Goal: Task Accomplishment & Management: Use online tool/utility

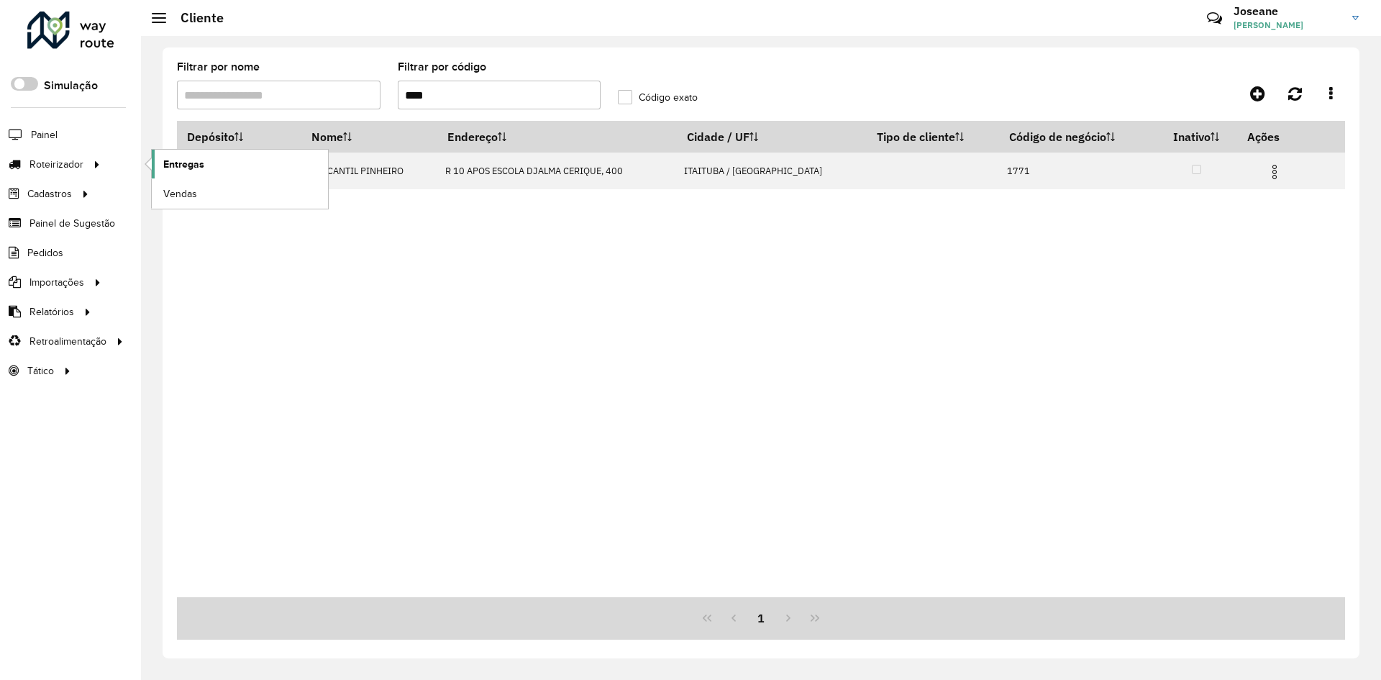
click at [205, 160] on link "Entregas" at bounding box center [240, 164] width 176 height 29
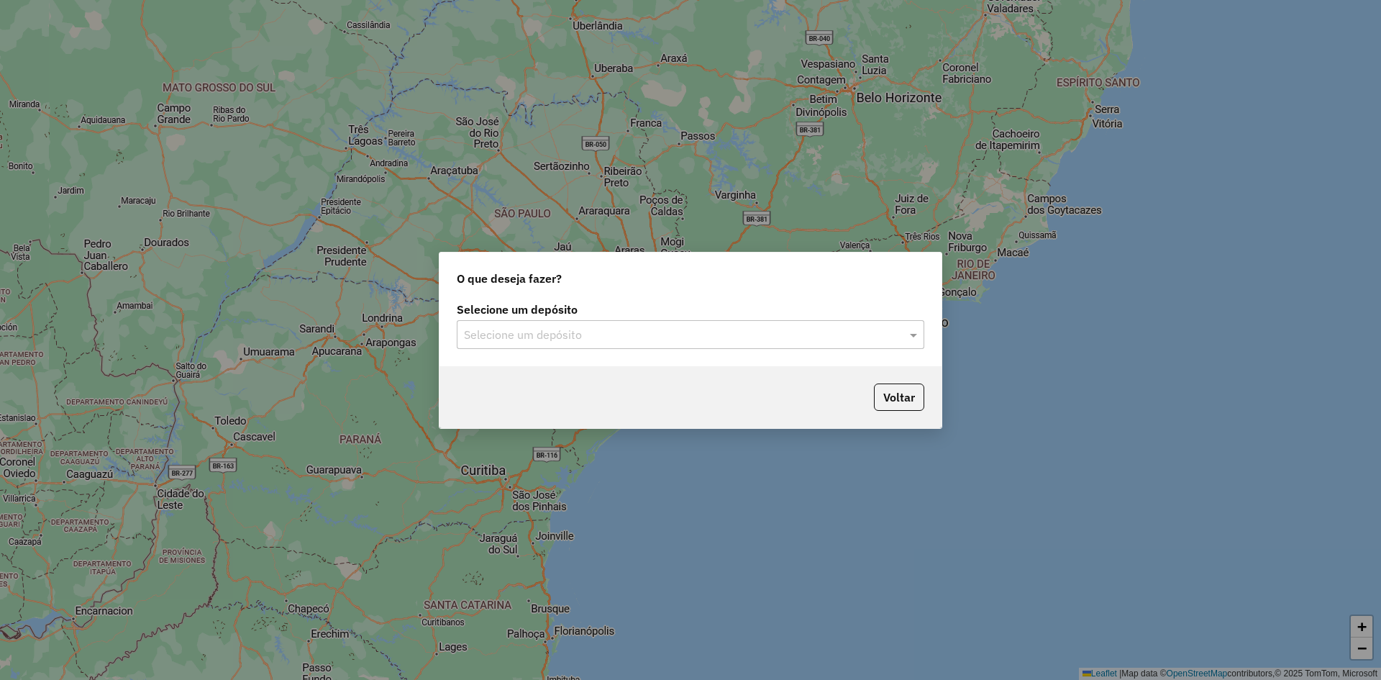
click at [870, 327] on input "text" at bounding box center [676, 335] width 424 height 17
click at [478, 370] on span "BRAMAM - ITAITUBA" at bounding box center [517, 376] width 108 height 12
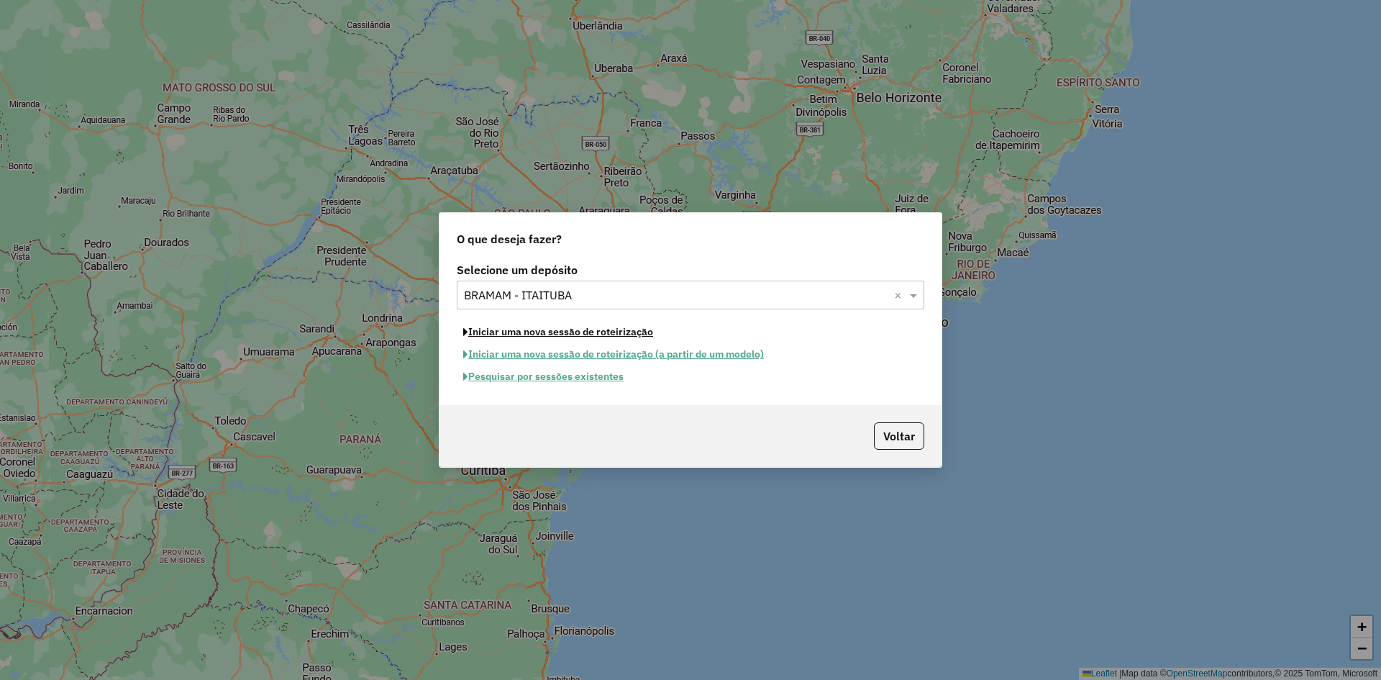
click at [543, 333] on button "Iniciar uma nova sessão de roteirização" at bounding box center [558, 332] width 203 height 22
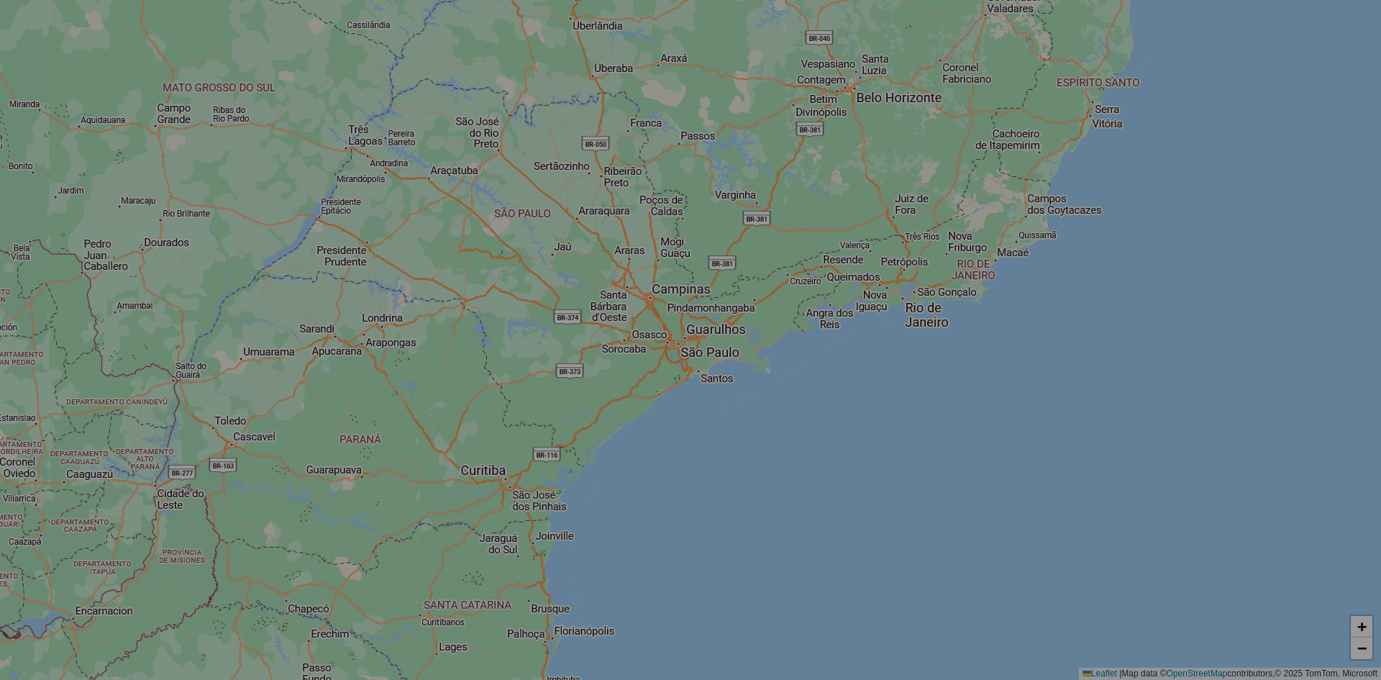
select select "*"
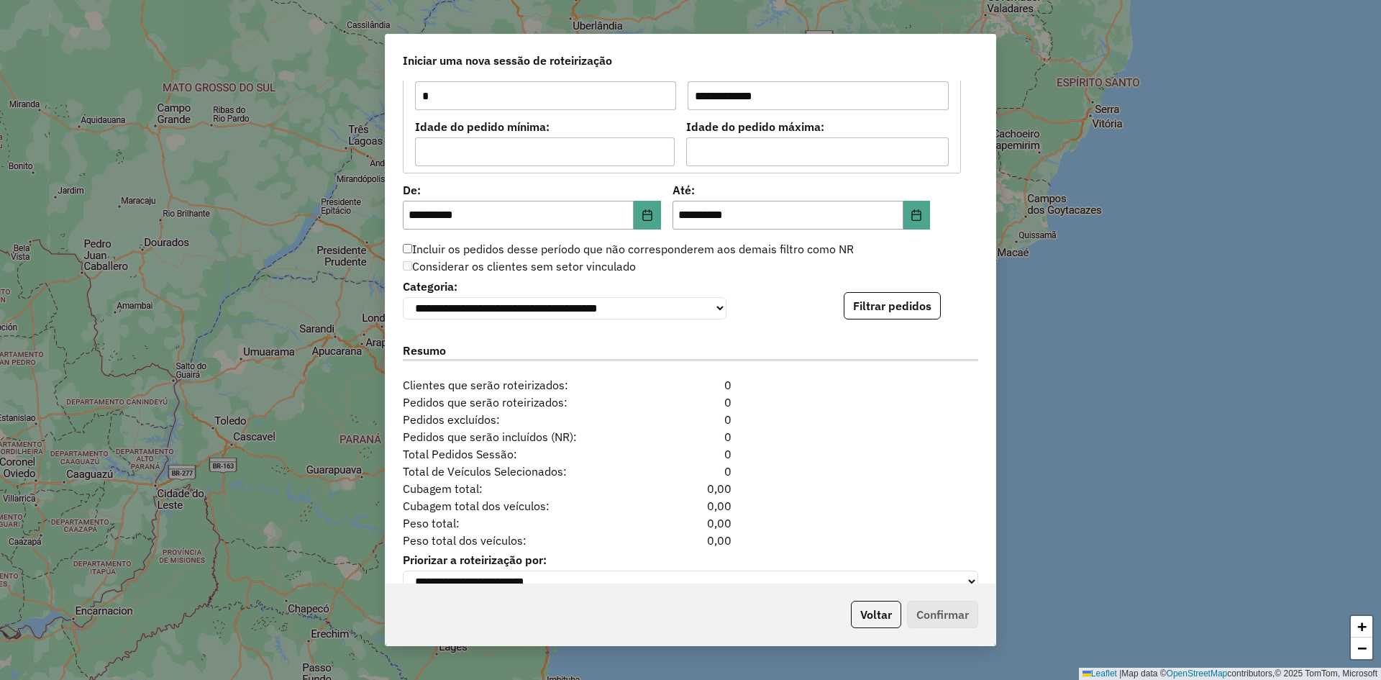
scroll to position [1321, 0]
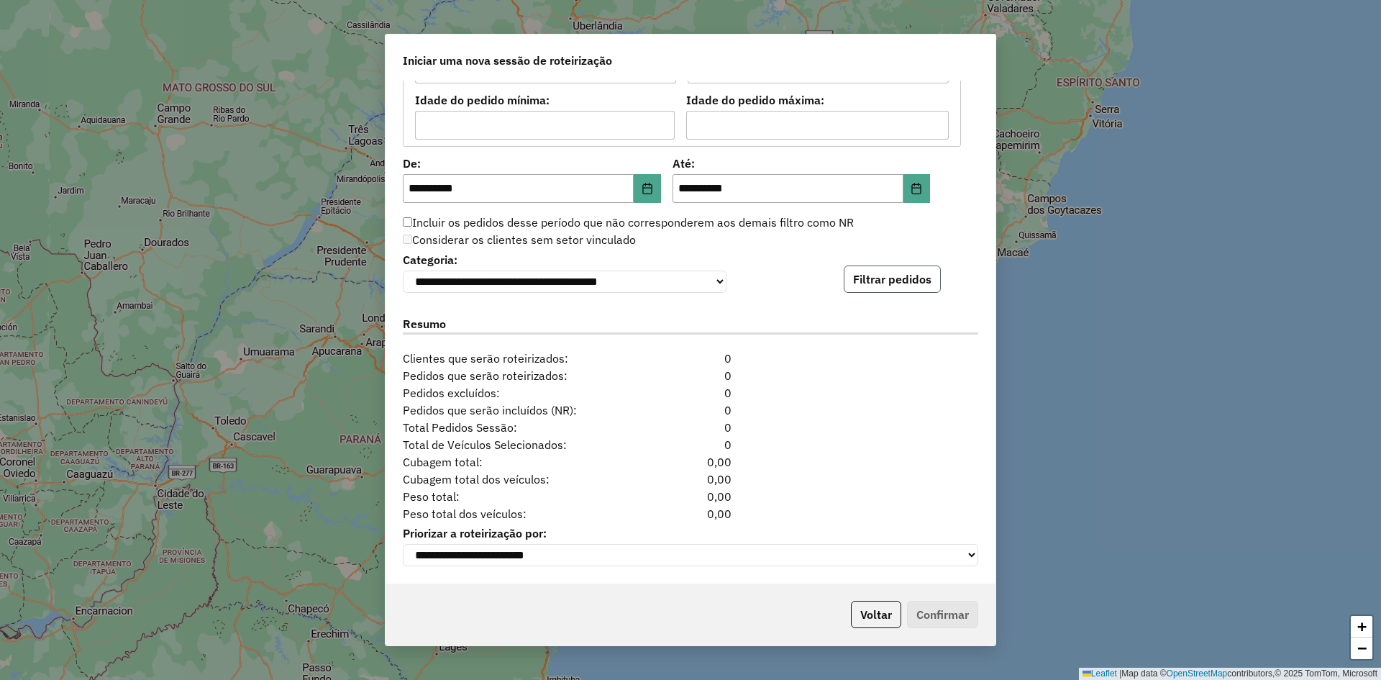
click at [883, 275] on button "Filtrar pedidos" at bounding box center [892, 278] width 97 height 27
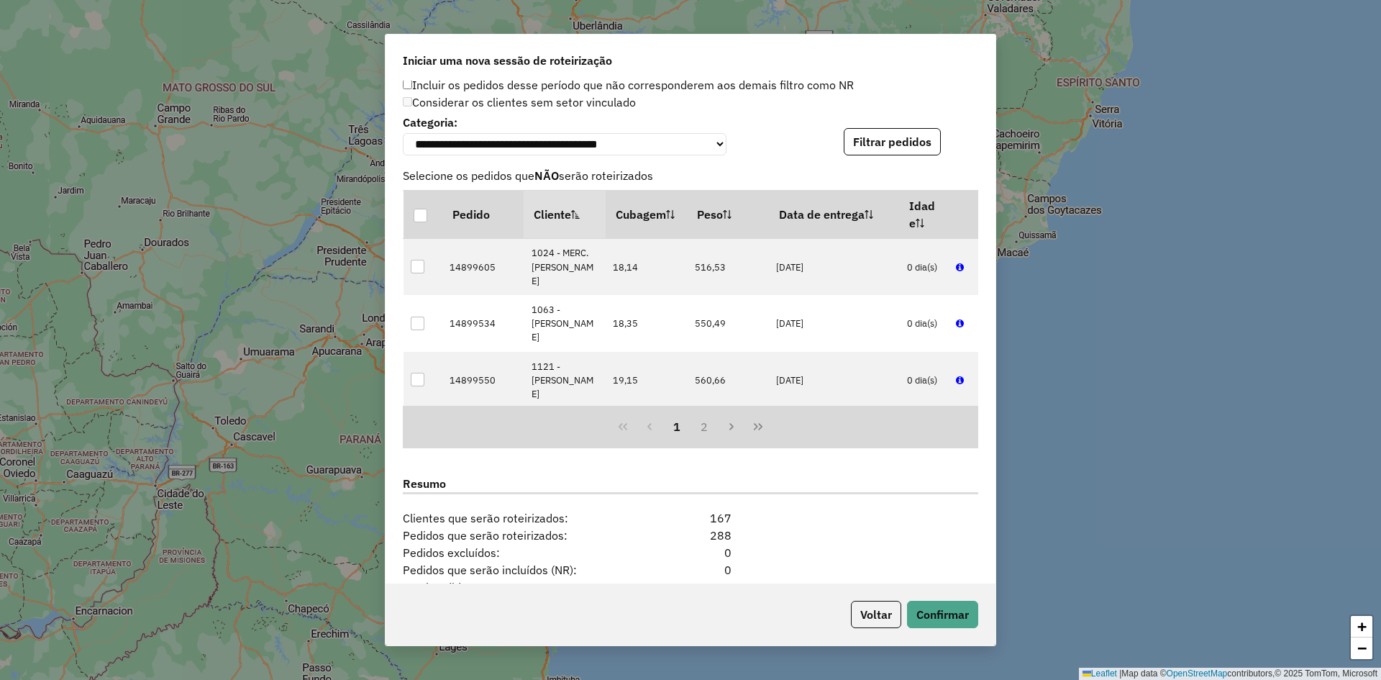
scroll to position [1618, 0]
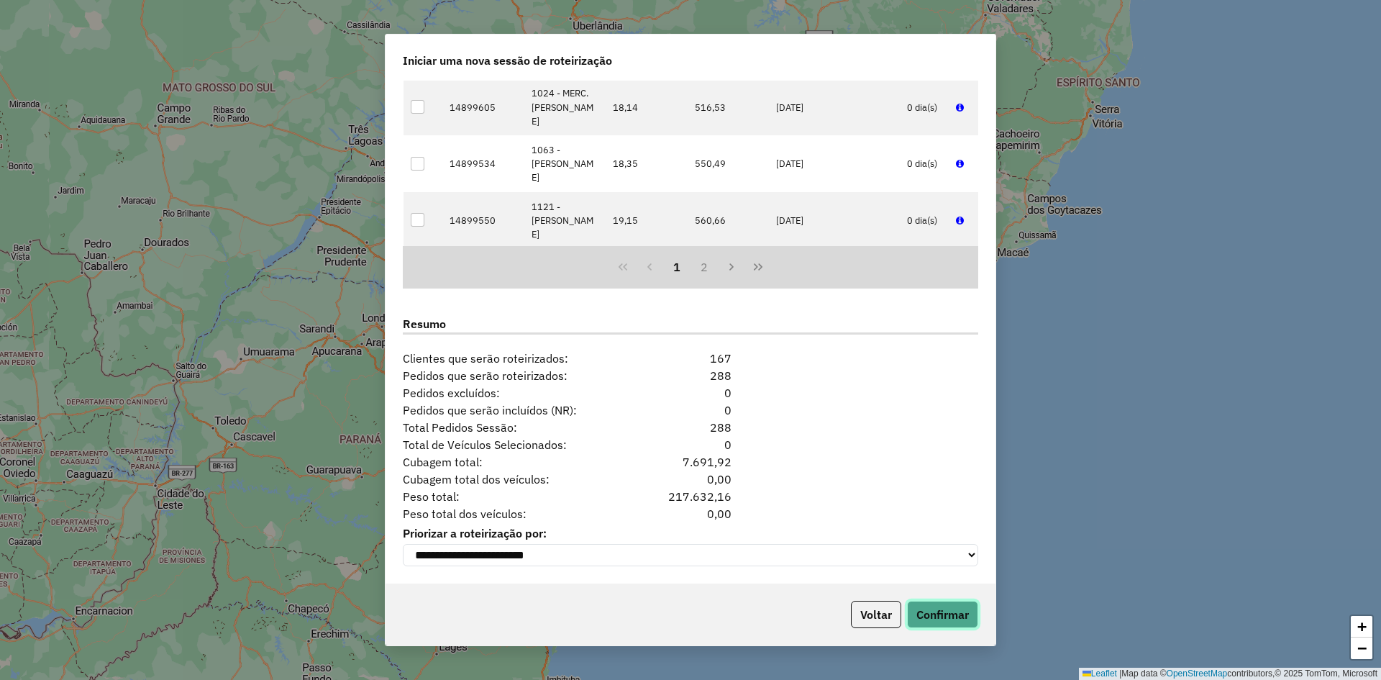
click at [948, 608] on button "Confirmar" at bounding box center [942, 614] width 71 height 27
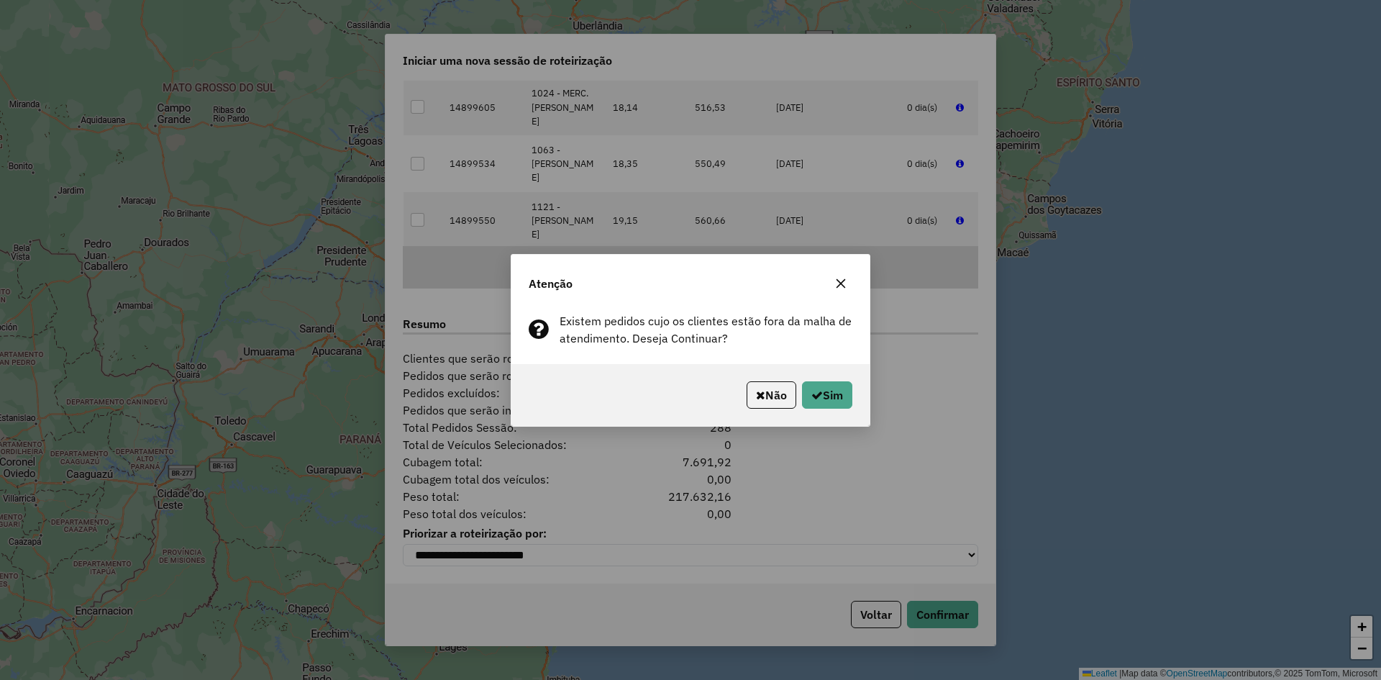
click at [836, 411] on div "Não Sim" at bounding box center [690, 395] width 358 height 62
click at [834, 388] on button "Sim" at bounding box center [827, 394] width 50 height 27
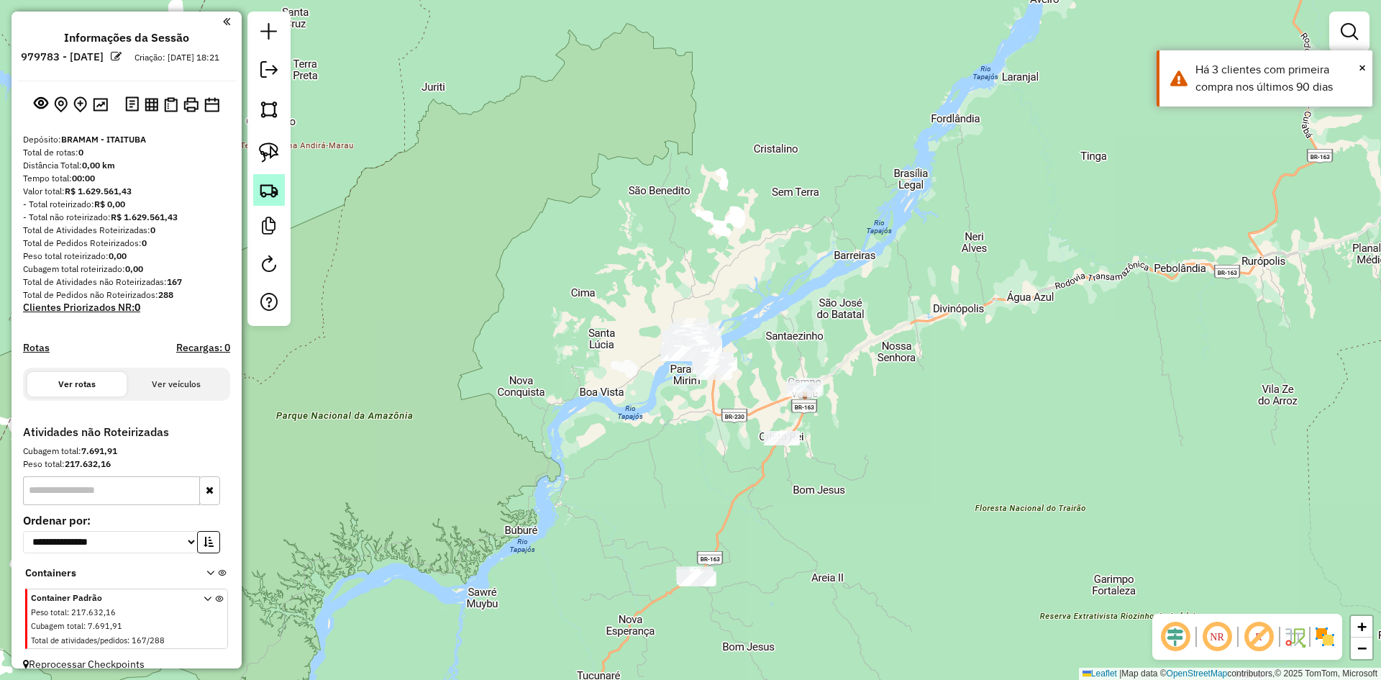
click at [273, 192] on img at bounding box center [269, 190] width 20 height 20
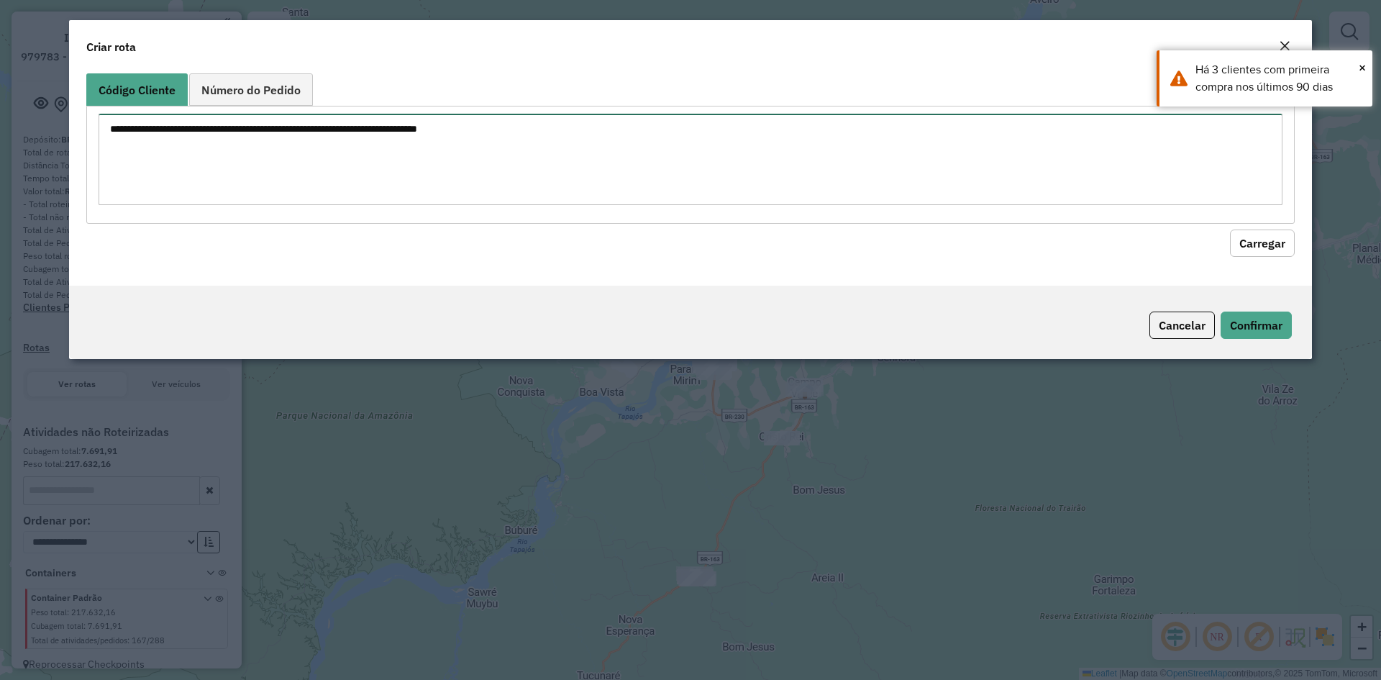
click at [356, 175] on textarea at bounding box center [691, 159] width 1184 height 91
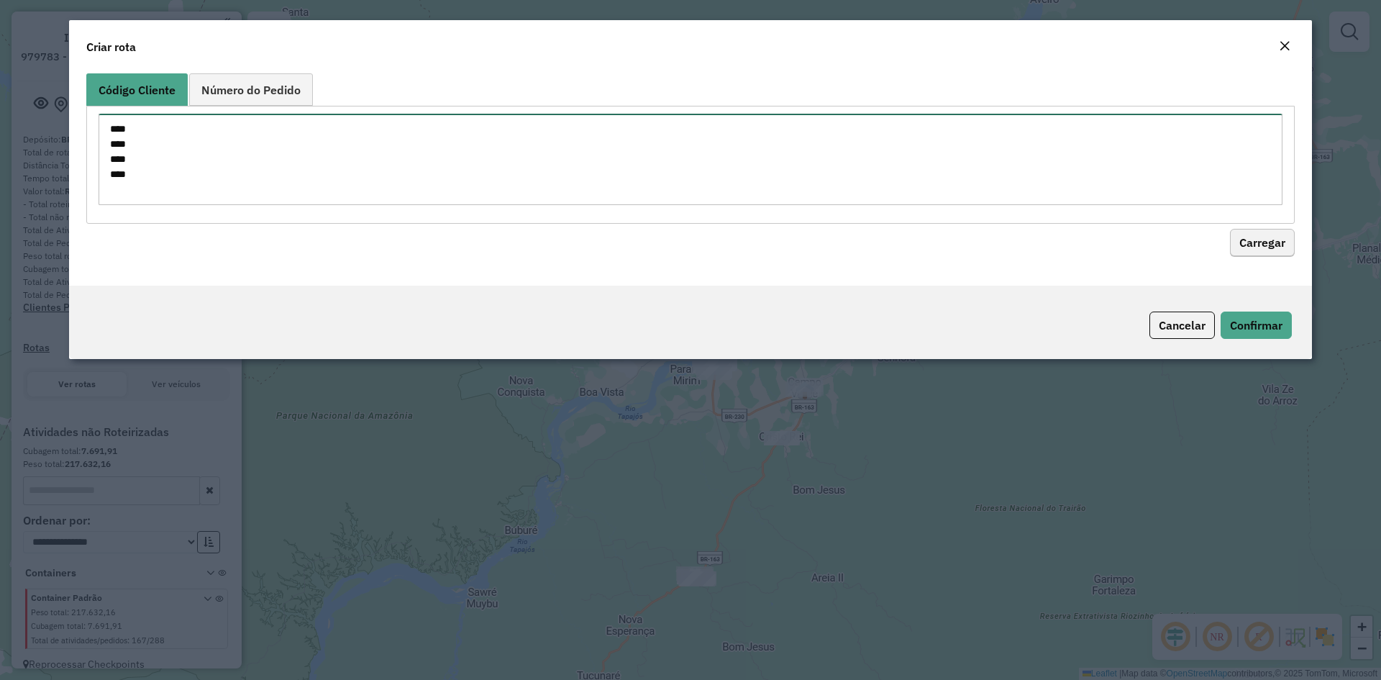
type textarea "**** **** **** ****"
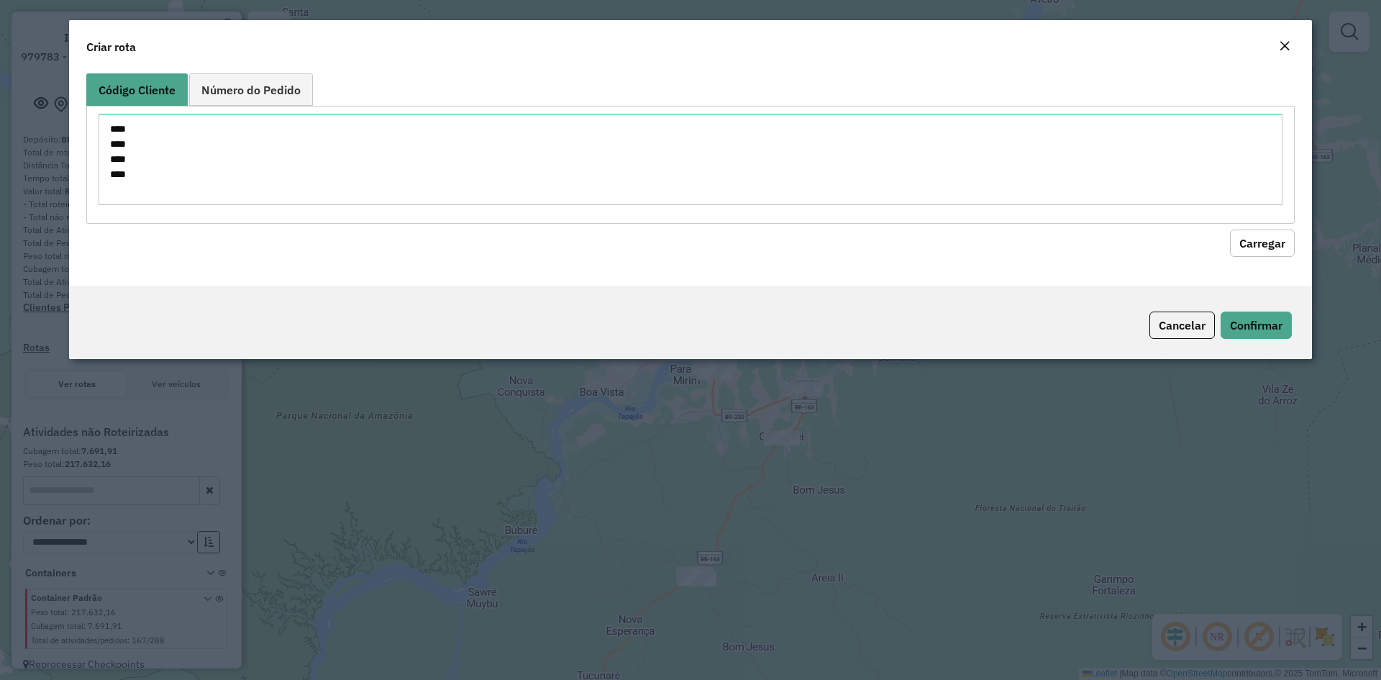
click at [1285, 248] on button "Carregar" at bounding box center [1262, 242] width 65 height 27
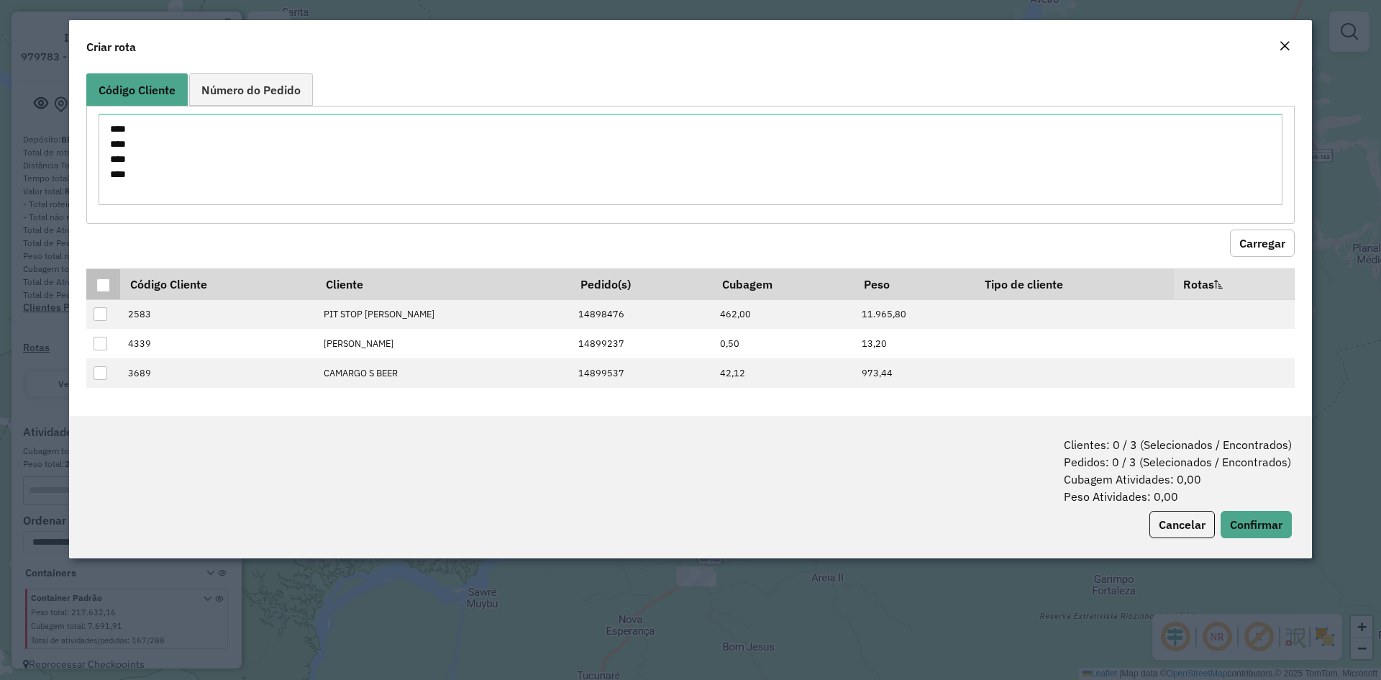
click at [104, 288] on div at bounding box center [103, 285] width 14 height 14
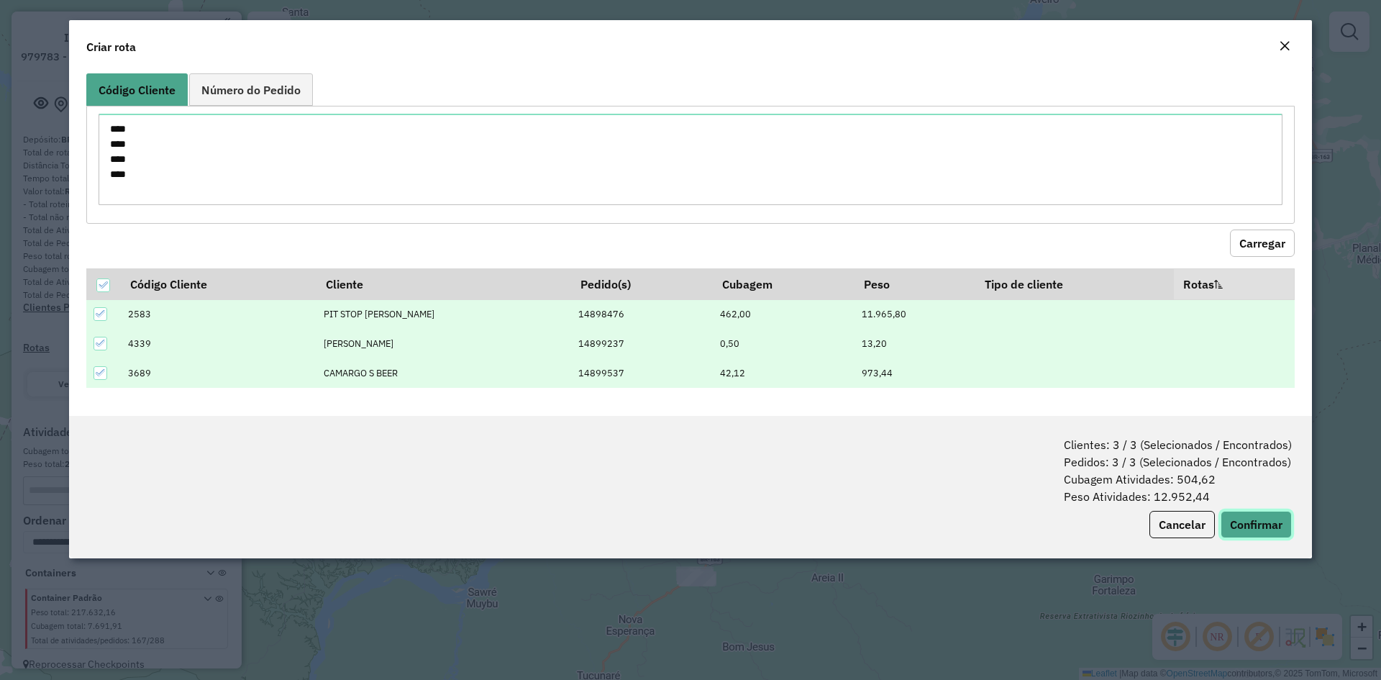
click at [1254, 516] on button "Confirmar" at bounding box center [1256, 524] width 71 height 27
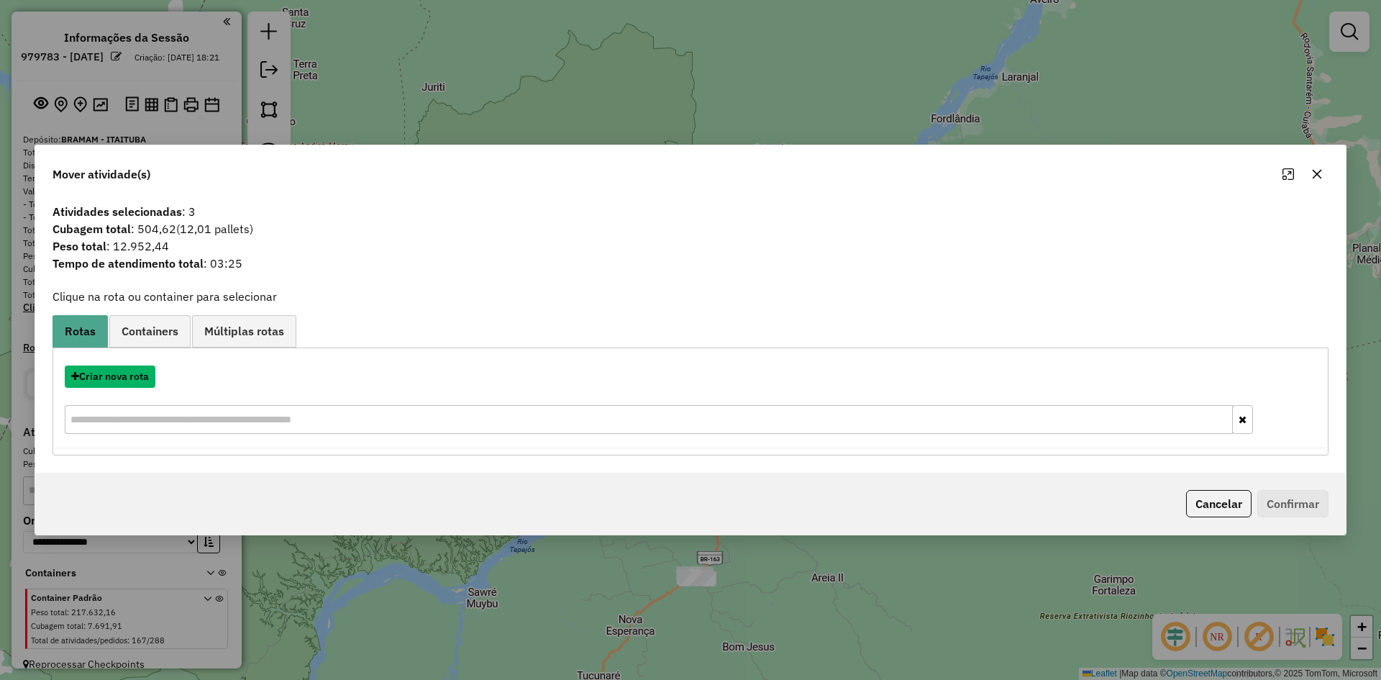
click at [132, 372] on button "Criar nova rota" at bounding box center [110, 376] width 91 height 22
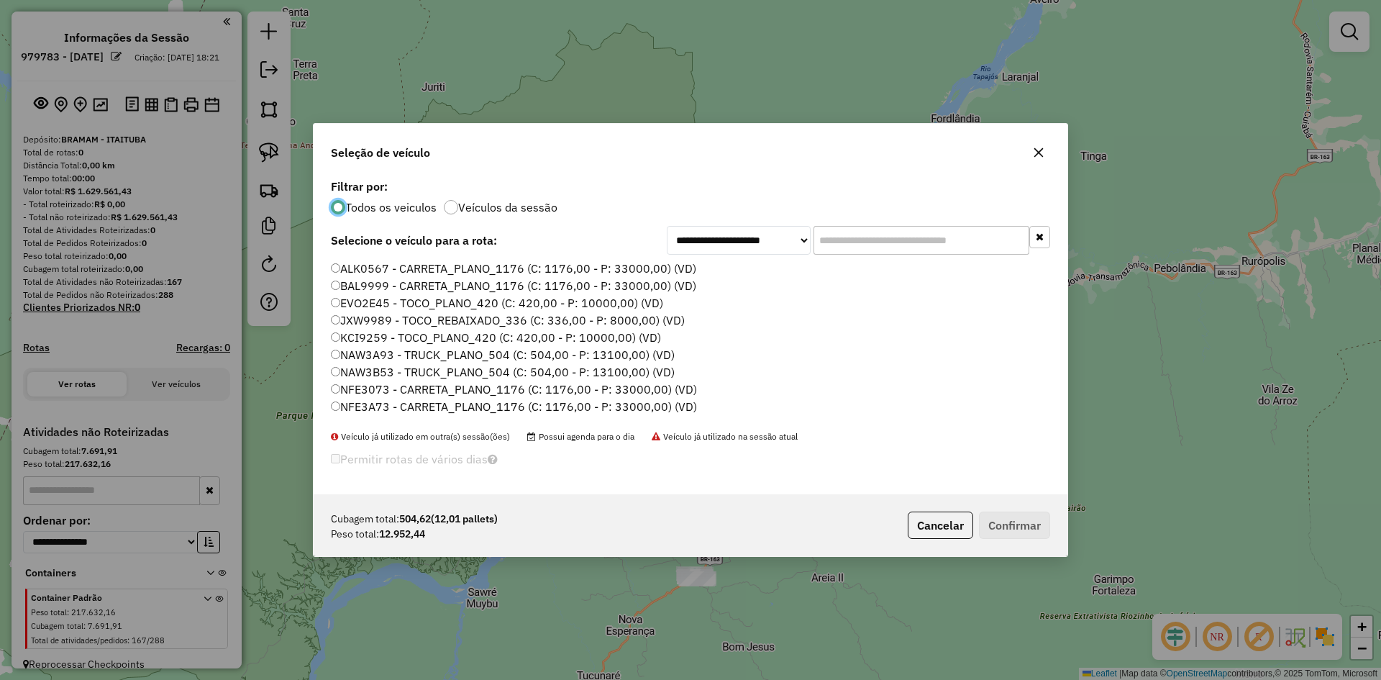
scroll to position [8, 4]
click at [365, 285] on label "BAL9999 - CARRETA_PLANO_1176 (C: 1176,00 - P: 33000,00) (VD)" at bounding box center [513, 285] width 365 height 17
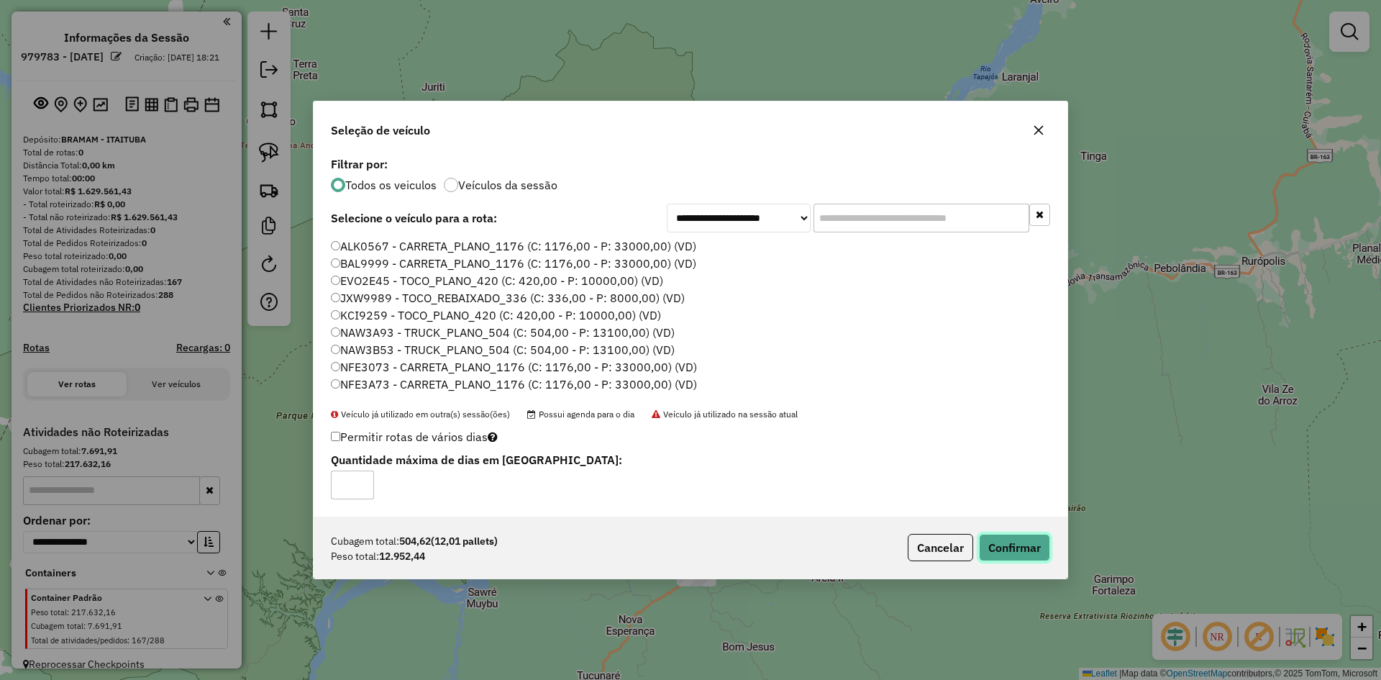
click at [1010, 540] on button "Confirmar" at bounding box center [1014, 547] width 71 height 27
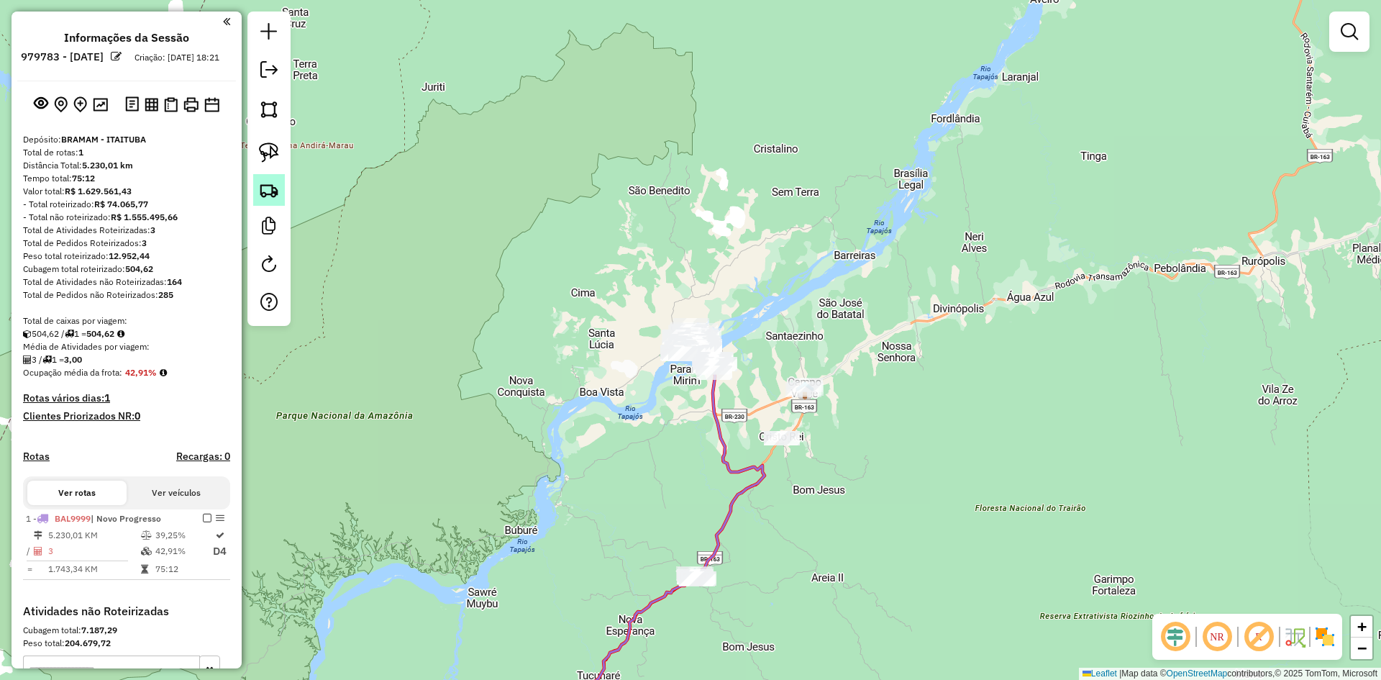
click at [269, 193] on img at bounding box center [269, 190] width 20 height 20
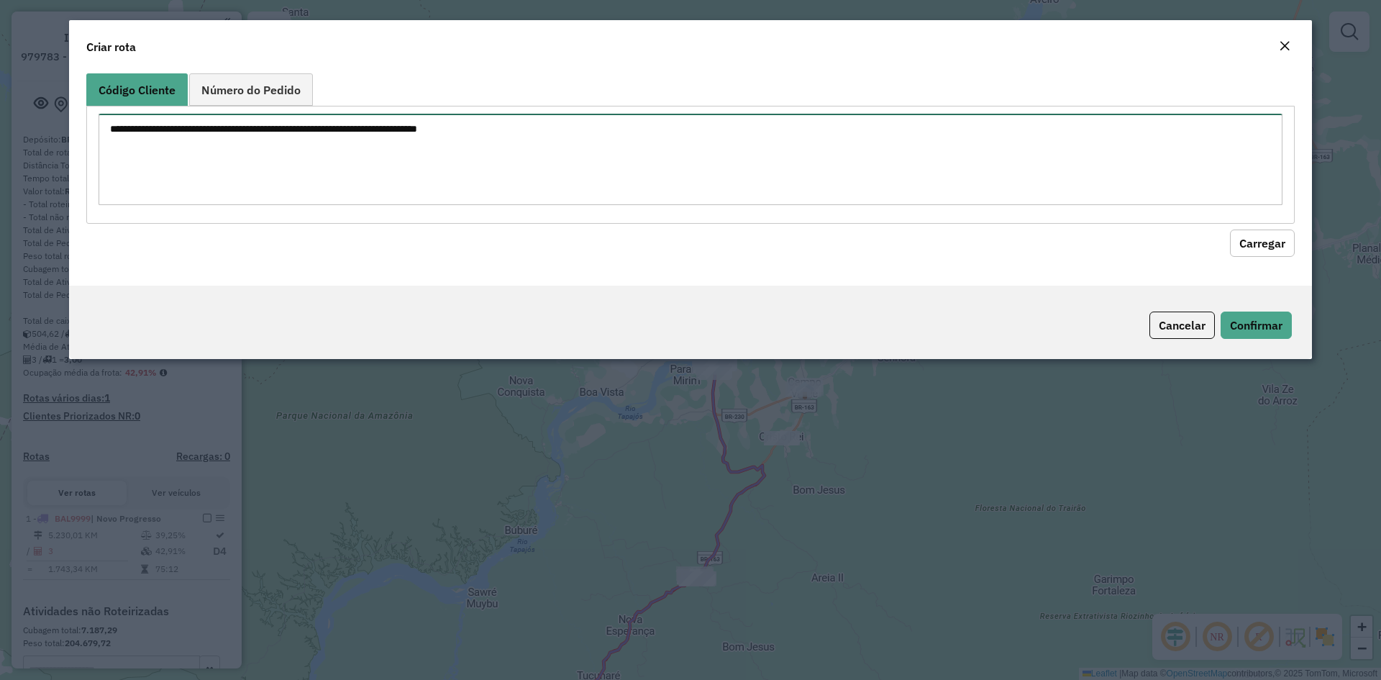
click at [398, 147] on textarea at bounding box center [691, 159] width 1184 height 91
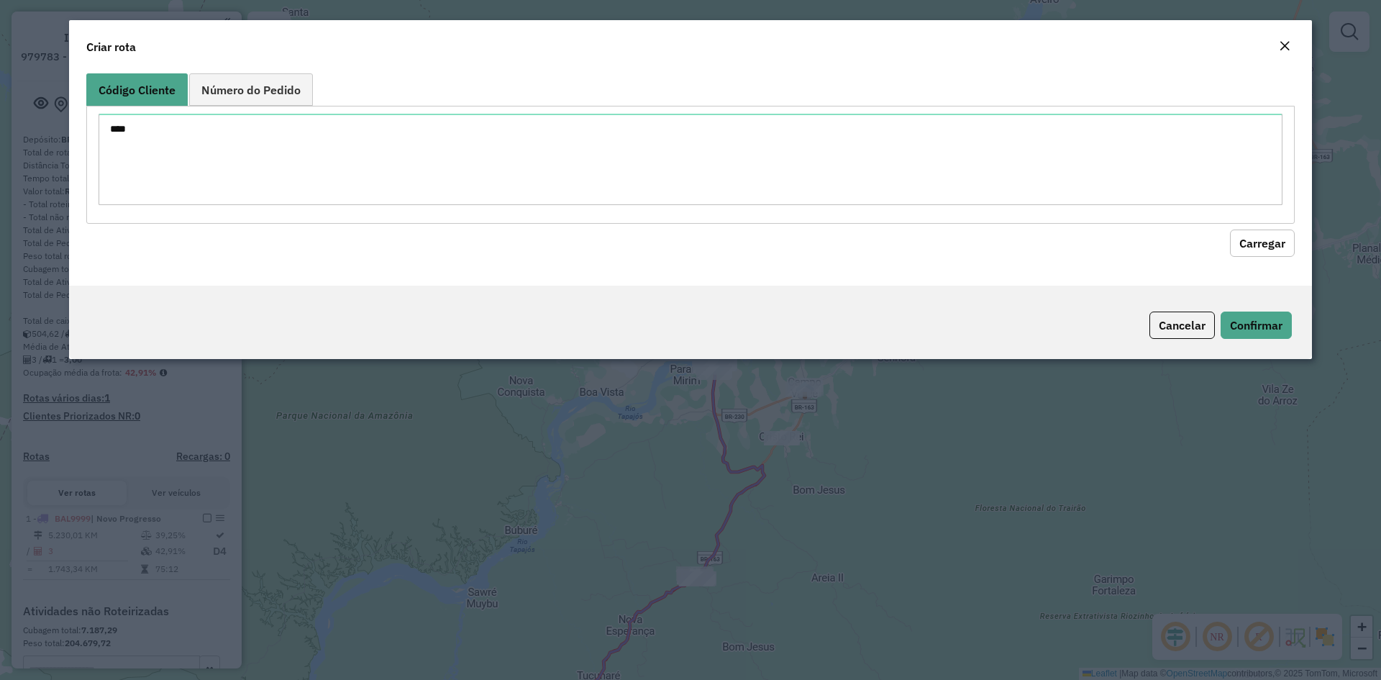
click at [1252, 231] on button "Carregar" at bounding box center [1262, 242] width 65 height 27
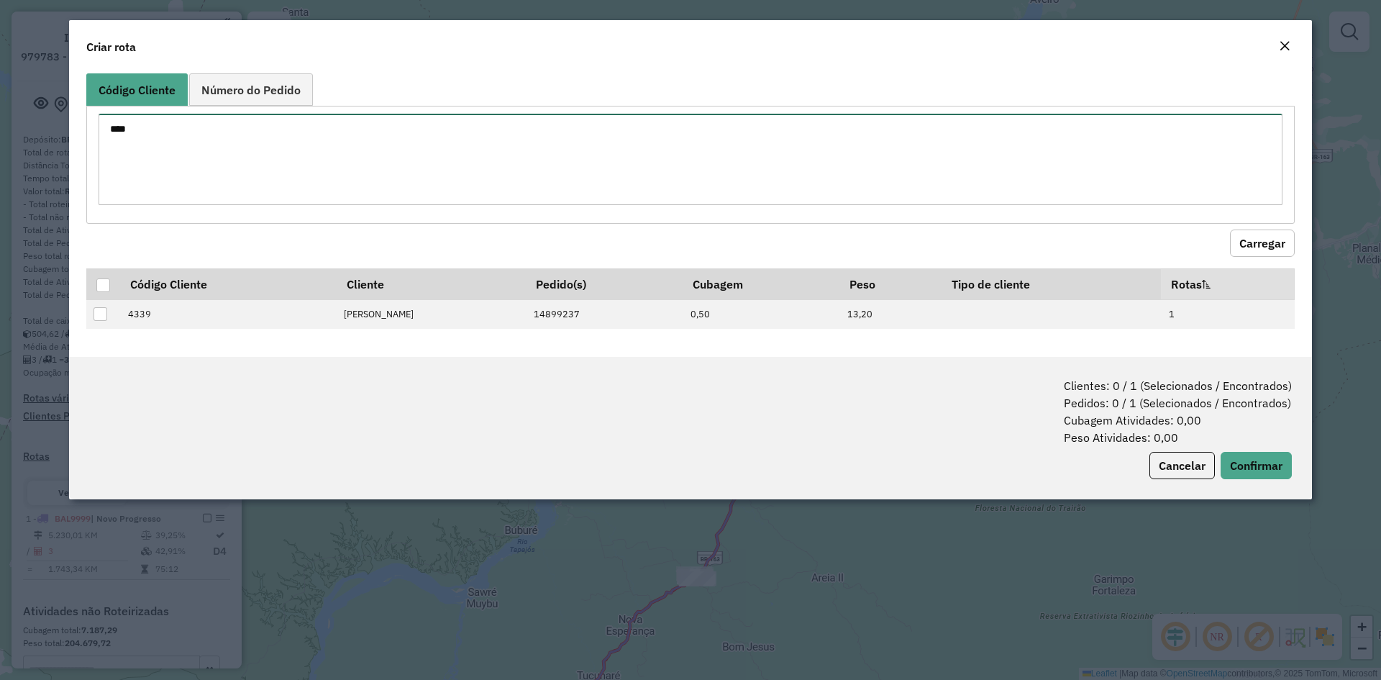
drag, startPoint x: 150, startPoint y: 133, endPoint x: 72, endPoint y: 126, distance: 78.0
click at [72, 126] on div "Código Cliente Número do Pedido **** Carregar Código Cliente Cliente Pedido(s) …" at bounding box center [690, 212] width 1243 height 289
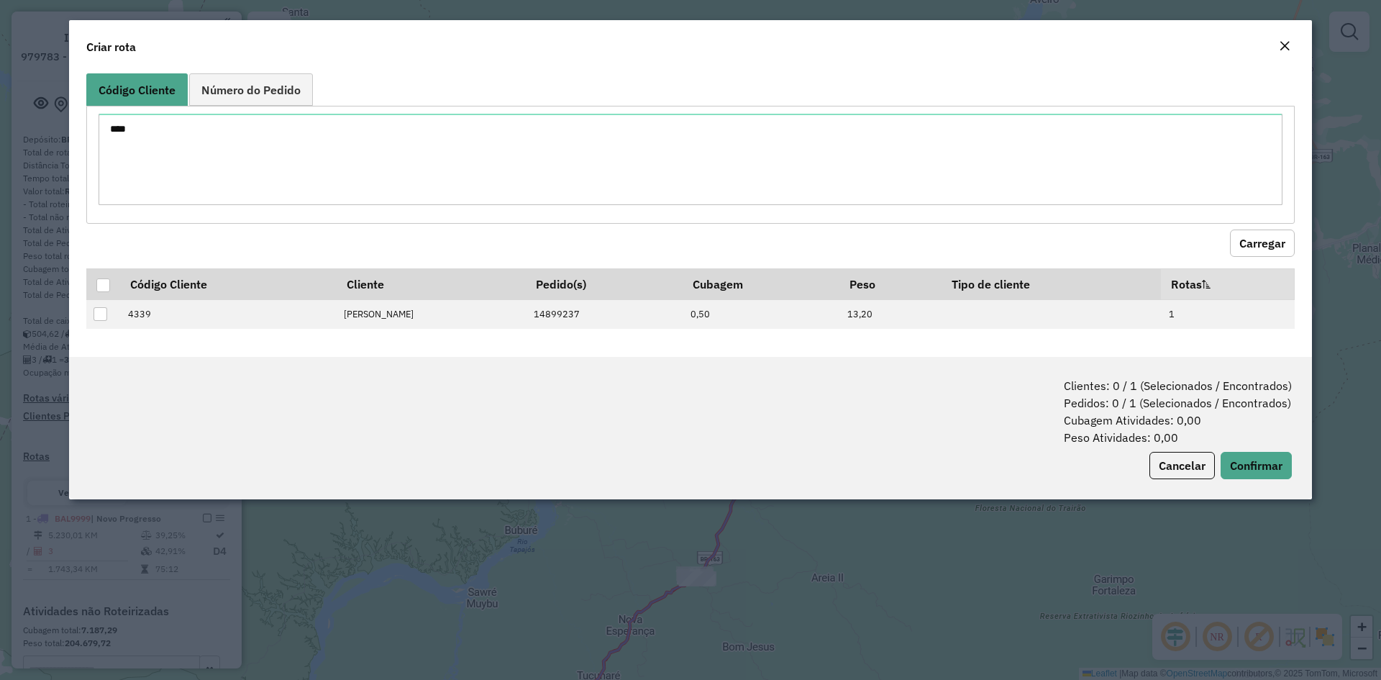
click at [1277, 246] on button "Carregar" at bounding box center [1262, 242] width 65 height 27
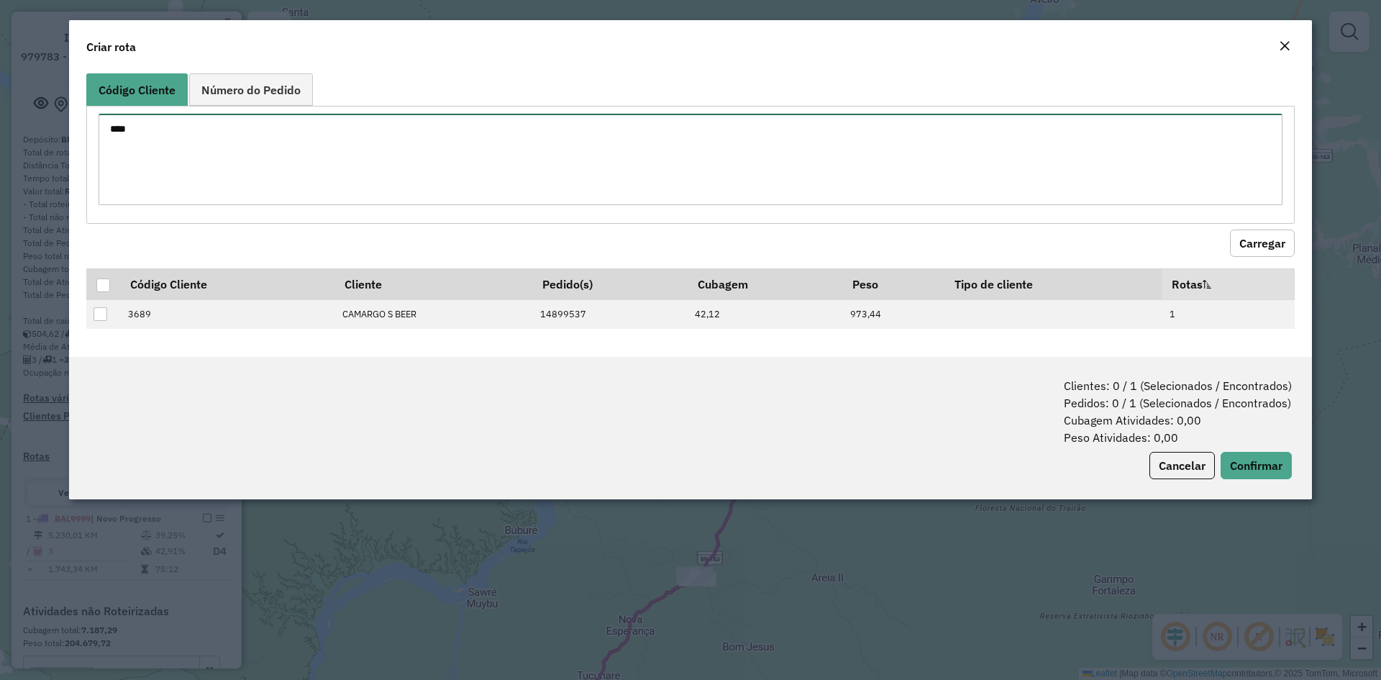
drag, startPoint x: 150, startPoint y: 126, endPoint x: 38, endPoint y: 126, distance: 111.5
click at [38, 126] on modal-container "Criar rota Código Cliente Número do Pedido **** Carregar Código Cliente Cliente…" at bounding box center [690, 340] width 1381 height 680
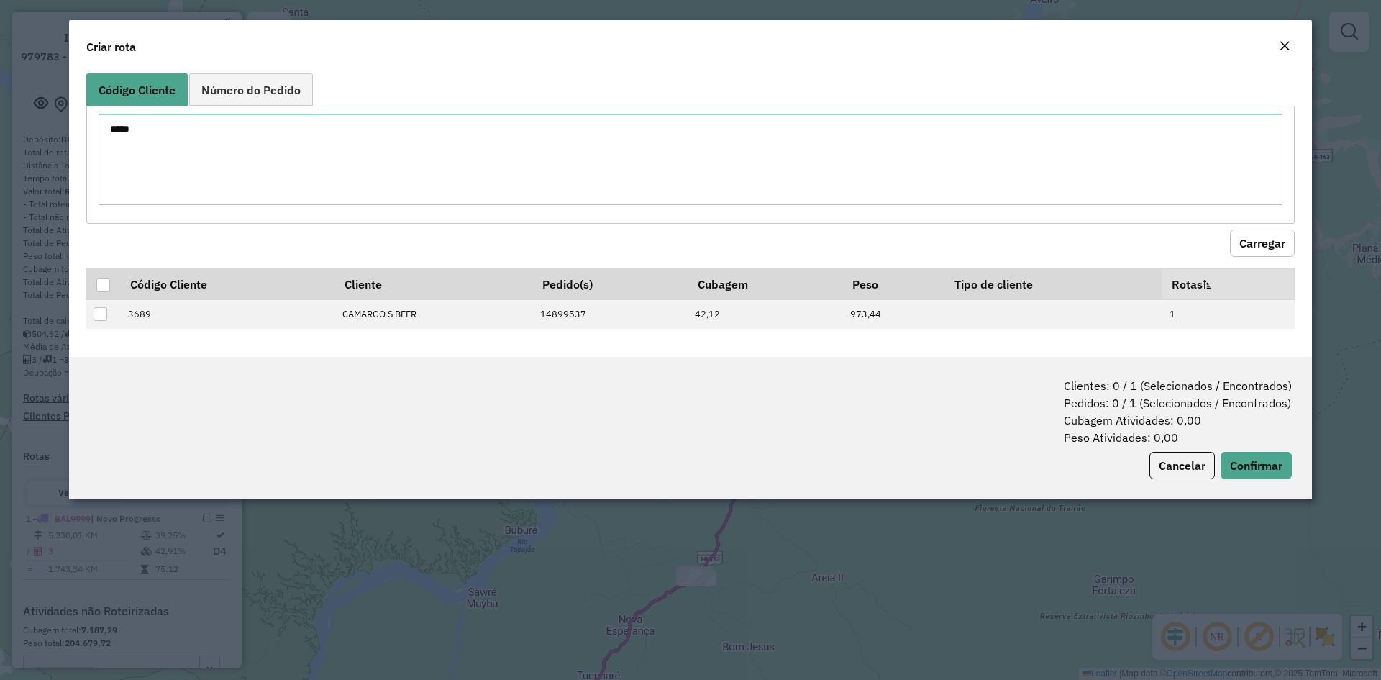
click at [1238, 232] on button "Carregar" at bounding box center [1262, 242] width 65 height 27
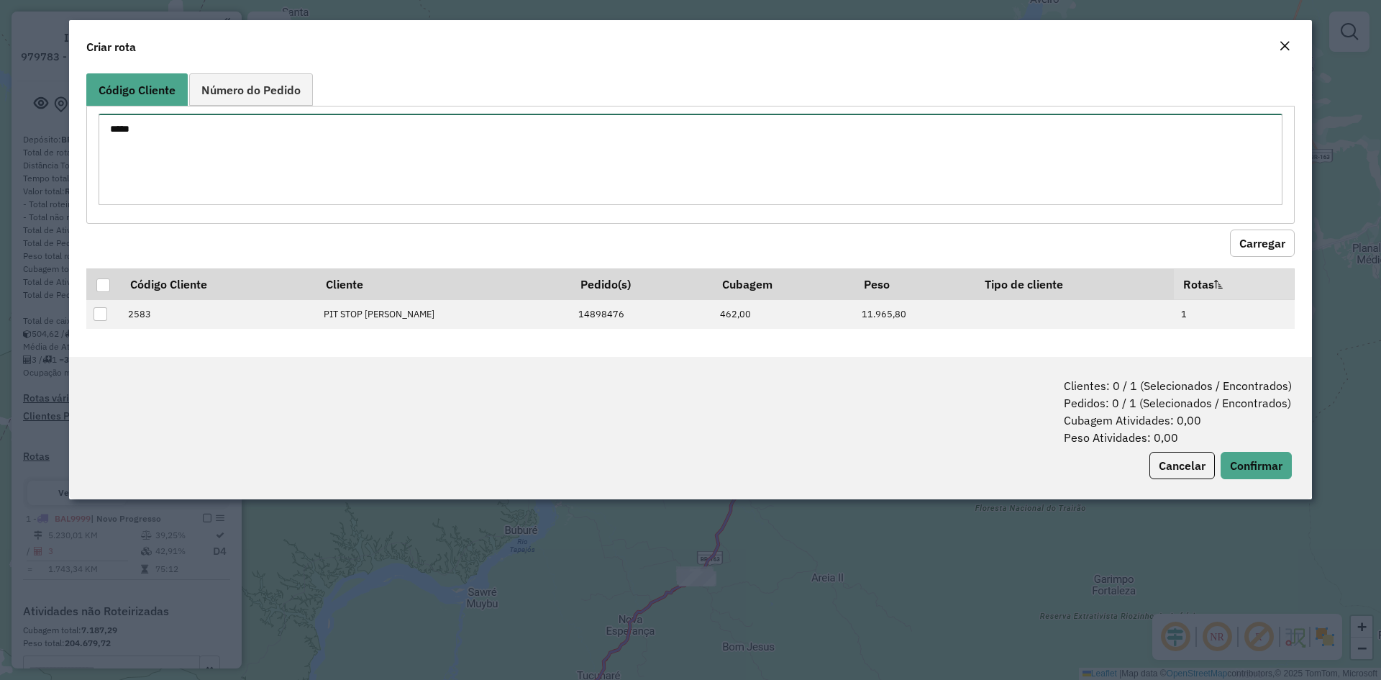
drag, startPoint x: 171, startPoint y: 134, endPoint x: 45, endPoint y: 109, distance: 129.1
click at [45, 109] on modal-container "Criar rota Código Cliente Número do Pedido **** Carregar Código Cliente Cliente…" at bounding box center [690, 340] width 1381 height 680
type textarea "****"
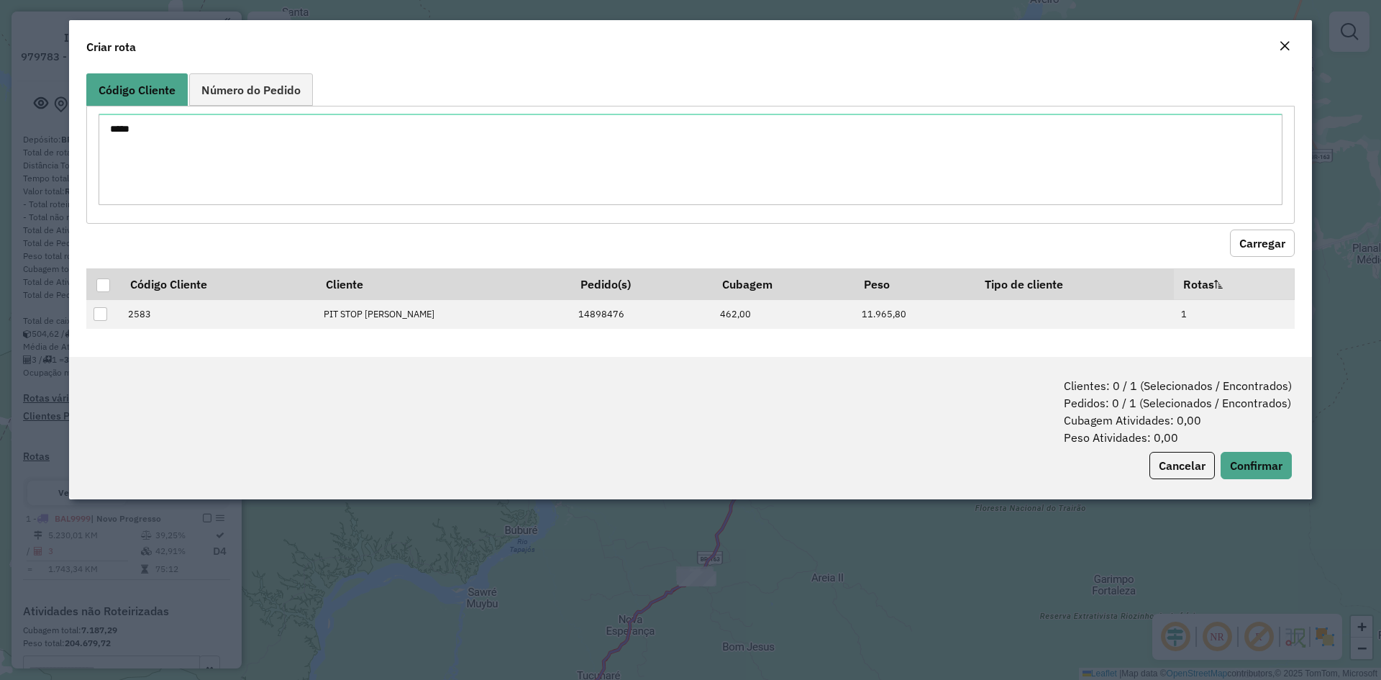
click at [1274, 236] on button "Carregar" at bounding box center [1262, 242] width 65 height 27
click at [1172, 463] on button "Cancelar" at bounding box center [1181, 465] width 65 height 27
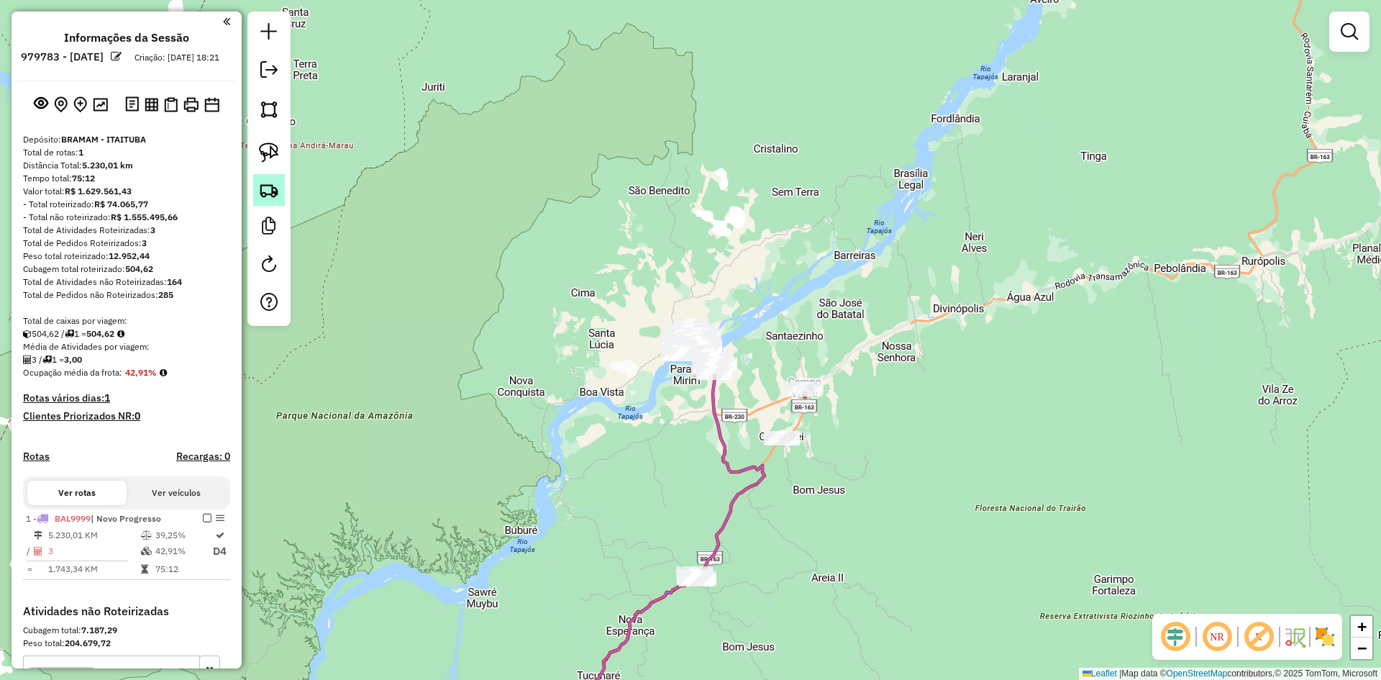
click at [268, 181] on img at bounding box center [269, 190] width 20 height 20
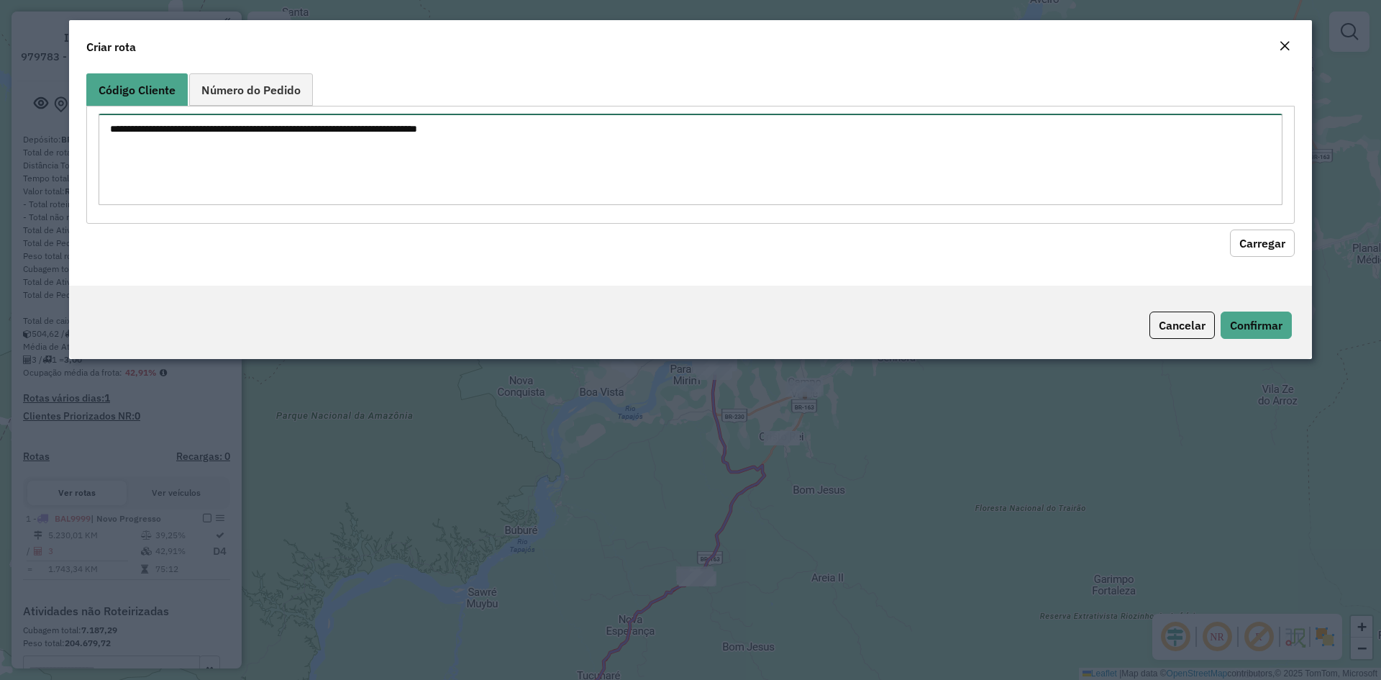
click at [144, 129] on textarea at bounding box center [691, 159] width 1184 height 91
type textarea "****"
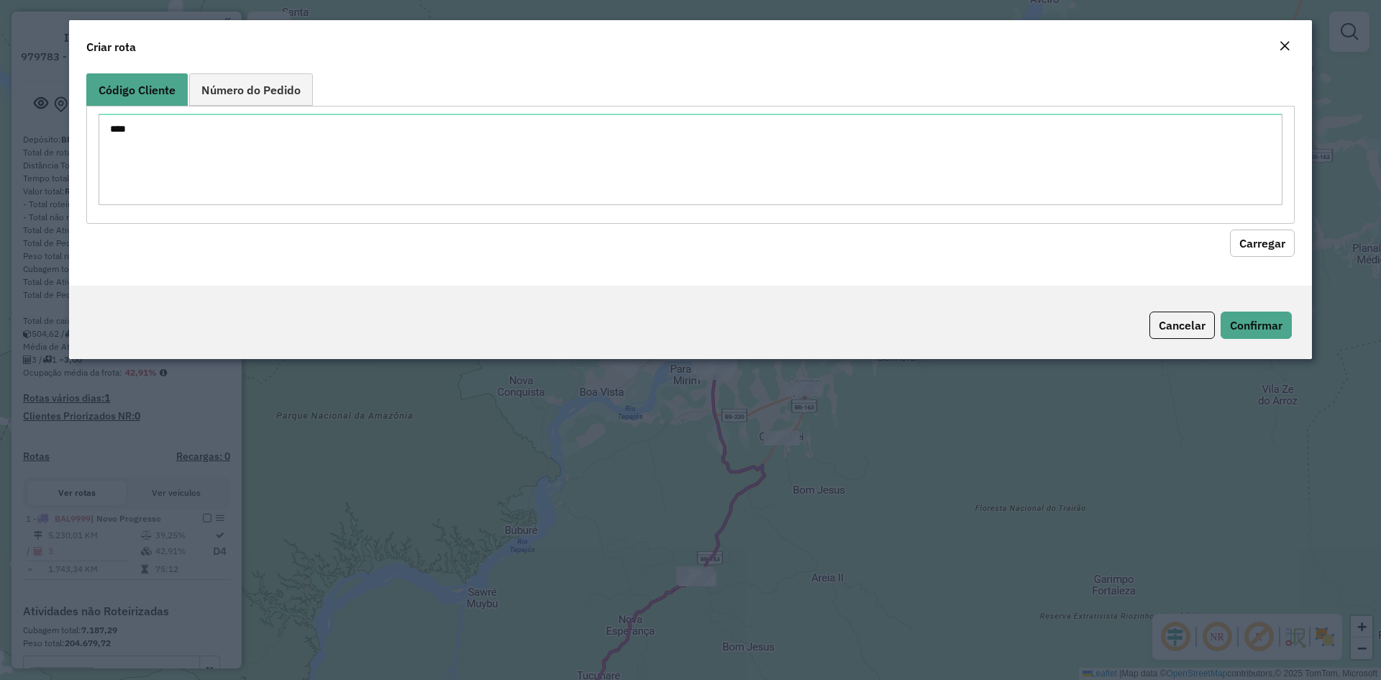
click at [1264, 249] on button "Carregar" at bounding box center [1262, 242] width 65 height 27
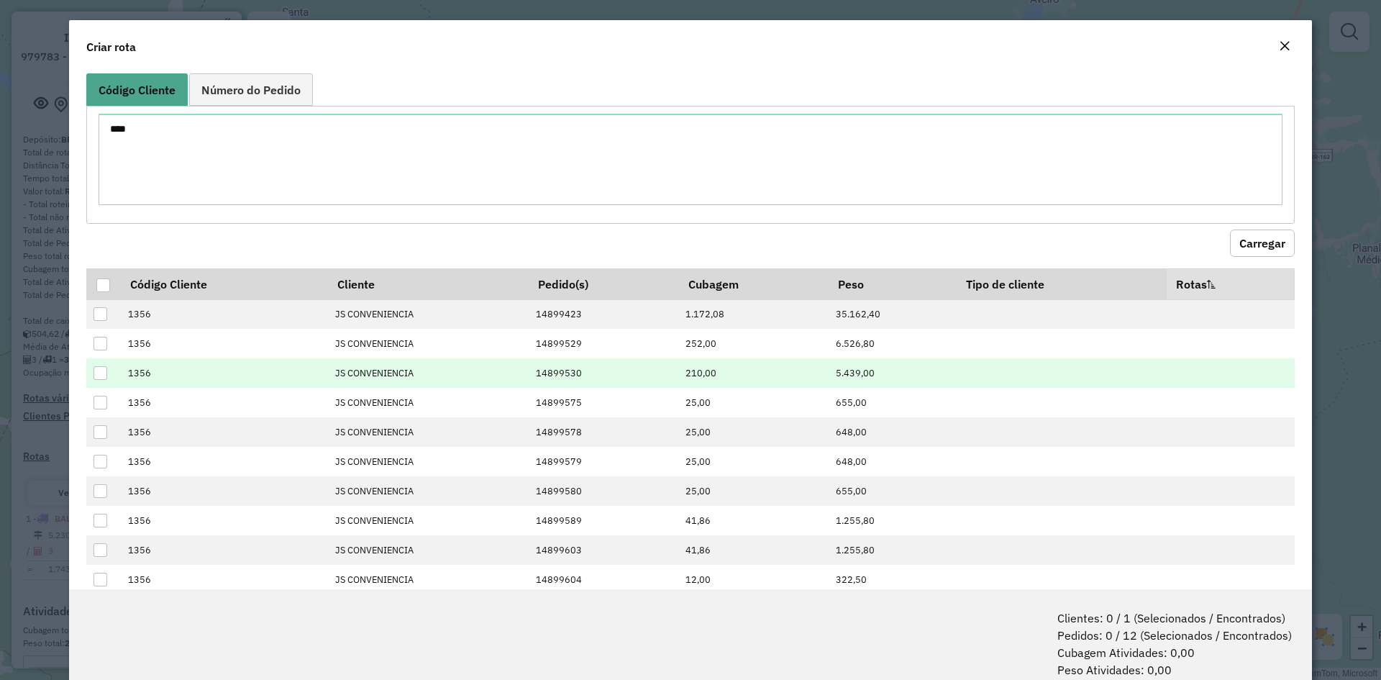
click at [102, 371] on div at bounding box center [101, 373] width 14 height 14
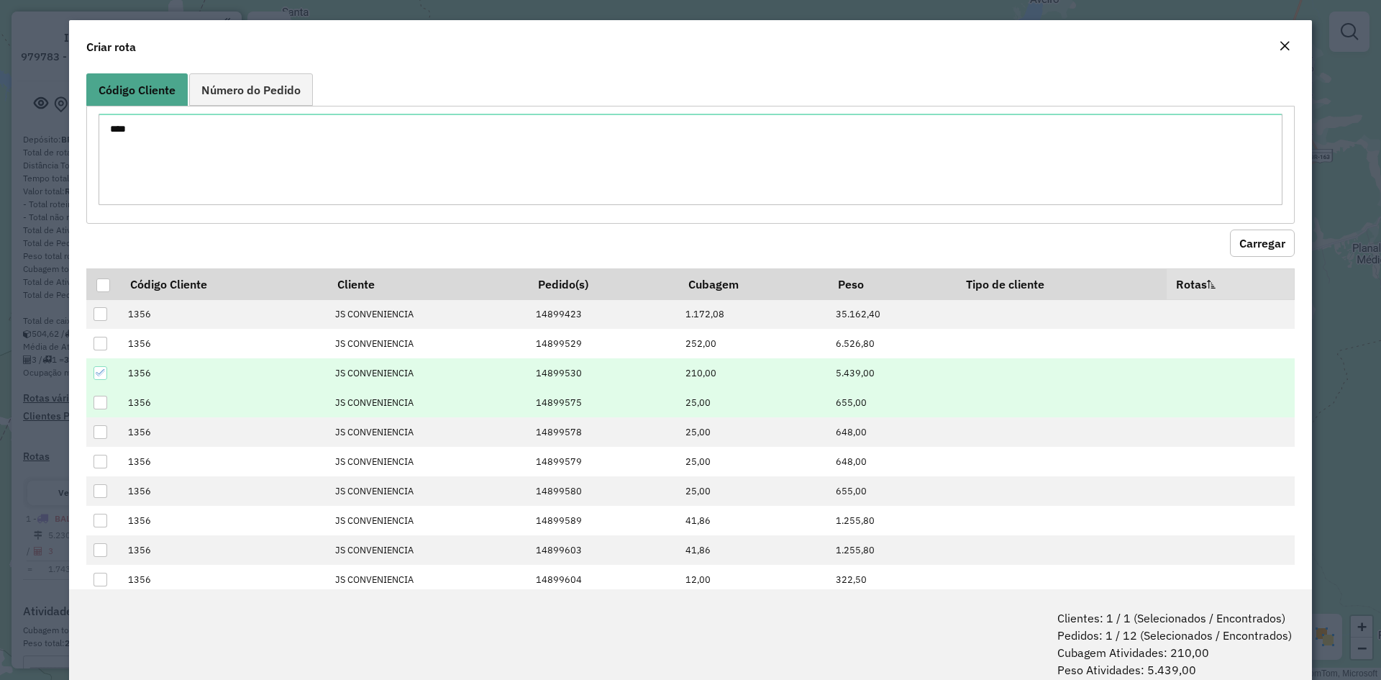
click at [96, 399] on div at bounding box center [101, 403] width 14 height 14
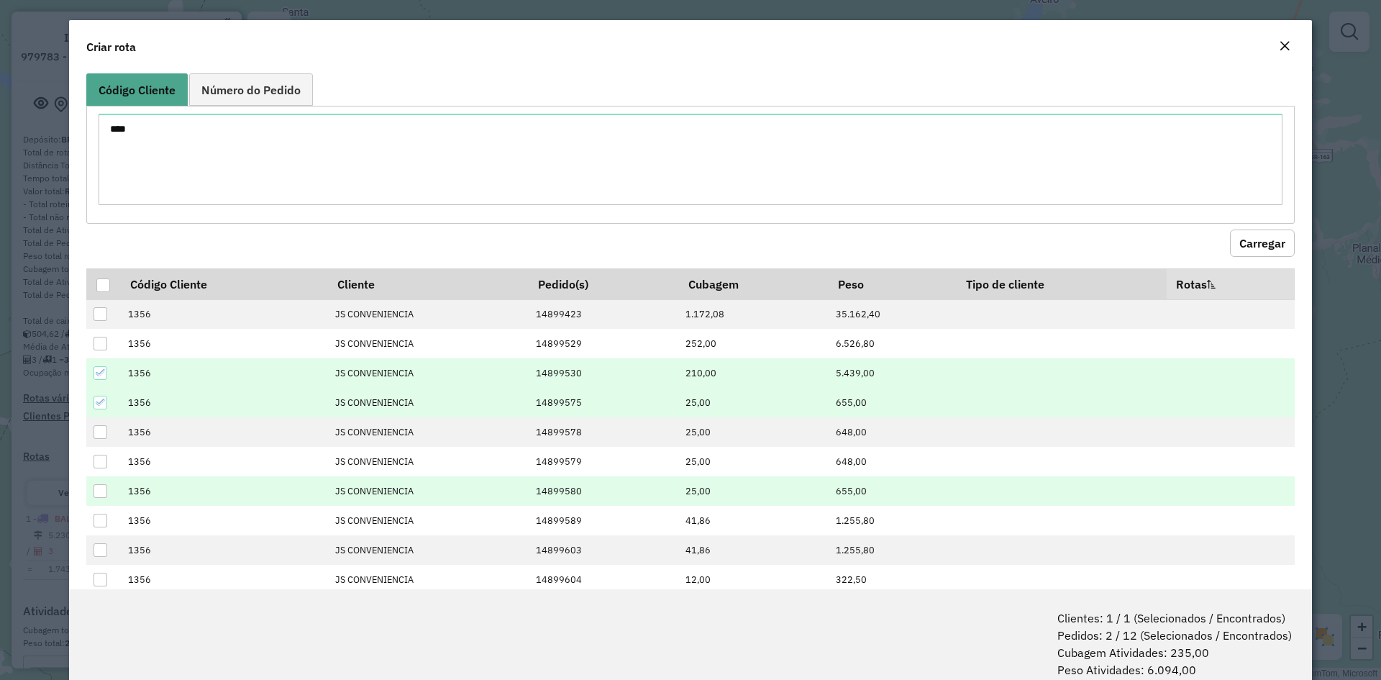
click at [99, 485] on div at bounding box center [101, 491] width 14 height 14
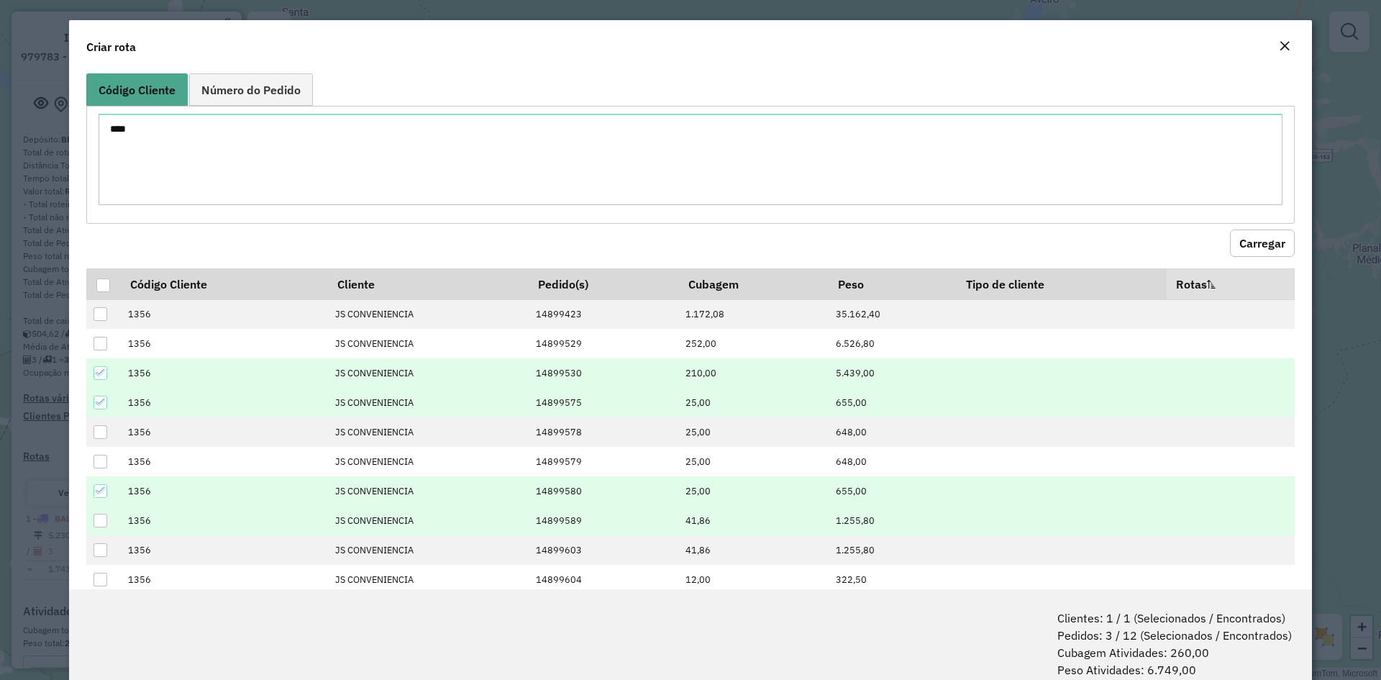
click at [101, 514] on div at bounding box center [101, 521] width 14 height 14
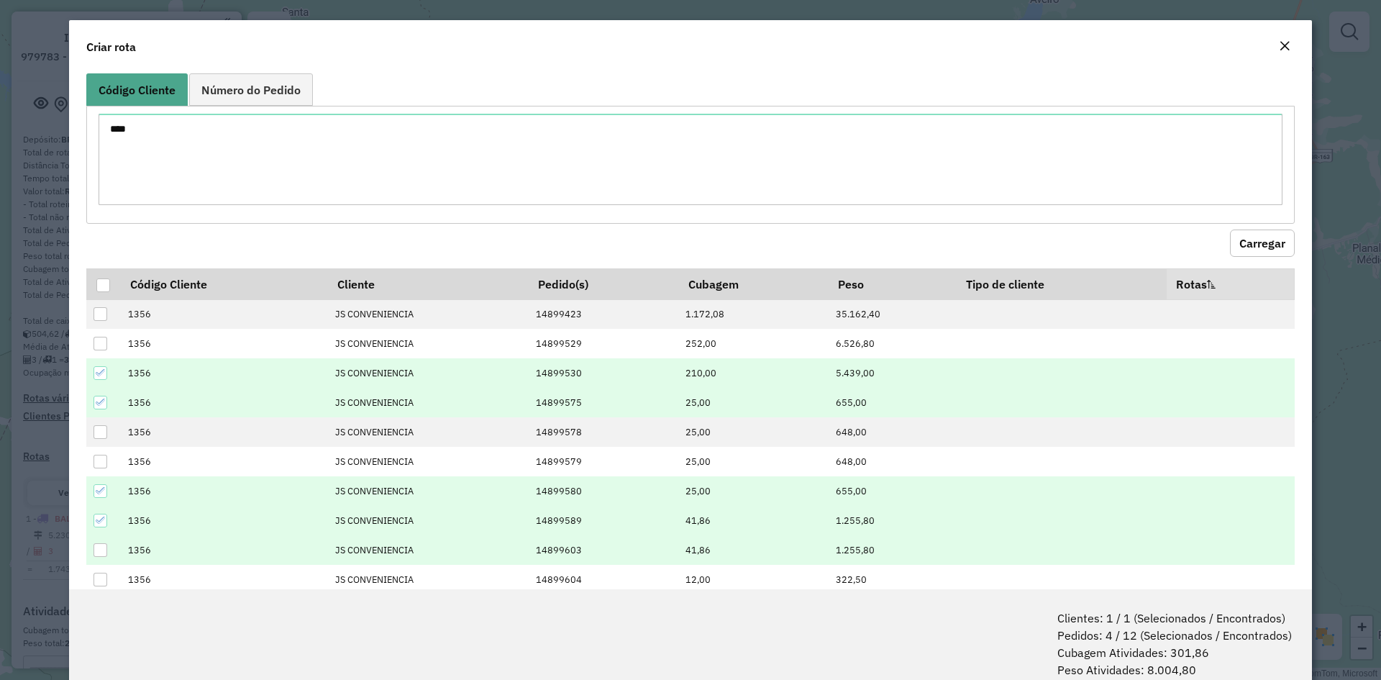
click at [98, 547] on div at bounding box center [101, 550] width 14 height 14
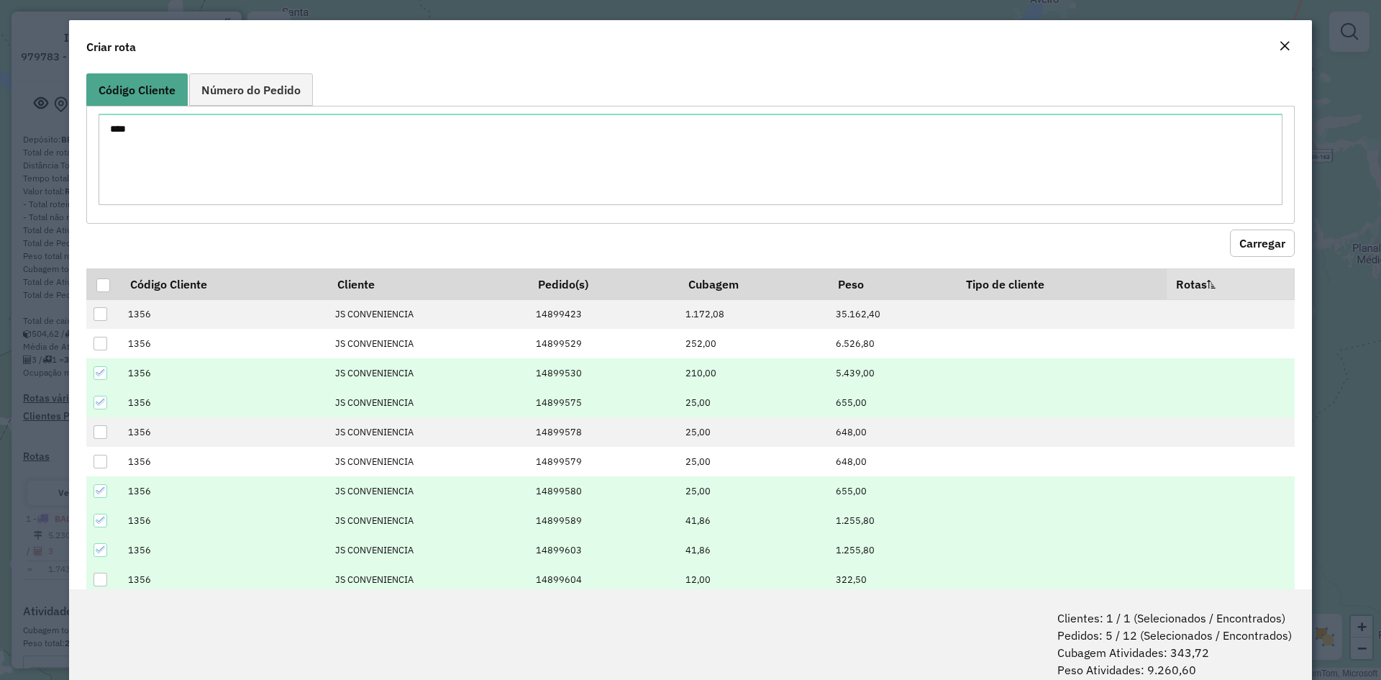
click at [100, 576] on div at bounding box center [101, 580] width 14 height 14
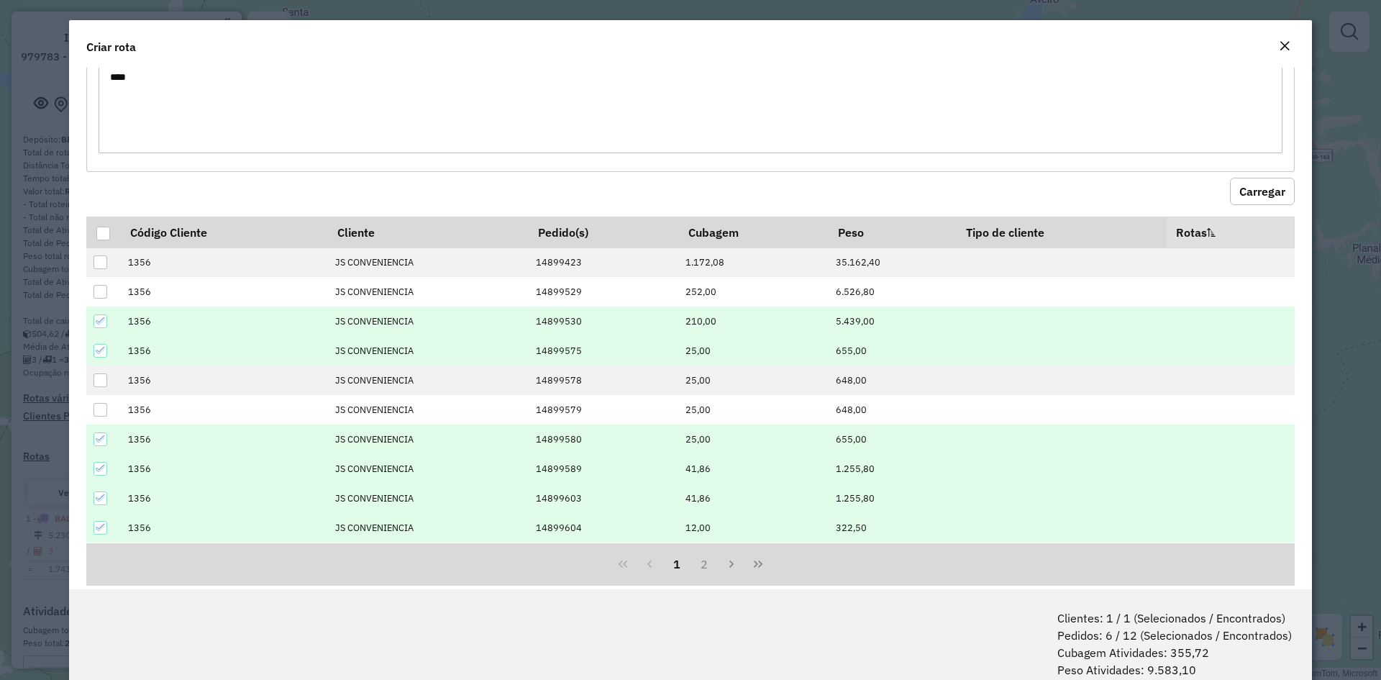
scroll to position [76, 0]
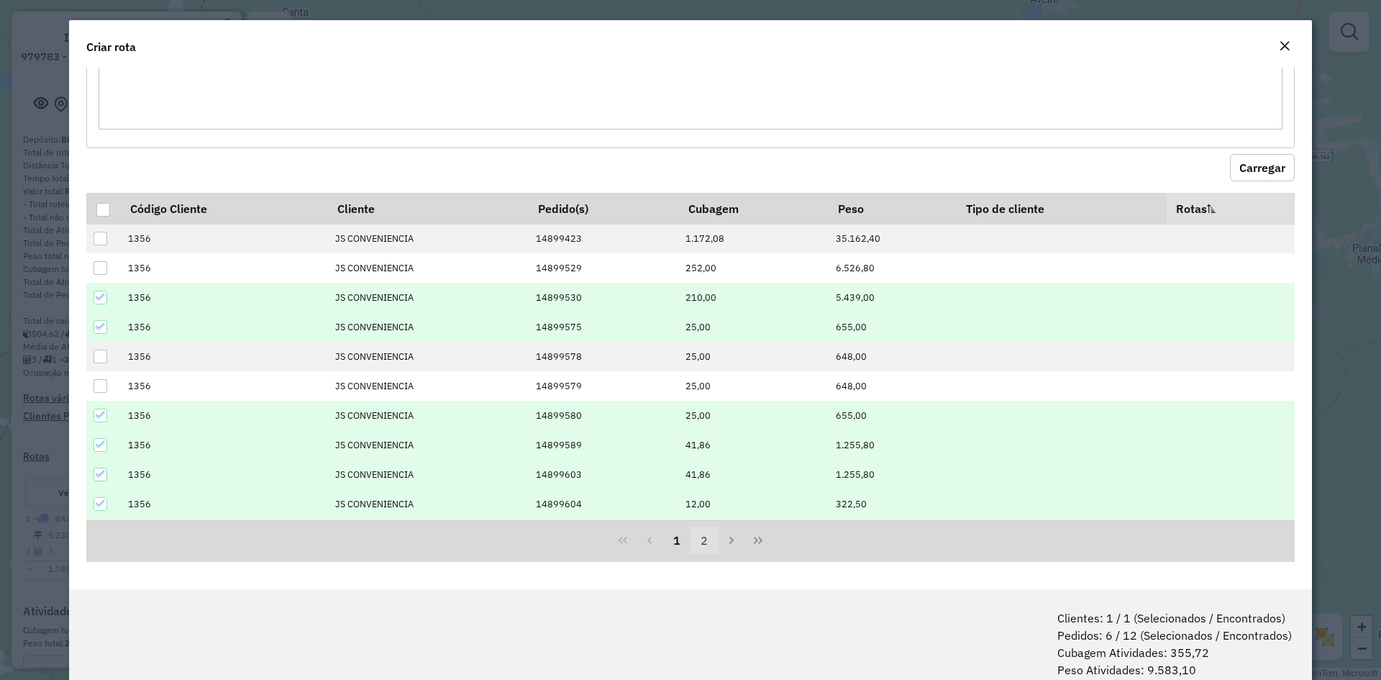
click at [696, 542] on button "2" at bounding box center [703, 539] width 27 height 27
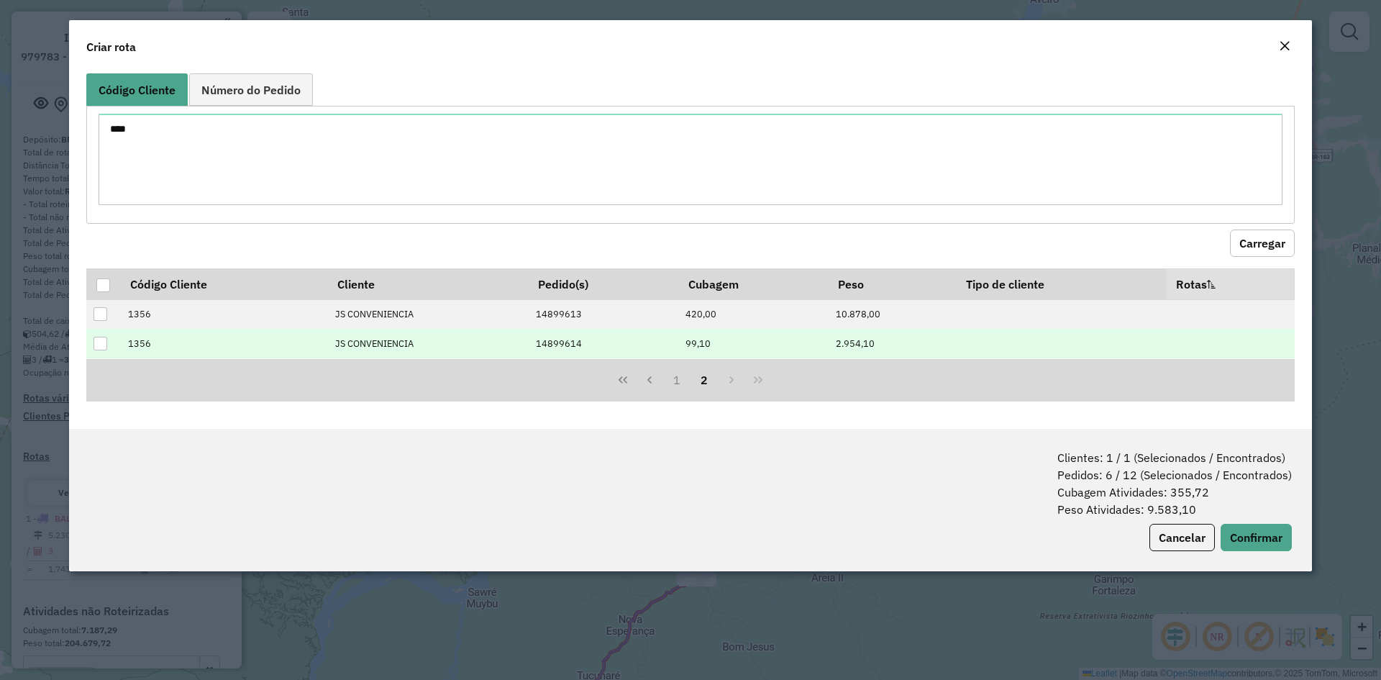
click at [106, 345] on div at bounding box center [101, 344] width 14 height 14
click at [1265, 537] on button "Confirmar" at bounding box center [1256, 537] width 71 height 27
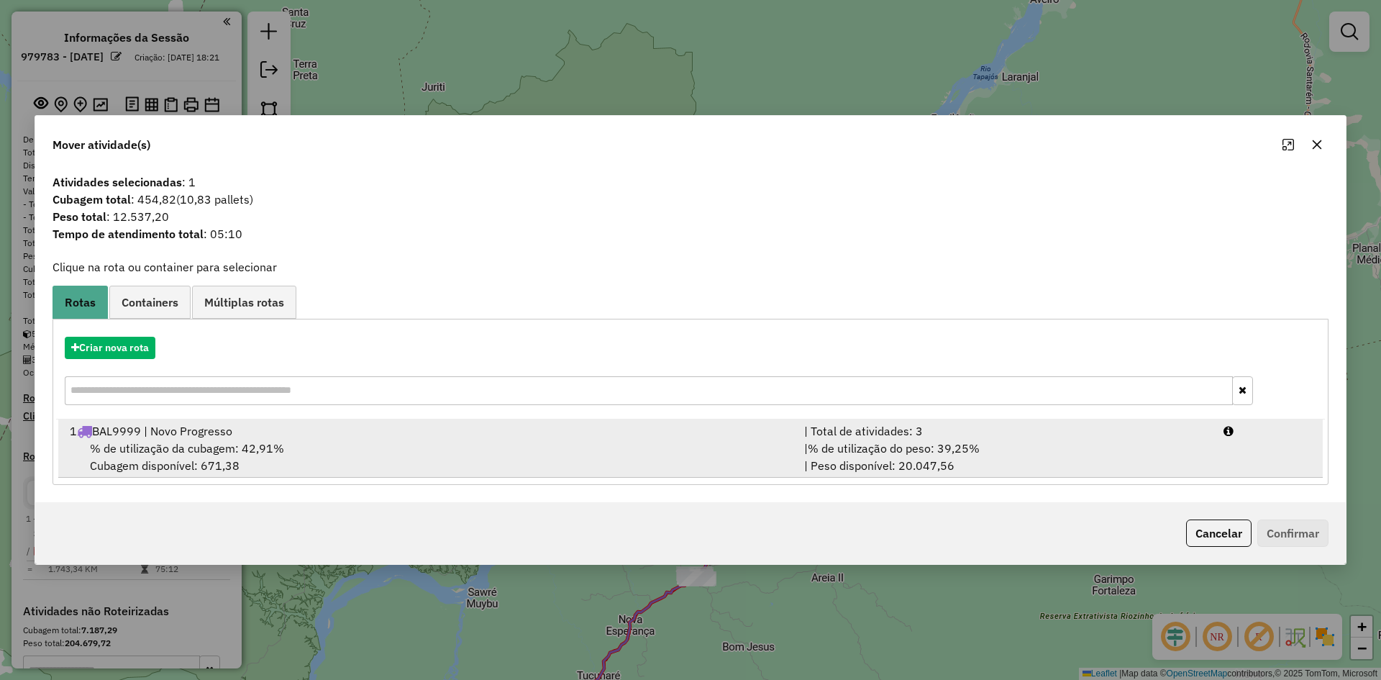
click at [199, 439] on div "% de utilização da cubagem: 42,91% Cubagem disponível: 671,38" at bounding box center [428, 456] width 734 height 35
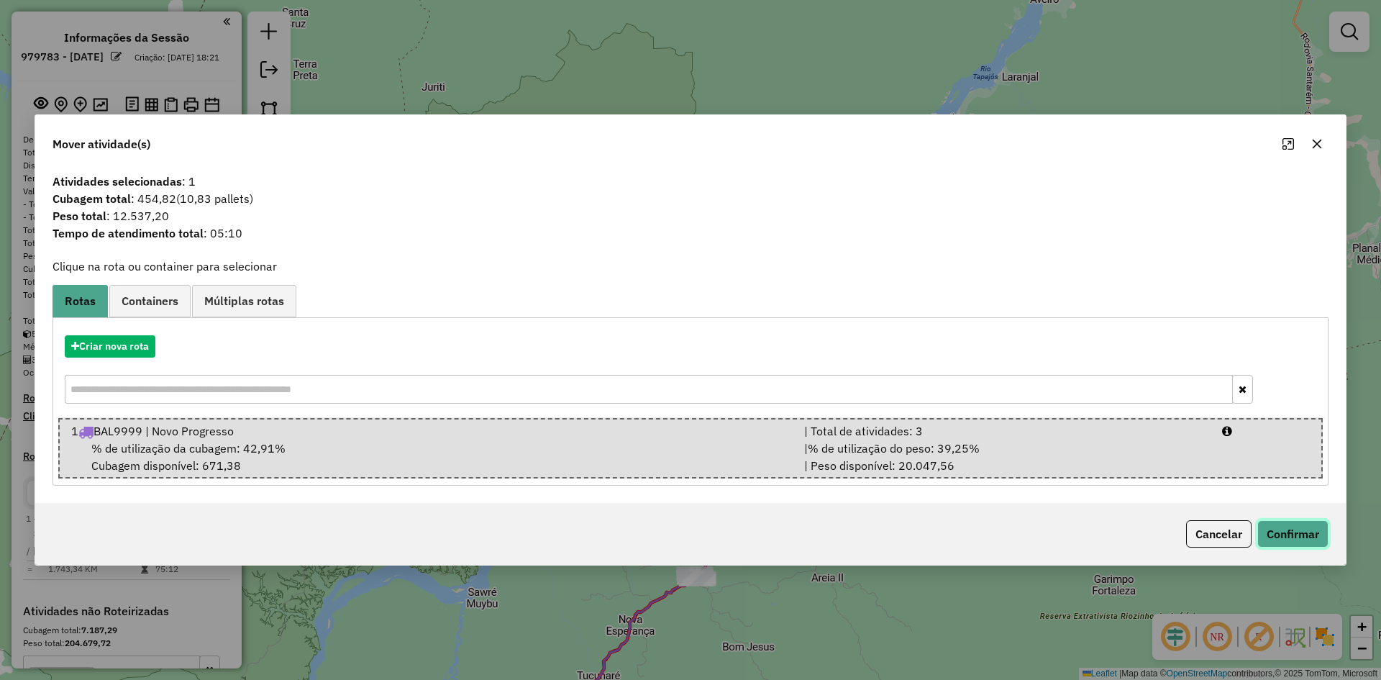
click at [1288, 537] on button "Confirmar" at bounding box center [1292, 533] width 71 height 27
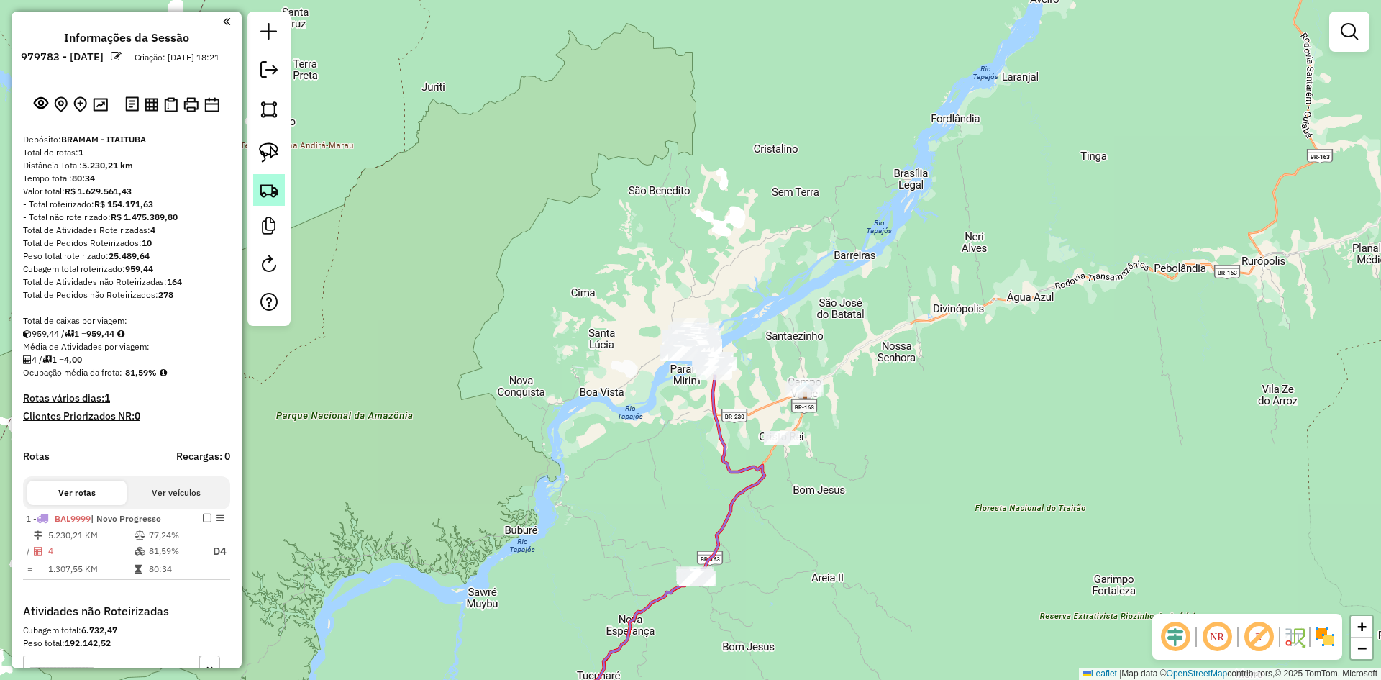
click at [278, 188] on img at bounding box center [269, 190] width 20 height 20
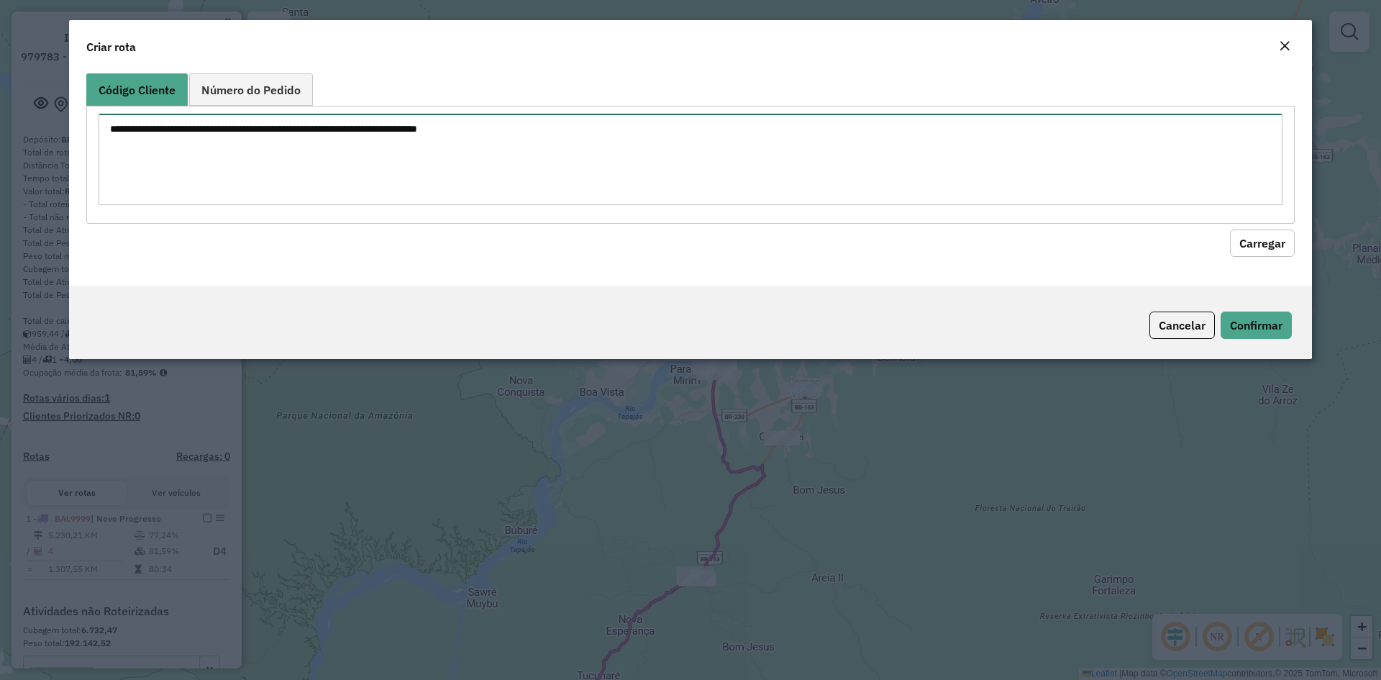
click at [343, 152] on textarea at bounding box center [691, 159] width 1184 height 91
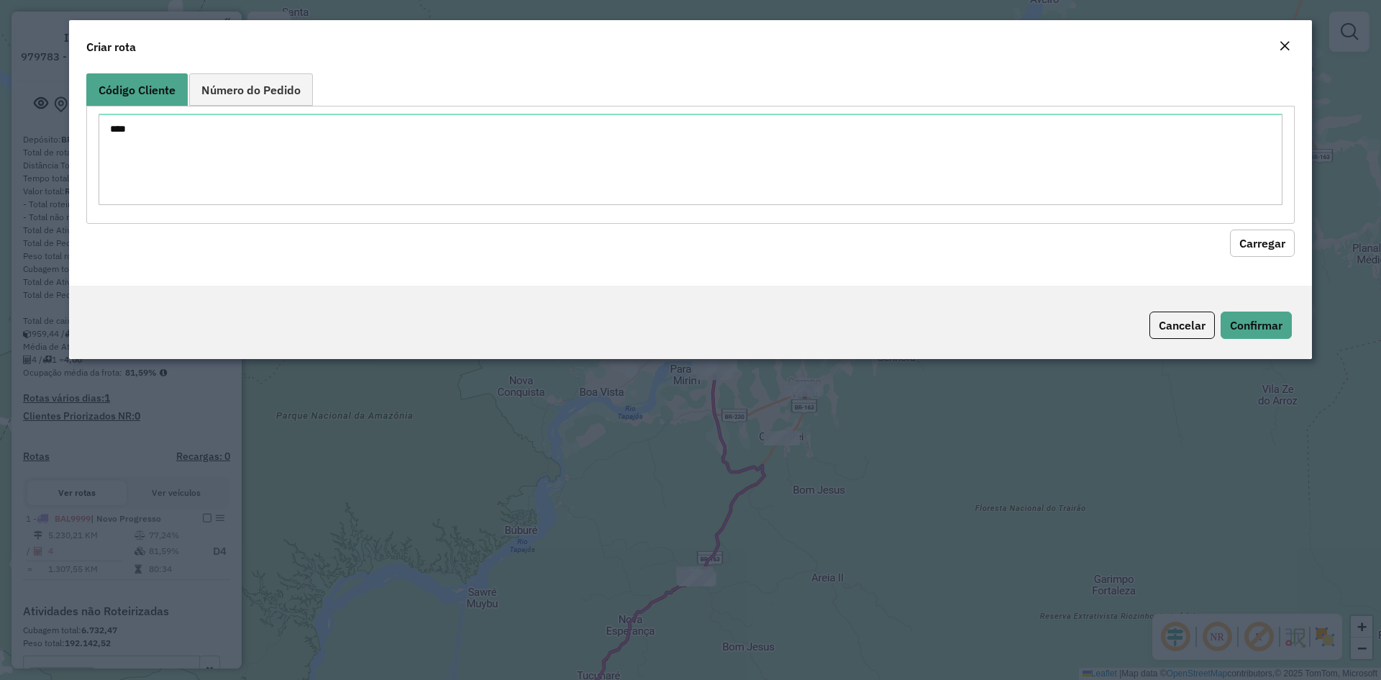
click at [1258, 245] on button "Carregar" at bounding box center [1262, 242] width 65 height 27
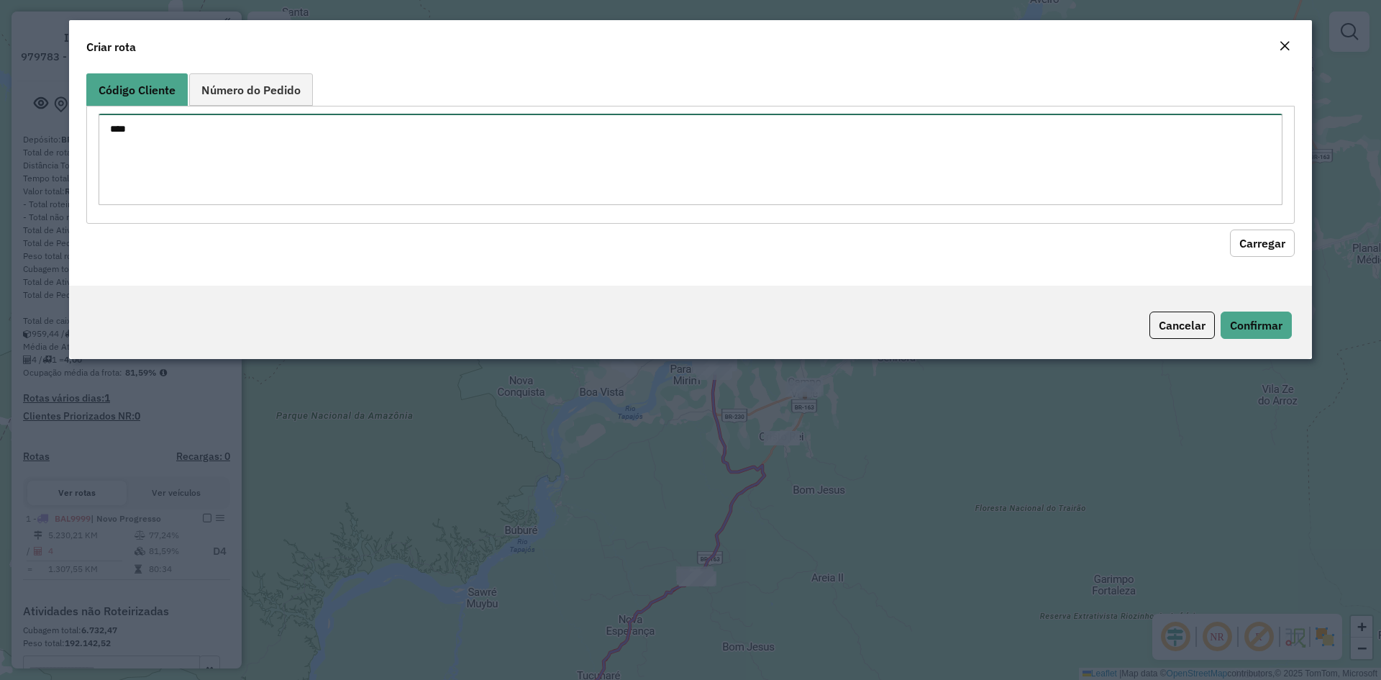
drag, startPoint x: 152, startPoint y: 131, endPoint x: 65, endPoint y: 122, distance: 86.8
click at [65, 122] on modal-container "Criar rota Código Cliente Número do Pedido **** Carregar Cancelar Confirmar" at bounding box center [690, 340] width 1381 height 680
type textarea "***"
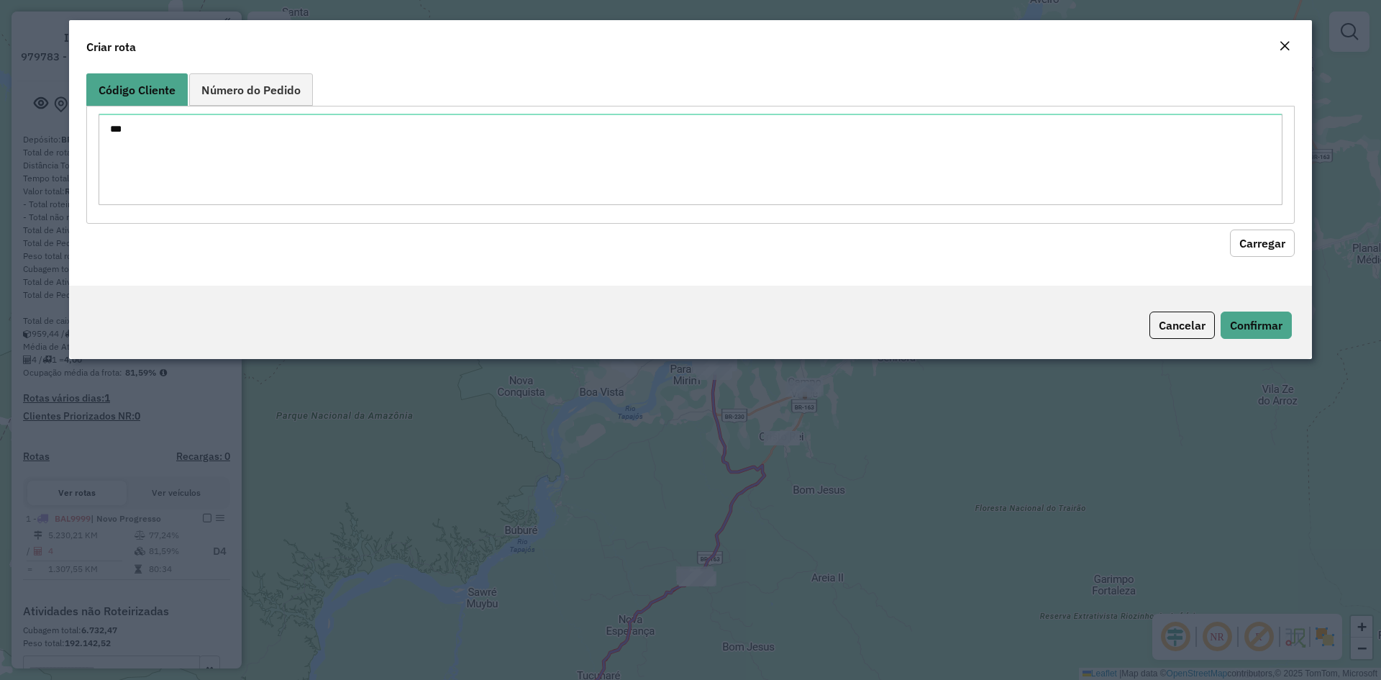
click at [1255, 236] on button "Carregar" at bounding box center [1262, 242] width 65 height 27
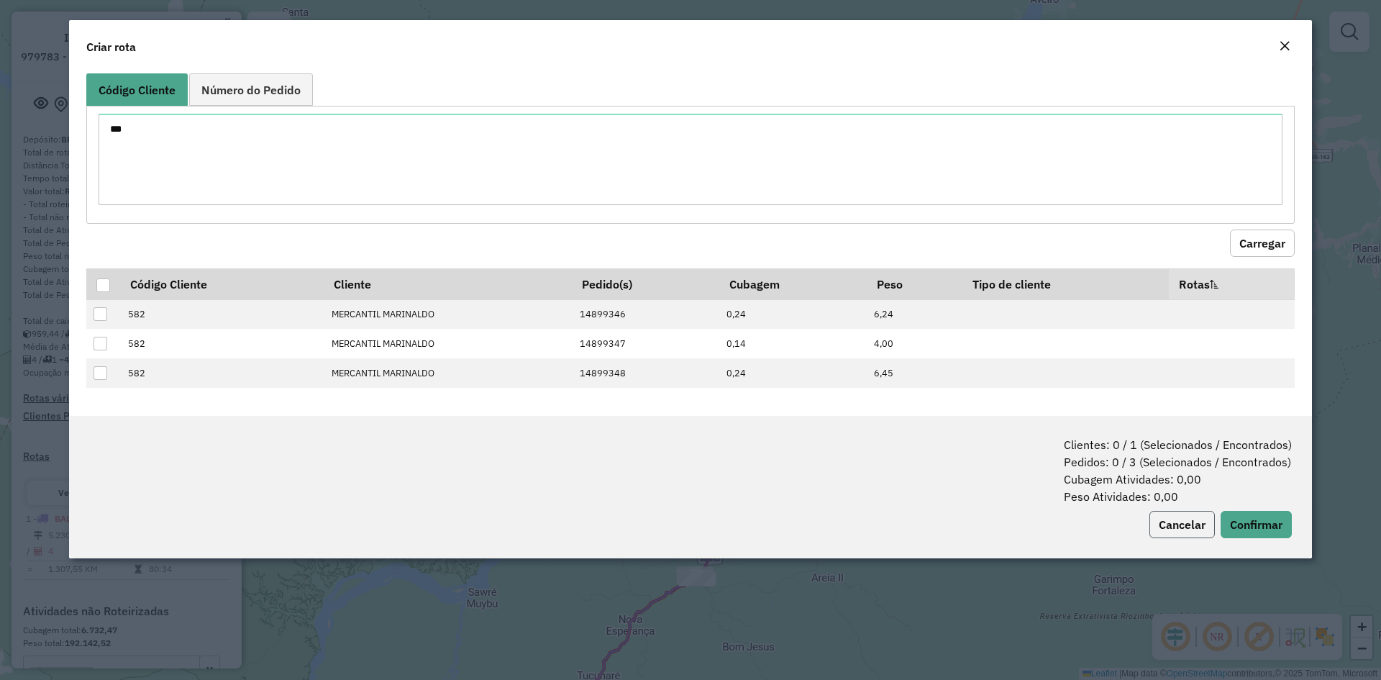
click at [1193, 522] on button "Cancelar" at bounding box center [1181, 524] width 65 height 27
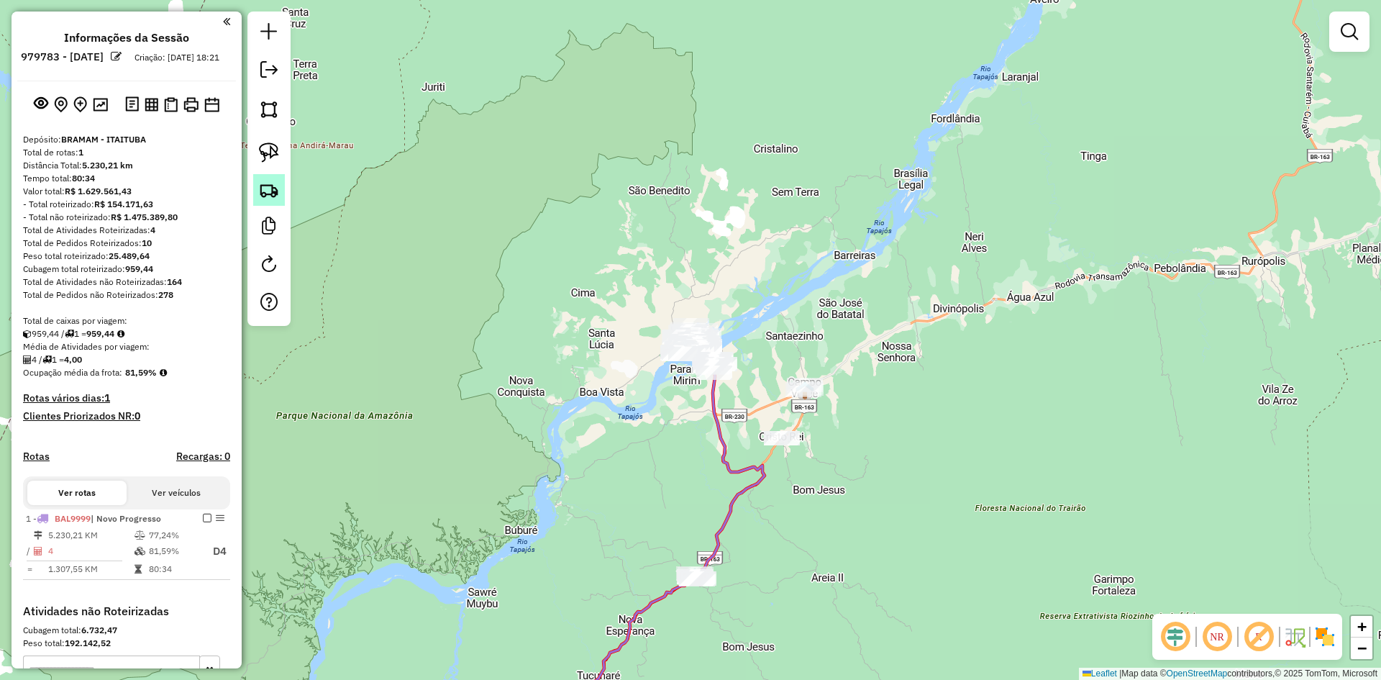
click at [267, 185] on img at bounding box center [269, 190] width 20 height 20
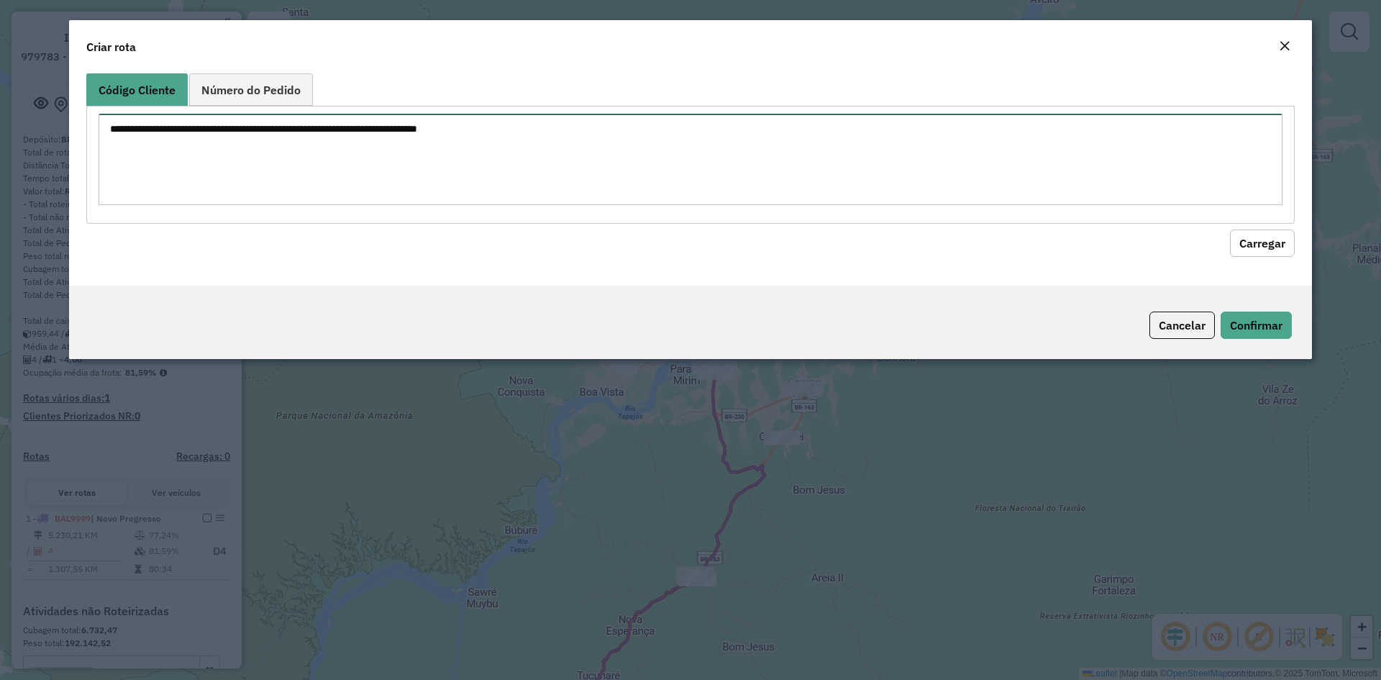
click at [465, 152] on textarea at bounding box center [691, 159] width 1184 height 91
type textarea "****"
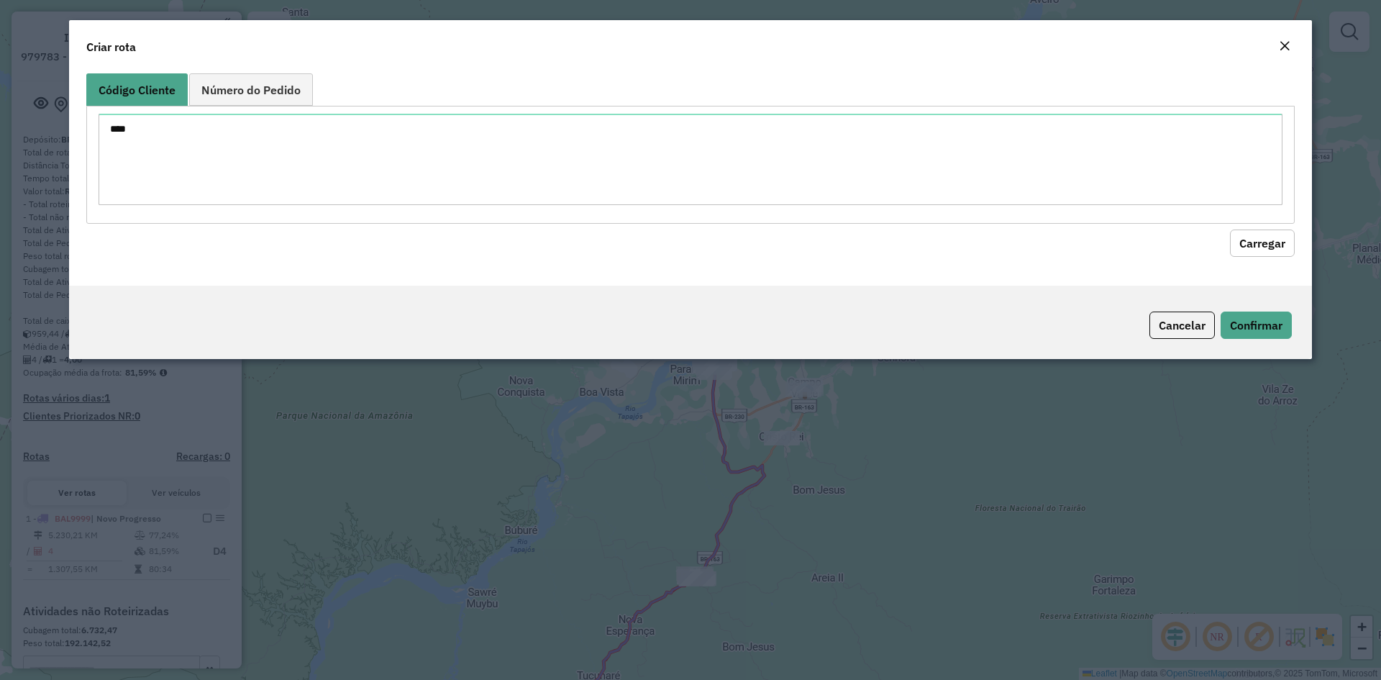
click at [1277, 241] on button "Carregar" at bounding box center [1262, 242] width 65 height 27
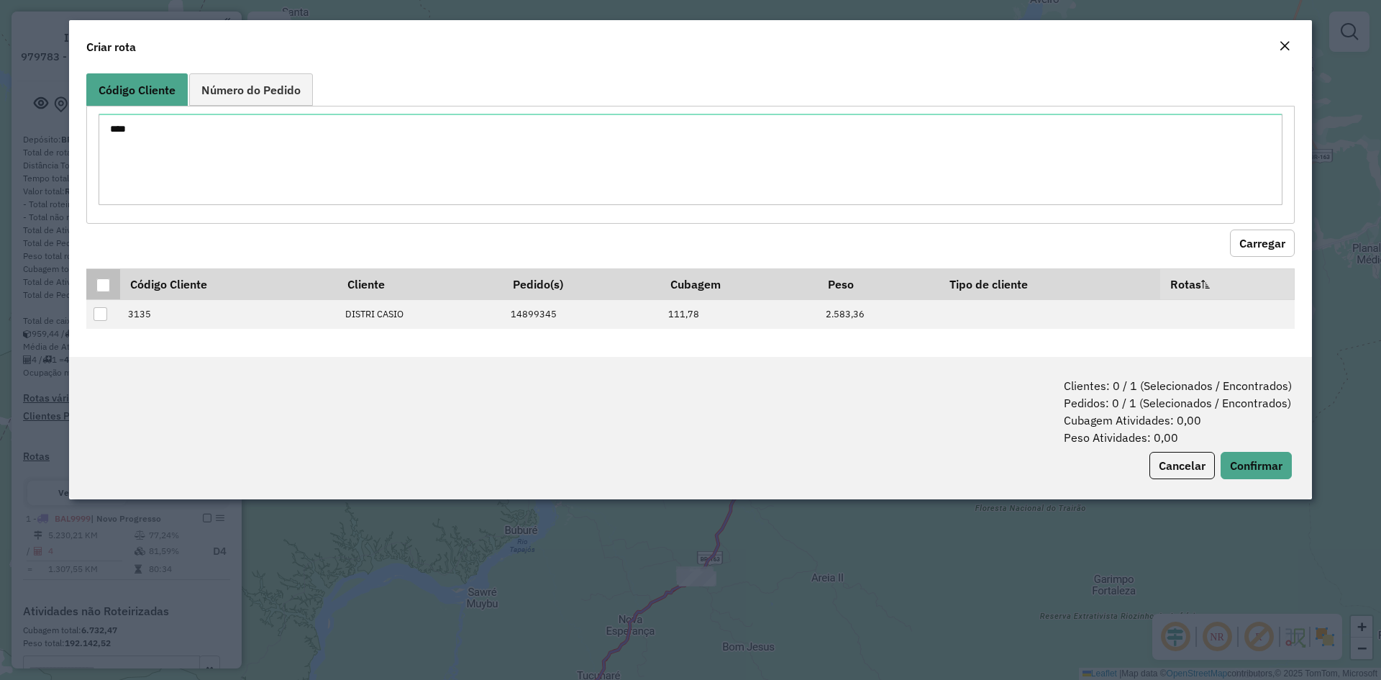
click at [104, 286] on div at bounding box center [103, 285] width 14 height 14
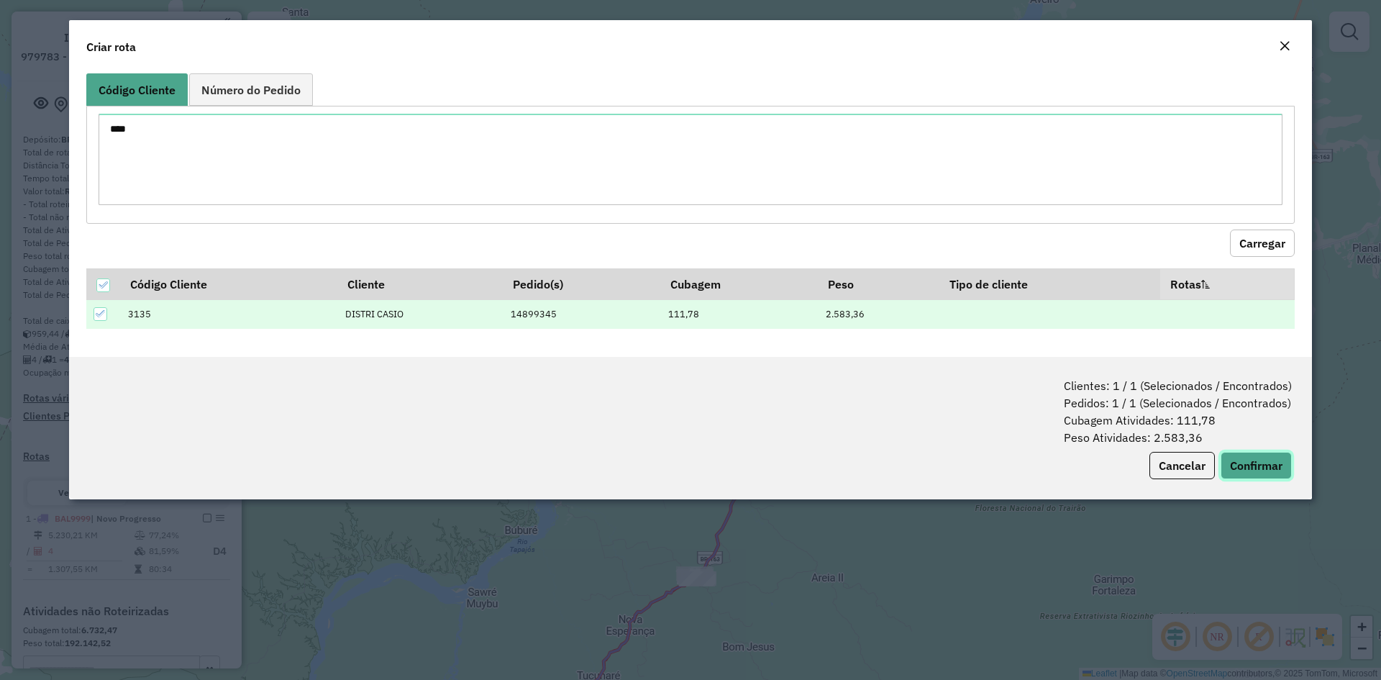
click at [1249, 460] on button "Confirmar" at bounding box center [1256, 465] width 71 height 27
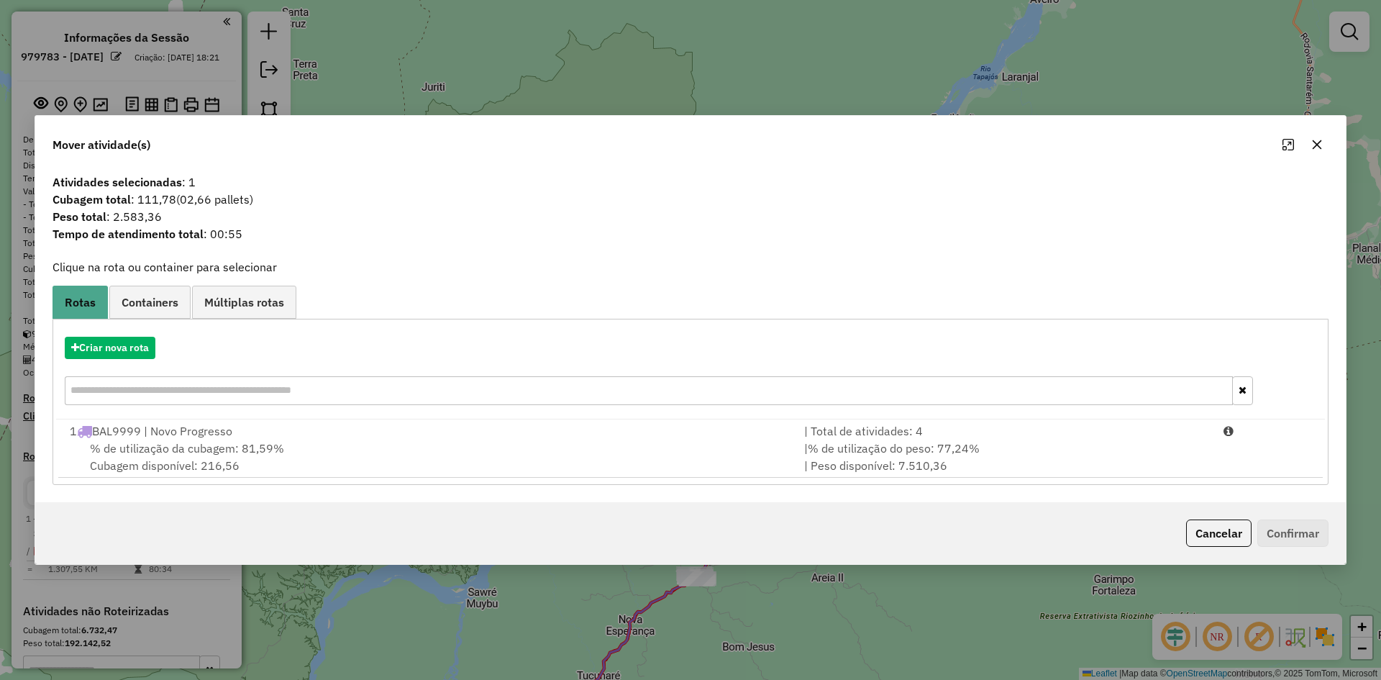
click at [221, 442] on span "% de utilização da cubagem: 81,59%" at bounding box center [187, 448] width 194 height 14
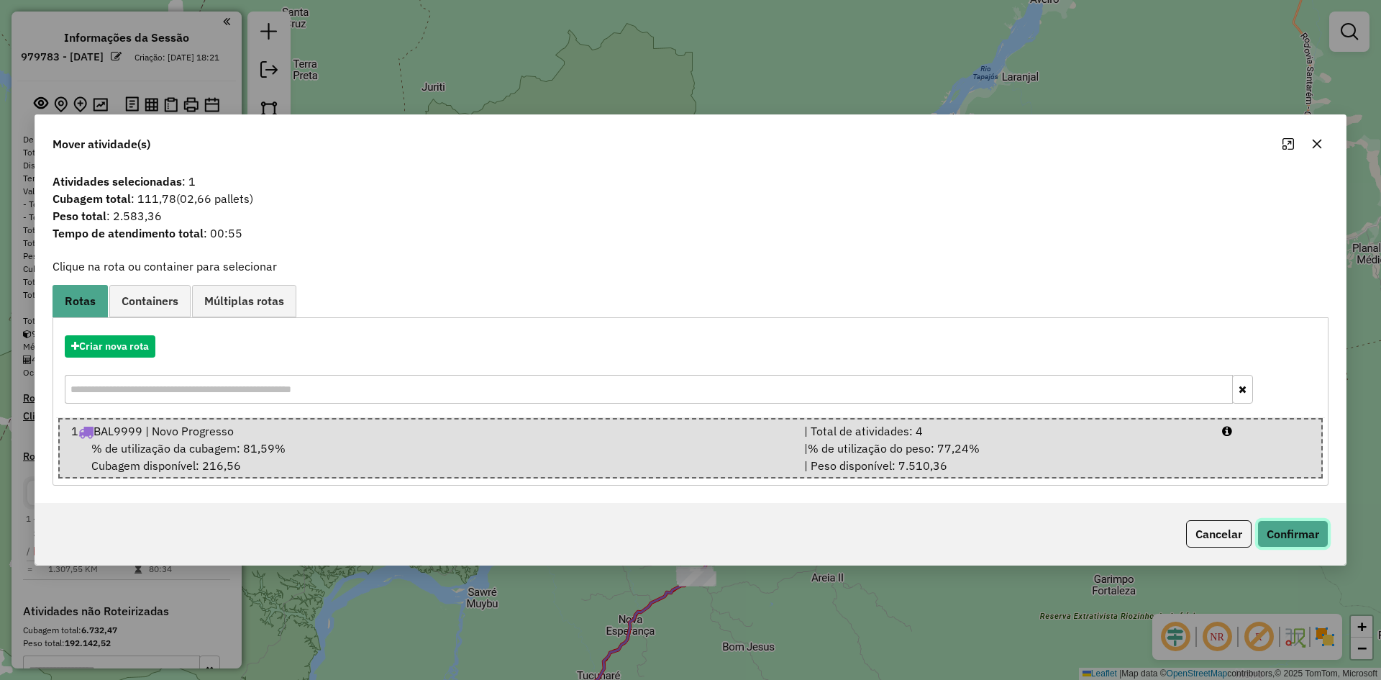
click at [1285, 530] on button "Confirmar" at bounding box center [1292, 533] width 71 height 27
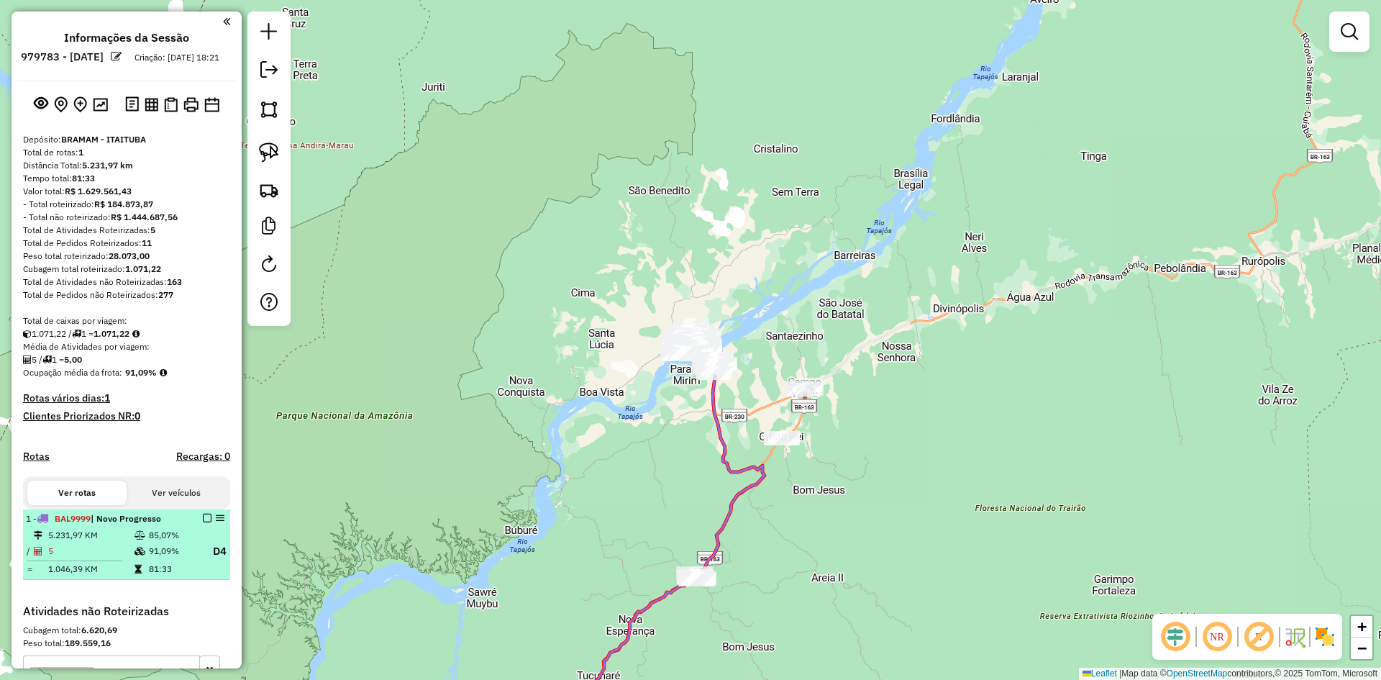
click at [150, 542] on td "85,07%" at bounding box center [174, 535] width 53 height 14
select select "**********"
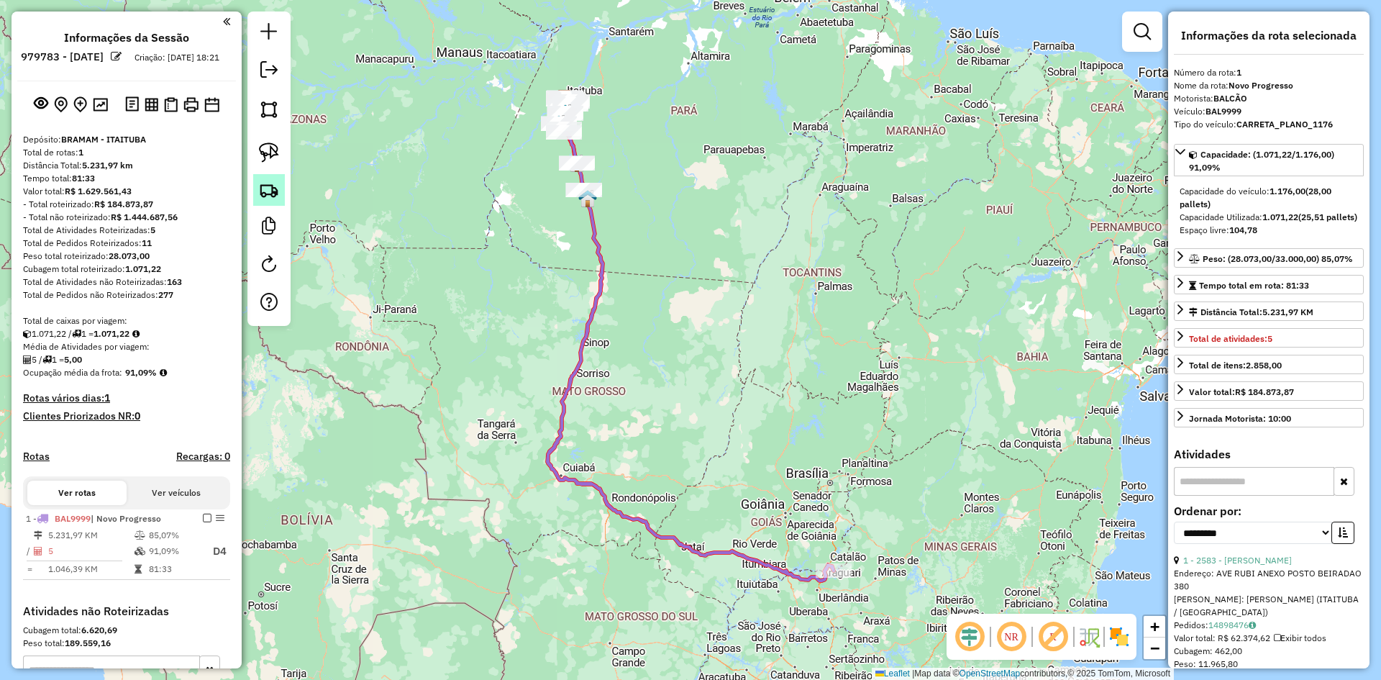
click at [272, 191] on img at bounding box center [269, 190] width 20 height 20
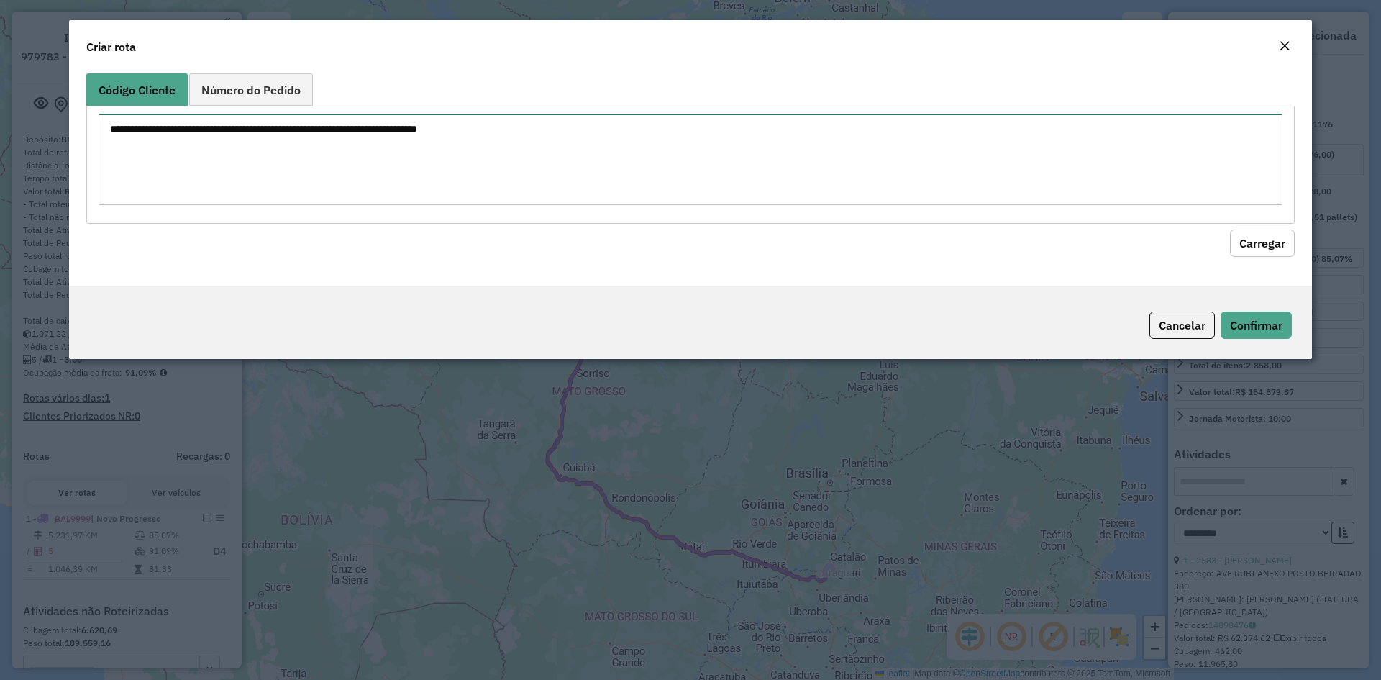
click at [409, 163] on textarea at bounding box center [691, 159] width 1184 height 91
type textarea "****"
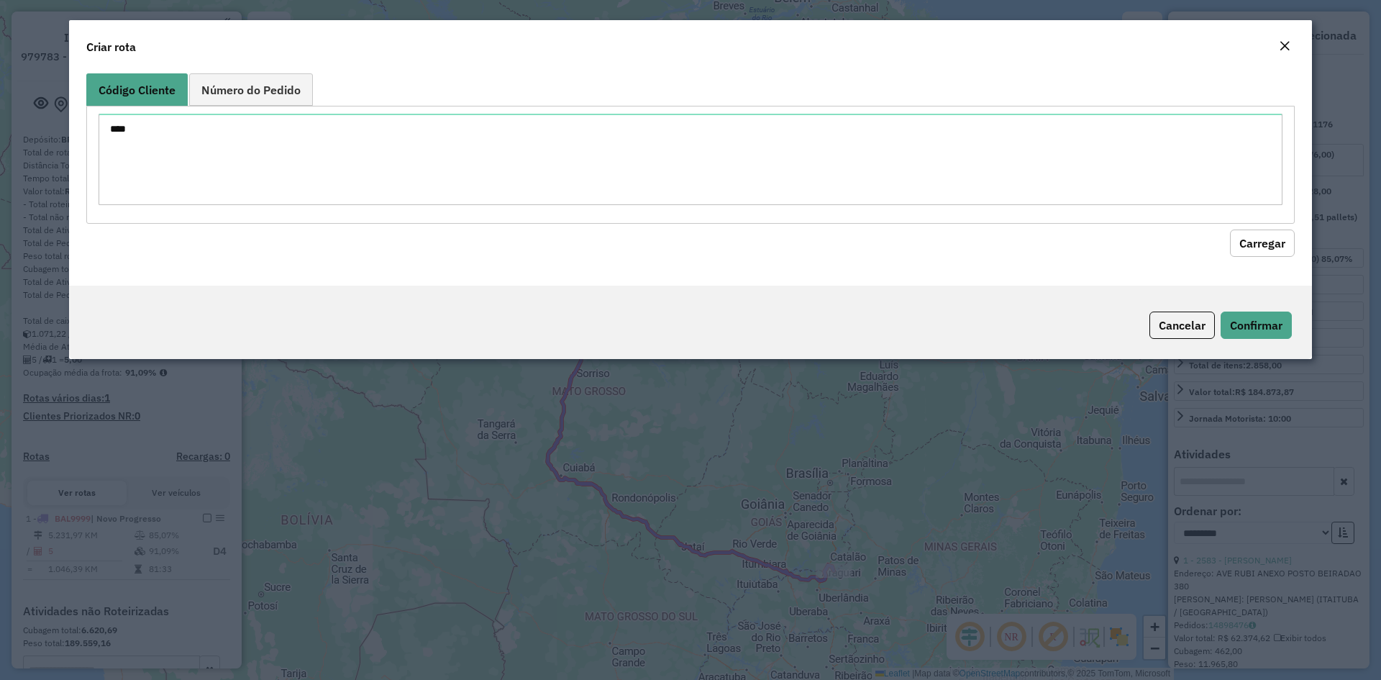
click at [1248, 243] on button "Carregar" at bounding box center [1262, 242] width 65 height 27
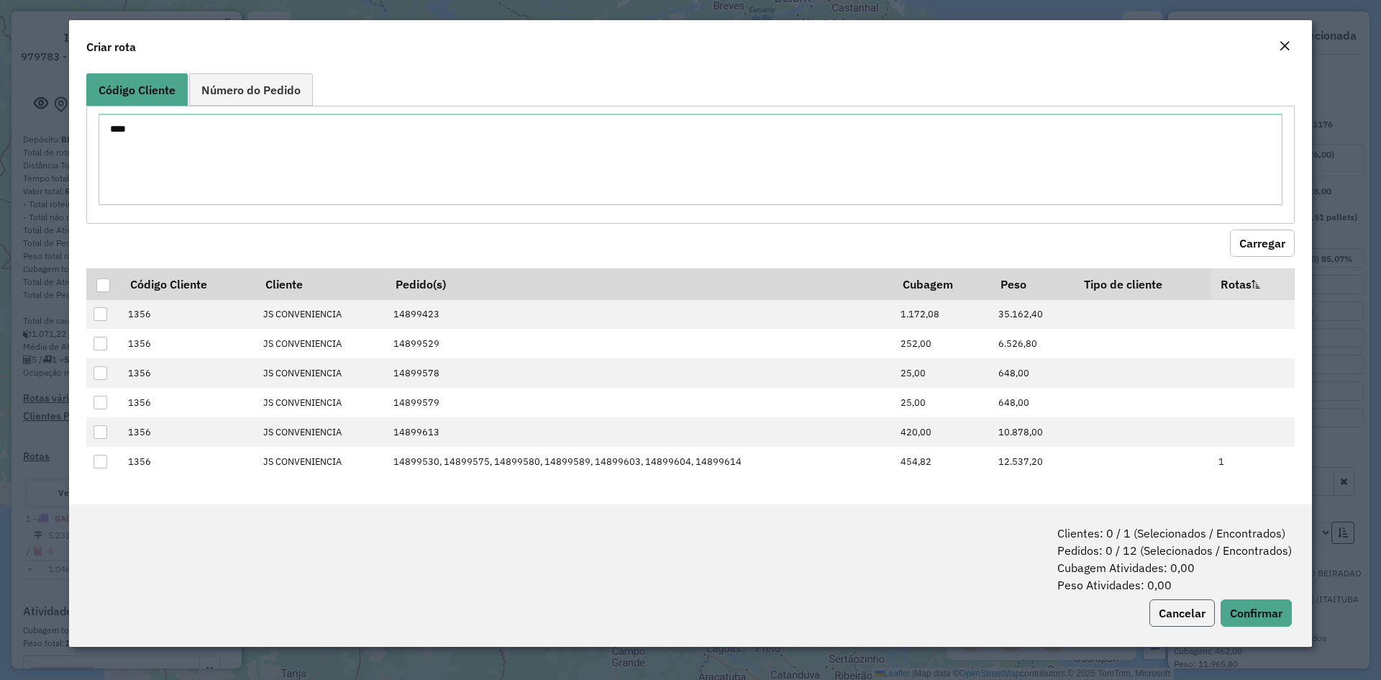
click at [1169, 617] on button "Cancelar" at bounding box center [1181, 612] width 65 height 27
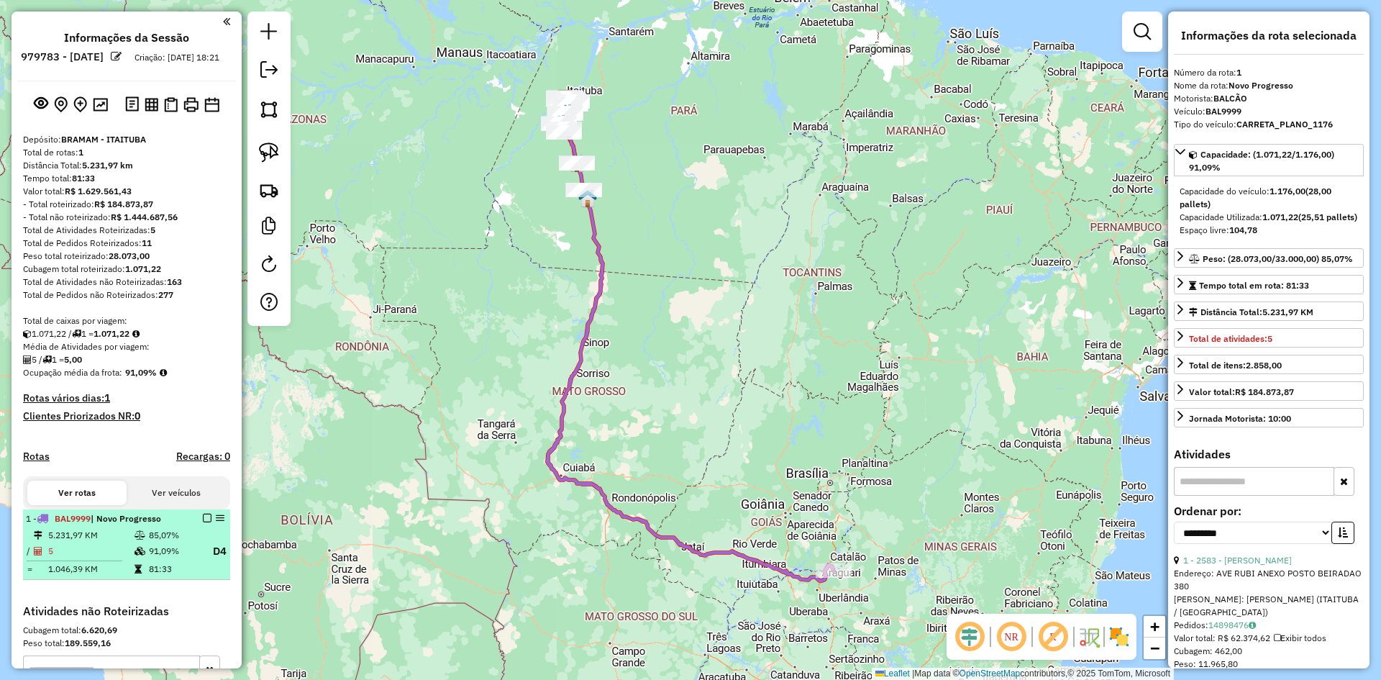
click at [203, 522] on em at bounding box center [207, 518] width 9 height 9
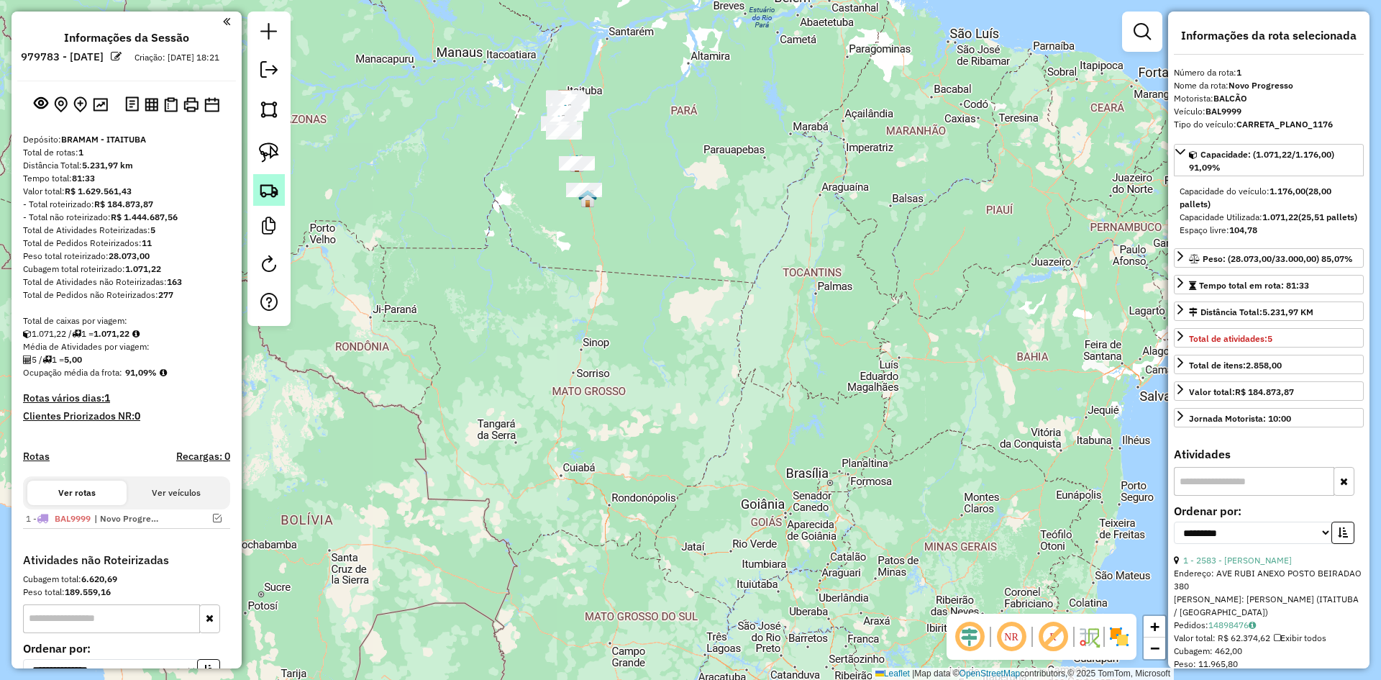
click at [268, 184] on img at bounding box center [269, 190] width 20 height 20
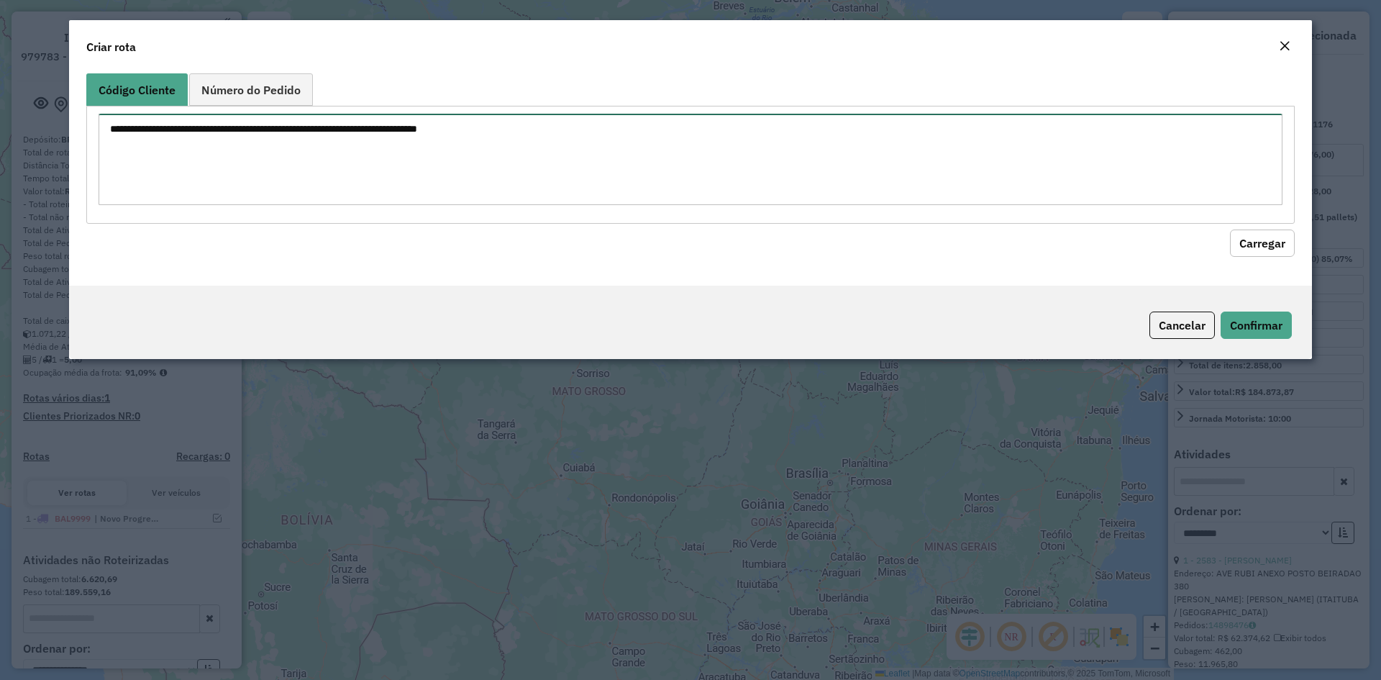
click at [342, 140] on textarea at bounding box center [691, 159] width 1184 height 91
type textarea "****"
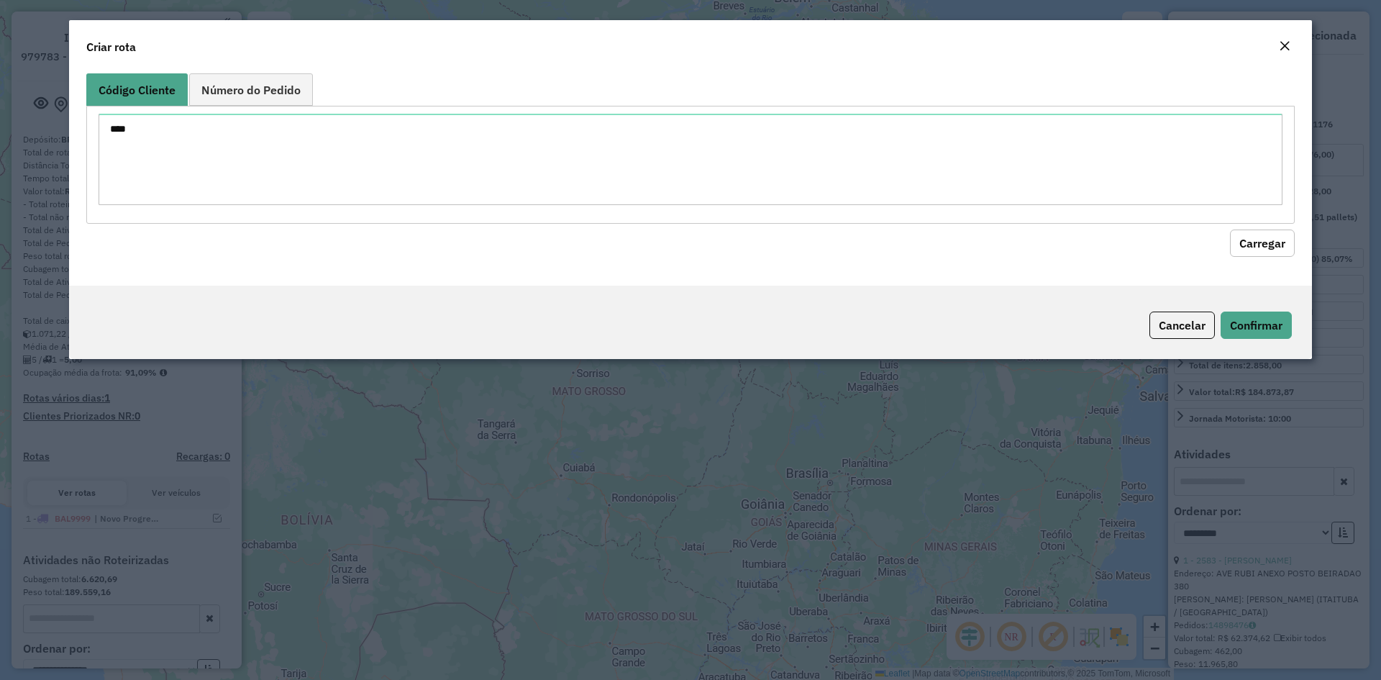
click at [1268, 236] on button "Carregar" at bounding box center [1262, 242] width 65 height 27
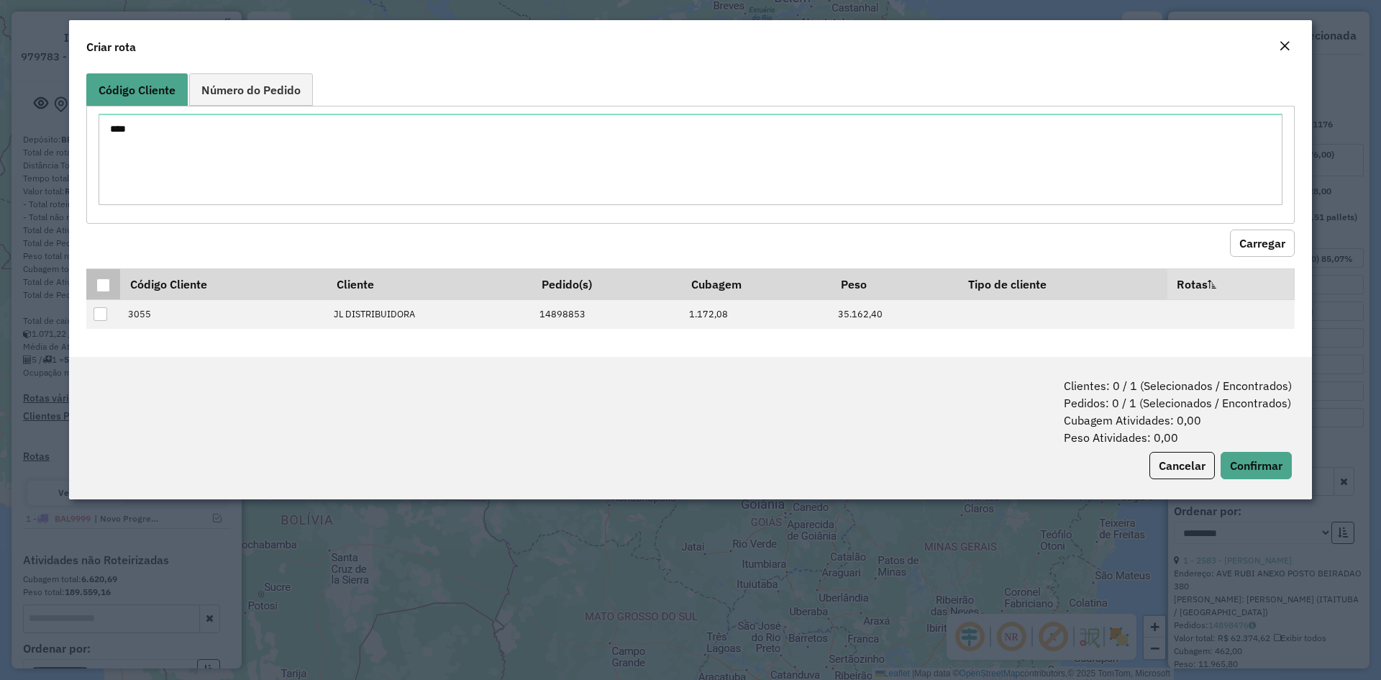
click at [109, 279] on div at bounding box center [103, 285] width 14 height 14
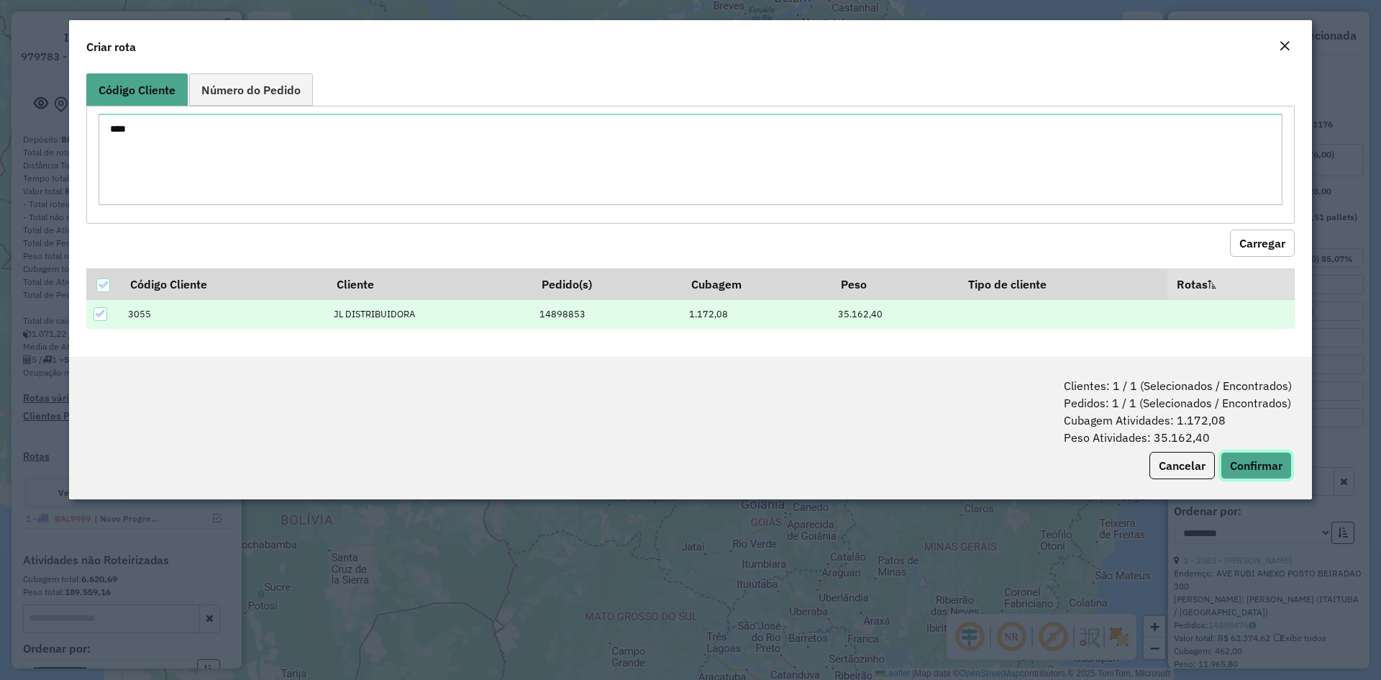
click at [1241, 457] on button "Confirmar" at bounding box center [1256, 465] width 71 height 27
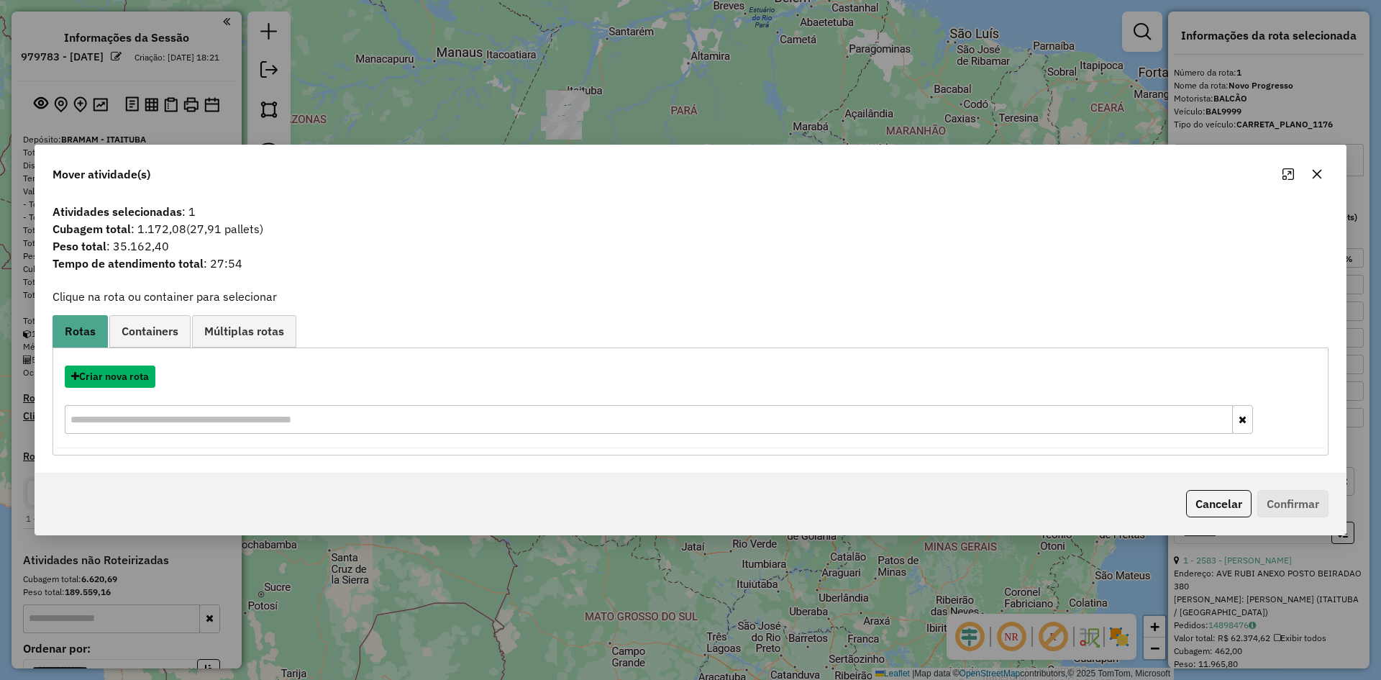
click at [118, 375] on button "Criar nova rota" at bounding box center [110, 376] width 91 height 22
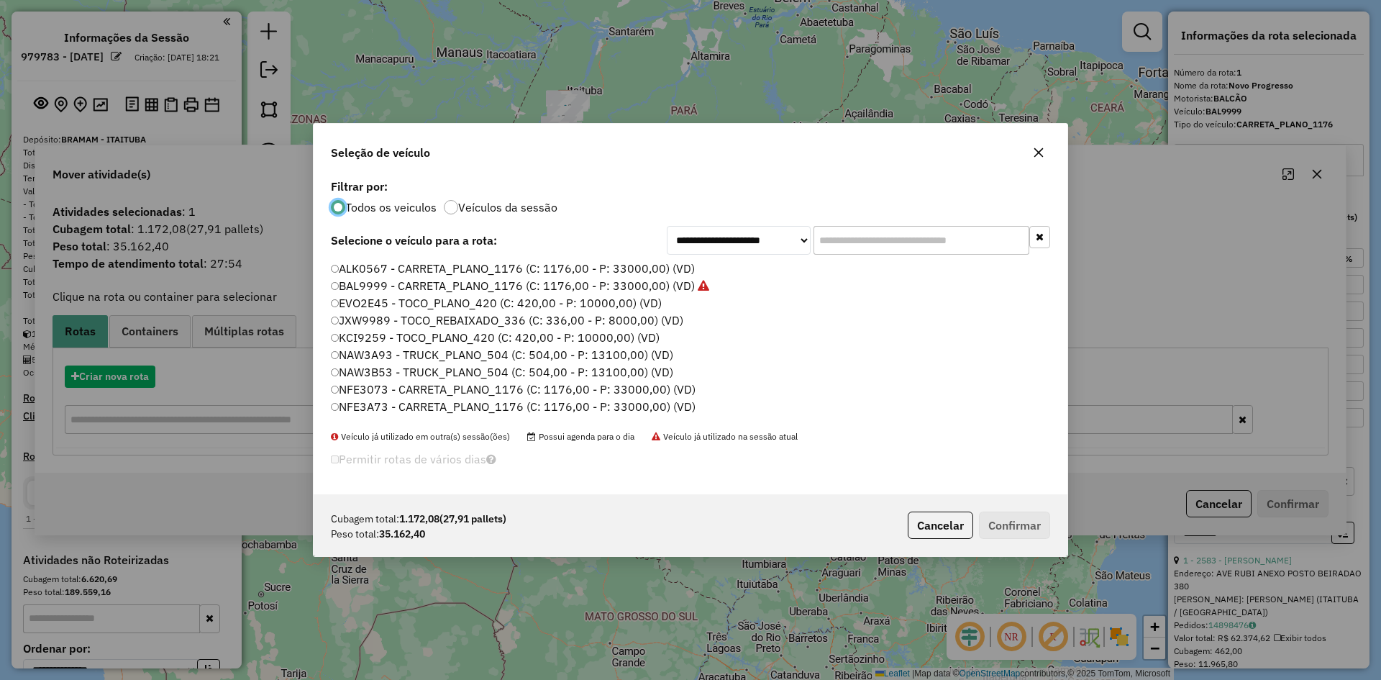
scroll to position [8, 4]
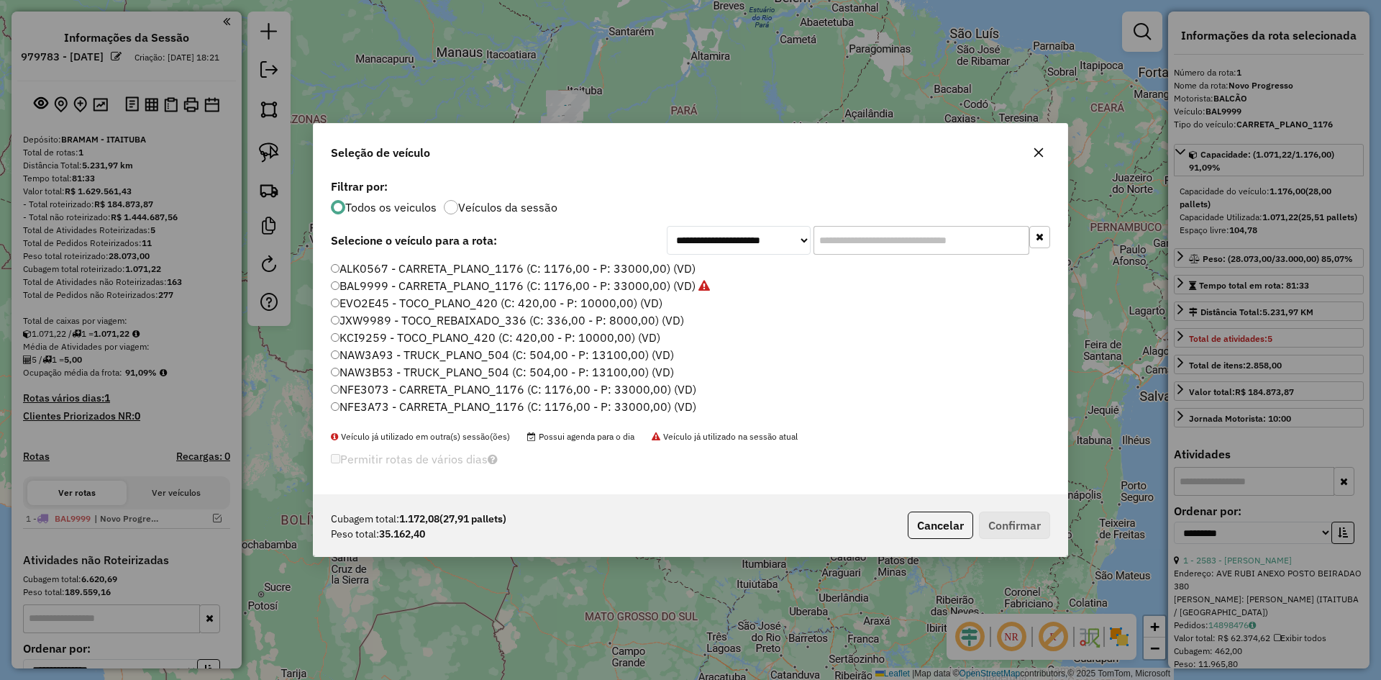
click at [405, 283] on label "BAL9999 - CARRETA_PLANO_1176 (C: 1176,00 - P: 33000,00) (VD)" at bounding box center [520, 285] width 379 height 17
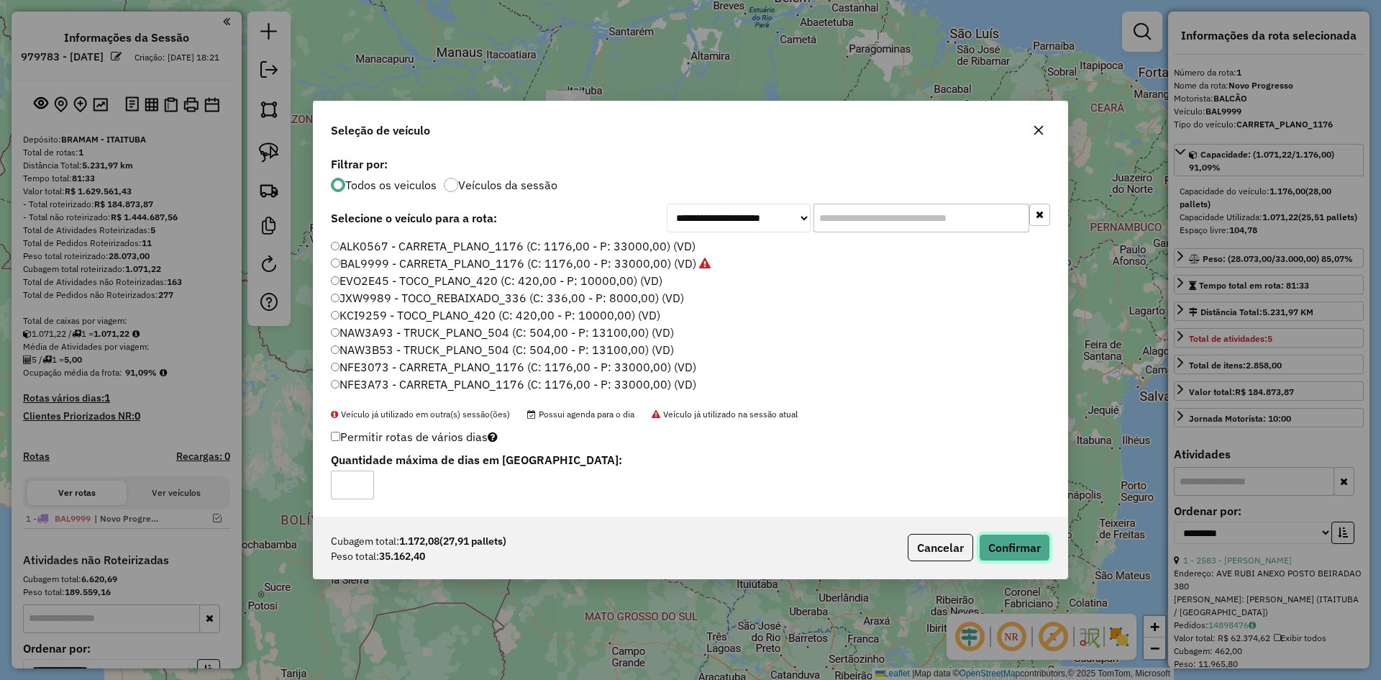
click at [1015, 543] on button "Confirmar" at bounding box center [1014, 547] width 71 height 27
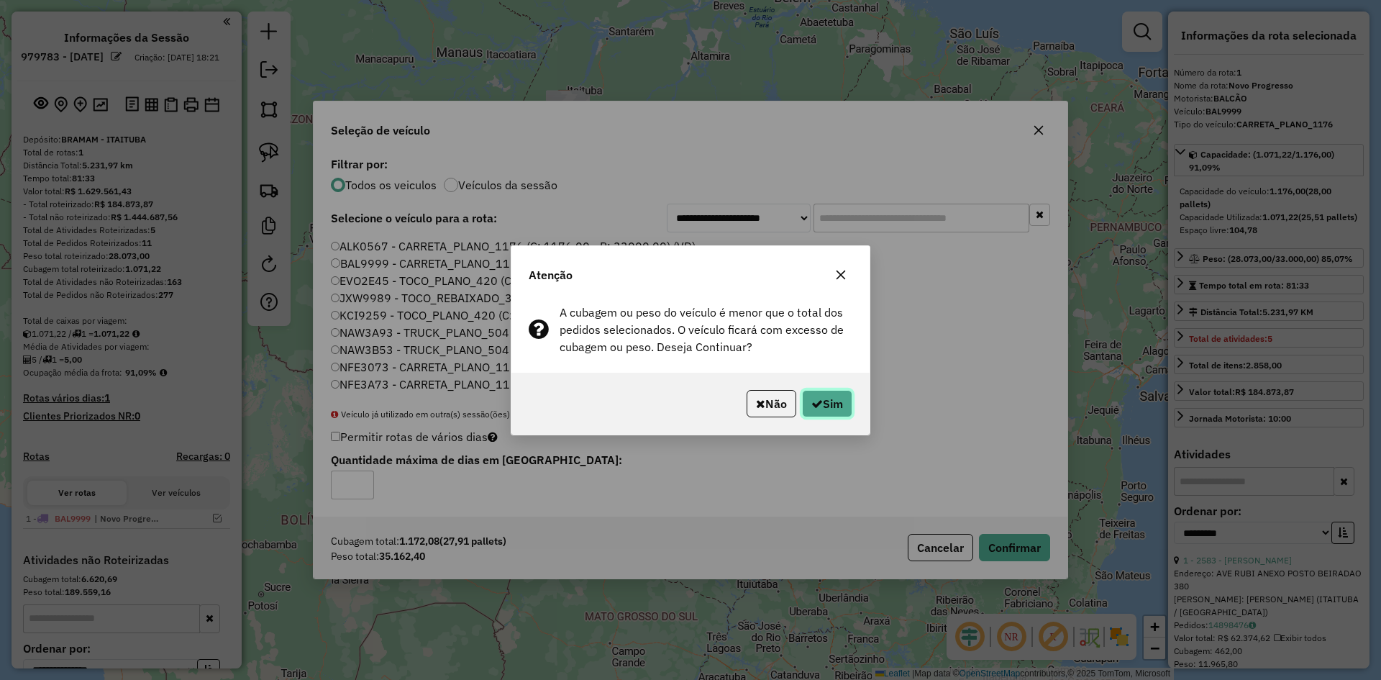
click at [823, 394] on button "Sim" at bounding box center [827, 403] width 50 height 27
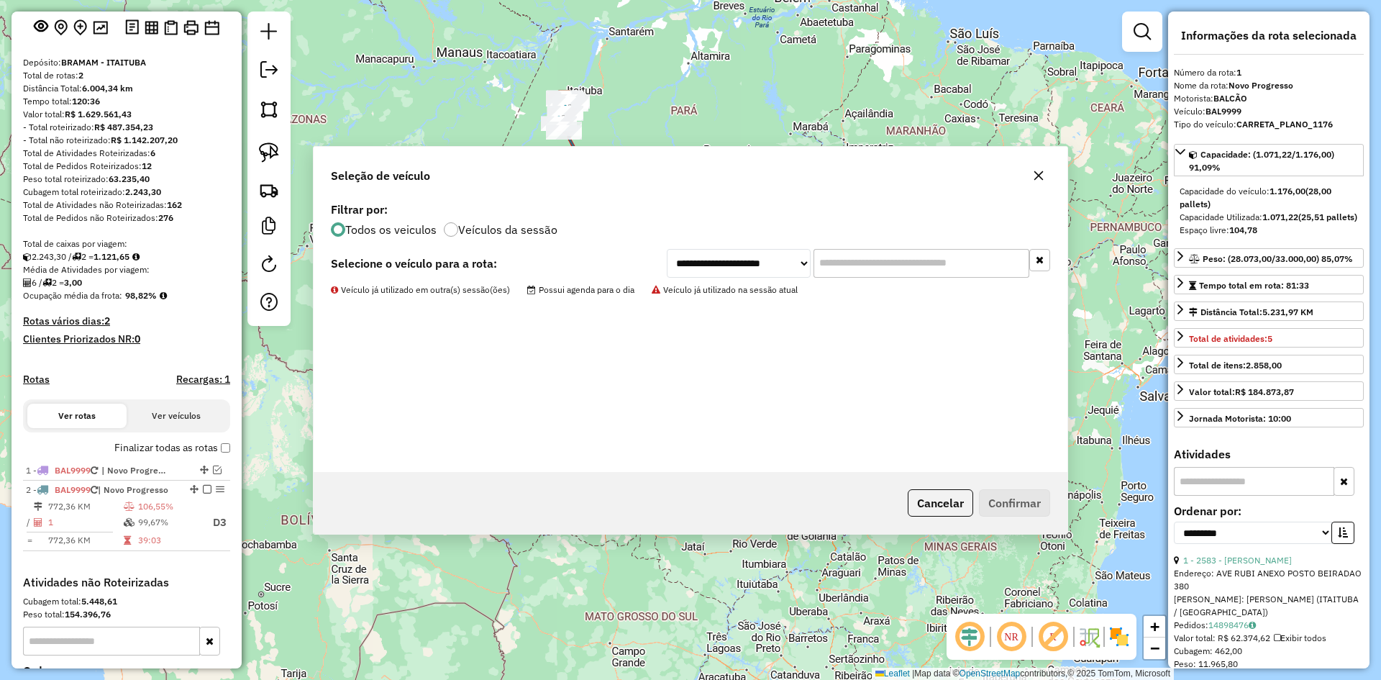
scroll to position [256, 0]
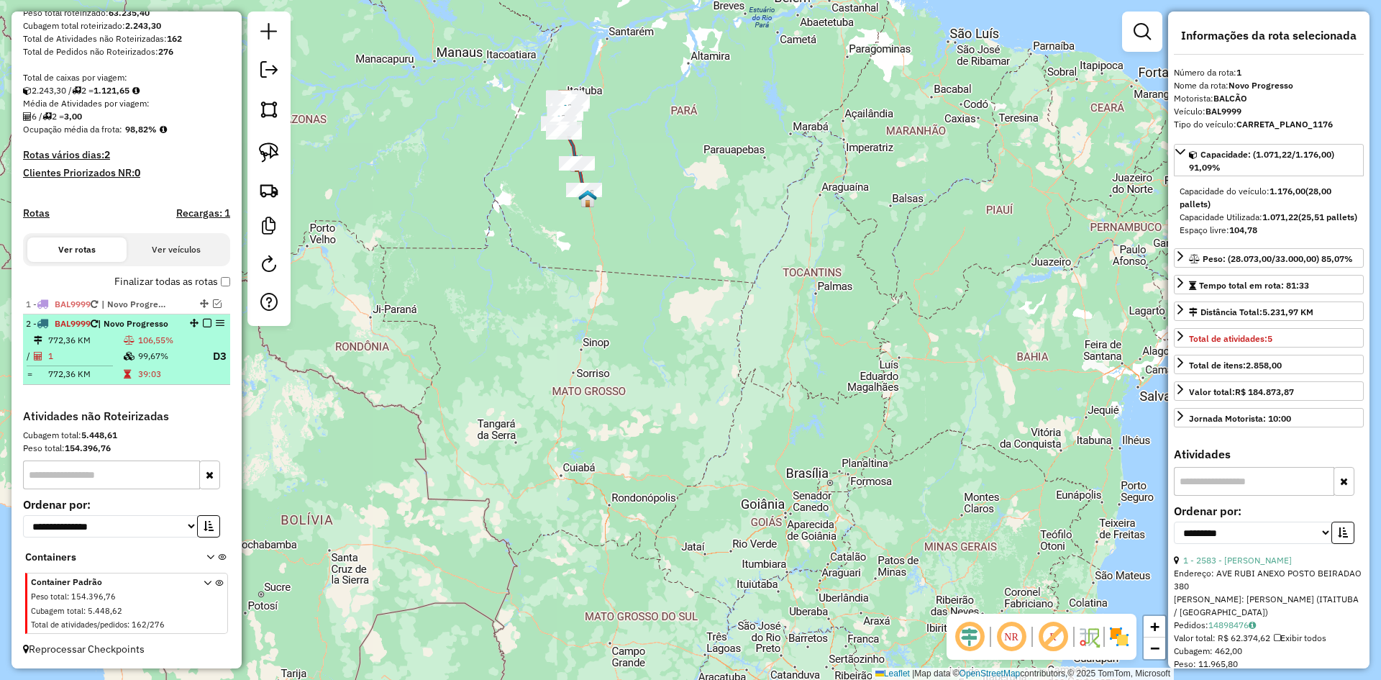
click at [206, 324] on em at bounding box center [207, 323] width 9 height 9
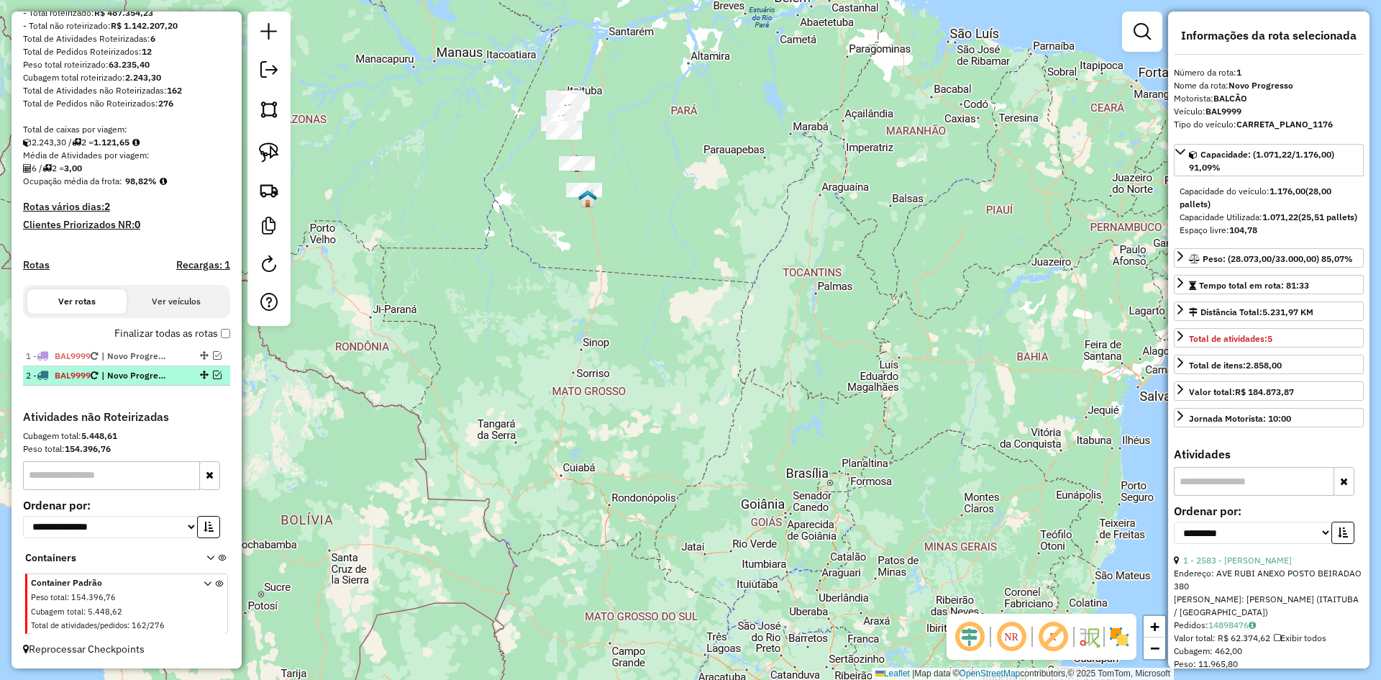
scroll to position [204, 0]
click at [278, 186] on img at bounding box center [269, 190] width 20 height 20
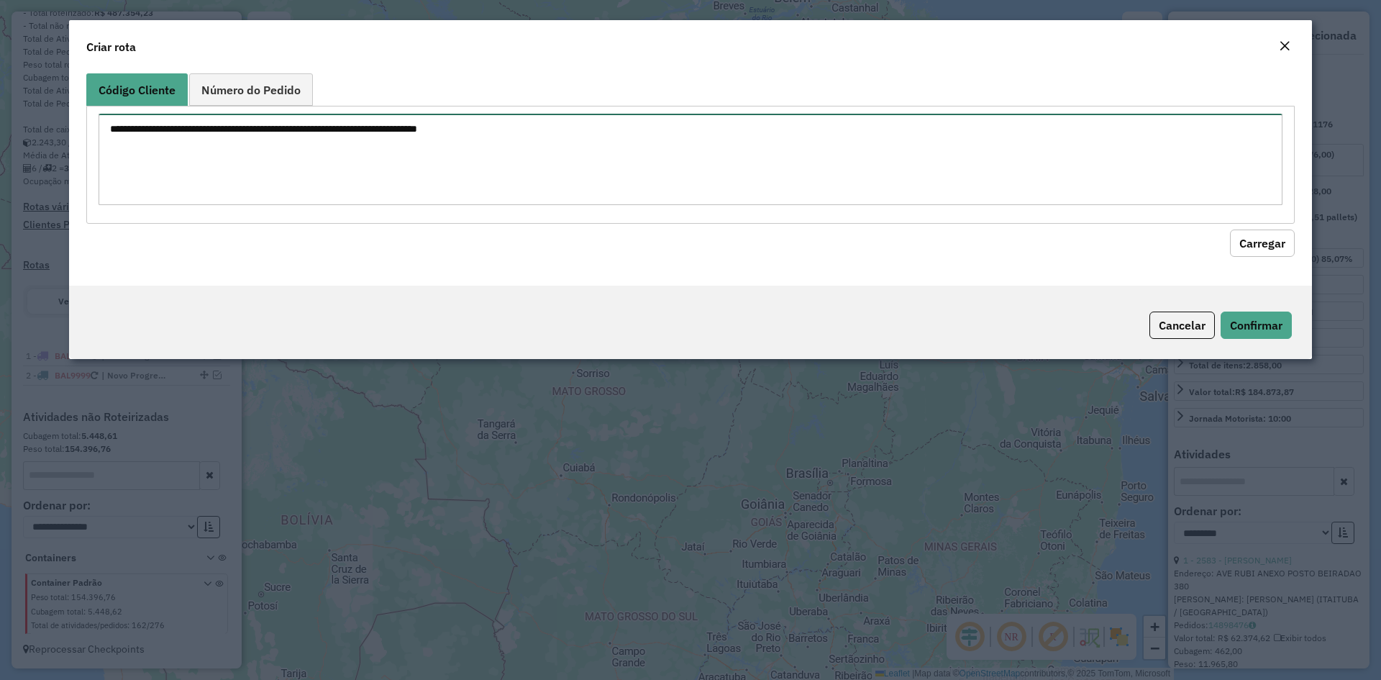
click at [316, 163] on textarea at bounding box center [691, 159] width 1184 height 91
type textarea "****"
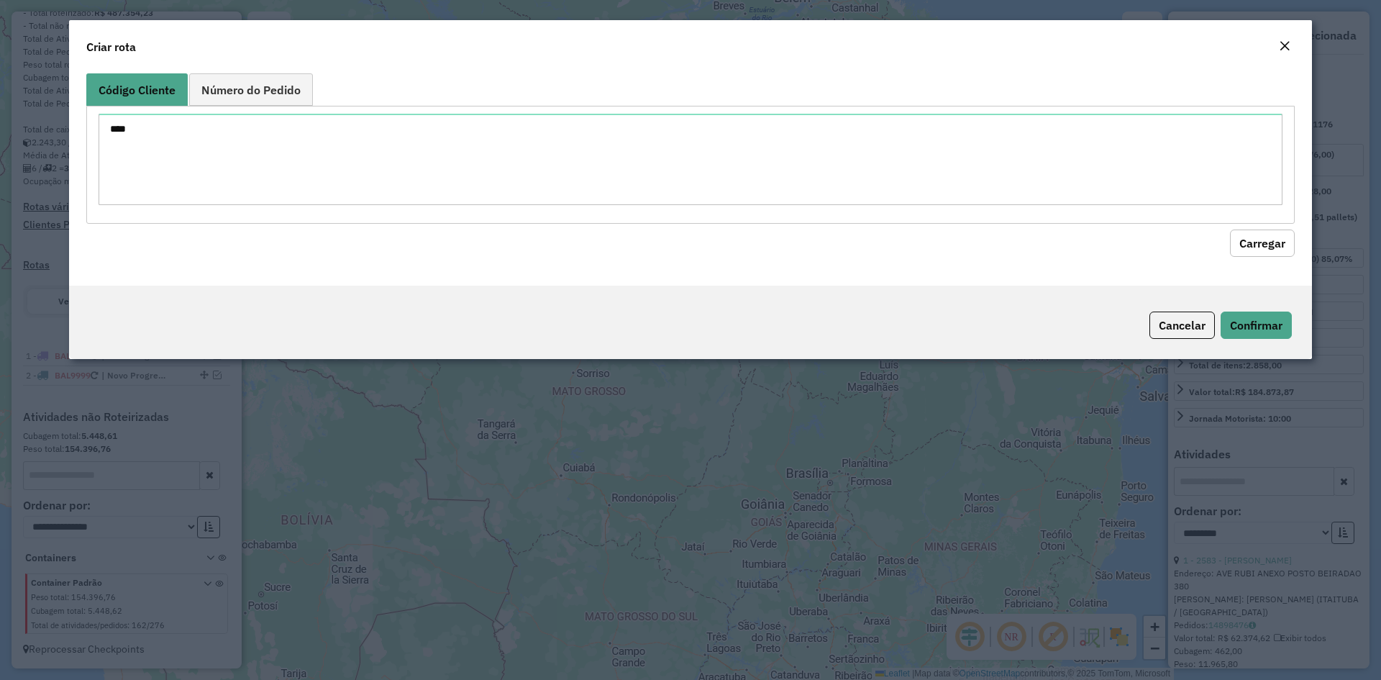
click at [1269, 246] on button "Carregar" at bounding box center [1262, 242] width 65 height 27
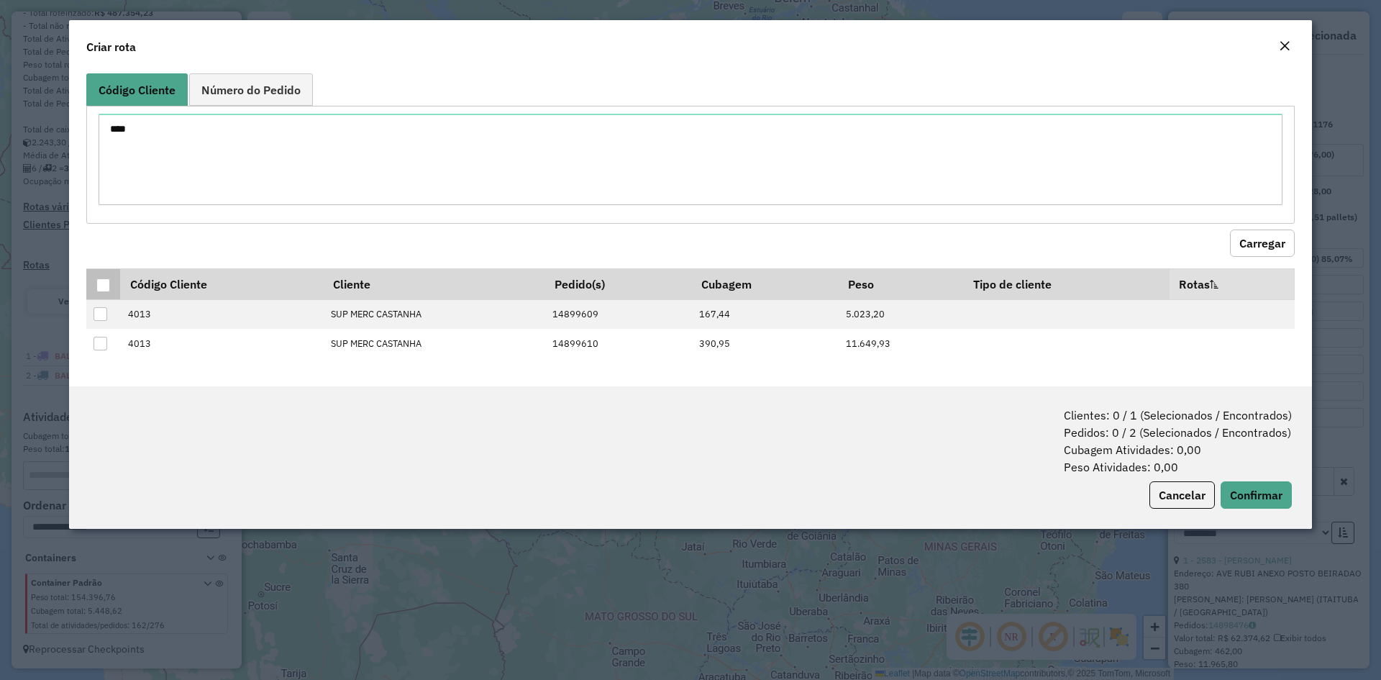
click at [107, 282] on div at bounding box center [103, 285] width 14 height 14
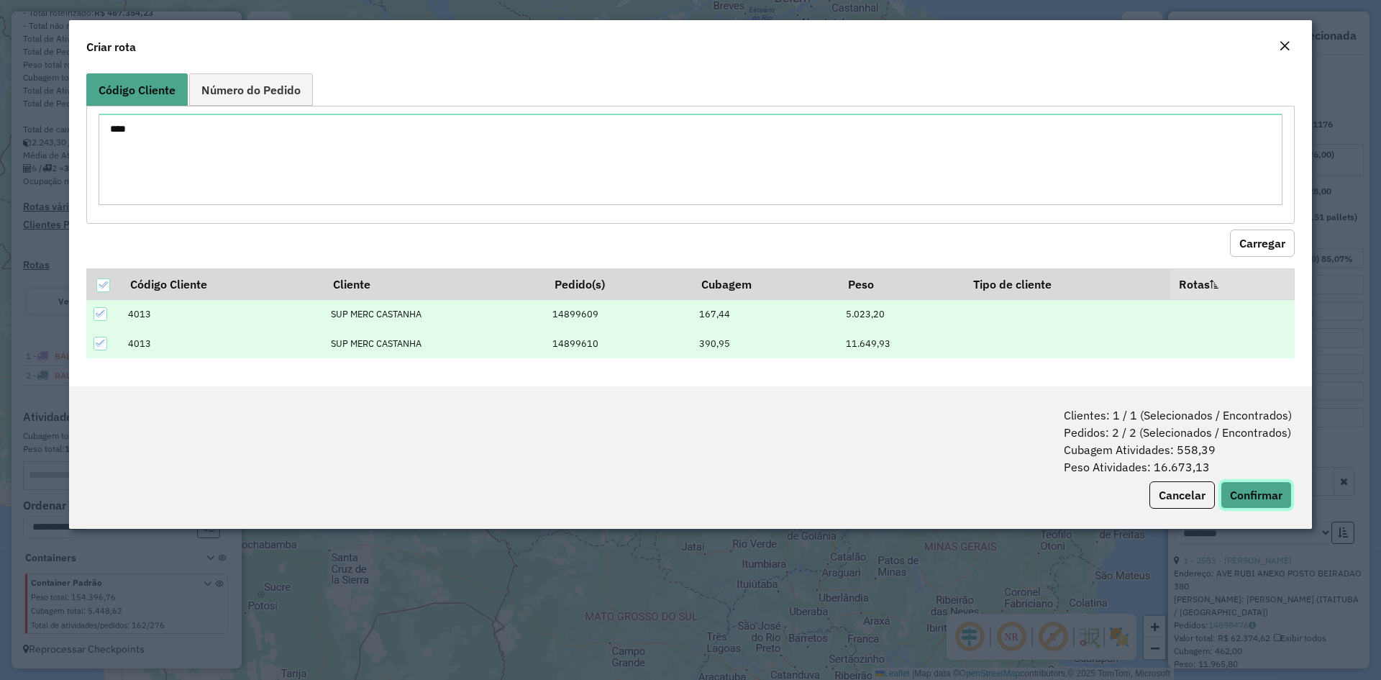
click at [1258, 490] on button "Confirmar" at bounding box center [1256, 494] width 71 height 27
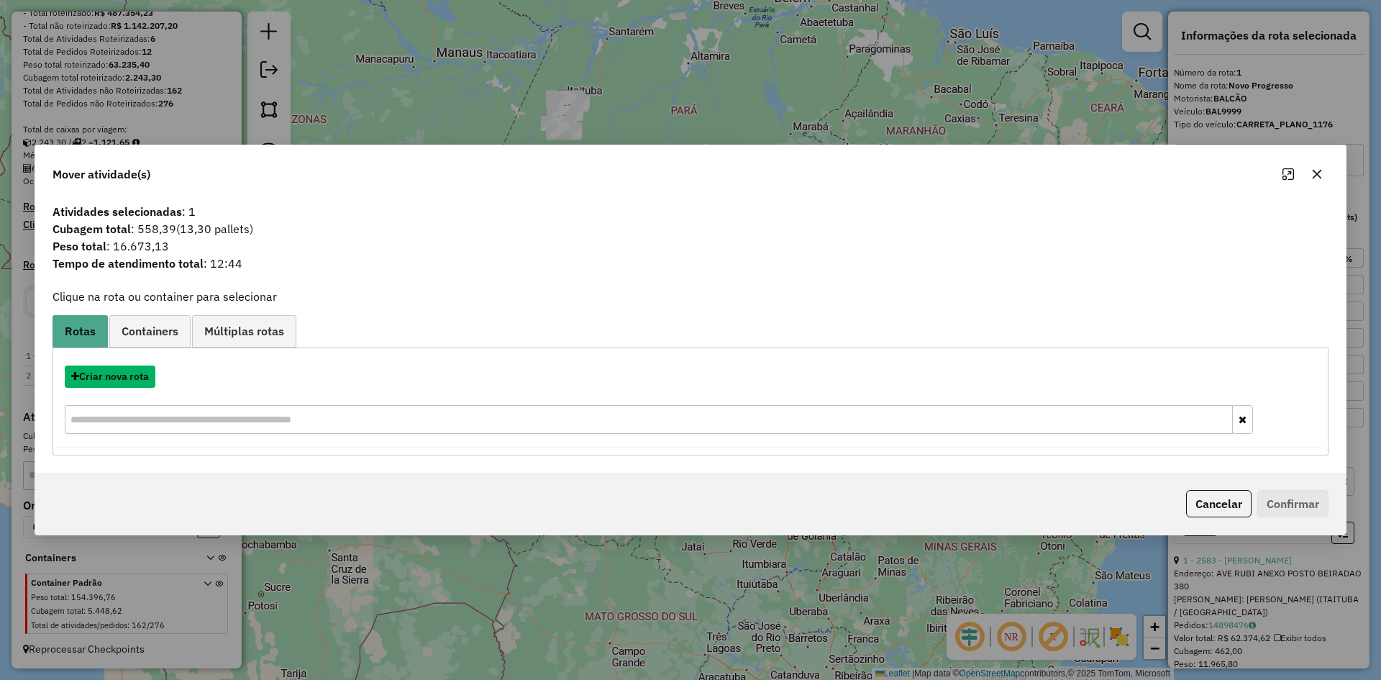
click at [140, 381] on button "Criar nova rota" at bounding box center [110, 376] width 91 height 22
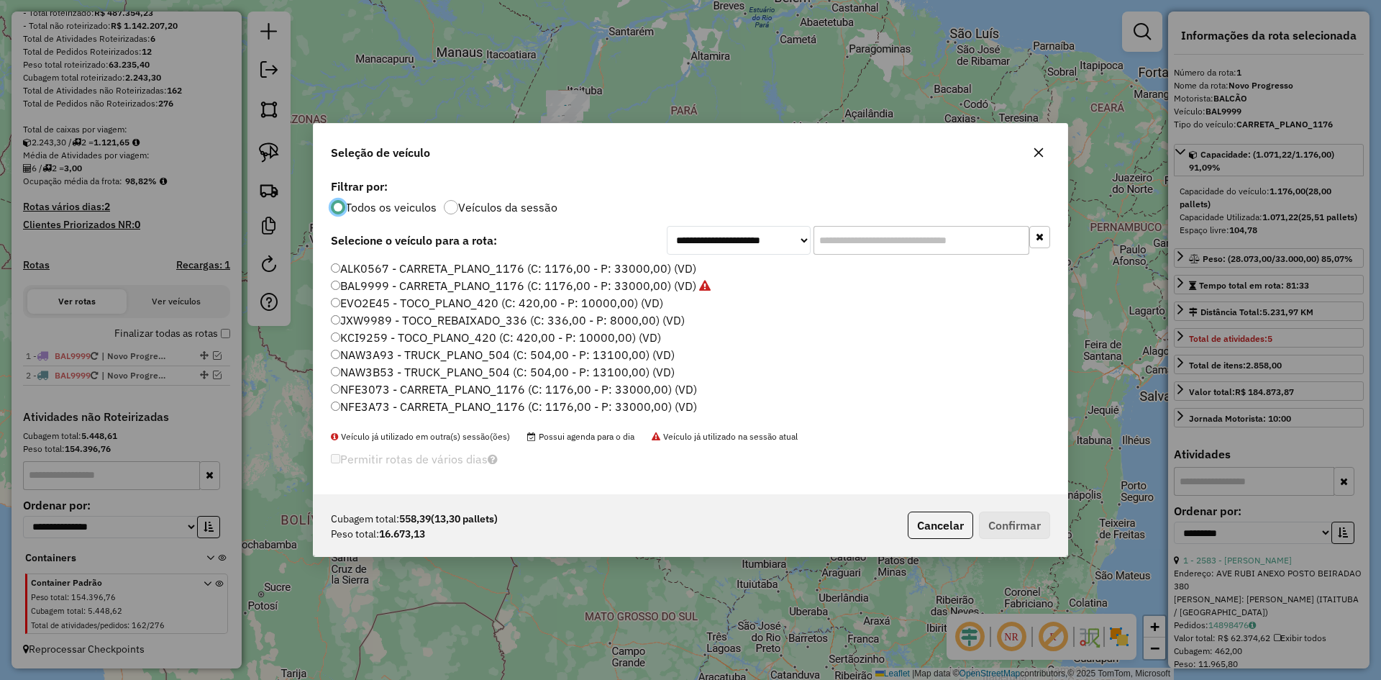
scroll to position [8, 4]
click at [384, 288] on label "BAL9999 - CARRETA_PLANO_1176 (C: 1176,00 - P: 33000,00) (VD)" at bounding box center [521, 285] width 380 height 17
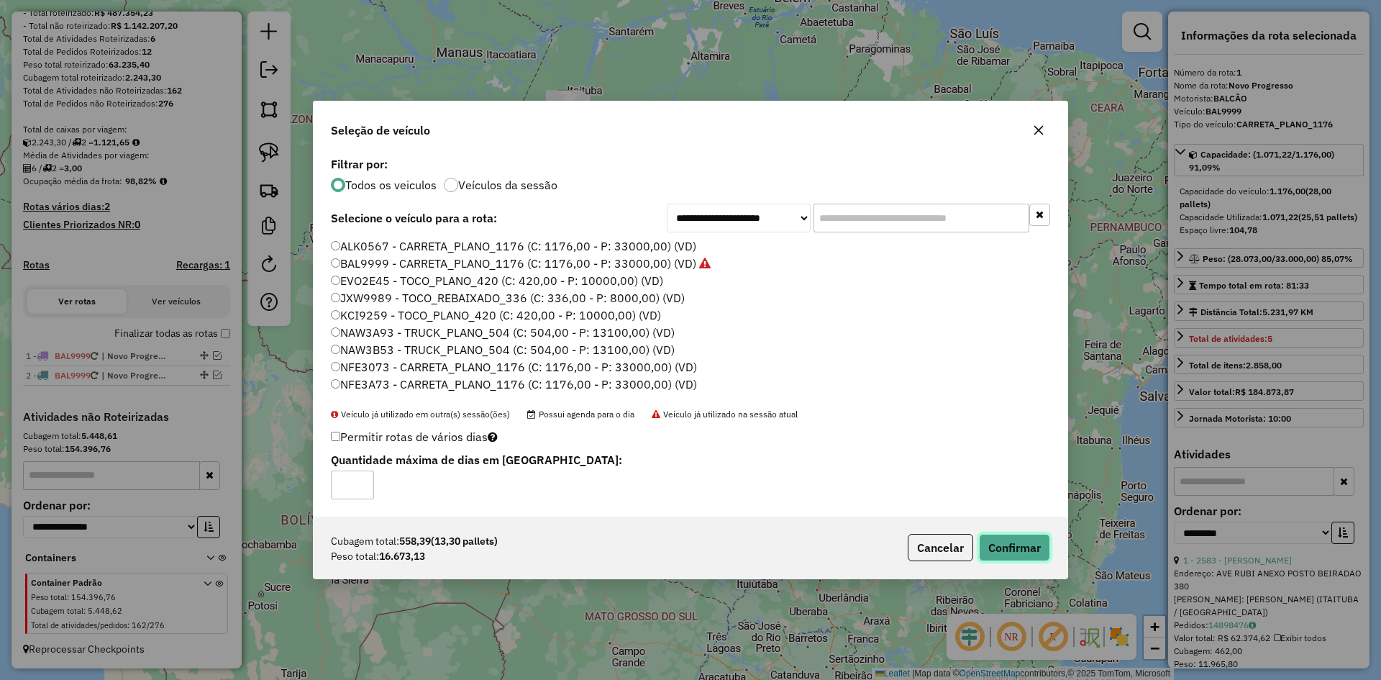
click at [1006, 534] on button "Confirmar" at bounding box center [1014, 547] width 71 height 27
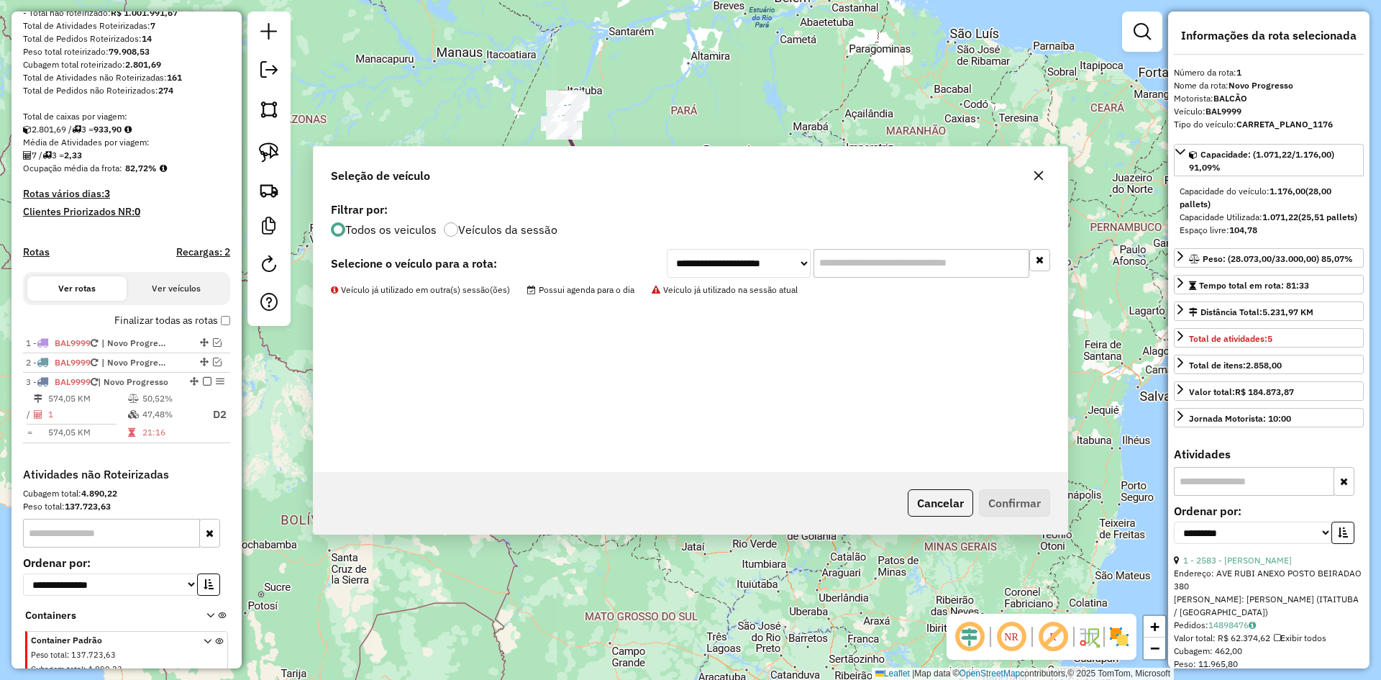
scroll to position [275, 0]
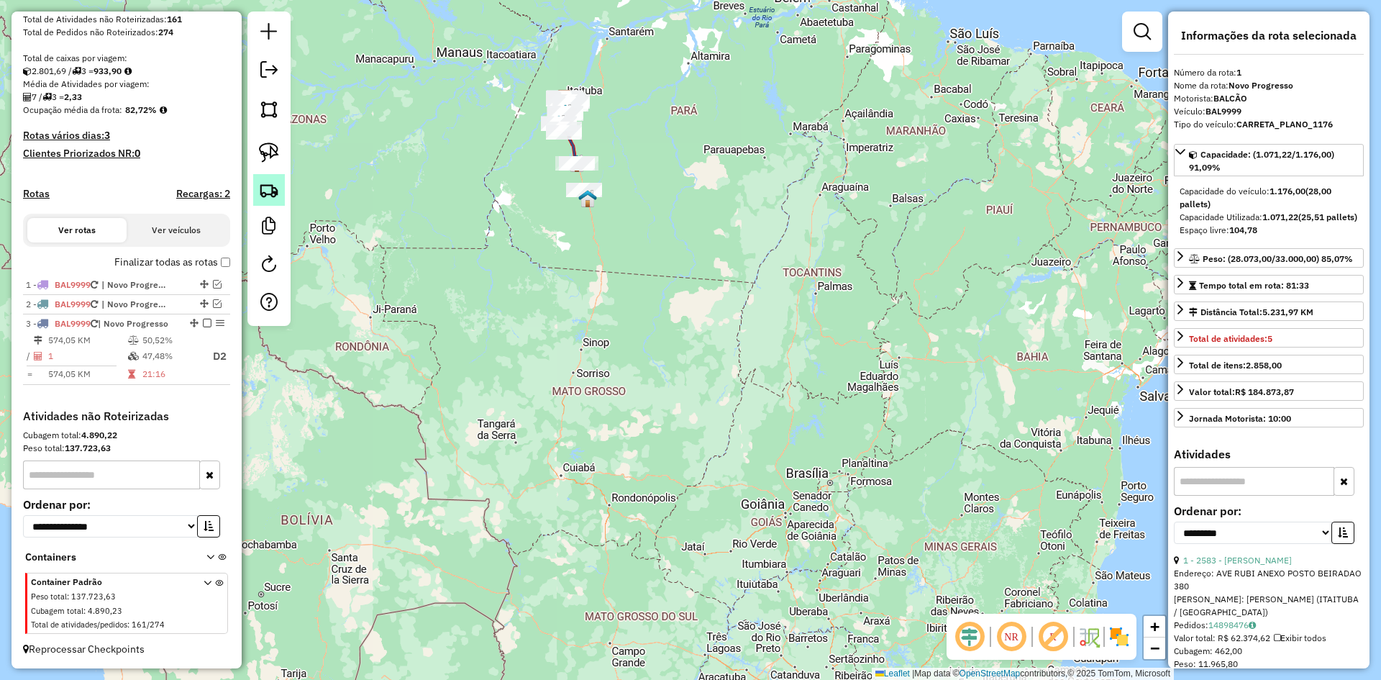
click at [278, 188] on img at bounding box center [269, 190] width 20 height 20
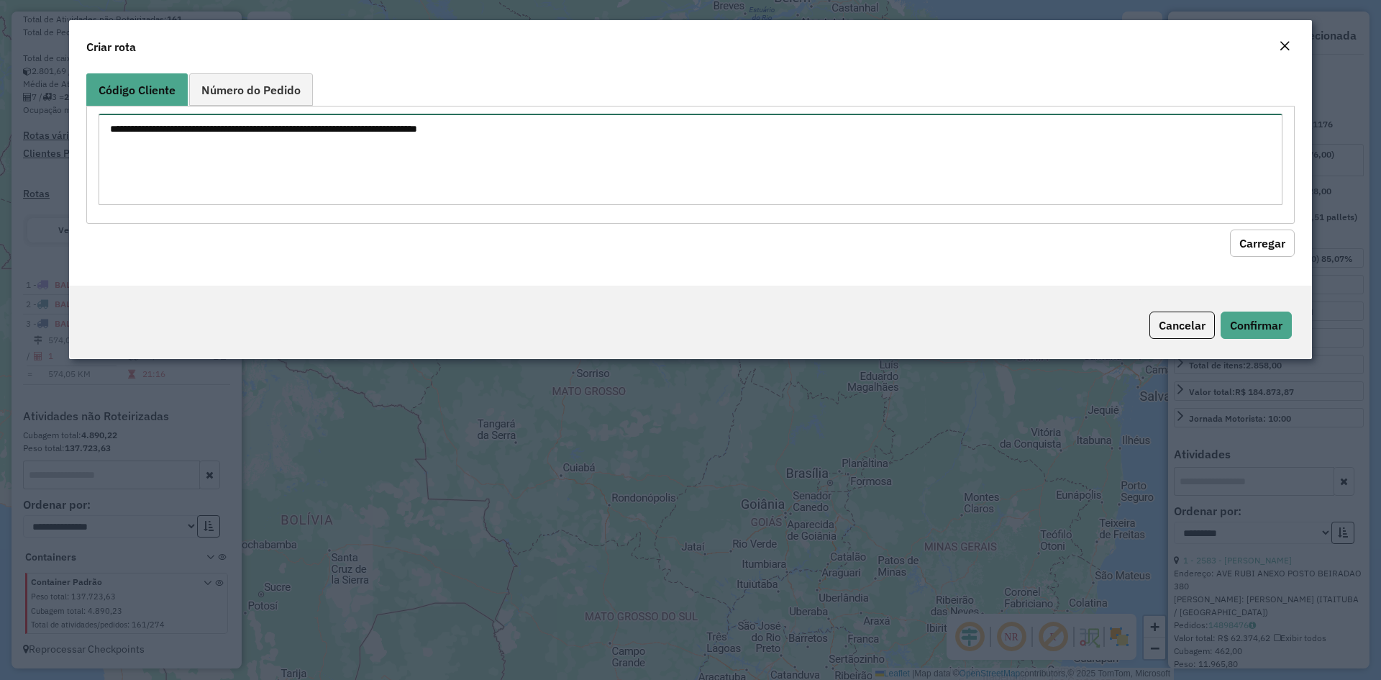
click at [302, 175] on textarea at bounding box center [691, 159] width 1184 height 91
type textarea "****"
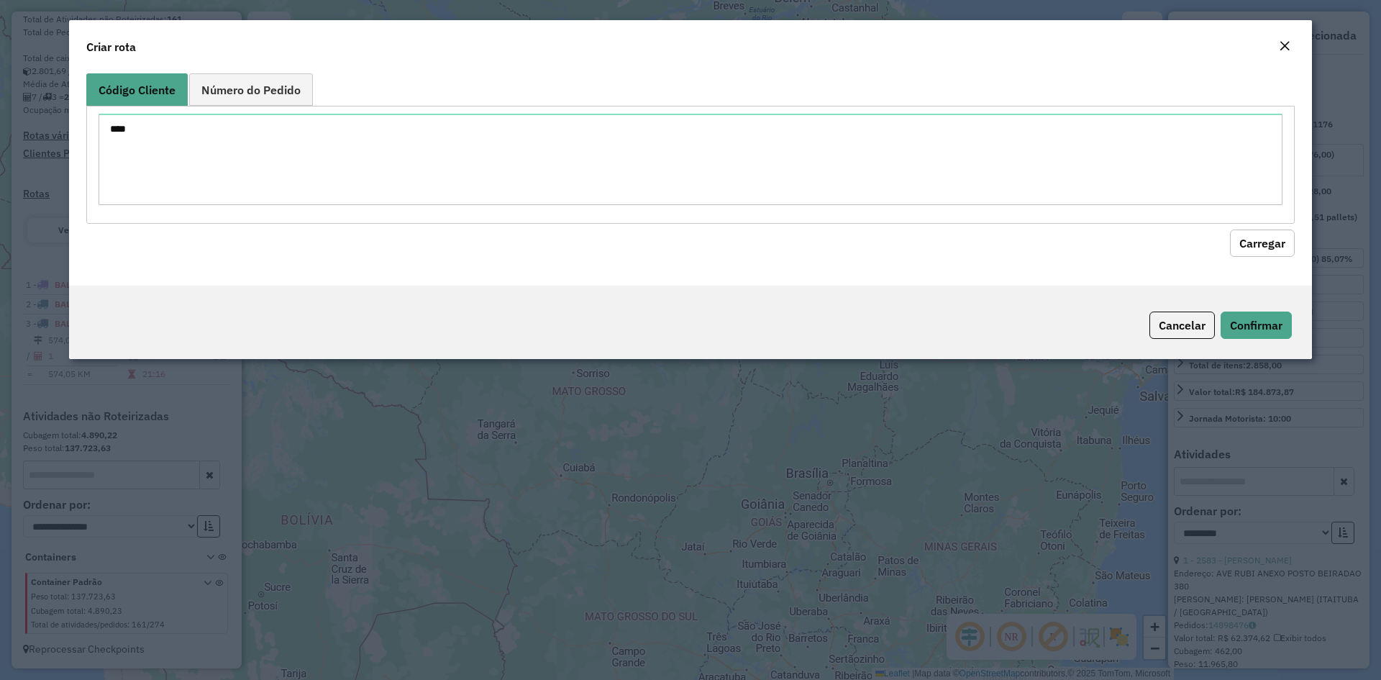
click at [1241, 233] on button "Carregar" at bounding box center [1262, 242] width 65 height 27
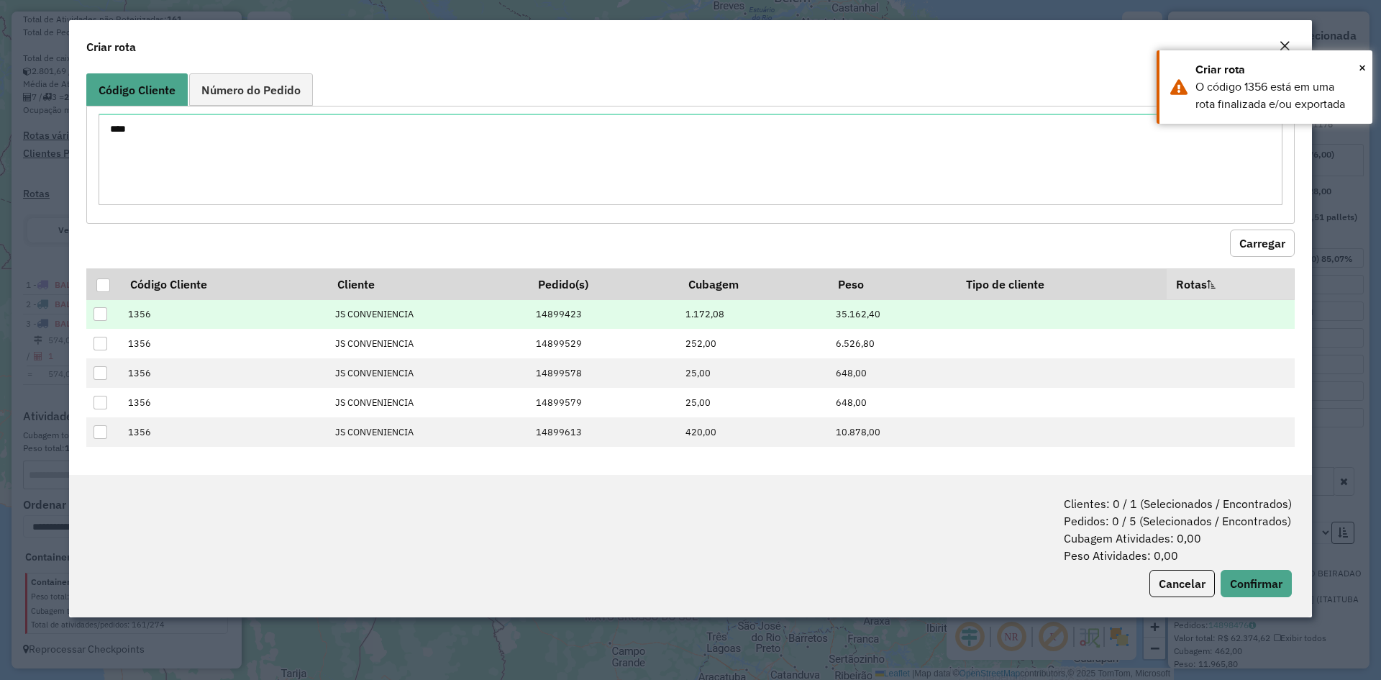
click at [97, 312] on div at bounding box center [101, 314] width 14 height 14
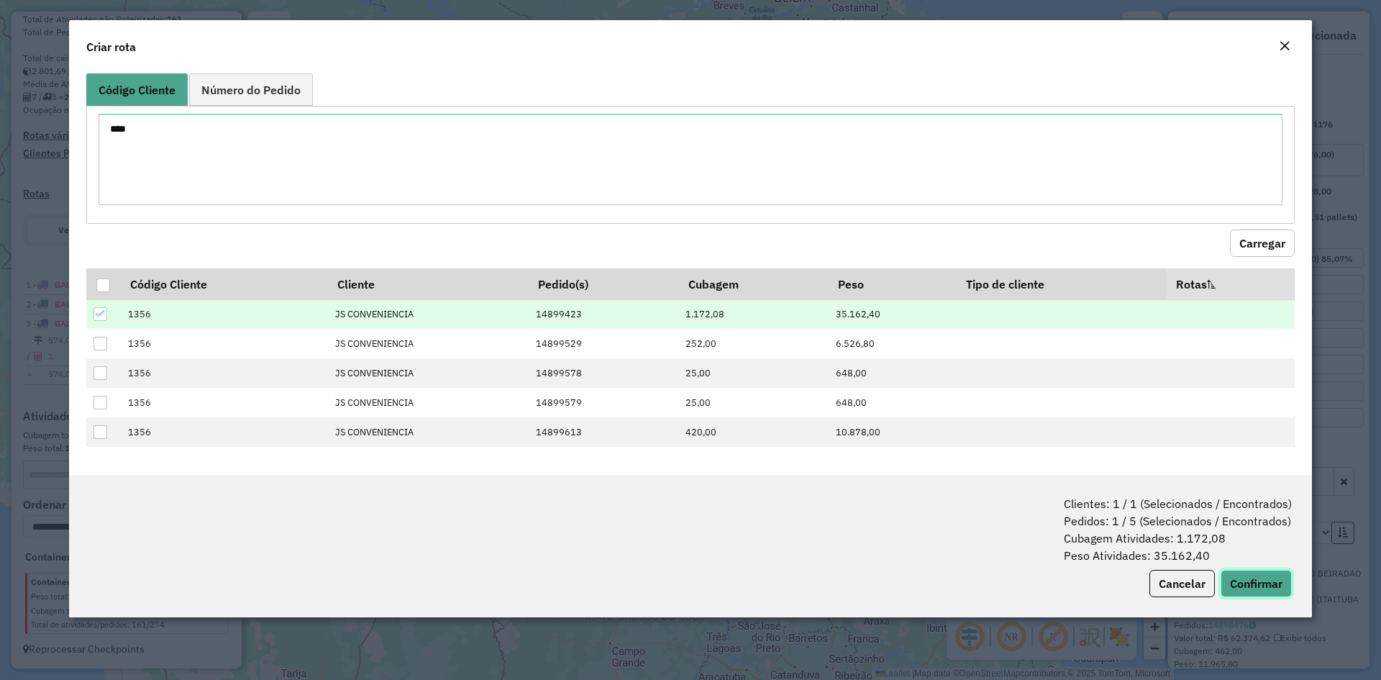
click at [1253, 575] on button "Confirmar" at bounding box center [1256, 583] width 71 height 27
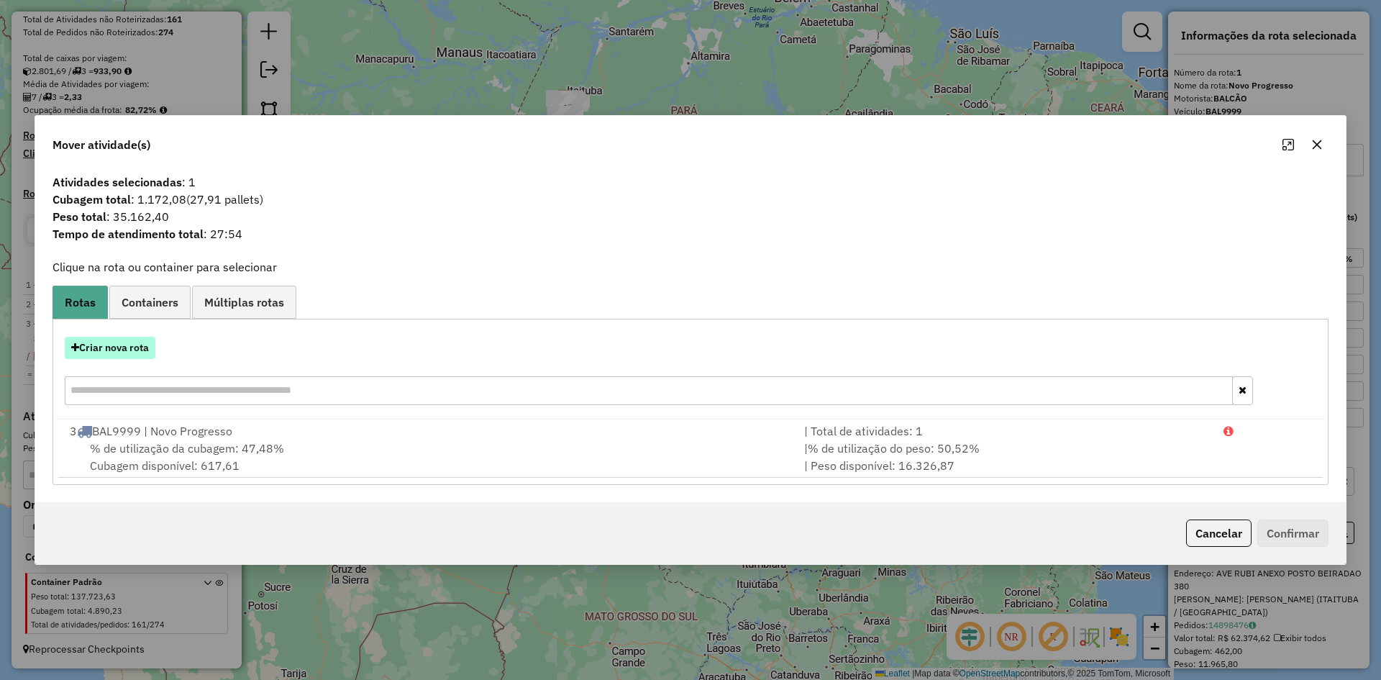
click at [134, 350] on button "Criar nova rota" at bounding box center [110, 348] width 91 height 22
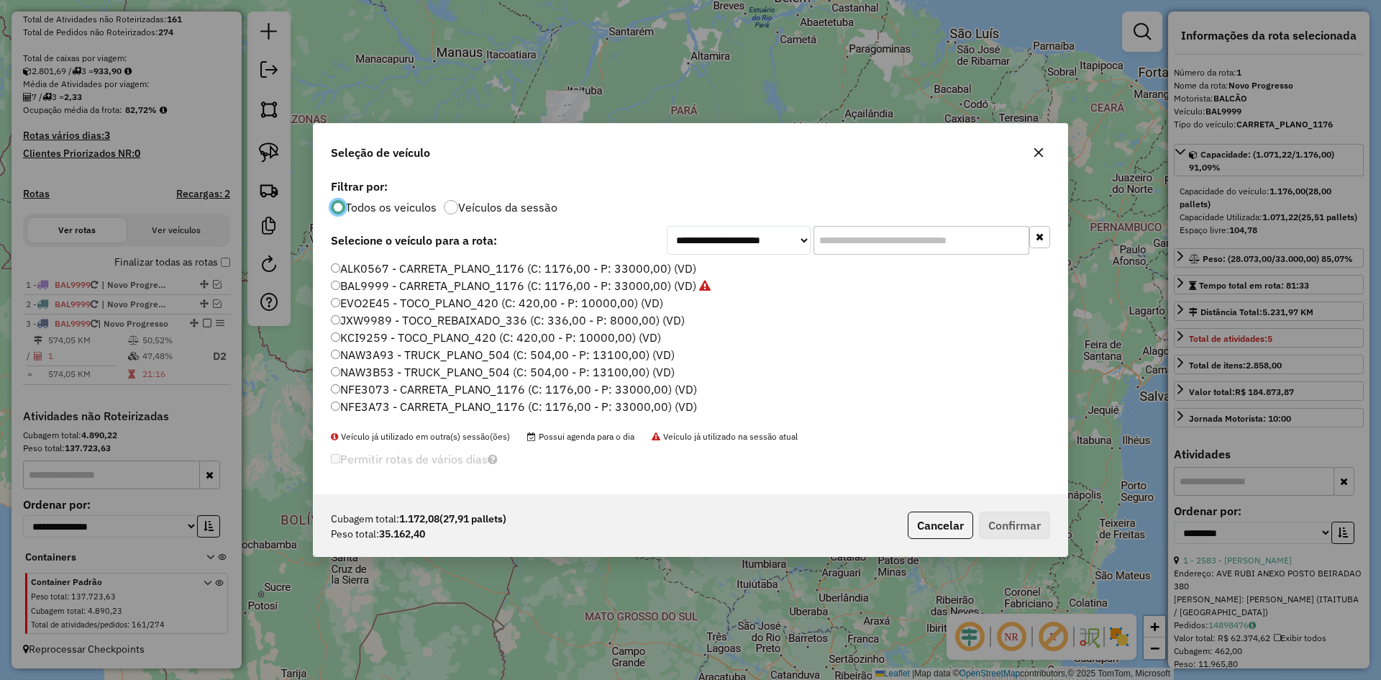
scroll to position [8, 4]
click at [395, 268] on label "ALK0567 - CARRETA_PLANO_1176 (C: 1176,00 - P: 33000,00) (VD)" at bounding box center [513, 268] width 365 height 17
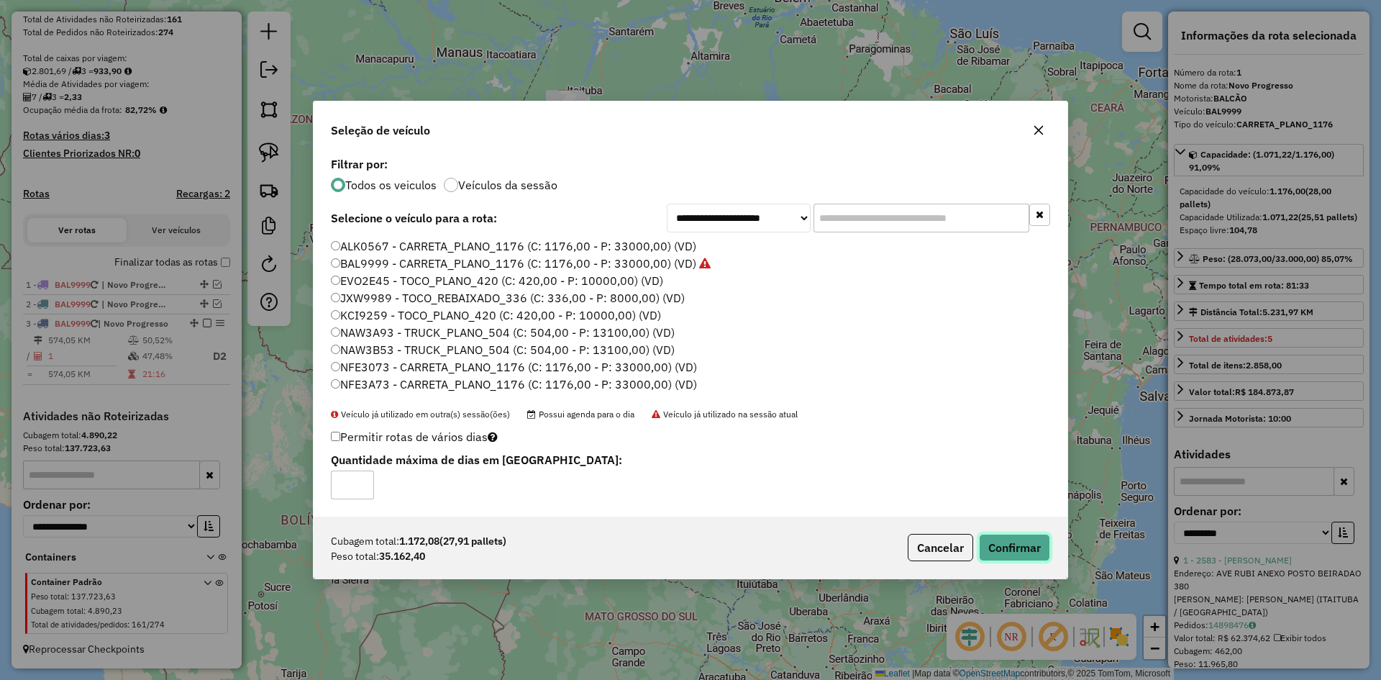
click at [993, 543] on button "Confirmar" at bounding box center [1014, 547] width 71 height 27
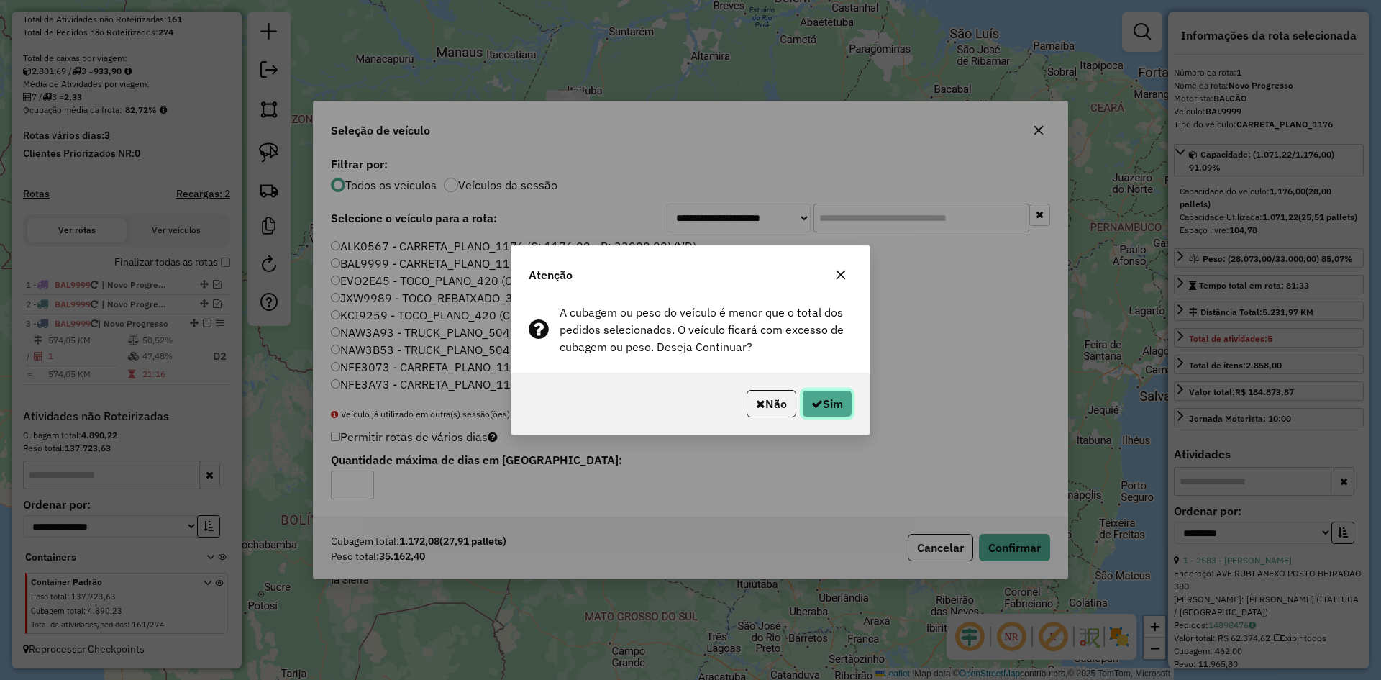
click at [826, 403] on button "Sim" at bounding box center [827, 403] width 50 height 27
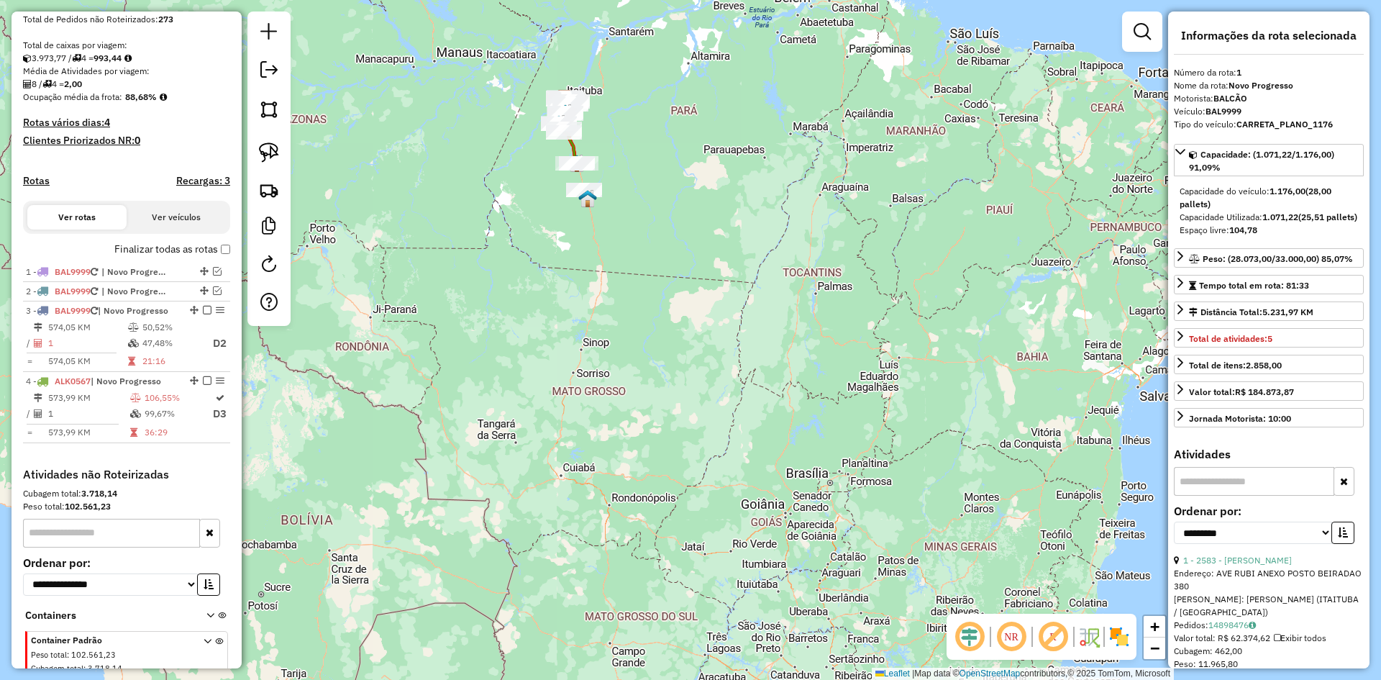
scroll to position [346, 0]
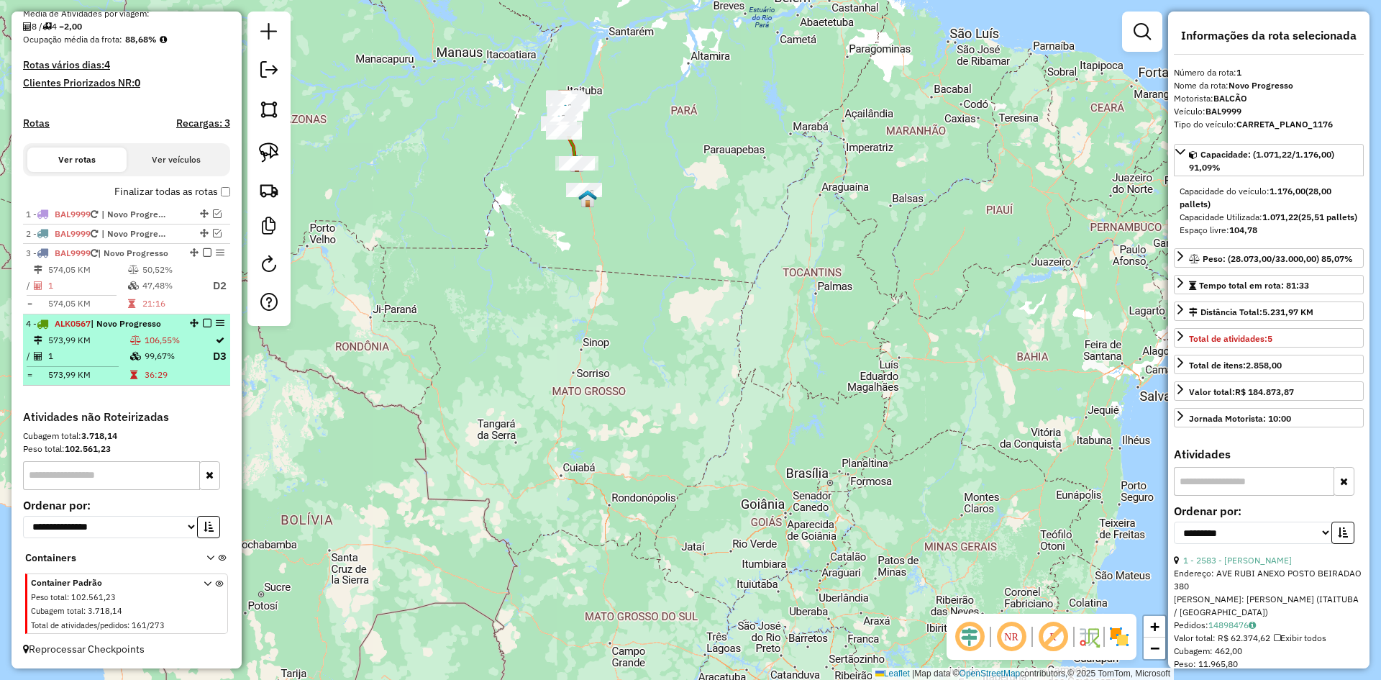
click at [170, 347] on td "106,55%" at bounding box center [178, 340] width 68 height 14
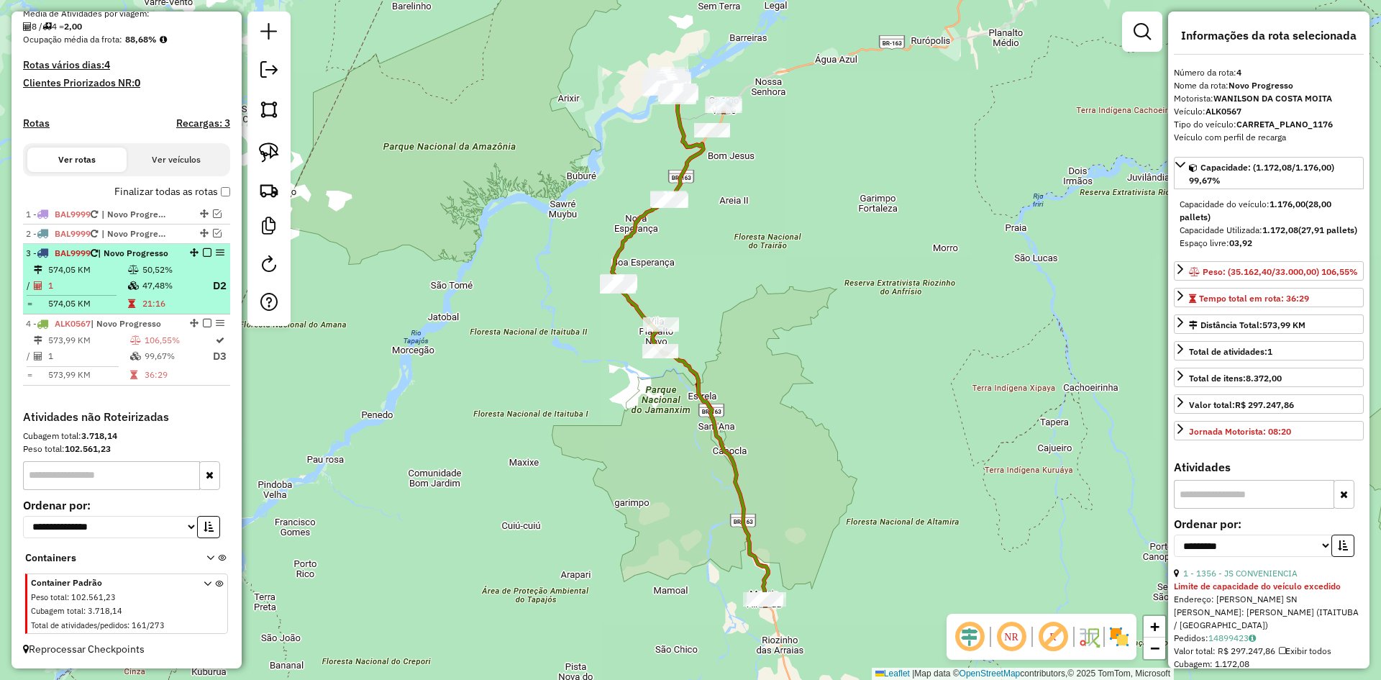
click at [142, 263] on td "50,52%" at bounding box center [171, 270] width 58 height 14
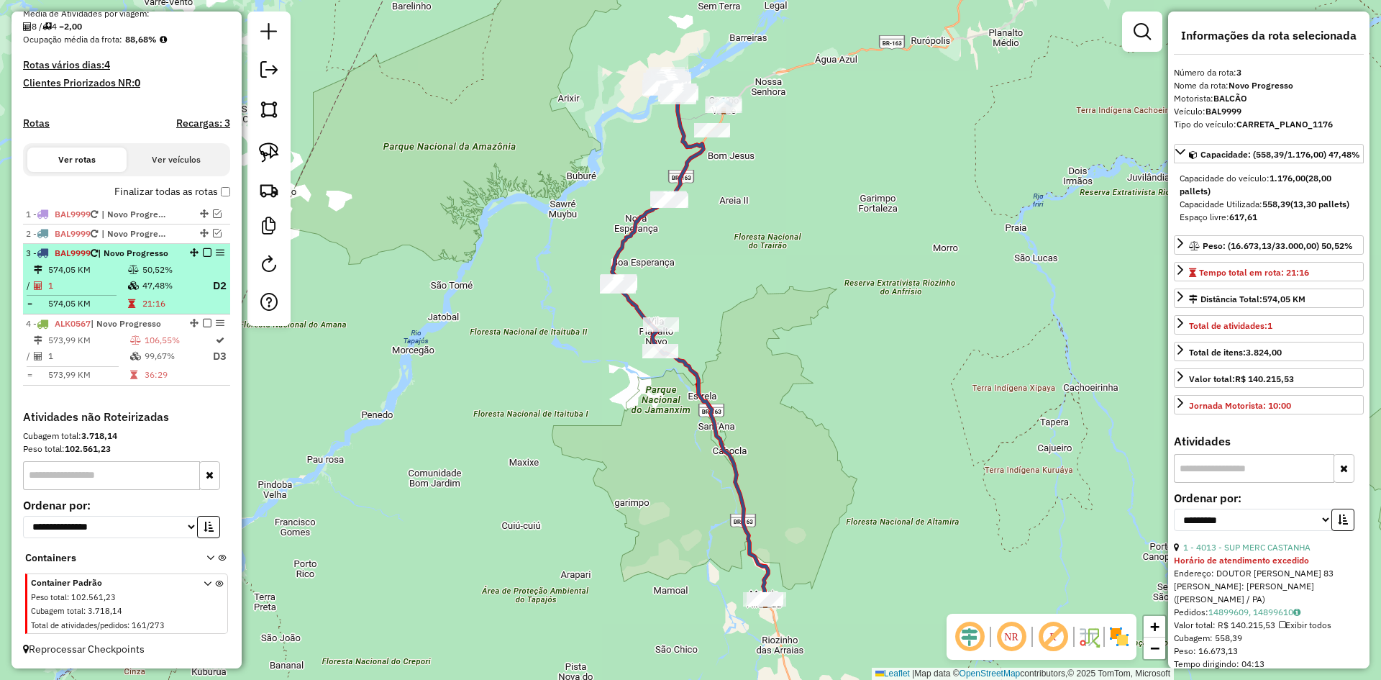
click at [203, 254] on em at bounding box center [207, 252] width 9 height 9
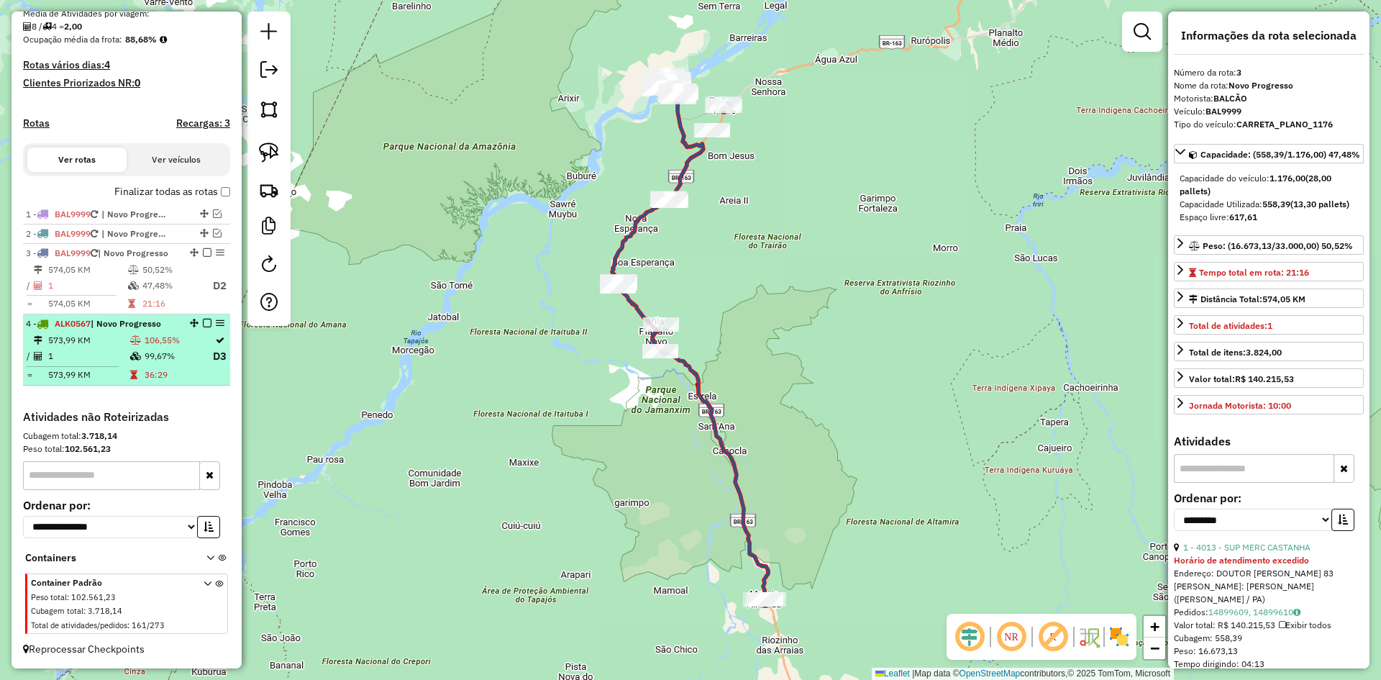
scroll to position [295, 0]
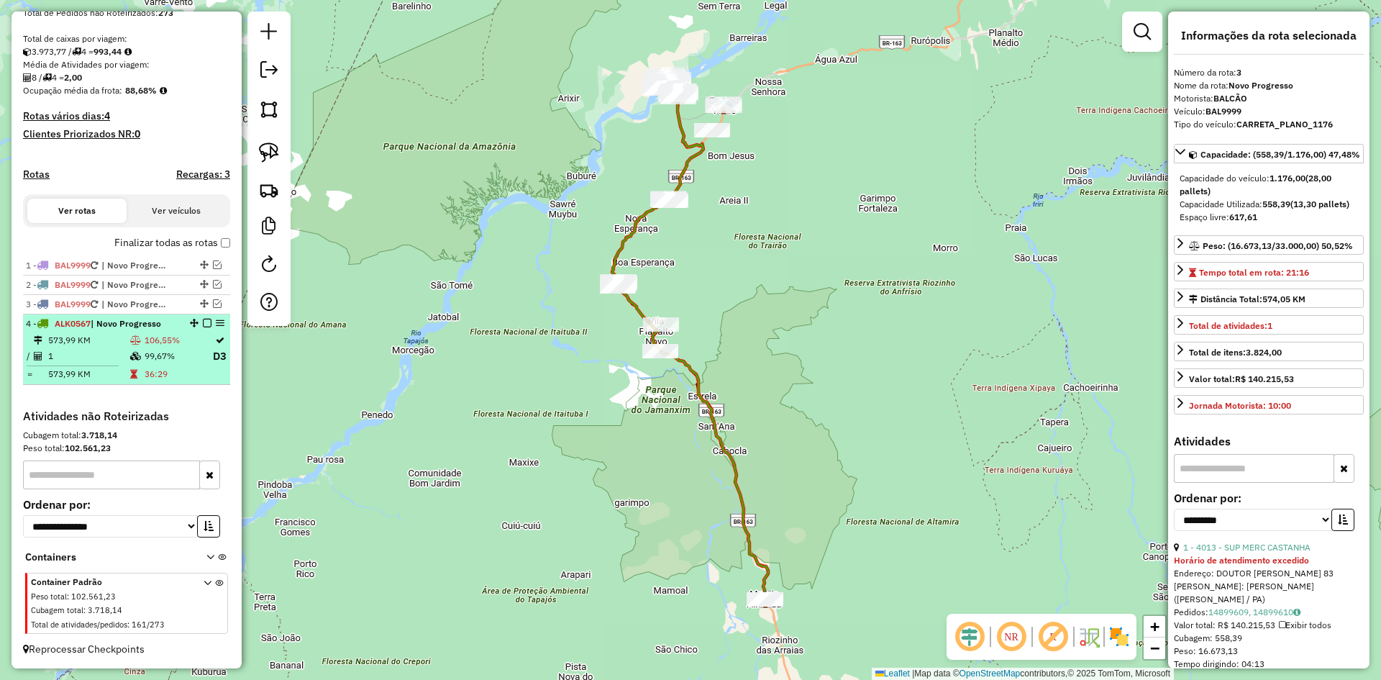
click at [172, 334] on td "106,55%" at bounding box center [178, 340] width 68 height 14
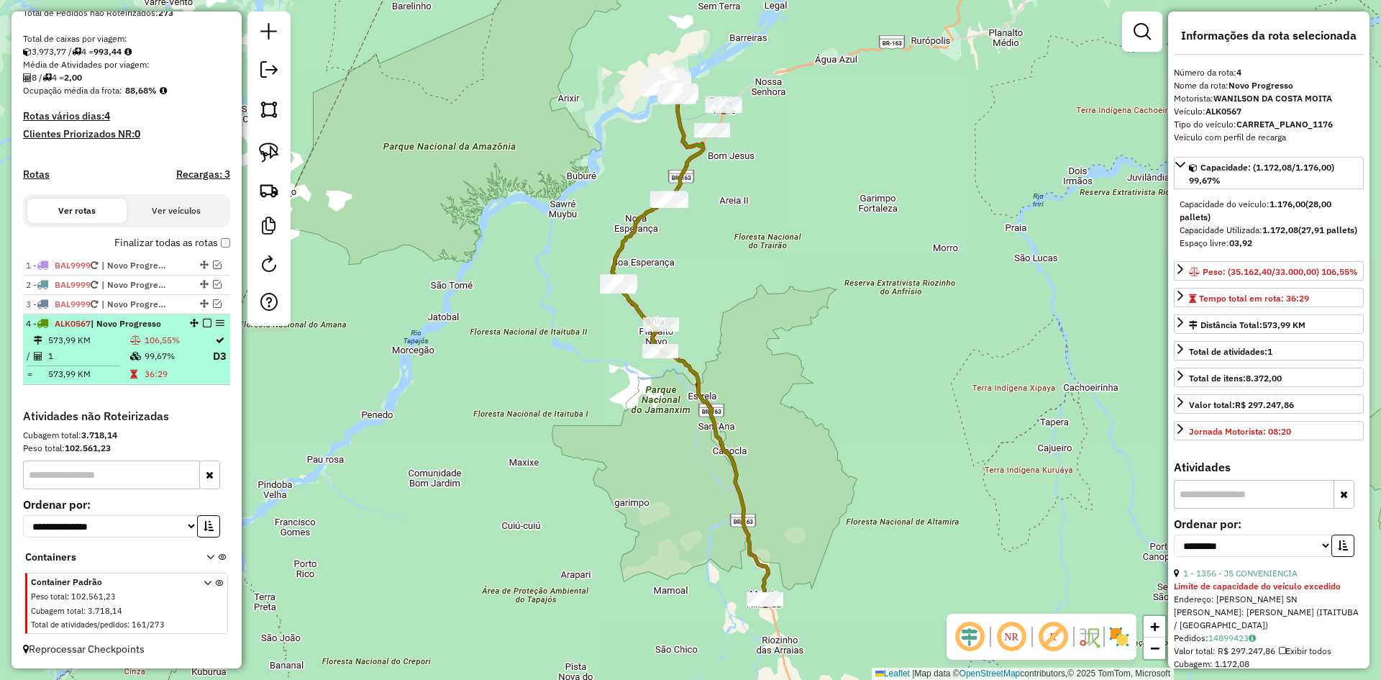
click at [198, 323] on div at bounding box center [202, 323] width 43 height 9
click at [203, 322] on em at bounding box center [207, 323] width 9 height 9
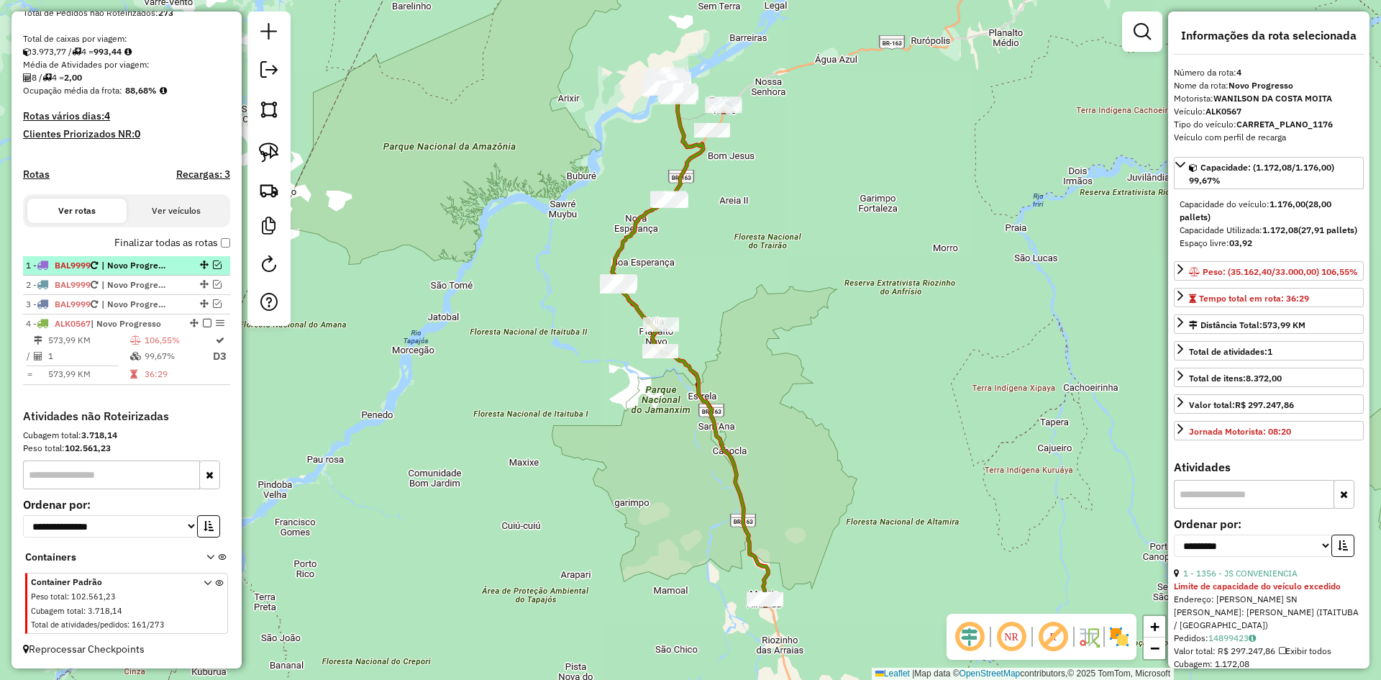
scroll to position [243, 0]
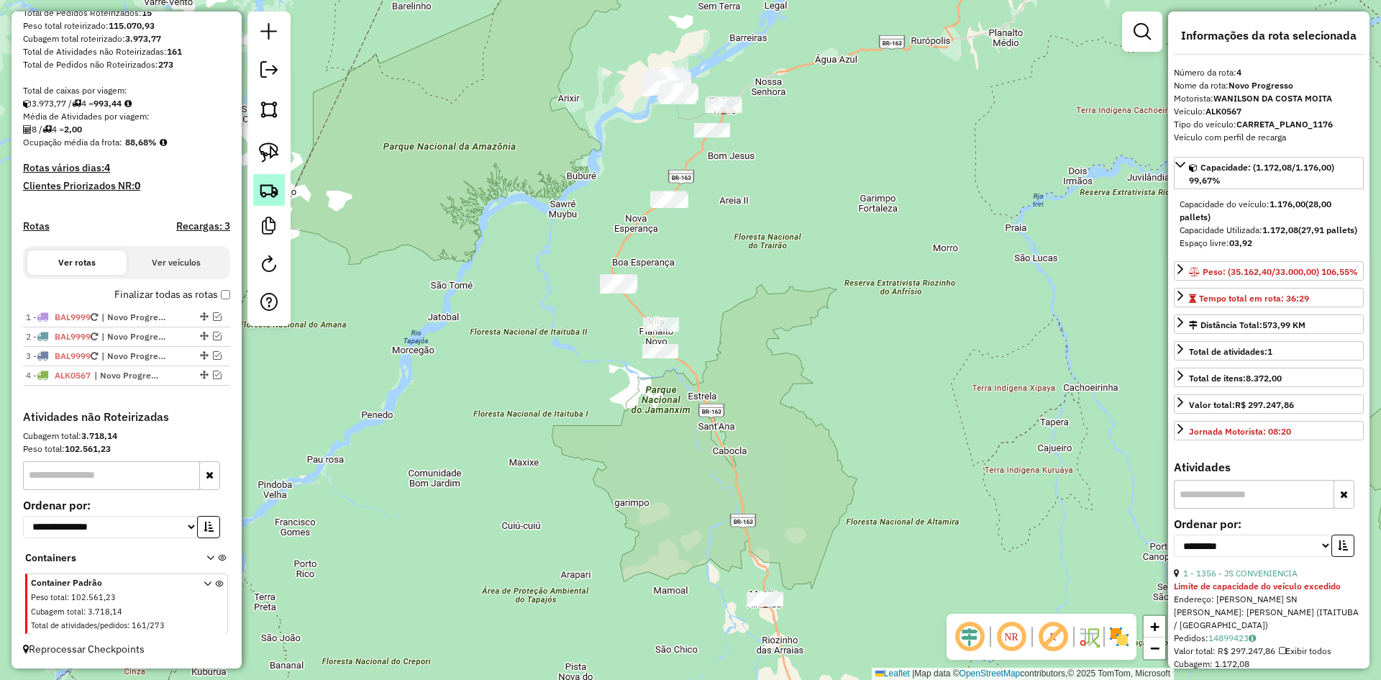
click at [268, 185] on img at bounding box center [269, 190] width 20 height 20
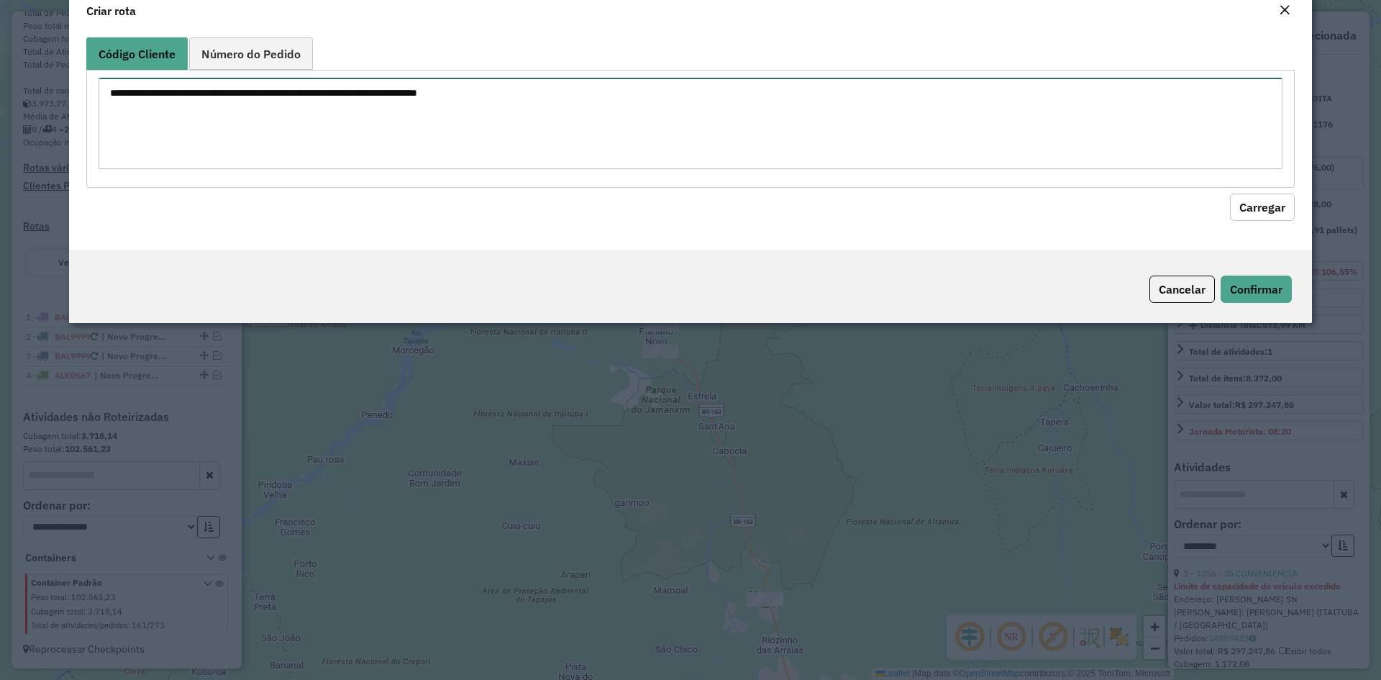
click at [326, 169] on textarea at bounding box center [691, 123] width 1184 height 91
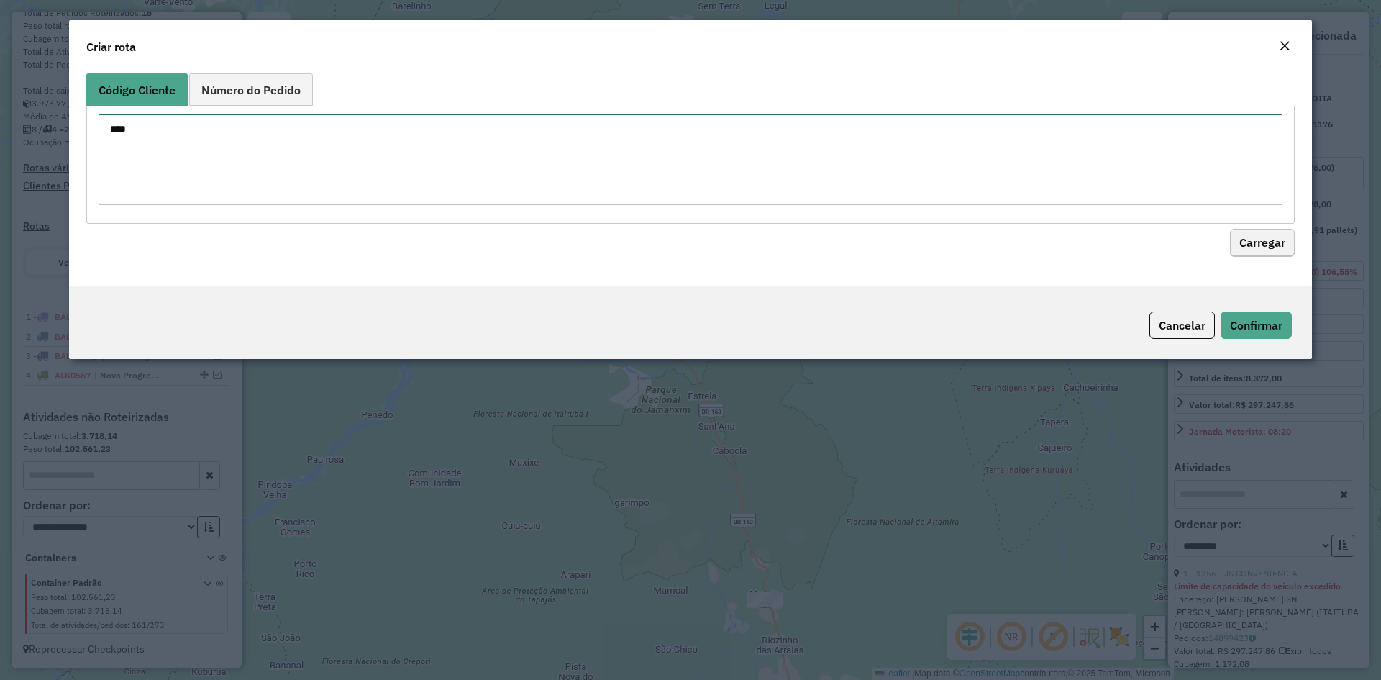
type textarea "****"
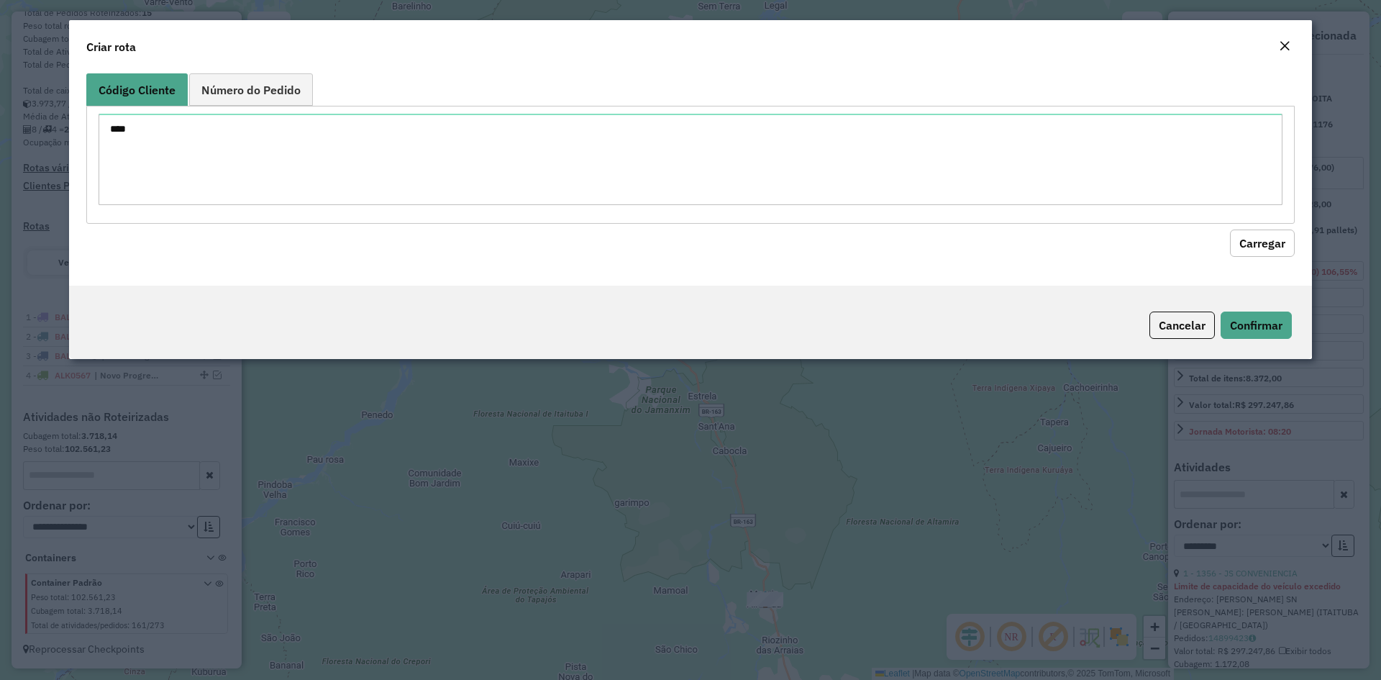
click at [1257, 242] on button "Carregar" at bounding box center [1262, 242] width 65 height 27
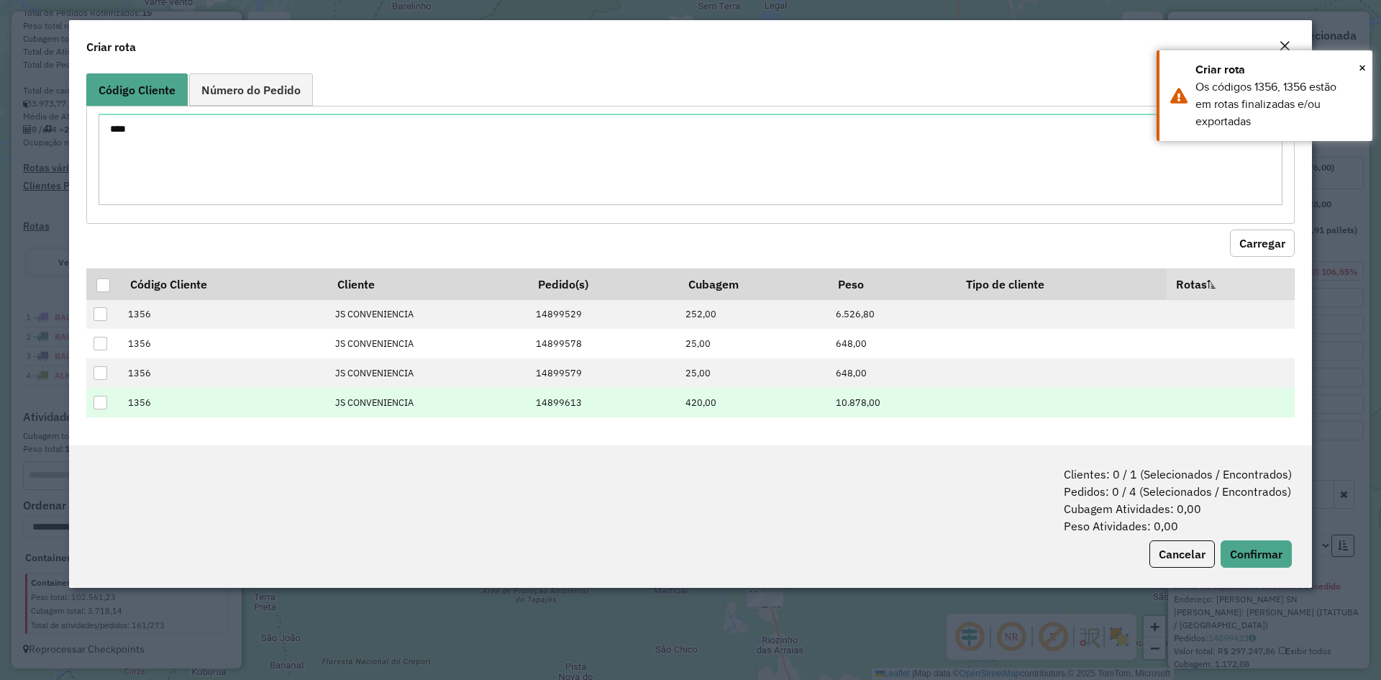
click at [99, 398] on div at bounding box center [101, 403] width 14 height 14
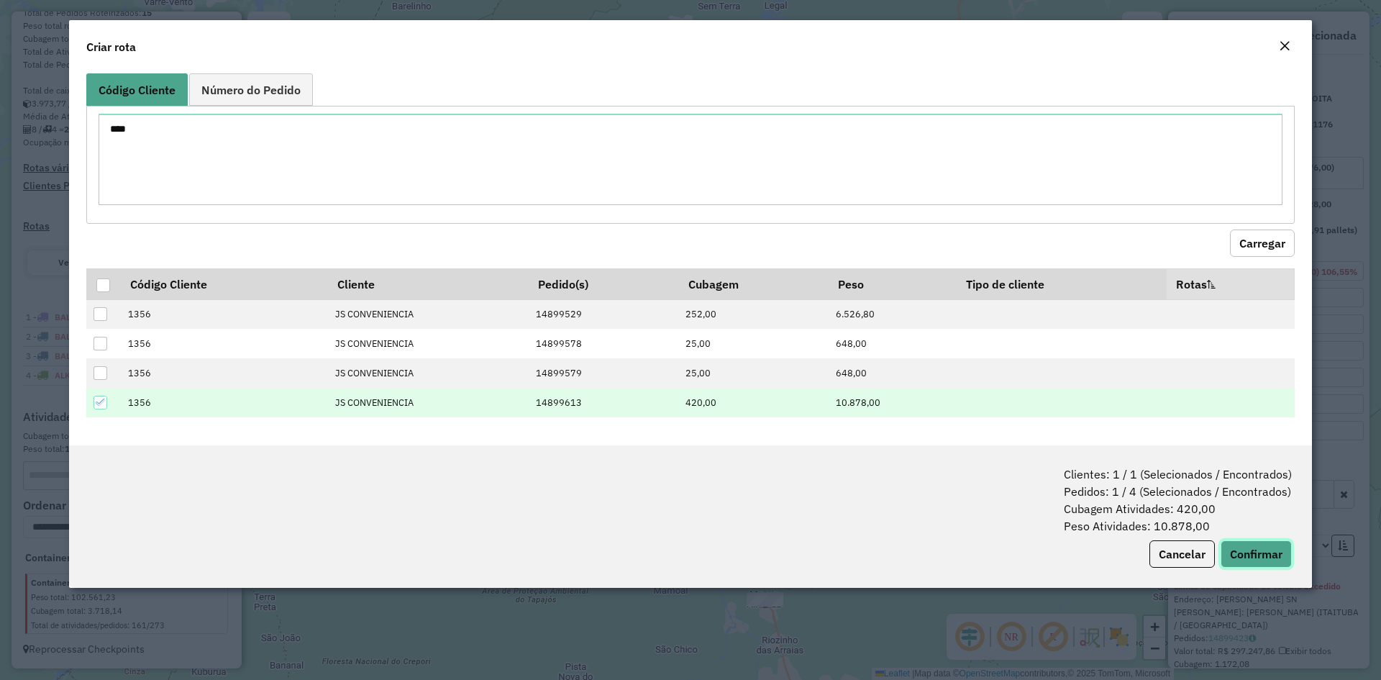
click at [1251, 547] on button "Confirmar" at bounding box center [1256, 553] width 71 height 27
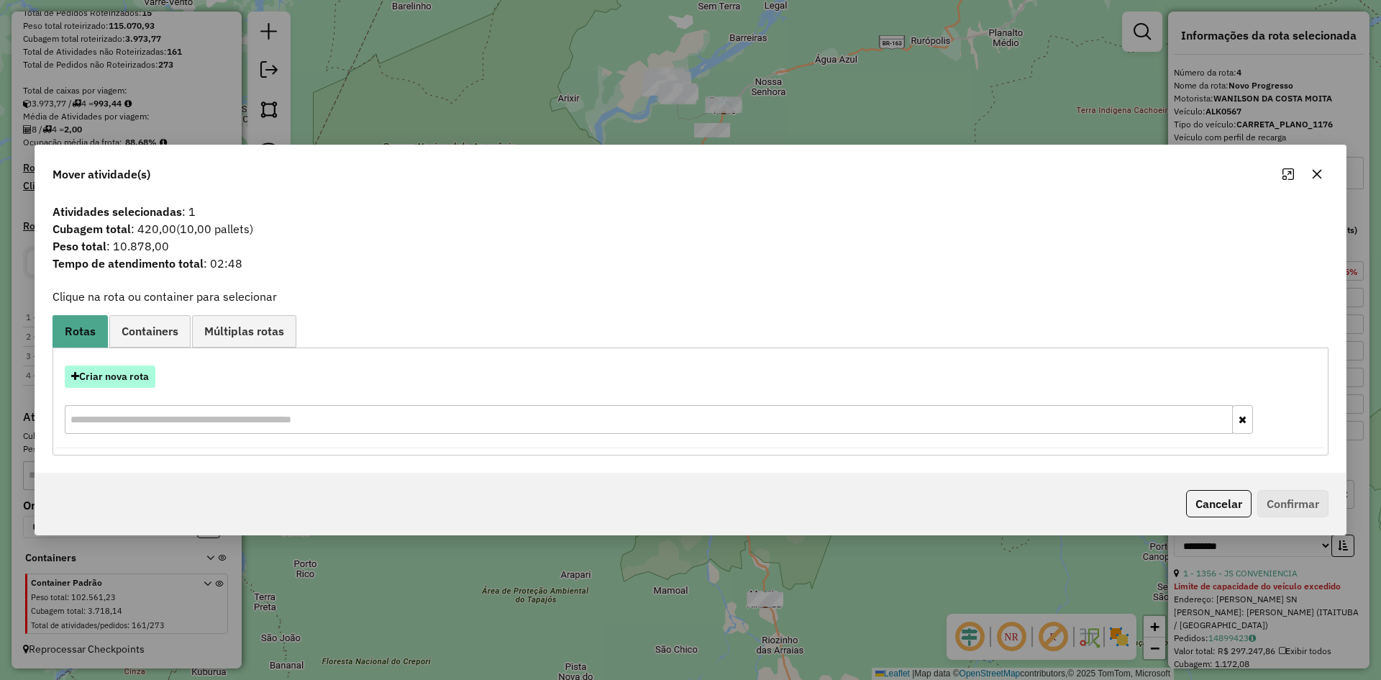
click at [134, 376] on button "Criar nova rota" at bounding box center [110, 376] width 91 height 22
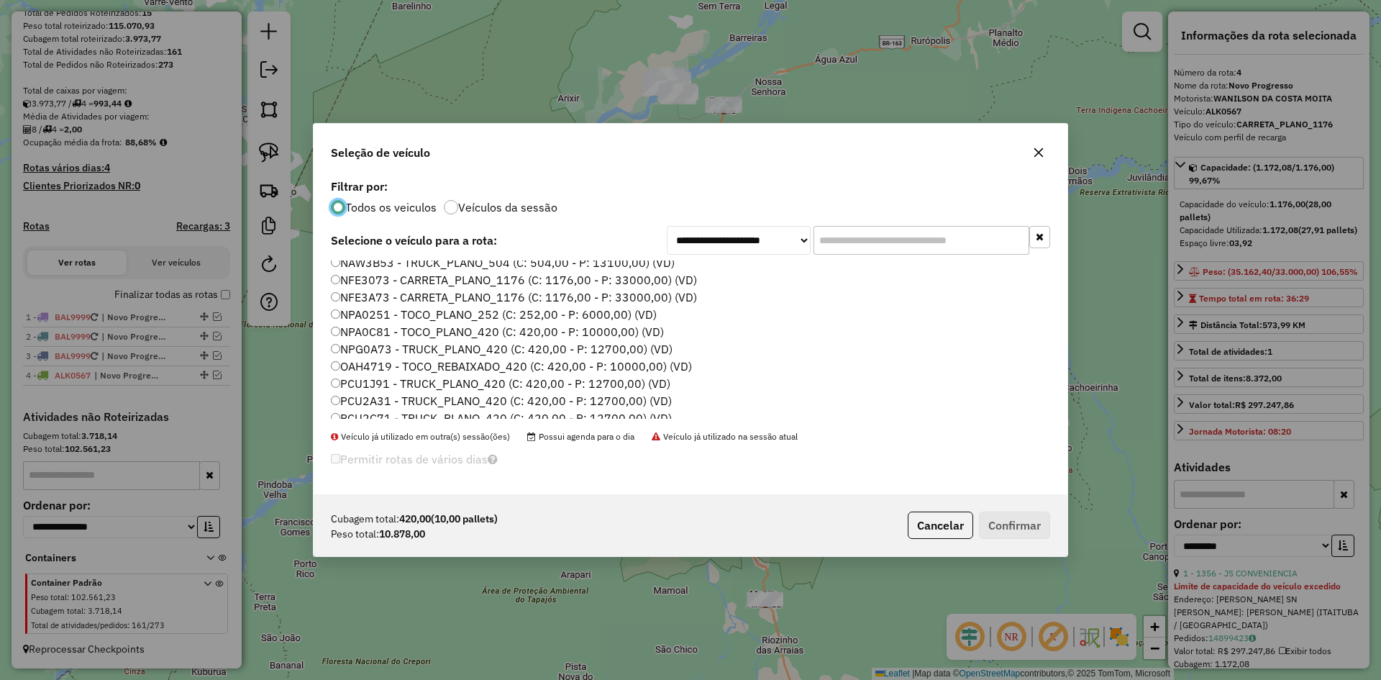
scroll to position [144, 0]
click at [362, 316] on label "NPG0A73 - TRUCK_PLANO_420 (C: 420,00 - P: 12700,00) (VD)" at bounding box center [502, 314] width 342 height 17
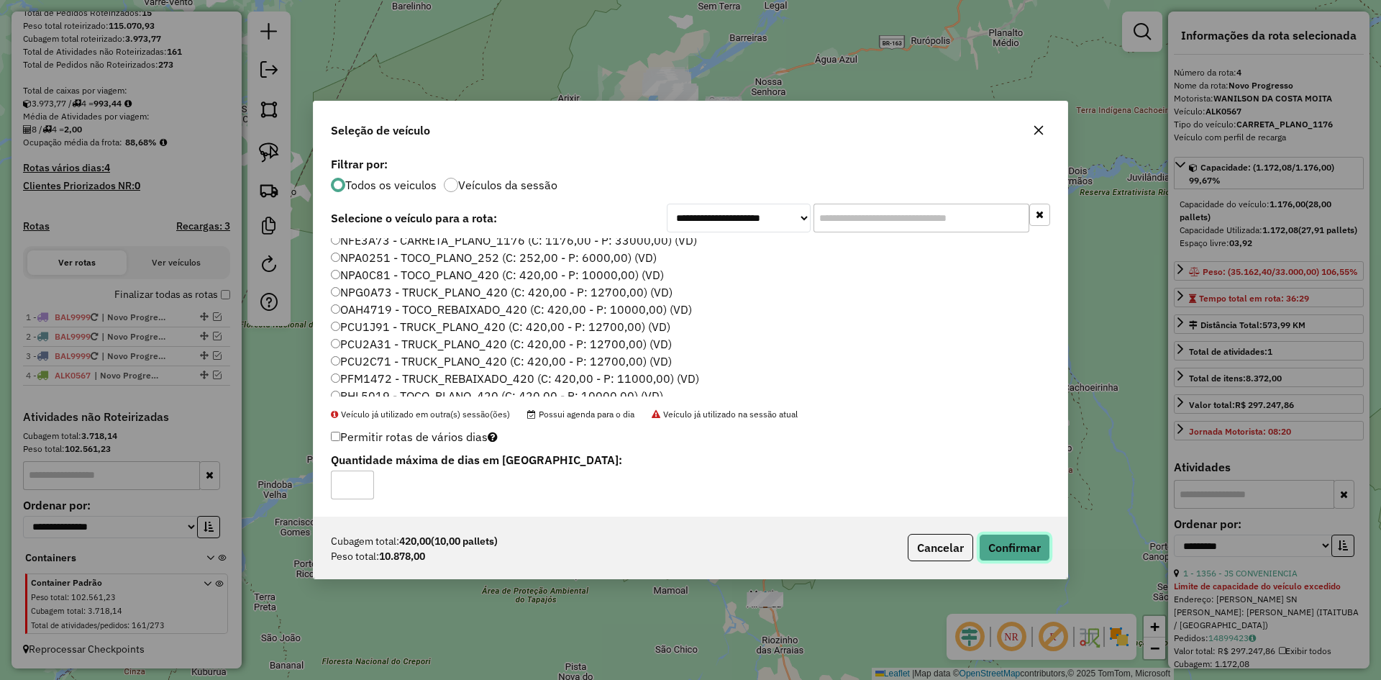
click at [1028, 552] on button "Confirmar" at bounding box center [1014, 547] width 71 height 27
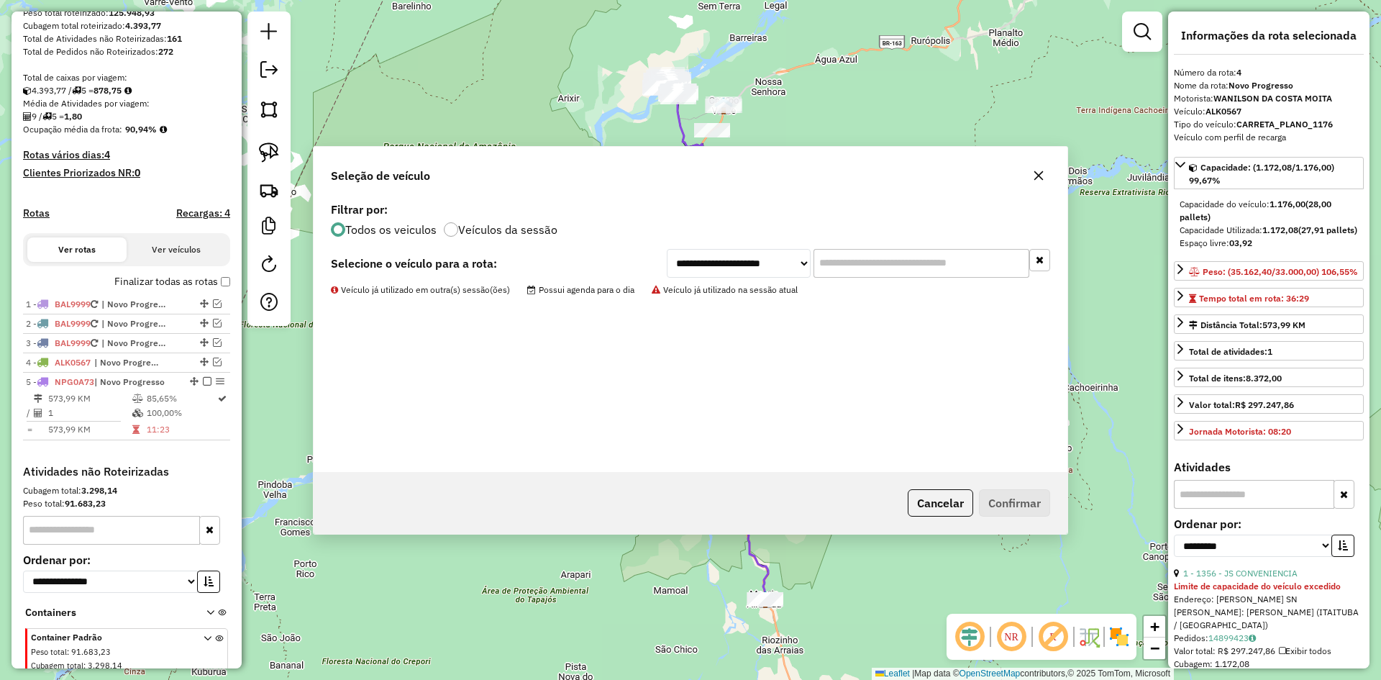
scroll to position [311, 0]
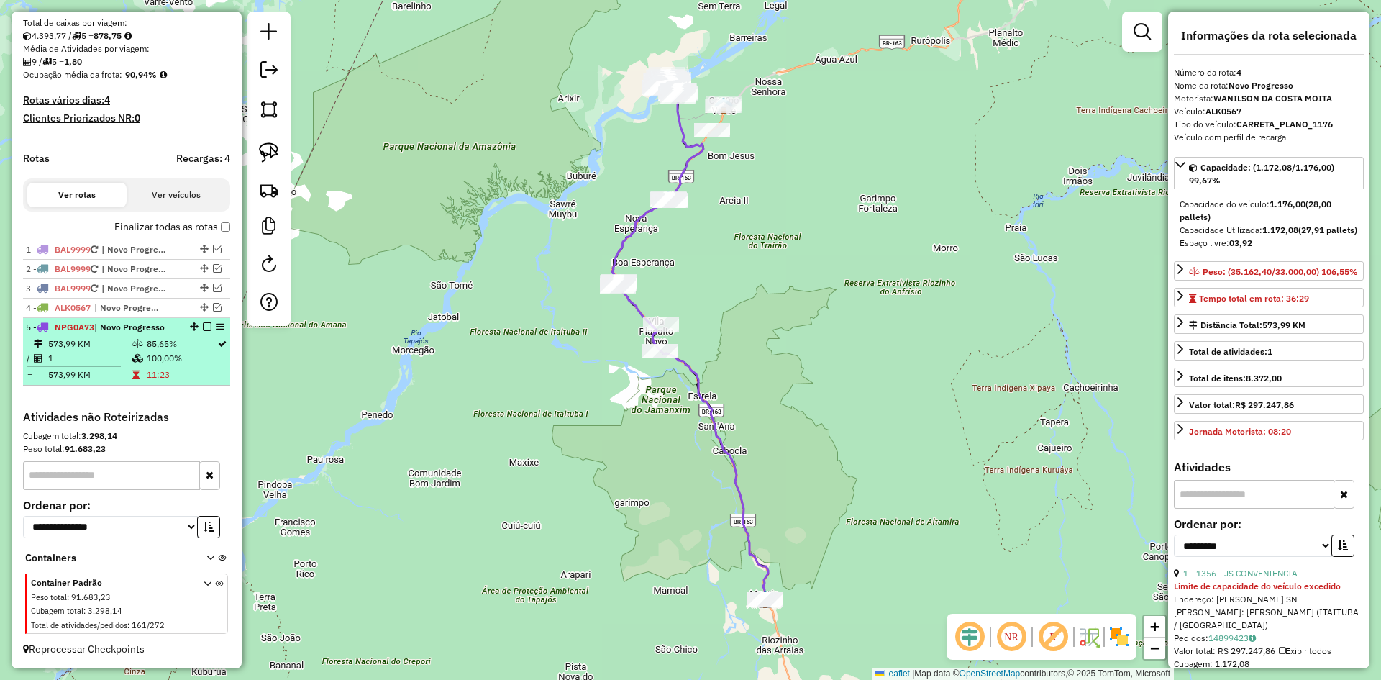
click at [146, 355] on td "100,00%" at bounding box center [181, 358] width 70 height 14
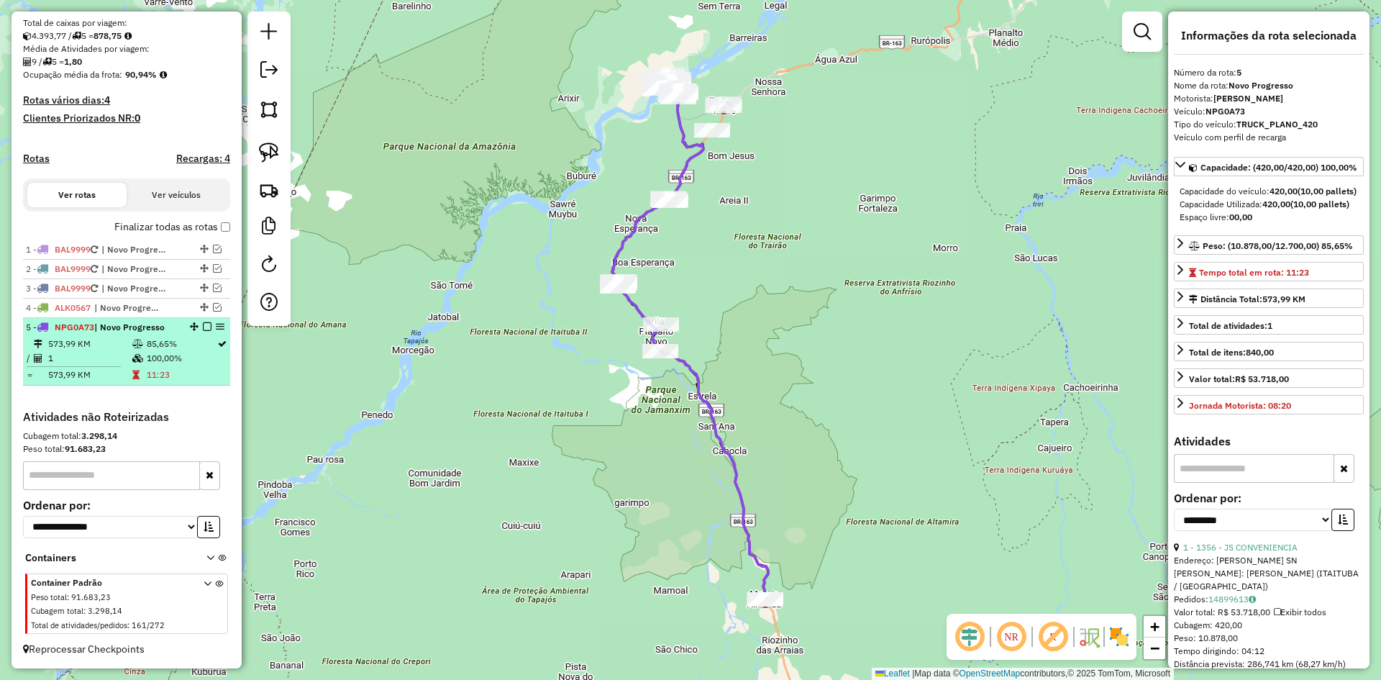
click at [204, 329] on em at bounding box center [207, 326] width 9 height 9
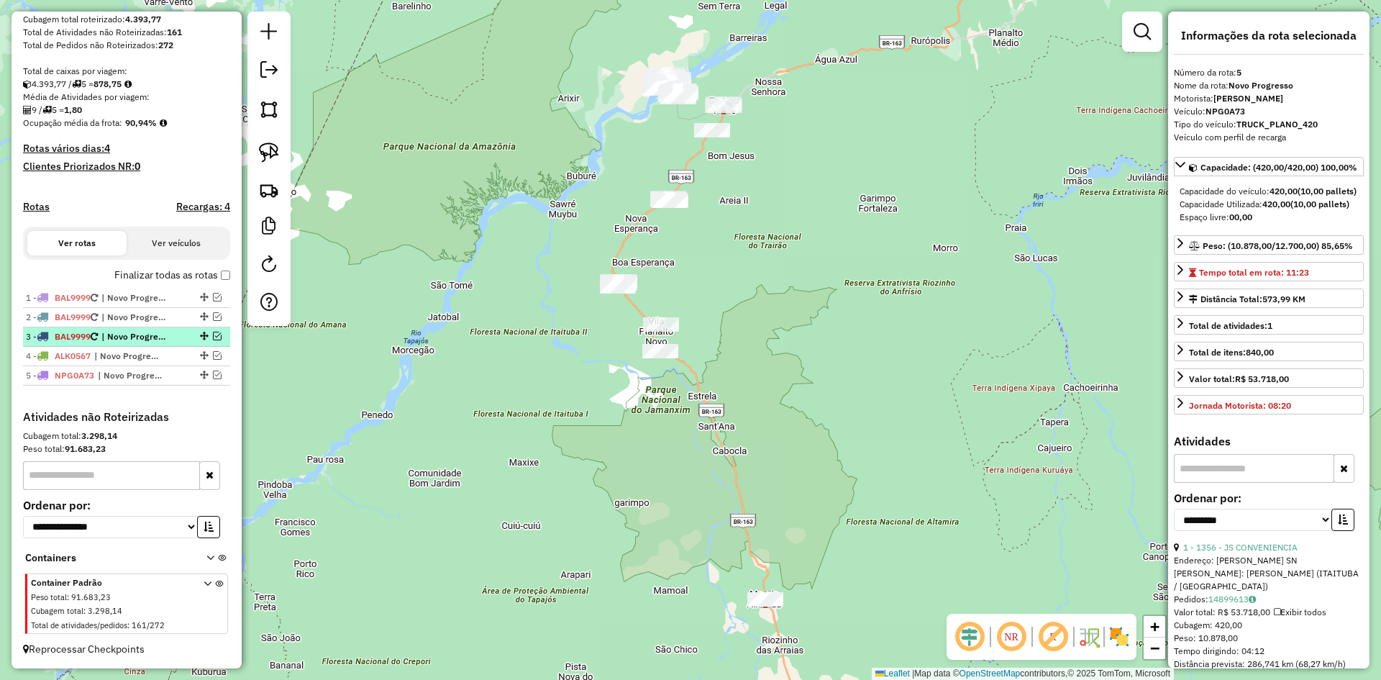
scroll to position [263, 0]
click at [275, 186] on img at bounding box center [269, 190] width 20 height 20
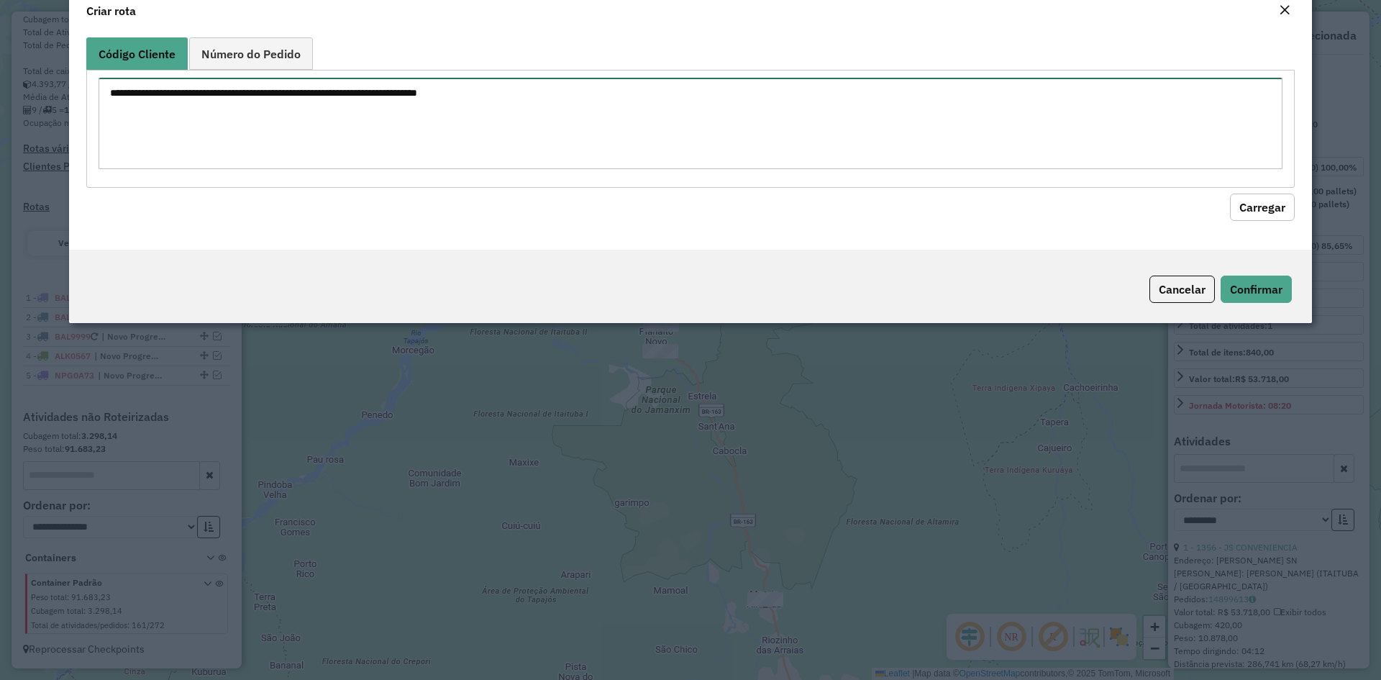
click at [376, 142] on textarea at bounding box center [691, 123] width 1184 height 91
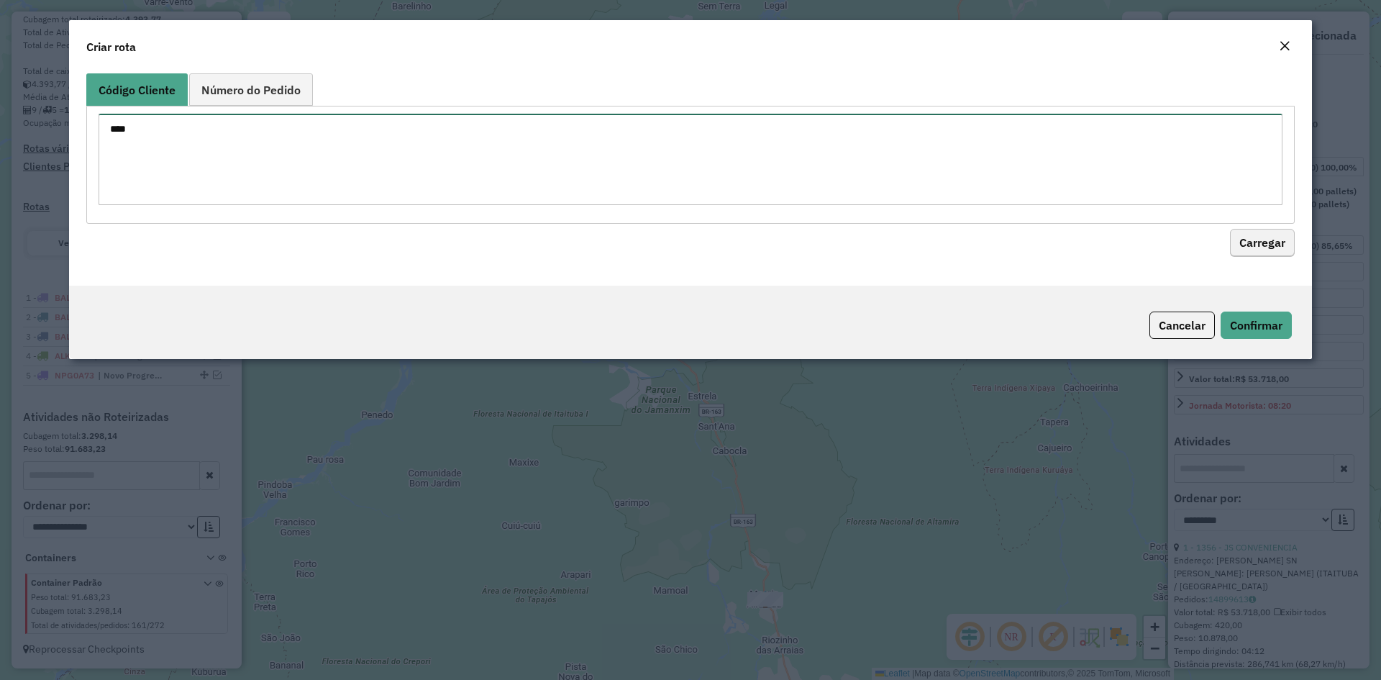
type textarea "****"
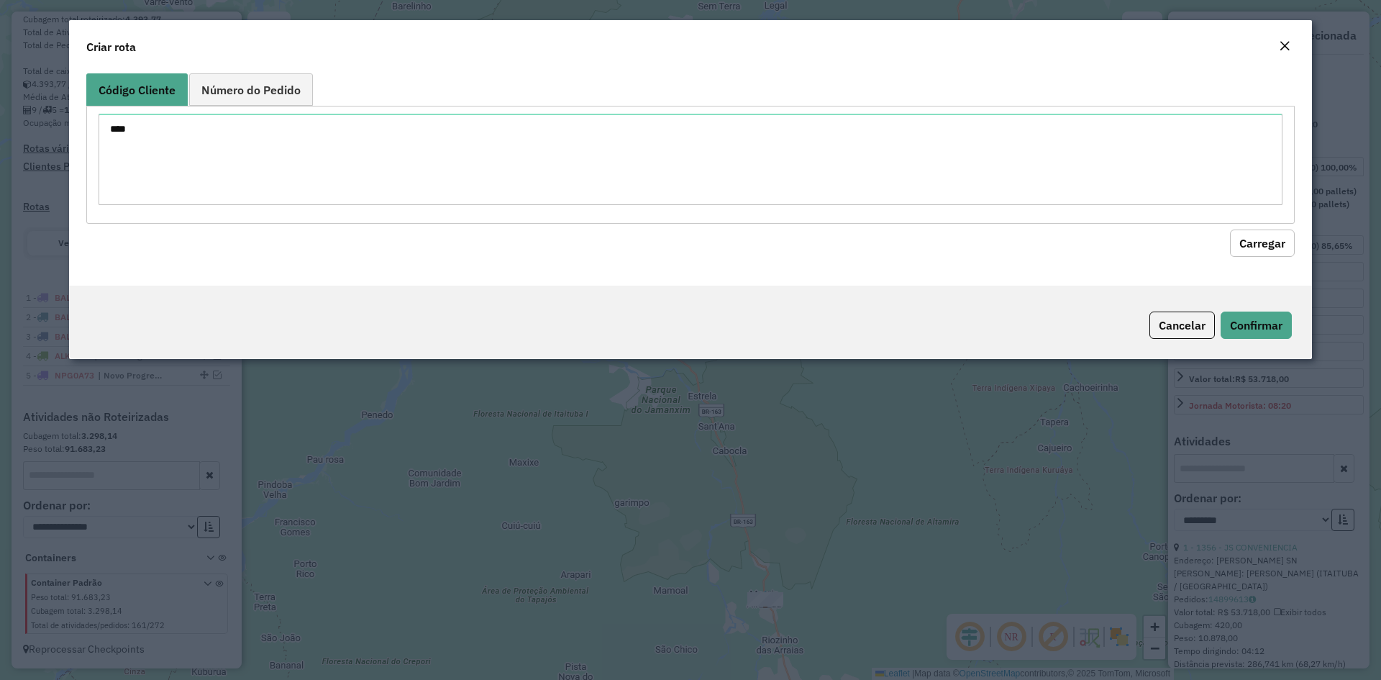
click at [1282, 248] on button "Carregar" at bounding box center [1262, 242] width 65 height 27
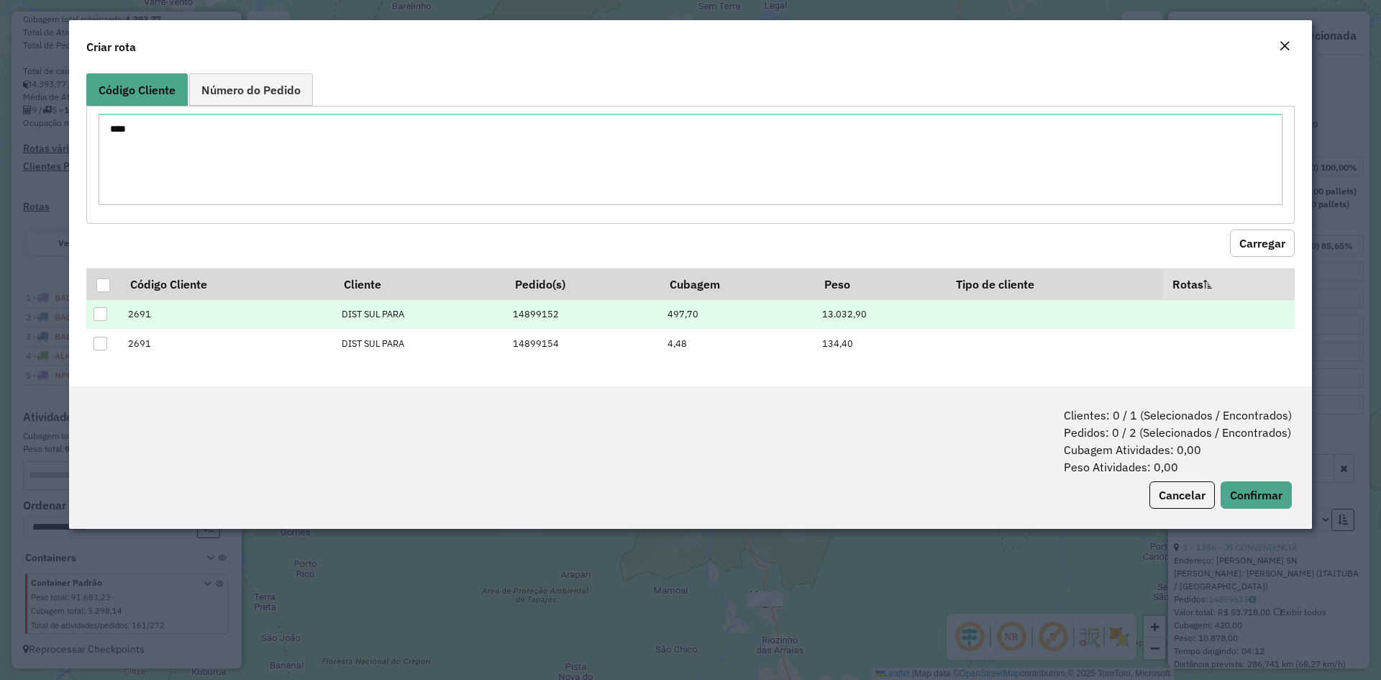
drag, startPoint x: 103, startPoint y: 282, endPoint x: 214, endPoint y: 327, distance: 119.4
click at [103, 281] on div at bounding box center [103, 285] width 14 height 14
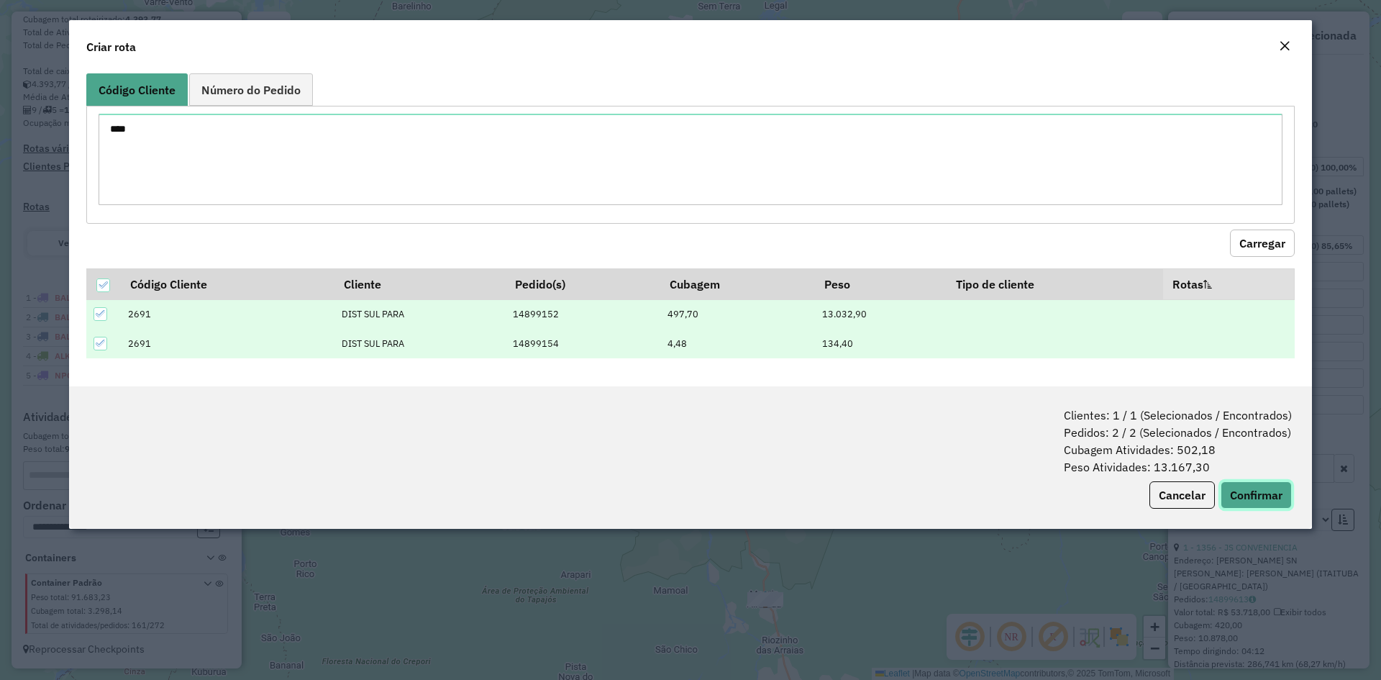
click at [1252, 494] on button "Confirmar" at bounding box center [1256, 494] width 71 height 27
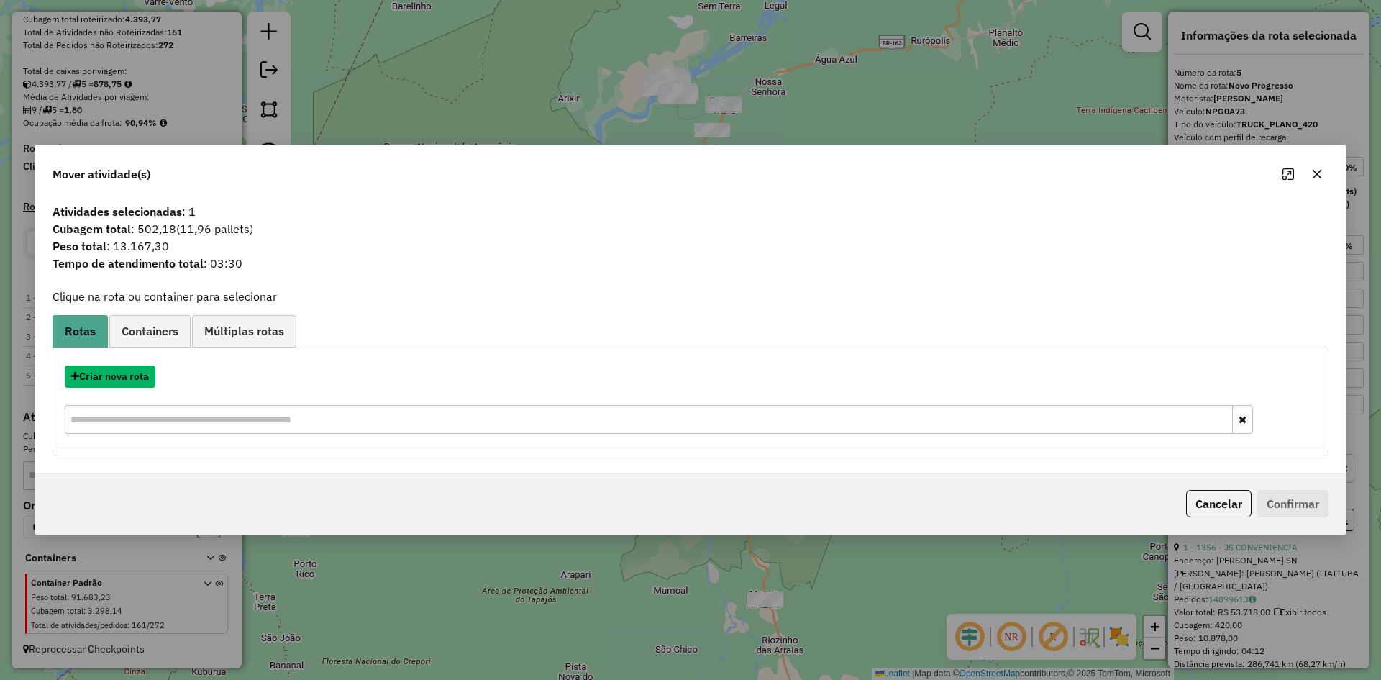
click at [140, 377] on button "Criar nova rota" at bounding box center [110, 376] width 91 height 22
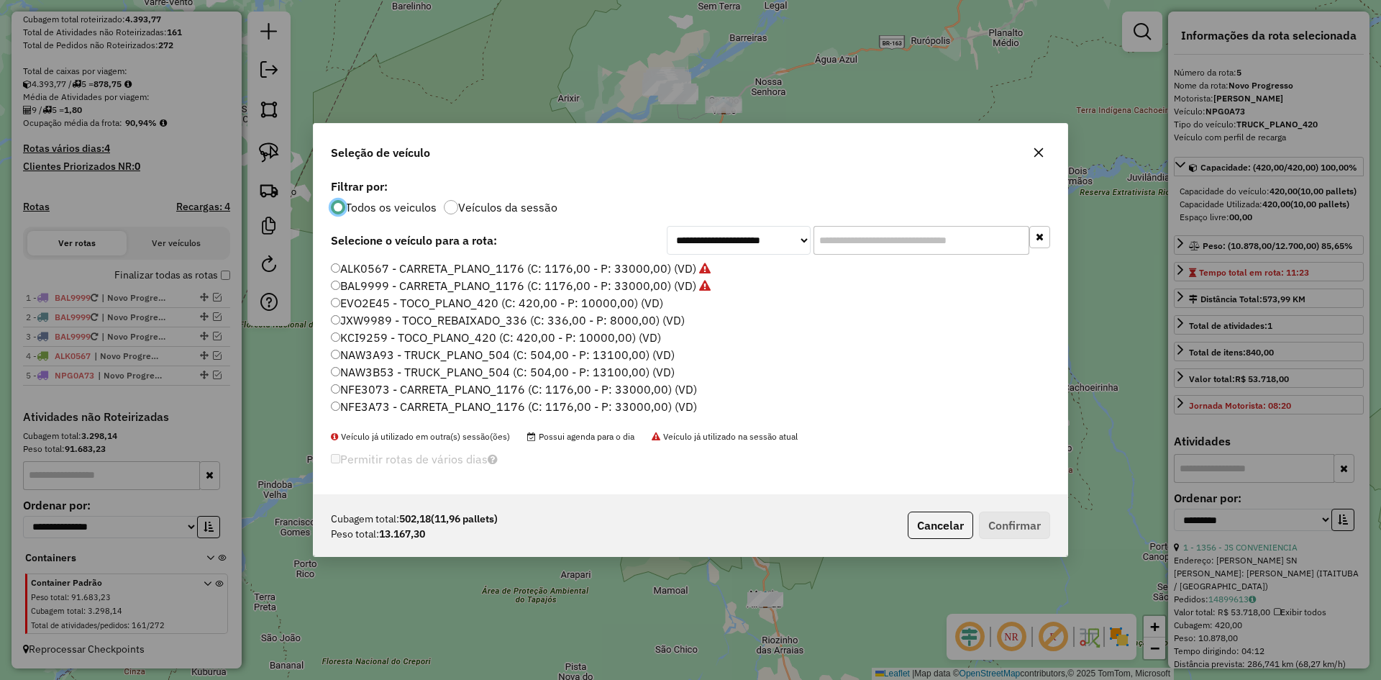
scroll to position [8, 4]
click at [380, 369] on label "NAW3B53 - TRUCK_PLANO_504 (C: 504,00 - P: 13100,00) (VD)" at bounding box center [503, 371] width 344 height 17
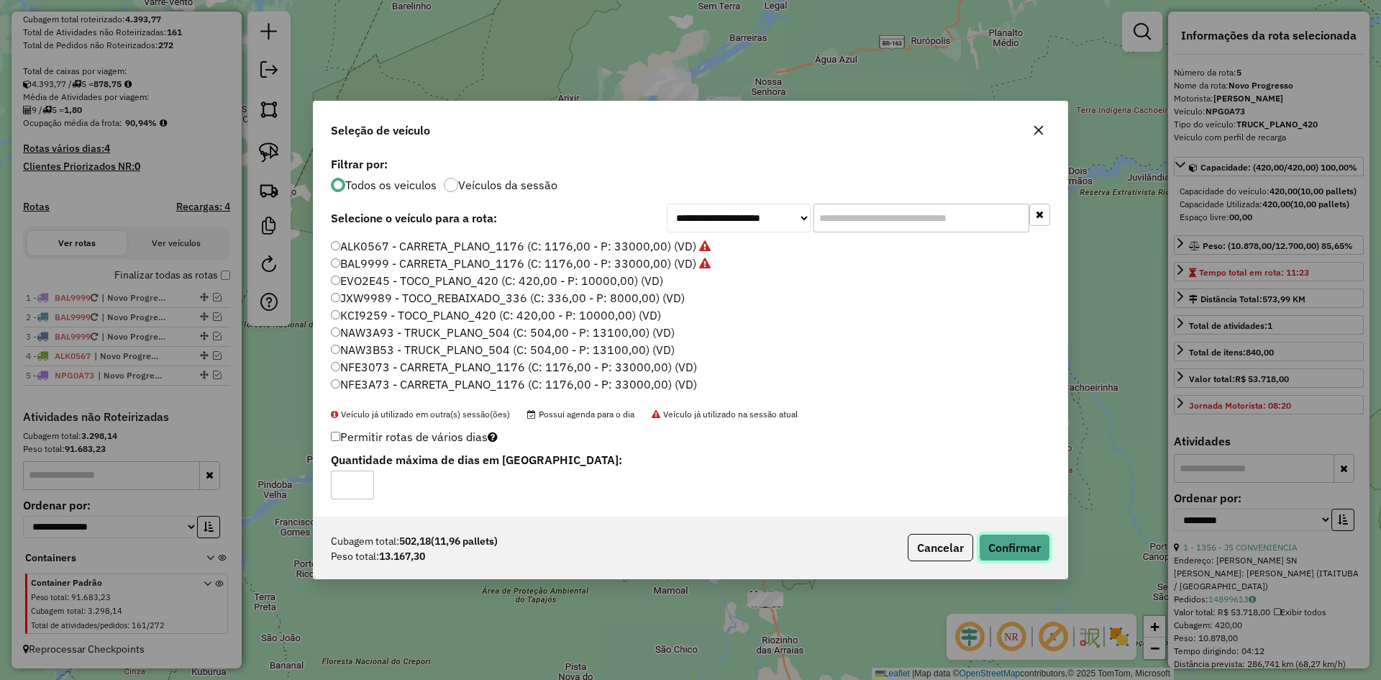
click at [1011, 550] on button "Confirmar" at bounding box center [1014, 547] width 71 height 27
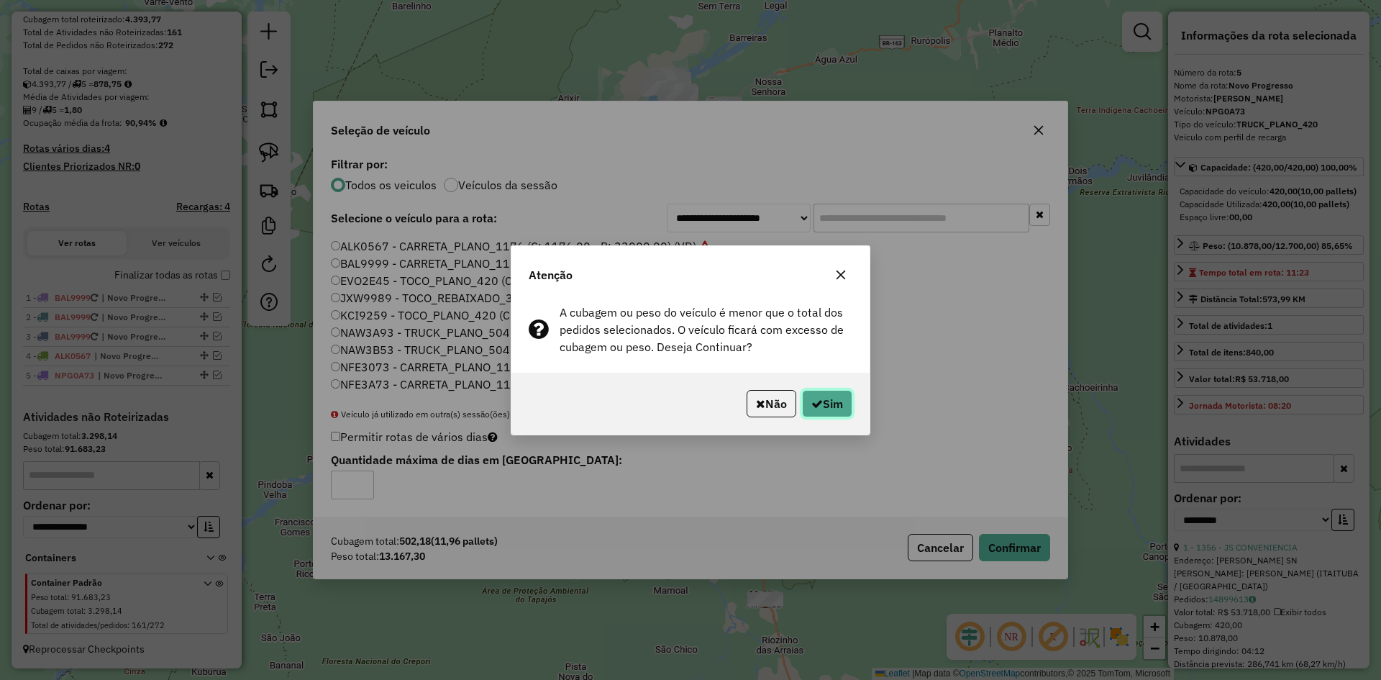
click at [825, 402] on button "Sim" at bounding box center [827, 403] width 50 height 27
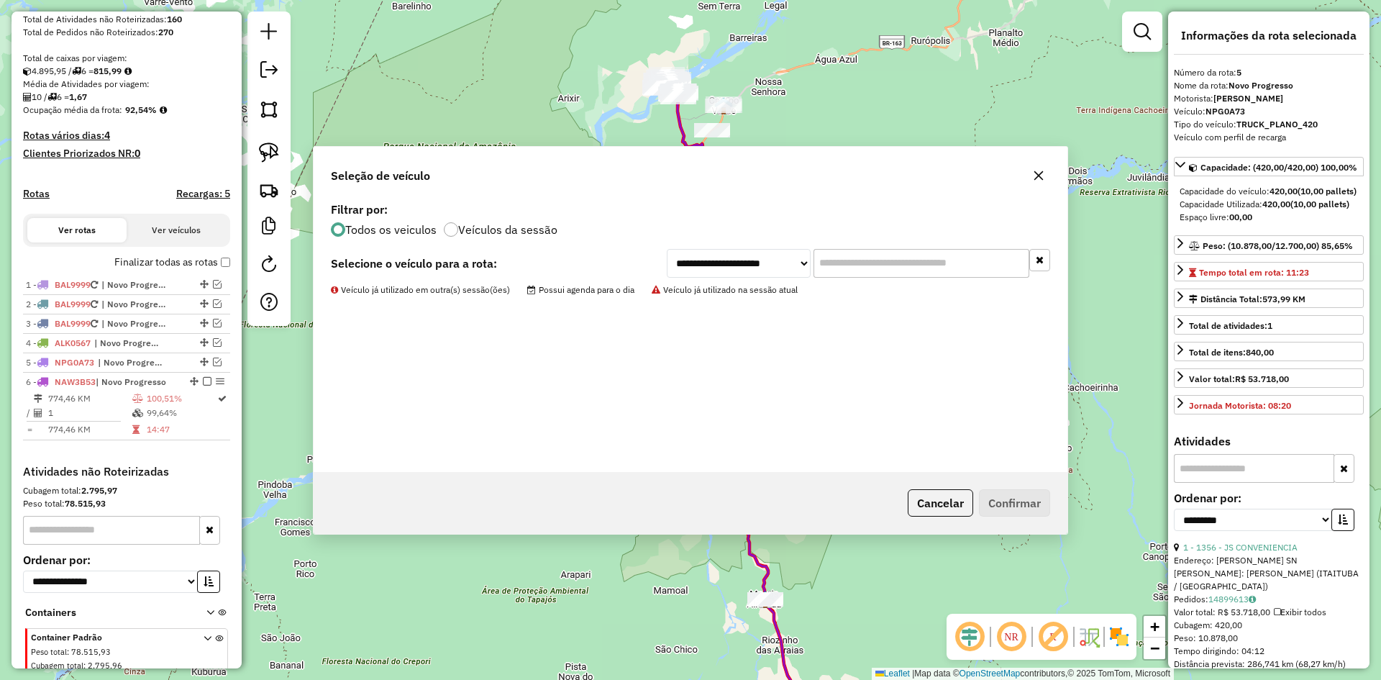
scroll to position [330, 0]
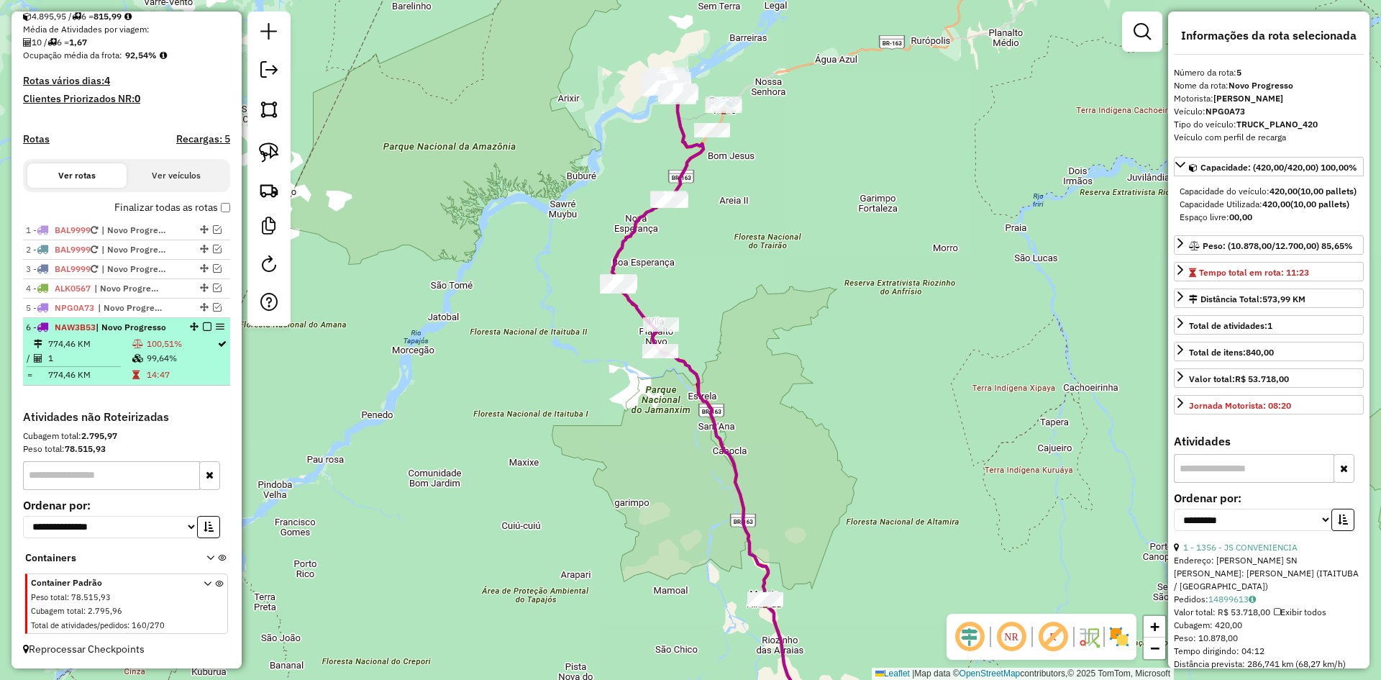
click at [168, 337] on td "100,51%" at bounding box center [181, 344] width 70 height 14
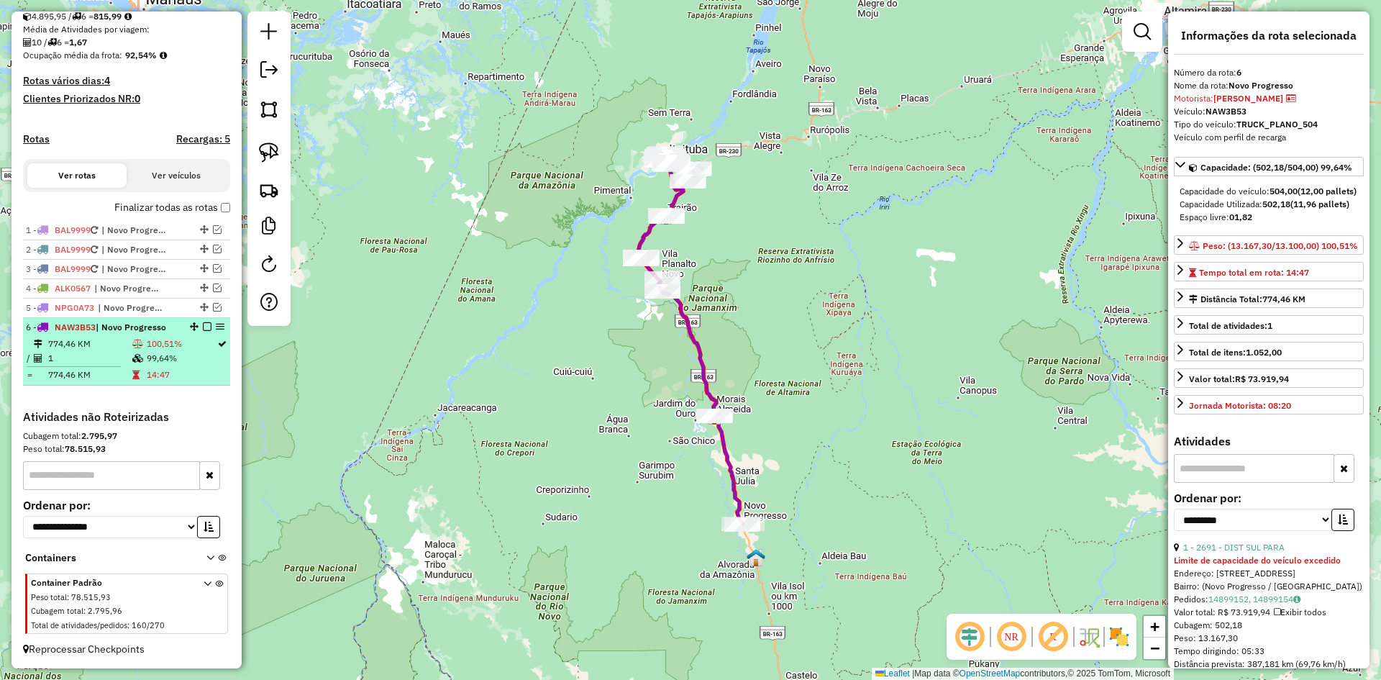
click at [203, 327] on em at bounding box center [207, 326] width 9 height 9
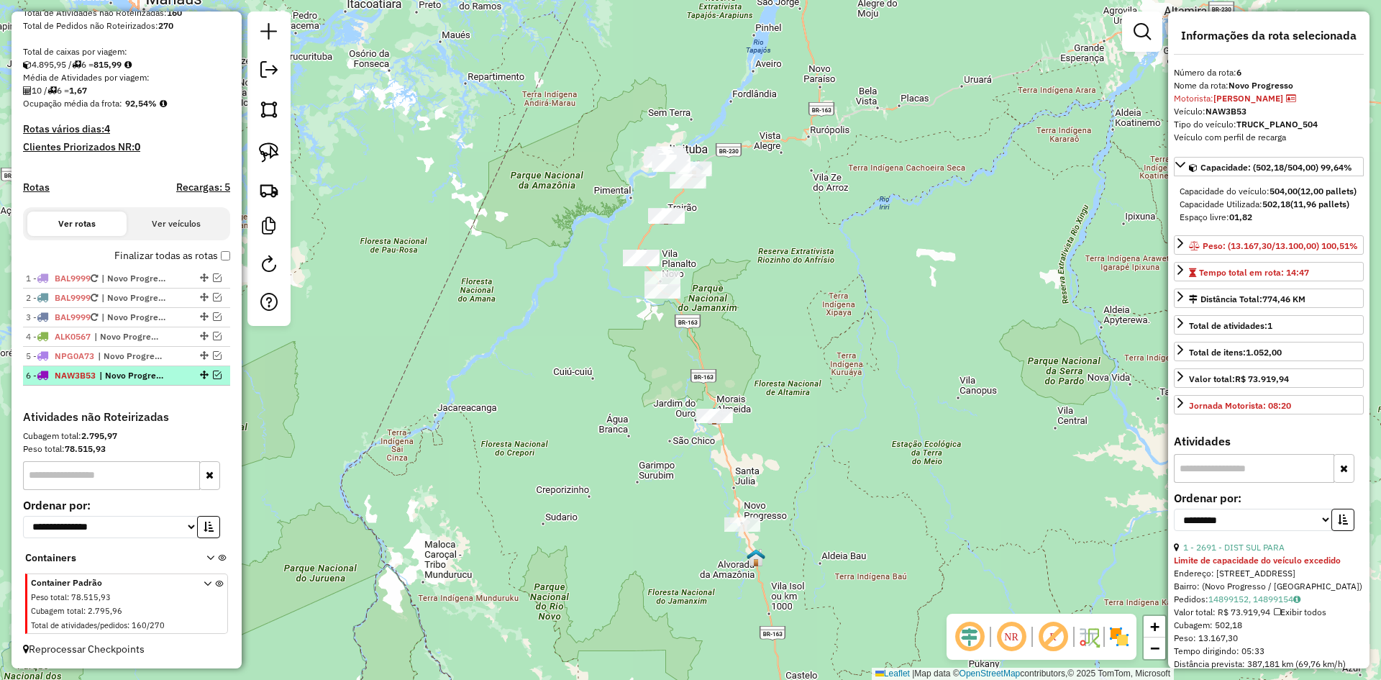
scroll to position [282, 0]
click at [268, 184] on img at bounding box center [269, 190] width 20 height 20
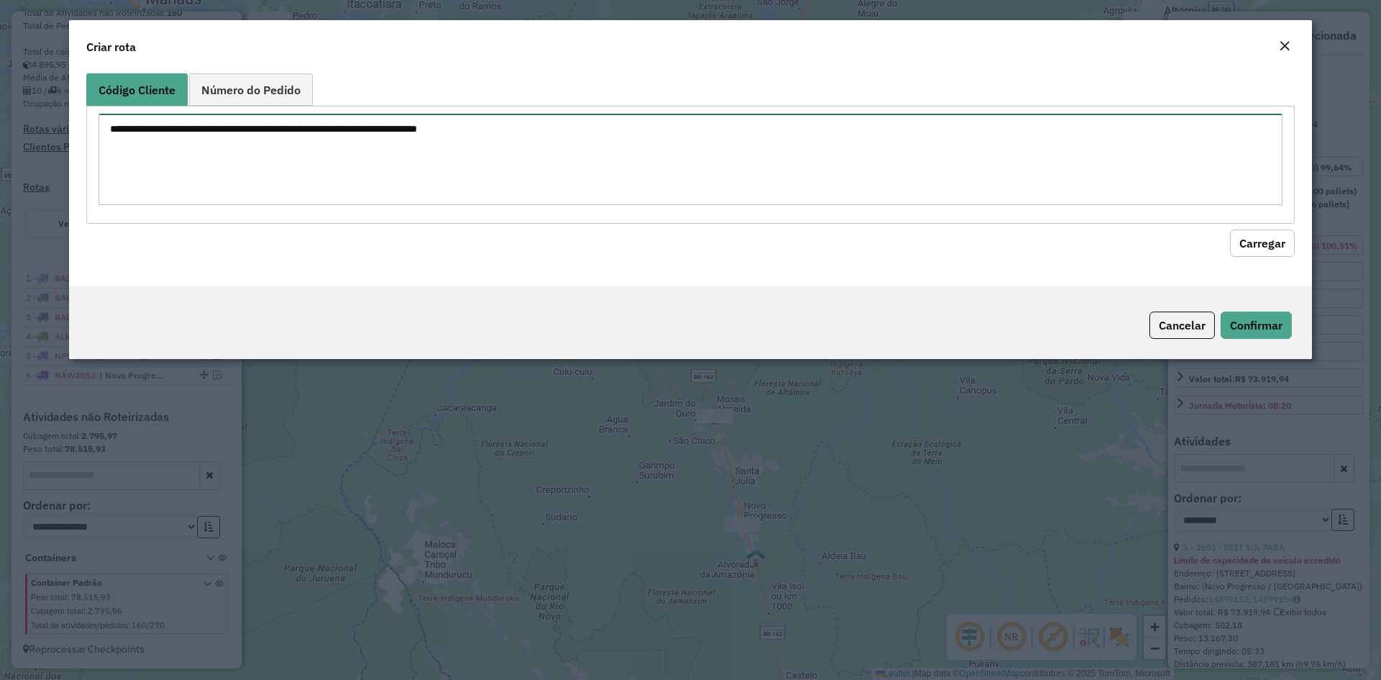
click at [368, 166] on textarea at bounding box center [691, 159] width 1184 height 91
type textarea "****"
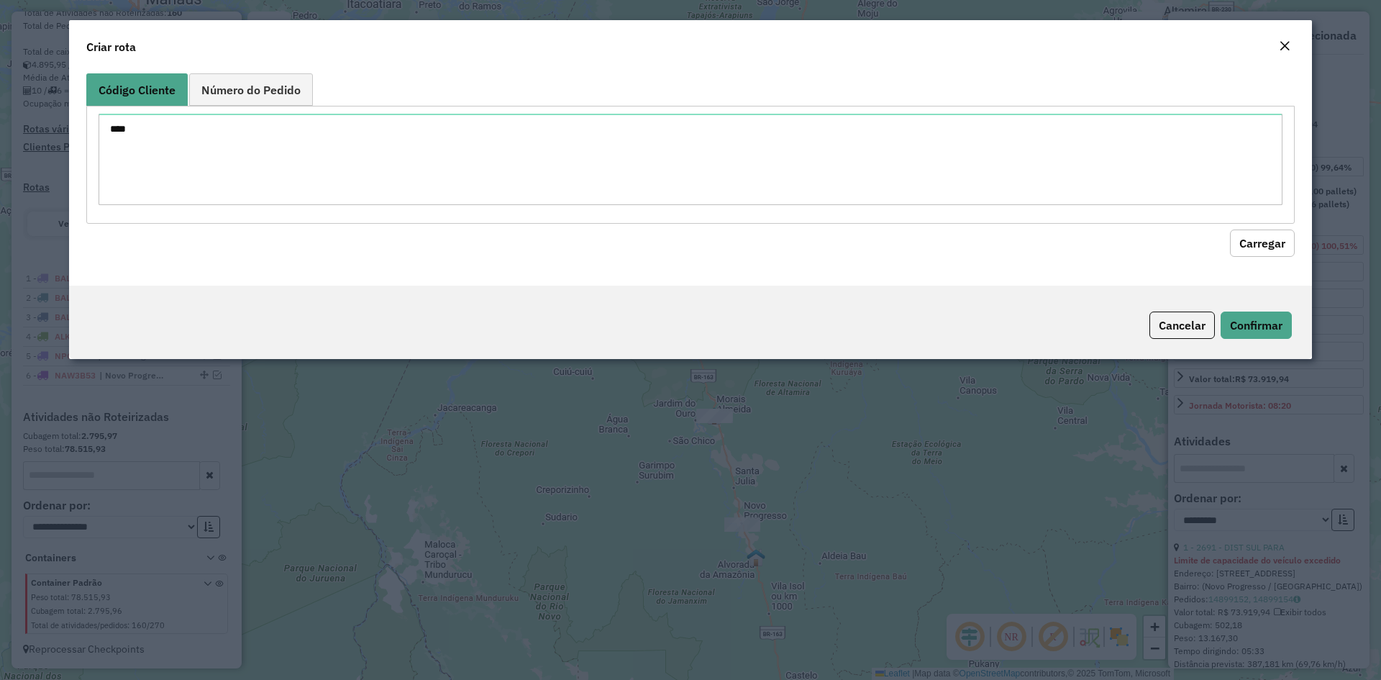
click at [1260, 240] on button "Carregar" at bounding box center [1262, 242] width 65 height 27
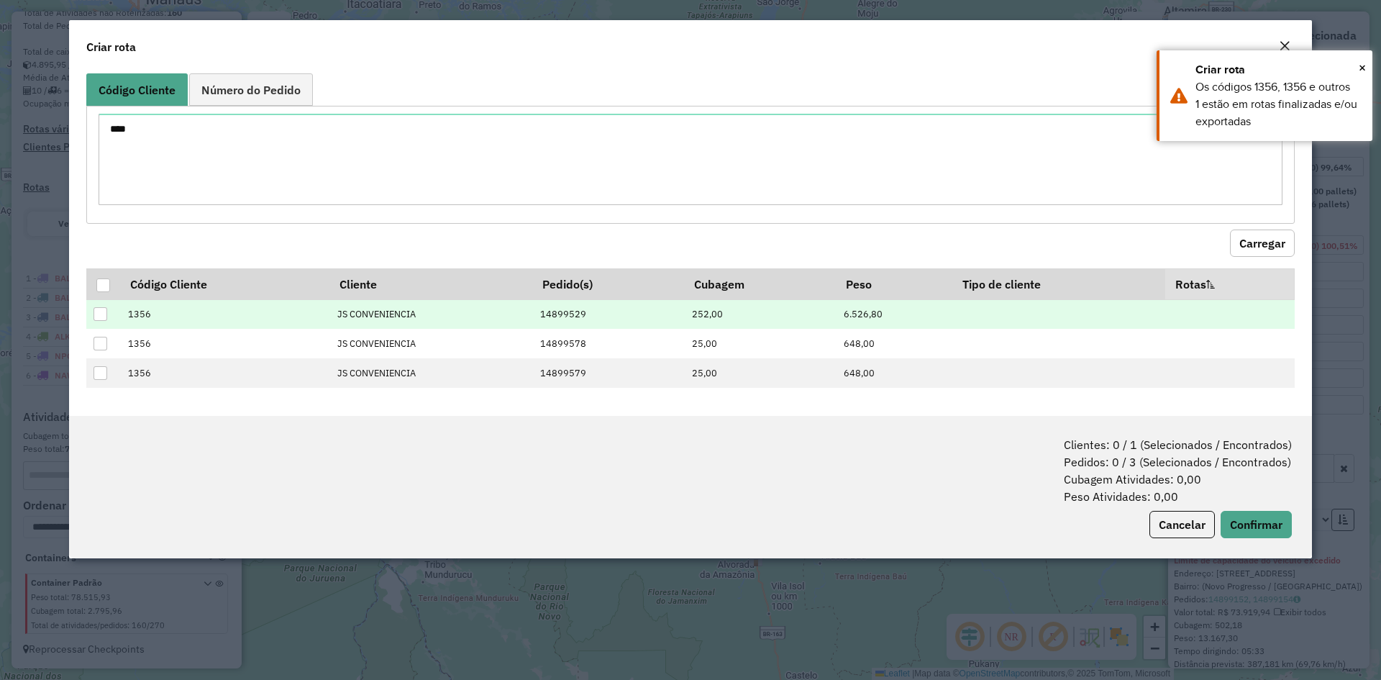
click at [102, 314] on div at bounding box center [101, 314] width 14 height 14
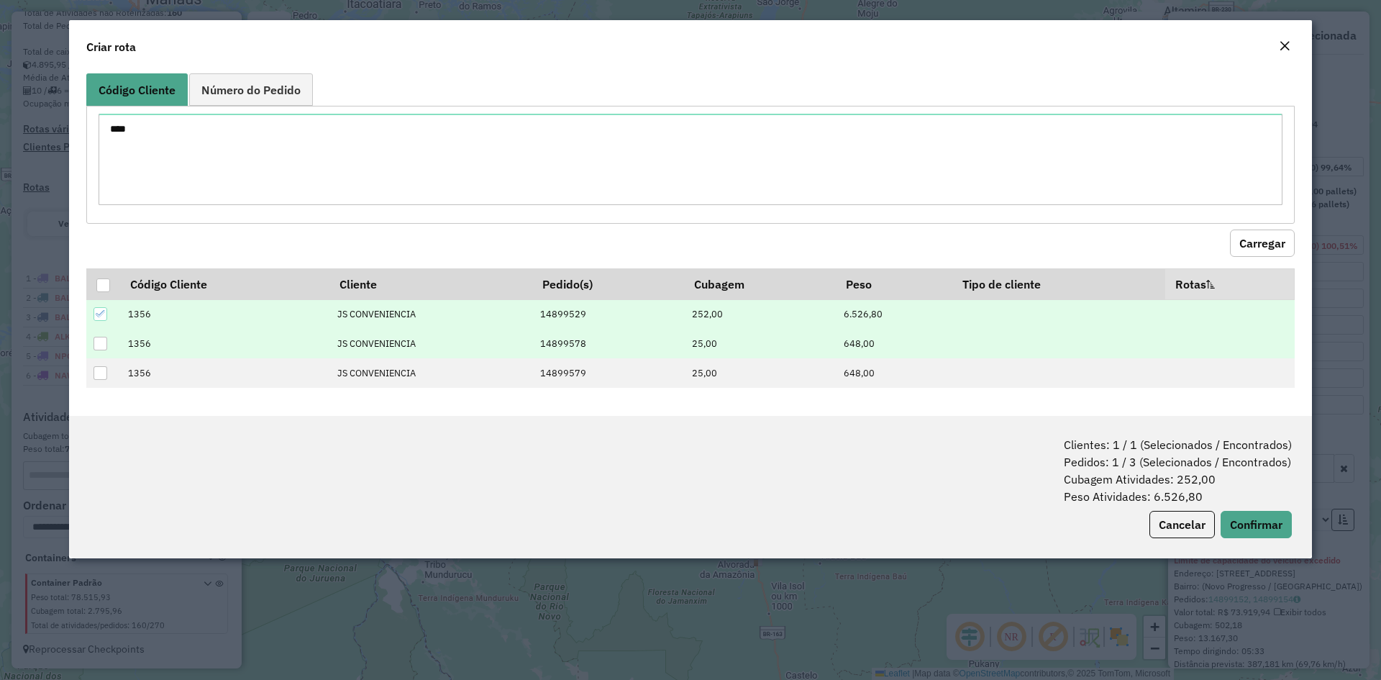
click at [98, 339] on div at bounding box center [101, 344] width 14 height 14
click at [1246, 516] on button "Confirmar" at bounding box center [1256, 524] width 71 height 27
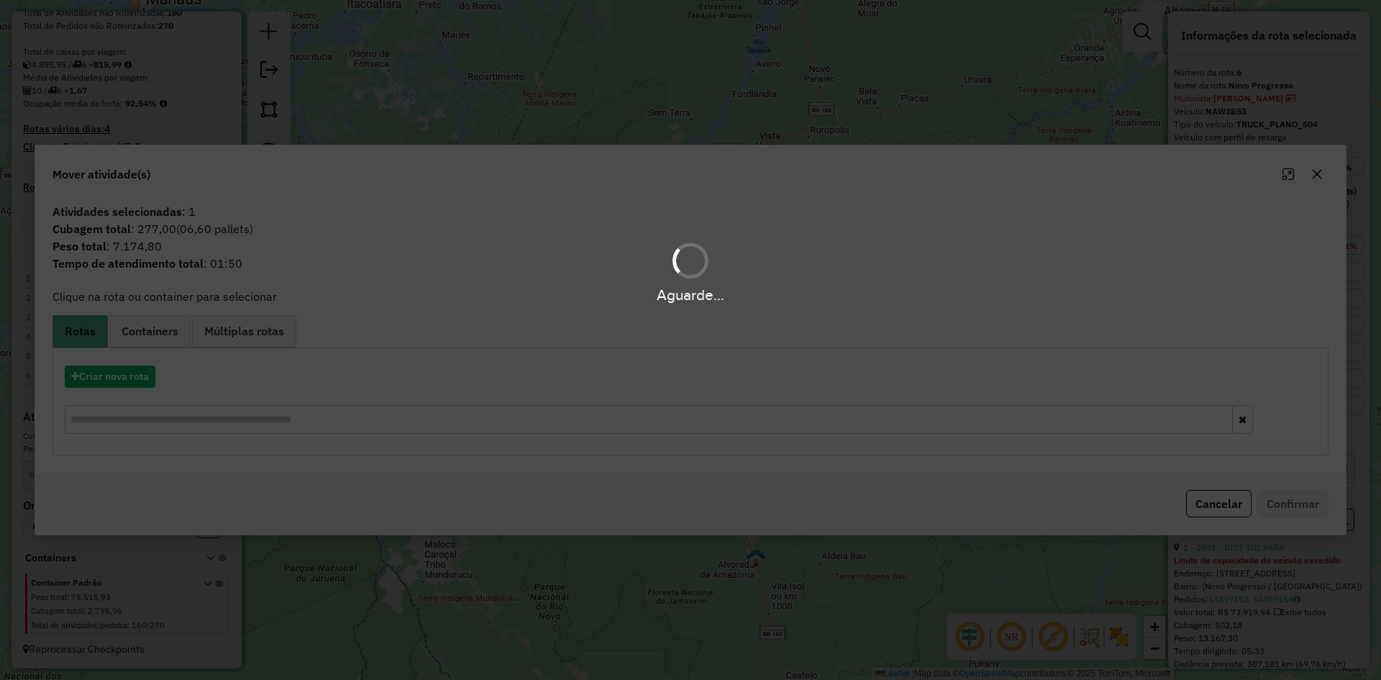
click at [136, 373] on hb-app "Aguarde... Pop-up bloqueado! Seu navegador bloqueou automáticamente a abertura …" at bounding box center [690, 340] width 1381 height 680
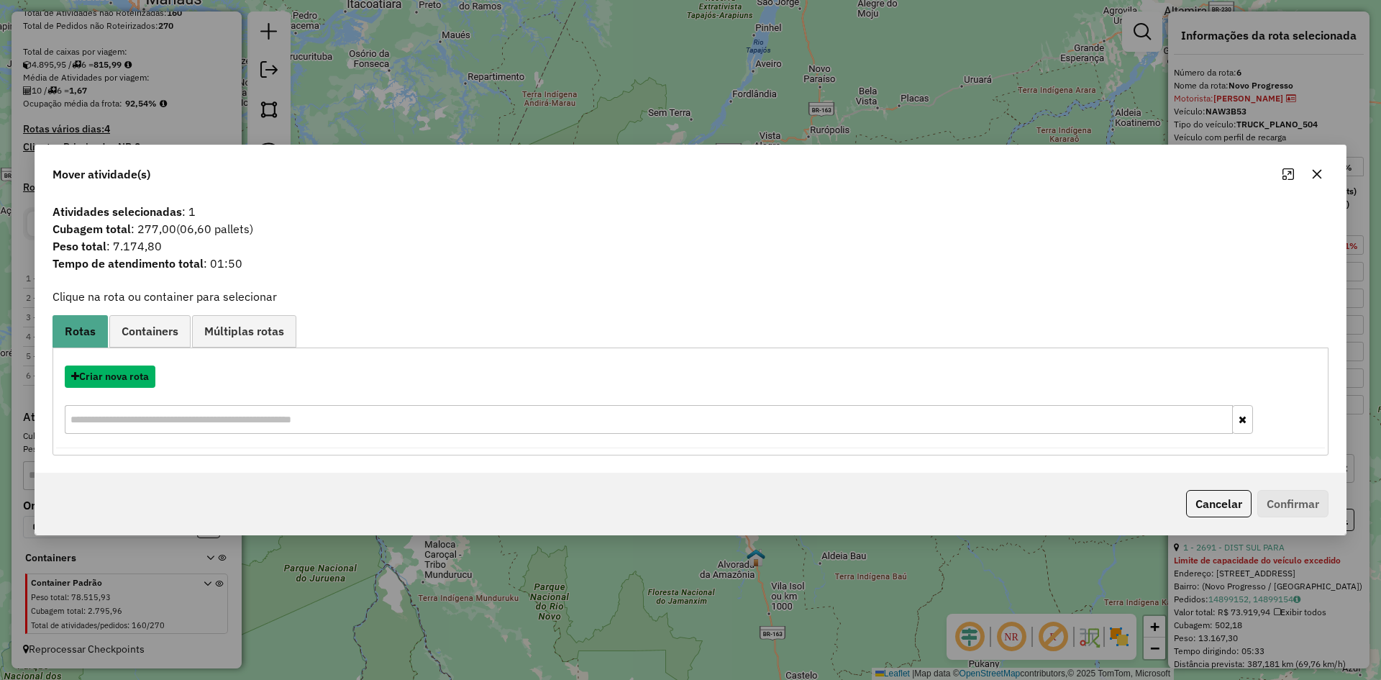
click at [136, 373] on button "Criar nova rota" at bounding box center [110, 376] width 91 height 22
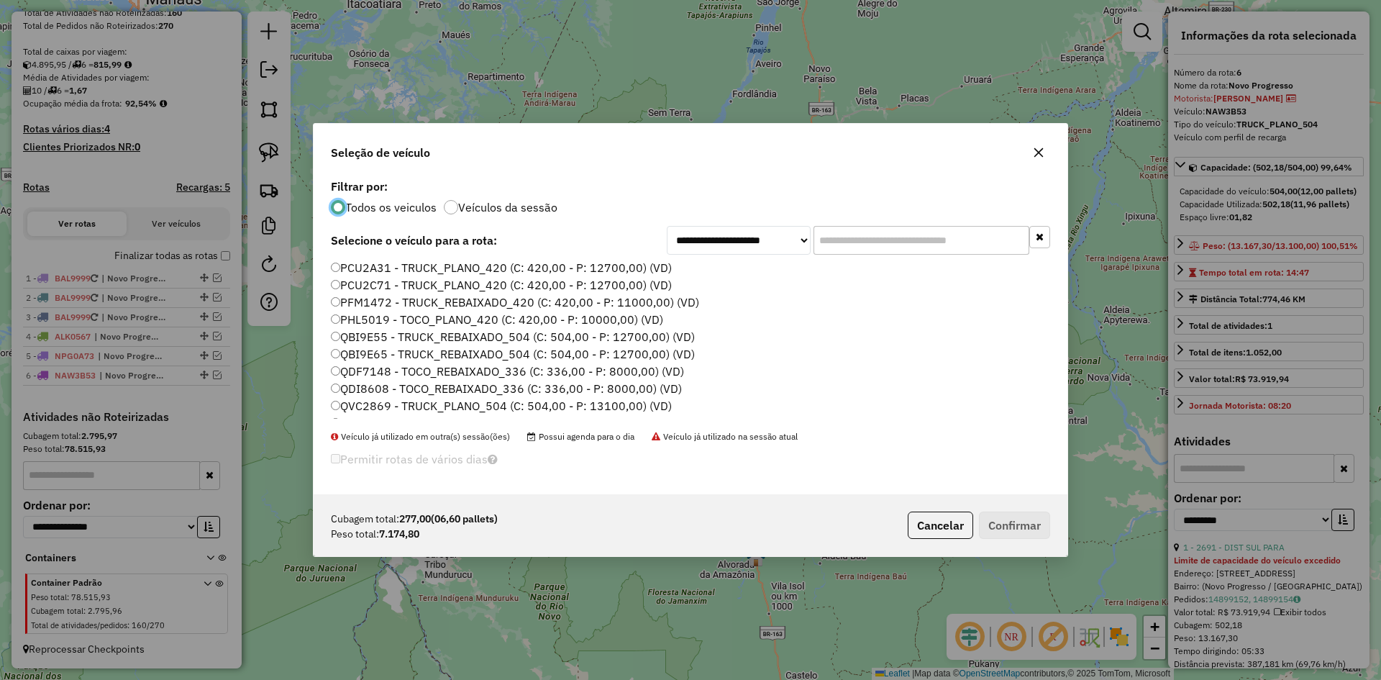
scroll to position [256, 0]
click at [396, 409] on label "QVC2929 - TOCO_PLANO_420 (C: 420,00 - P: 10000,00) (VD)" at bounding box center [498, 409] width 334 height 17
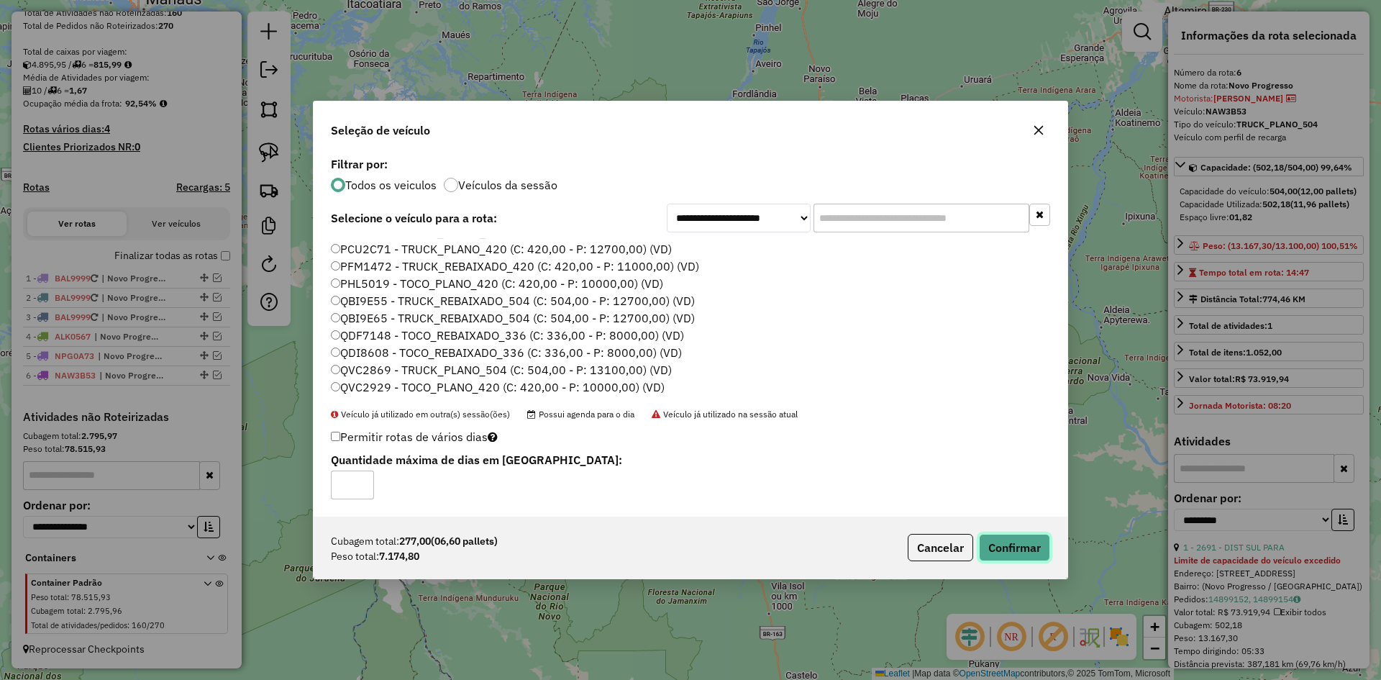
click at [1003, 544] on button "Confirmar" at bounding box center [1014, 547] width 71 height 27
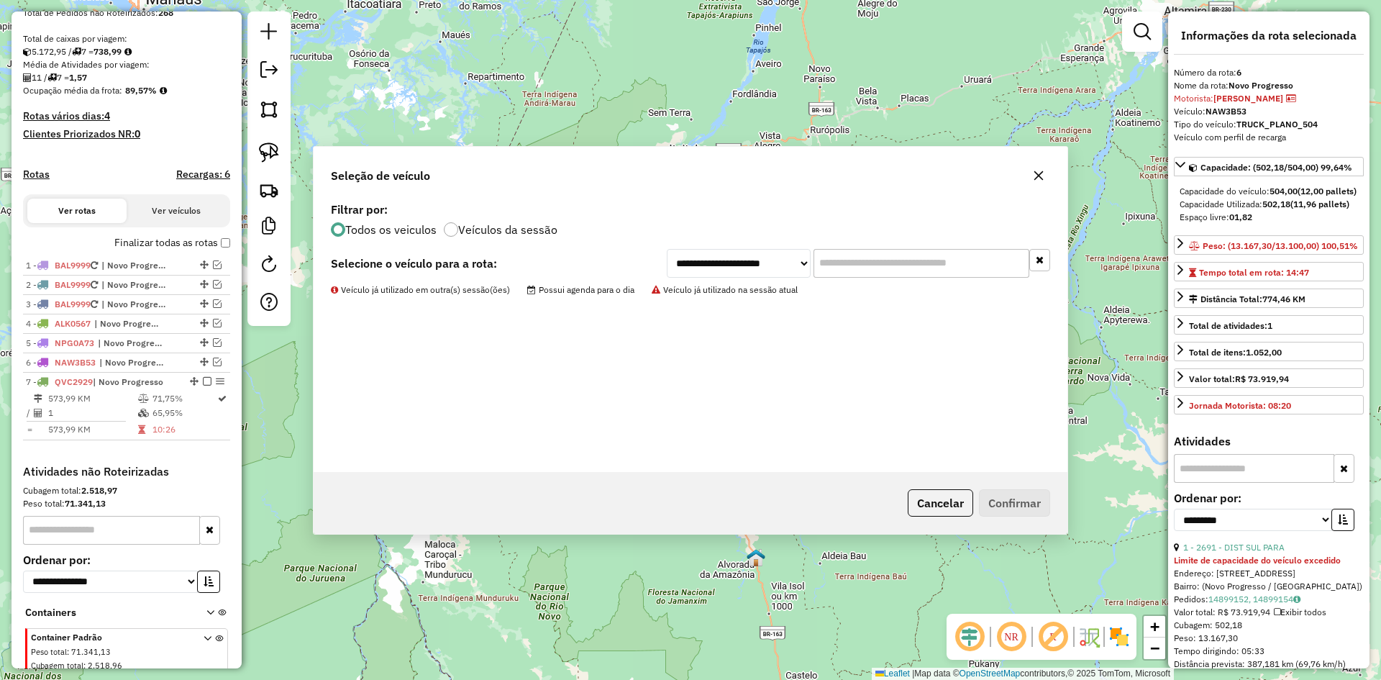
scroll to position [350, 0]
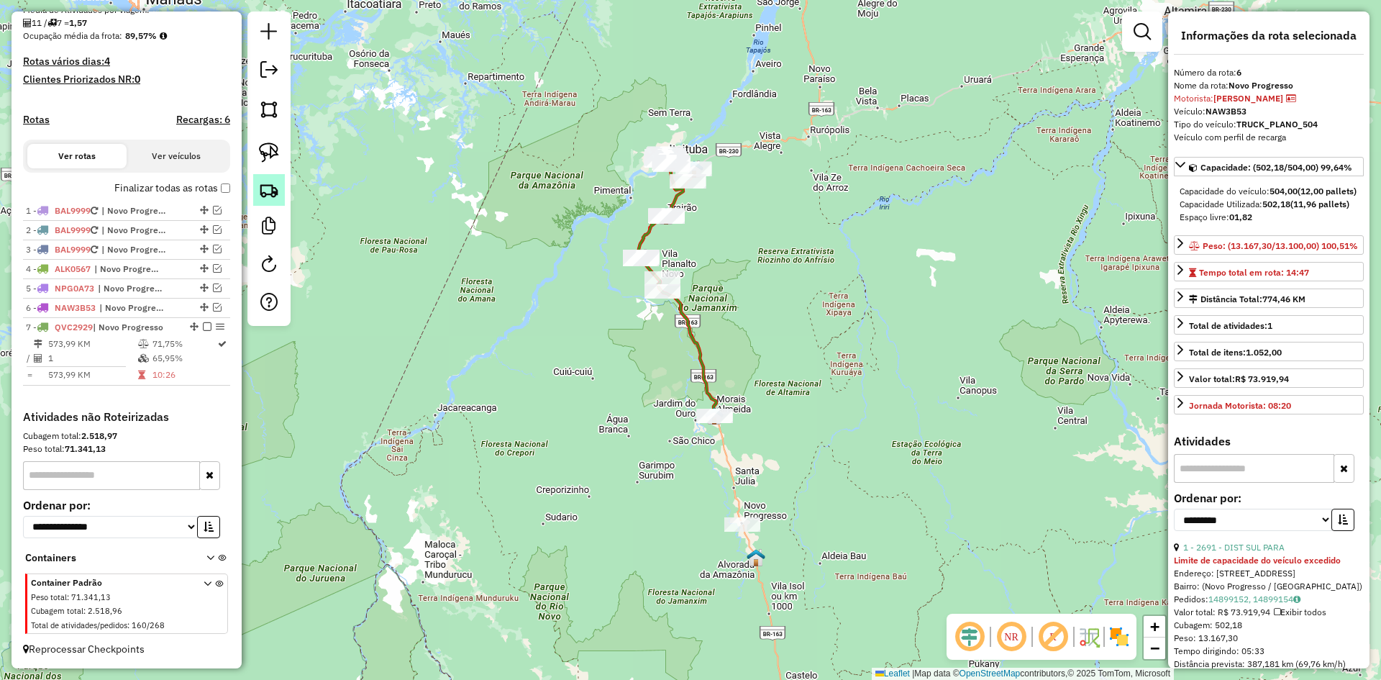
click at [270, 192] on img at bounding box center [269, 190] width 20 height 20
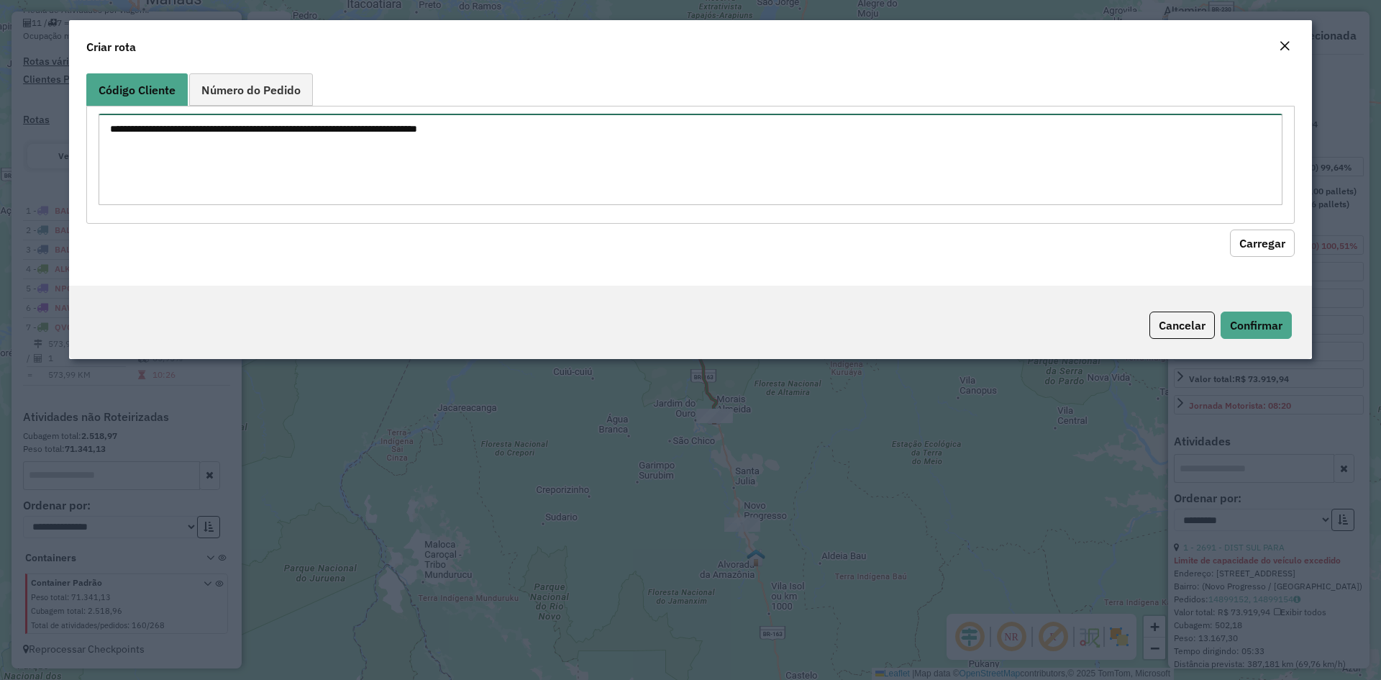
click at [361, 155] on textarea at bounding box center [691, 159] width 1184 height 91
type textarea "**** ****"
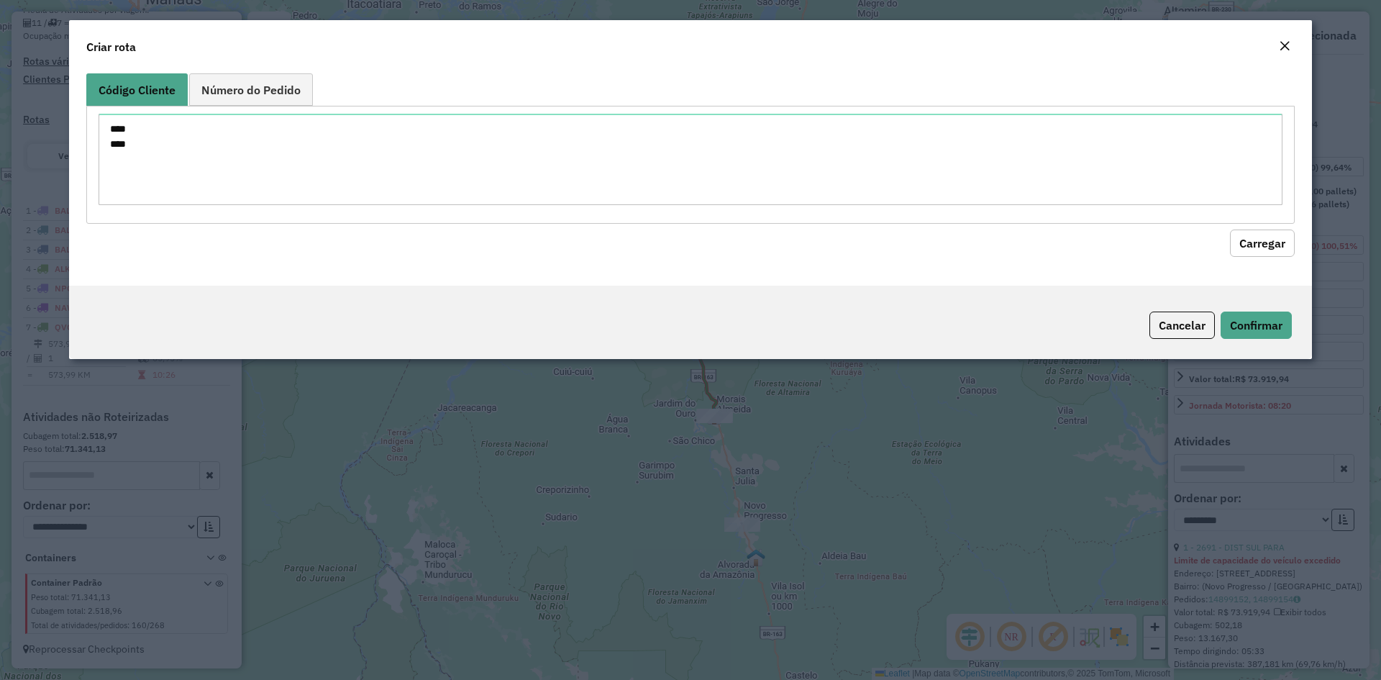
click at [1264, 245] on button "Carregar" at bounding box center [1262, 242] width 65 height 27
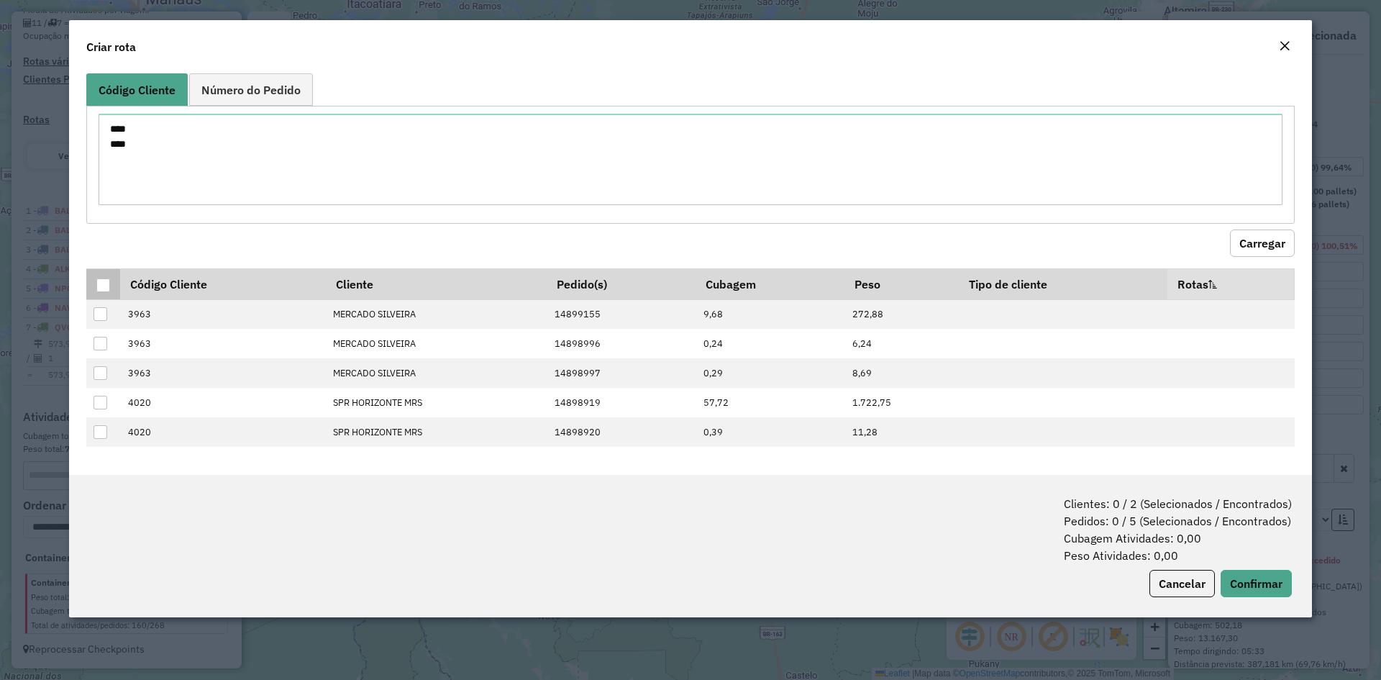
click at [103, 288] on div at bounding box center [103, 285] width 14 height 14
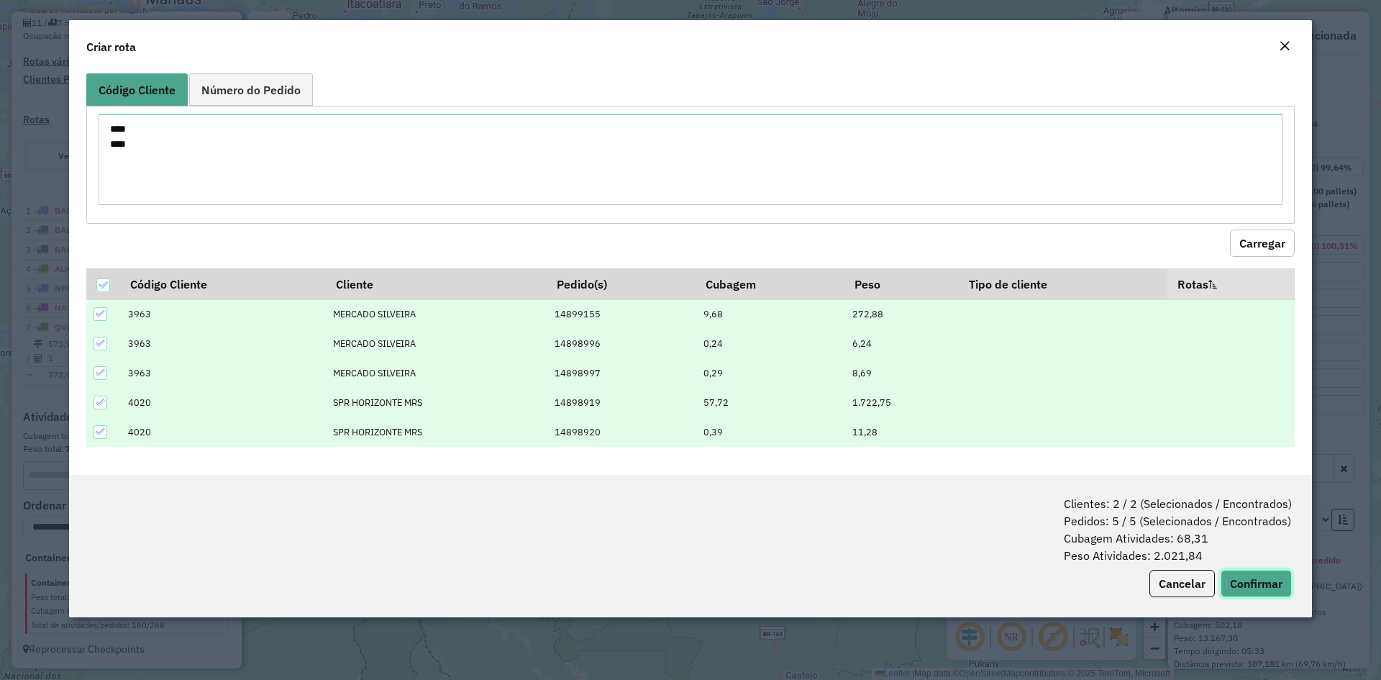
click at [1280, 584] on button "Confirmar" at bounding box center [1256, 583] width 71 height 27
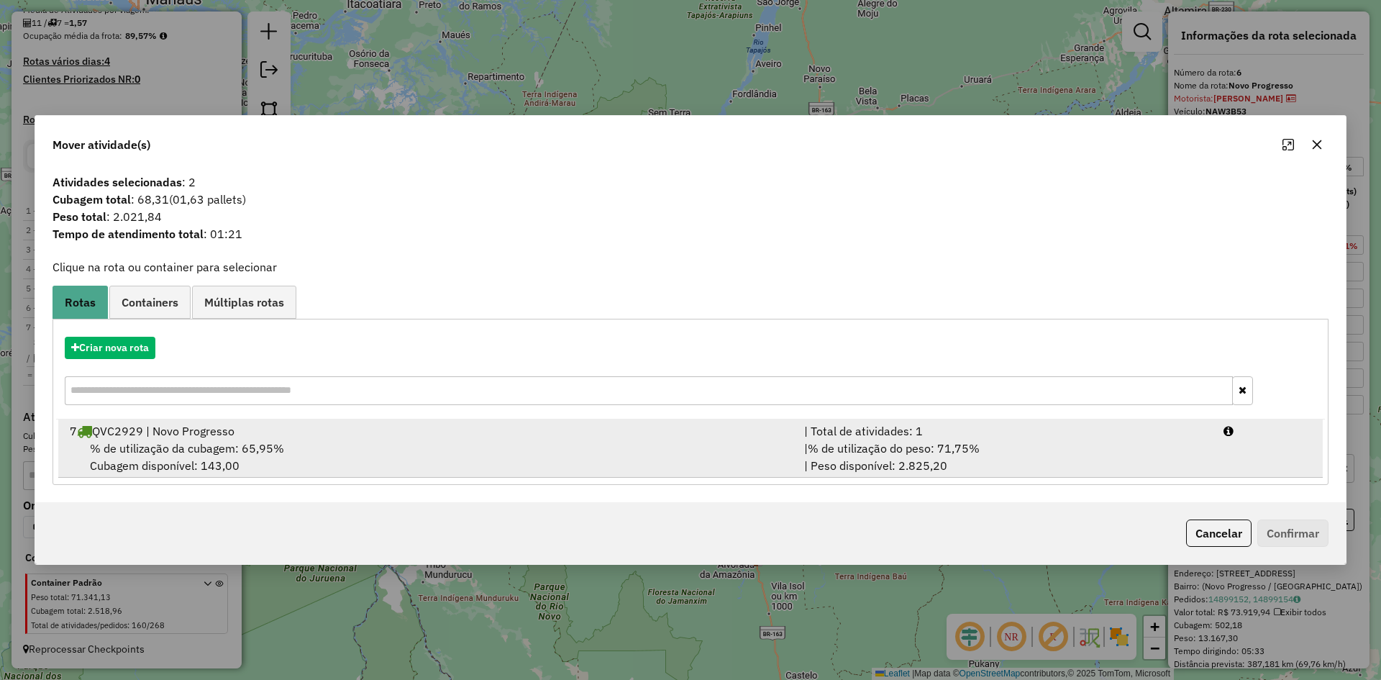
click at [181, 436] on div "7 QVC2929 | Novo Progresso" at bounding box center [428, 430] width 734 height 17
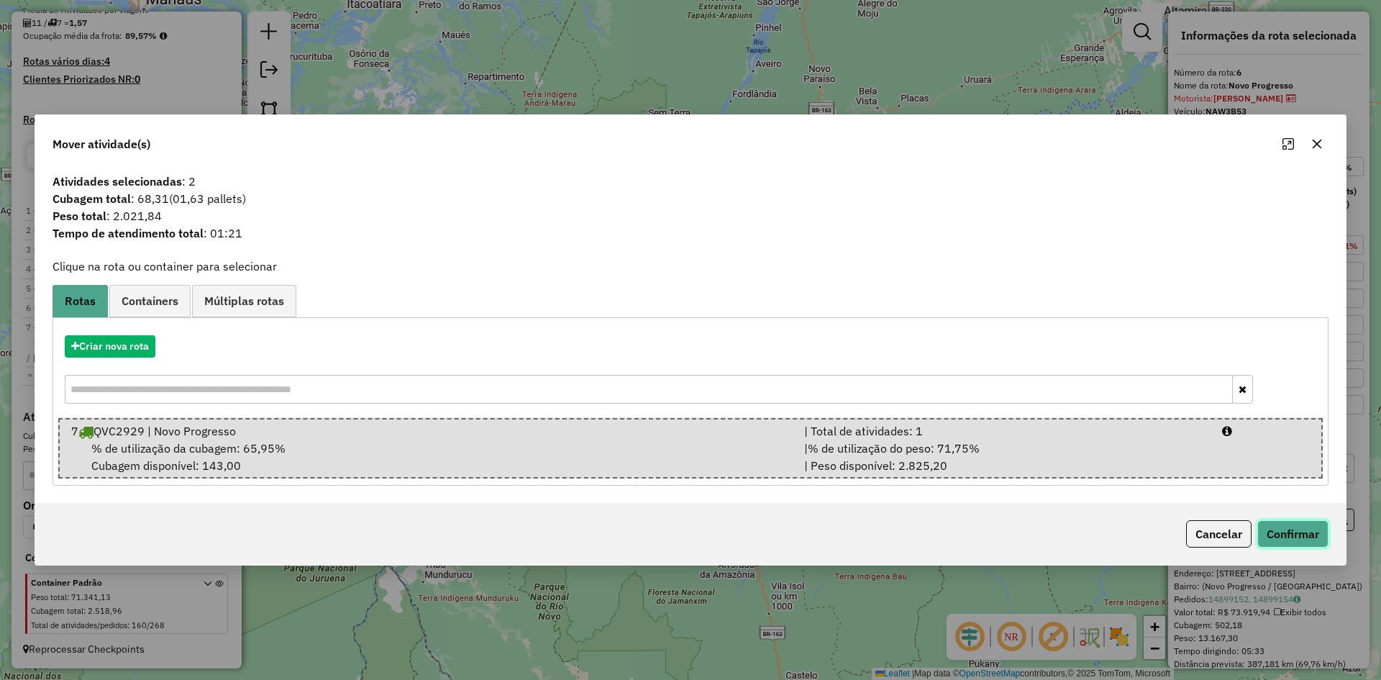
click at [1302, 534] on button "Confirmar" at bounding box center [1292, 533] width 71 height 27
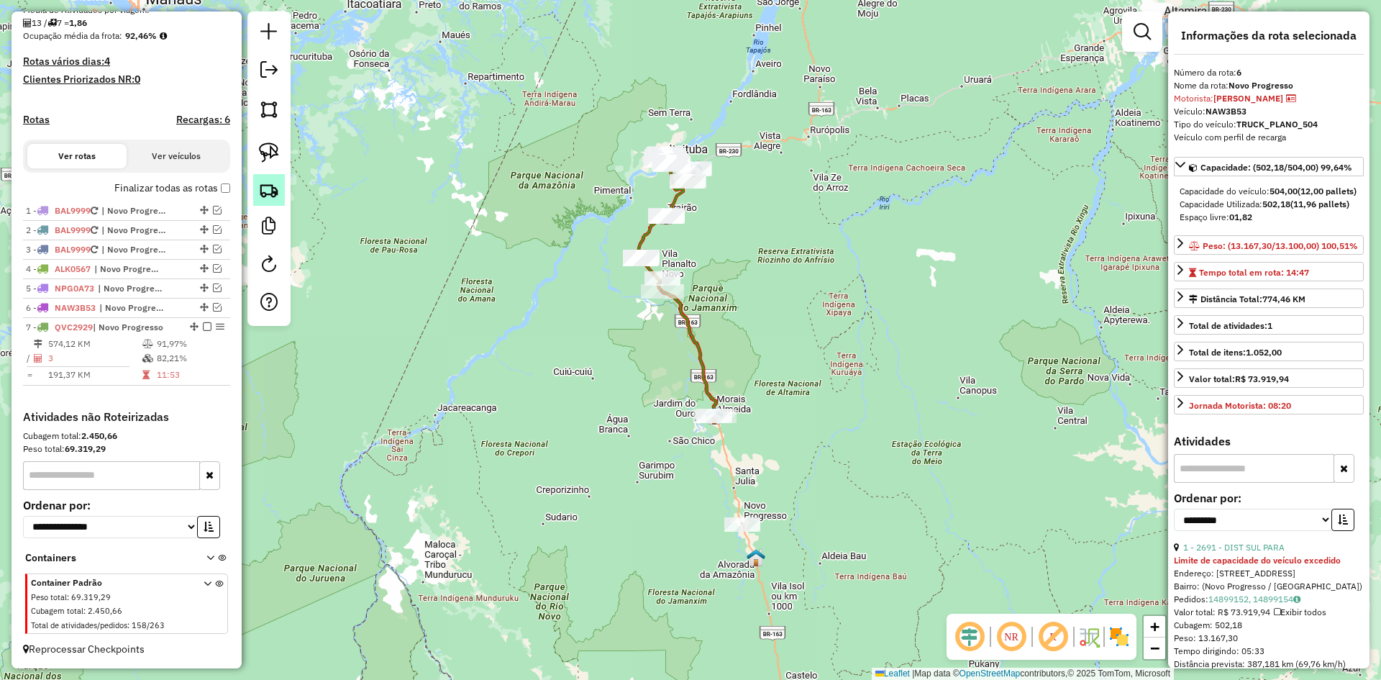
click at [262, 183] on img at bounding box center [269, 190] width 20 height 20
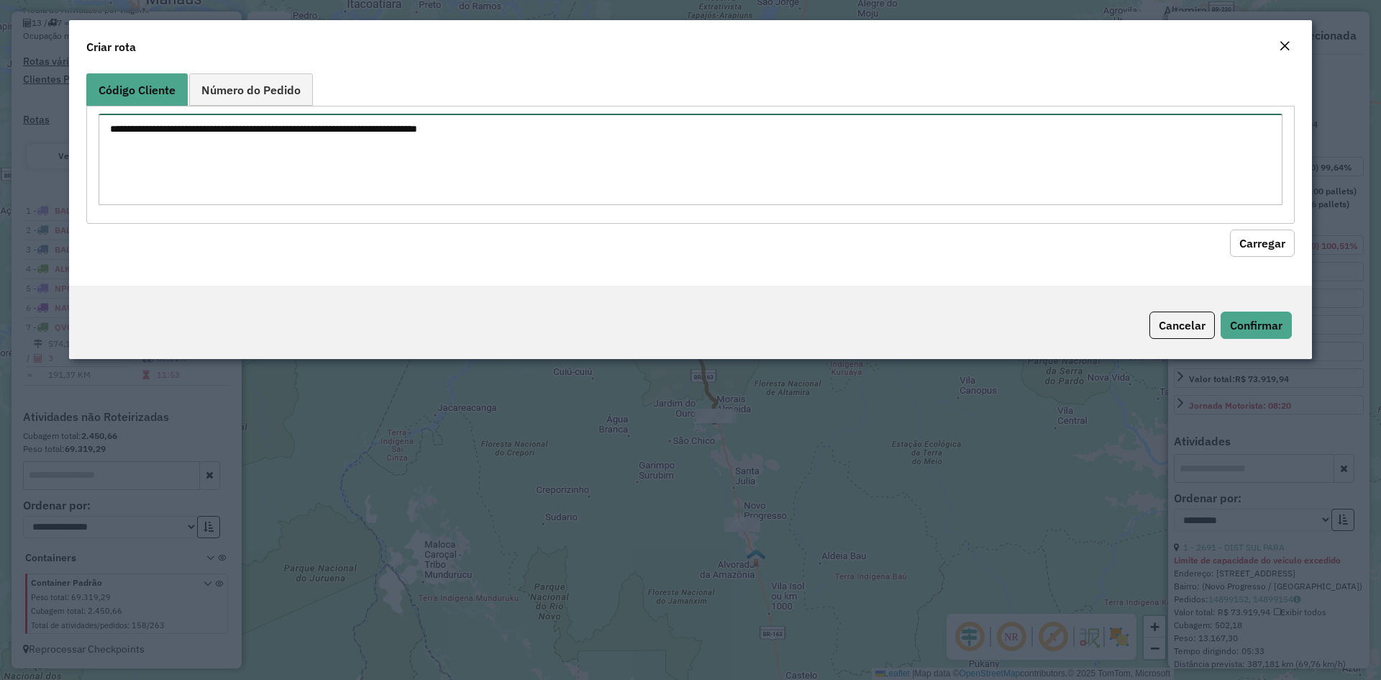
click at [354, 159] on textarea at bounding box center [691, 159] width 1184 height 91
type textarea "****"
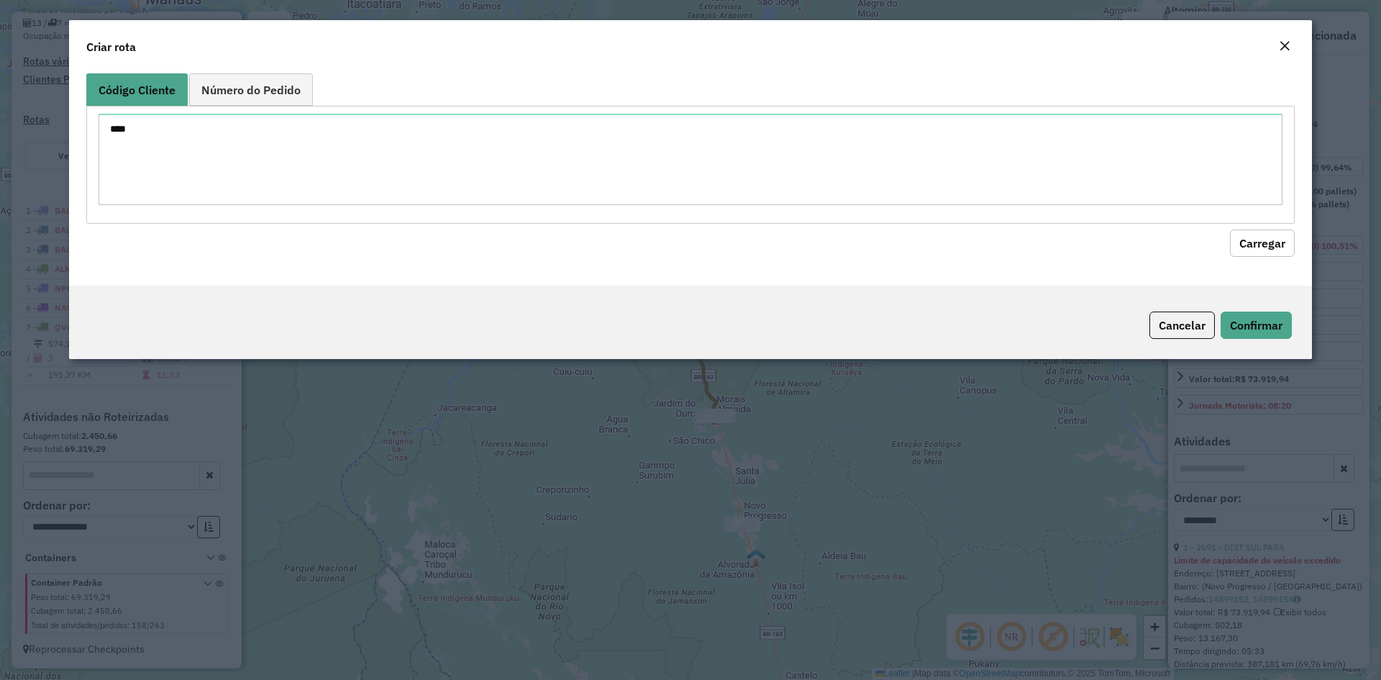
click at [1264, 237] on button "Carregar" at bounding box center [1262, 242] width 65 height 27
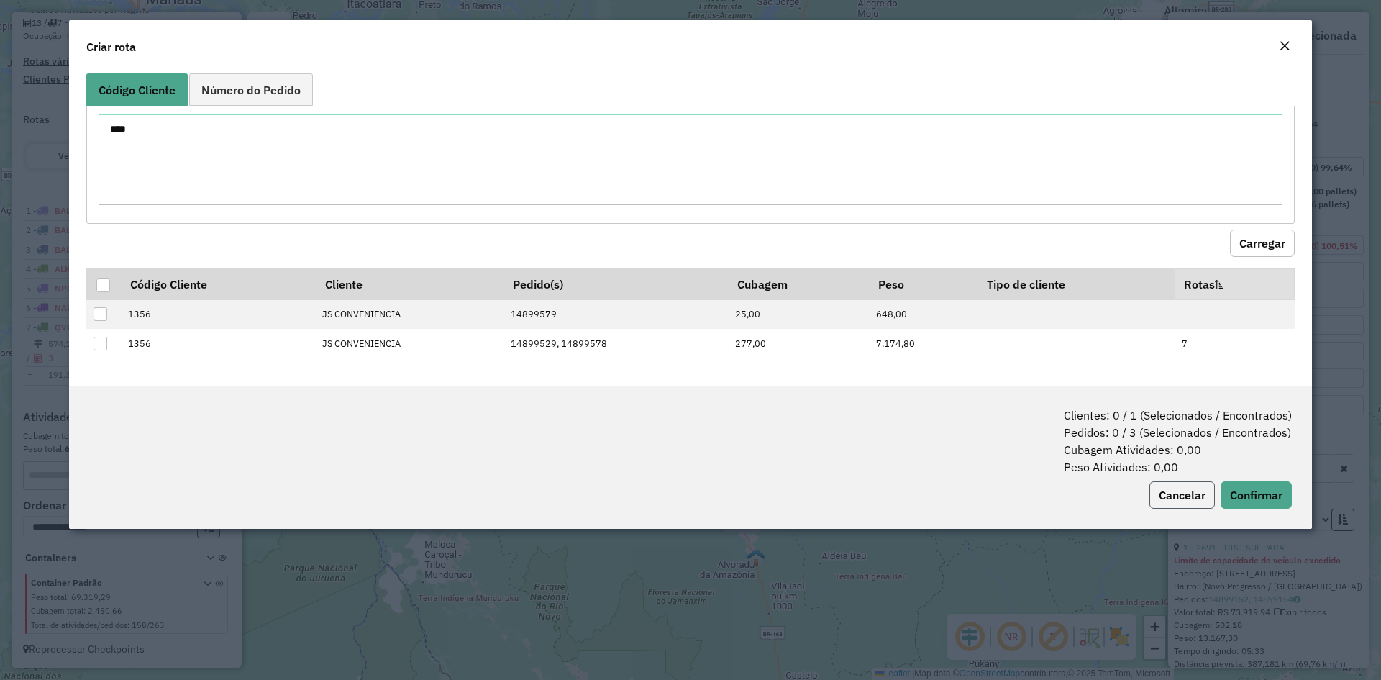
click at [1167, 492] on button "Cancelar" at bounding box center [1181, 494] width 65 height 27
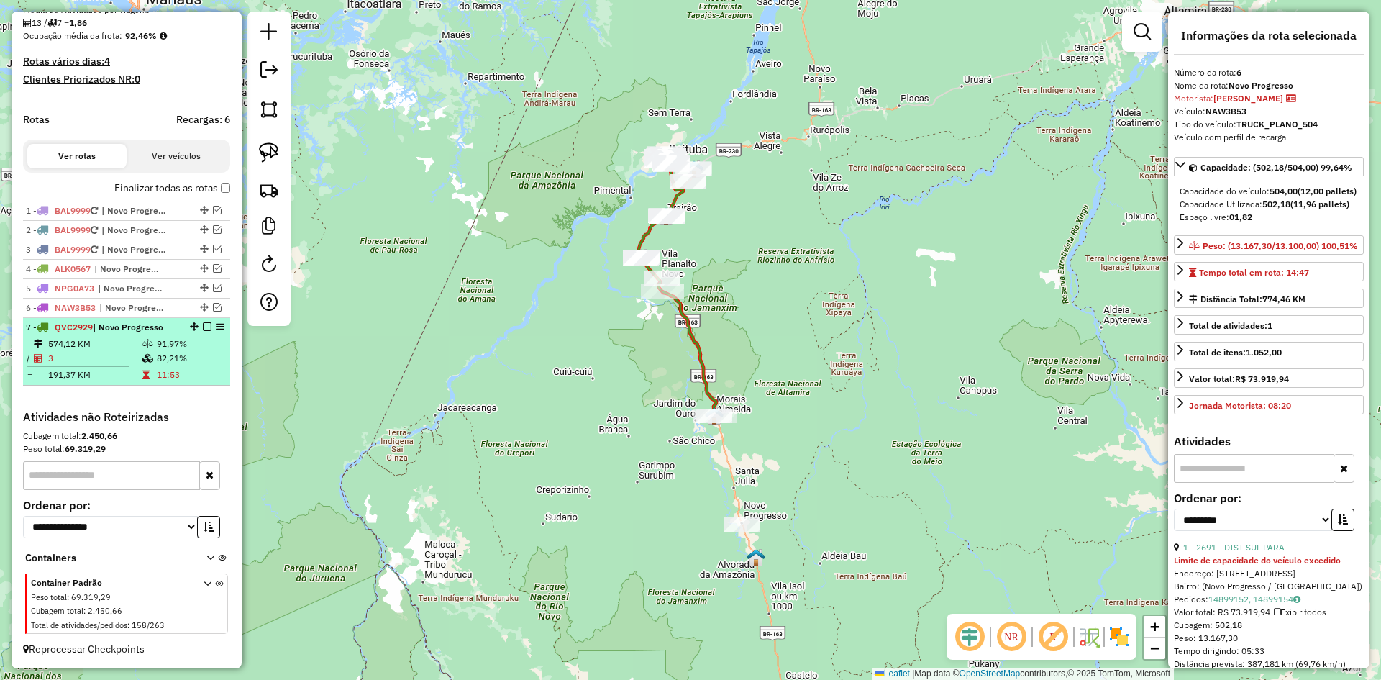
click at [113, 339] on td "574,12 KM" at bounding box center [94, 344] width 94 height 14
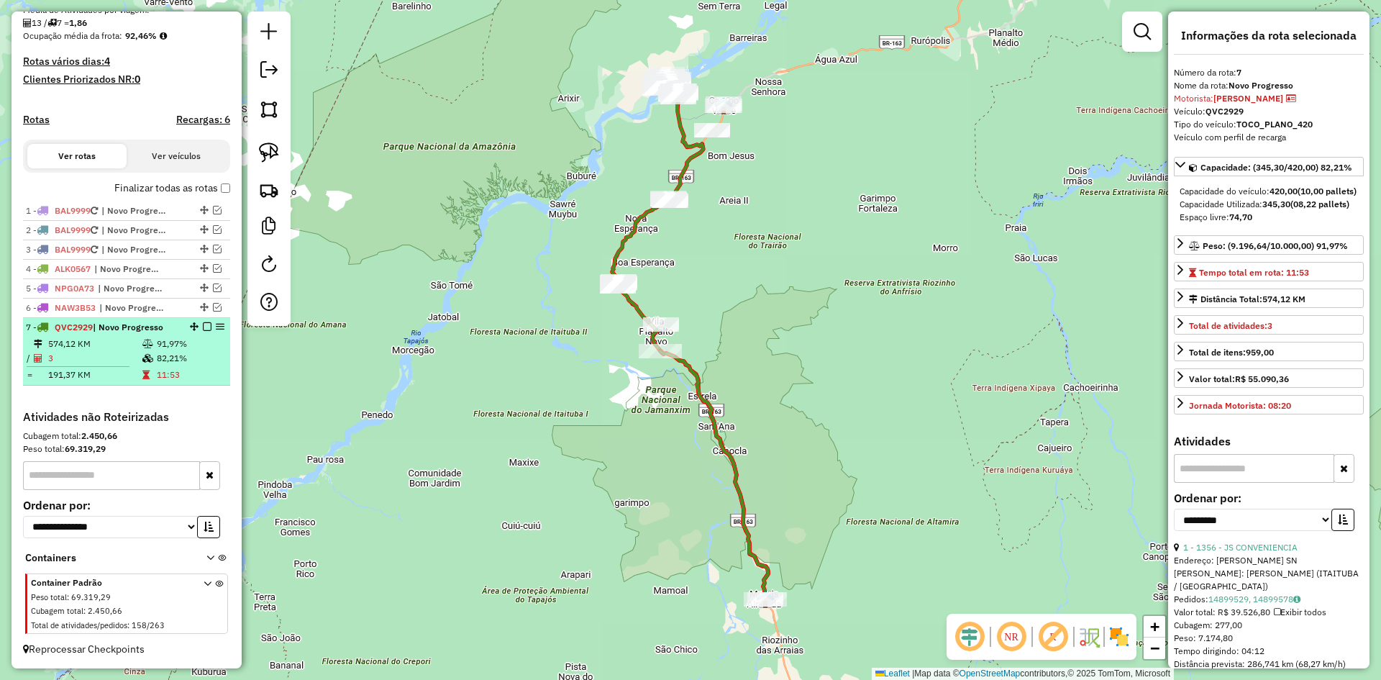
click at [203, 326] on em at bounding box center [207, 326] width 9 height 9
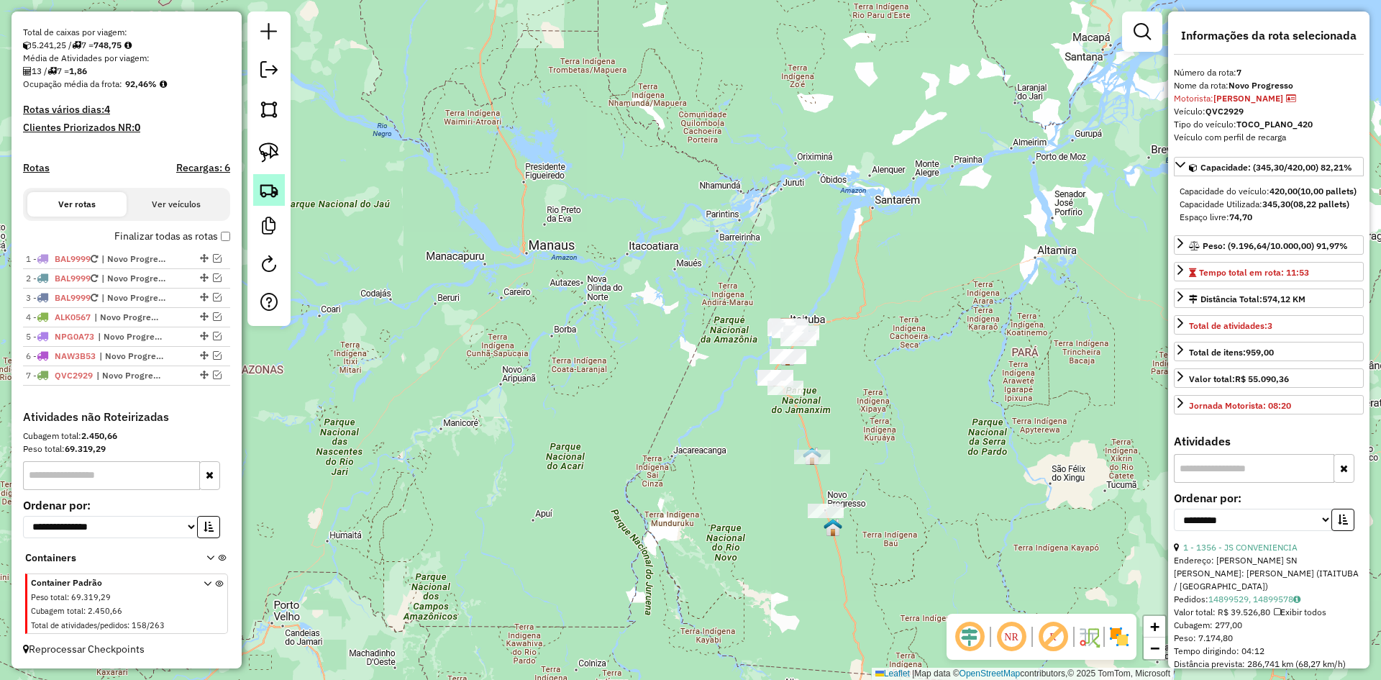
click at [277, 190] on img at bounding box center [269, 190] width 20 height 20
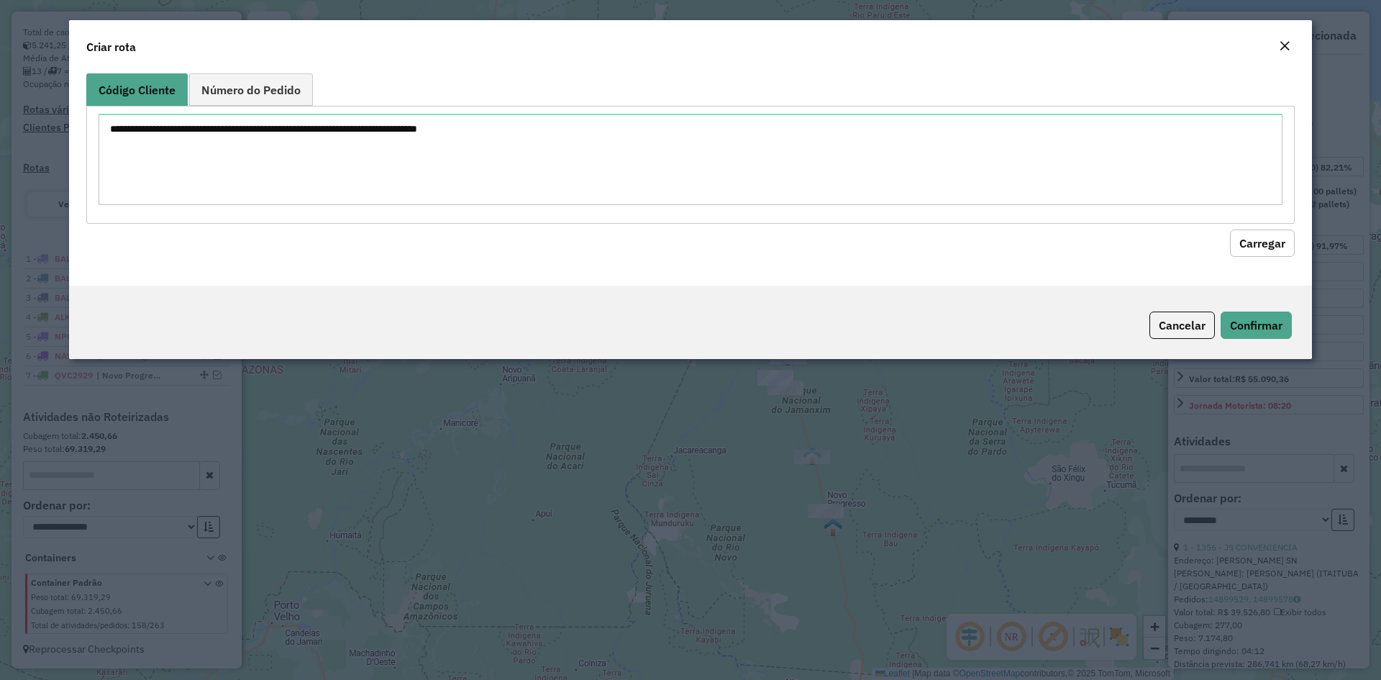
click at [1298, 45] on div "Criar rota" at bounding box center [690, 43] width 1243 height 47
click at [1272, 45] on div "Criar rota" at bounding box center [690, 43] width 1243 height 47
click at [1281, 44] on em "Close" at bounding box center [1285, 46] width 12 height 12
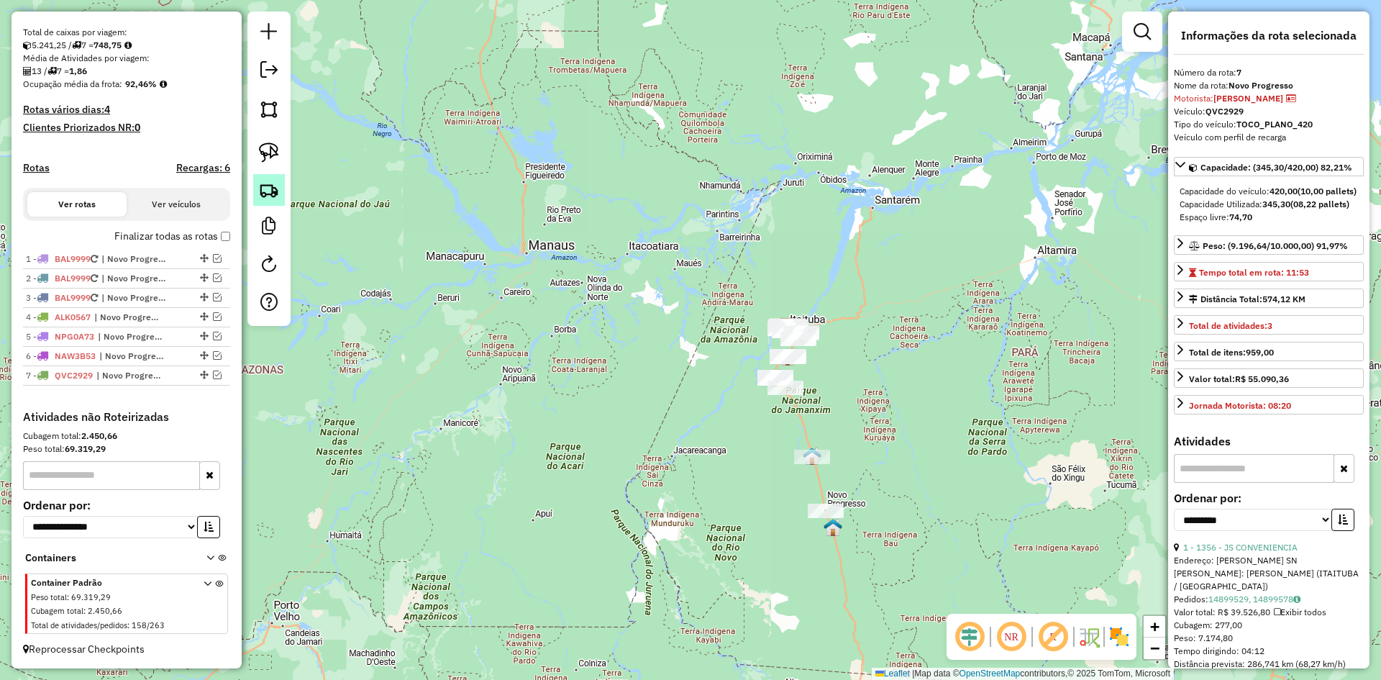
click at [270, 186] on img at bounding box center [269, 190] width 20 height 20
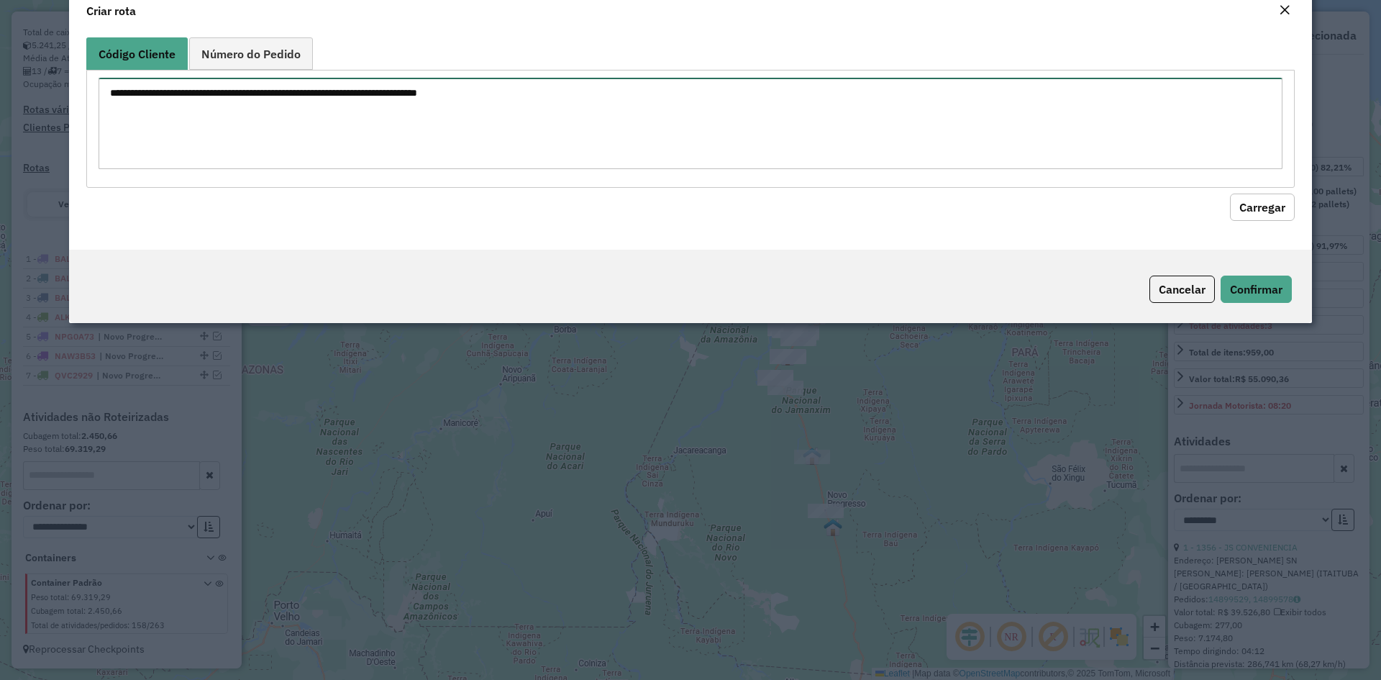
click at [378, 149] on textarea at bounding box center [691, 123] width 1184 height 91
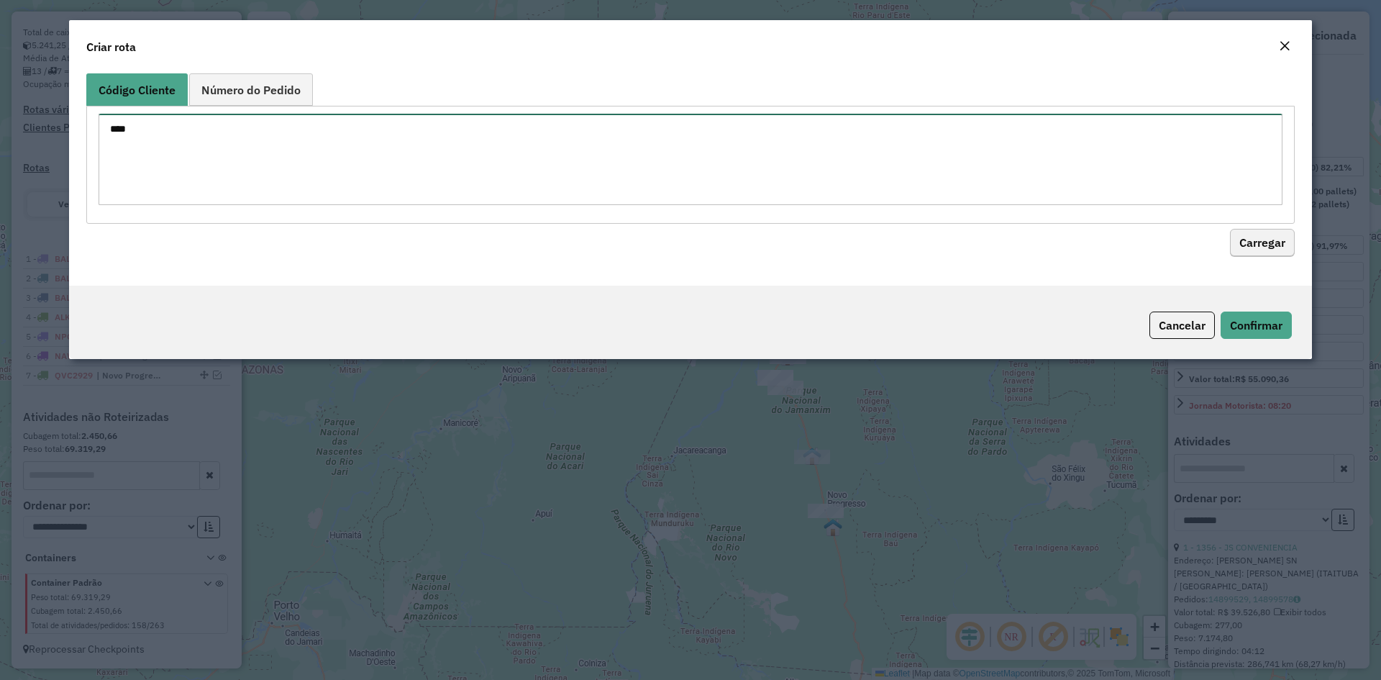
type textarea "****"
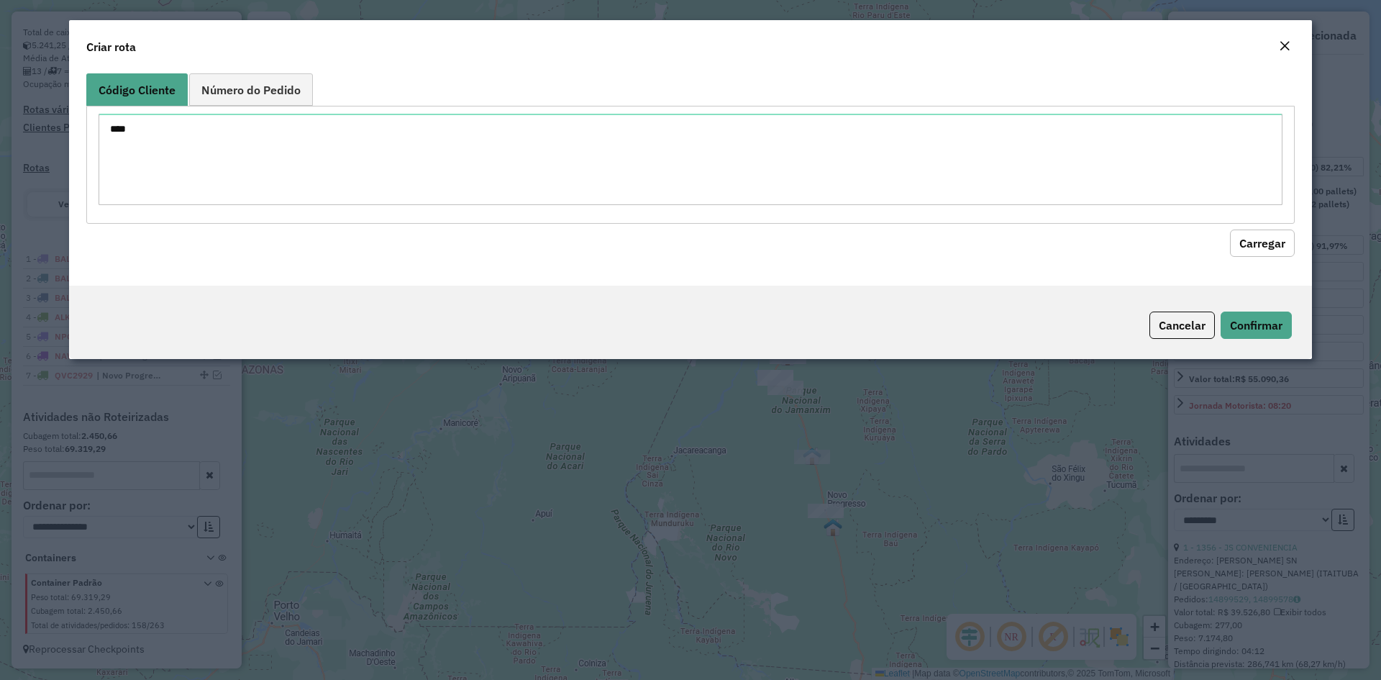
click at [1249, 239] on button "Carregar" at bounding box center [1262, 242] width 65 height 27
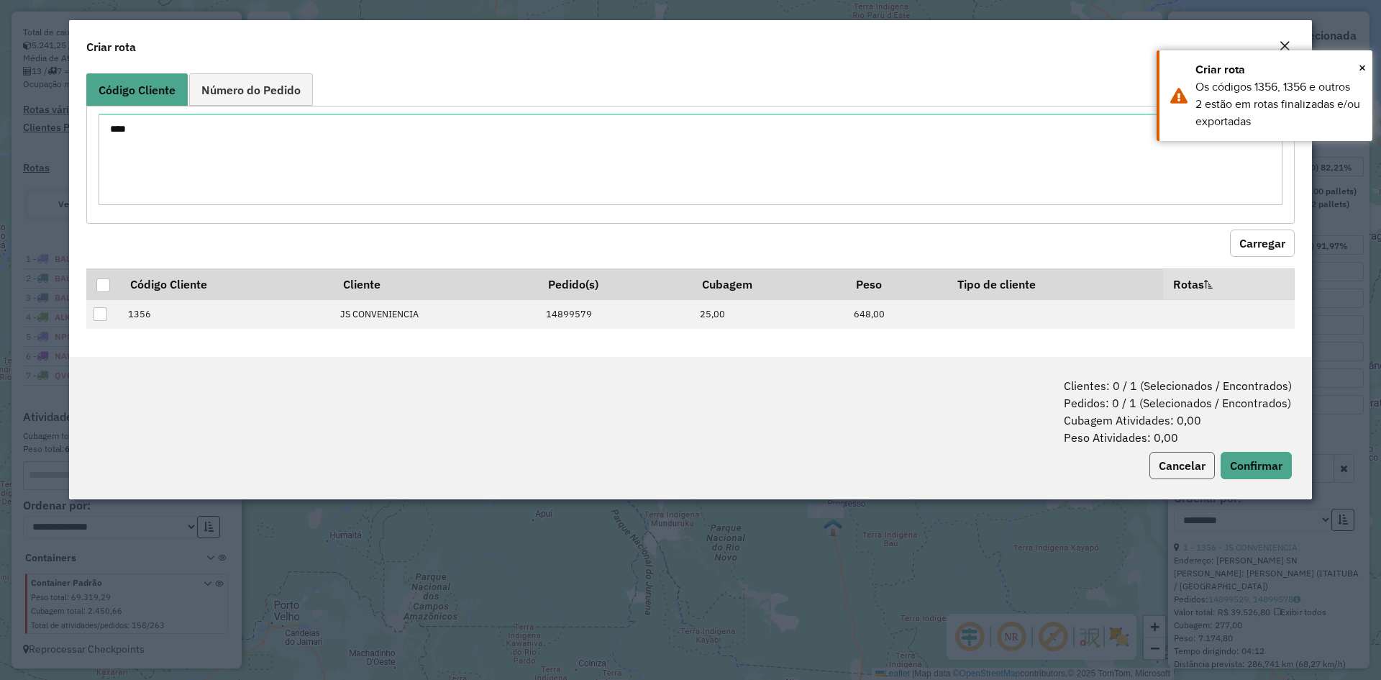
click at [1160, 460] on button "Cancelar" at bounding box center [1181, 465] width 65 height 27
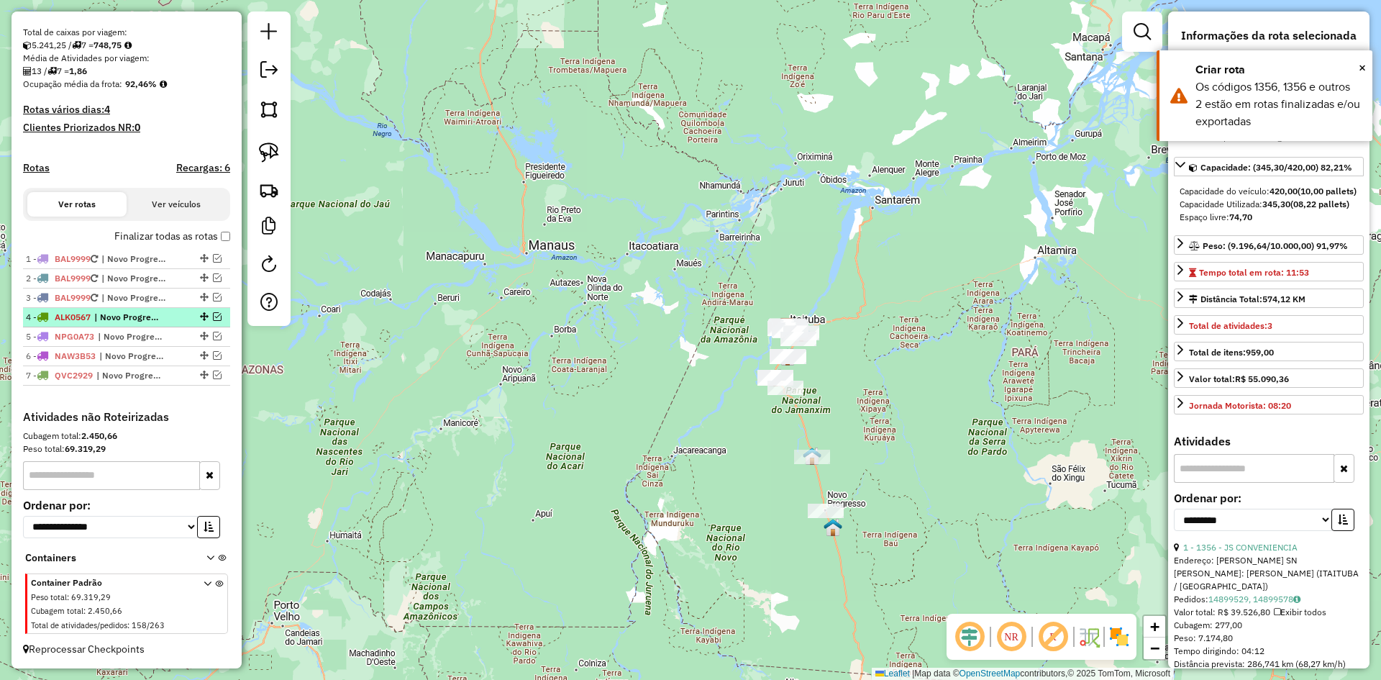
click at [102, 314] on span "| Novo Progresso" at bounding box center [127, 317] width 66 height 13
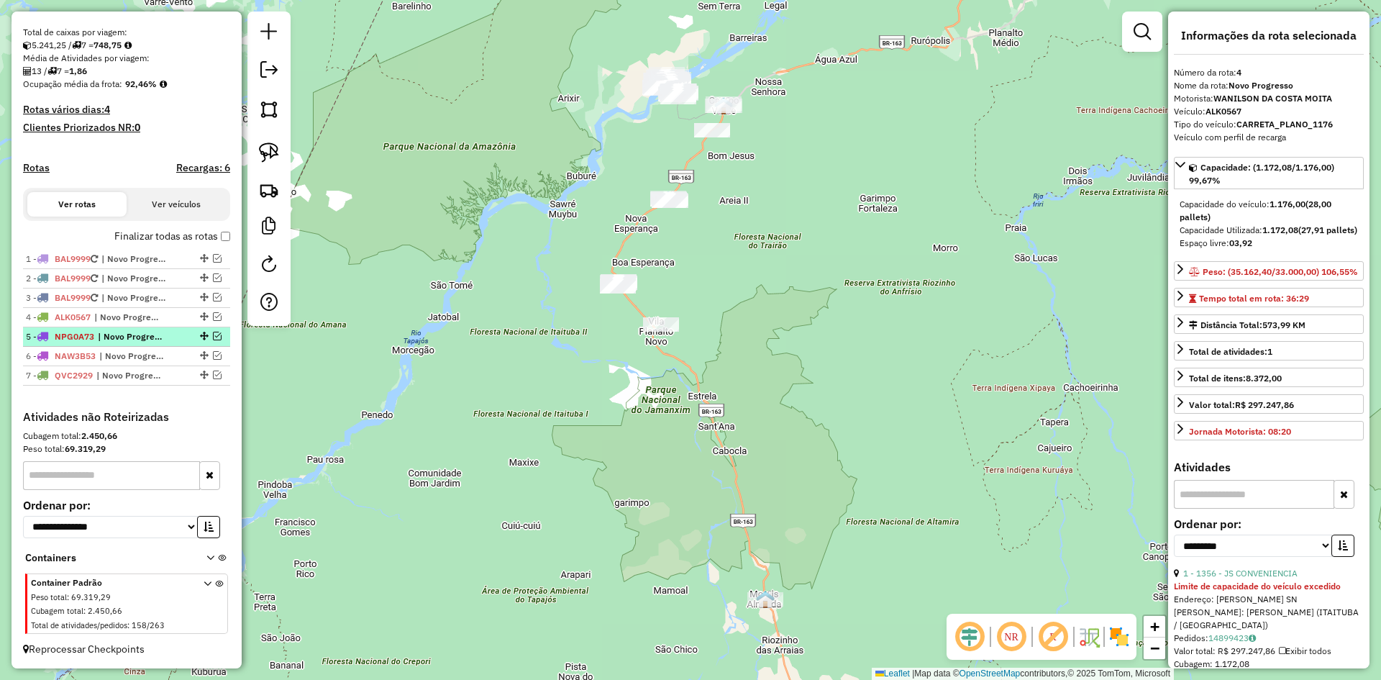
click at [91, 332] on span "NPG0A73" at bounding box center [75, 336] width 40 height 11
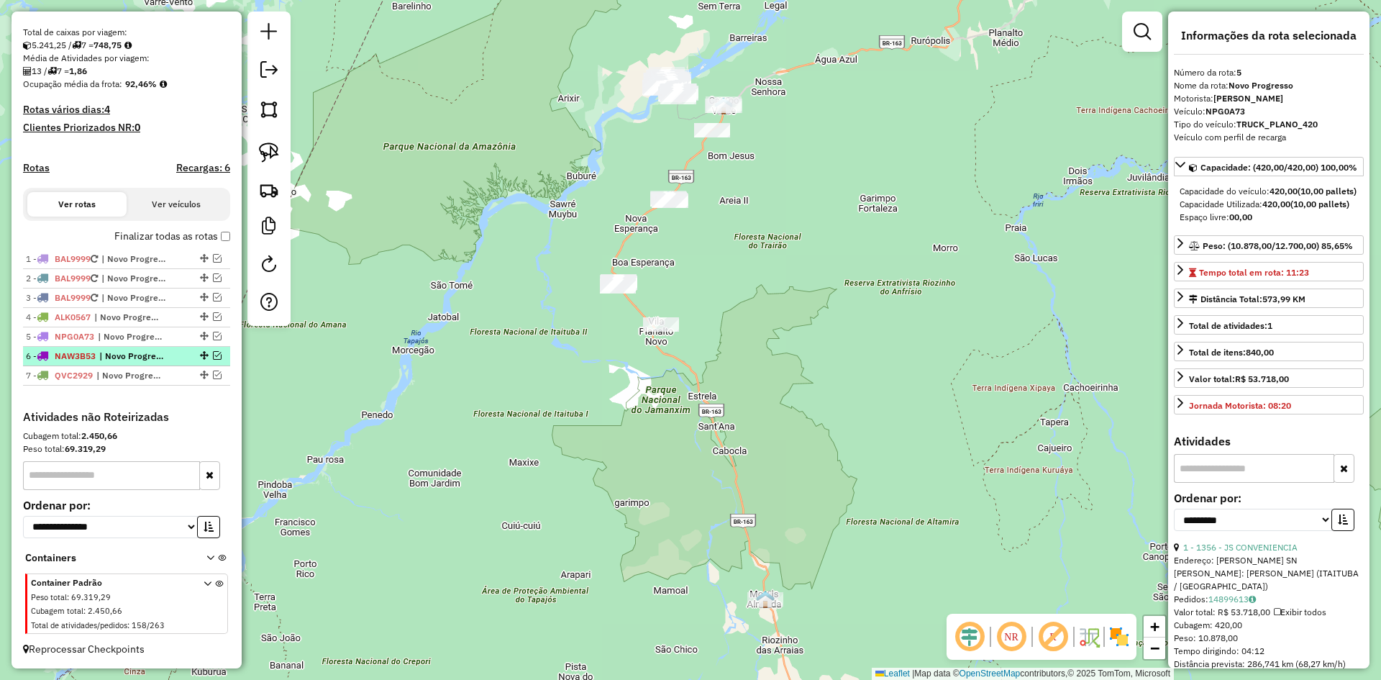
click at [91, 356] on span "NAW3B53" at bounding box center [75, 355] width 41 height 11
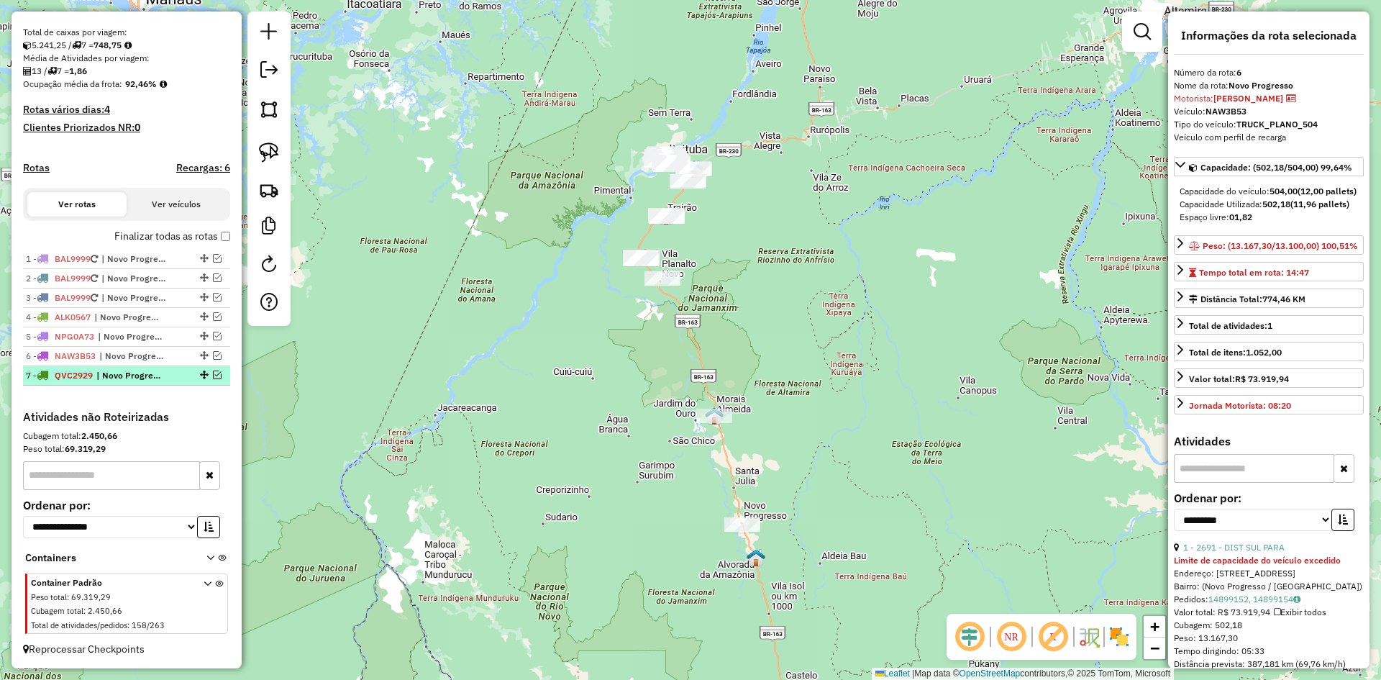
click at [91, 373] on span "QVC2929" at bounding box center [74, 375] width 38 height 11
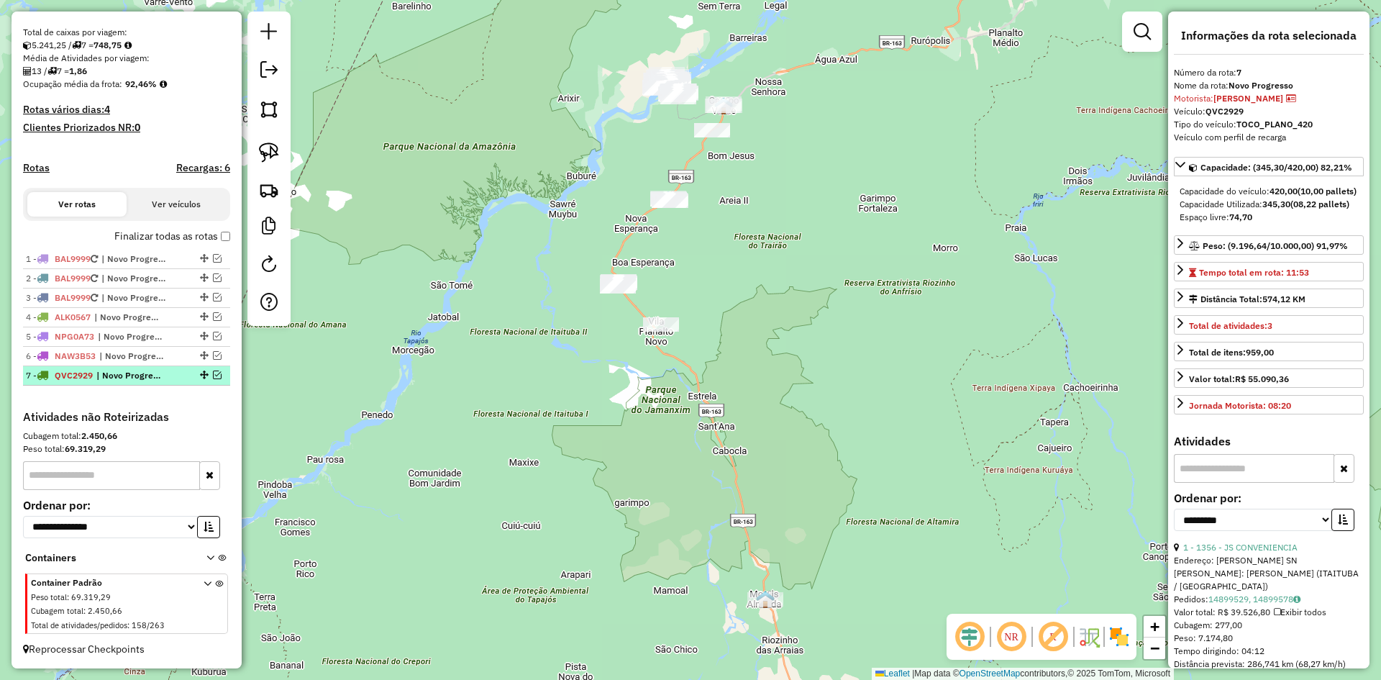
click at [213, 374] on em at bounding box center [217, 374] width 9 height 9
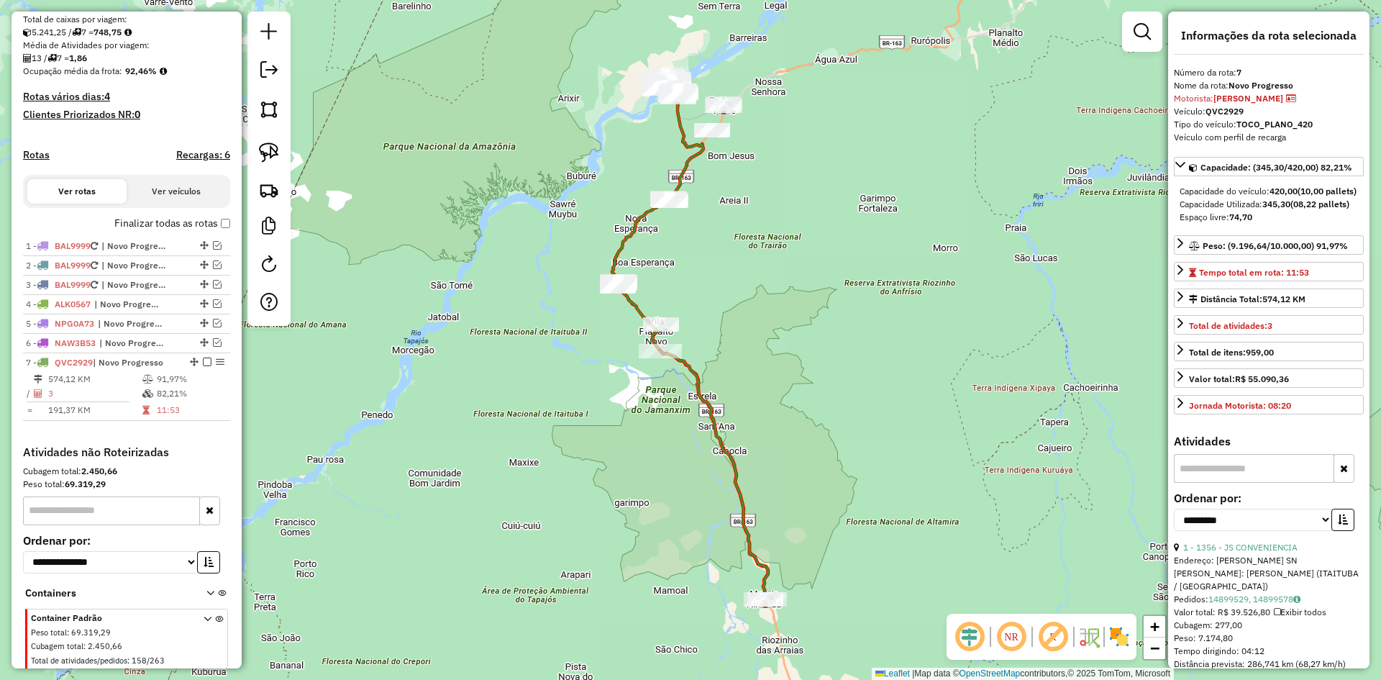
scroll to position [350, 0]
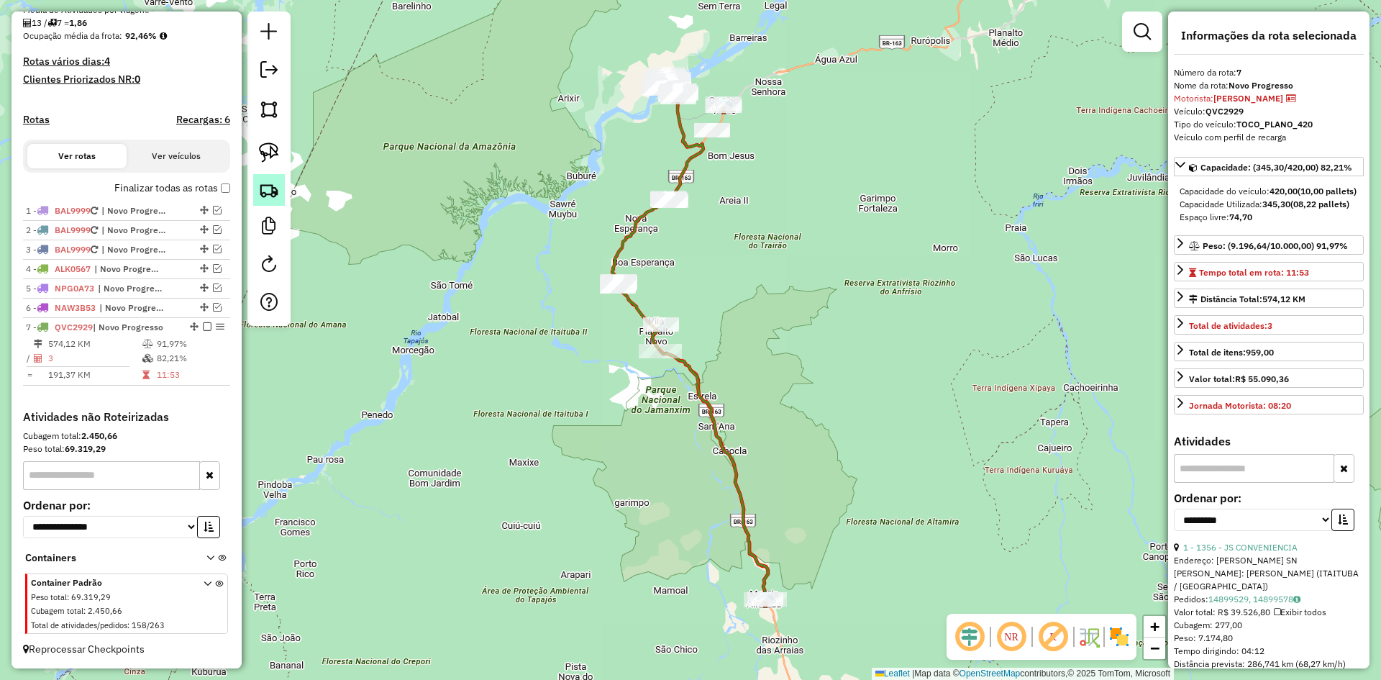
click at [266, 188] on img at bounding box center [269, 190] width 20 height 20
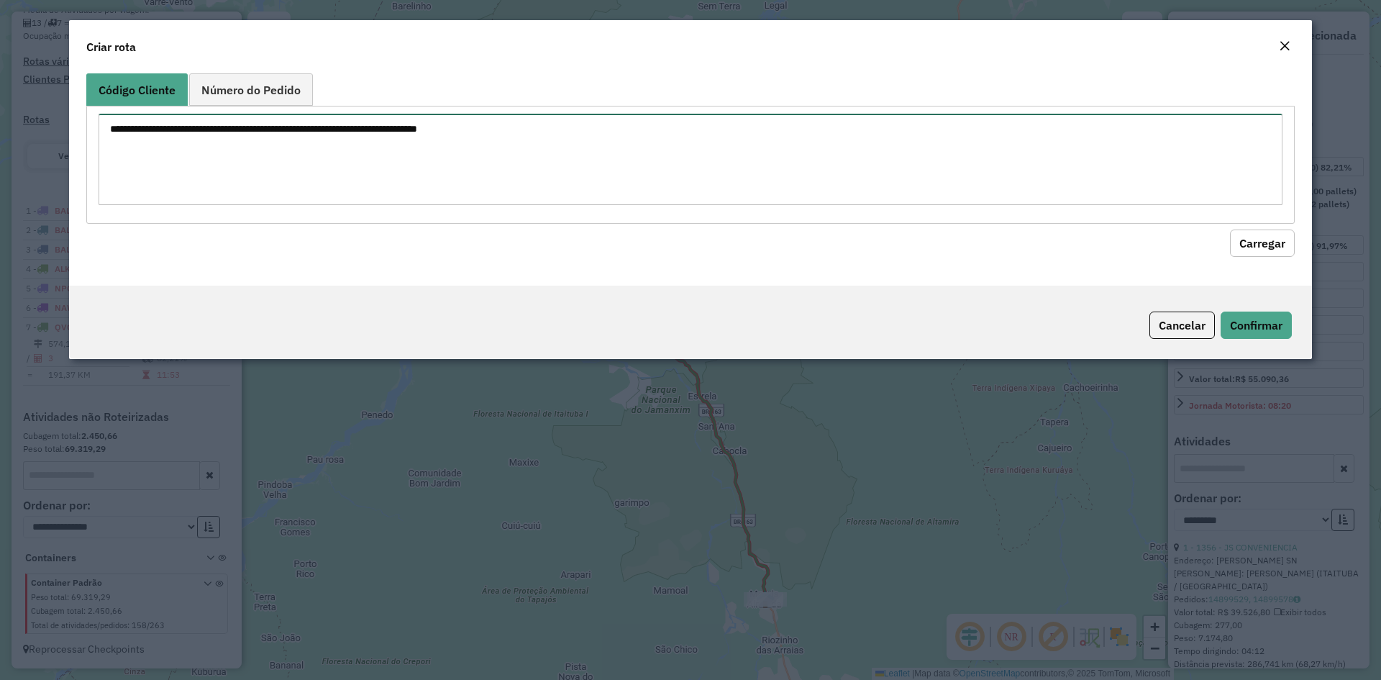
click at [480, 167] on textarea at bounding box center [691, 159] width 1184 height 91
type textarea "****"
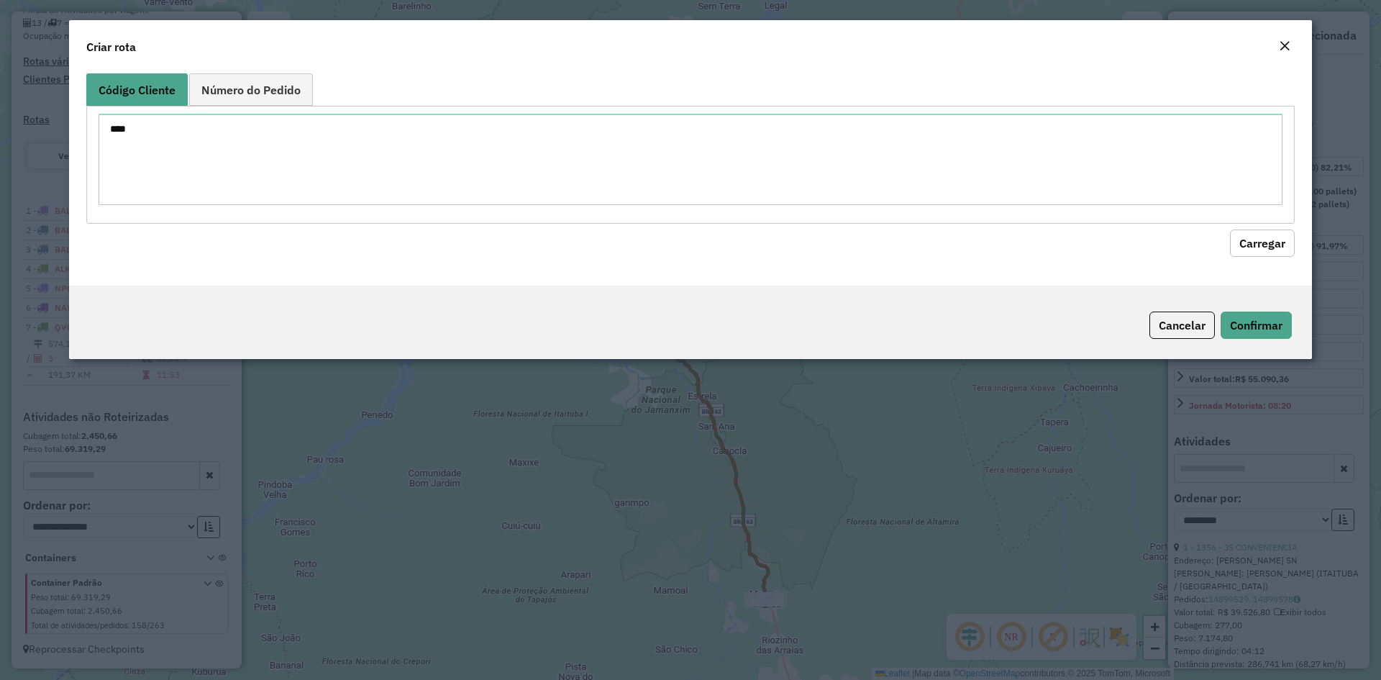
click at [1275, 231] on button "Carregar" at bounding box center [1262, 242] width 65 height 27
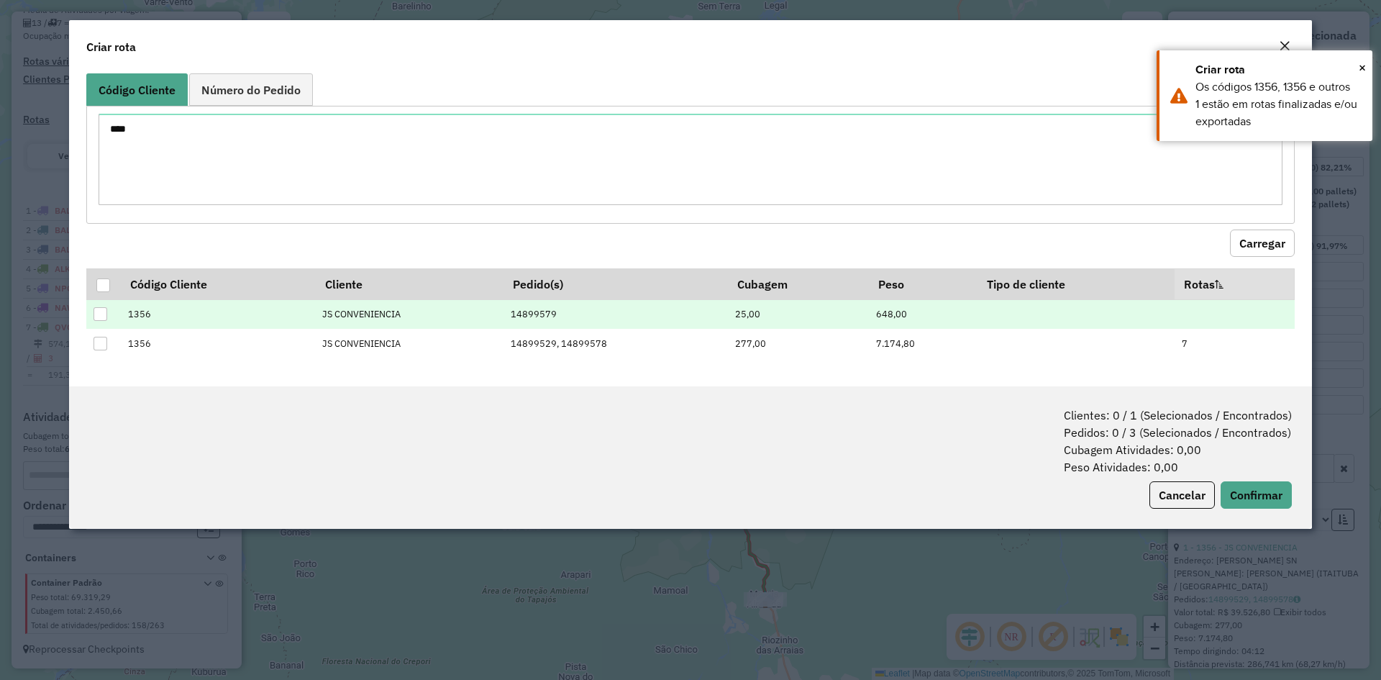
click at [102, 309] on div at bounding box center [101, 314] width 14 height 14
click at [1264, 496] on button "Confirmar" at bounding box center [1256, 494] width 71 height 27
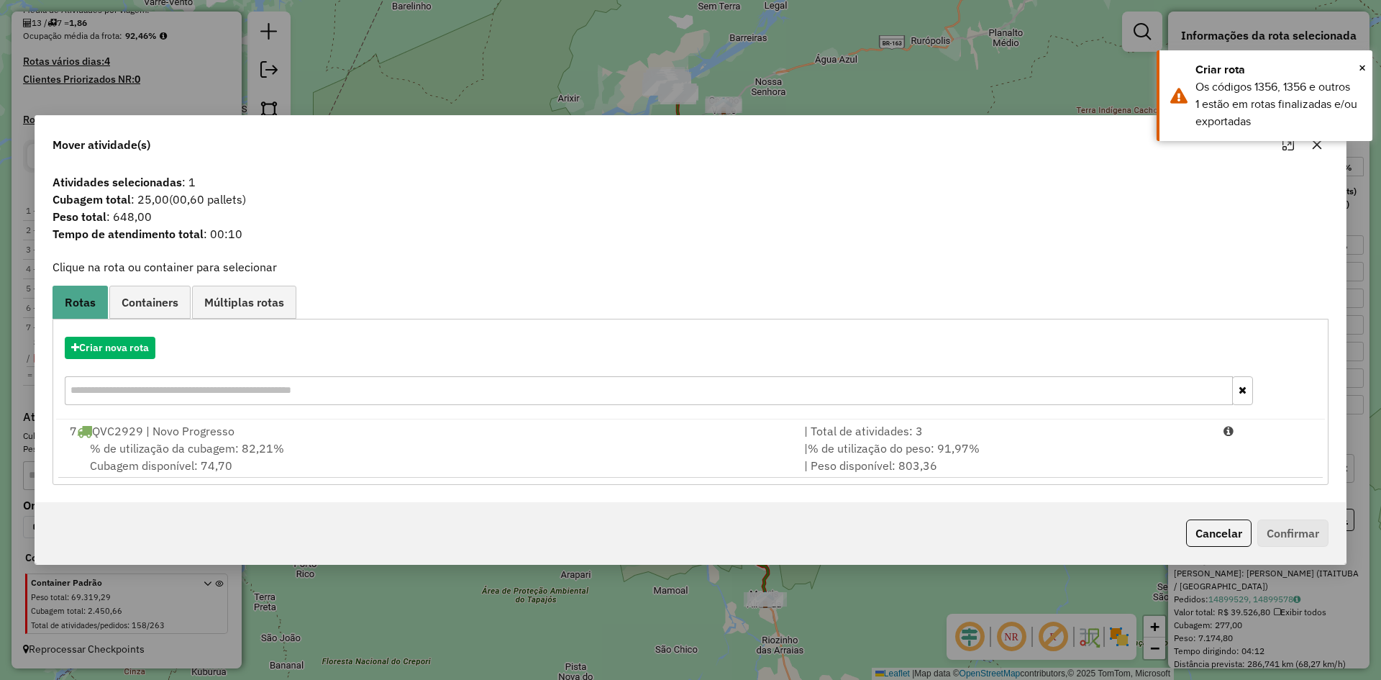
click at [292, 444] on div "% de utilização da cubagem: 82,21% Cubagem disponível: 74,70" at bounding box center [428, 456] width 734 height 35
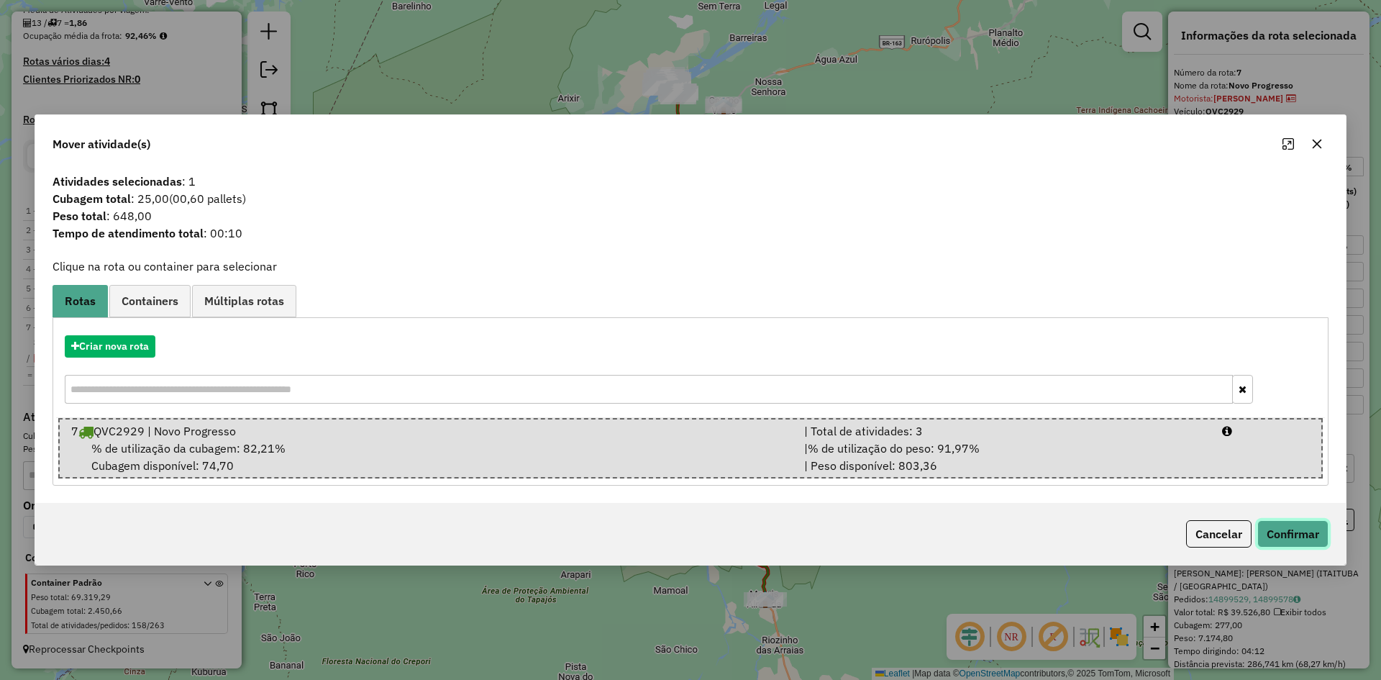
click at [1285, 534] on button "Confirmar" at bounding box center [1292, 533] width 71 height 27
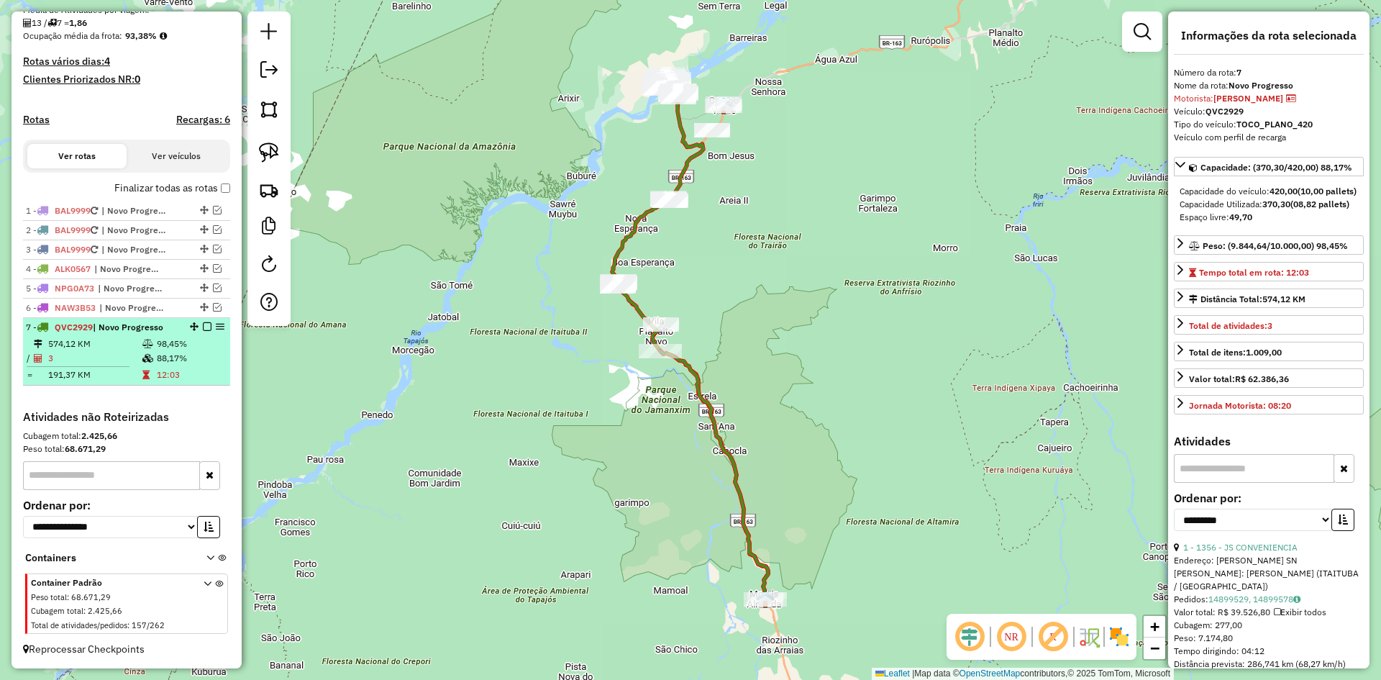
click at [109, 344] on td "574,12 KM" at bounding box center [94, 344] width 94 height 14
click at [203, 324] on em at bounding box center [207, 326] width 9 height 9
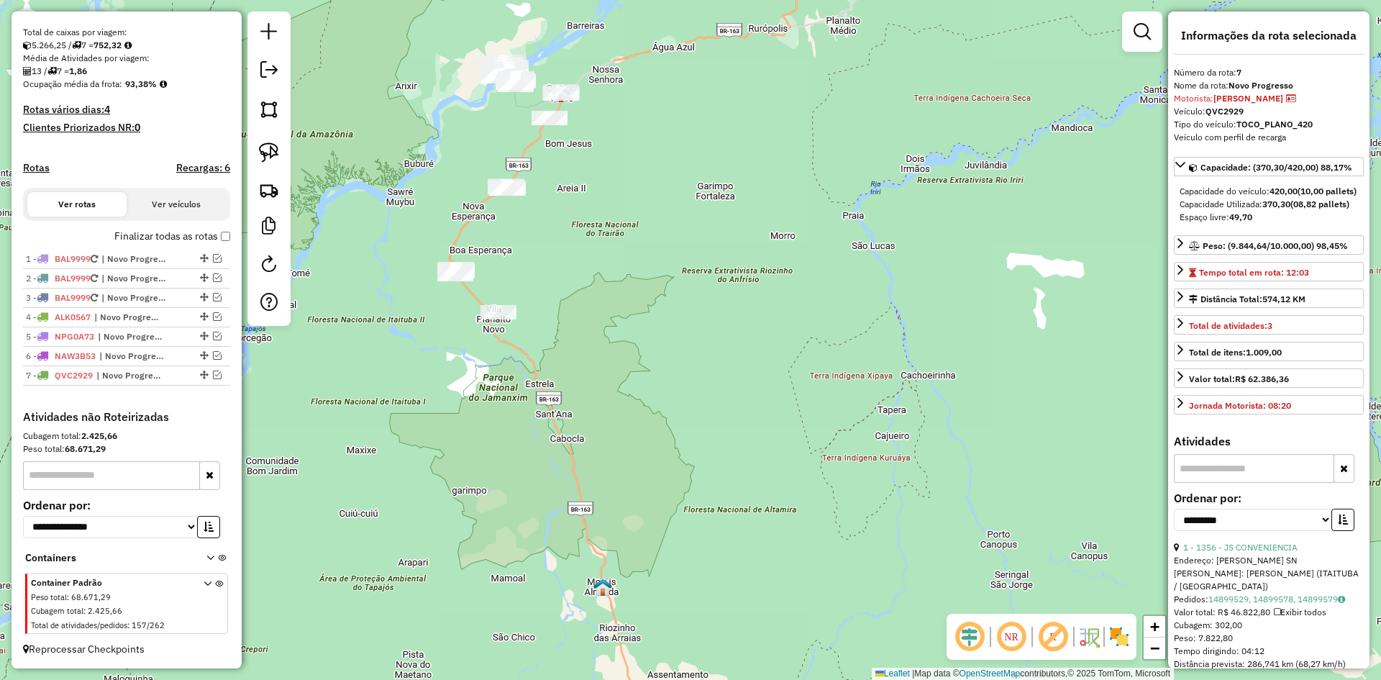
drag, startPoint x: 672, startPoint y: 470, endPoint x: 396, endPoint y: 350, distance: 300.5
click at [670, 252] on div "Janela de atendimento Grade de atendimento Capacidade Transportadoras Veículos …" at bounding box center [690, 340] width 1381 height 680
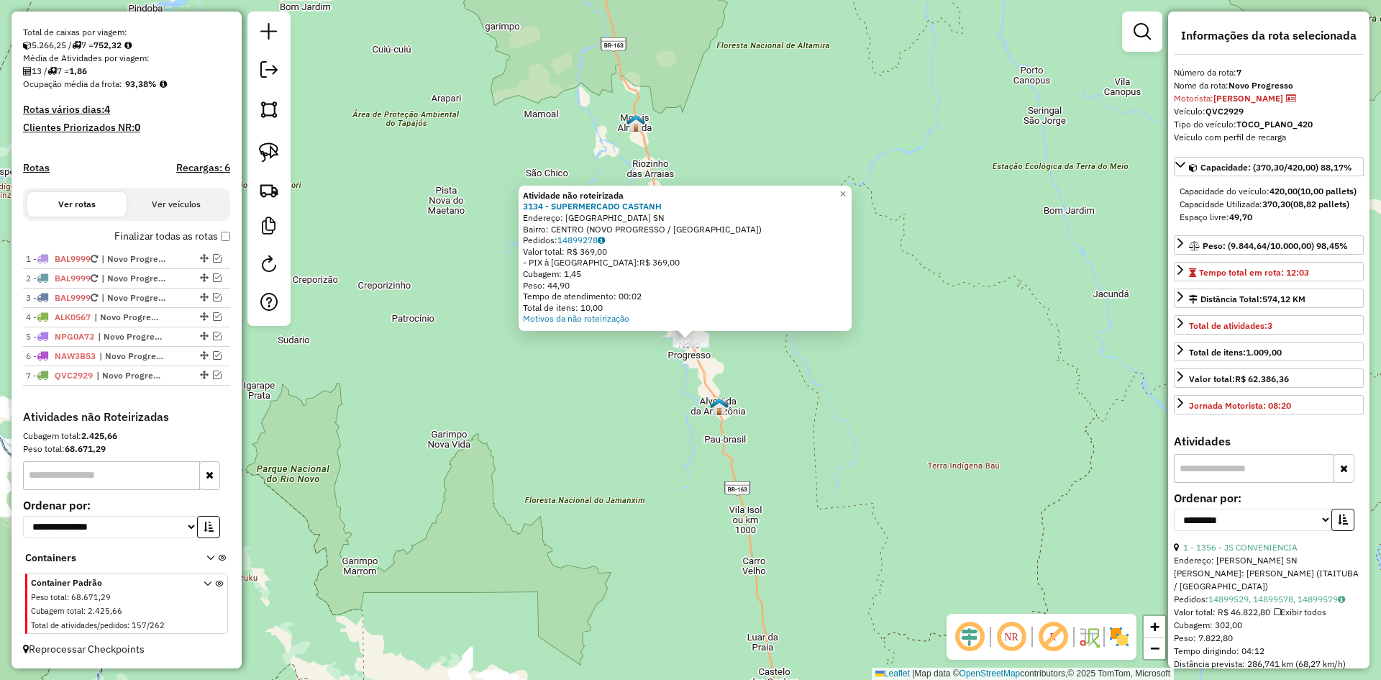
click at [628, 411] on div "Atividade não roteirizada 3134 - SUPERMERCADO CASTANH Endereço: AVENIDA ORIVAL …" at bounding box center [690, 340] width 1381 height 680
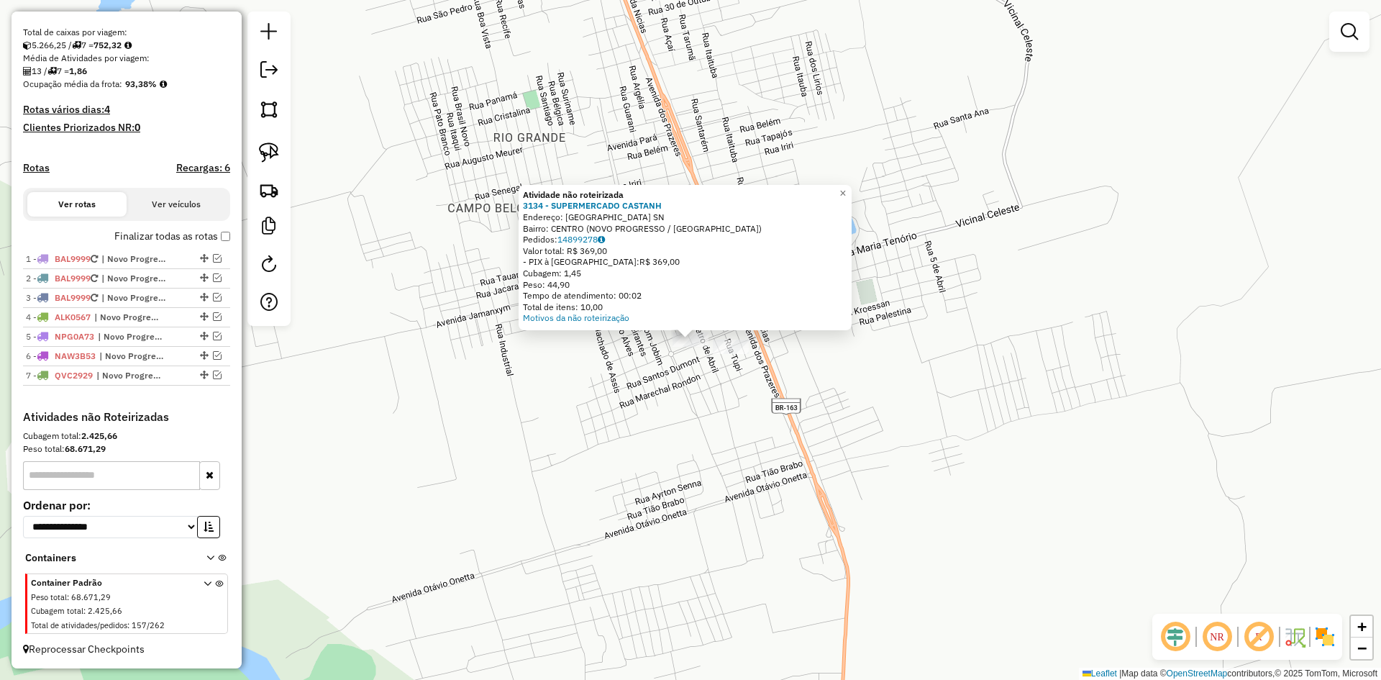
click at [623, 383] on div "Atividade não roteirizada 3134 - SUPERMERCADO CASTANH Endereço: AVENIDA ORIVAL …" at bounding box center [690, 340] width 1381 height 680
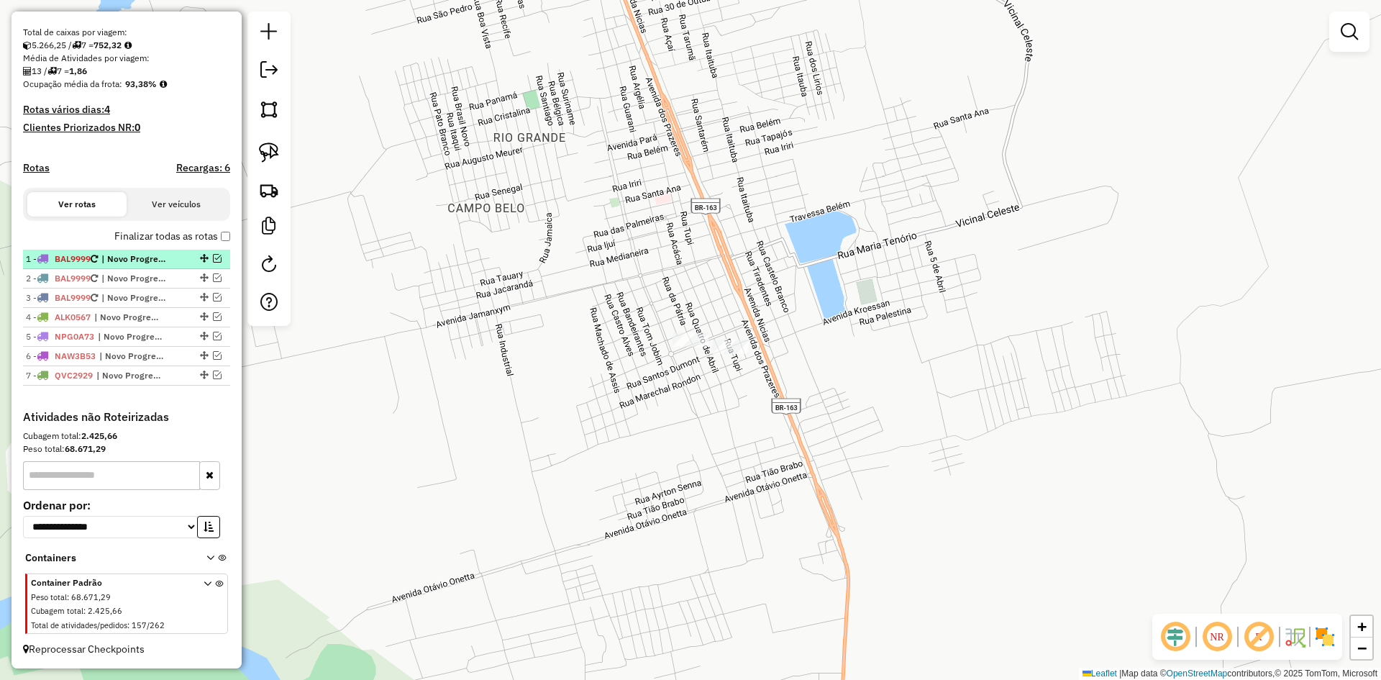
click at [213, 254] on em at bounding box center [217, 258] width 9 height 9
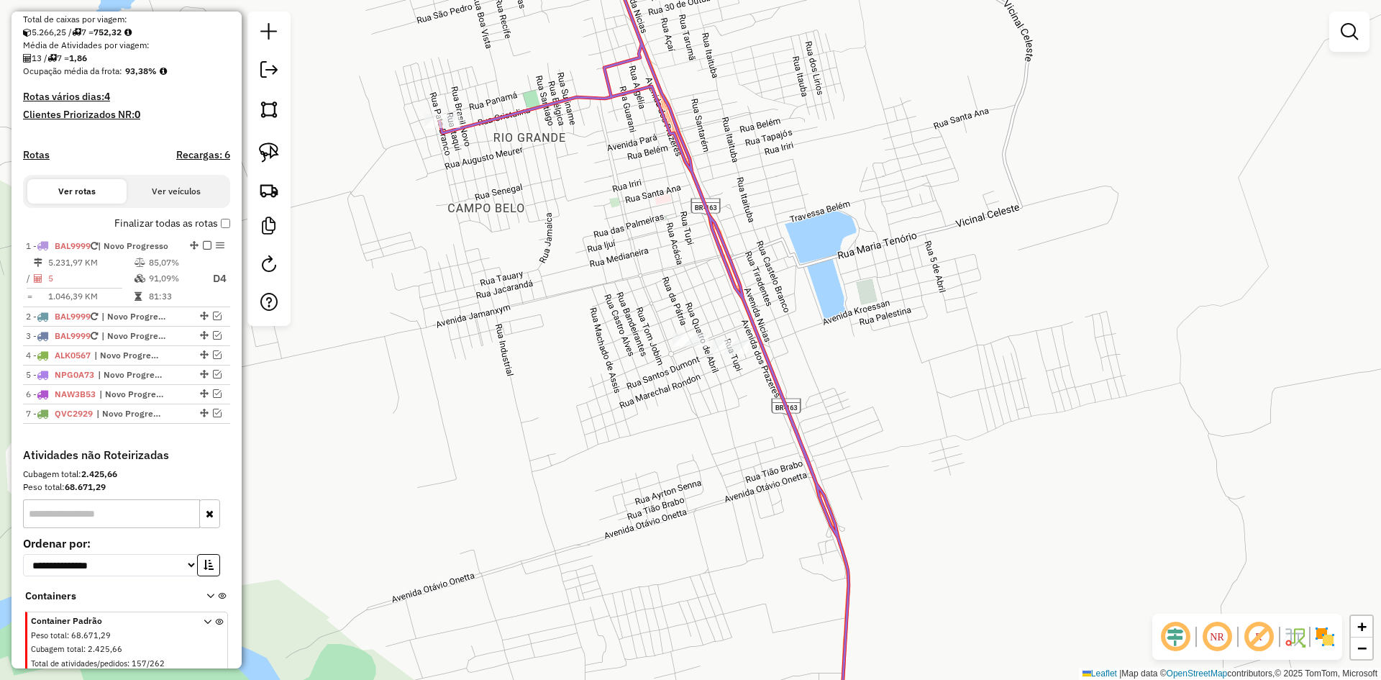
scroll to position [350, 0]
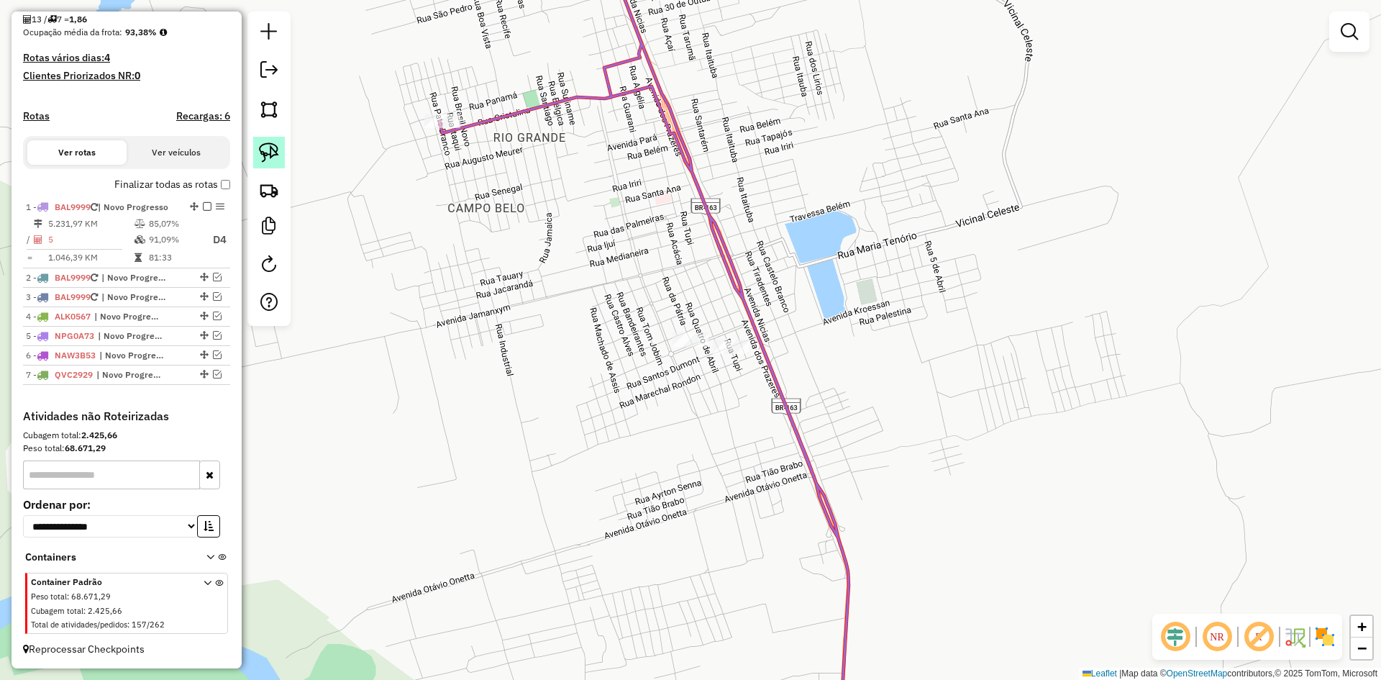
click at [267, 145] on img at bounding box center [269, 152] width 20 height 20
drag, startPoint x: 698, startPoint y: 314, endPoint x: 770, endPoint y: 355, distance: 82.8
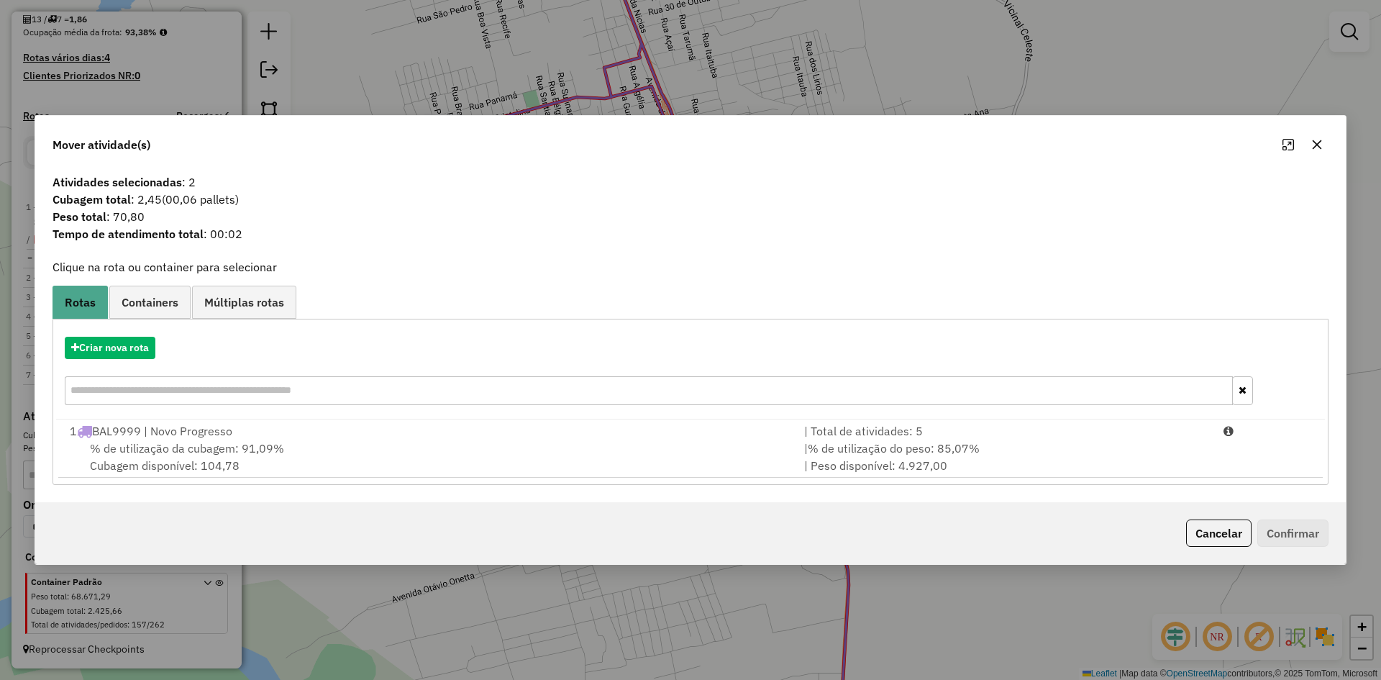
click at [278, 430] on div "1 BAL9999 | Novo Progresso" at bounding box center [428, 430] width 734 height 17
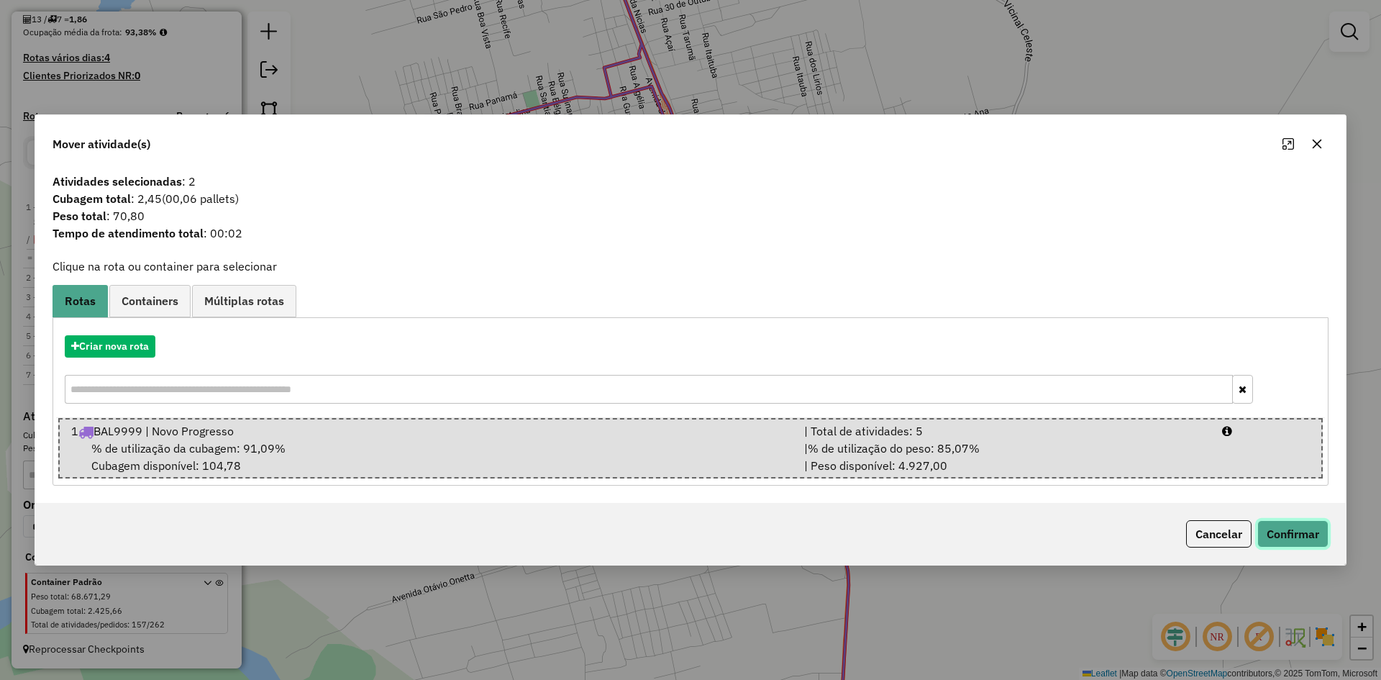
click at [1306, 524] on button "Confirmar" at bounding box center [1292, 533] width 71 height 27
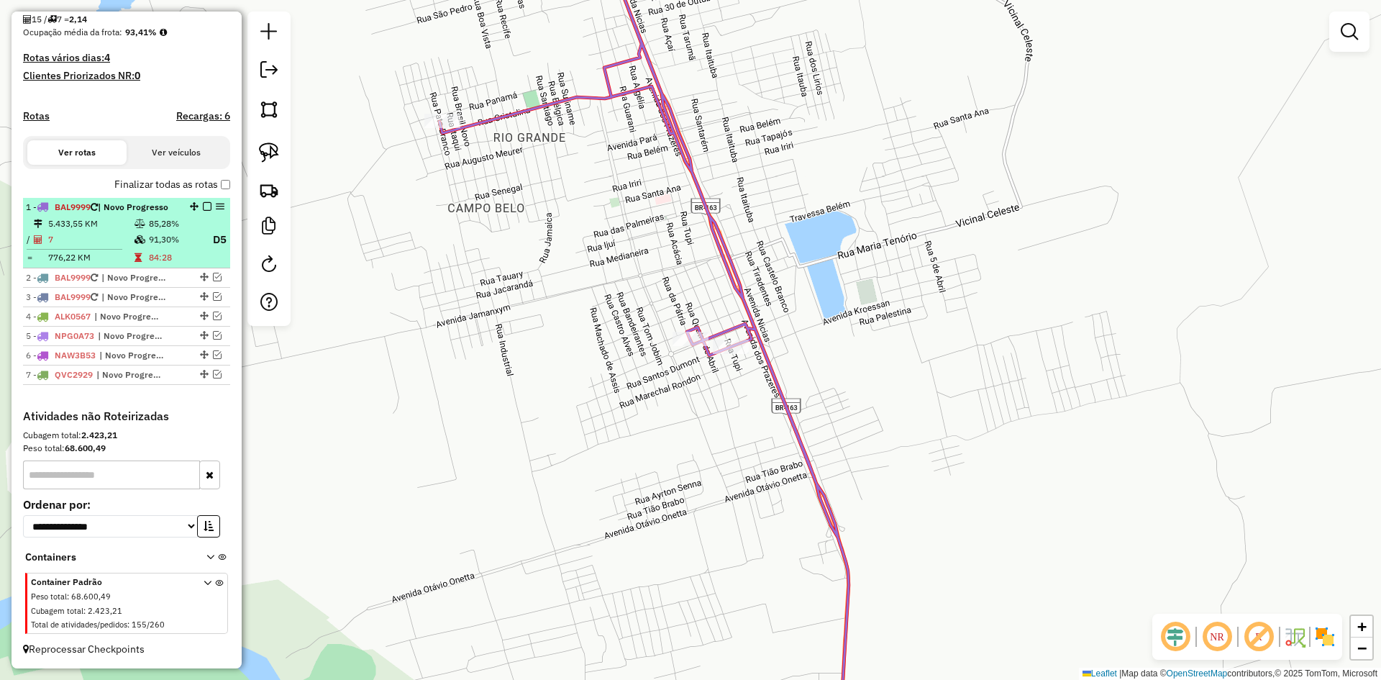
click at [203, 210] on em at bounding box center [207, 206] width 9 height 9
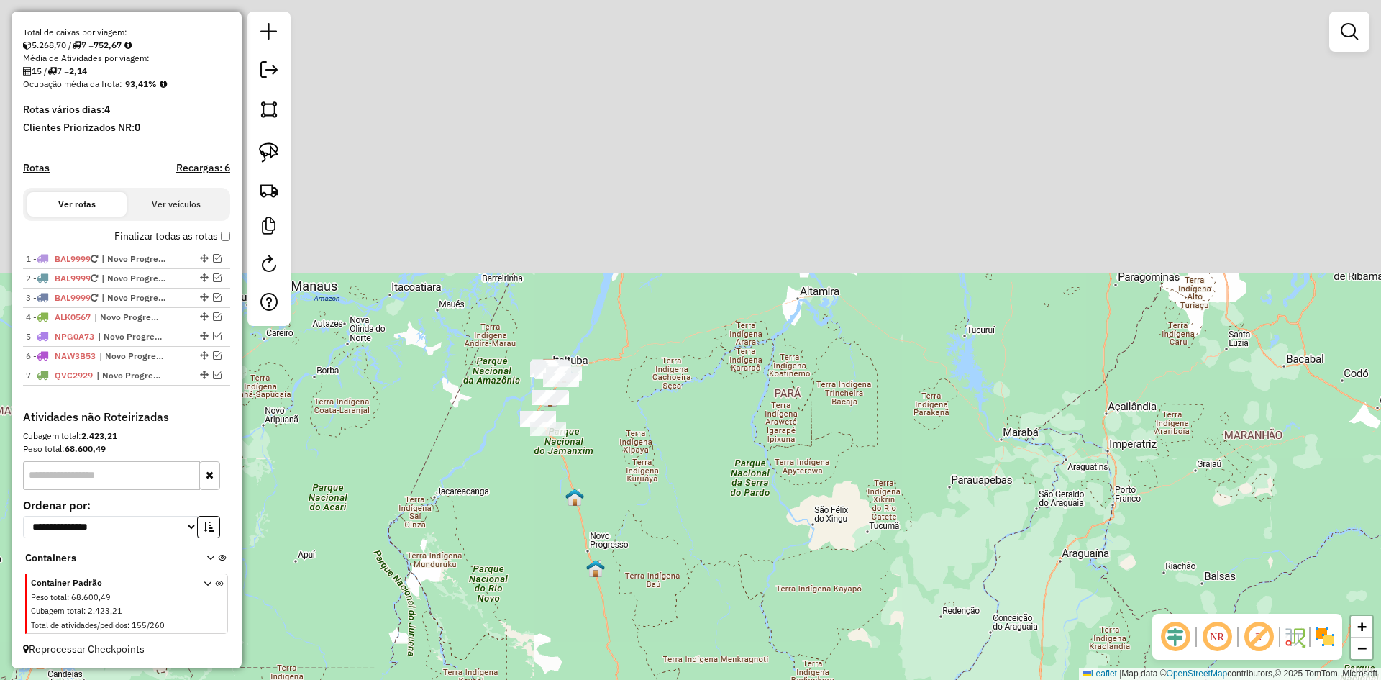
drag, startPoint x: 505, startPoint y: 432, endPoint x: 591, endPoint y: 509, distance: 115.6
click at [562, 511] on div "Janela de atendimento Grade de atendimento Capacidade Transportadoras Veículos …" at bounding box center [690, 340] width 1381 height 680
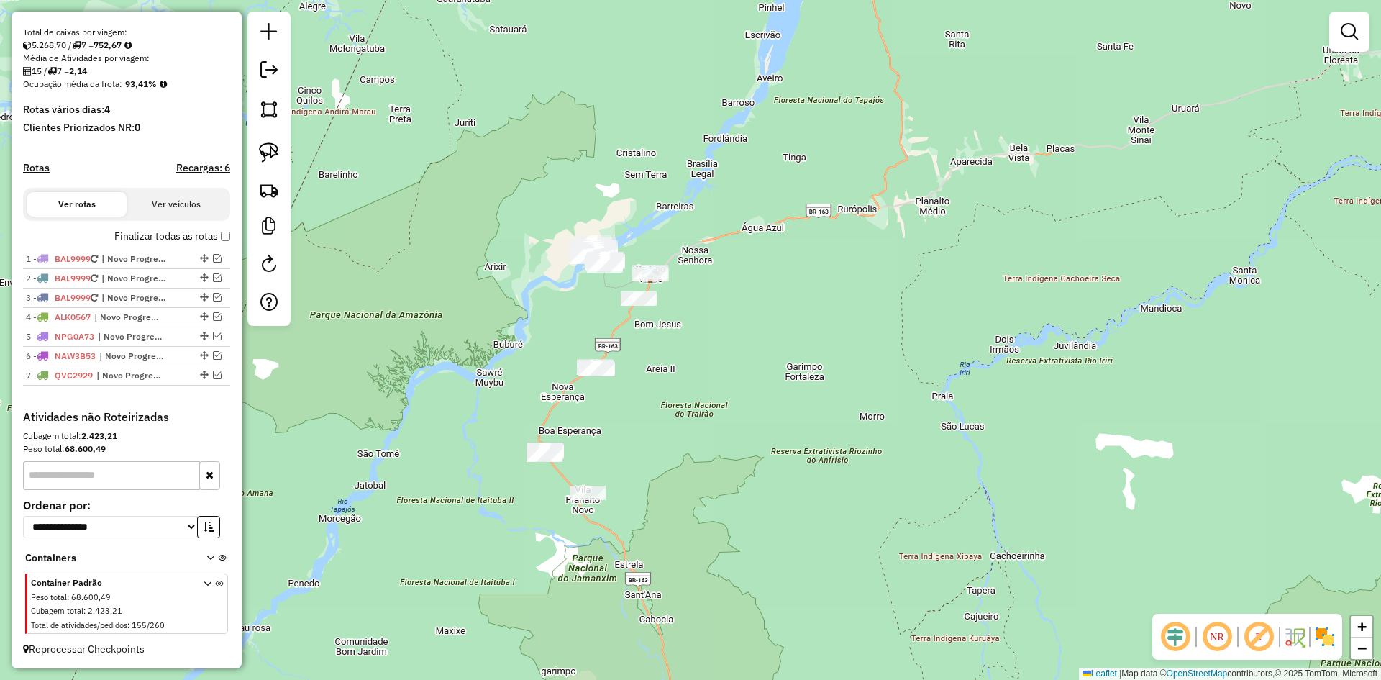
drag, startPoint x: 704, startPoint y: 422, endPoint x: 738, endPoint y: 382, distance: 52.6
click at [738, 382] on div "Janela de atendimento Grade de atendimento Capacidade Transportadoras Veículos …" at bounding box center [690, 340] width 1381 height 680
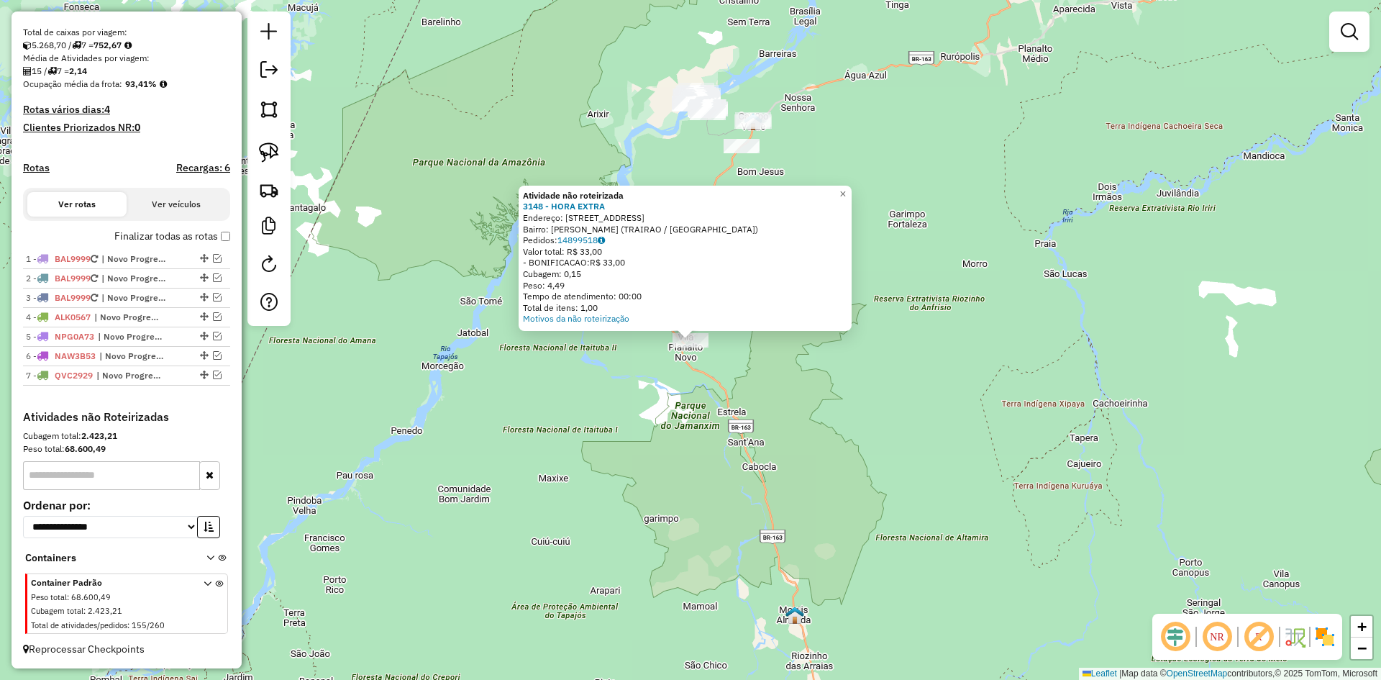
click at [613, 460] on div "Atividade não roteirizada 3148 - HORA EXTRA Endereço: RUA SANTA ROSA 315 Bairro…" at bounding box center [690, 340] width 1381 height 680
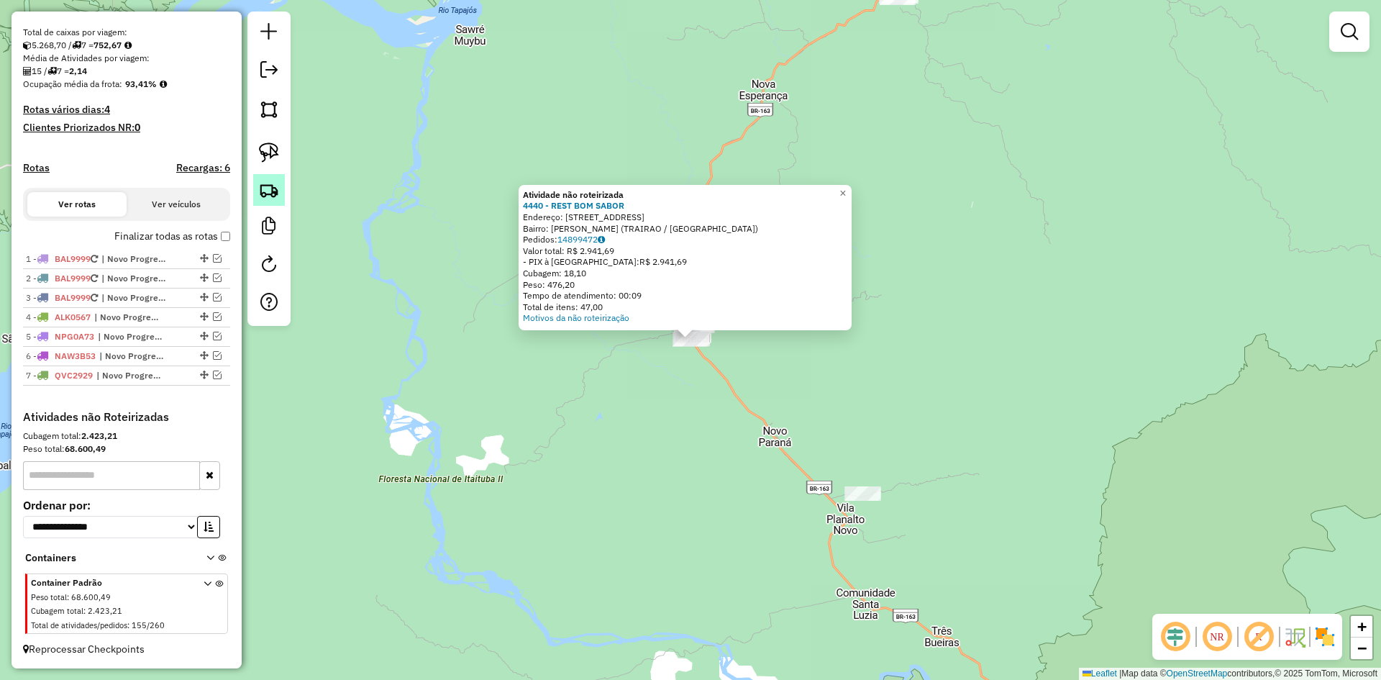
click at [258, 188] on link at bounding box center [269, 190] width 32 height 32
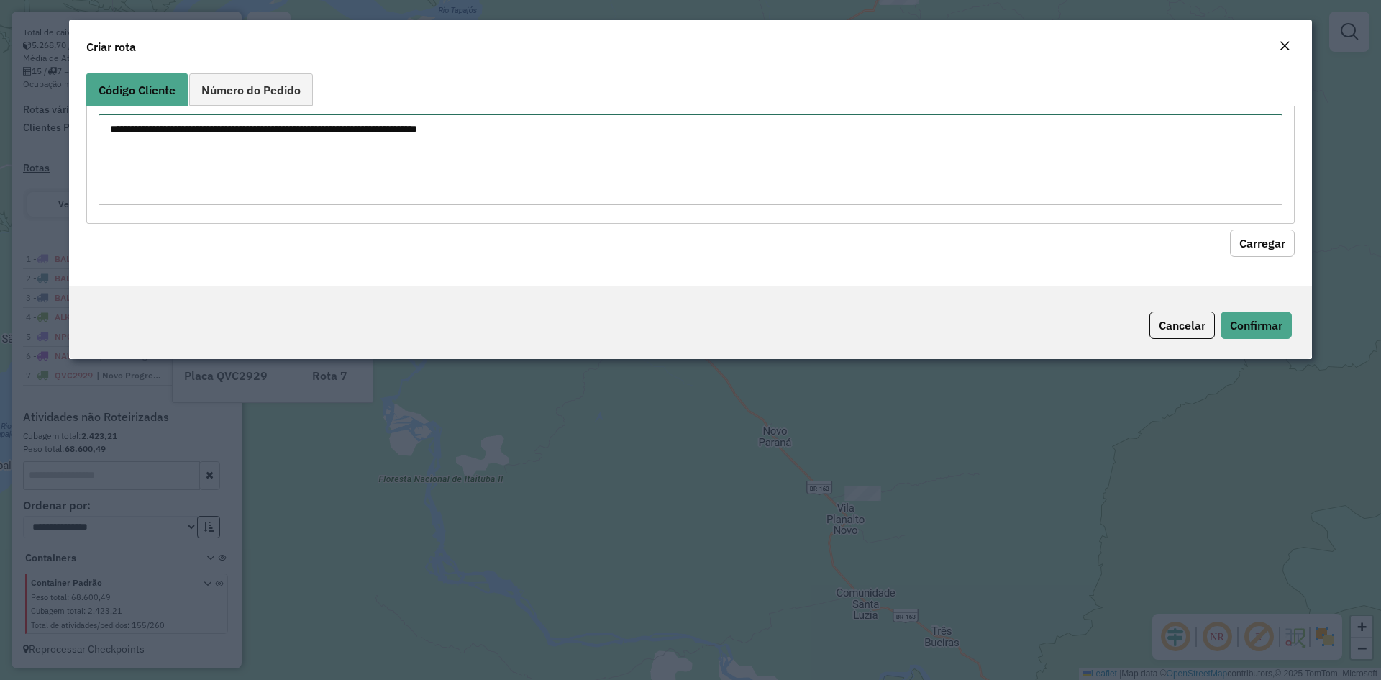
click at [291, 167] on textarea at bounding box center [691, 159] width 1184 height 91
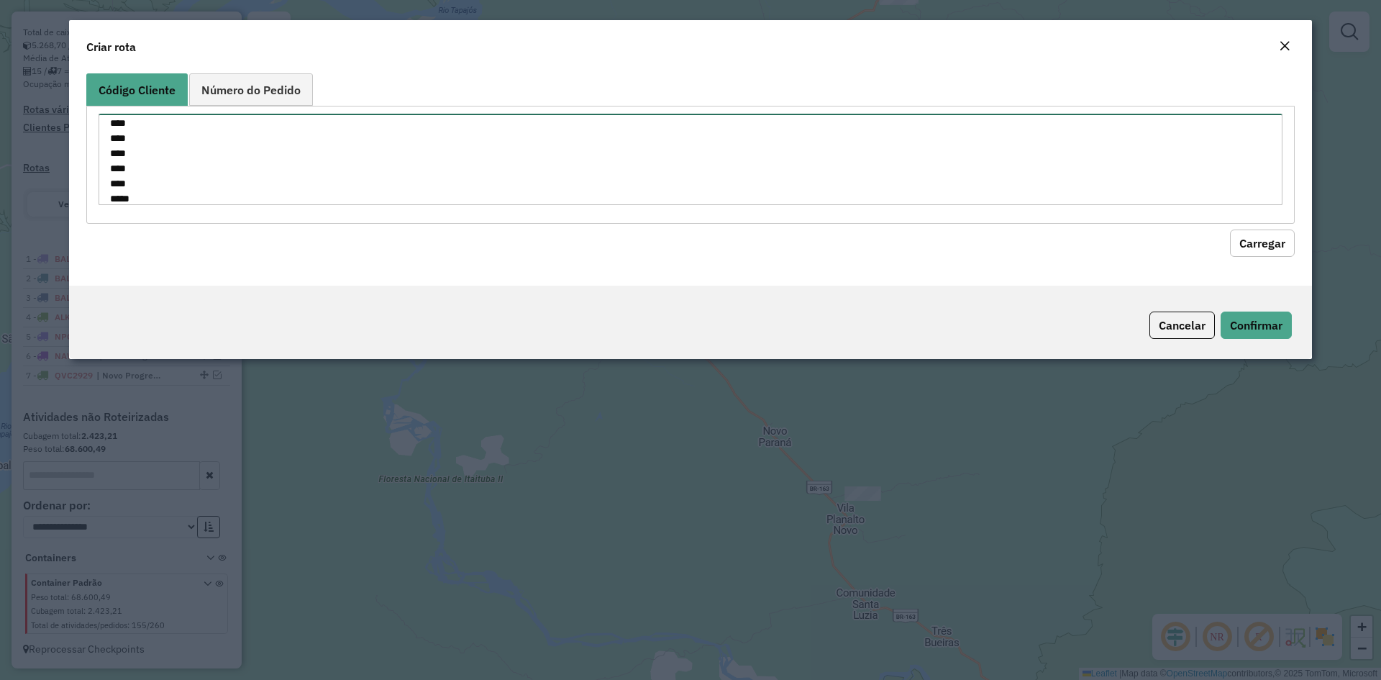
scroll to position [187, 0]
type textarea "**** **** **** **** **** **** **** **** **** **** **** **** **** **** **** ****…"
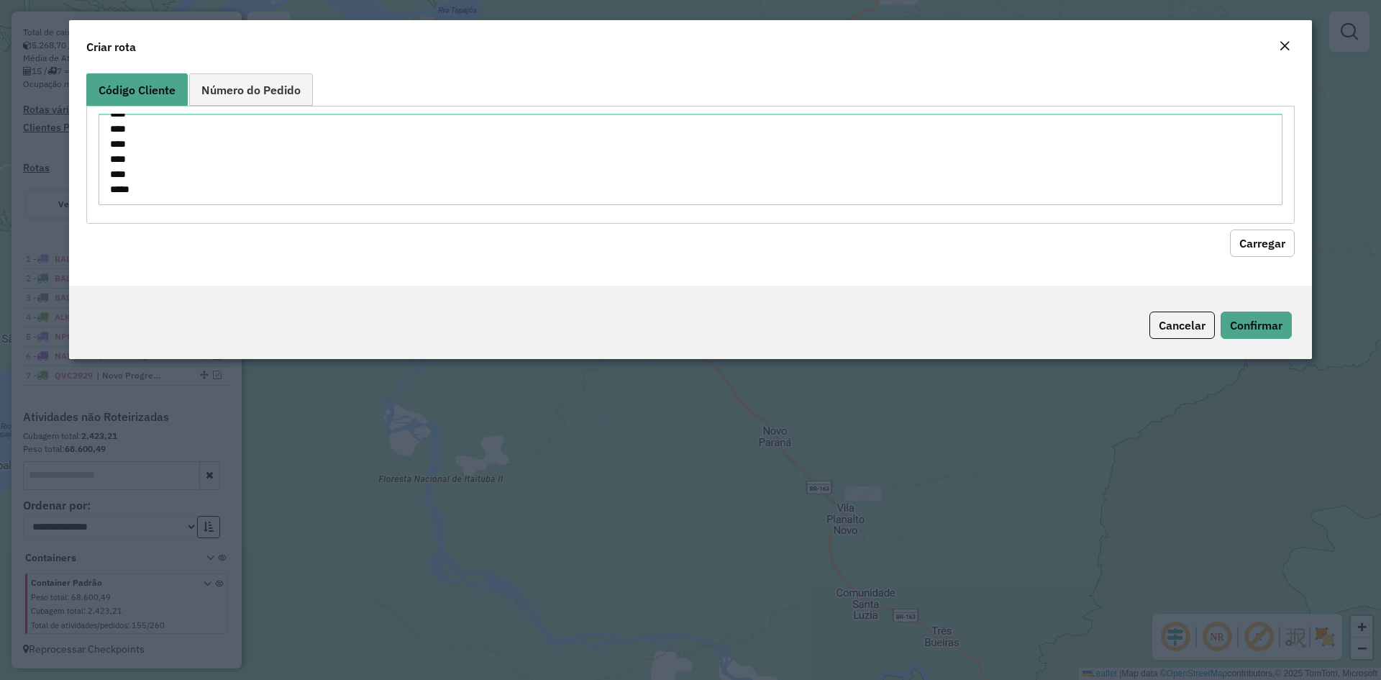
click at [1272, 242] on button "Carregar" at bounding box center [1262, 242] width 65 height 27
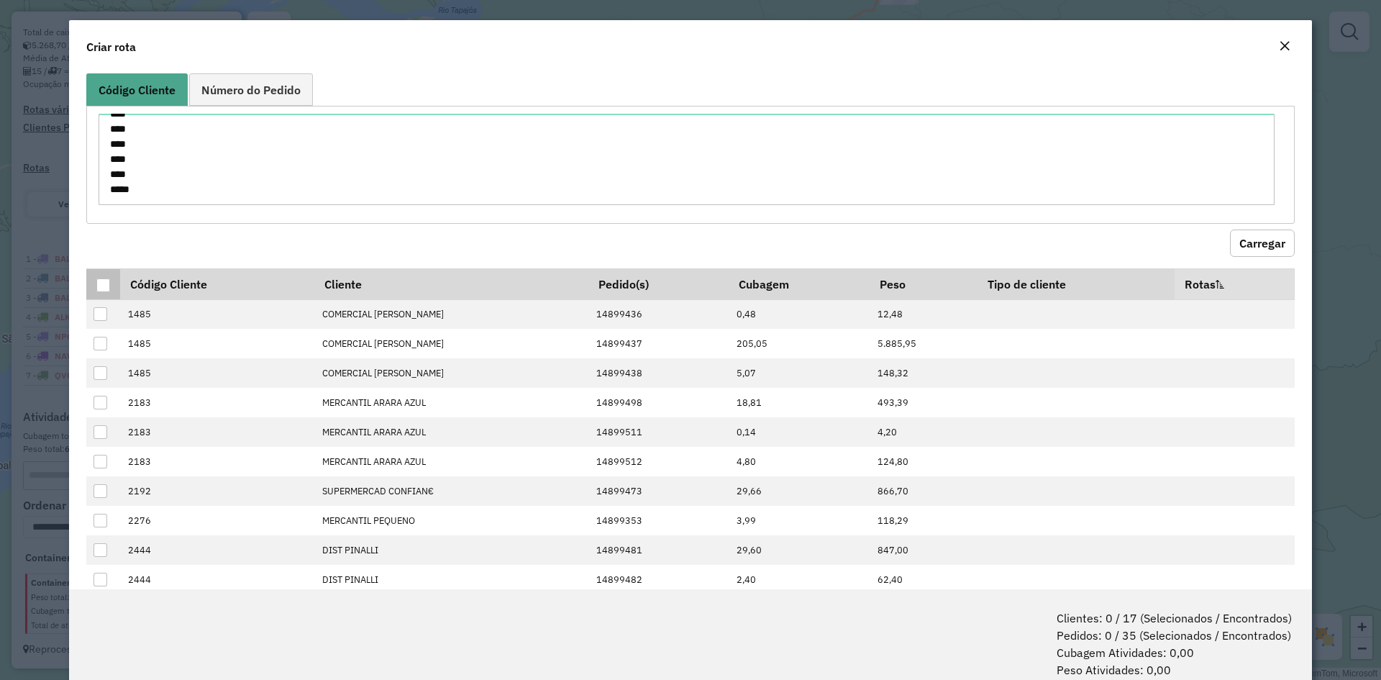
click at [101, 283] on div at bounding box center [103, 285] width 14 height 14
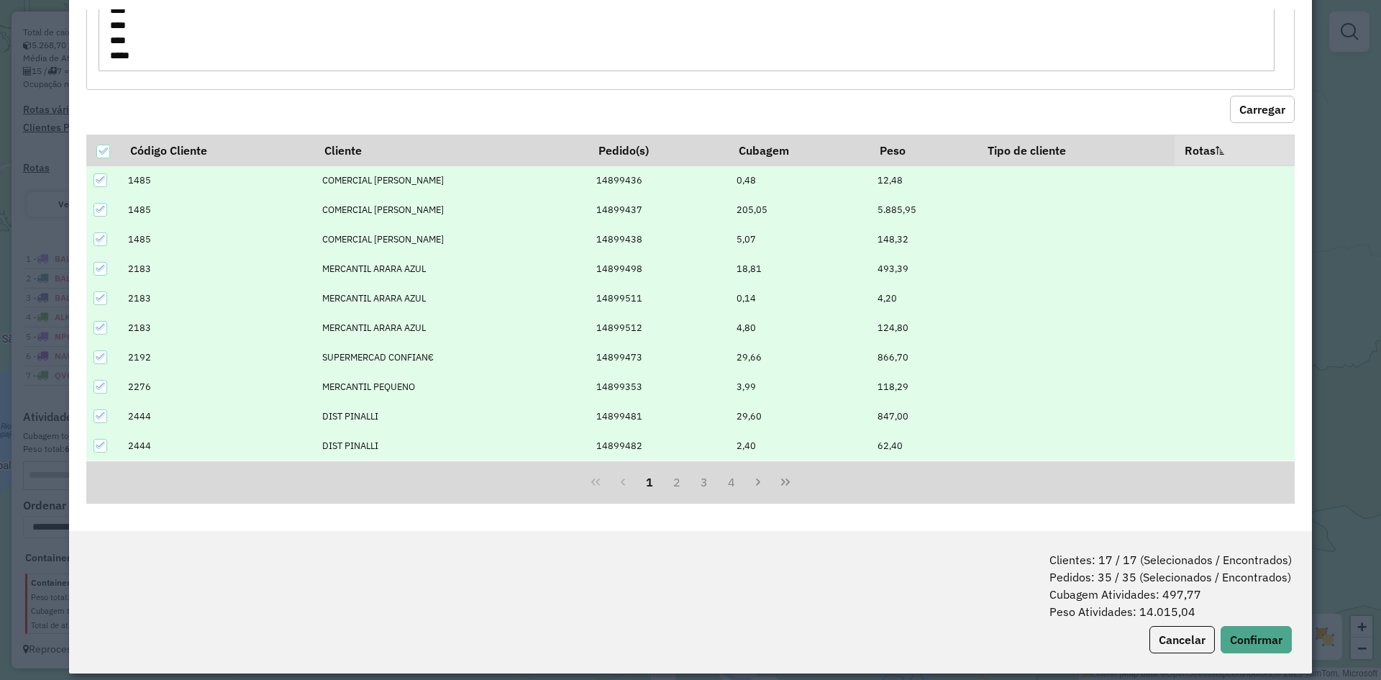
scroll to position [72, 0]
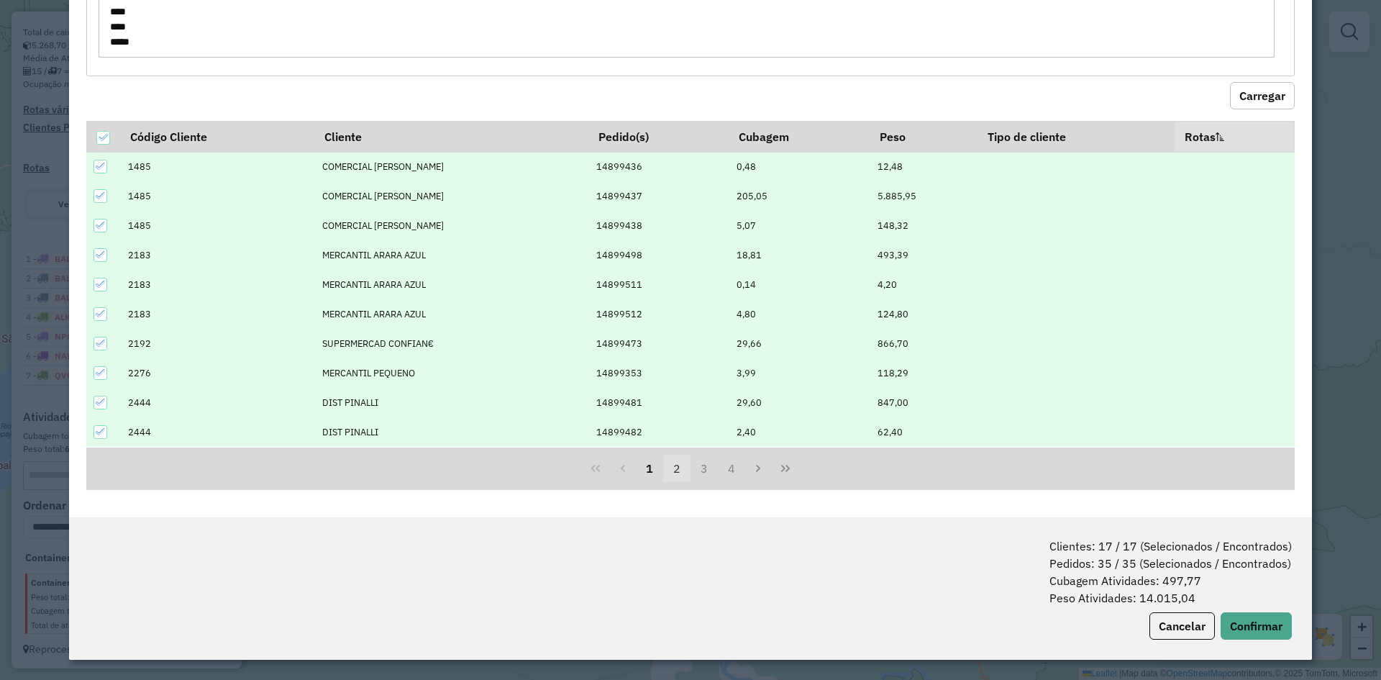
click at [671, 468] on button "2" at bounding box center [676, 468] width 27 height 27
click at [698, 470] on button "3" at bounding box center [703, 468] width 27 height 27
click at [724, 473] on button "4" at bounding box center [731, 468] width 27 height 27
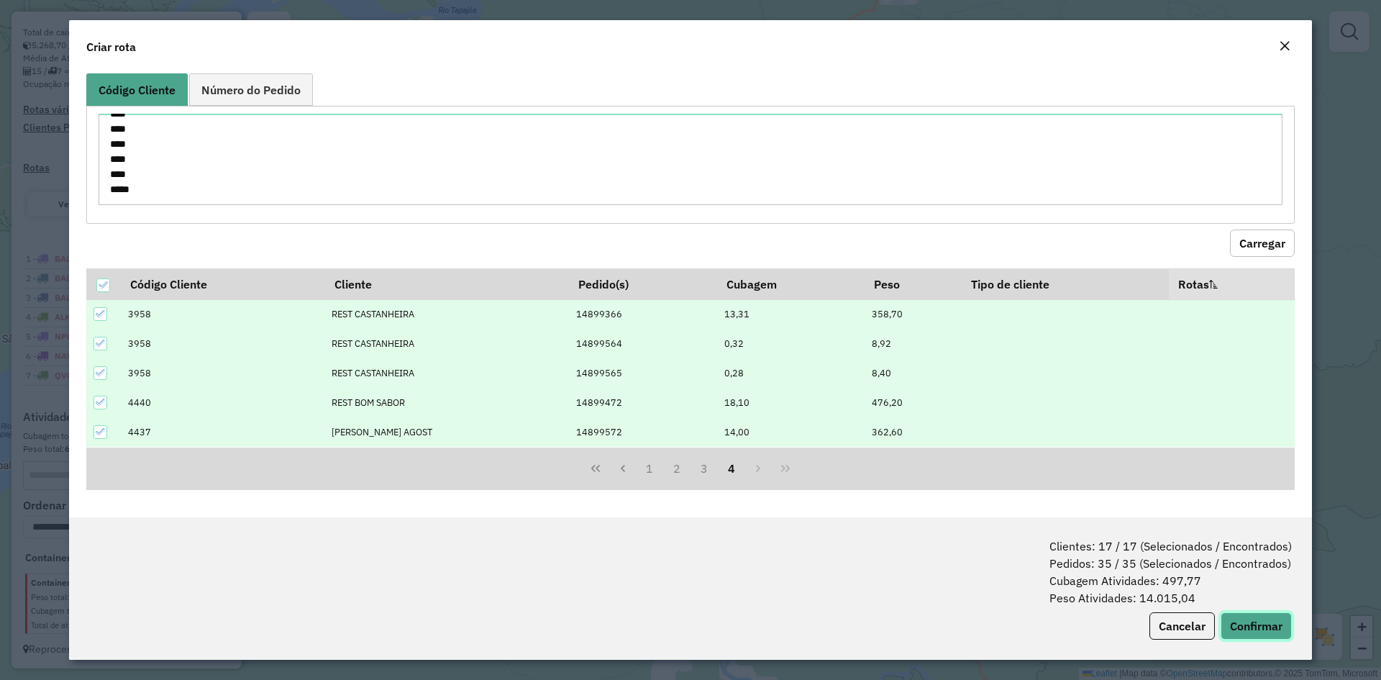
click at [1238, 620] on button "Confirmar" at bounding box center [1256, 625] width 71 height 27
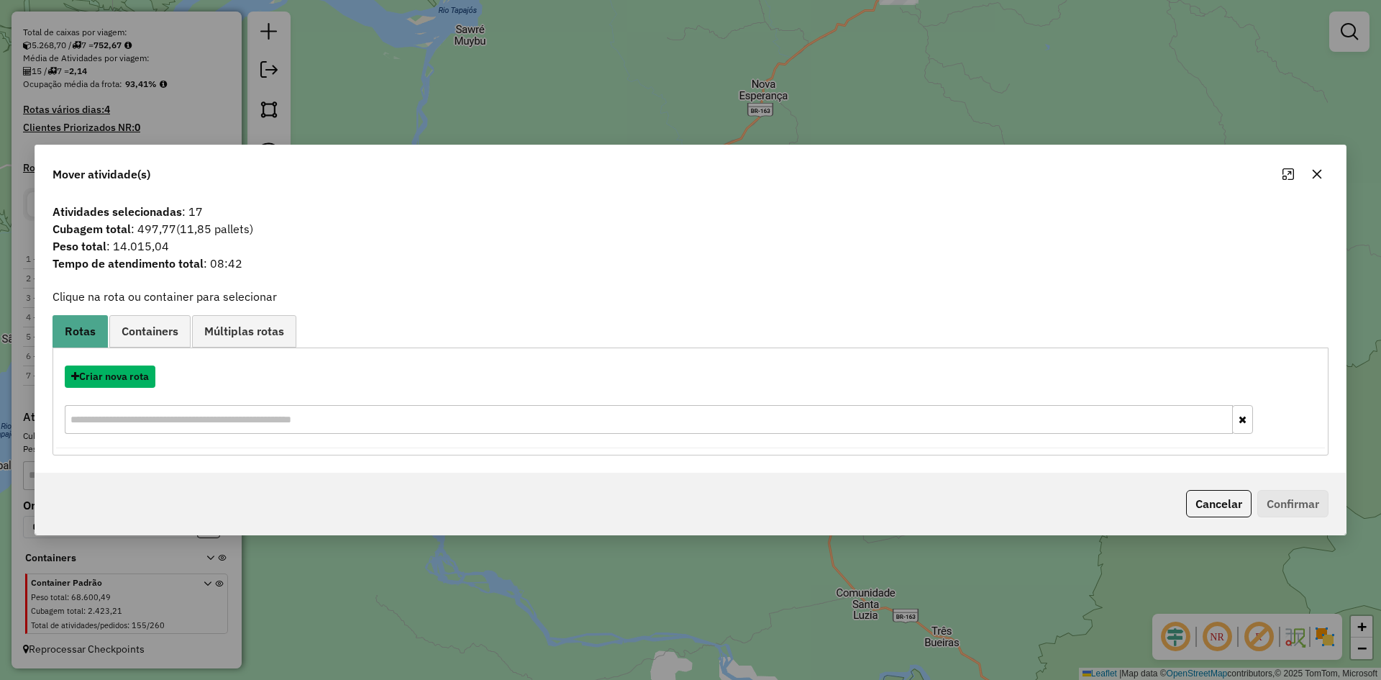
click at [151, 378] on button "Criar nova rota" at bounding box center [110, 376] width 91 height 22
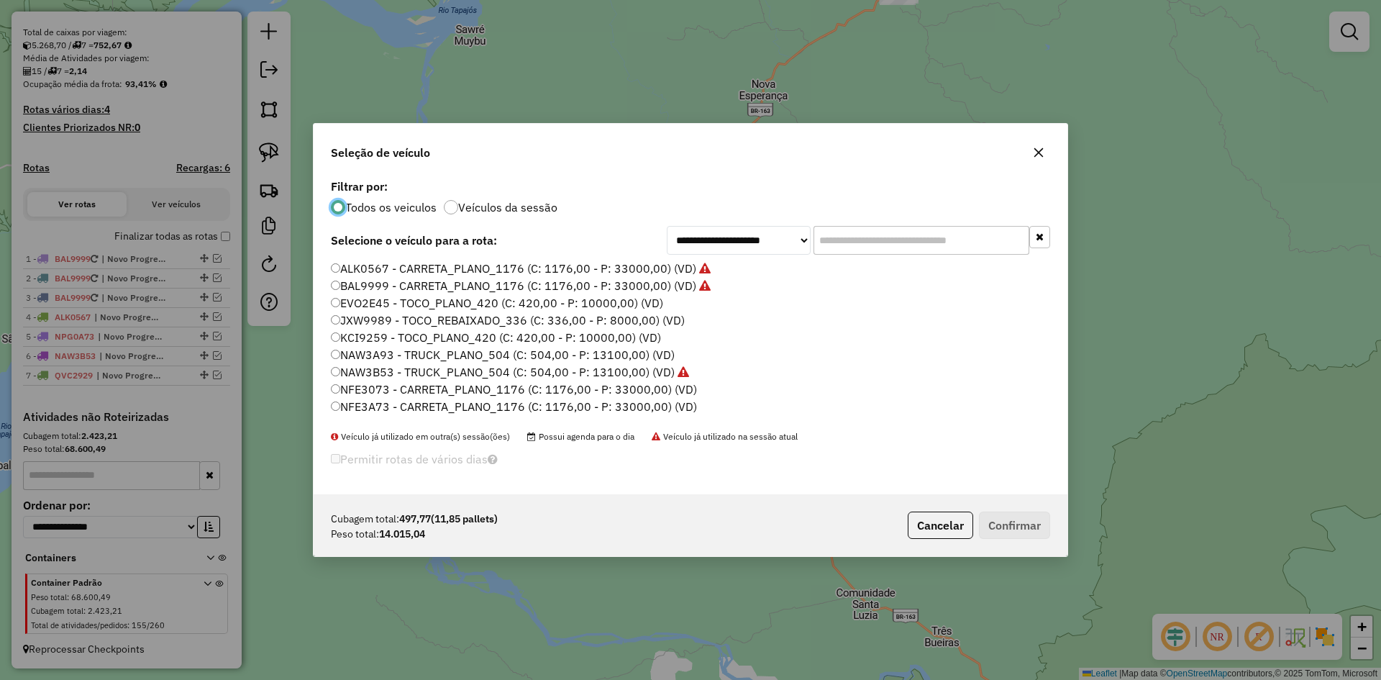
scroll to position [8, 4]
click at [398, 355] on label "NAW3A93 - TRUCK_PLANO_504 (C: 504,00 - P: 13100,00) (VD)" at bounding box center [503, 354] width 344 height 17
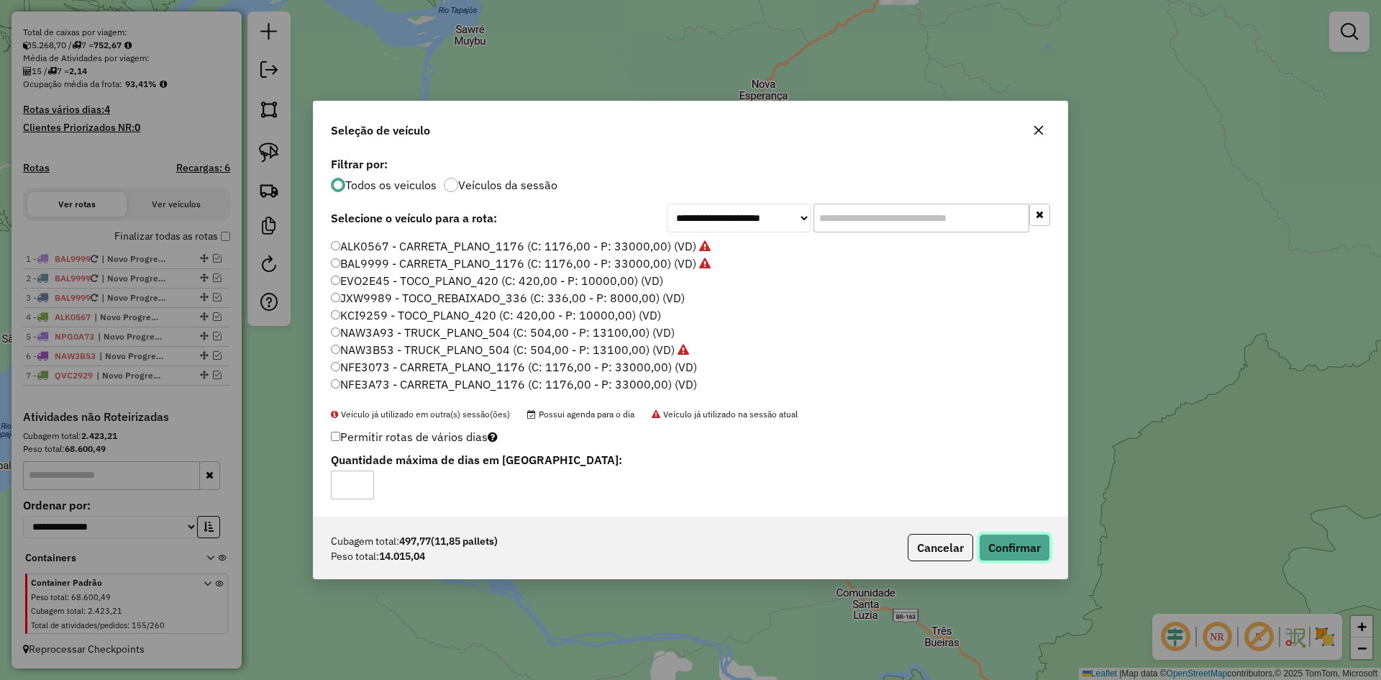
click at [1023, 549] on button "Confirmar" at bounding box center [1014, 547] width 71 height 27
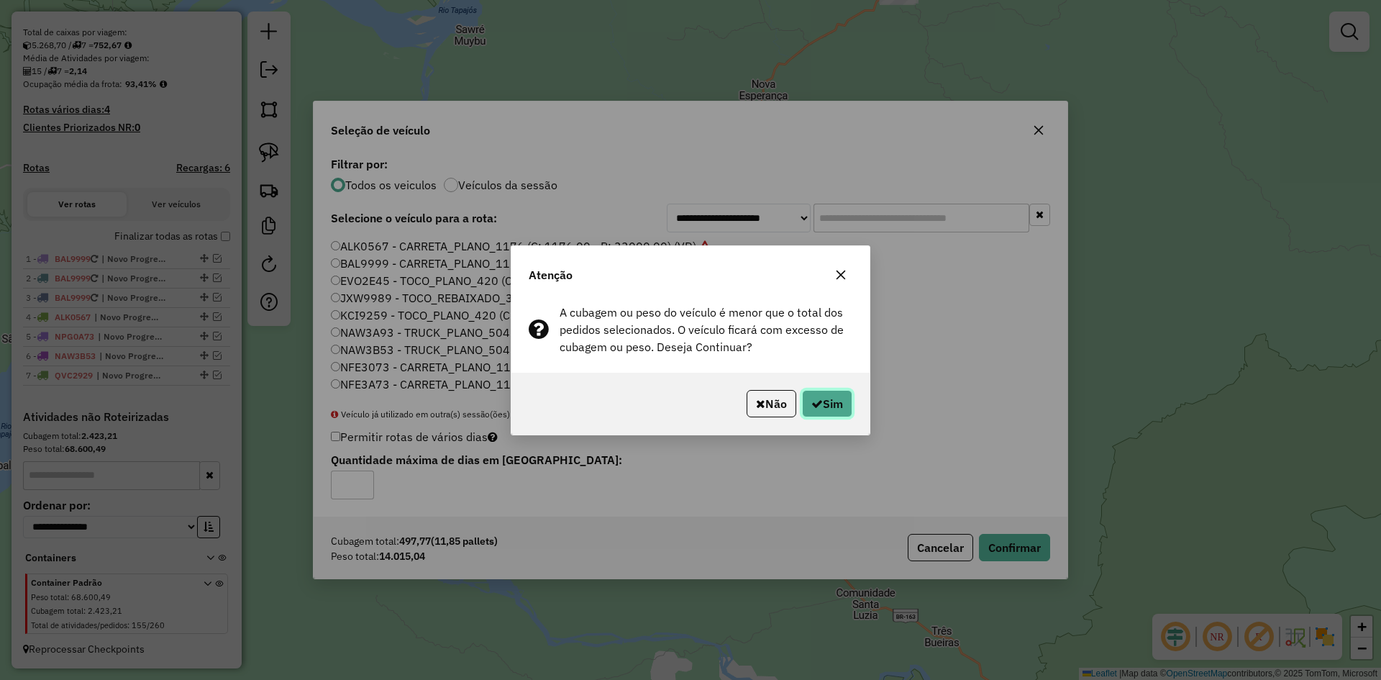
click at [817, 398] on icon "button" at bounding box center [817, 404] width 12 height 12
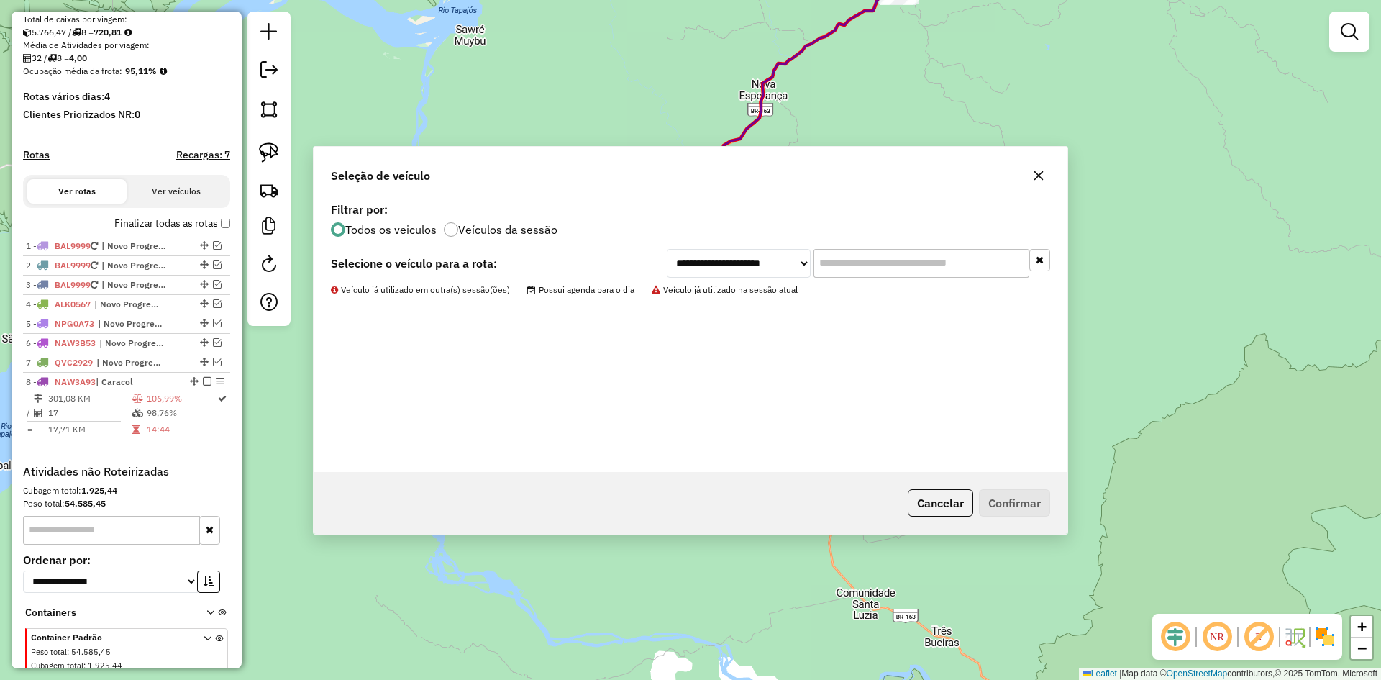
scroll to position [350, 0]
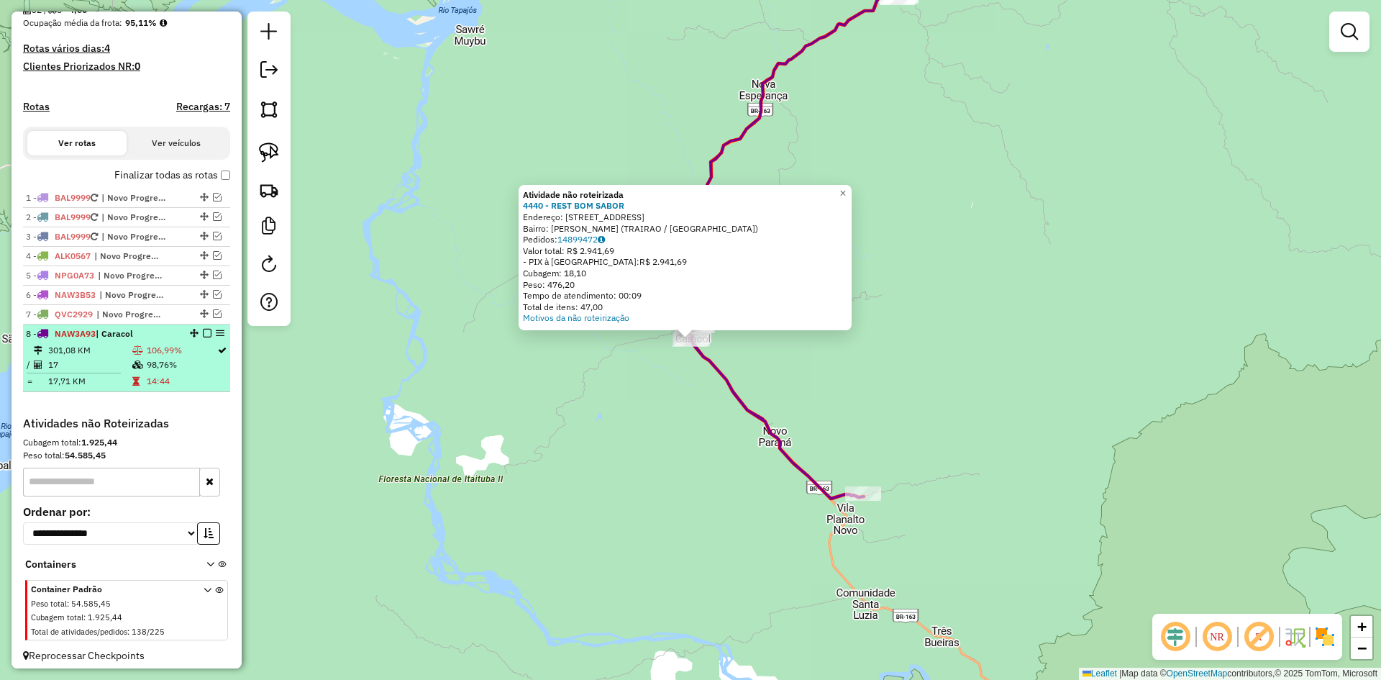
click at [94, 339] on span "NAW3A93" at bounding box center [75, 333] width 41 height 11
select select "**********"
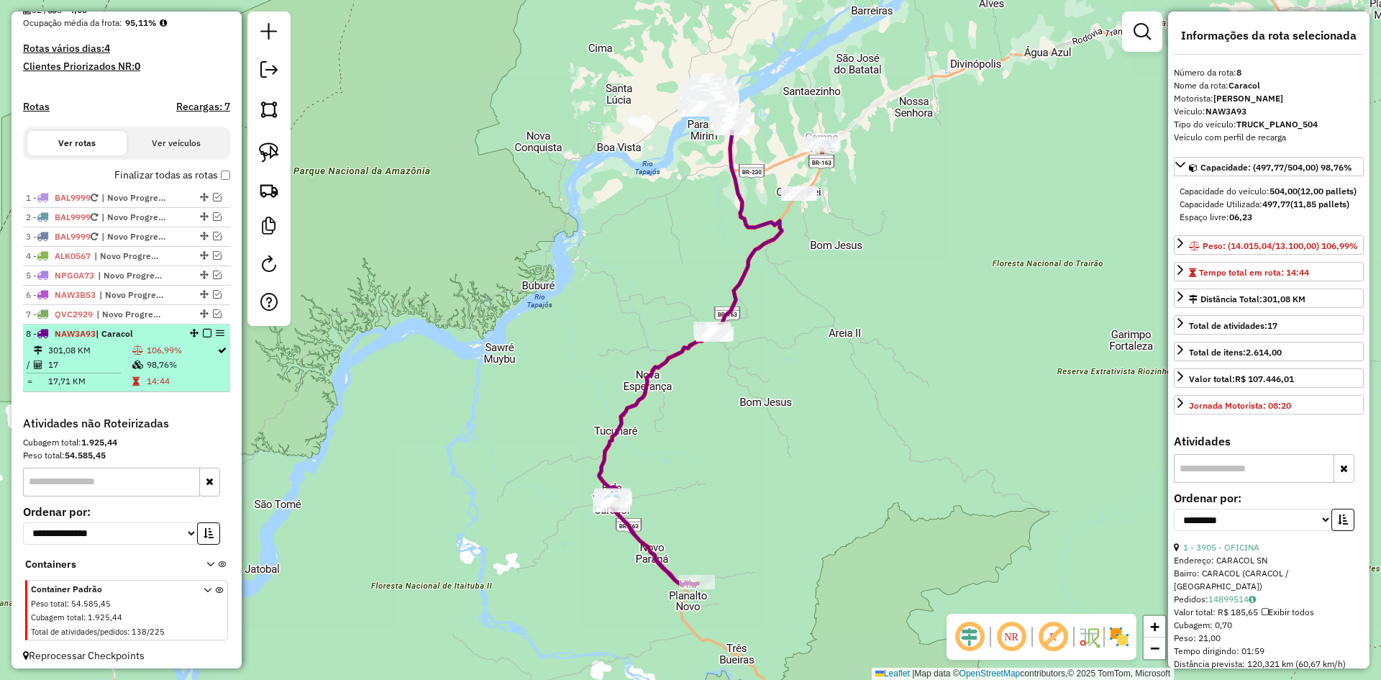
click at [203, 337] on em at bounding box center [207, 333] width 9 height 9
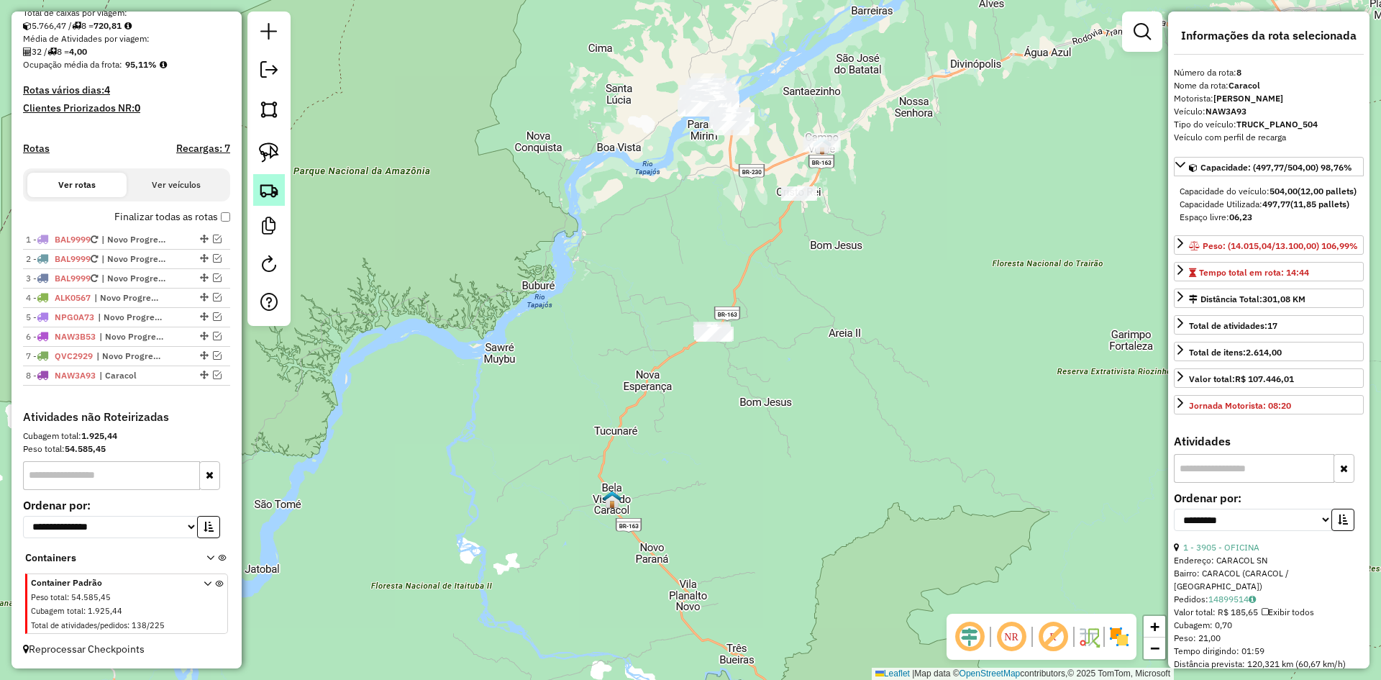
click at [265, 181] on img at bounding box center [269, 190] width 20 height 20
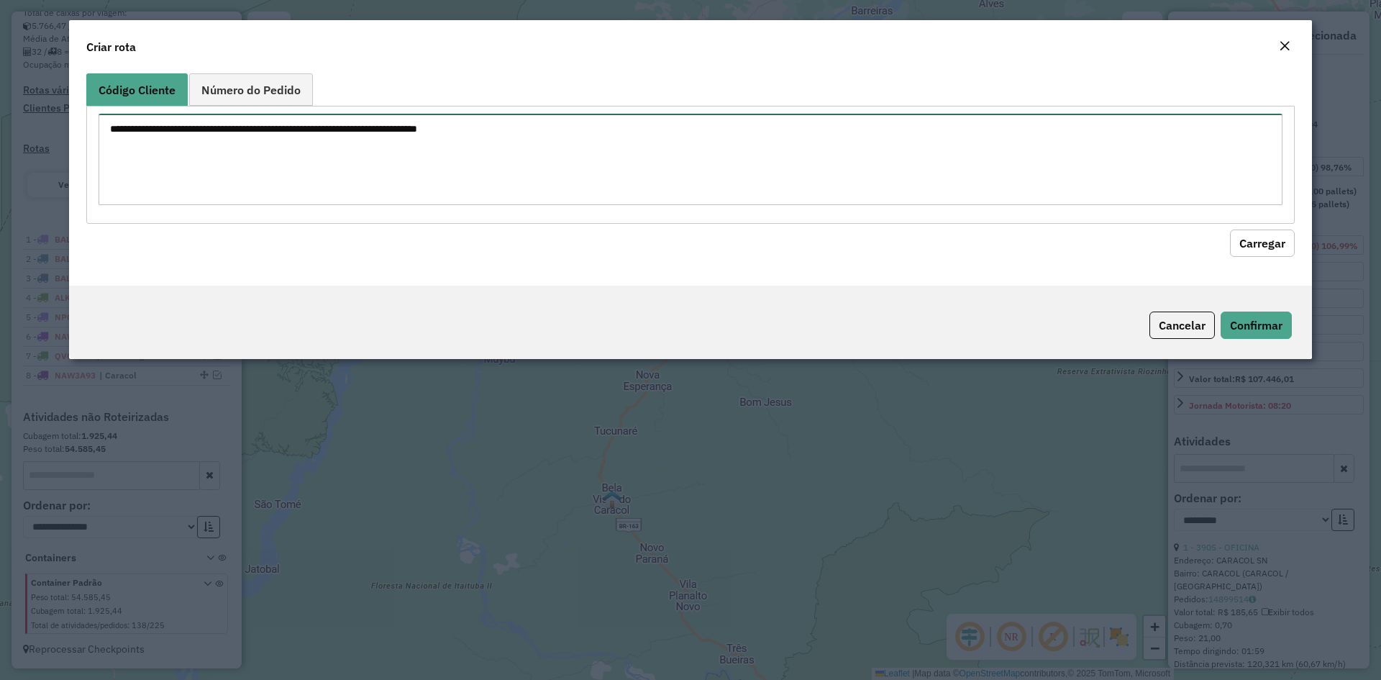
click at [306, 173] on textarea at bounding box center [691, 159] width 1184 height 91
type textarea "**** **** **** **** **** **** **** **** **** **** **** **** ****"
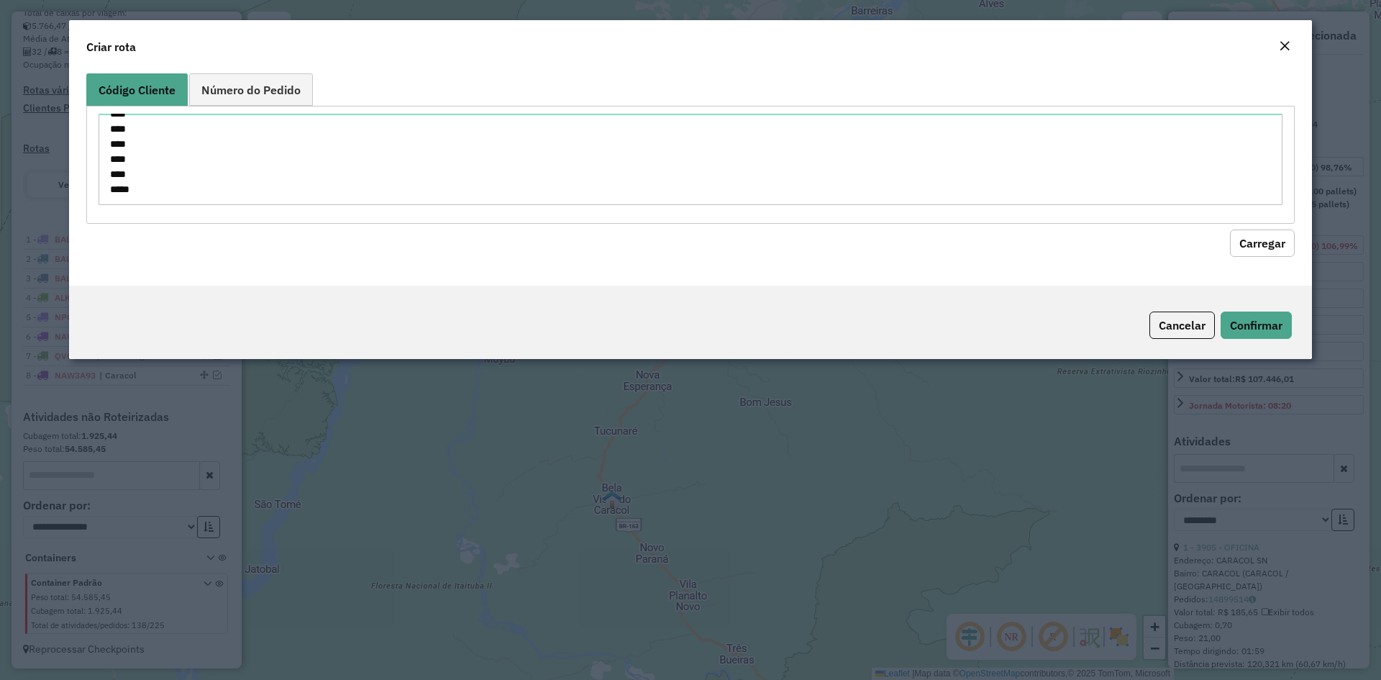
click at [1272, 240] on button "Carregar" at bounding box center [1262, 242] width 65 height 27
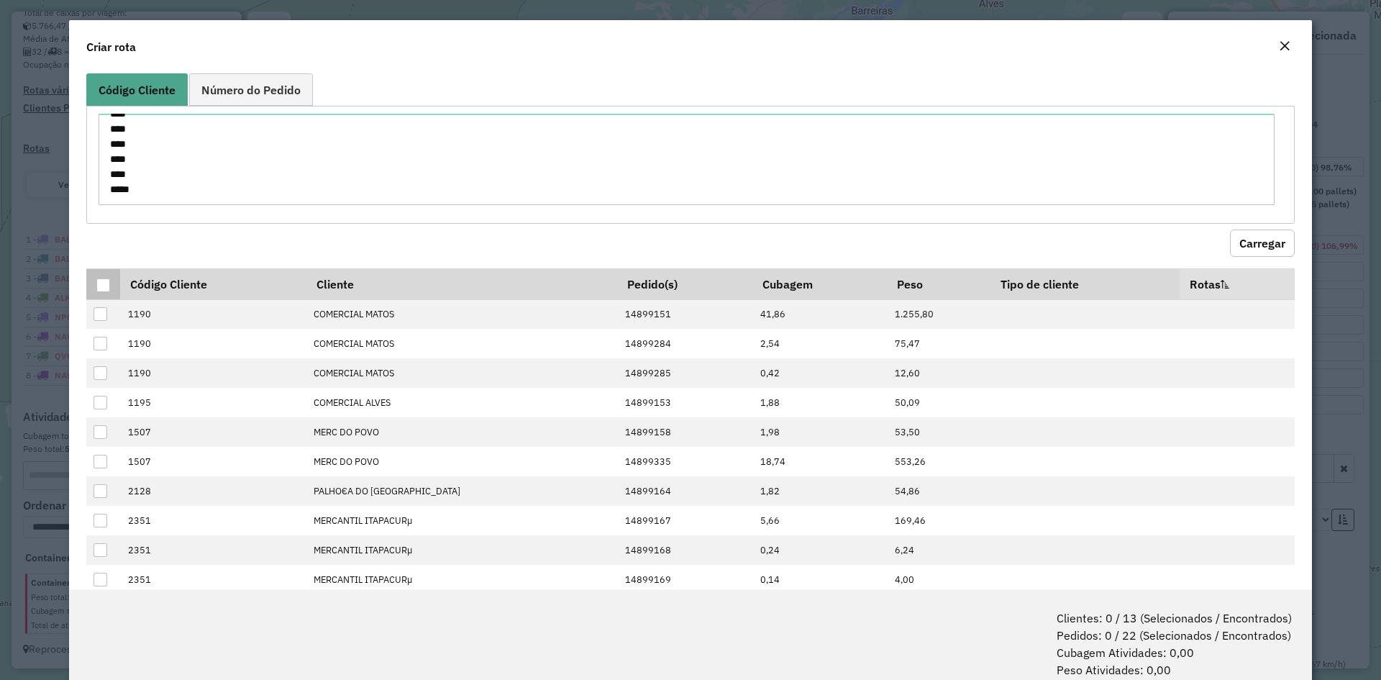
click at [105, 286] on div at bounding box center [103, 285] width 14 height 14
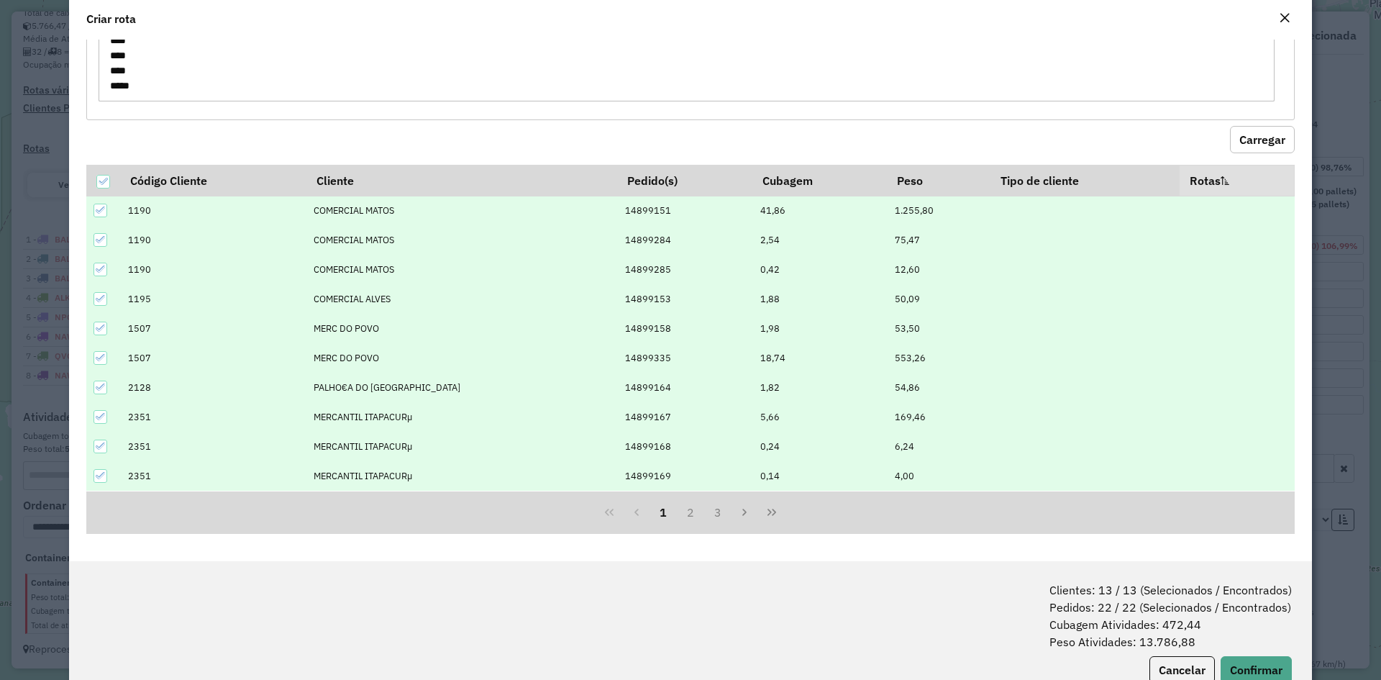
scroll to position [72, 0]
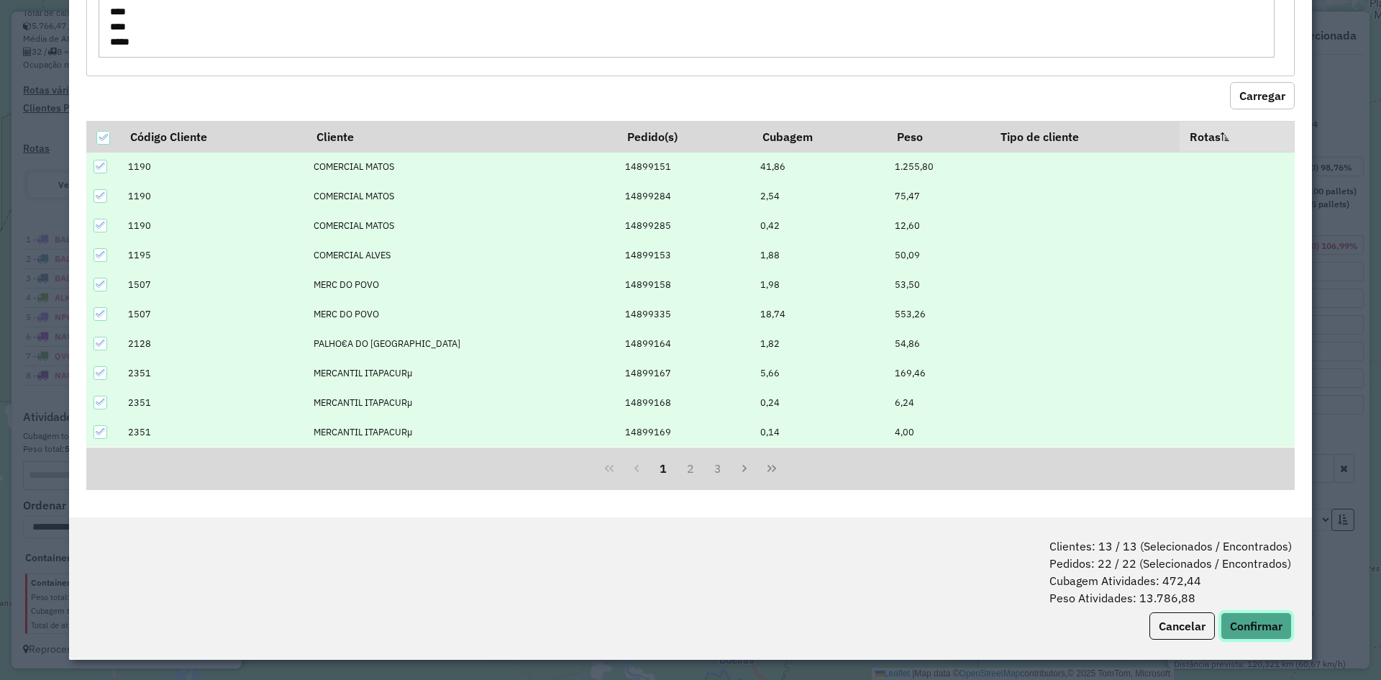
click at [1245, 619] on button "Confirmar" at bounding box center [1256, 625] width 71 height 27
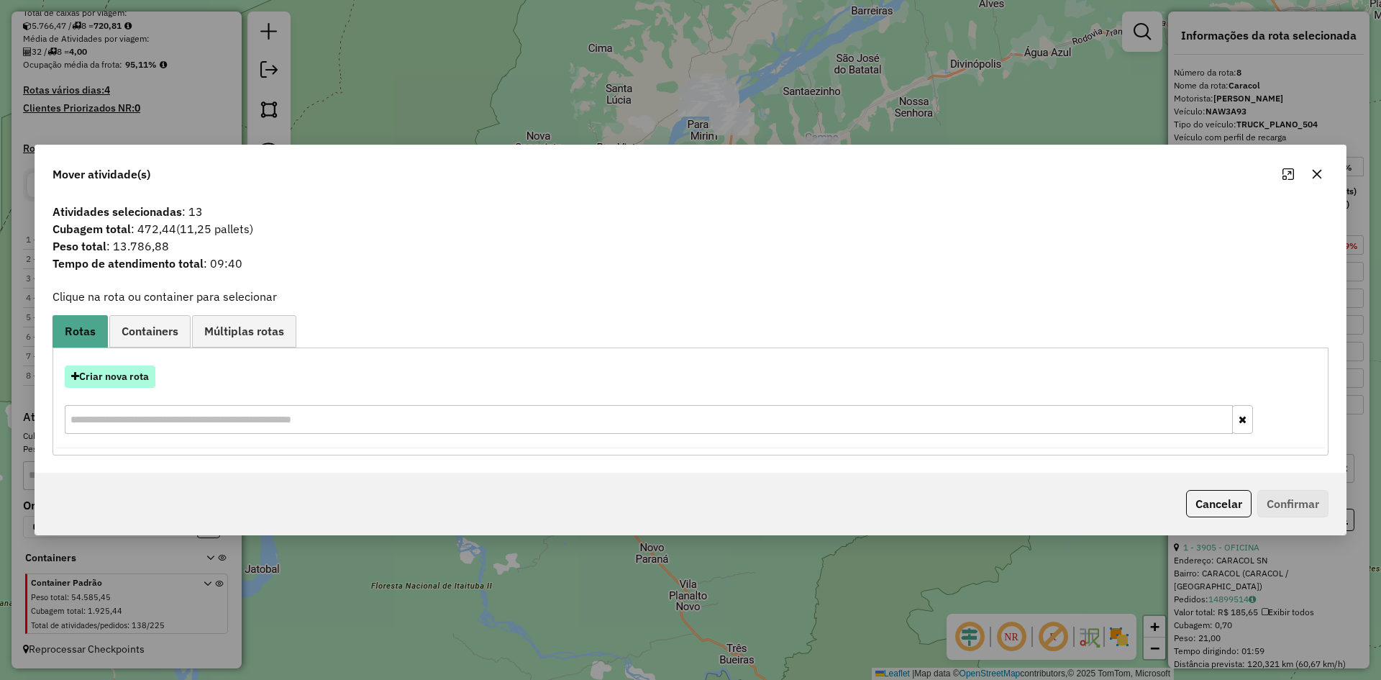
click at [144, 380] on button "Criar nova rota" at bounding box center [110, 376] width 91 height 22
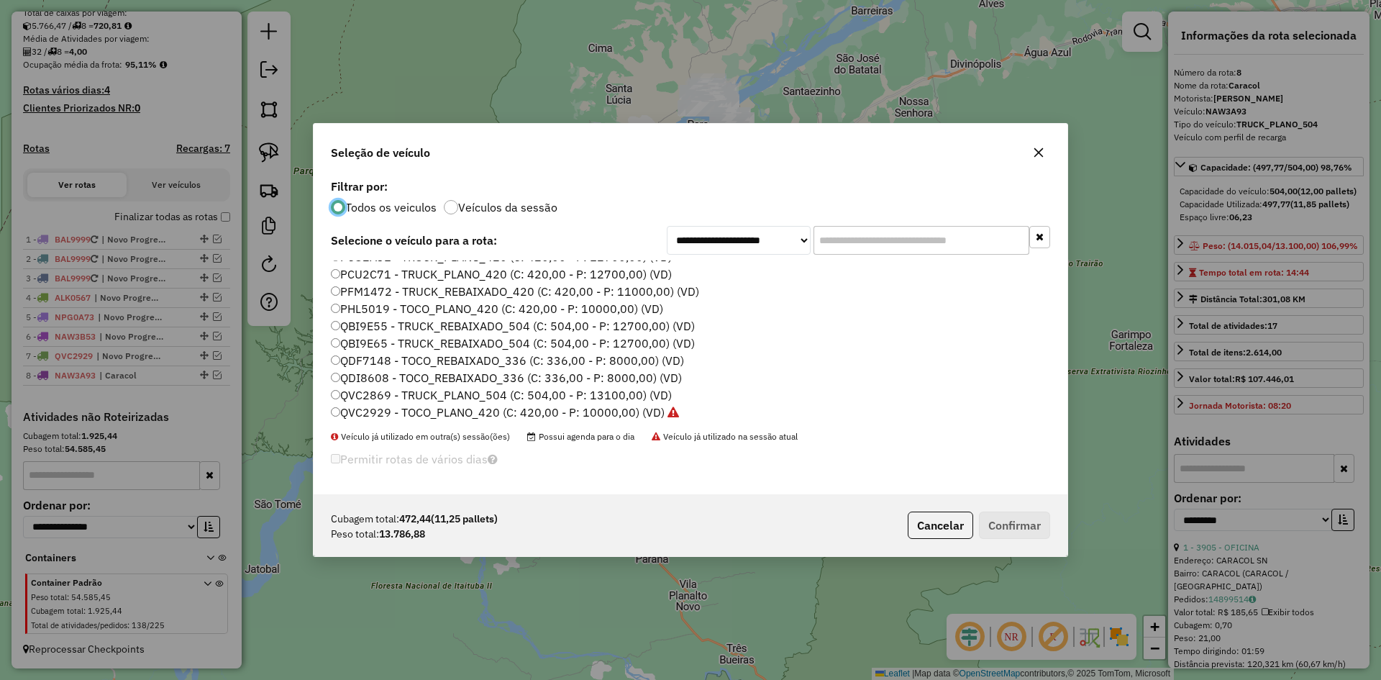
scroll to position [256, 0]
click at [386, 389] on label "QVC2869 - TRUCK_PLANO_504 (C: 504,00 - P: 13100,00) (VD)" at bounding box center [501, 391] width 341 height 17
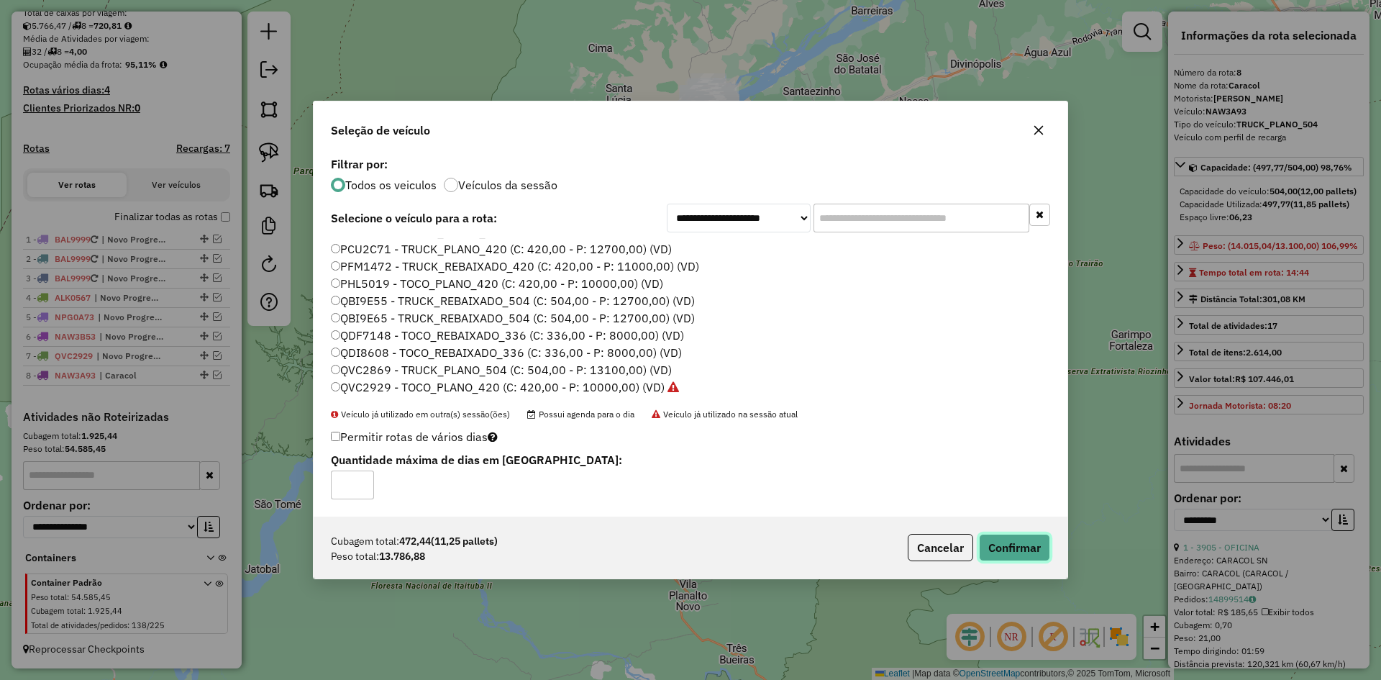
click at [1015, 547] on button "Confirmar" at bounding box center [1014, 547] width 71 height 27
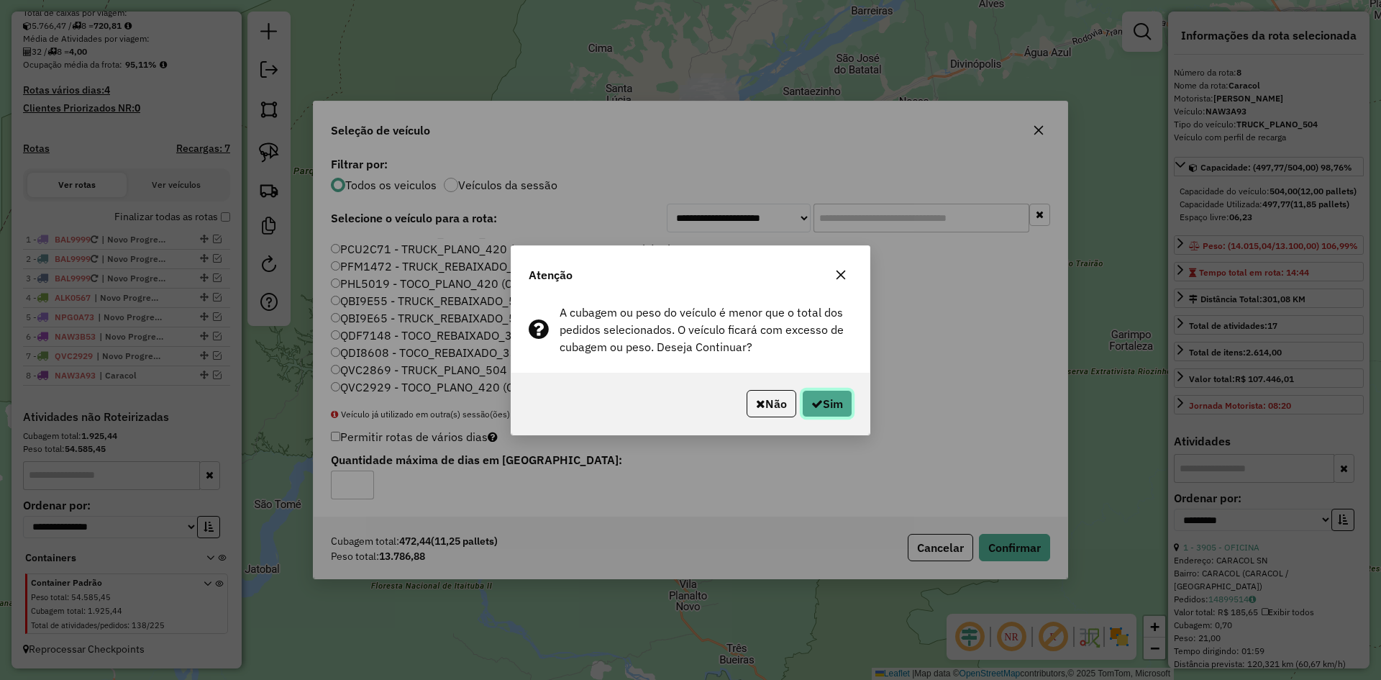
click at [818, 401] on icon "button" at bounding box center [817, 404] width 12 height 12
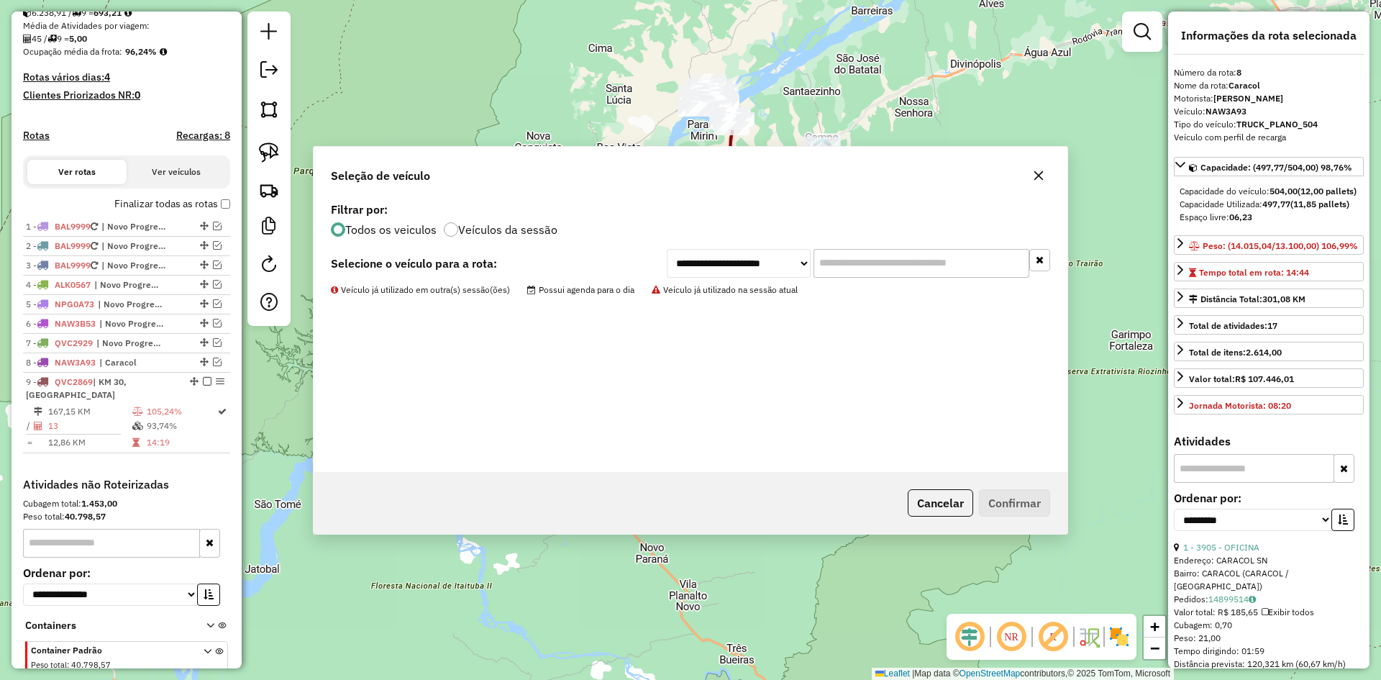
scroll to position [388, 0]
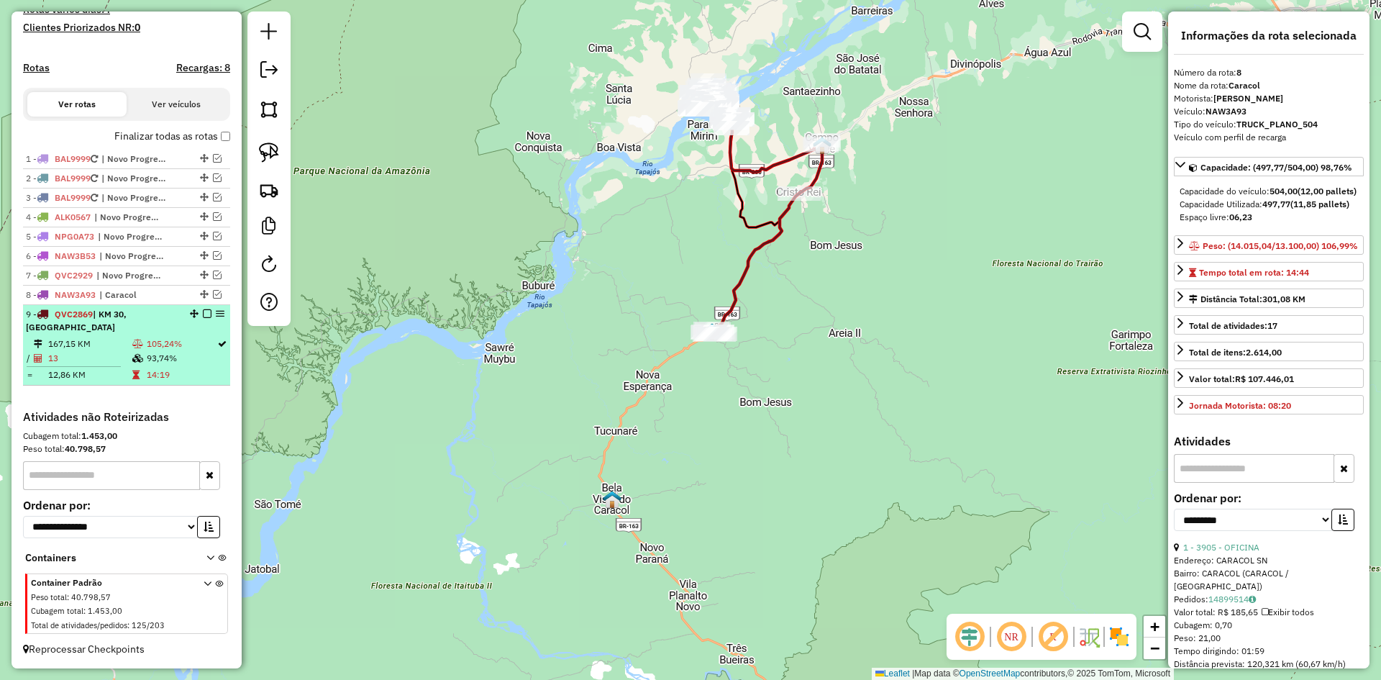
click at [151, 343] on td "105,24%" at bounding box center [181, 344] width 70 height 14
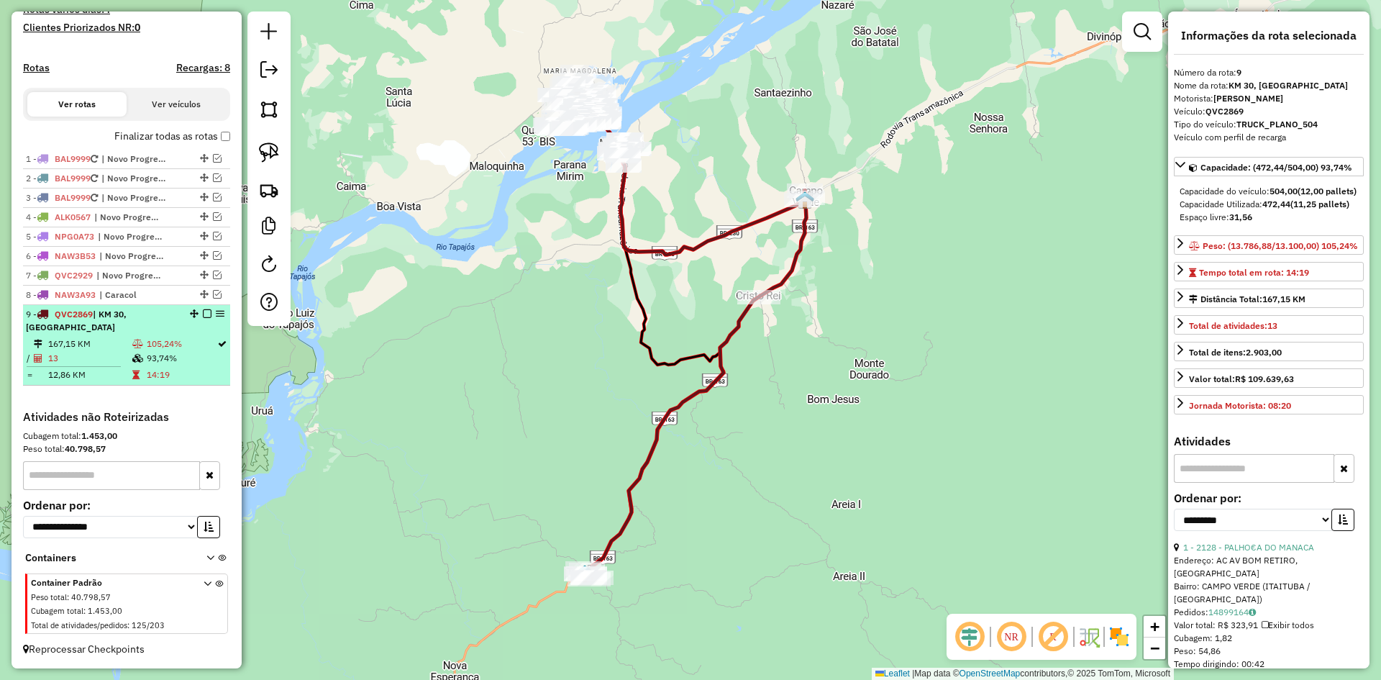
click at [203, 318] on em at bounding box center [207, 313] width 9 height 9
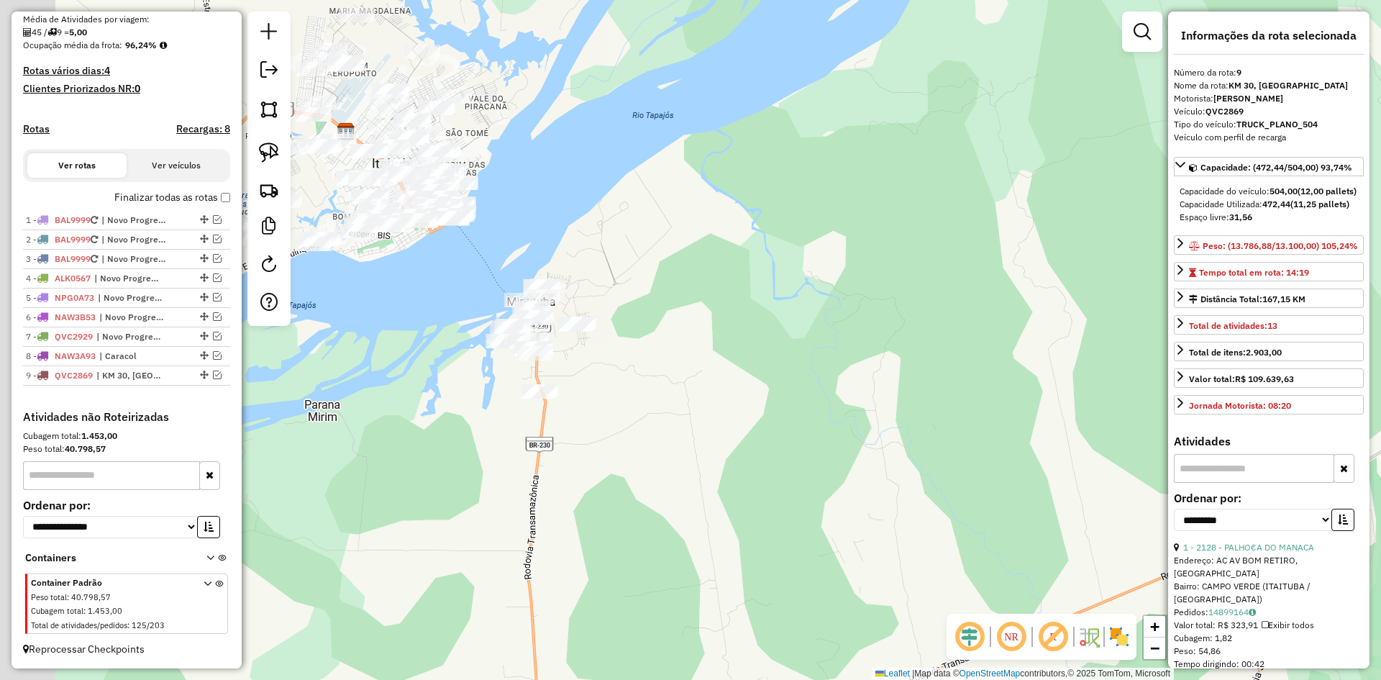
drag, startPoint x: 567, startPoint y: 383, endPoint x: 716, endPoint y: 466, distance: 170.9
click at [716, 466] on div "Janela de atendimento Grade de atendimento Capacidade Transportadoras Veículos …" at bounding box center [690, 340] width 1381 height 680
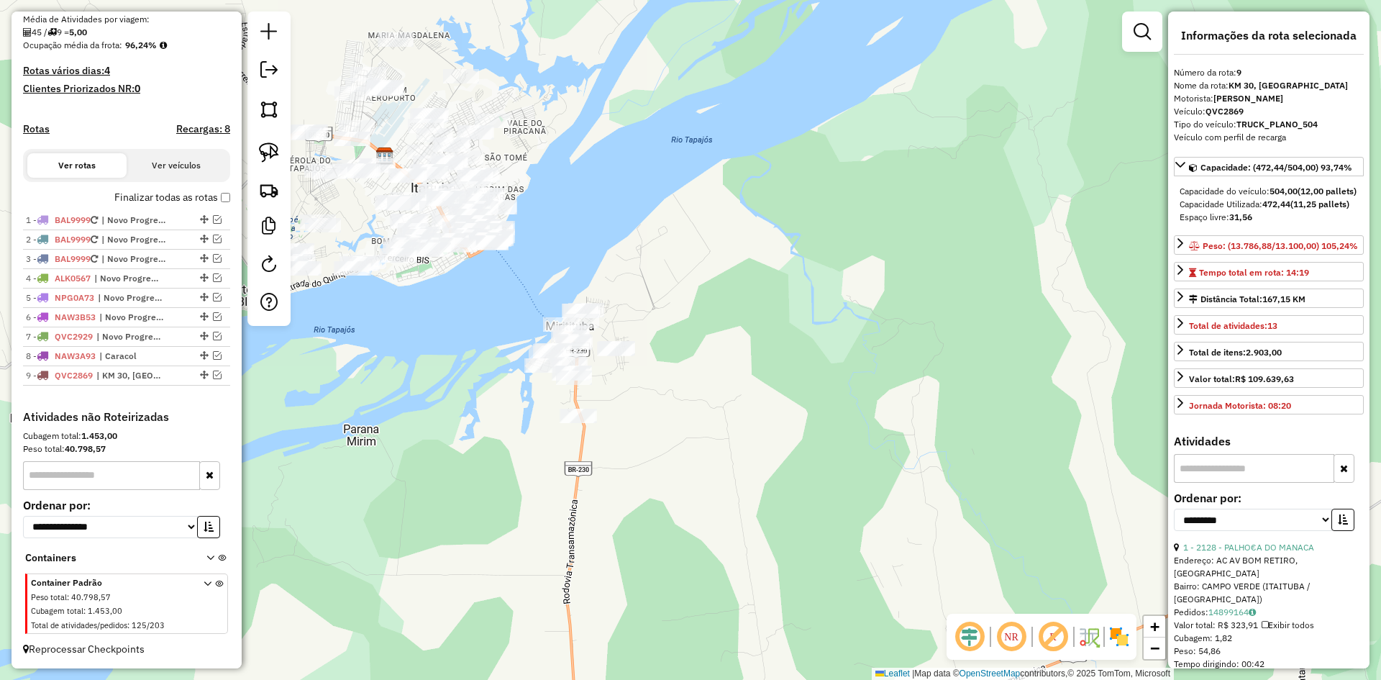
drag, startPoint x: 275, startPoint y: 150, endPoint x: 343, endPoint y: 227, distance: 102.9
click at [275, 150] on img at bounding box center [269, 152] width 20 height 20
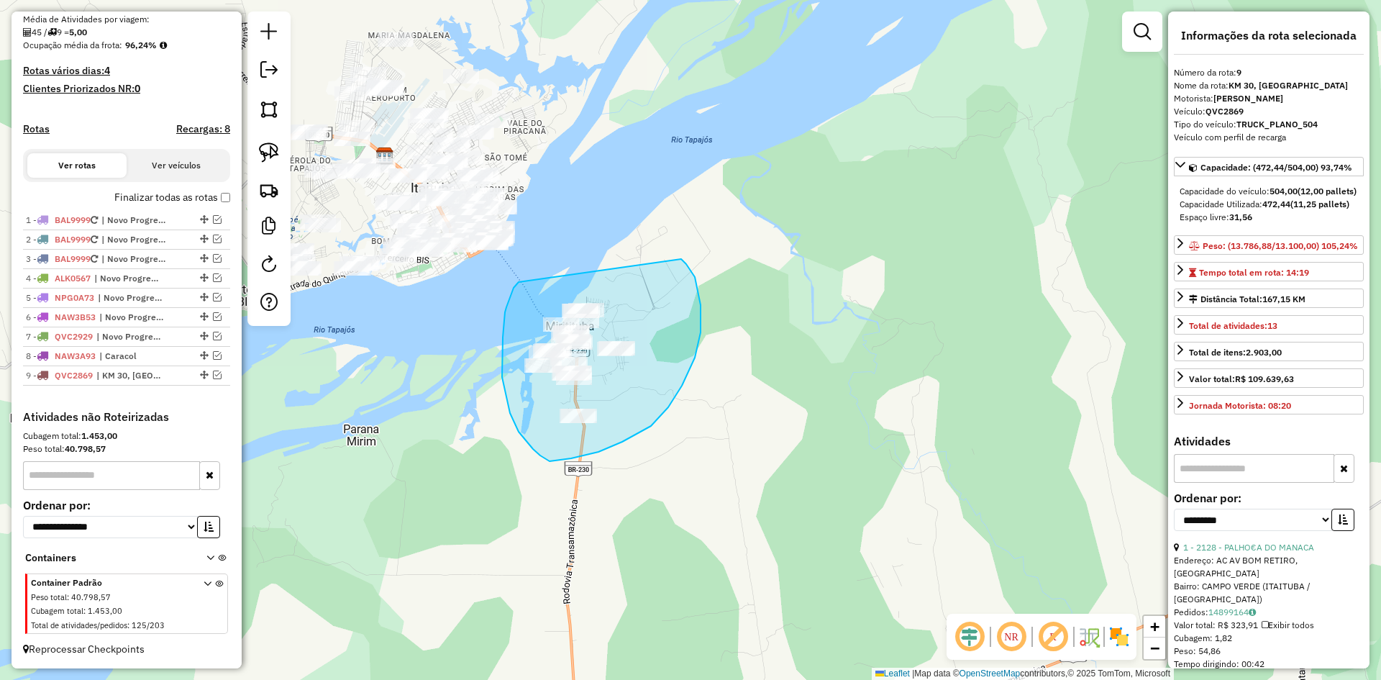
drag, startPoint x: 519, startPoint y: 282, endPoint x: 678, endPoint y: 256, distance: 161.8
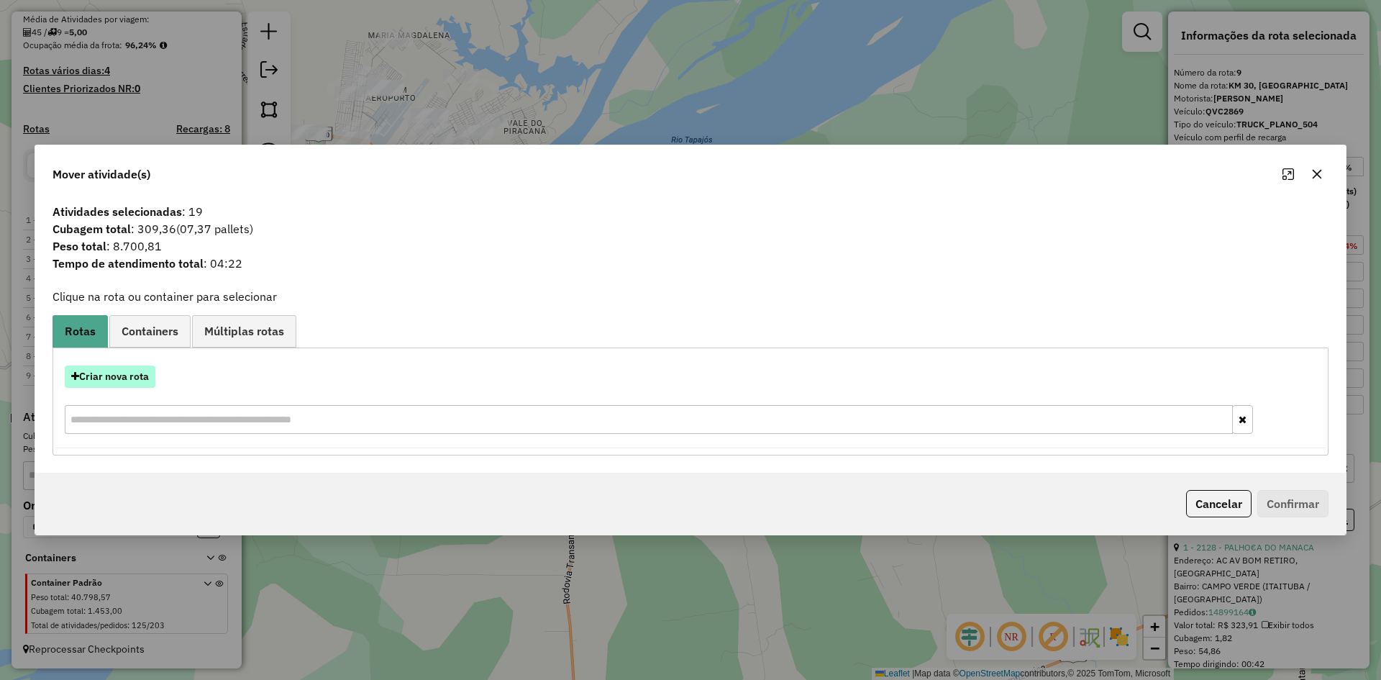
click at [142, 372] on button "Criar nova rota" at bounding box center [110, 376] width 91 height 22
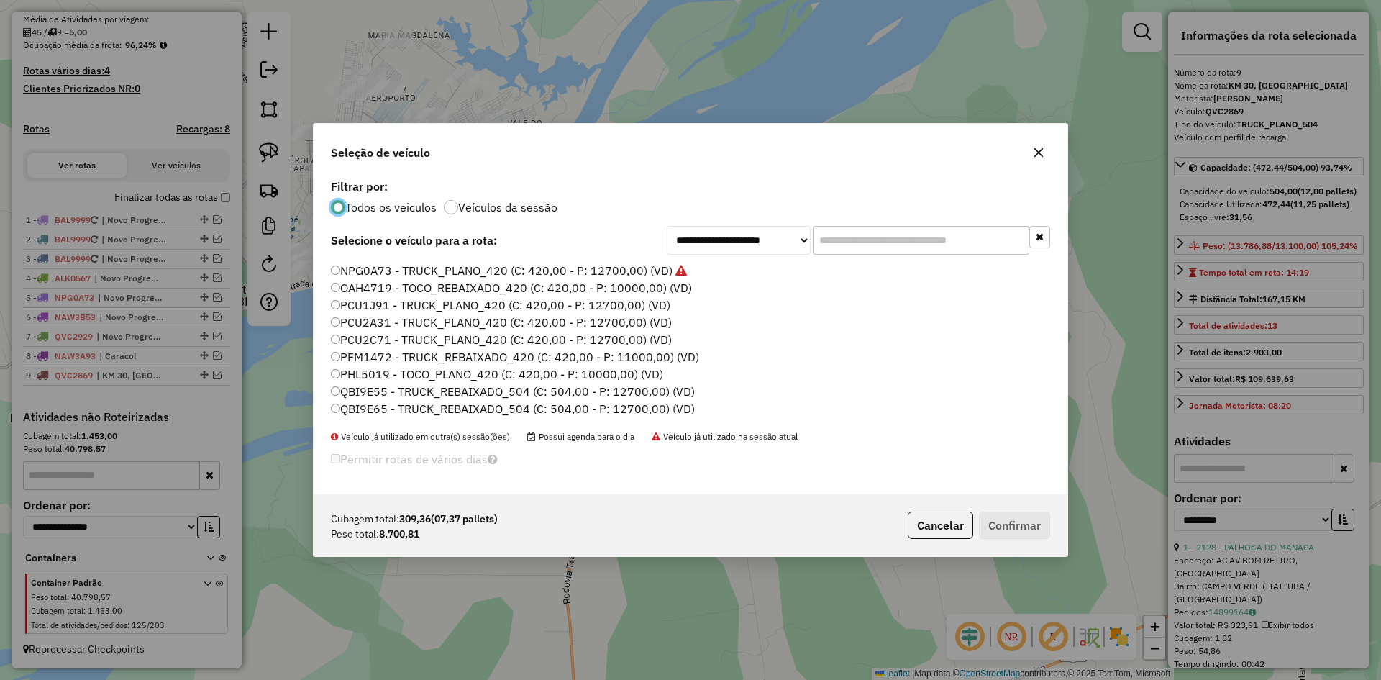
scroll to position [112, 0]
click at [380, 328] on label "NPA0C81 - TOCO_PLANO_420 (C: 420,00 - P: 10000,00) (VD)" at bounding box center [497, 328] width 333 height 17
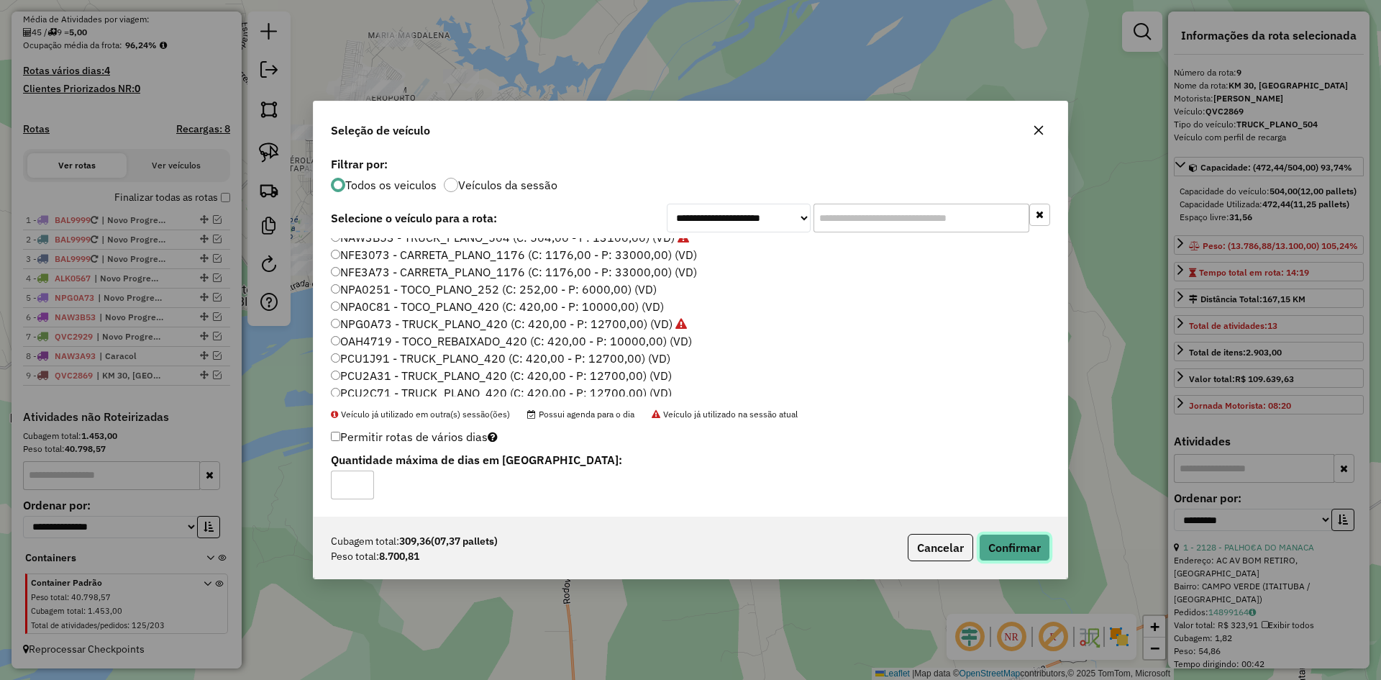
click at [1006, 548] on button "Confirmar" at bounding box center [1014, 547] width 71 height 27
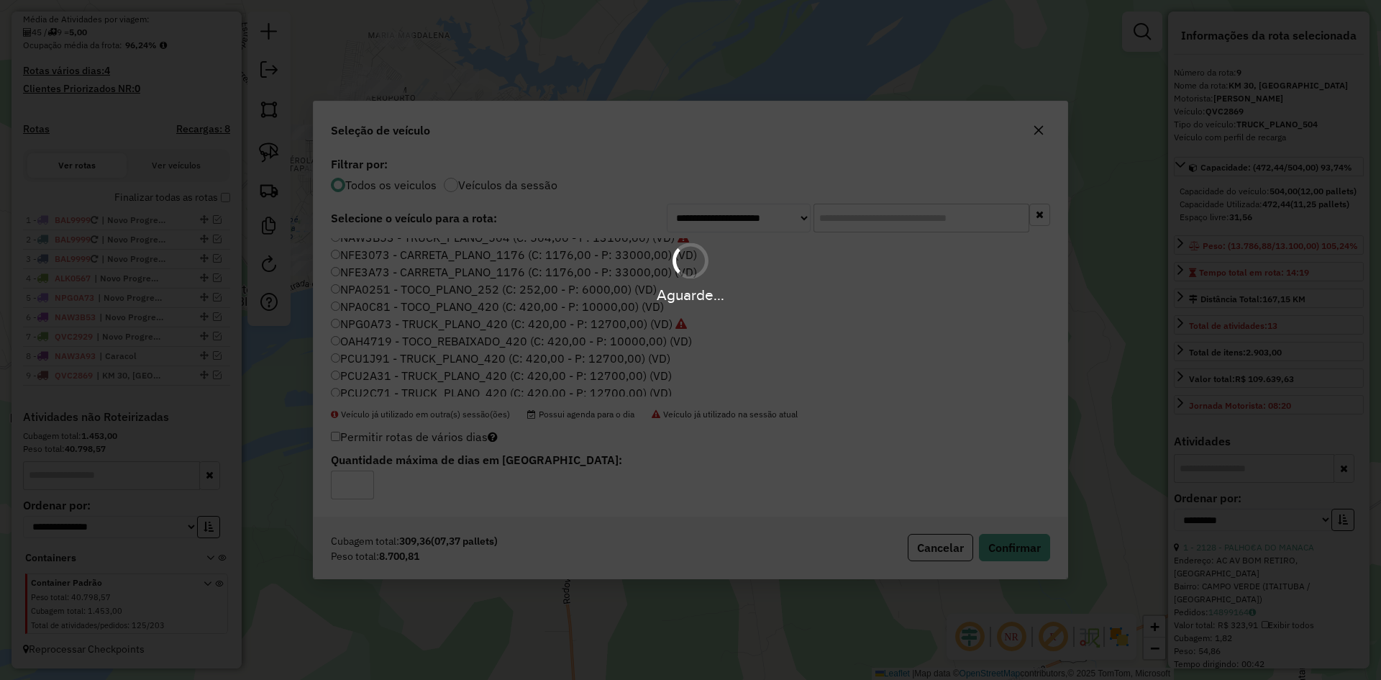
scroll to position [408, 0]
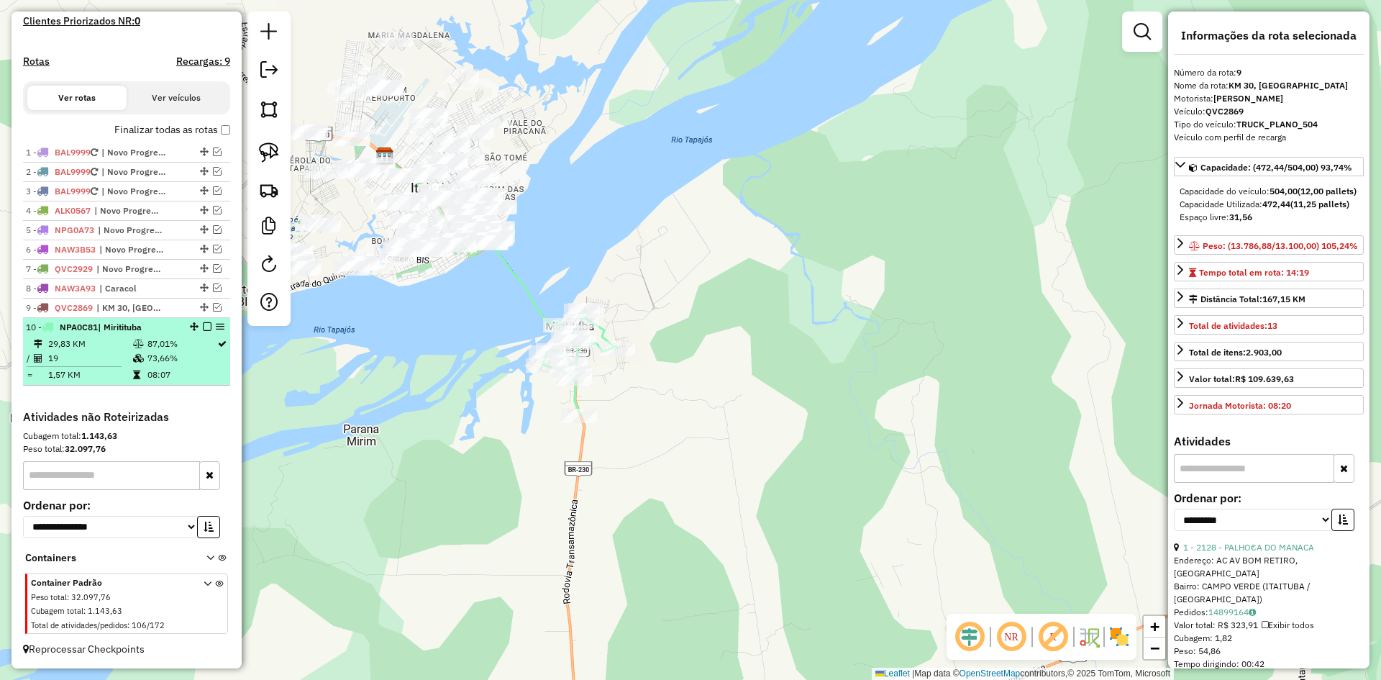
click at [143, 355] on td at bounding box center [139, 358] width 14 height 14
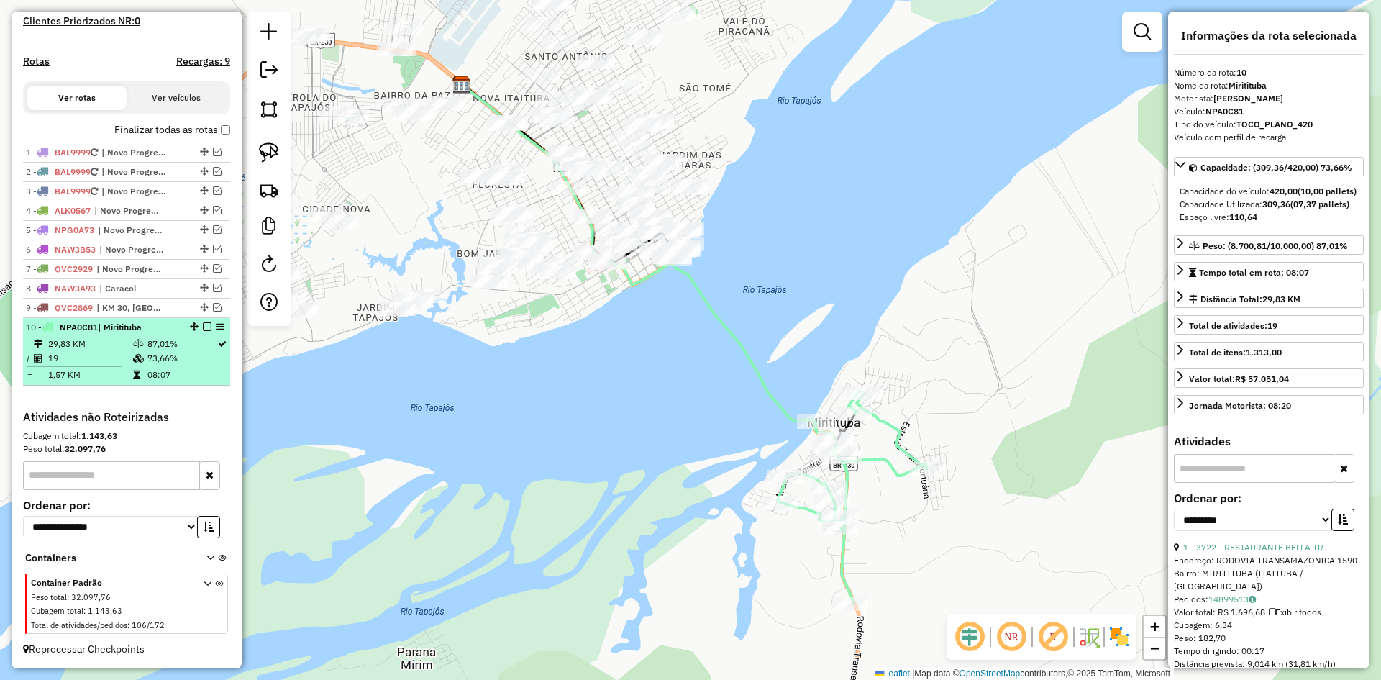
click at [203, 327] on em at bounding box center [207, 326] width 9 height 9
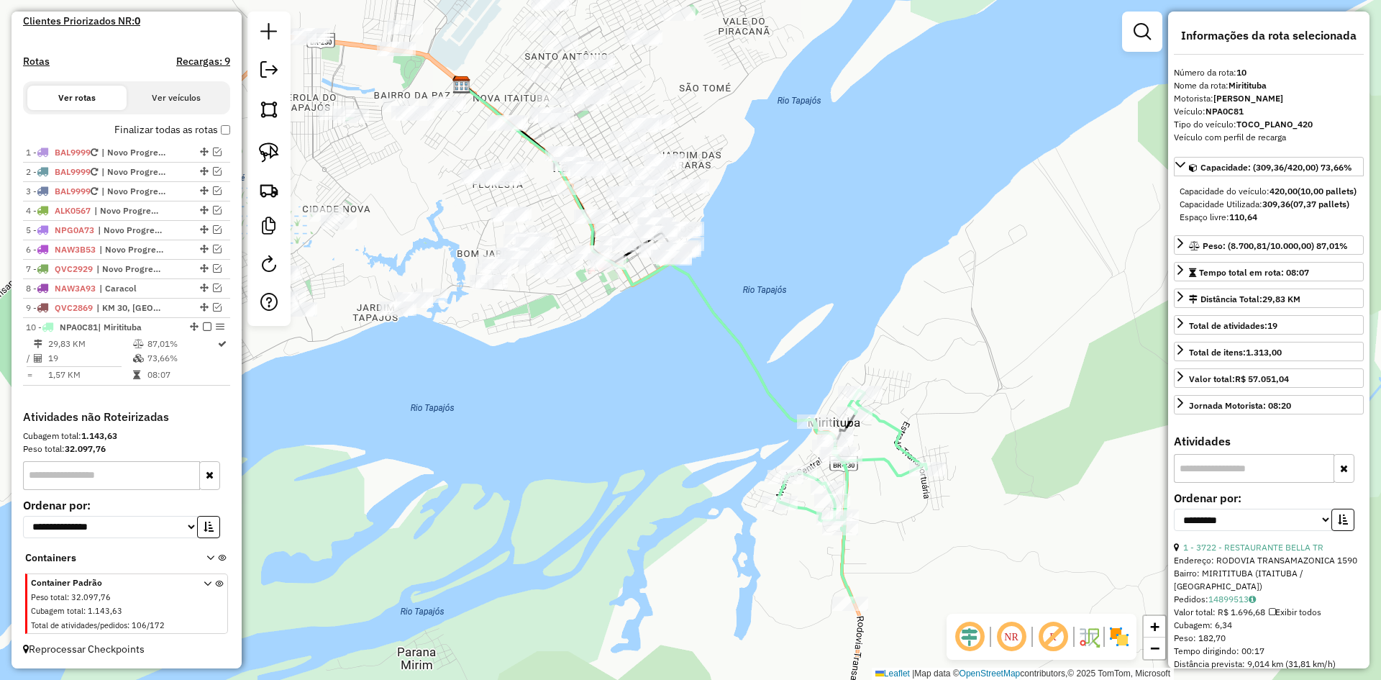
scroll to position [360, 0]
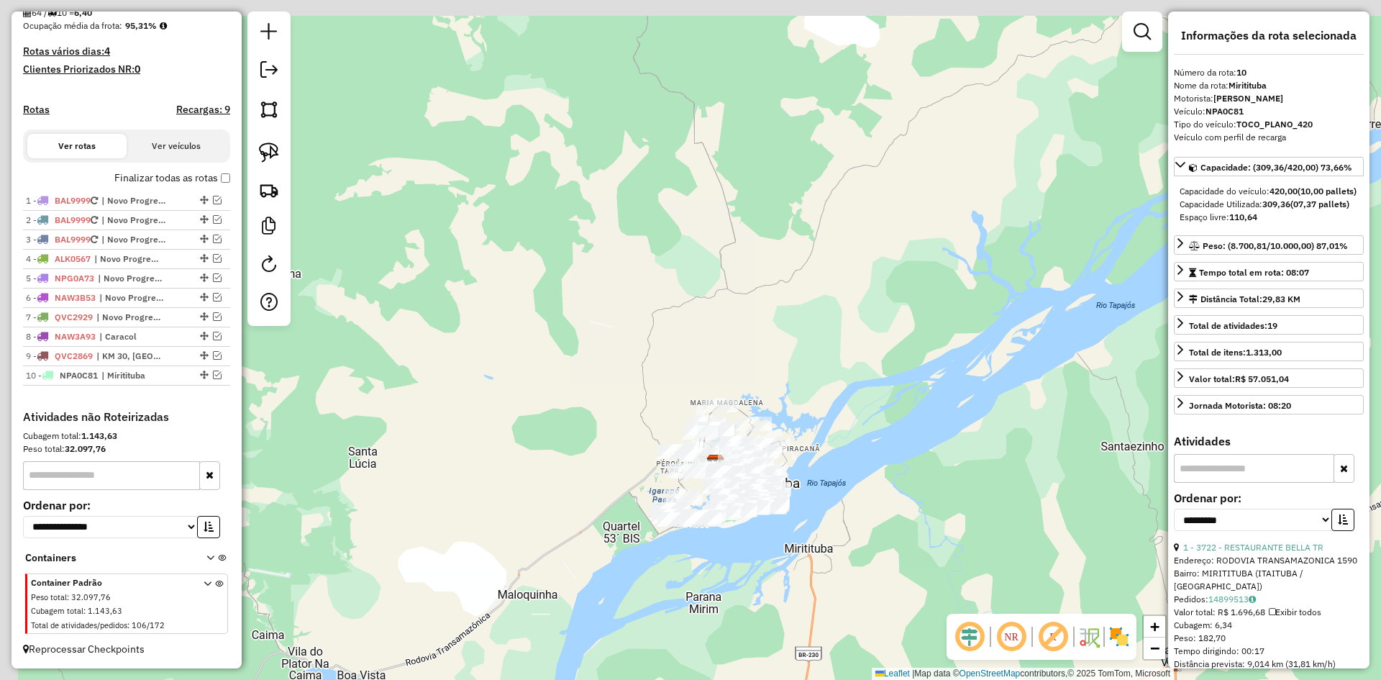
drag, startPoint x: 774, startPoint y: 521, endPoint x: 822, endPoint y: 537, distance: 50.9
click at [801, 549] on div "Janela de atendimento Grade de atendimento Capacidade Transportadoras Veículos …" at bounding box center [690, 340] width 1381 height 680
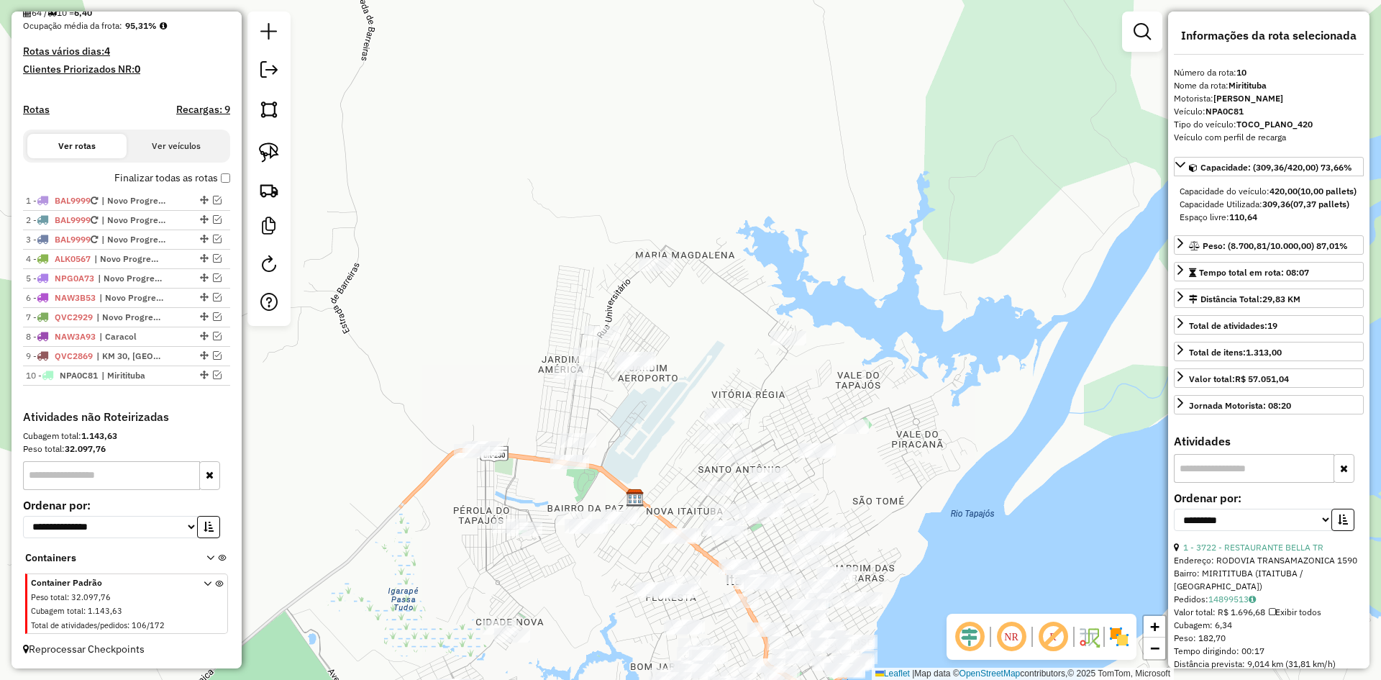
drag, startPoint x: 797, startPoint y: 331, endPoint x: 762, endPoint y: -63, distance: 394.9
click at [762, 0] on html "Aguarde... Pop-up bloqueado! Seu navegador bloqueou automáticamente a abertura …" at bounding box center [690, 340] width 1381 height 680
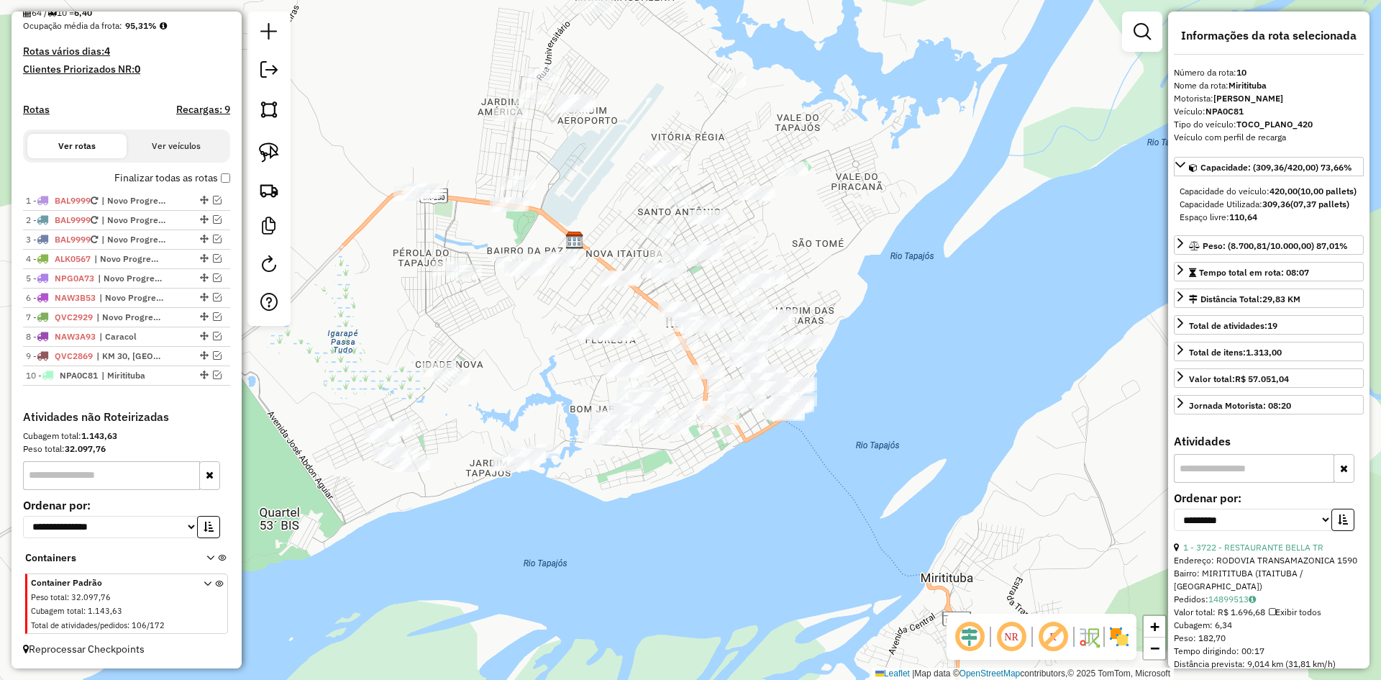
click at [567, 541] on div "Janela de atendimento Grade de atendimento Capacidade Transportadoras Veículos …" at bounding box center [690, 340] width 1381 height 680
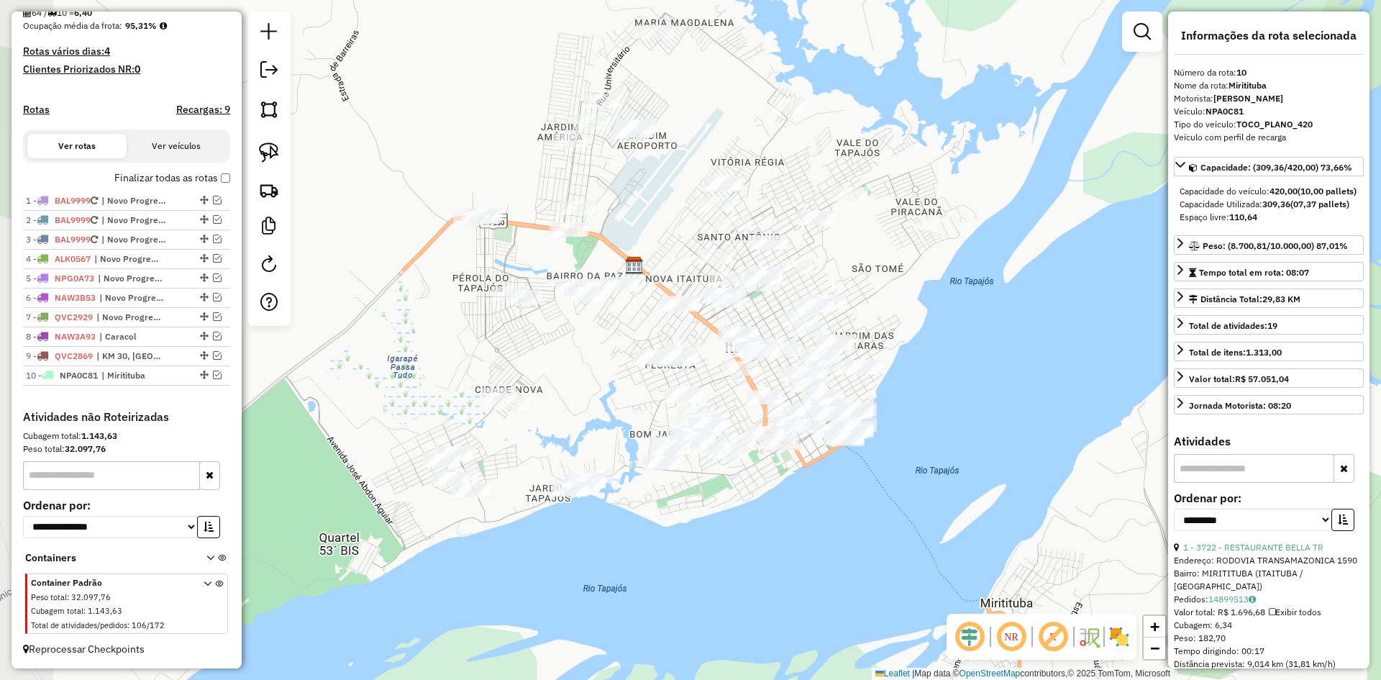
click at [623, 568] on div "Janela de atendimento Grade de atendimento Capacidade Transportadoras Veículos …" at bounding box center [690, 340] width 1381 height 680
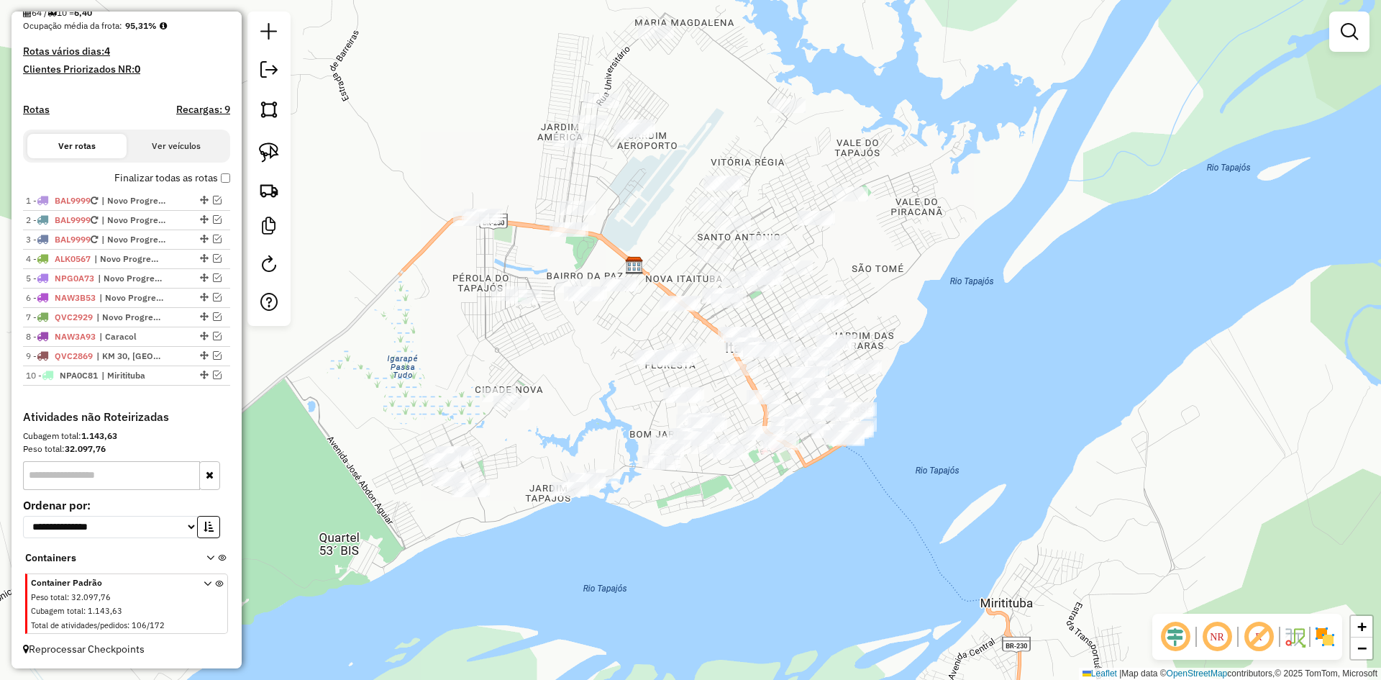
click at [612, 350] on div "Janela de atendimento Grade de atendimento Capacidade Transportadoras Veículos …" at bounding box center [690, 340] width 1381 height 680
click at [588, 362] on div "Janela de atendimento Grade de atendimento Capacidade Transportadoras Veículos …" at bounding box center [690, 340] width 1381 height 680
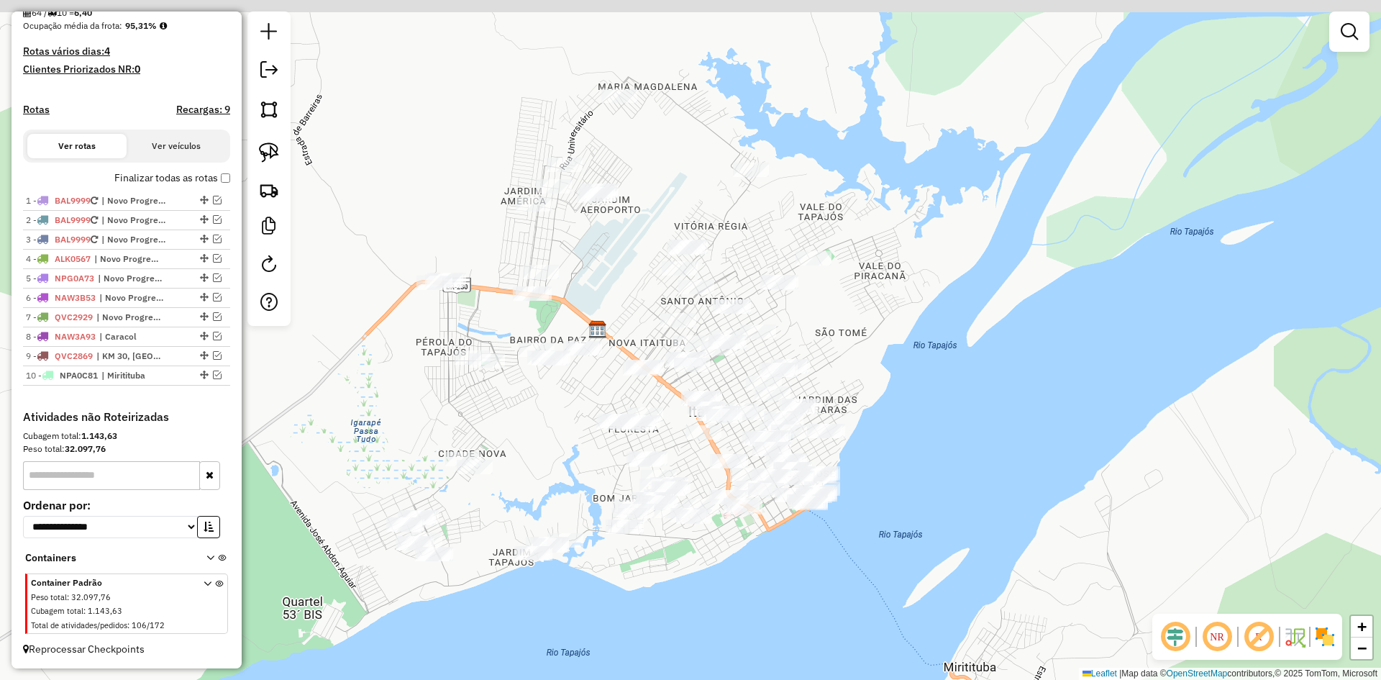
drag, startPoint x: 555, startPoint y: 337, endPoint x: 518, endPoint y: 403, distance: 75.7
click at [518, 403] on div "Janela de atendimento Grade de atendimento Capacidade Transportadoras Veículos …" at bounding box center [690, 340] width 1381 height 680
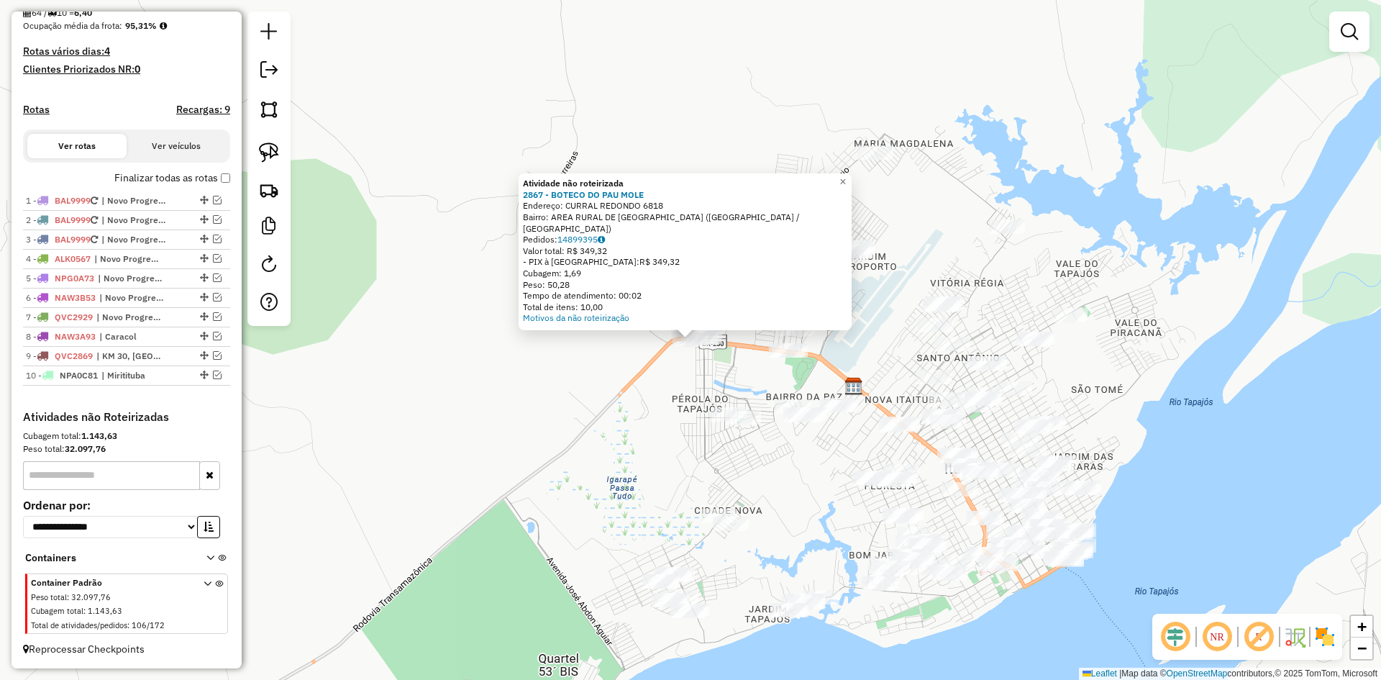
click at [604, 394] on div "Atividade não roteirizada 2867 - BOTECO DO PAU MOLE Endereço: CURRAL REDONDO 68…" at bounding box center [690, 340] width 1381 height 680
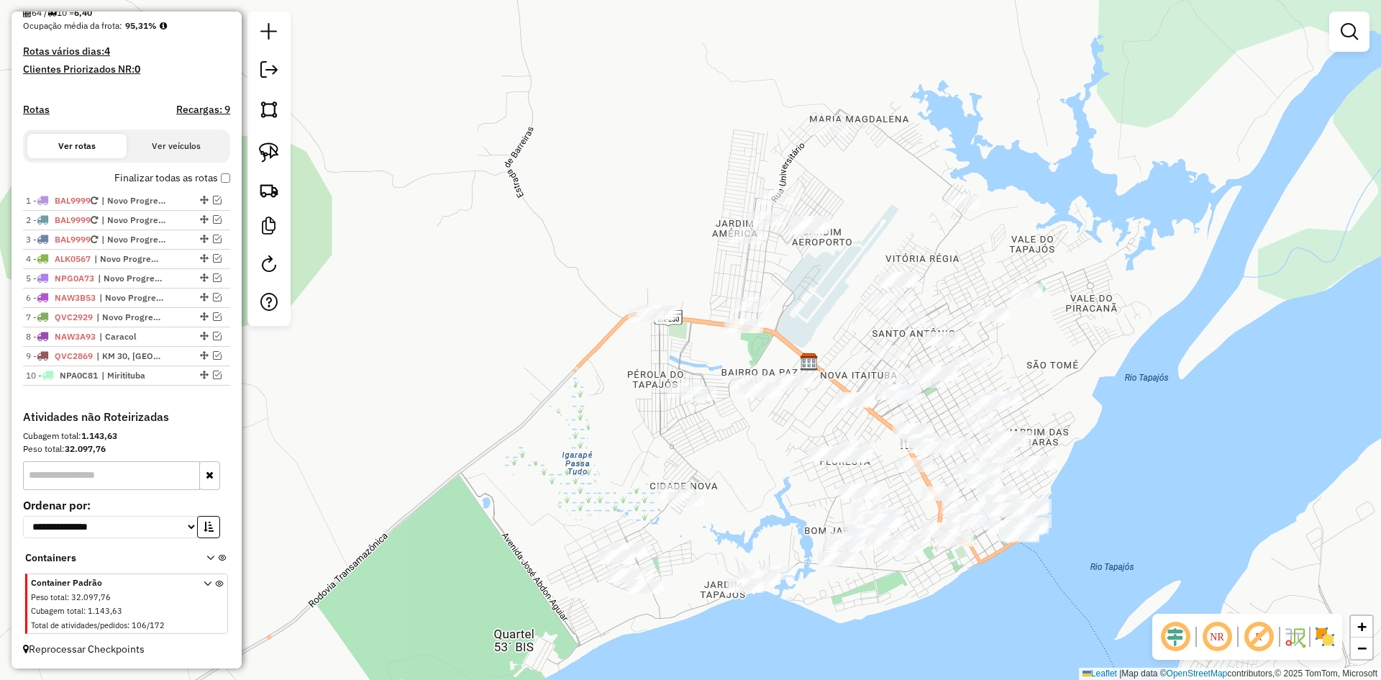
drag, startPoint x: 631, startPoint y: 442, endPoint x: 556, endPoint y: 406, distance: 83.3
click at [556, 406] on div "Janela de atendimento Grade de atendimento Capacidade Transportadoras Veículos …" at bounding box center [690, 340] width 1381 height 680
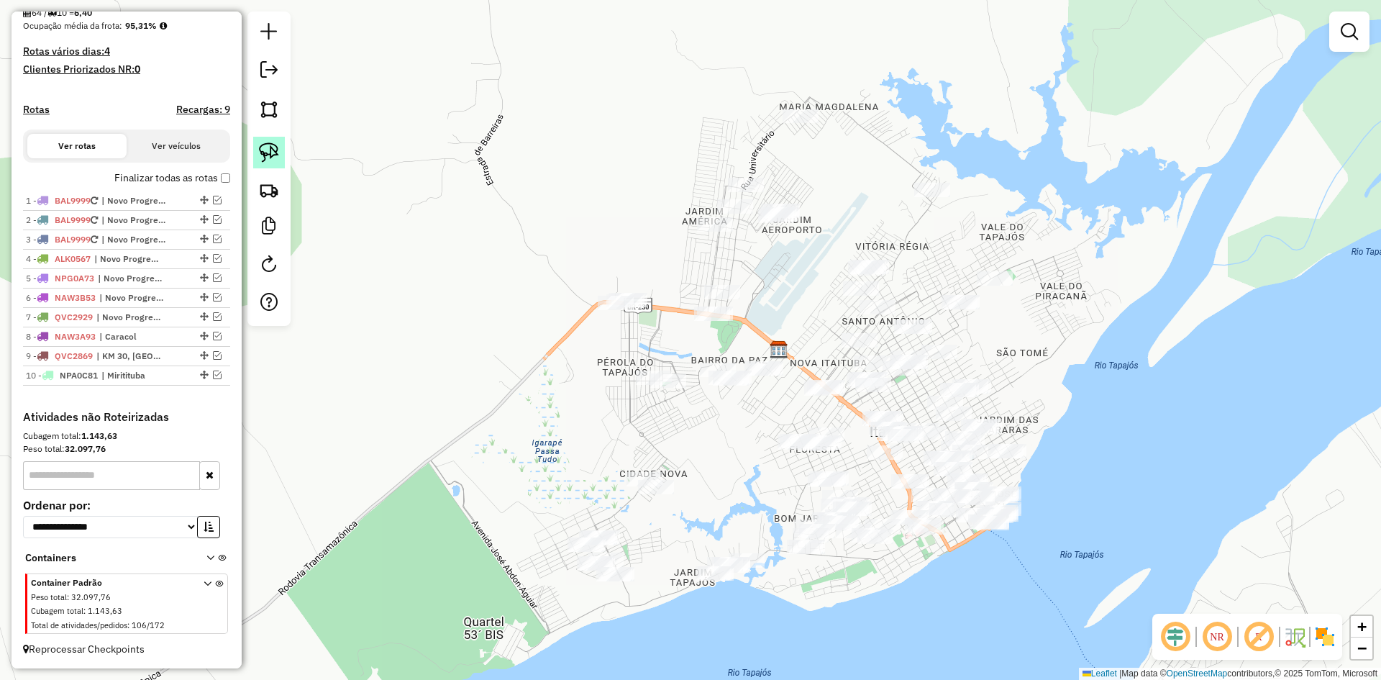
click at [266, 150] on img at bounding box center [269, 152] width 20 height 20
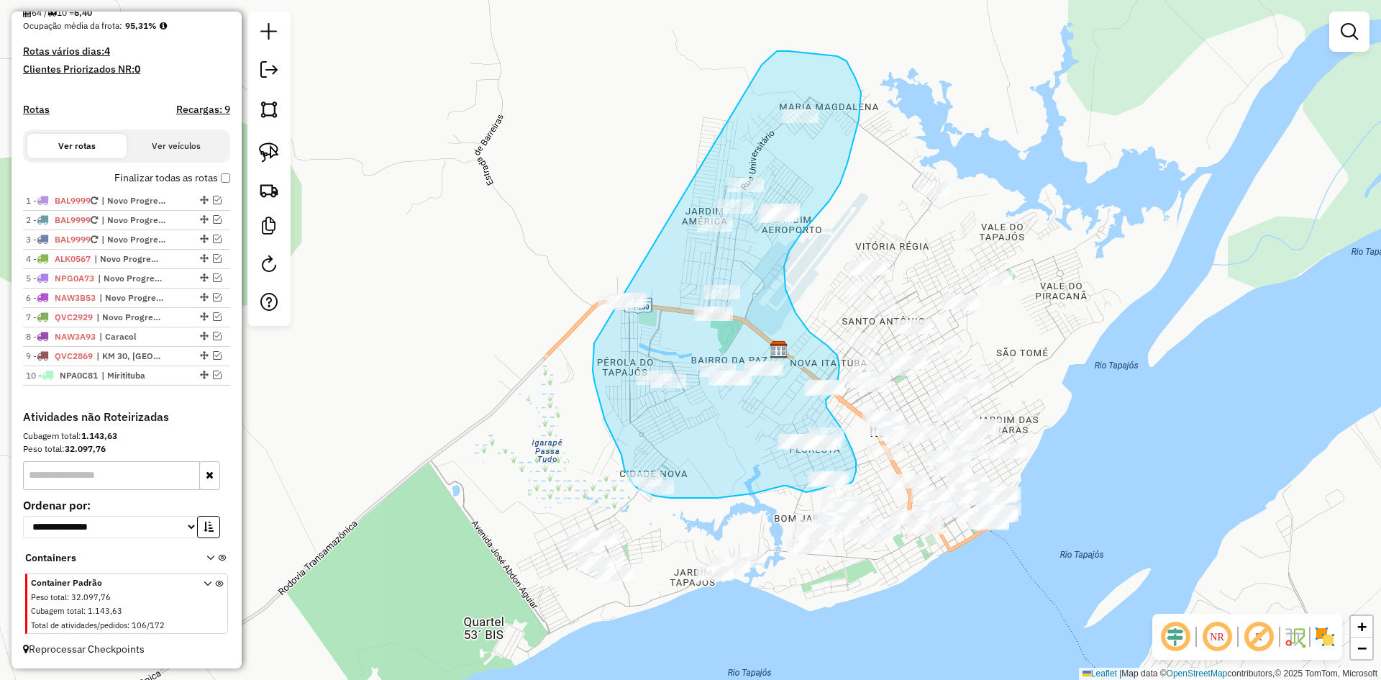
drag, startPoint x: 594, startPoint y: 346, endPoint x: 757, endPoint y: 74, distance: 316.8
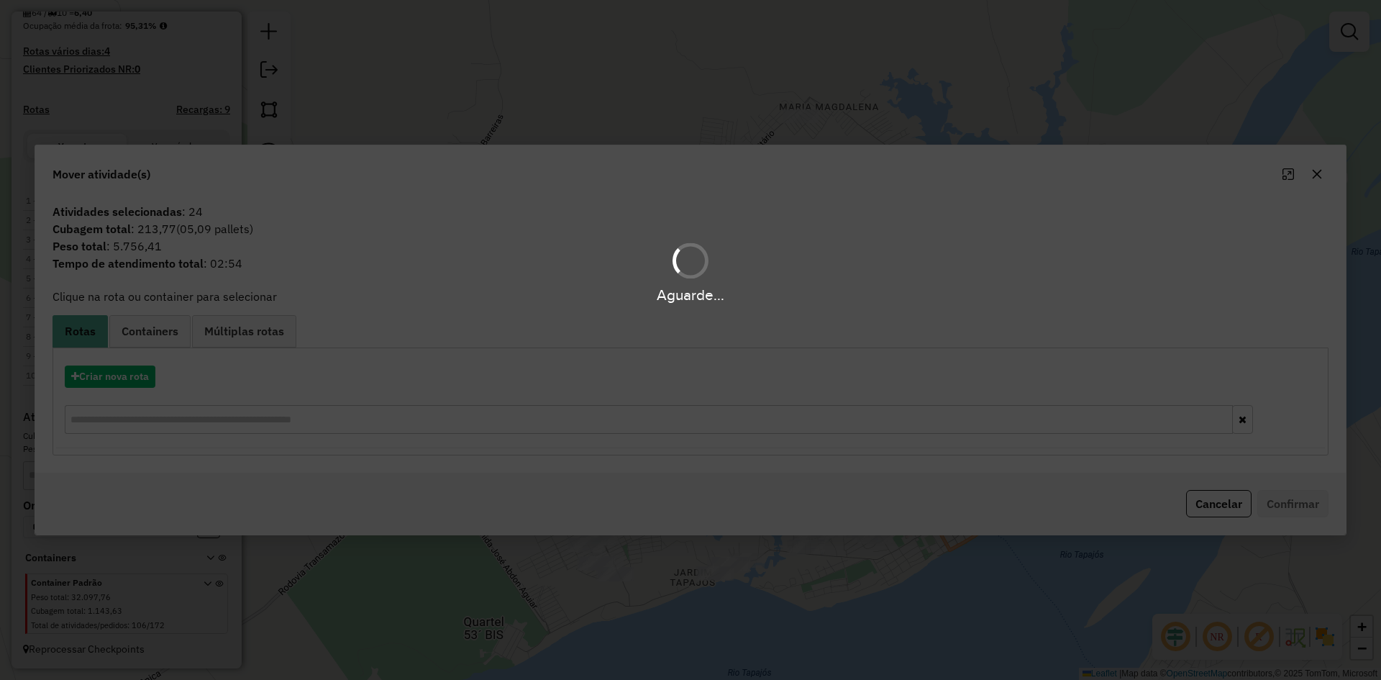
click at [113, 373] on div "Aguarde..." at bounding box center [690, 340] width 1381 height 680
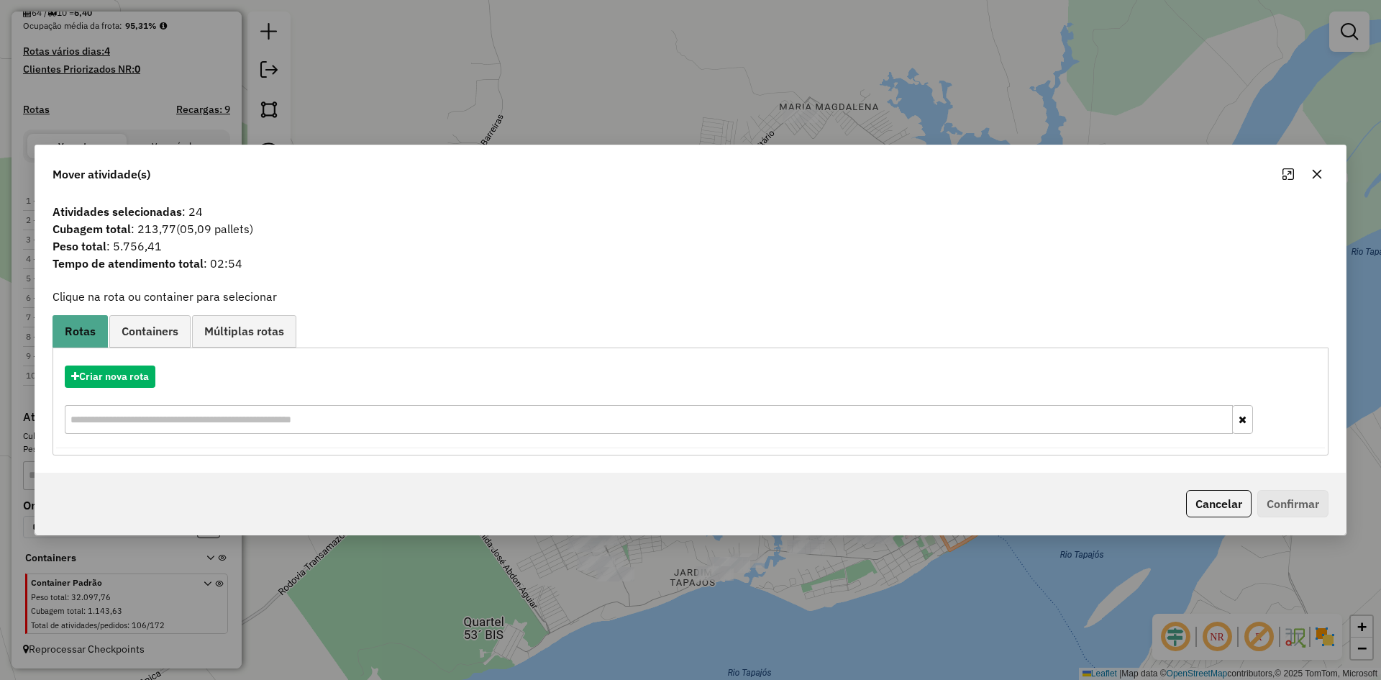
click at [117, 393] on div "Criar nova rota" at bounding box center [690, 402] width 1269 height 94
click at [122, 382] on button "Criar nova rota" at bounding box center [110, 376] width 91 height 22
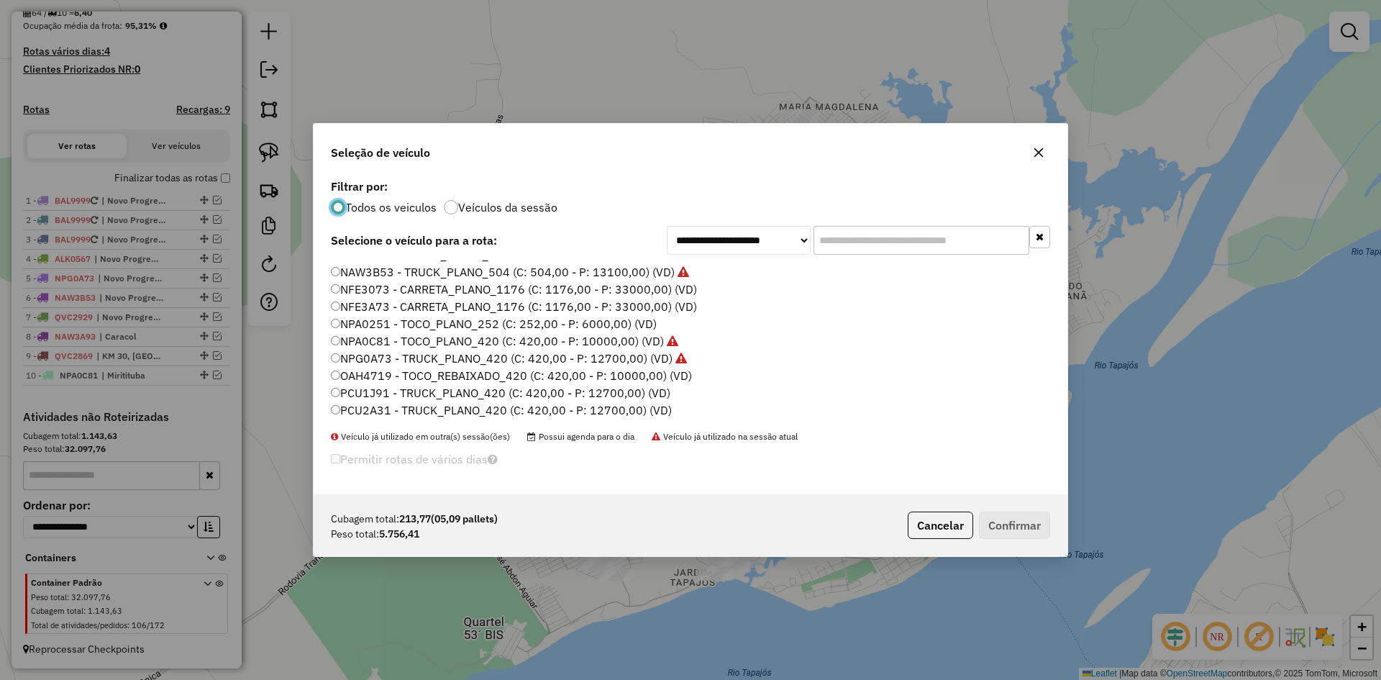
scroll to position [216, 0]
click at [391, 283] on label "PCU1J91 - TRUCK_PLANO_420 (C: 420,00 - P: 12700,00) (VD)" at bounding box center [500, 276] width 339 height 17
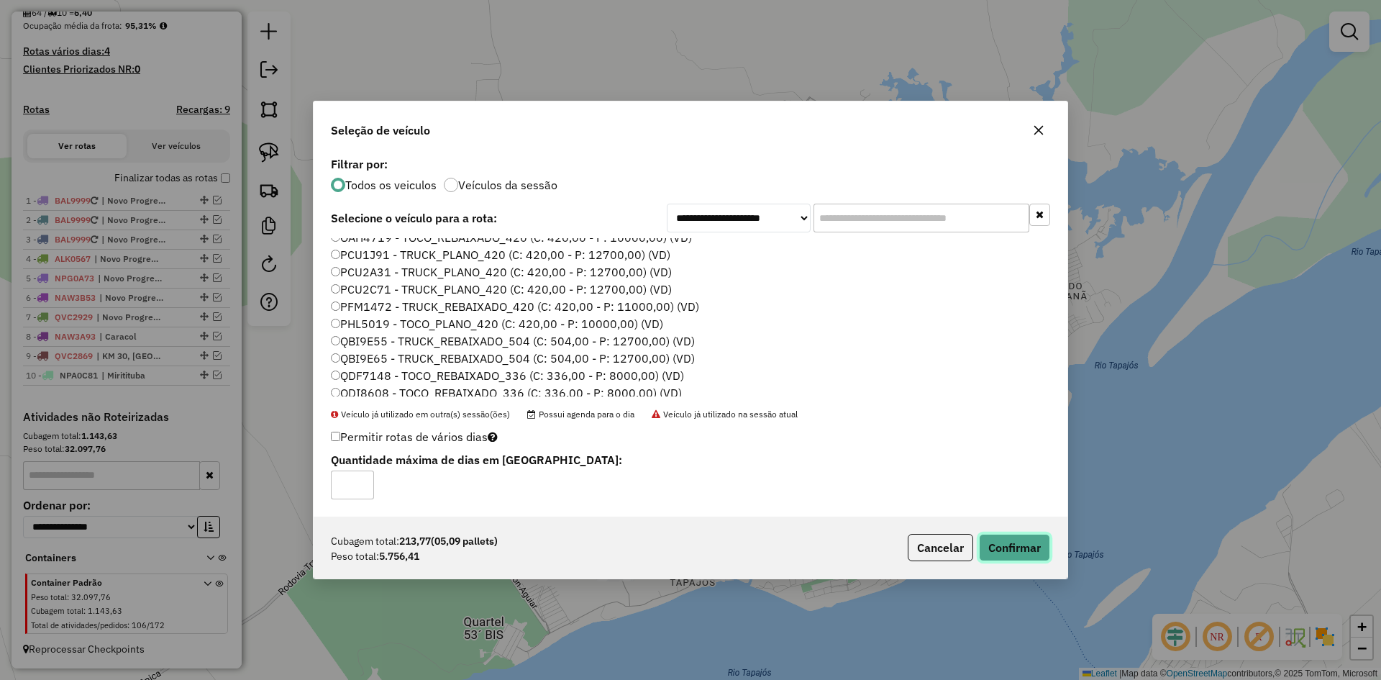
click at [1000, 535] on button "Confirmar" at bounding box center [1014, 547] width 71 height 27
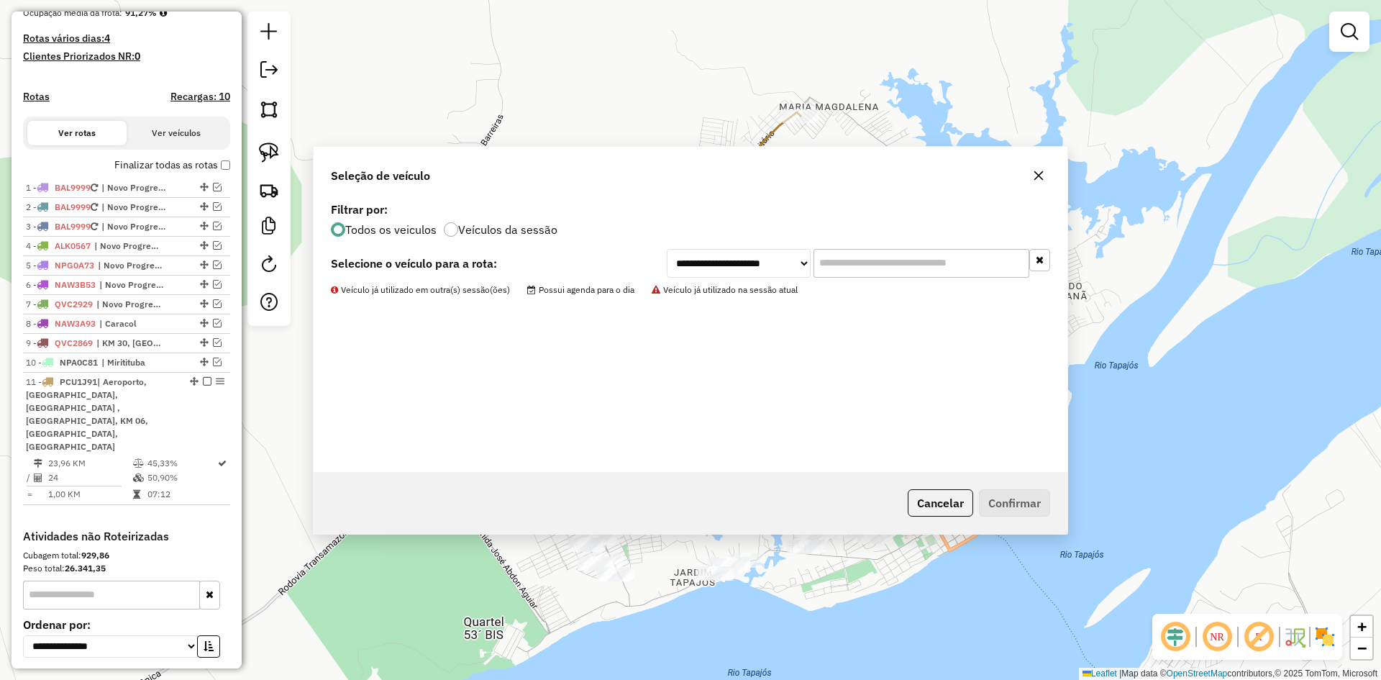
scroll to position [408, 0]
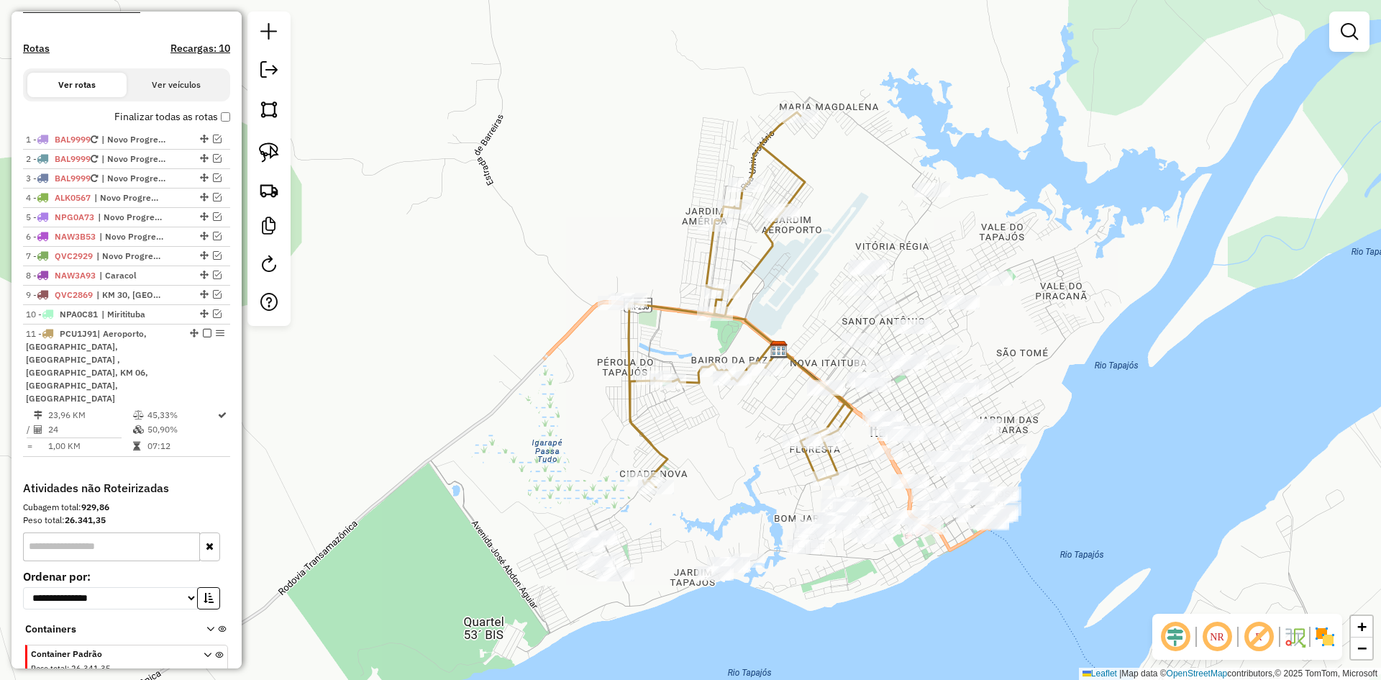
click at [752, 263] on icon at bounding box center [741, 299] width 224 height 375
select select "**********"
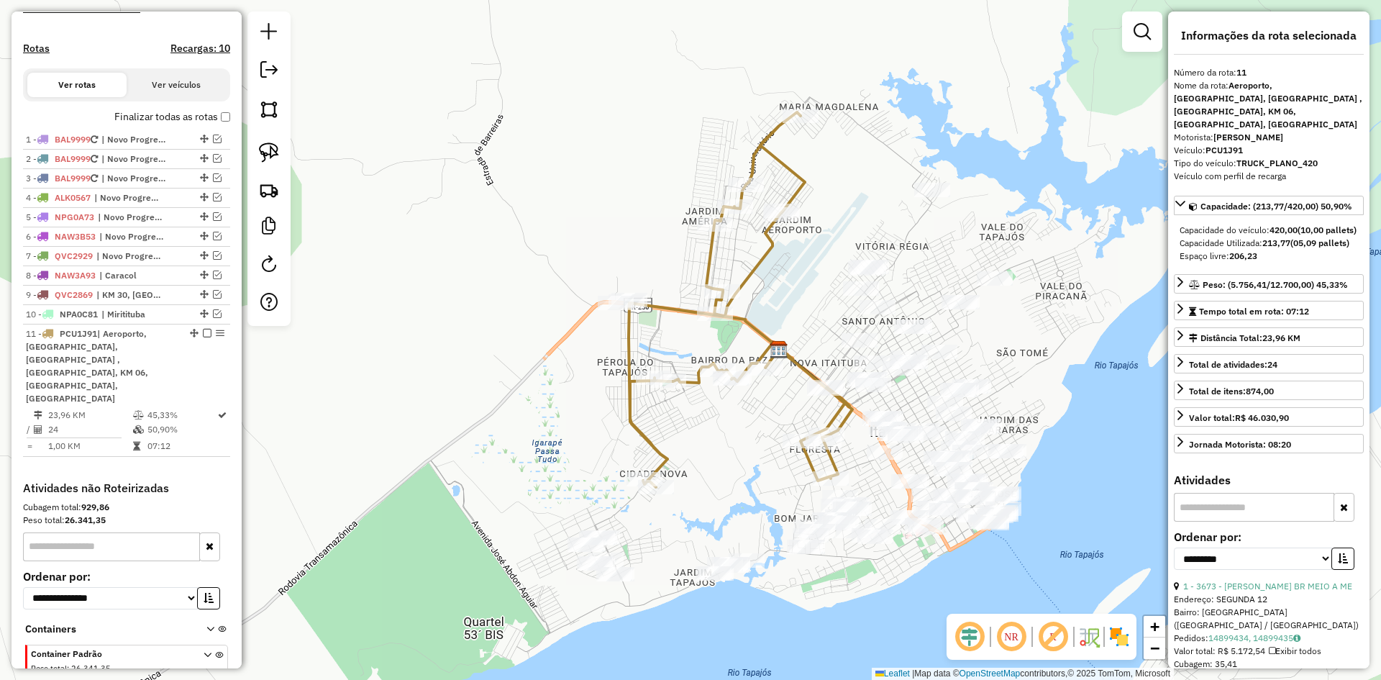
scroll to position [453, 0]
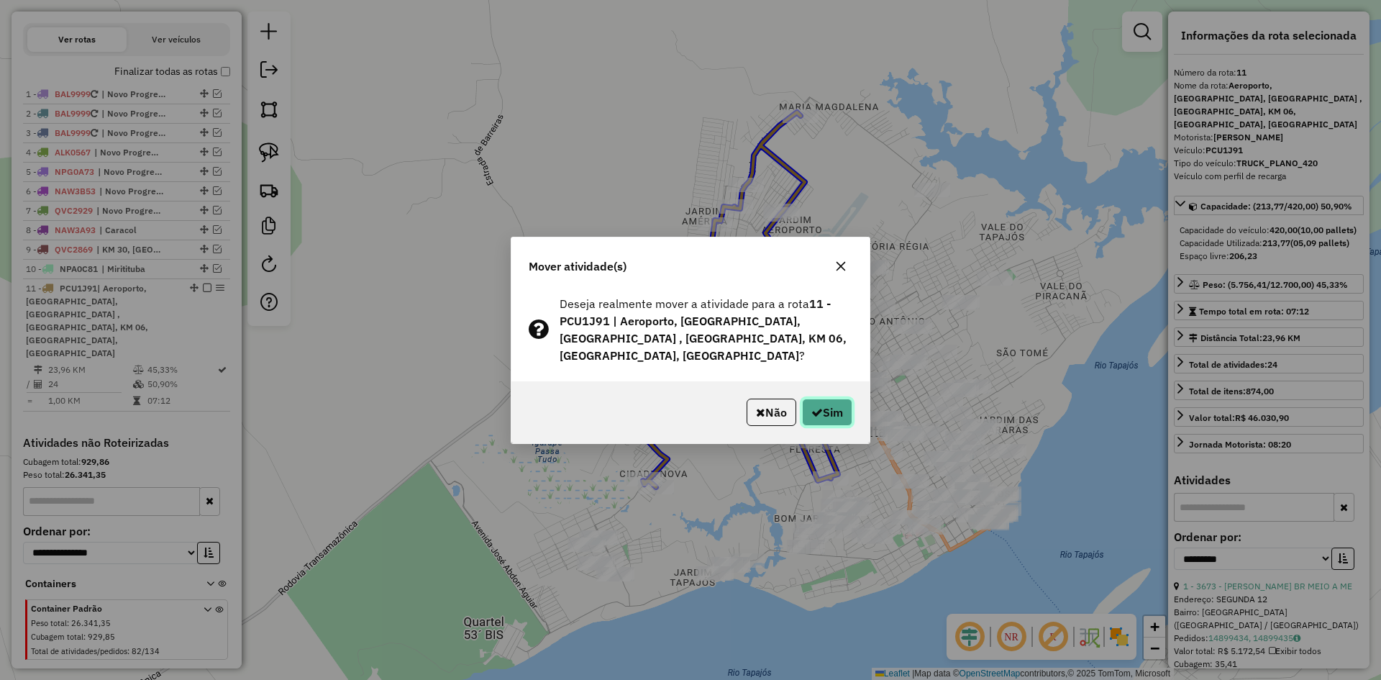
click at [827, 401] on button "Sim" at bounding box center [827, 411] width 50 height 27
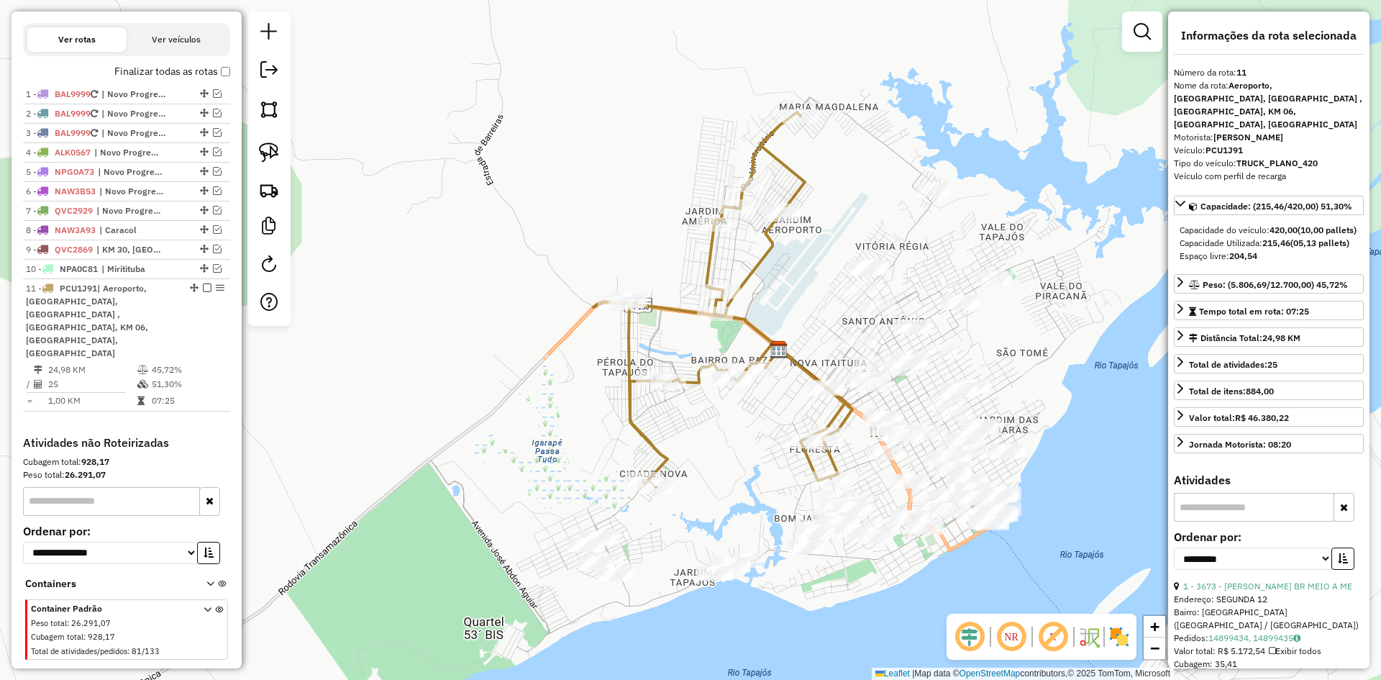
click at [757, 263] on icon at bounding box center [722, 299] width 259 height 375
drag, startPoint x: 762, startPoint y: 494, endPoint x: 665, endPoint y: 453, distance: 105.4
click at [665, 453] on div "Janela de atendimento Grade de atendimento Capacidade Transportadoras Veículos …" at bounding box center [690, 340] width 1381 height 680
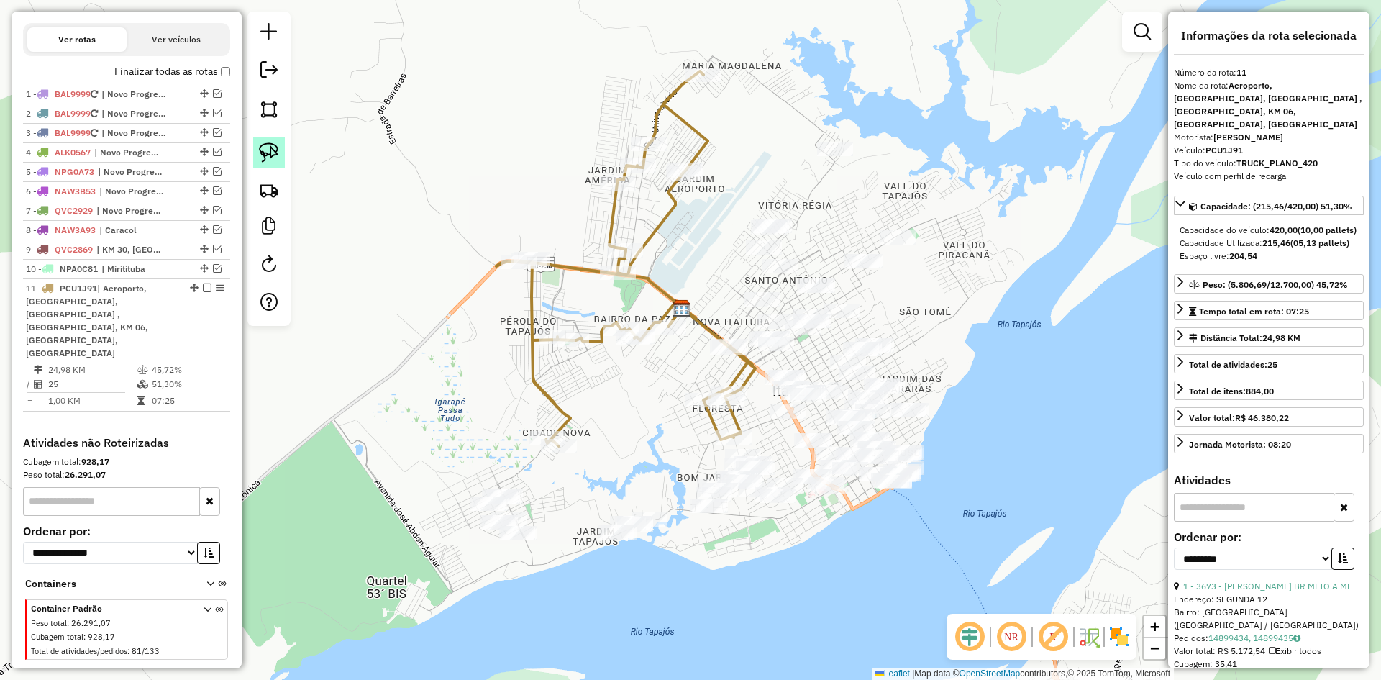
click at [270, 142] on img at bounding box center [269, 152] width 20 height 20
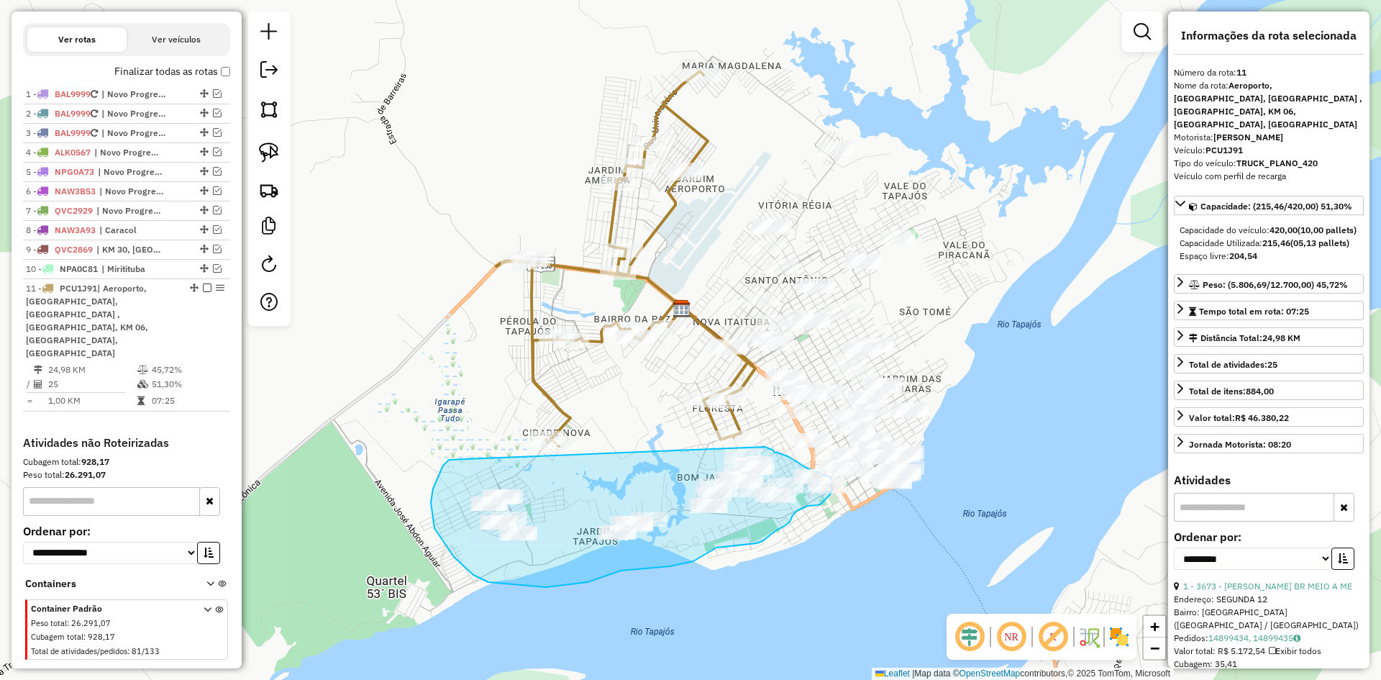
drag, startPoint x: 449, startPoint y: 460, endPoint x: 765, endPoint y: 447, distance: 316.0
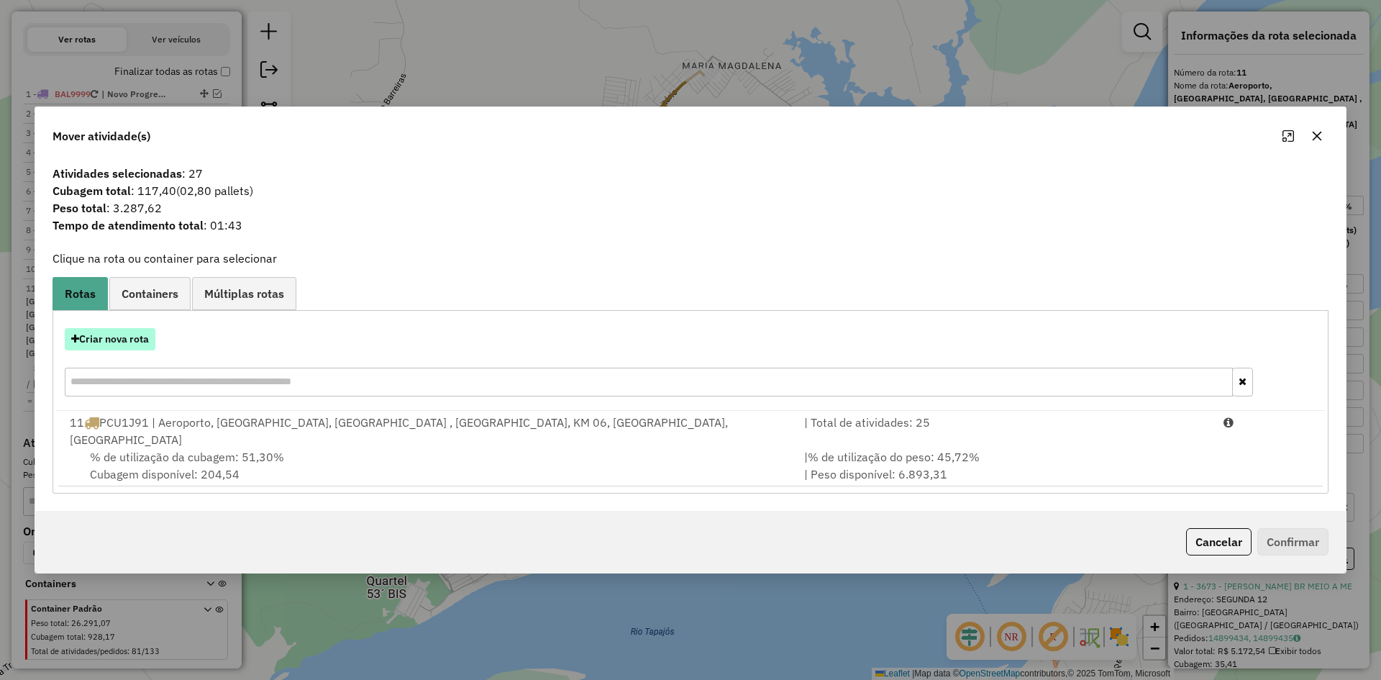
click at [132, 344] on button "Criar nova rota" at bounding box center [110, 339] width 91 height 22
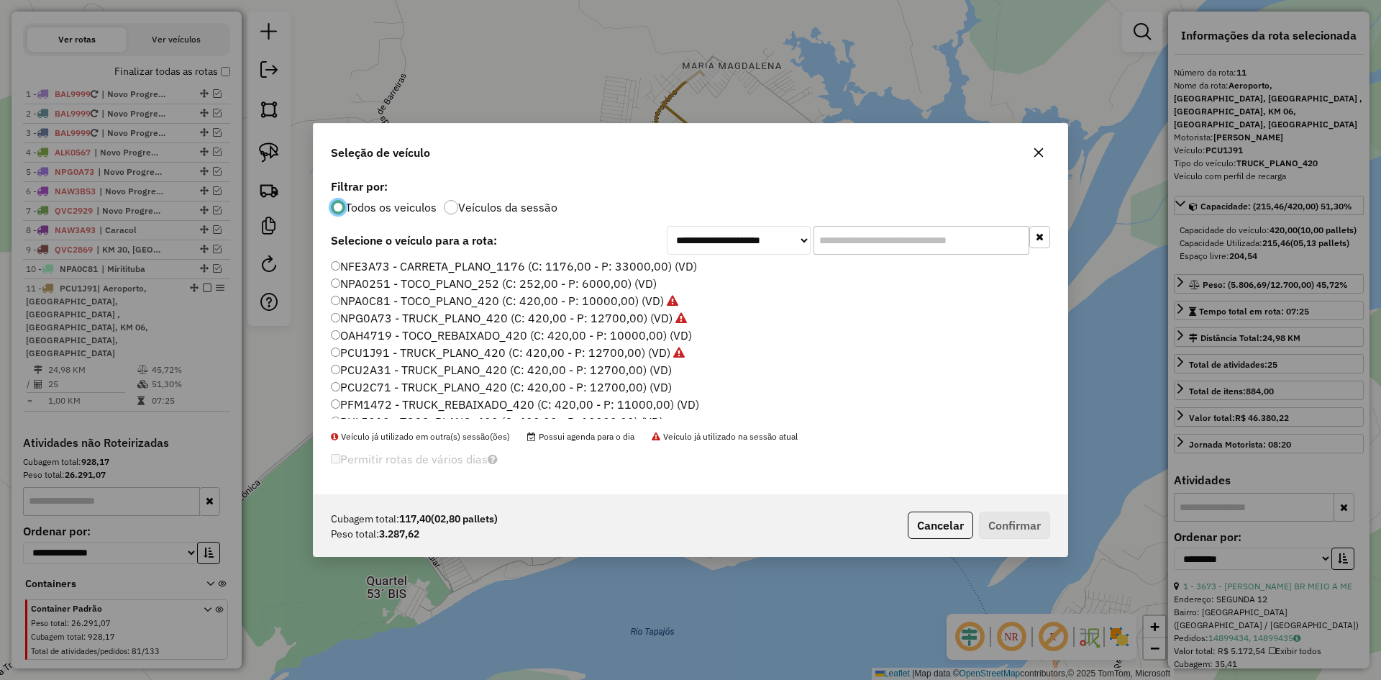
scroll to position [144, 0]
click at [386, 383] on label "PCU2C71 - TRUCK_PLANO_420 (C: 420,00 - P: 12700,00) (VD)" at bounding box center [501, 383] width 341 height 17
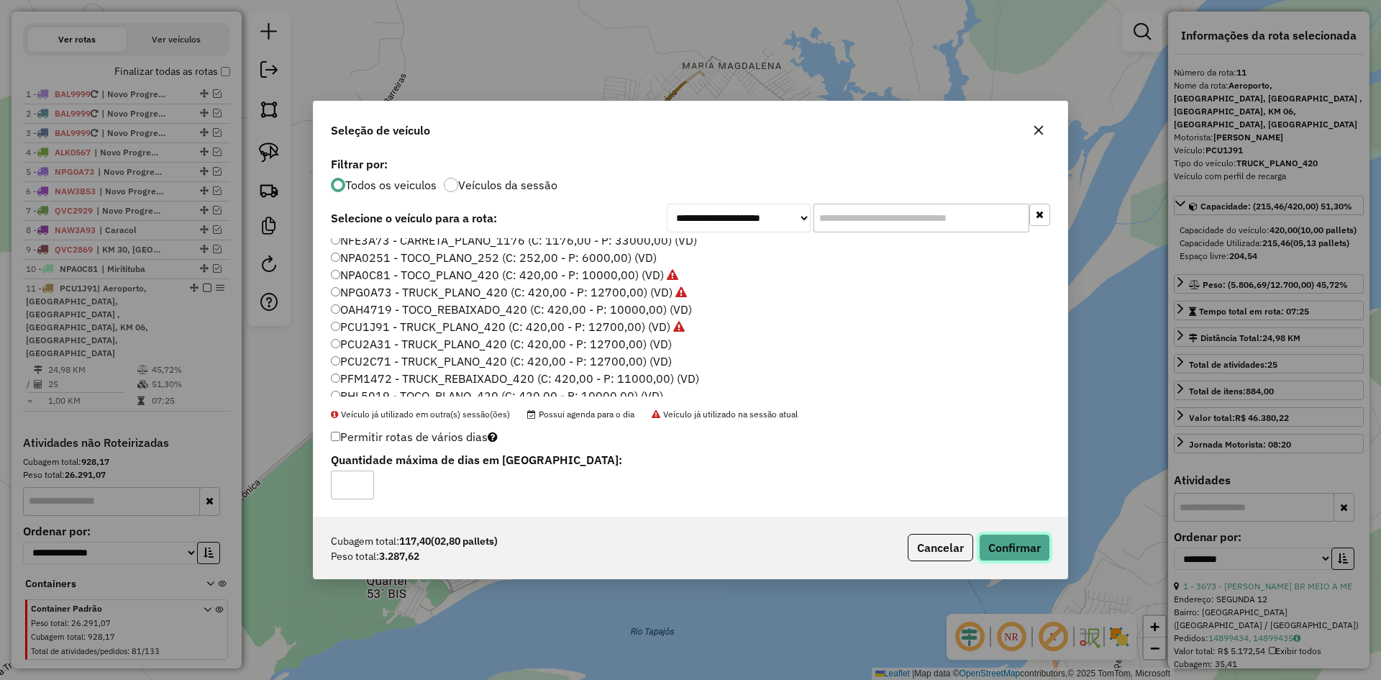
click at [996, 539] on button "Confirmar" at bounding box center [1014, 547] width 71 height 27
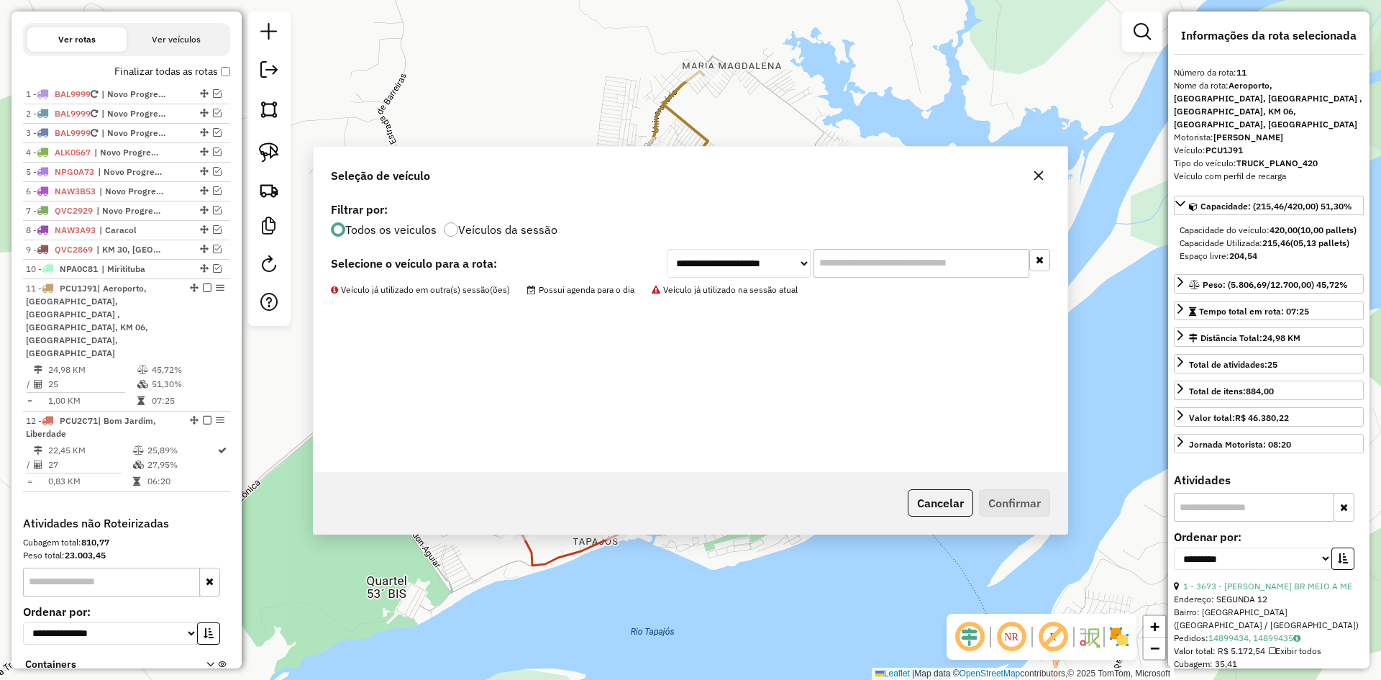
scroll to position [534, 0]
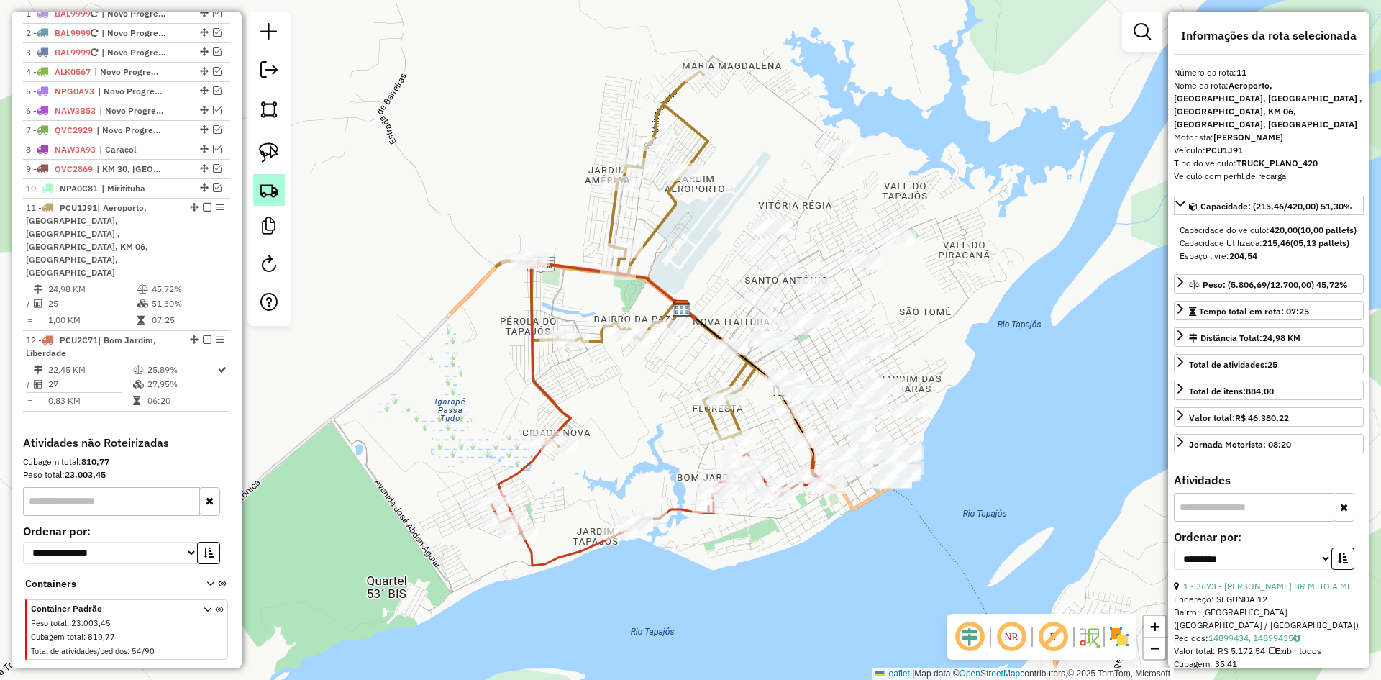
click at [260, 186] on img at bounding box center [269, 190] width 20 height 20
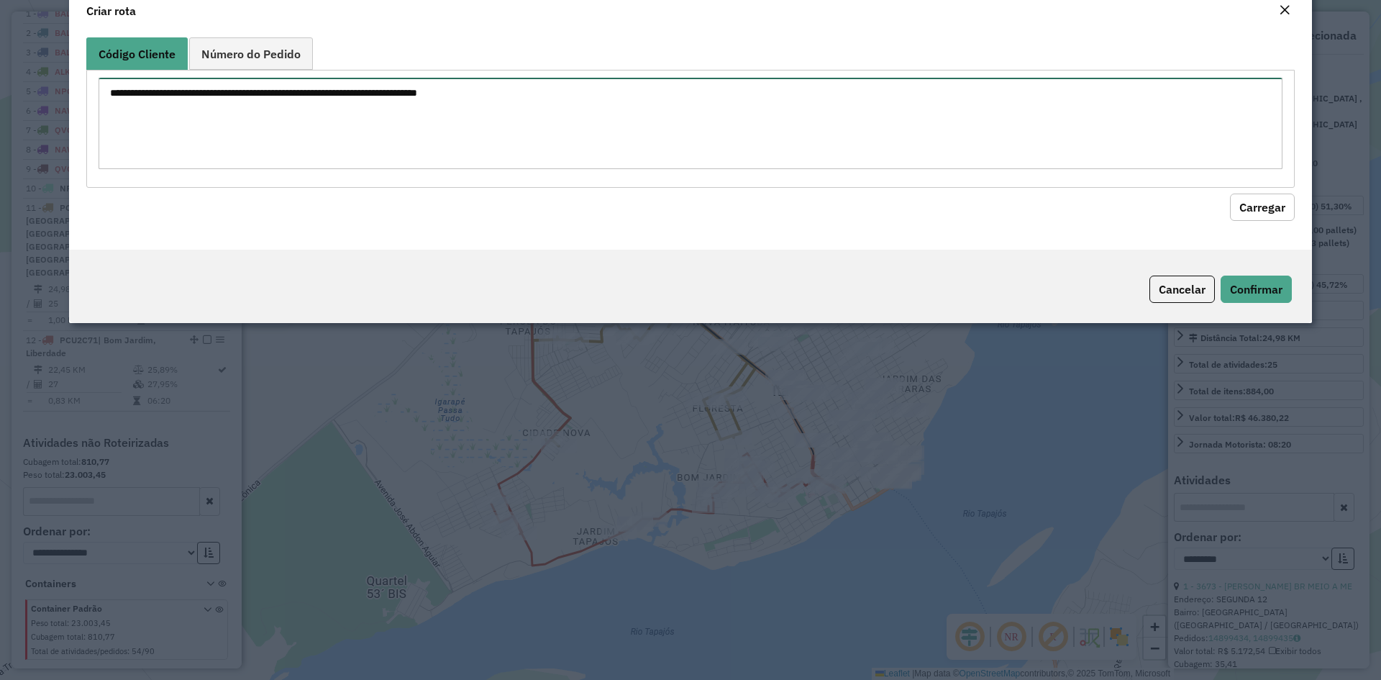
click at [365, 160] on textarea at bounding box center [691, 123] width 1184 height 91
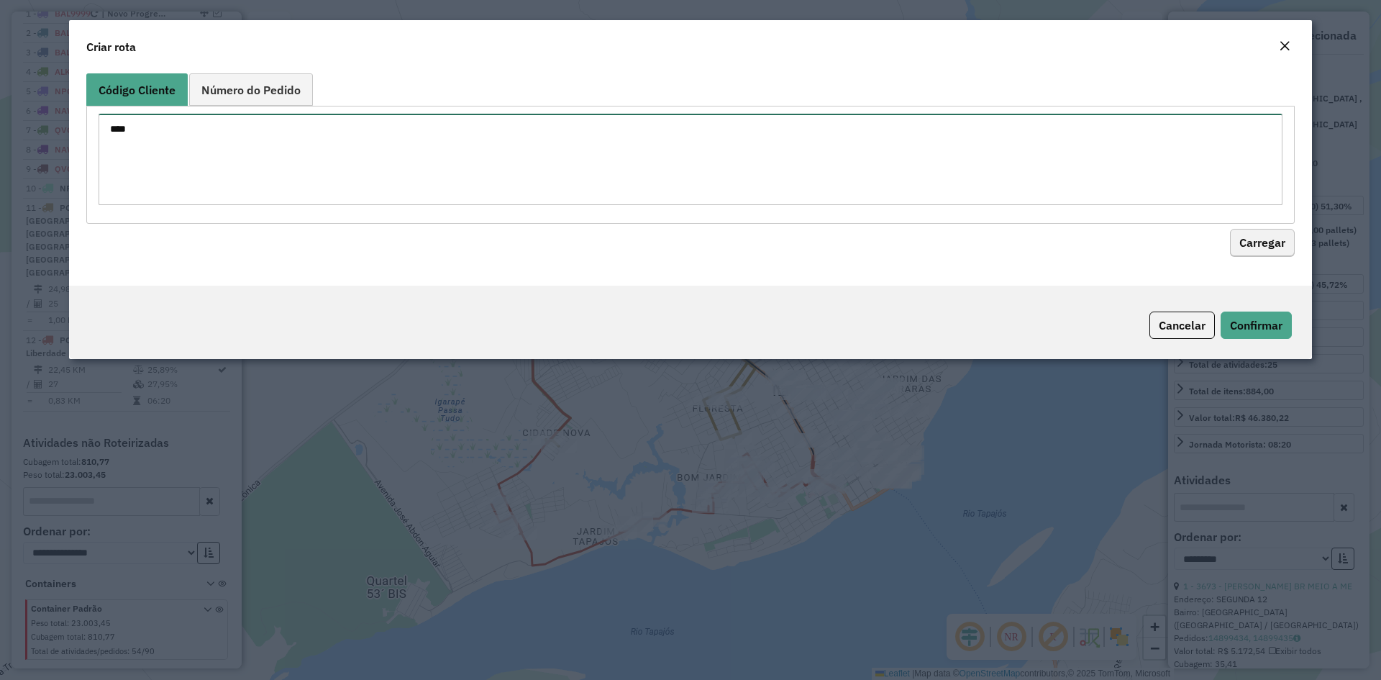
type textarea "****"
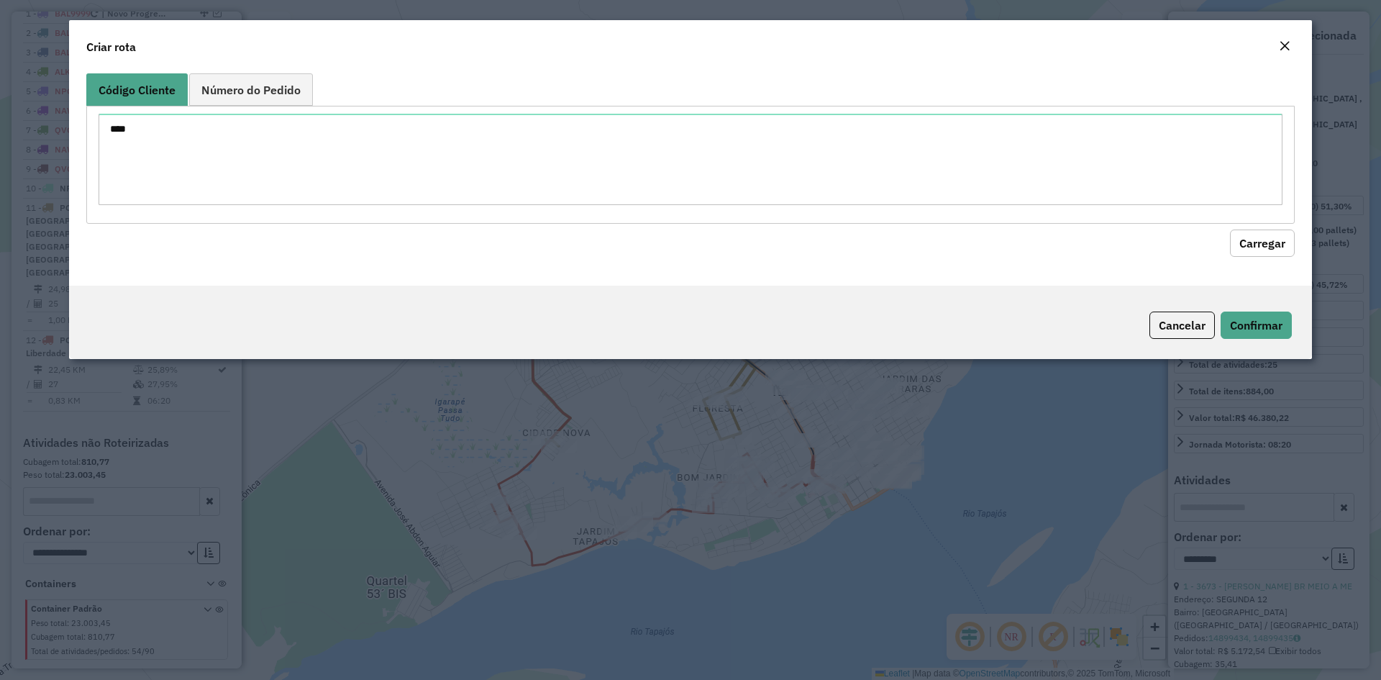
click at [1283, 230] on button "Carregar" at bounding box center [1262, 242] width 65 height 27
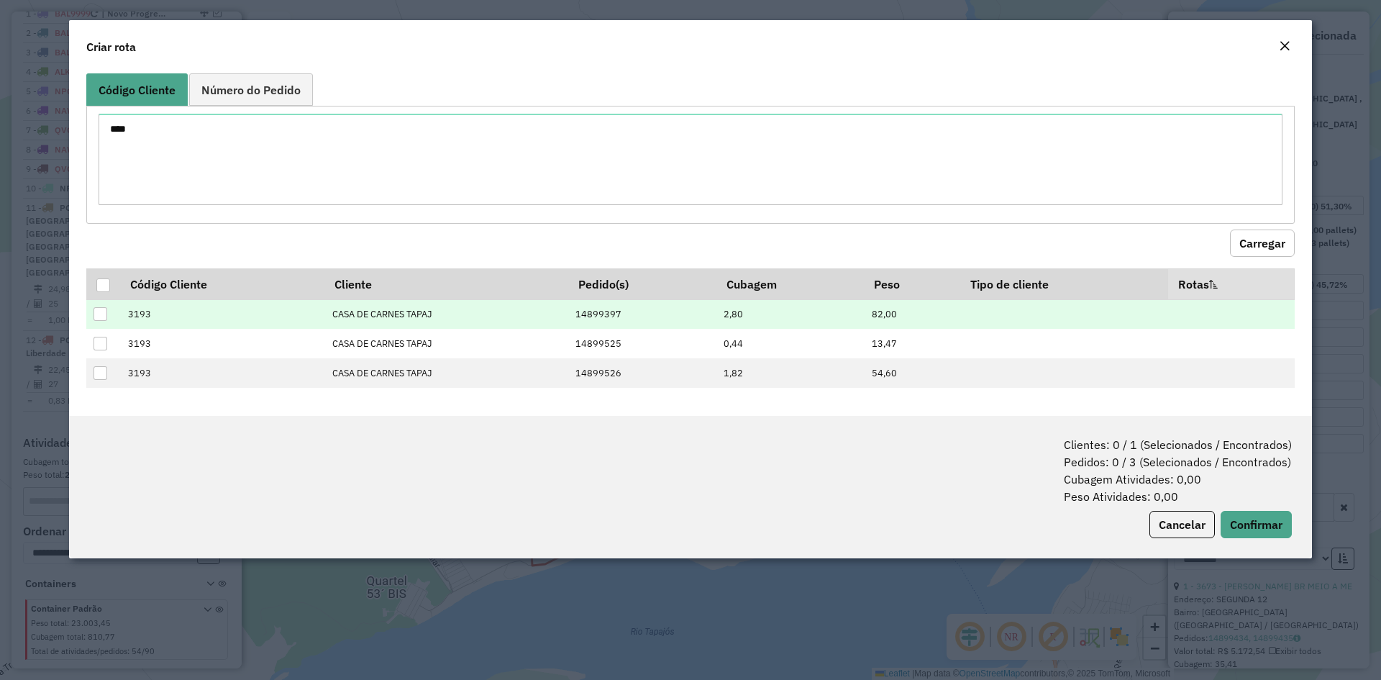
drag, startPoint x: 104, startPoint y: 285, endPoint x: 150, endPoint y: 307, distance: 51.8
click at [104, 284] on div at bounding box center [103, 285] width 14 height 14
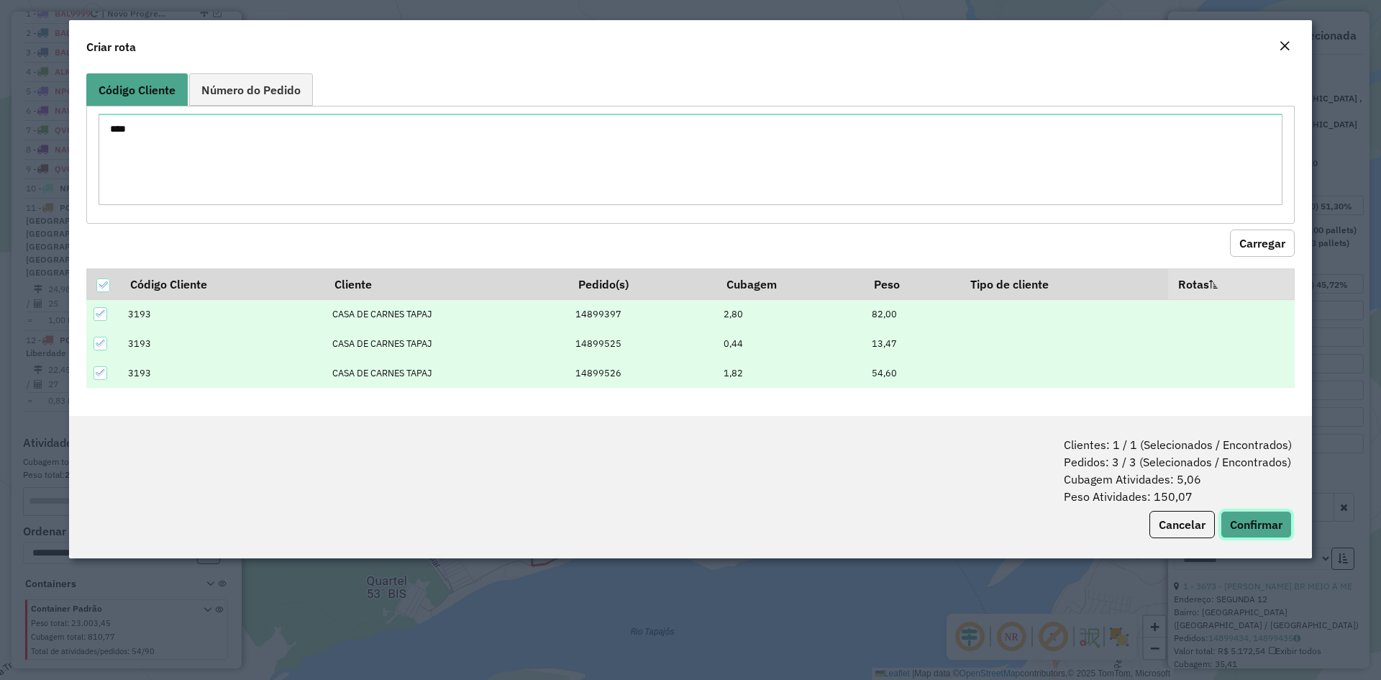
click at [1267, 529] on button "Confirmar" at bounding box center [1256, 524] width 71 height 27
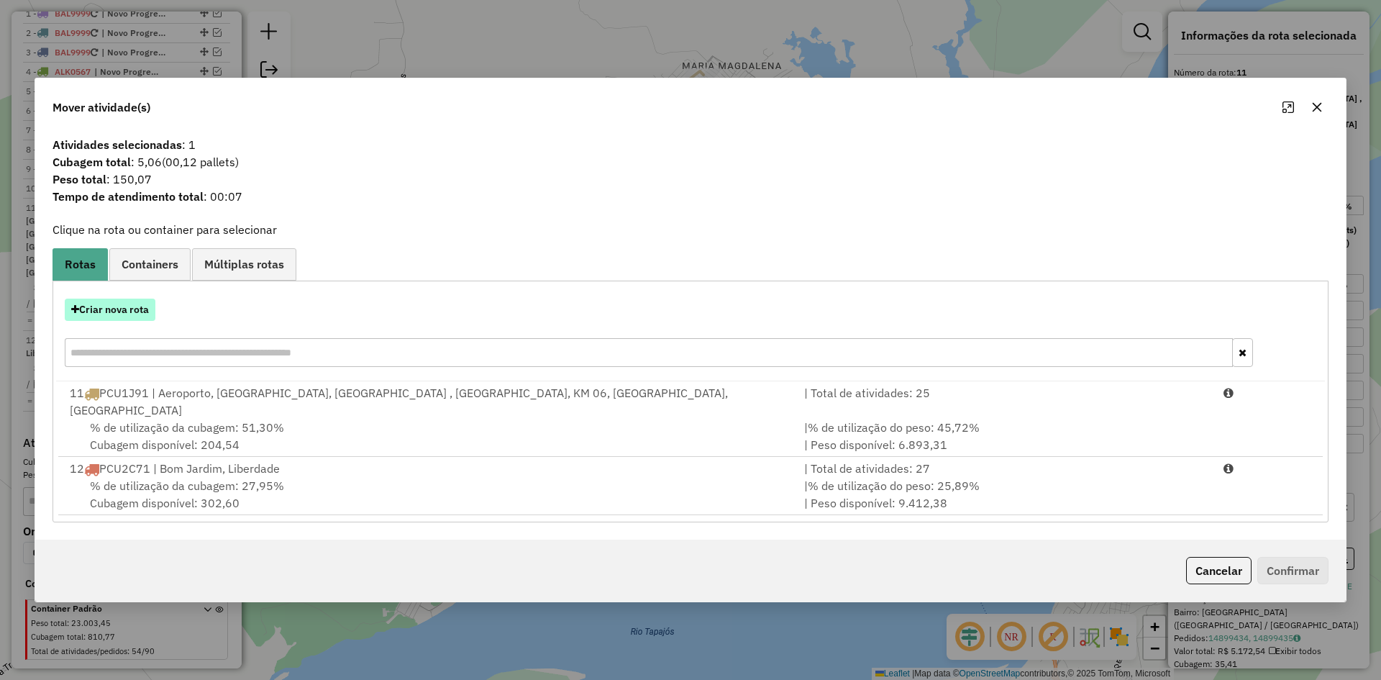
click at [134, 314] on button "Criar nova rota" at bounding box center [110, 309] width 91 height 22
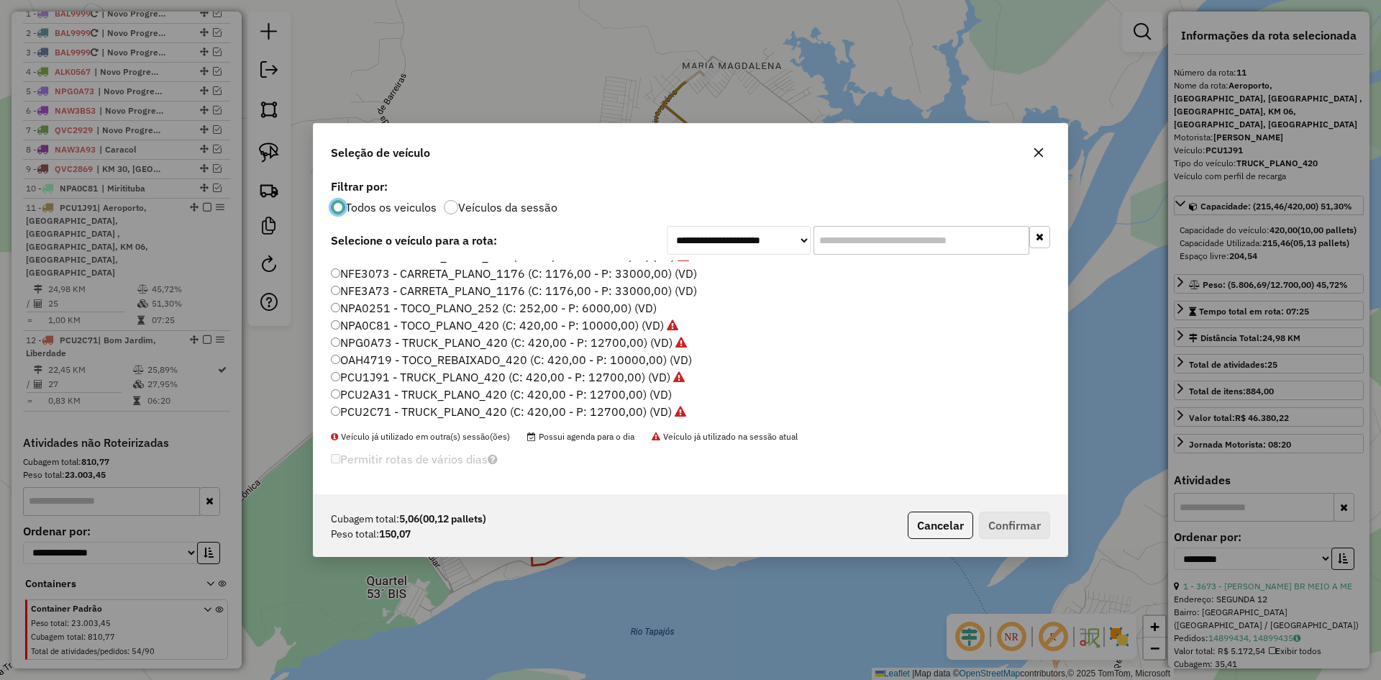
scroll to position [216, 0]
click at [388, 298] on label "PCU2A31 - TRUCK_PLANO_420 (C: 420,00 - P: 12700,00) (VD)" at bounding box center [501, 294] width 341 height 17
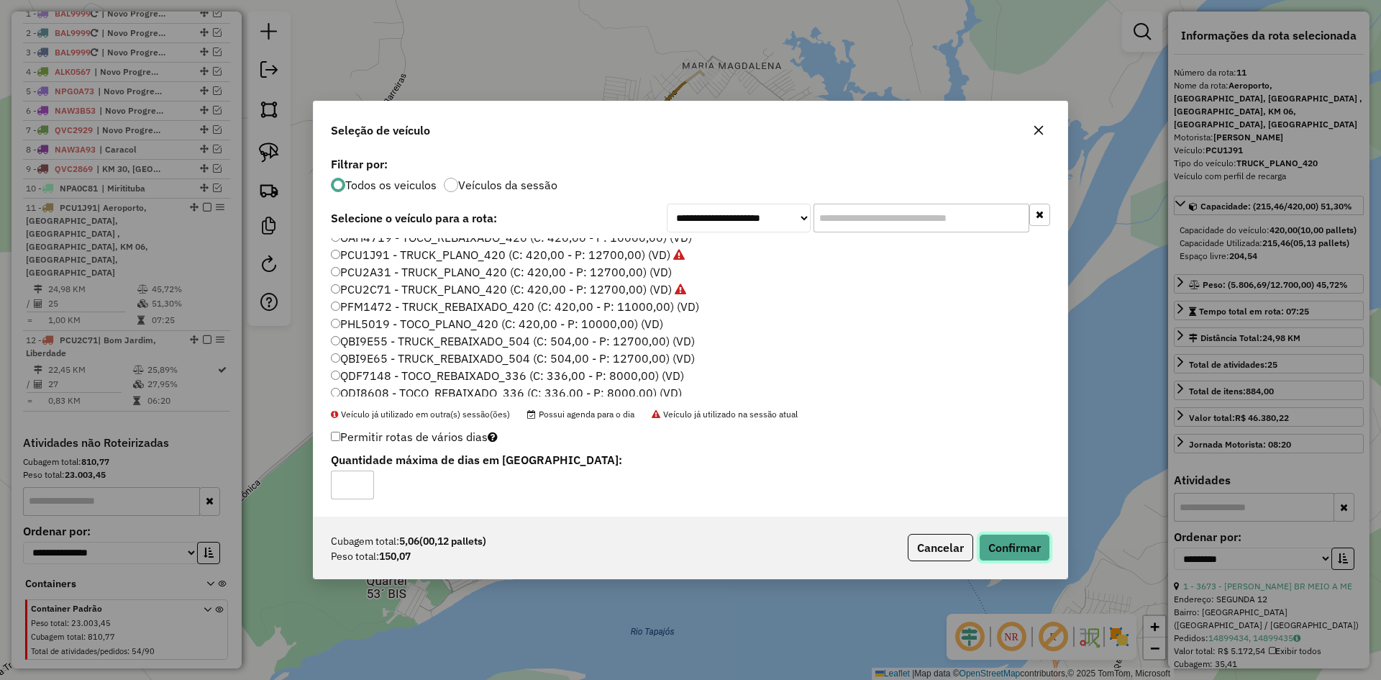
click at [1037, 549] on button "Confirmar" at bounding box center [1014, 547] width 71 height 27
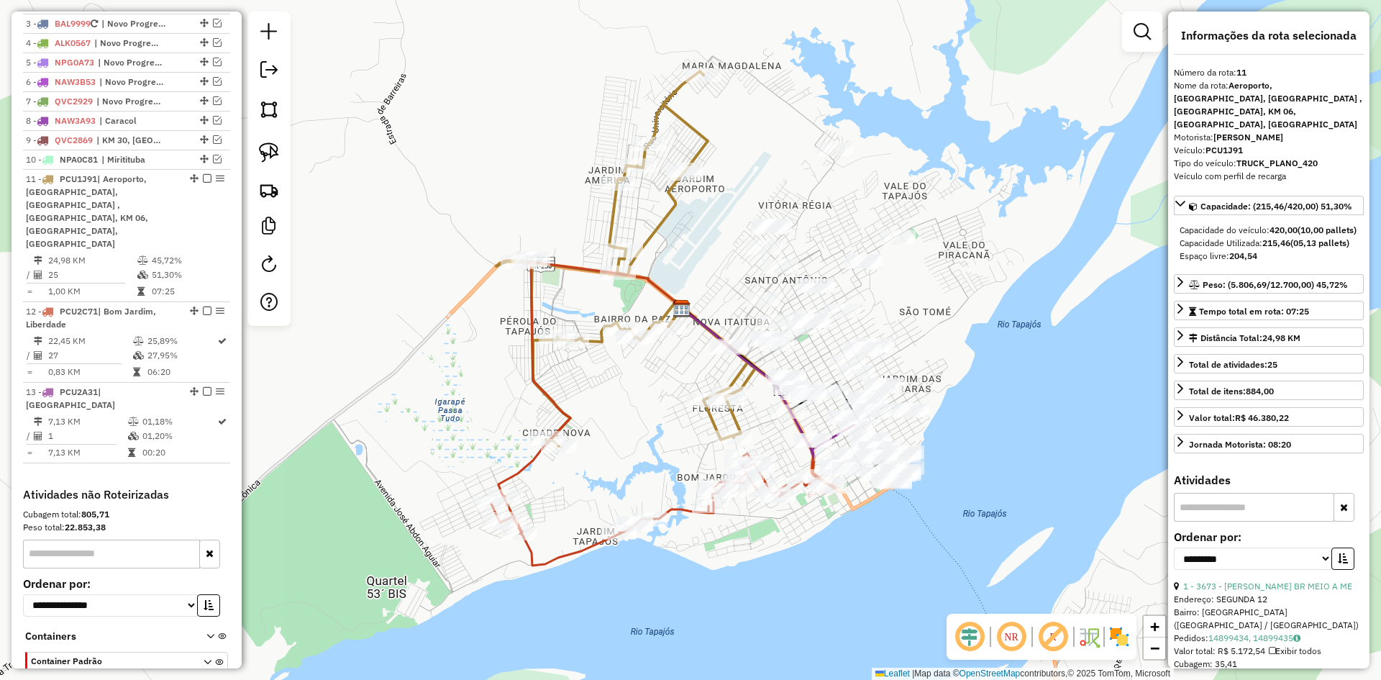
scroll to position [619, 0]
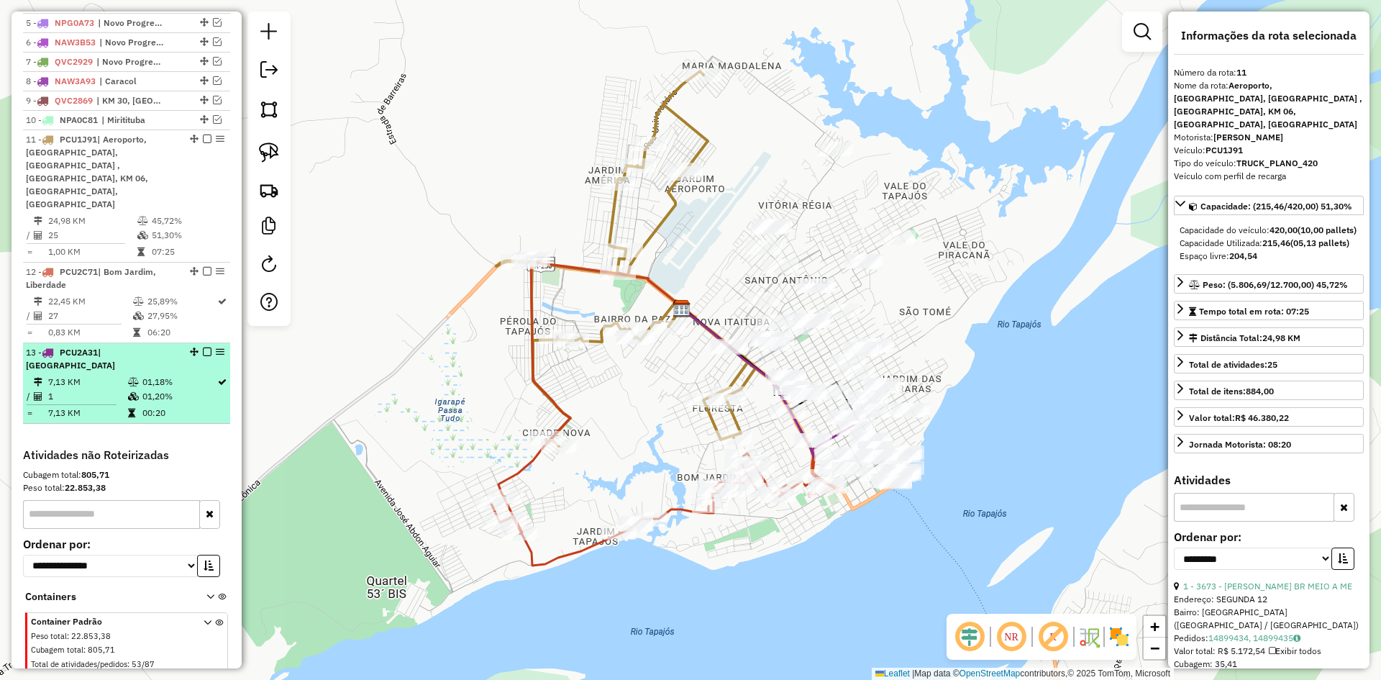
click at [94, 375] on td "7,13 KM" at bounding box center [87, 382] width 80 height 14
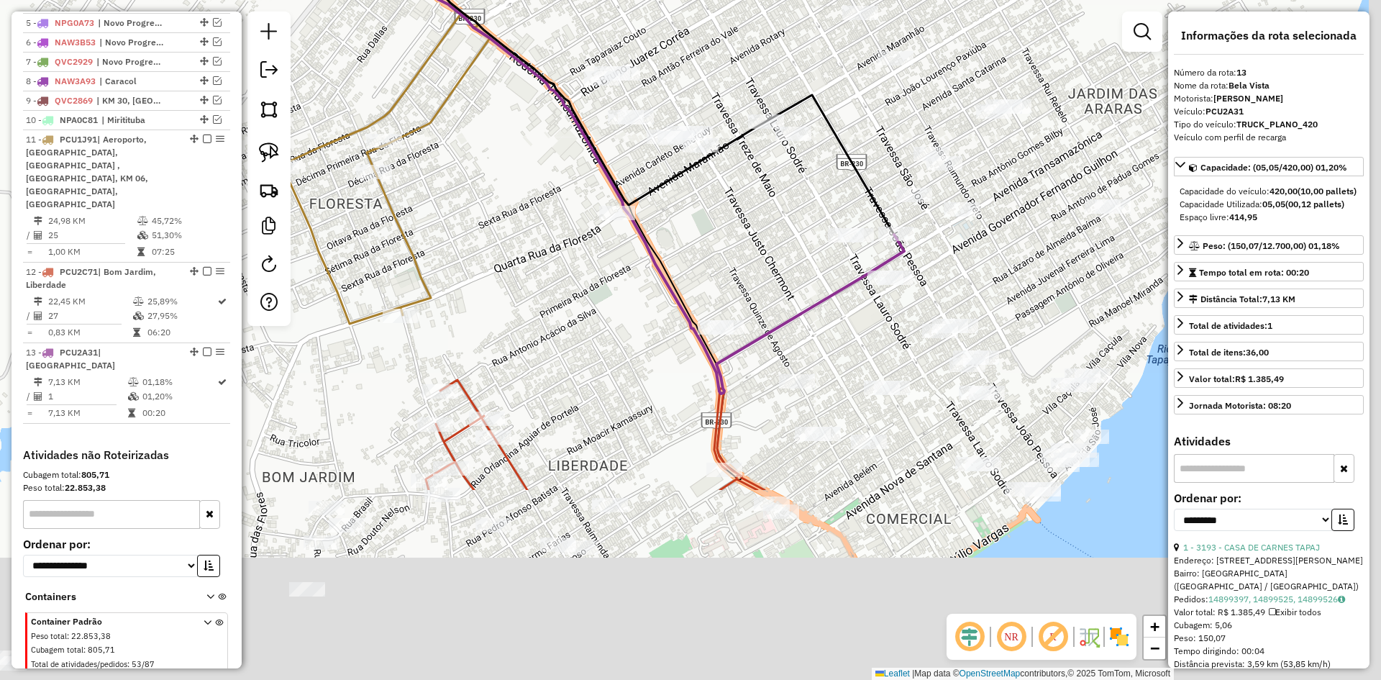
drag, startPoint x: 671, startPoint y: 465, endPoint x: 442, endPoint y: 86, distance: 443.7
click at [443, 85] on div "Janela de atendimento Grade de atendimento Capacidade Transportadoras Veículos …" at bounding box center [690, 340] width 1381 height 680
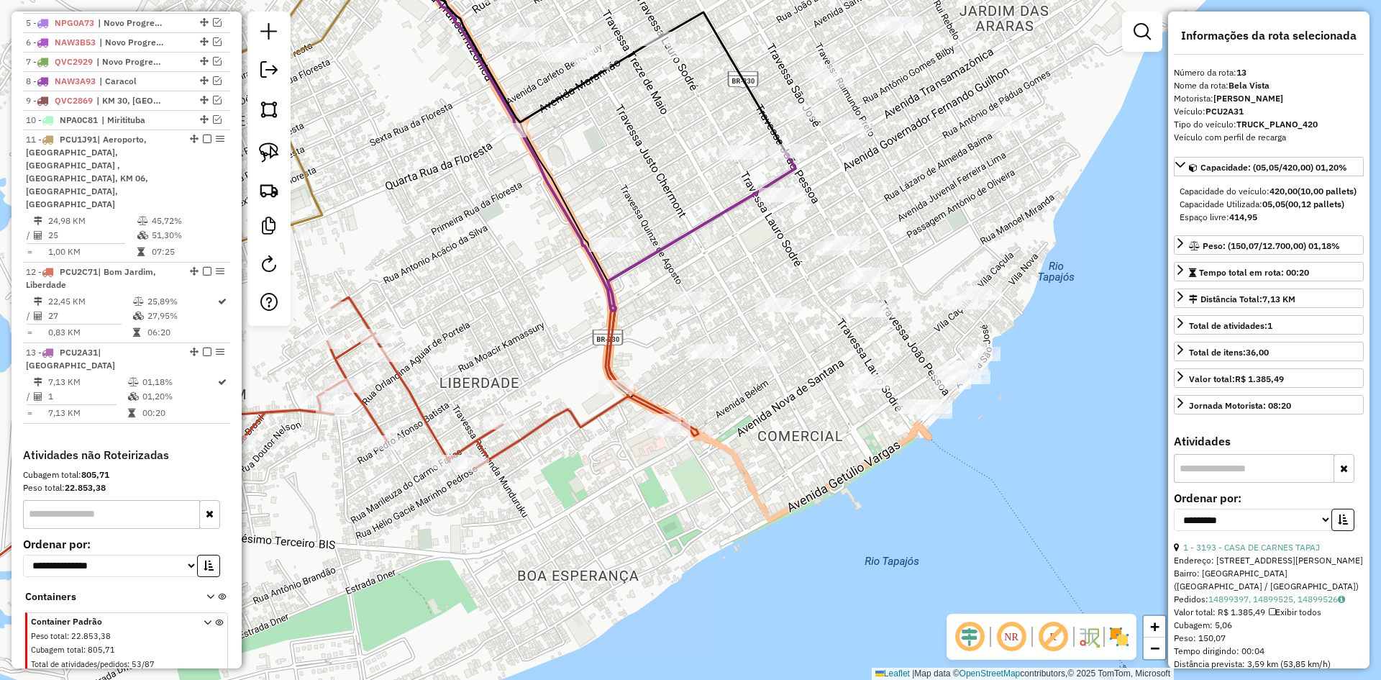
drag, startPoint x: 834, startPoint y: 383, endPoint x: 791, endPoint y: 506, distance: 129.7
click at [791, 506] on div "Janela de atendimento Grade de atendimento Capacidade Transportadoras Veículos …" at bounding box center [690, 340] width 1381 height 680
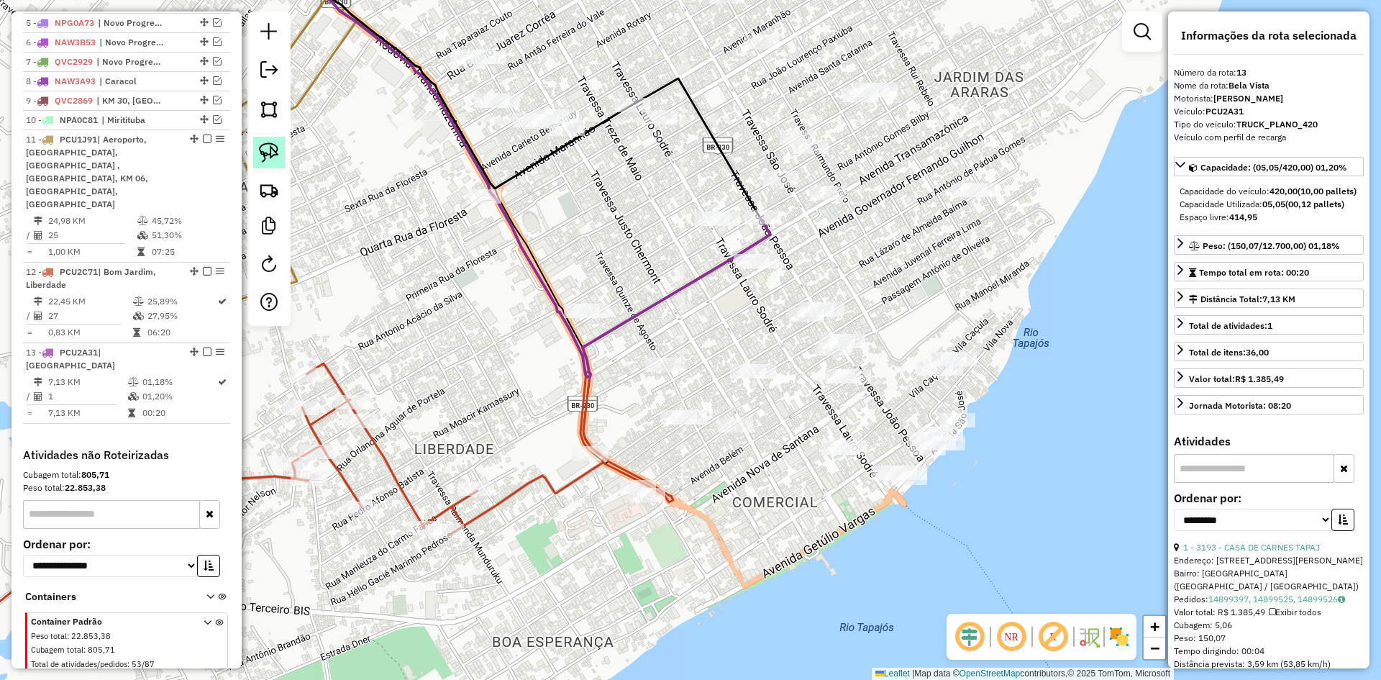
click at [276, 144] on img at bounding box center [269, 152] width 20 height 20
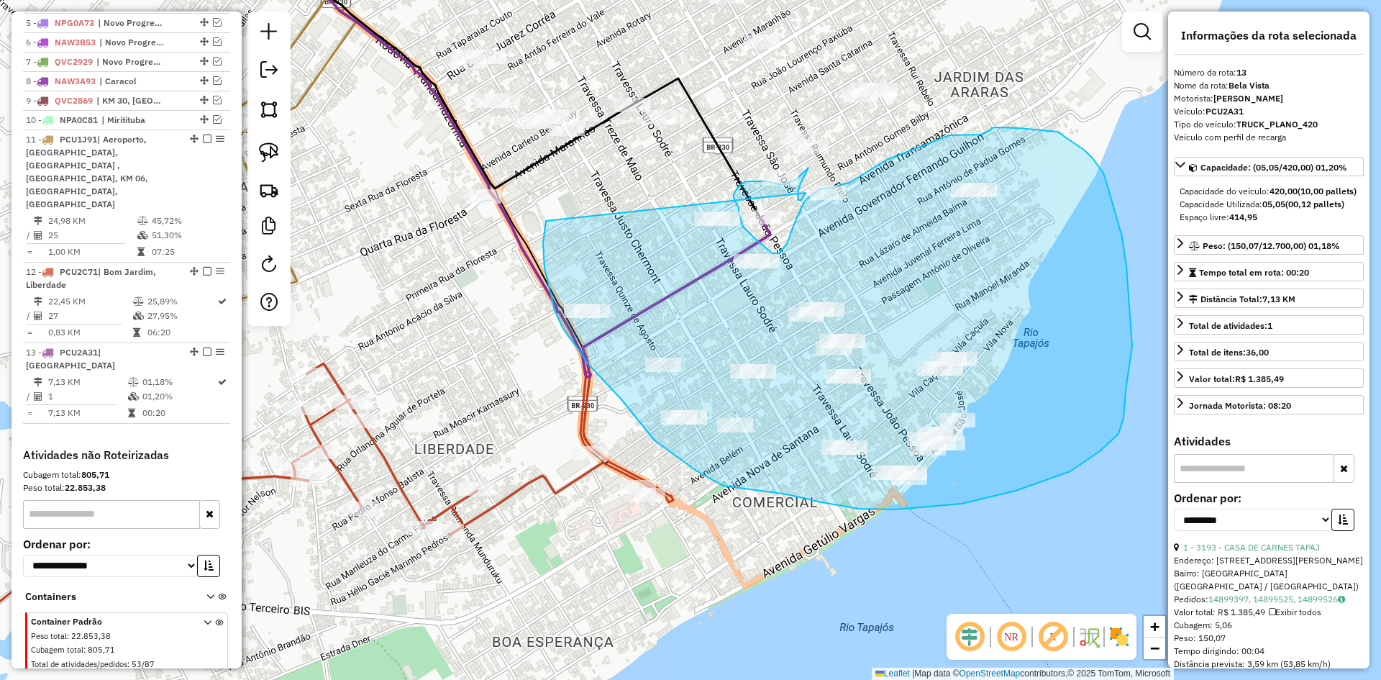
drag, startPoint x: 545, startPoint y: 224, endPoint x: 794, endPoint y: 204, distance: 249.7
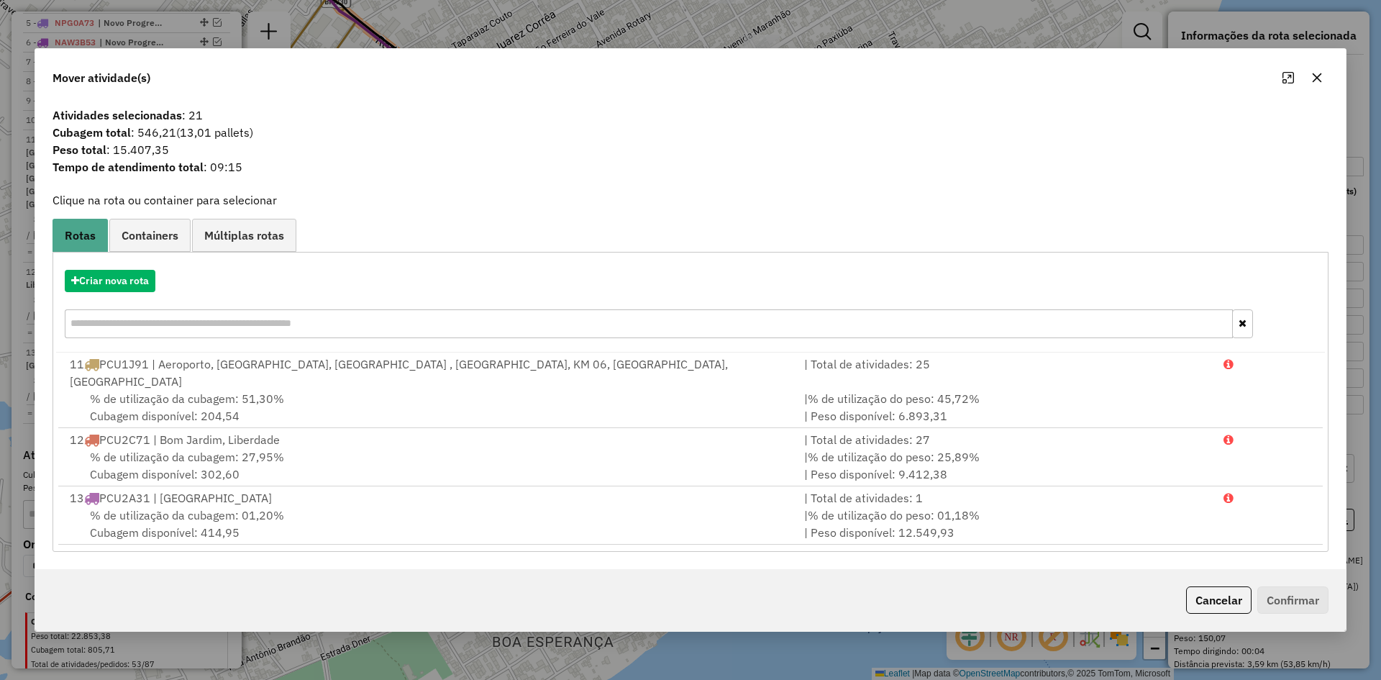
click at [210, 508] on span "% de utilização da cubagem: 01,20%" at bounding box center [187, 515] width 194 height 14
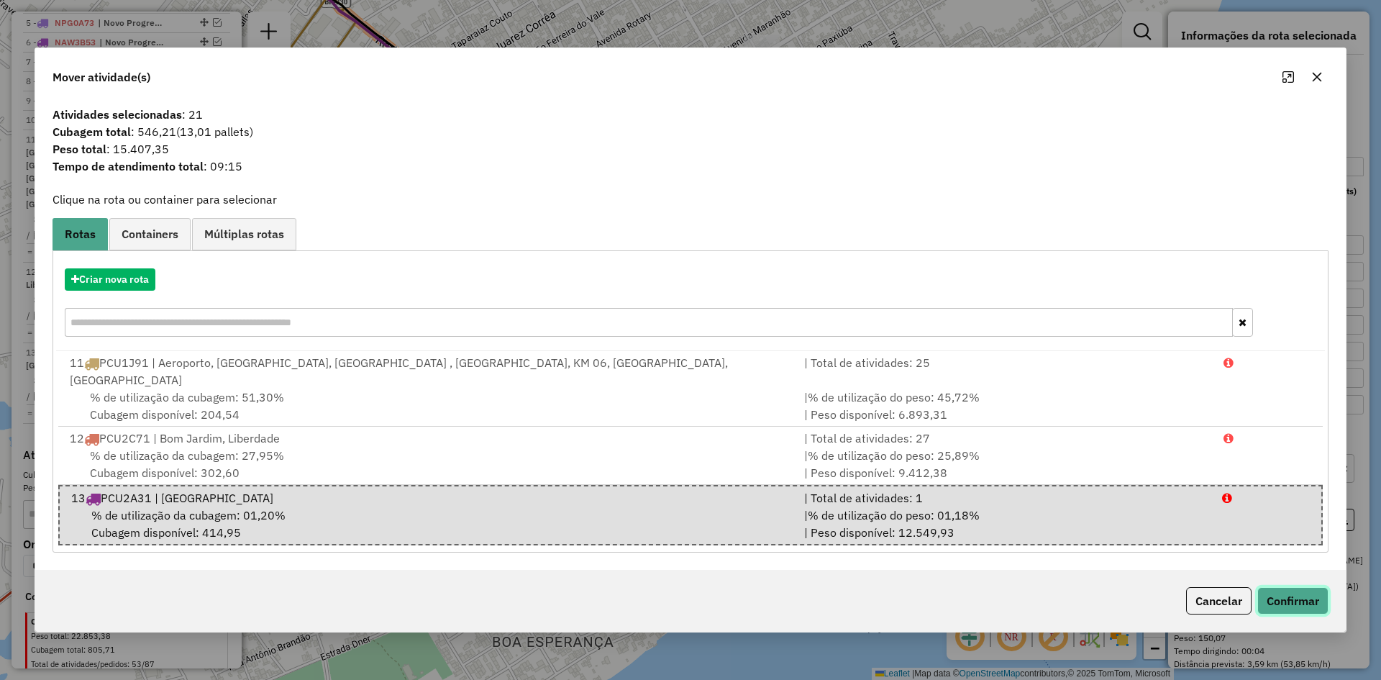
click at [1276, 587] on button "Confirmar" at bounding box center [1292, 600] width 71 height 27
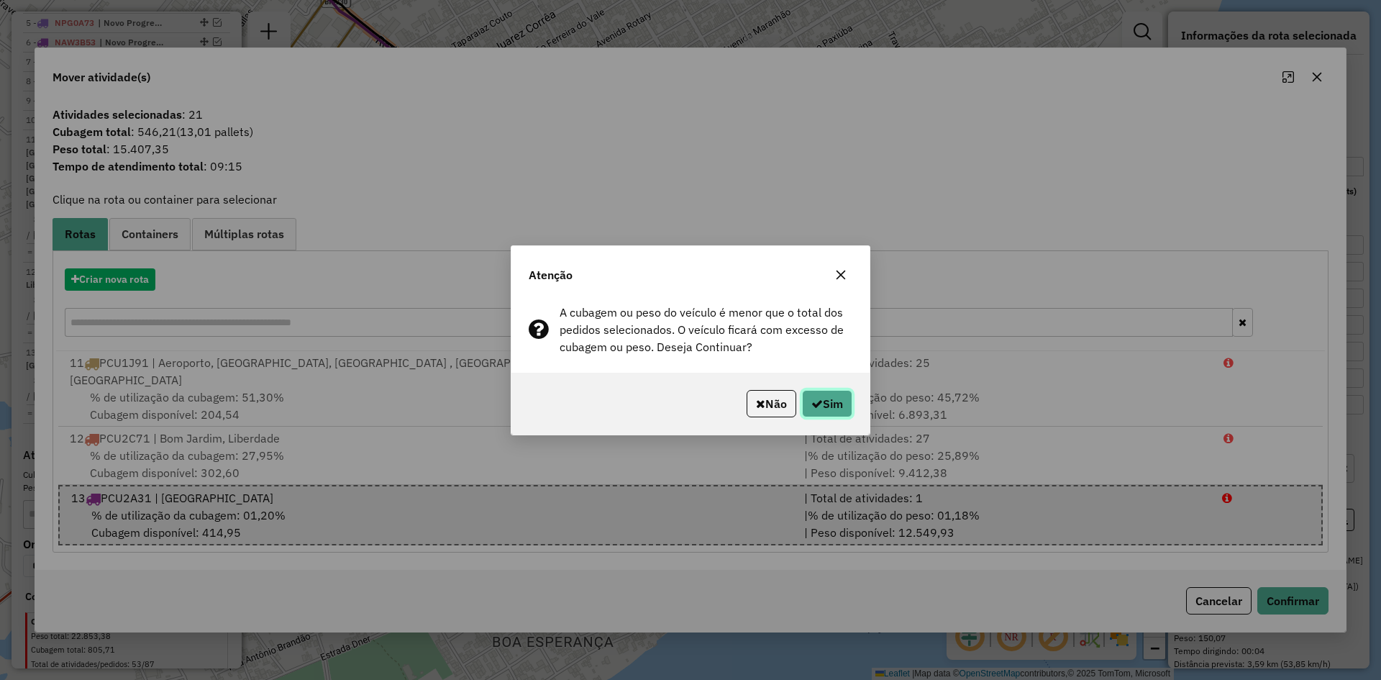
click at [832, 398] on button "Sim" at bounding box center [827, 403] width 50 height 27
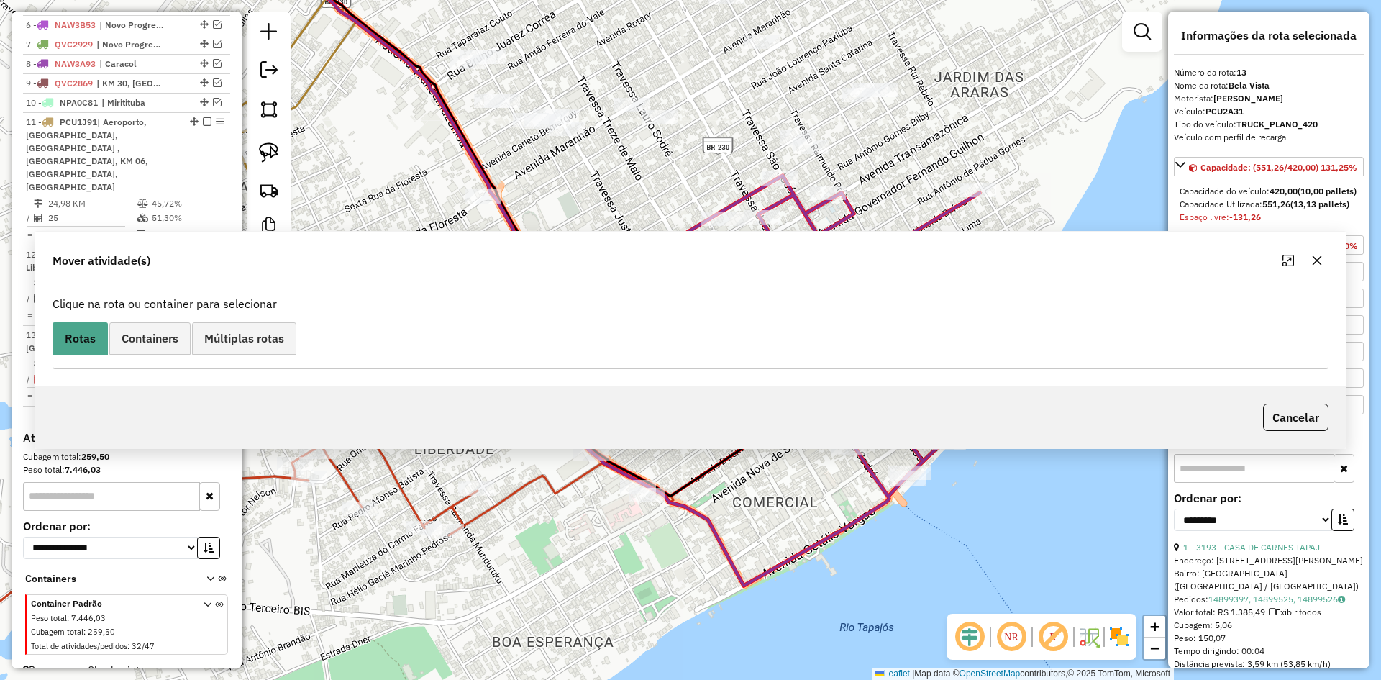
scroll to position [601, 0]
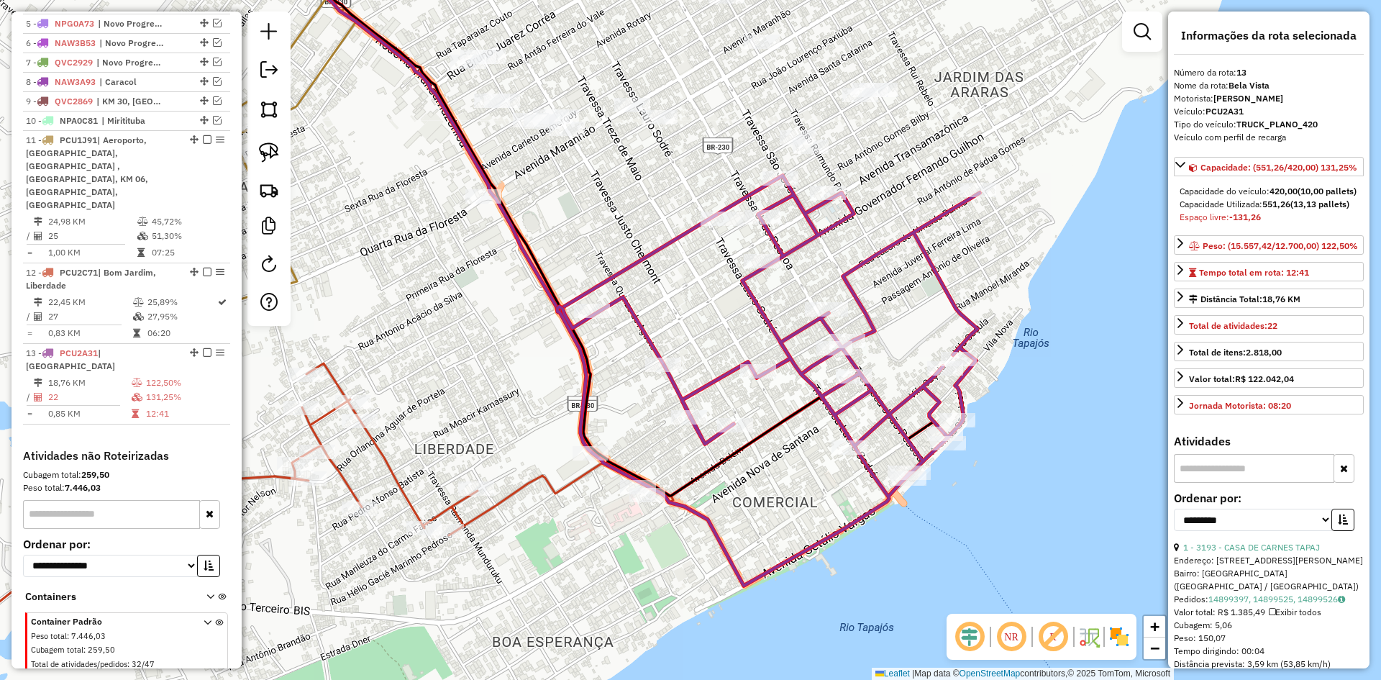
click at [781, 365] on icon at bounding box center [768, 380] width 422 height 410
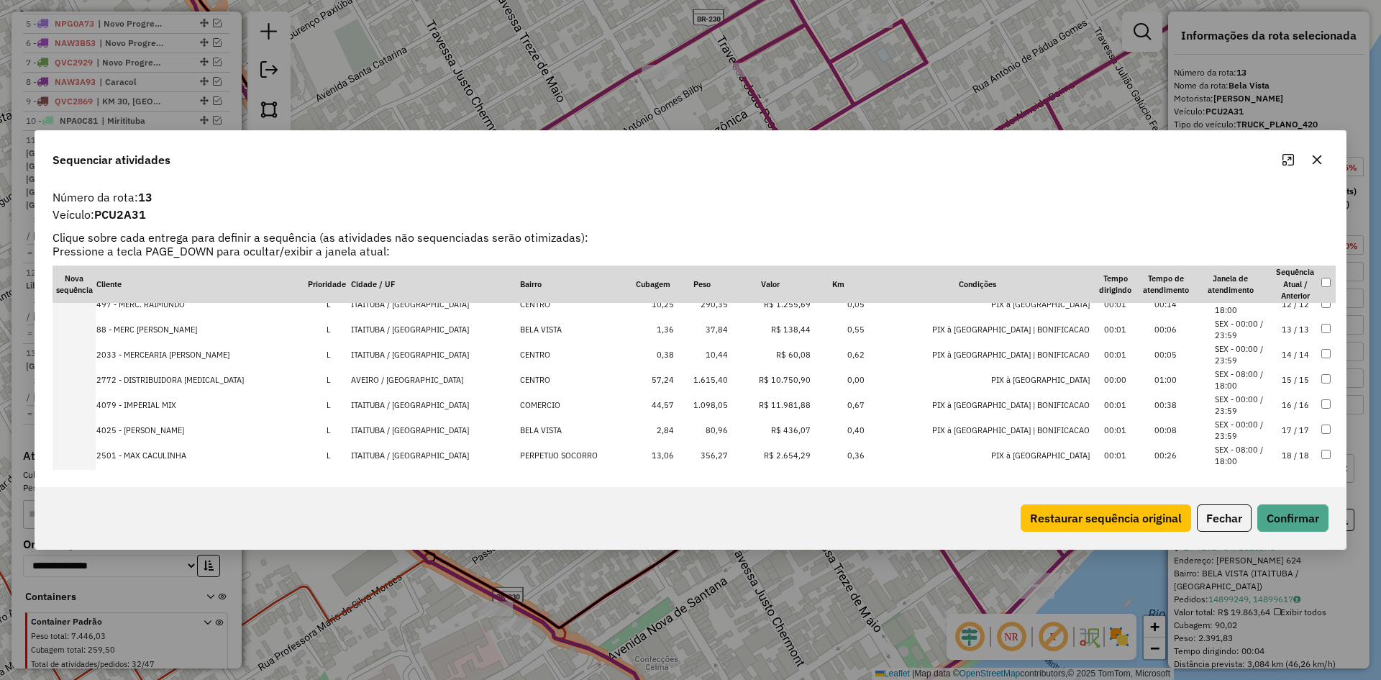
scroll to position [400, 0]
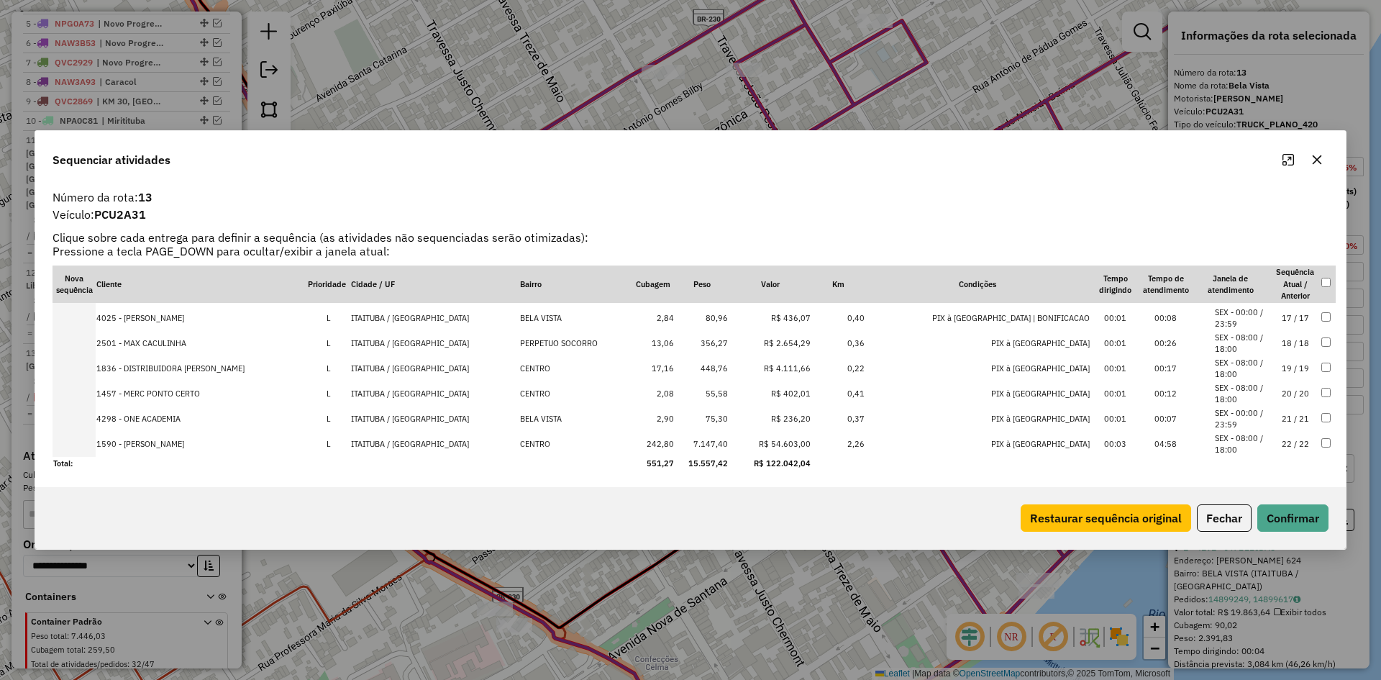
click at [718, 441] on td "7.147,40" at bounding box center [702, 444] width 54 height 25
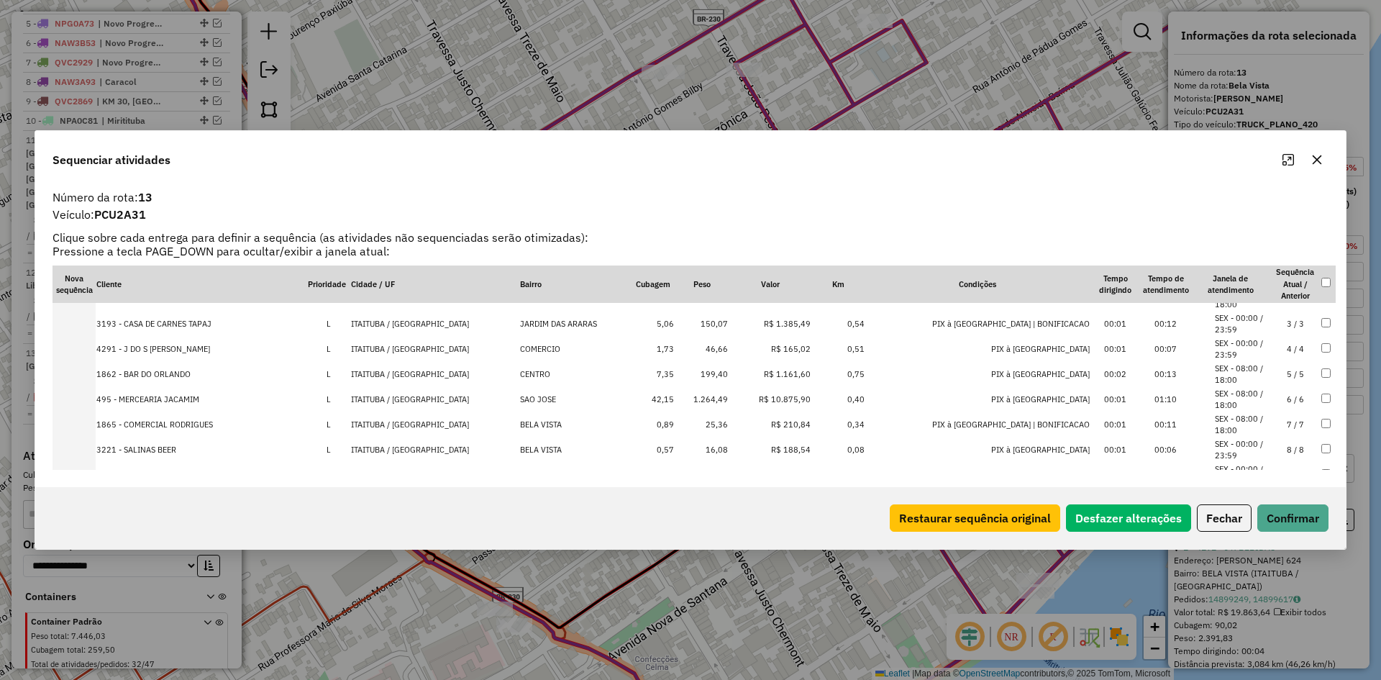
scroll to position [0, 0]
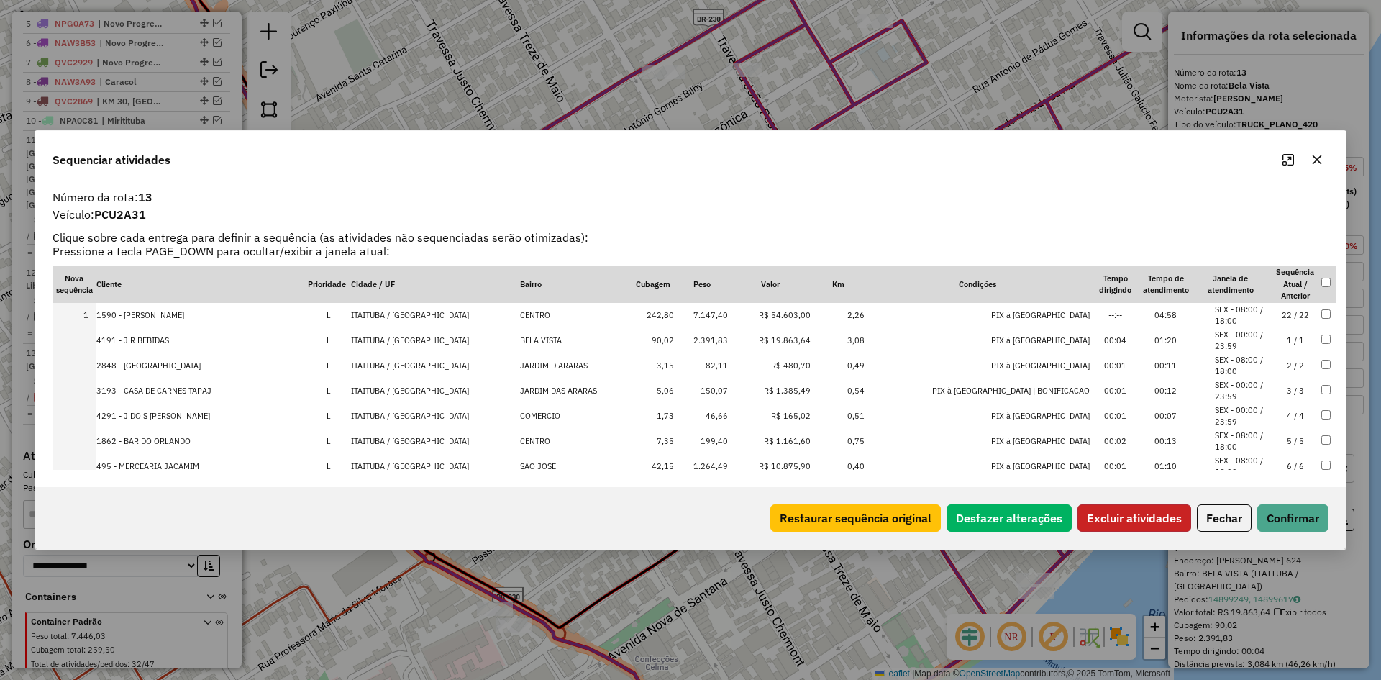
click at [1139, 510] on button "Excluir atividades" at bounding box center [1134, 517] width 114 height 27
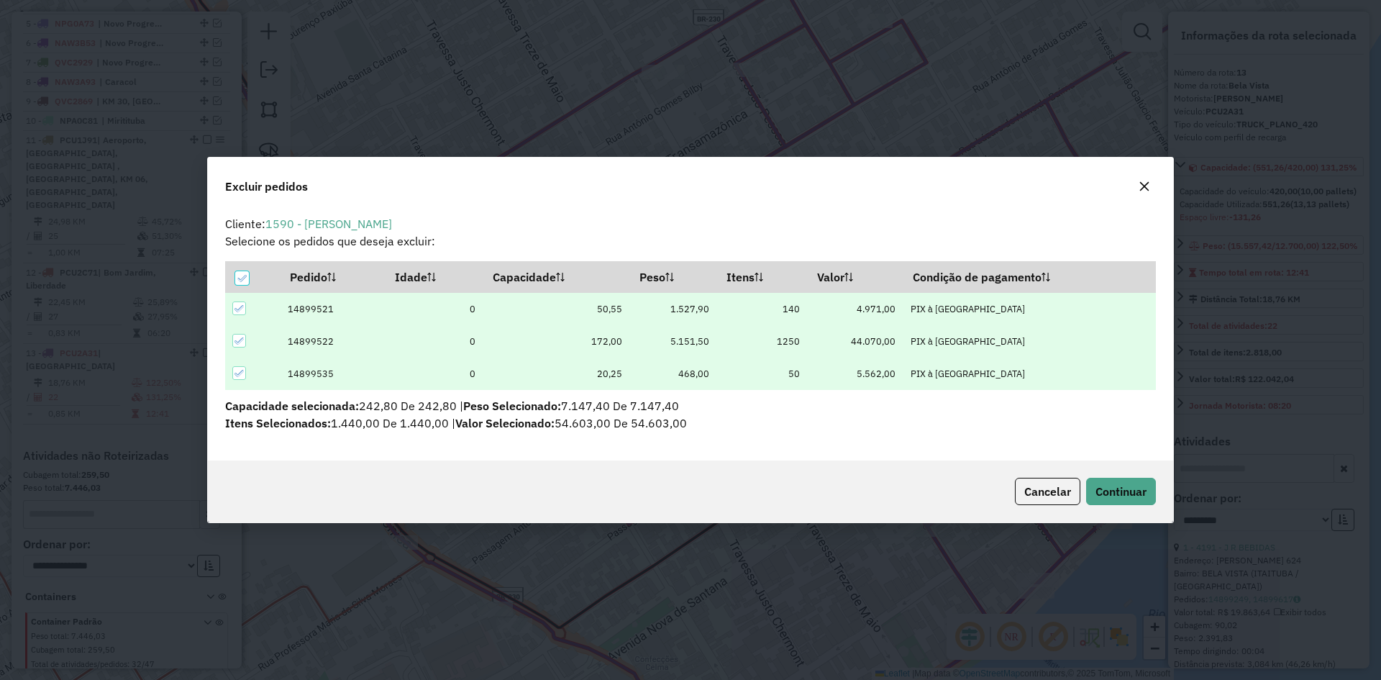
scroll to position [8, 4]
click at [1108, 491] on span "Continuar" at bounding box center [1120, 491] width 51 height 14
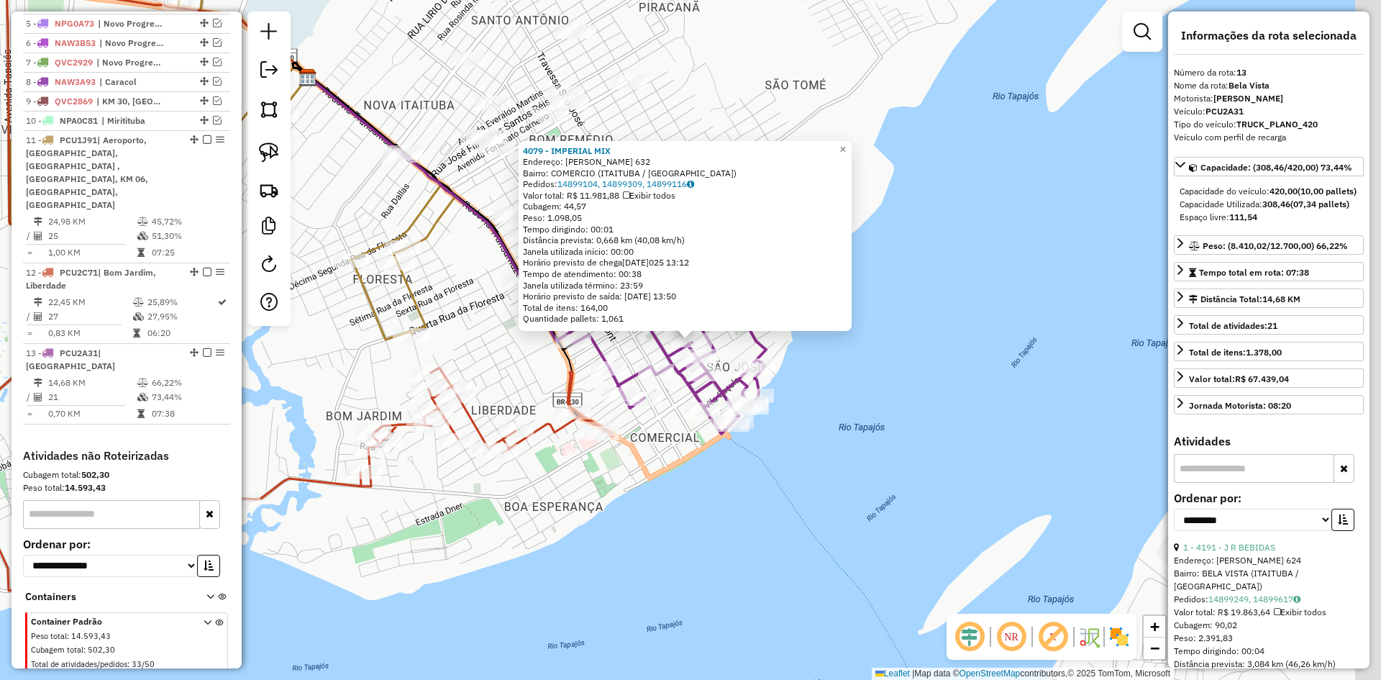
click at [843, 386] on div "Rota 13 - Placa PCU2A31 4079 - IMPERIAL MIX 4079 - IMPERIAL MIX Endereço: JUVEN…" at bounding box center [690, 340] width 1381 height 680
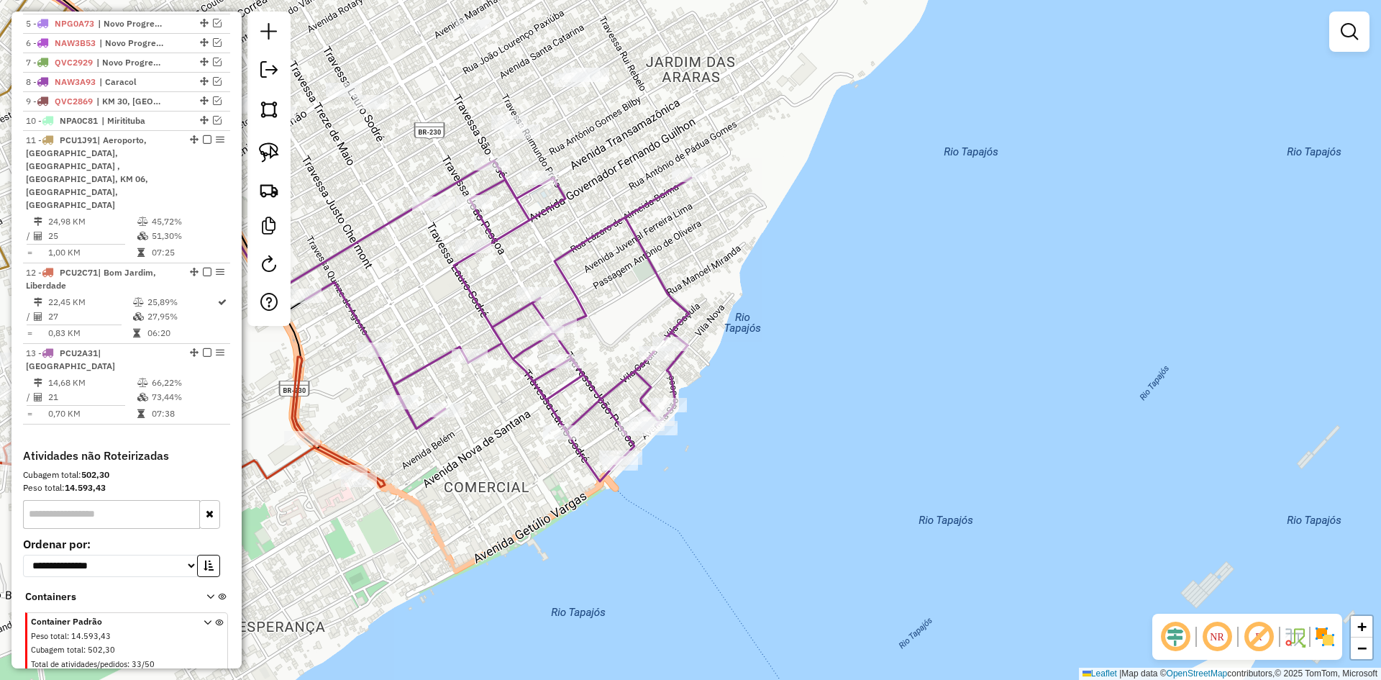
click at [591, 382] on icon at bounding box center [499, 320] width 386 height 321
select select "**********"
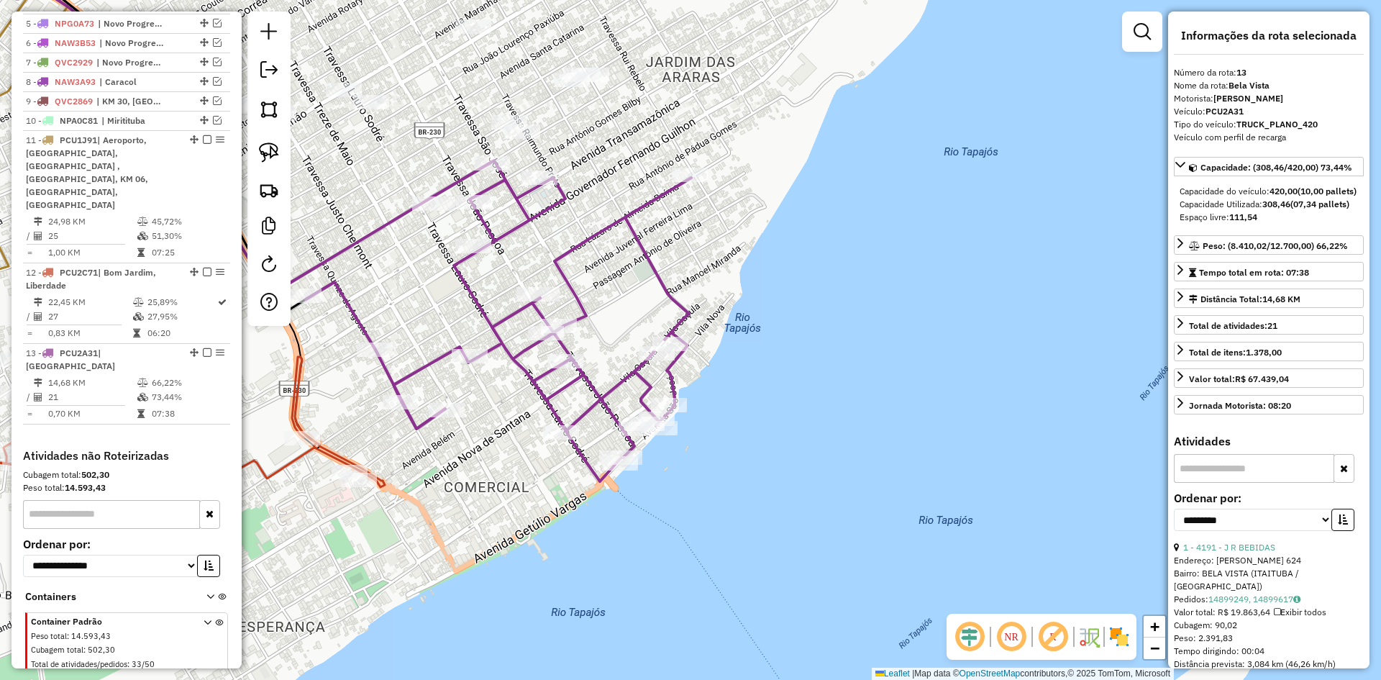
click at [591, 382] on icon at bounding box center [499, 320] width 386 height 321
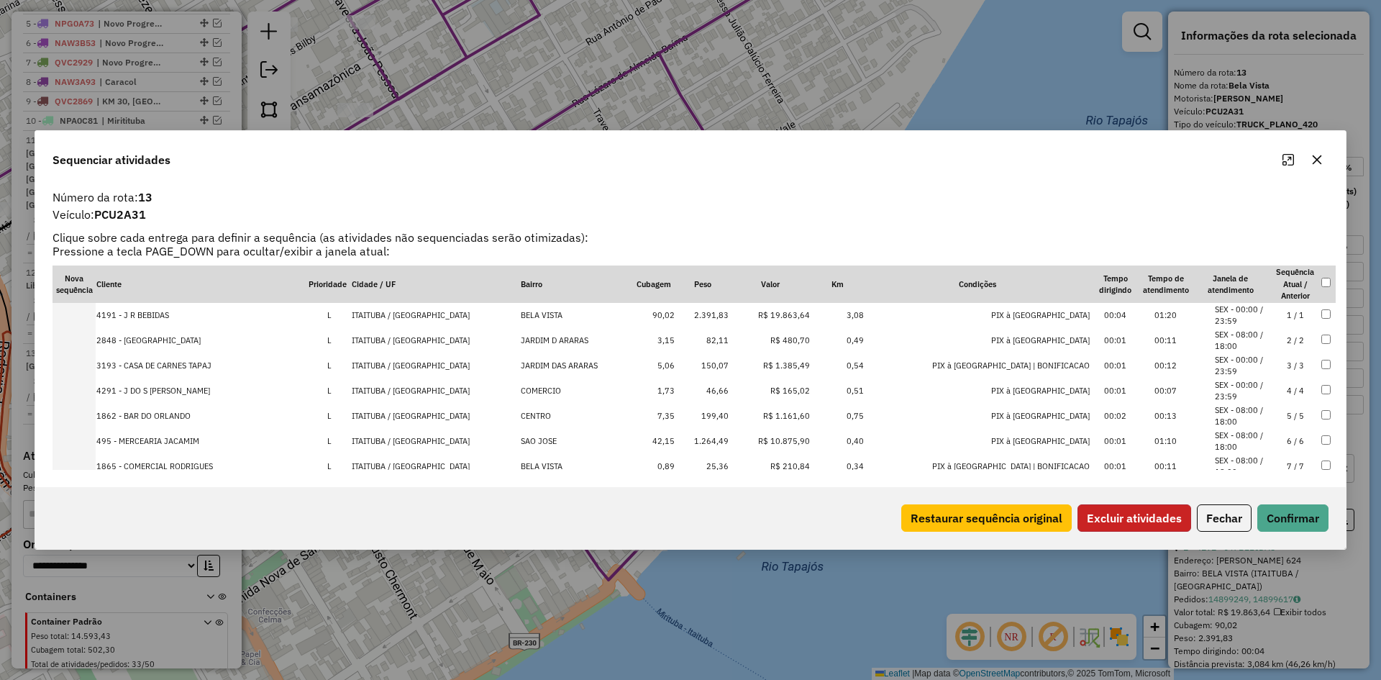
click at [1132, 509] on button "Excluir atividades" at bounding box center [1134, 517] width 114 height 27
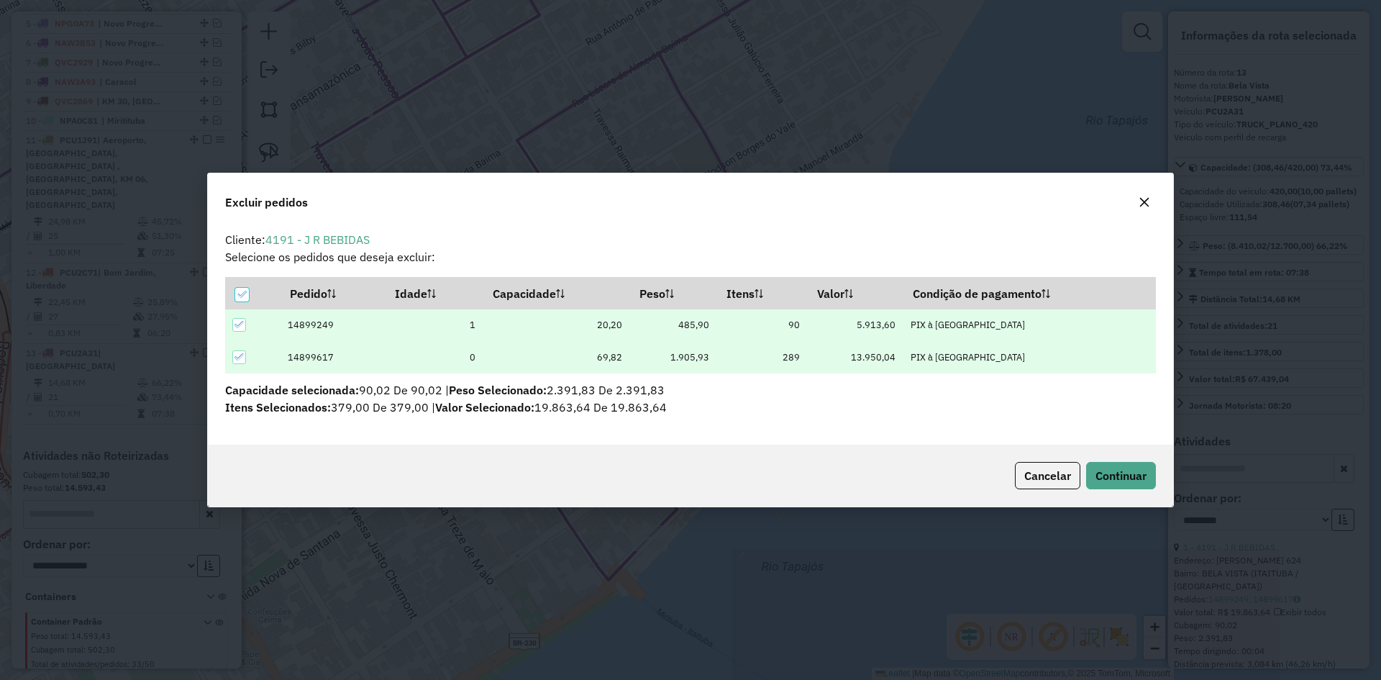
scroll to position [0, 0]
click at [1114, 476] on span "Continuar" at bounding box center [1120, 475] width 51 height 14
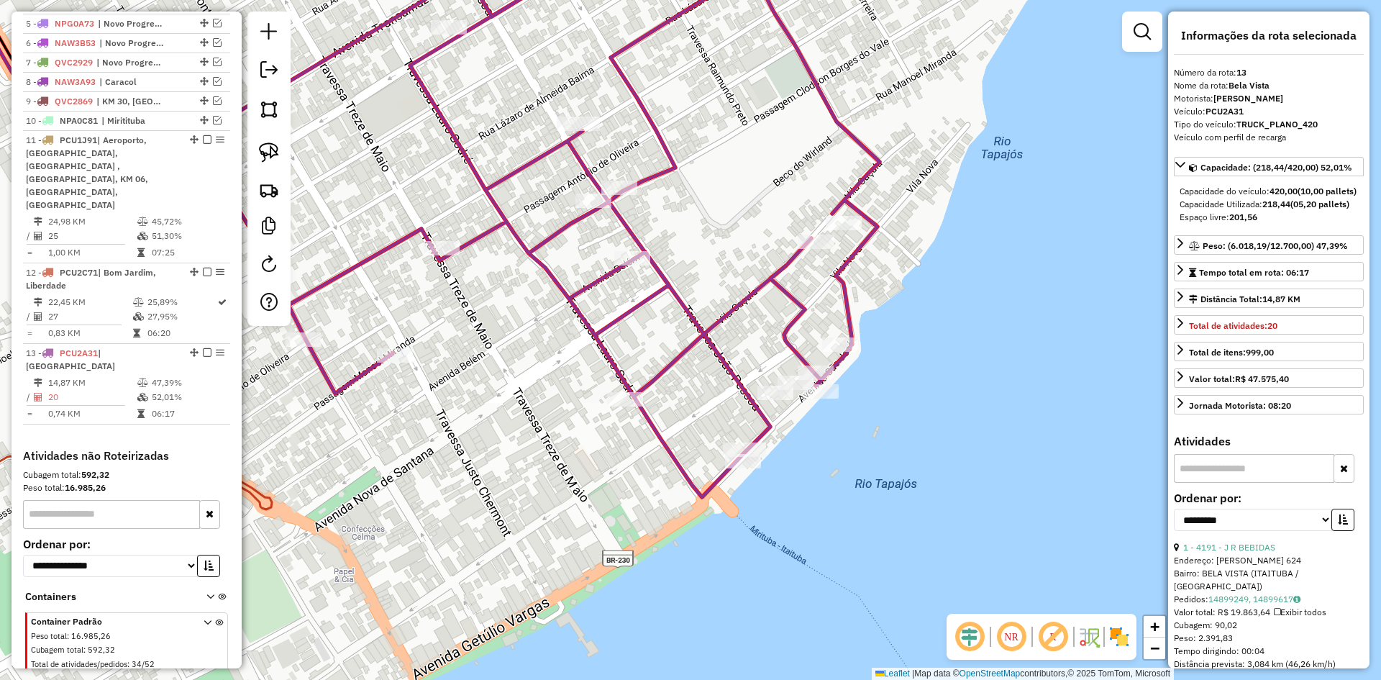
drag, startPoint x: 1041, startPoint y: 510, endPoint x: 1168, endPoint y: 328, distance: 221.7
click at [1261, 291] on hb-router-mapa "Informações da Sessão 979783 - 15/08/2025 Criação: 14/08/2025 18:21 Depósito: B…" at bounding box center [690, 340] width 1381 height 680
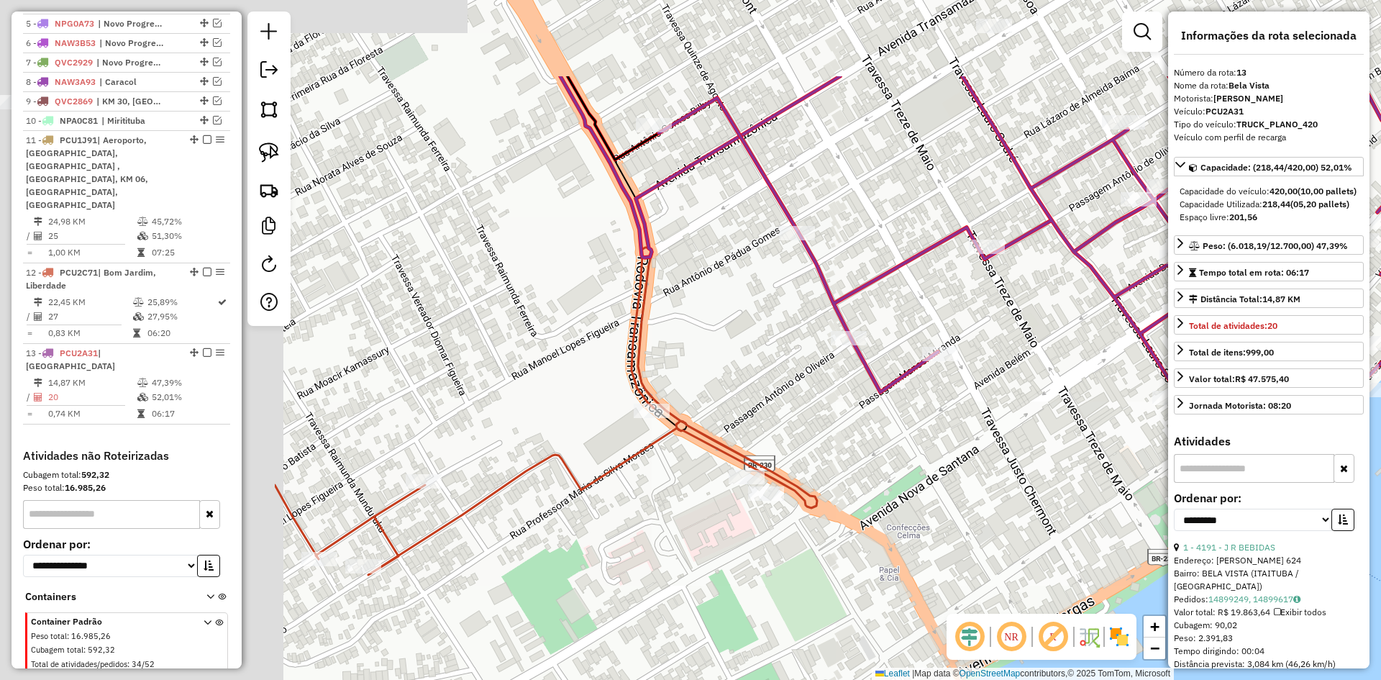
drag, startPoint x: 1059, startPoint y: 526, endPoint x: 786, endPoint y: 462, distance: 280.5
click at [1072, 527] on div "Janela de atendimento Grade de atendimento Capacidade Transportadoras Veículos …" at bounding box center [690, 340] width 1381 height 680
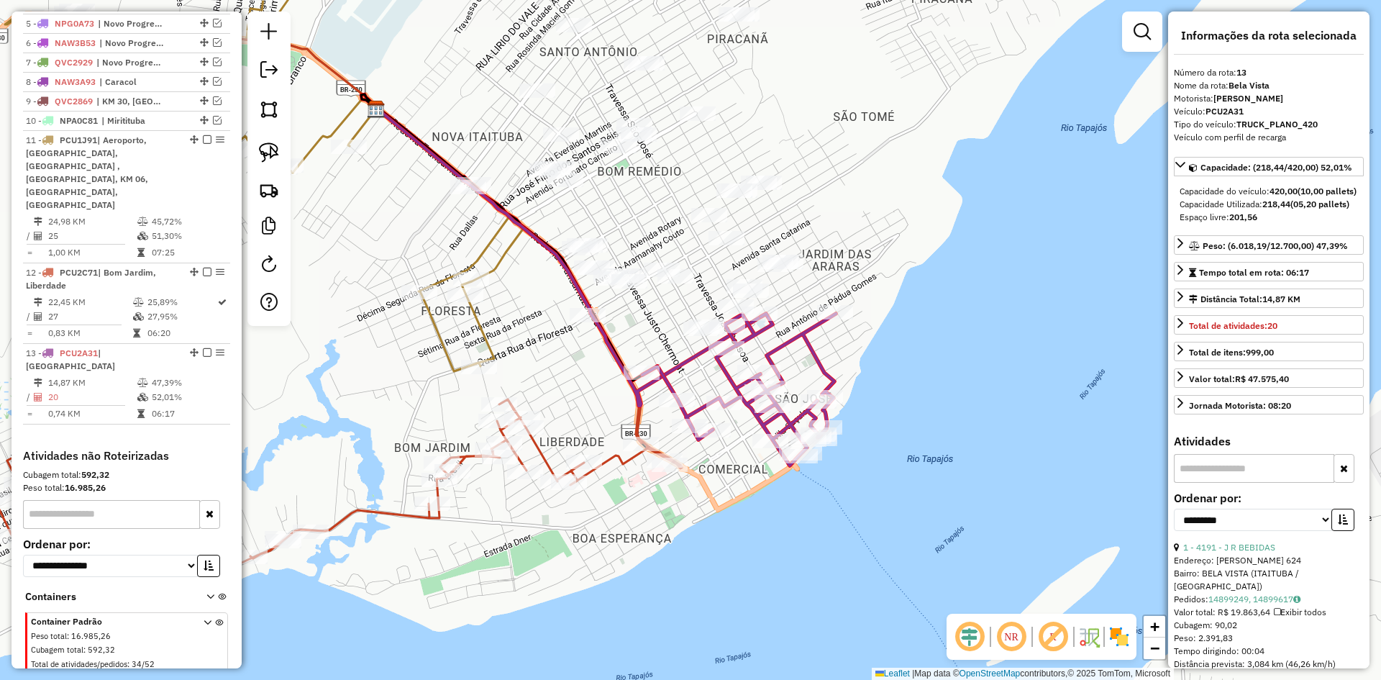
click at [606, 459] on icon at bounding box center [338, 510] width 688 height 223
click at [485, 338] on icon at bounding box center [264, 157] width 519 height 451
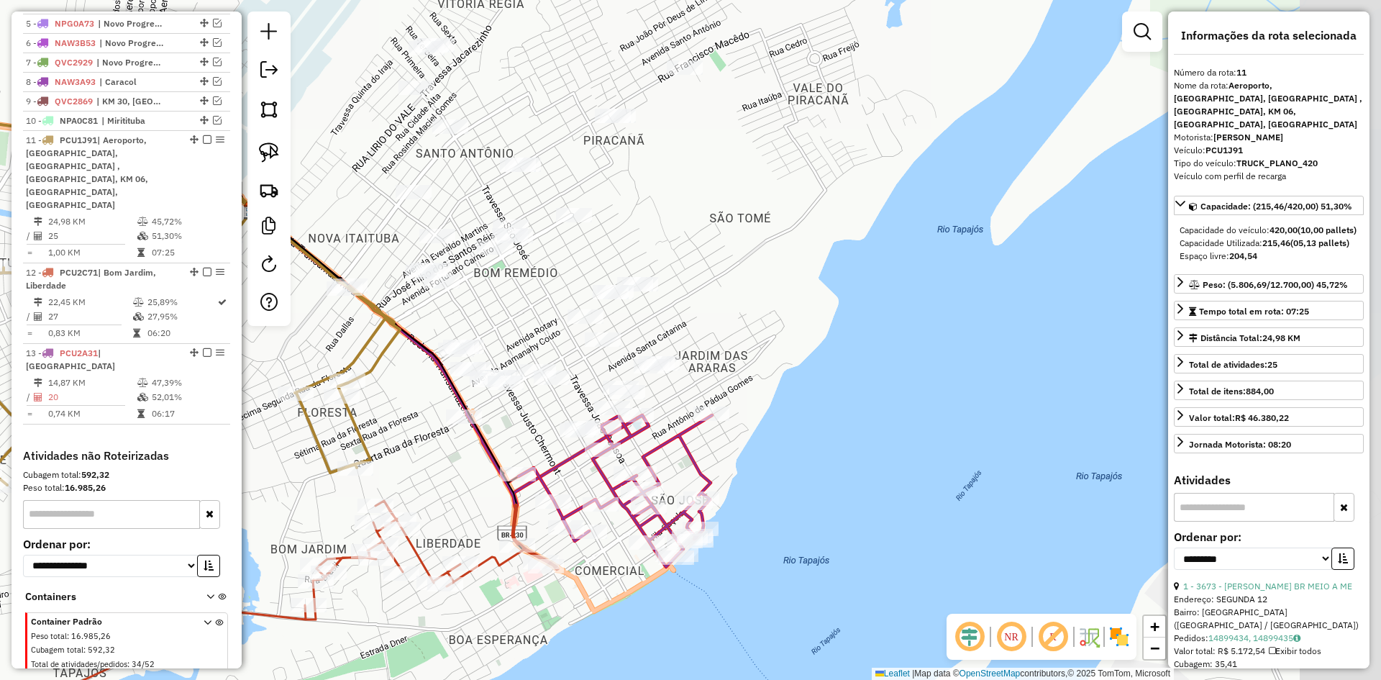
drag, startPoint x: 571, startPoint y: 366, endPoint x: 447, endPoint y: 468, distance: 160.0
click at [447, 468] on div "Janela de atendimento Grade de atendimento Capacidade Transportadoras Veículos …" at bounding box center [690, 340] width 1381 height 680
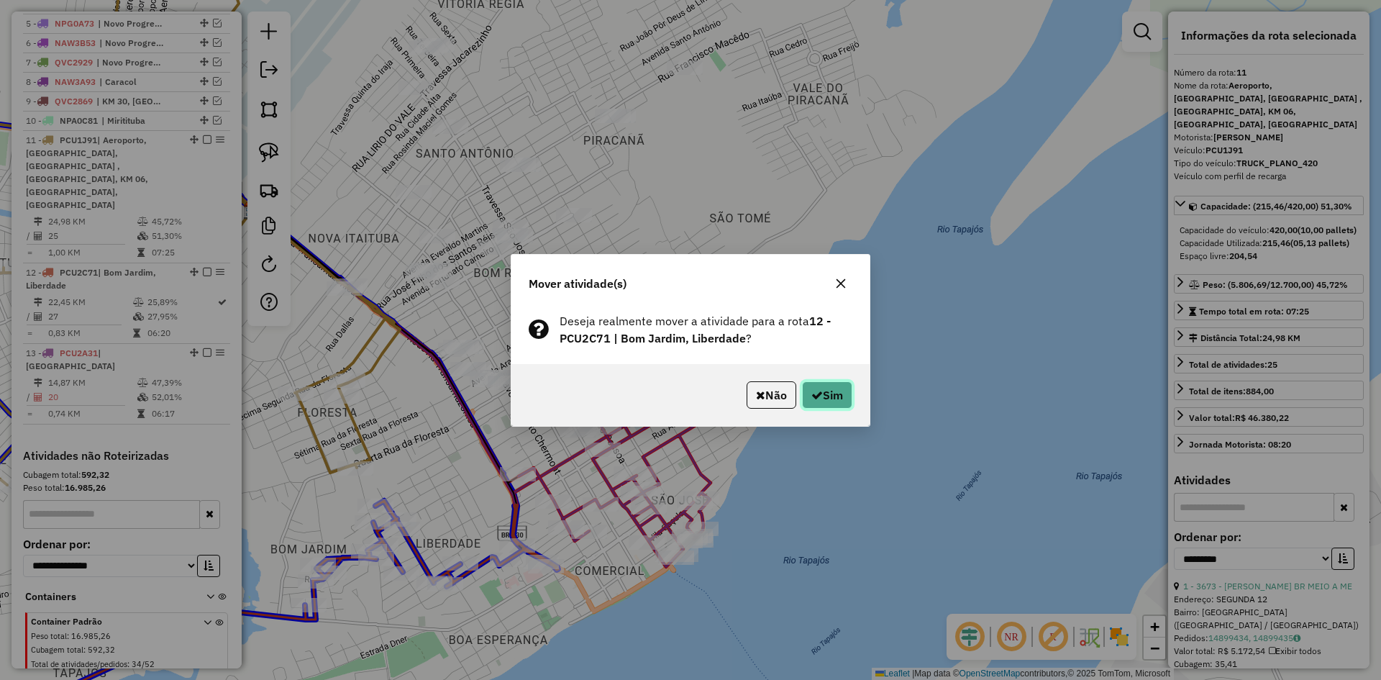
click at [850, 393] on button "Sim" at bounding box center [827, 394] width 50 height 27
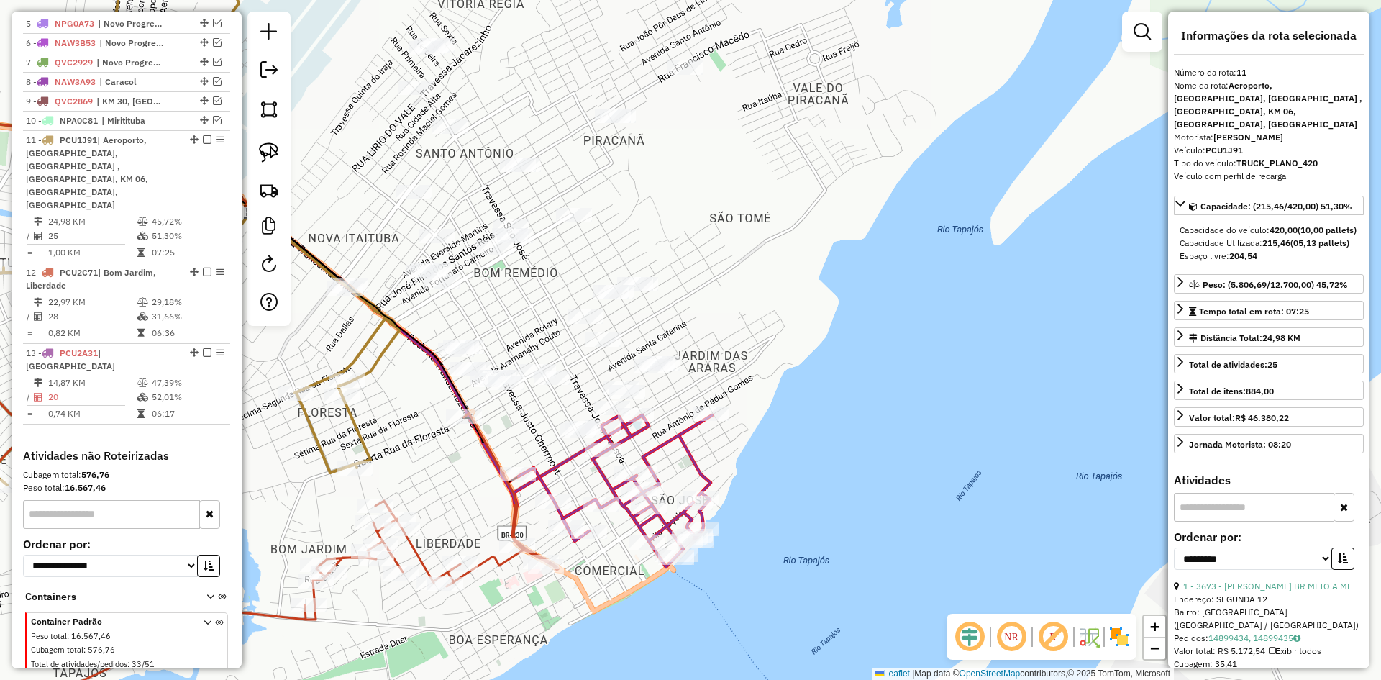
click at [499, 564] on icon at bounding box center [215, 568] width 688 height 311
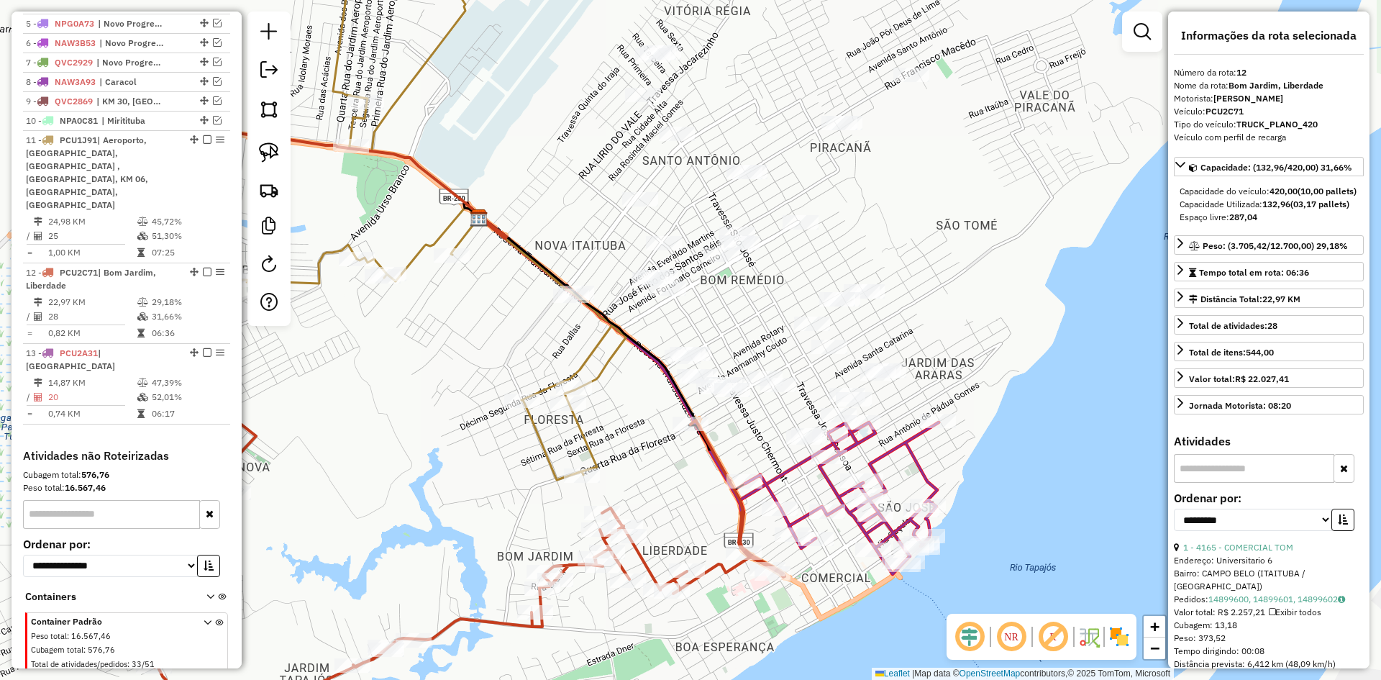
drag, startPoint x: 548, startPoint y: 405, endPoint x: 771, endPoint y: 408, distance: 223.0
click at [771, 408] on div "Janela de atendimento Grade de atendimento Capacidade Transportadoras Veículos …" at bounding box center [690, 340] width 1381 height 680
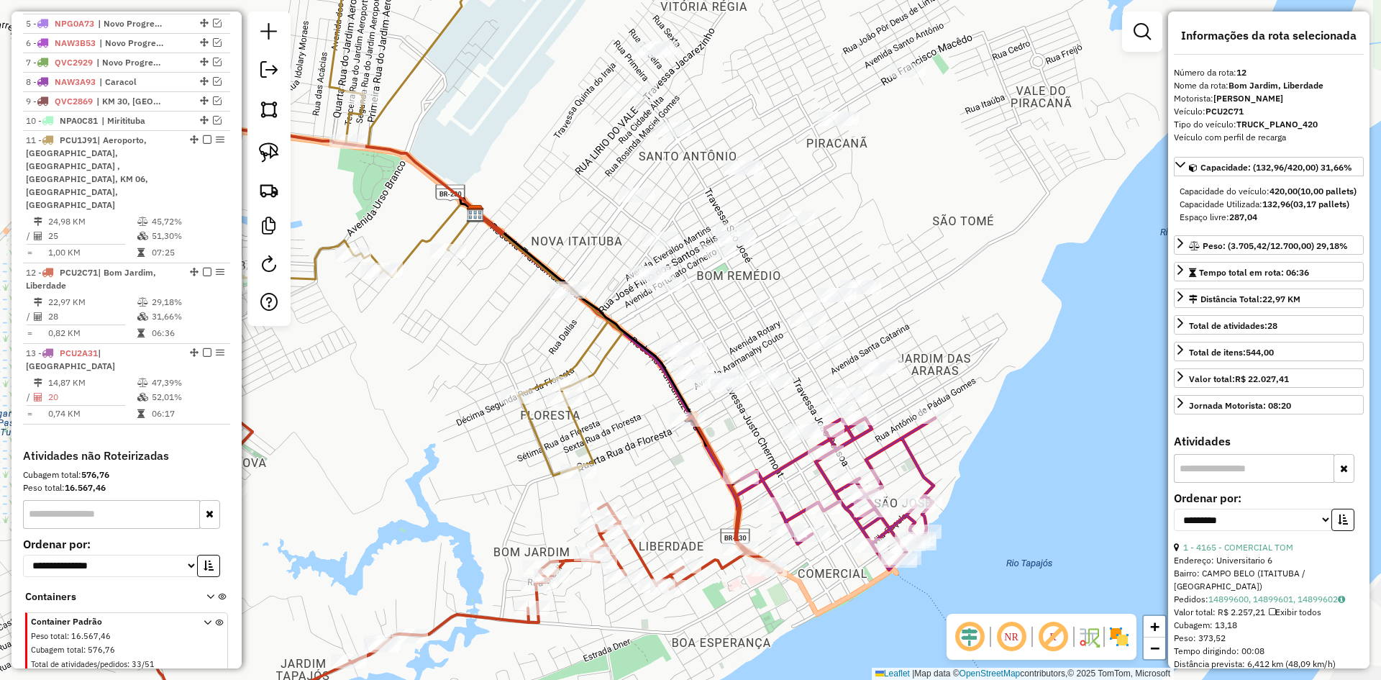
click at [784, 471] on icon at bounding box center [668, 361] width 384 height 297
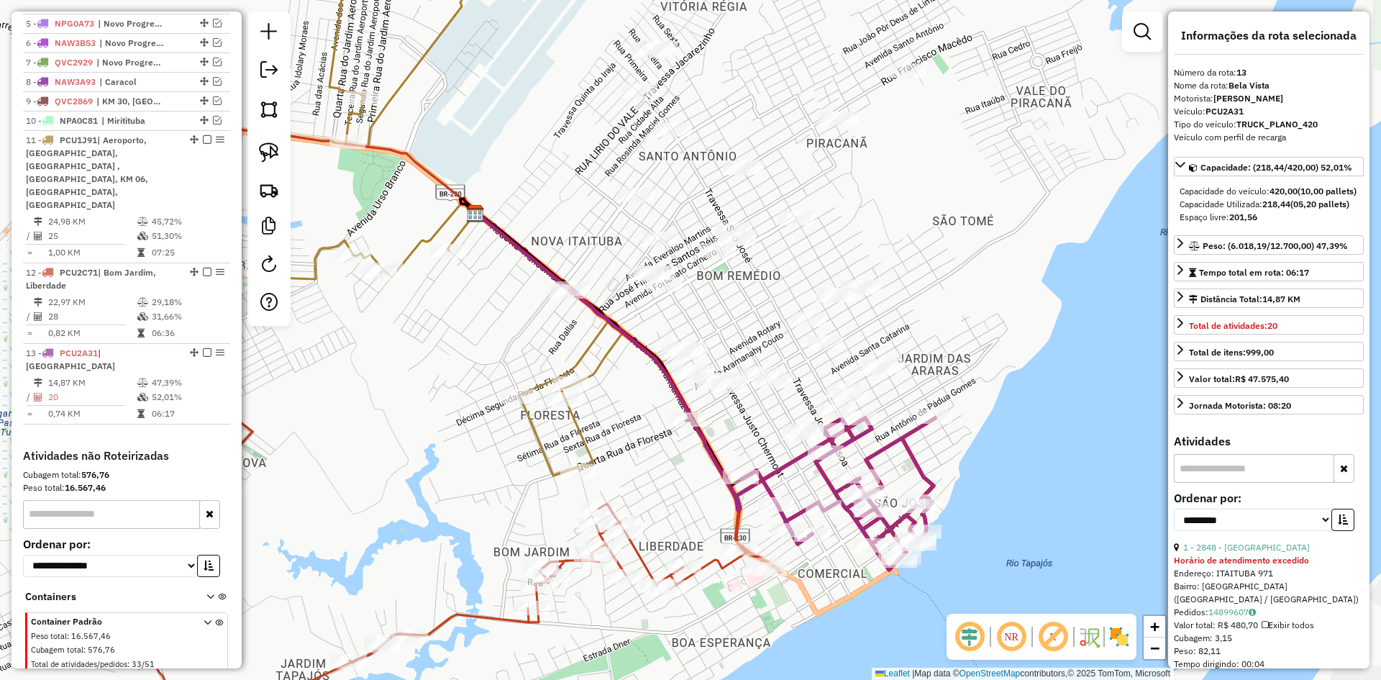
drag, startPoint x: 270, startPoint y: 154, endPoint x: 334, endPoint y: 165, distance: 65.0
click at [270, 154] on img at bounding box center [269, 152] width 20 height 20
drag, startPoint x: 726, startPoint y: 521, endPoint x: 788, endPoint y: 567, distance: 77.1
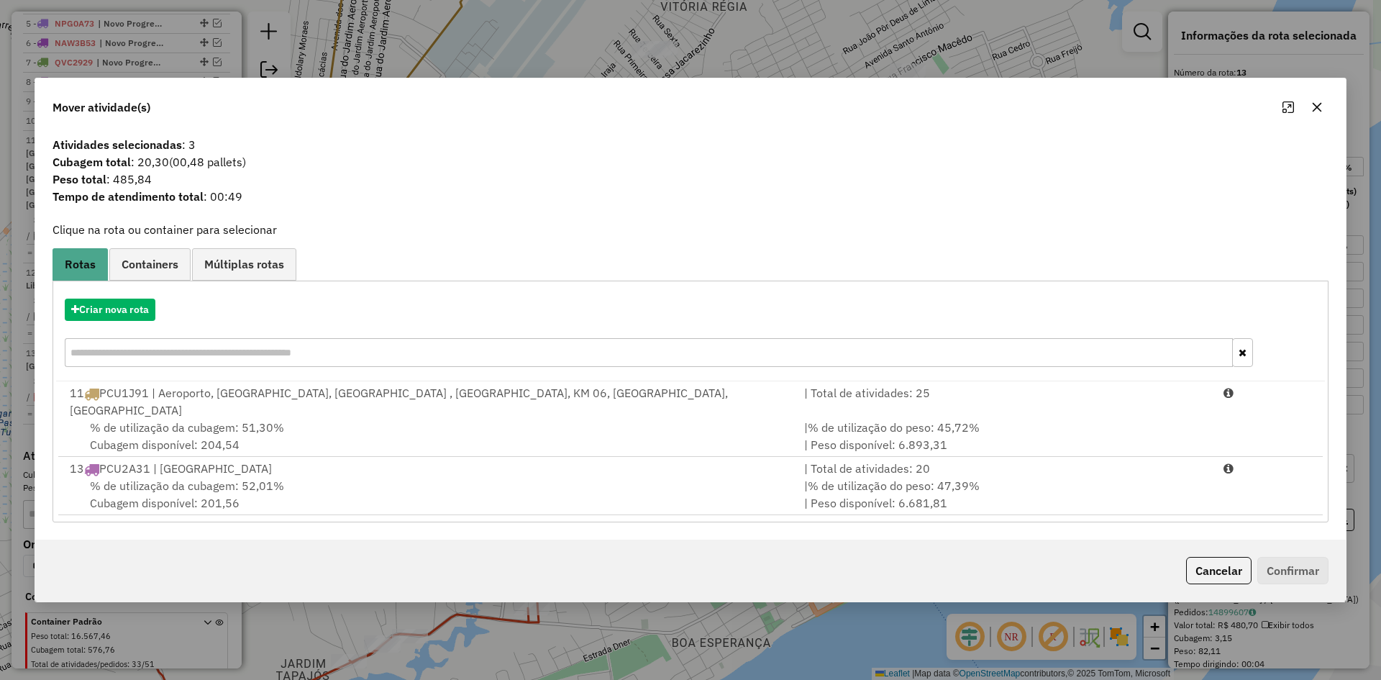
click at [281, 465] on div "13 PCU2A31 | Bela Vista" at bounding box center [428, 468] width 734 height 17
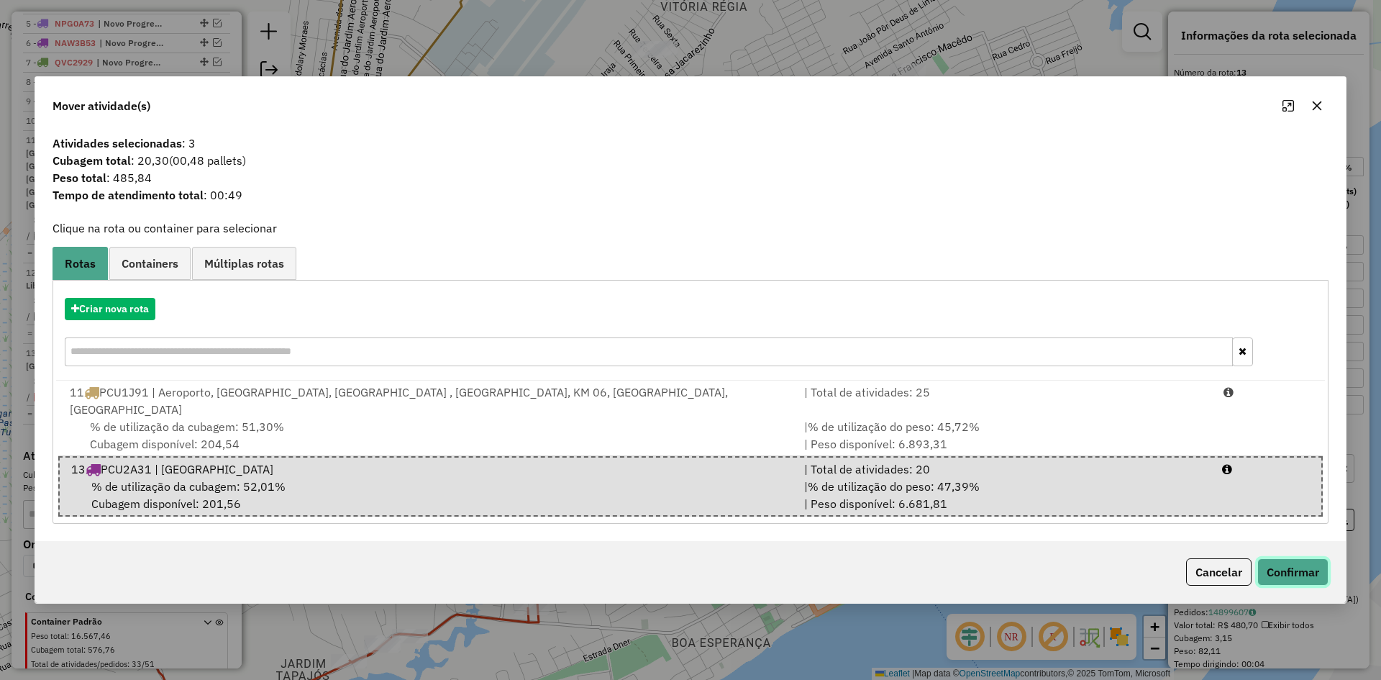
click at [1284, 562] on button "Confirmar" at bounding box center [1292, 571] width 71 height 27
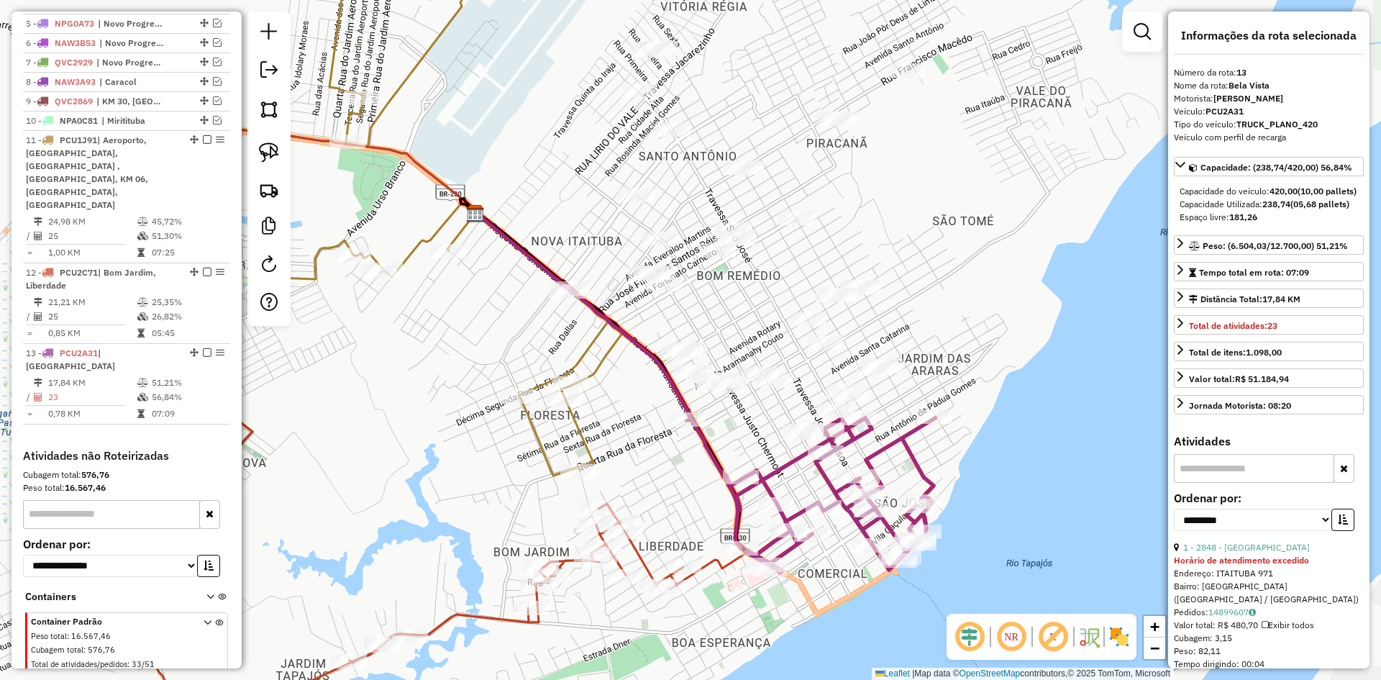
click at [638, 560] on icon at bounding box center [421, 571] width 655 height 311
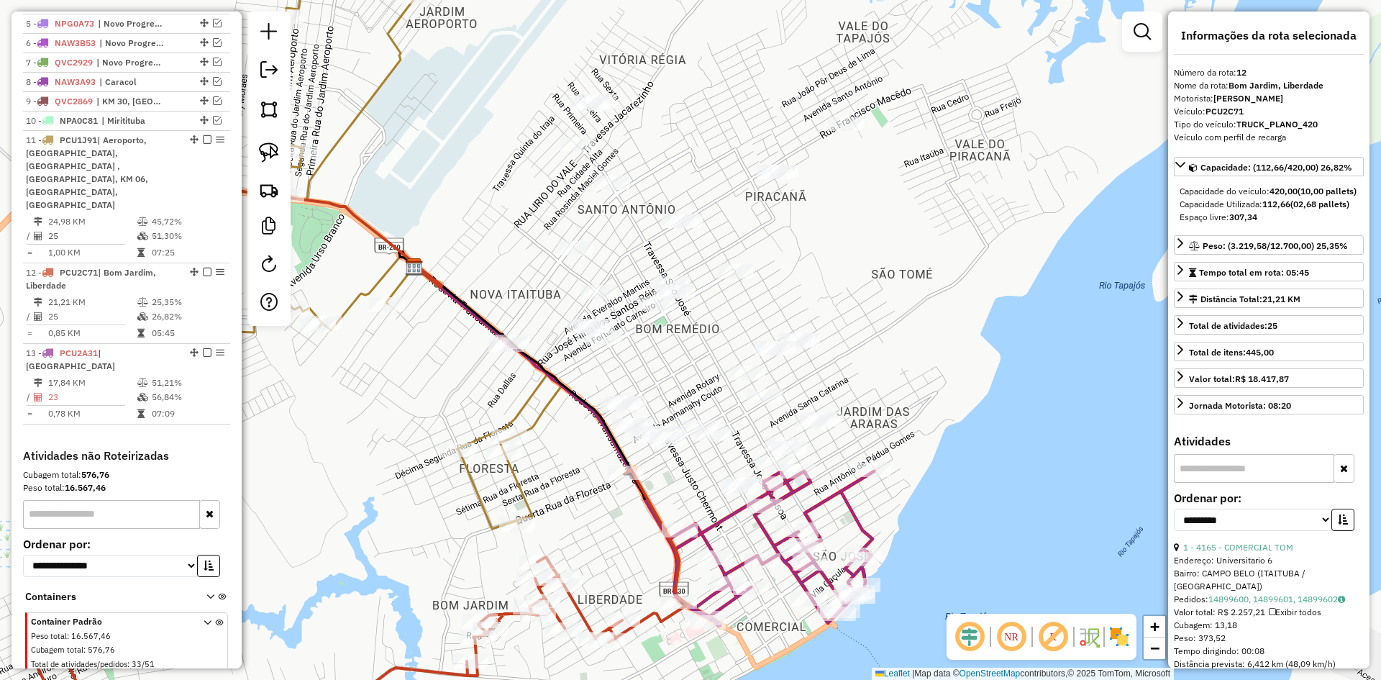
drag, startPoint x: 672, startPoint y: 493, endPoint x: 609, endPoint y: 563, distance: 94.2
click at [609, 563] on div "Janela de atendimento Grade de atendimento Capacidade Transportadoras Veículos …" at bounding box center [690, 340] width 1381 height 680
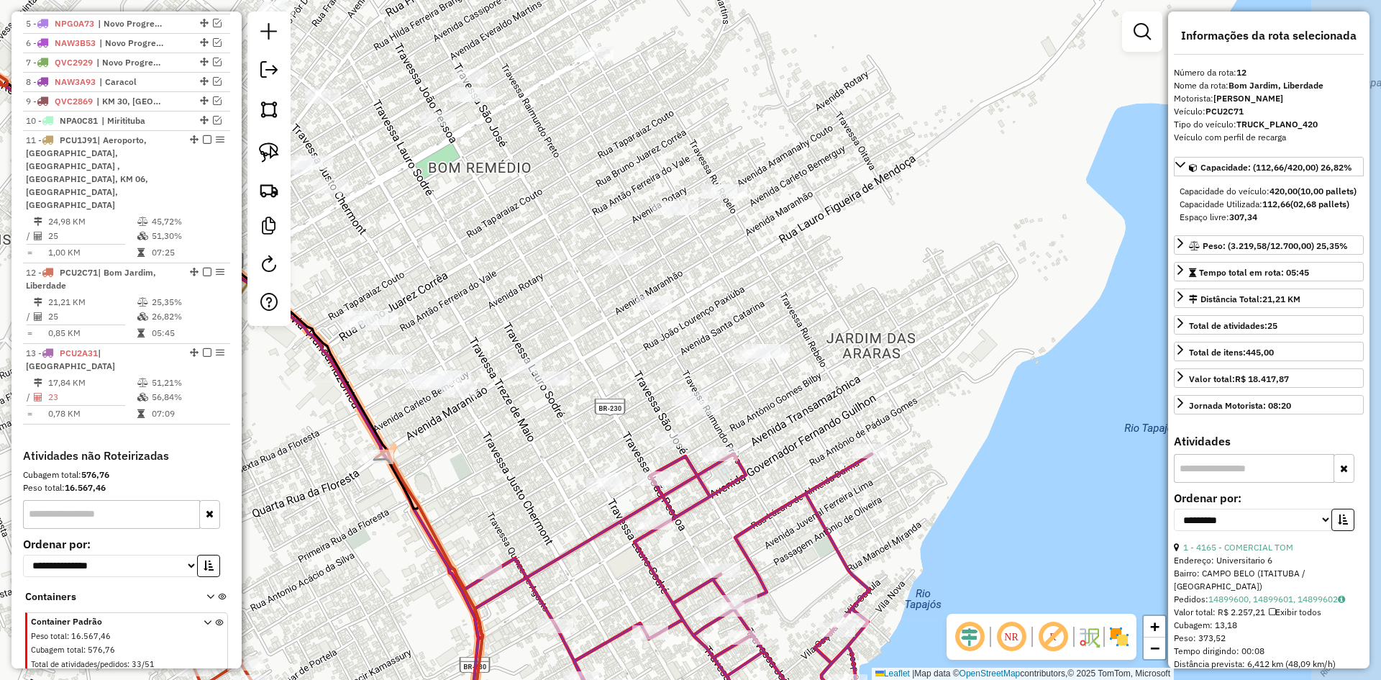
drag, startPoint x: 657, startPoint y: 547, endPoint x: 590, endPoint y: 494, distance: 86.0
click at [590, 494] on div "Janela de atendimento Grade de atendimento Capacidade Transportadoras Veículos …" at bounding box center [690, 340] width 1381 height 680
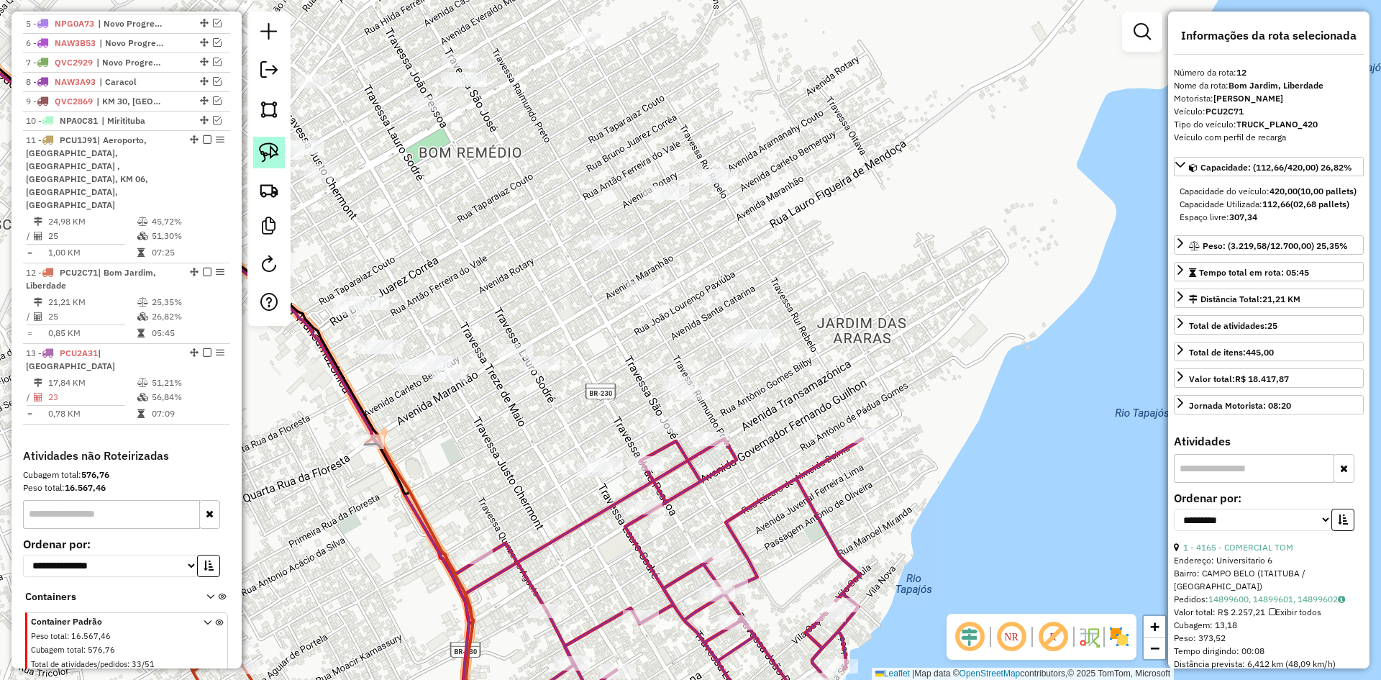
click at [265, 141] on link at bounding box center [269, 153] width 32 height 32
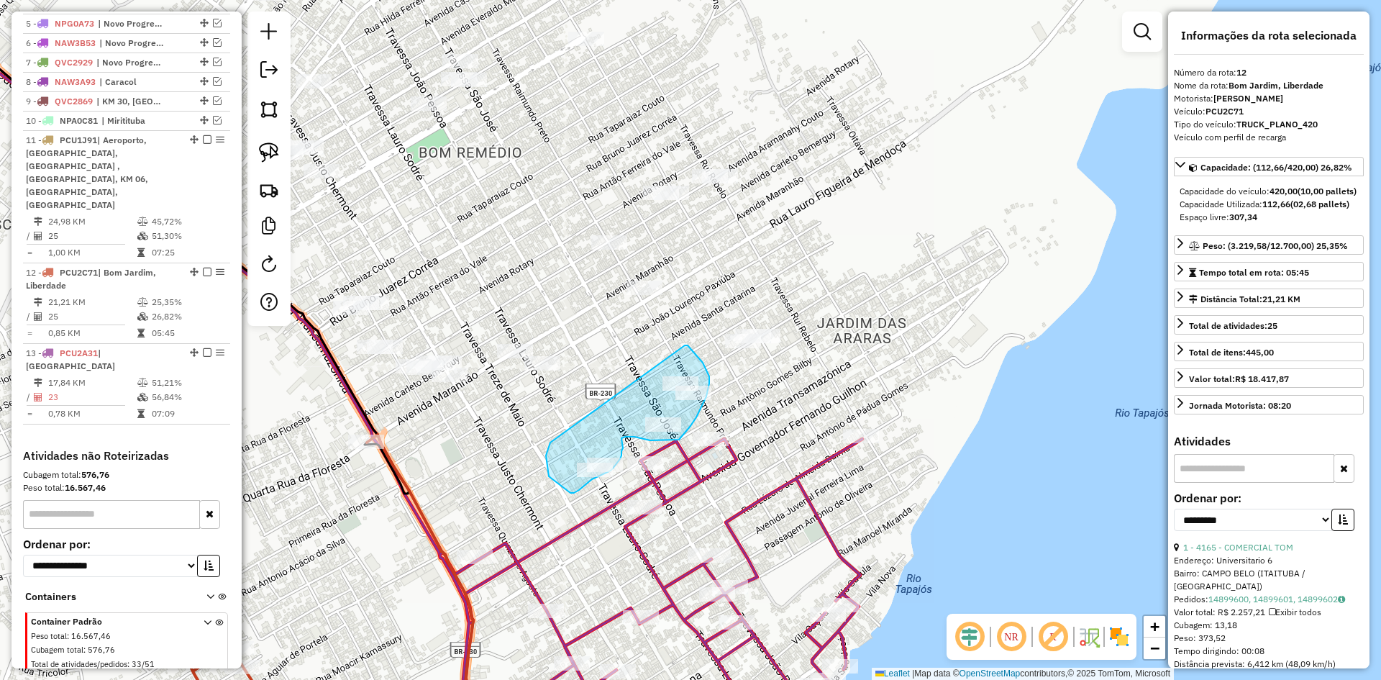
drag, startPoint x: 550, startPoint y: 442, endPoint x: 685, endPoint y: 345, distance: 165.9
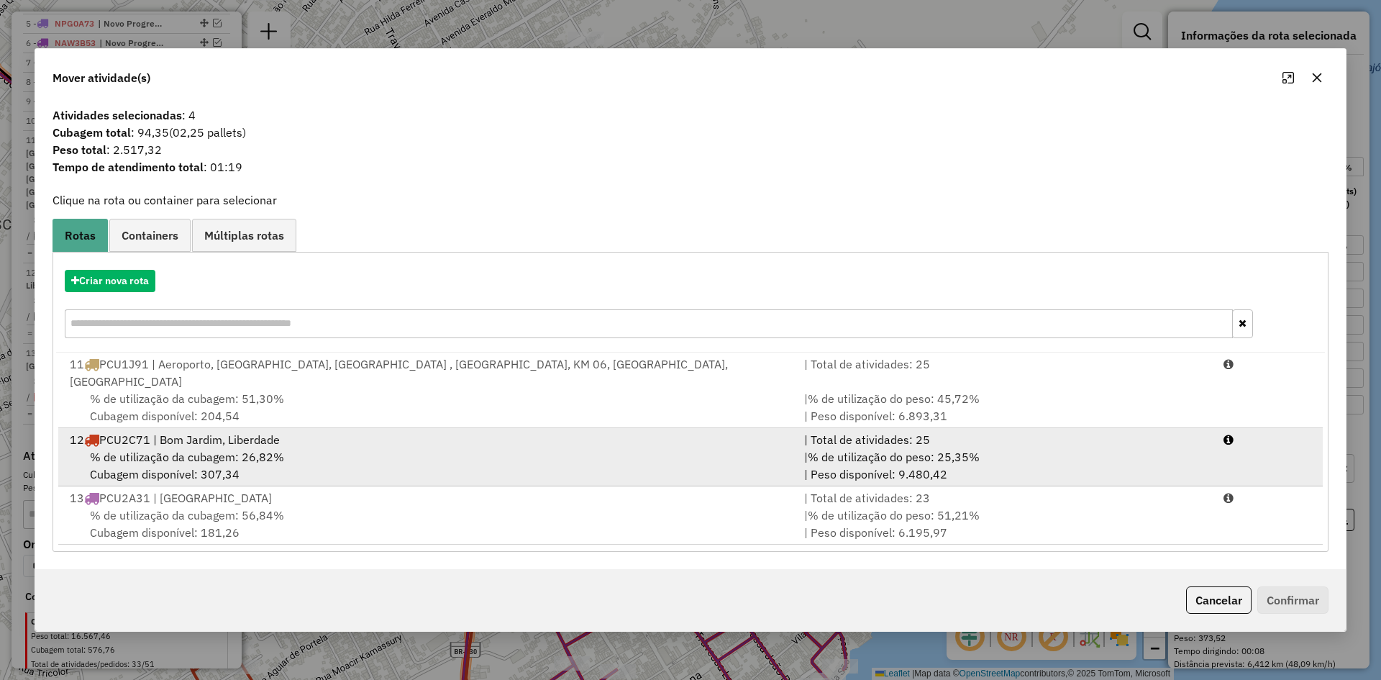
click at [342, 431] on div "12 PCU2C71 | Bom Jardim, Liberdade" at bounding box center [428, 439] width 734 height 17
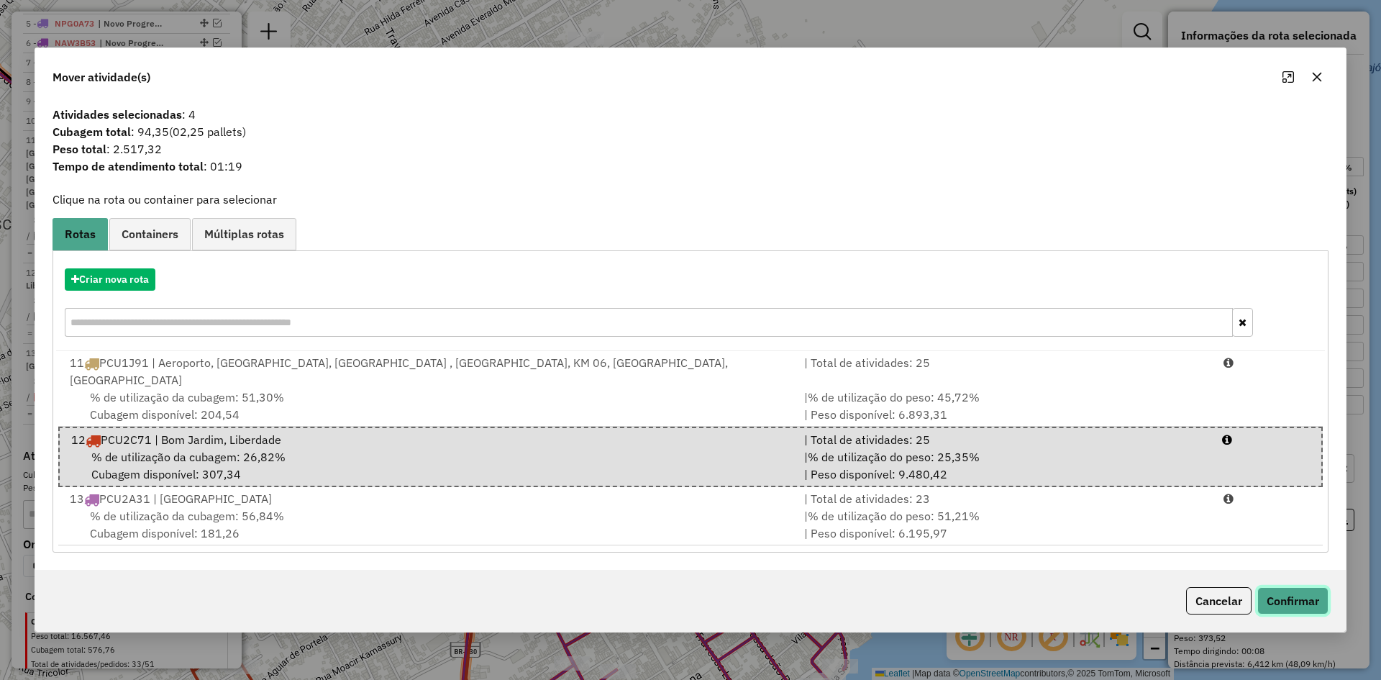
click at [1285, 587] on button "Confirmar" at bounding box center [1292, 600] width 71 height 27
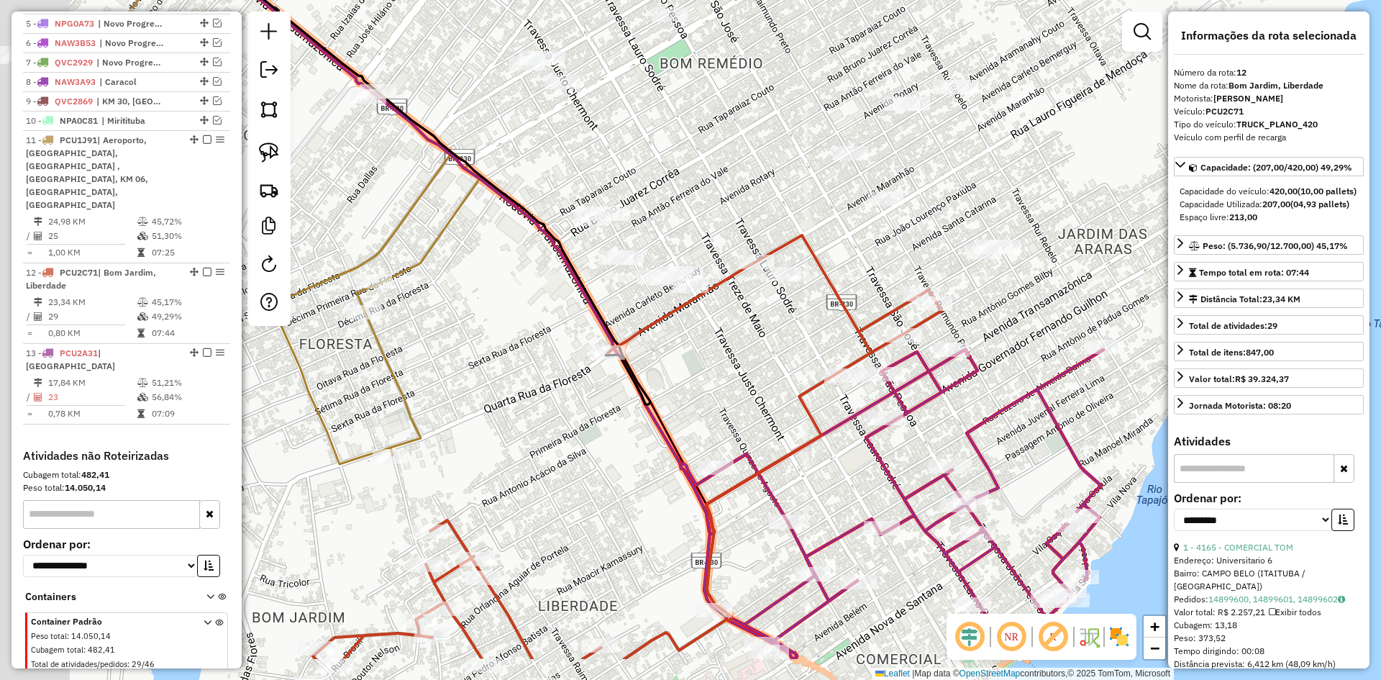
drag, startPoint x: 350, startPoint y: 547, endPoint x: 573, endPoint y: 503, distance: 227.2
click at [623, 436] on div "Janela de atendimento Grade de atendimento Capacidade Transportadoras Veículos …" at bounding box center [690, 340] width 1381 height 680
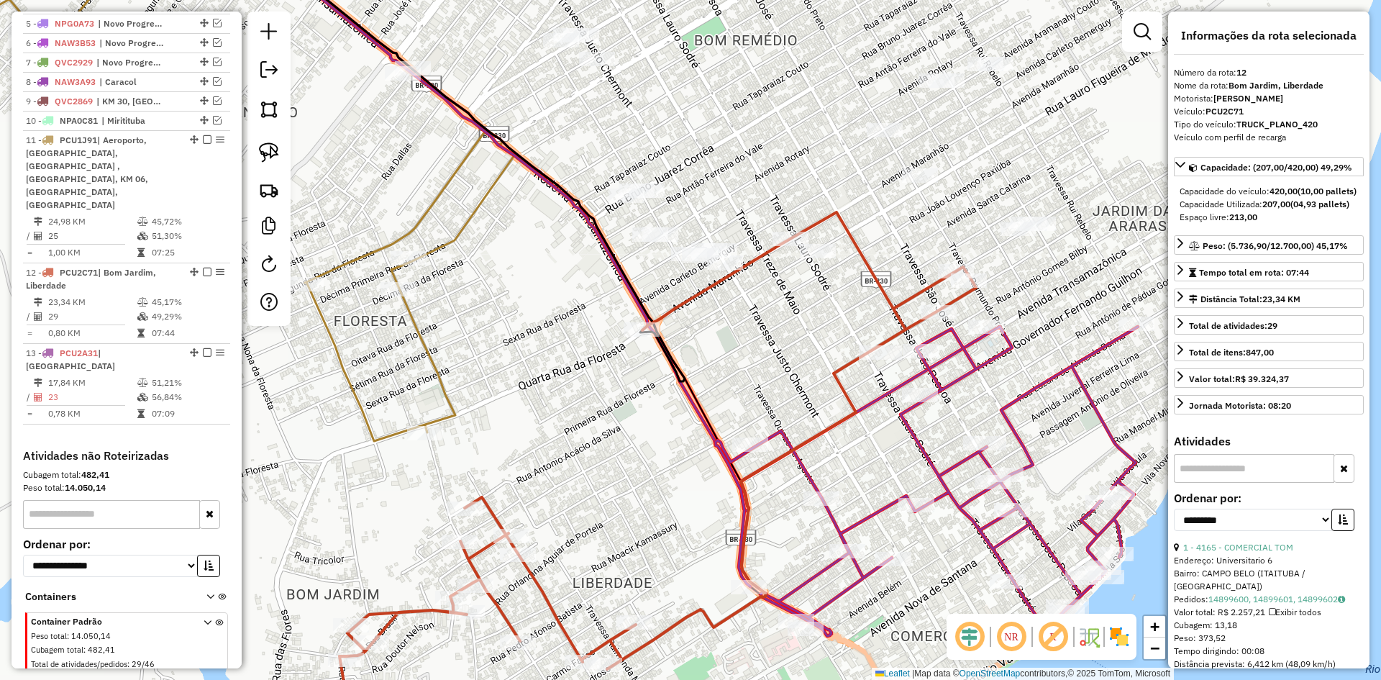
click at [534, 590] on icon at bounding box center [559, 480] width 834 height 536
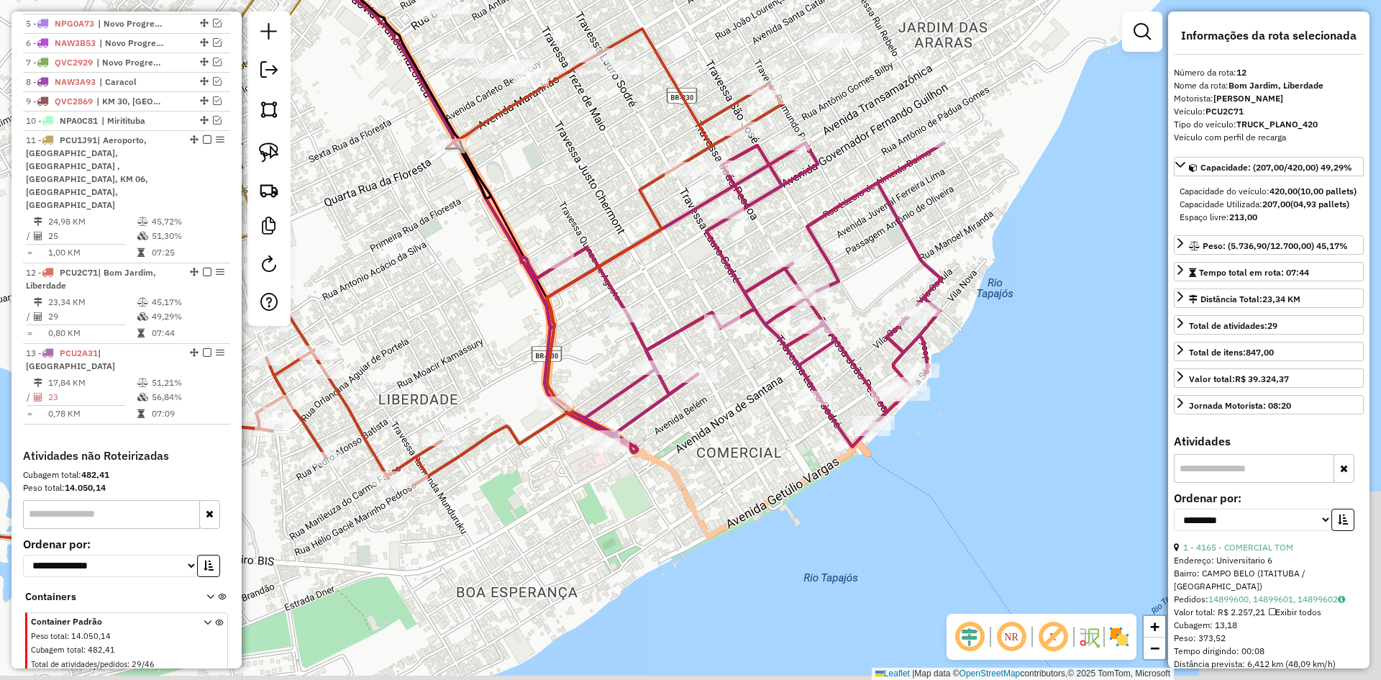
drag, startPoint x: 603, startPoint y: 585, endPoint x: 408, endPoint y: 398, distance: 270.6
click at [408, 398] on div "Janela de atendimento Grade de atendimento Capacidade Transportadoras Veículos …" at bounding box center [690, 340] width 1381 height 680
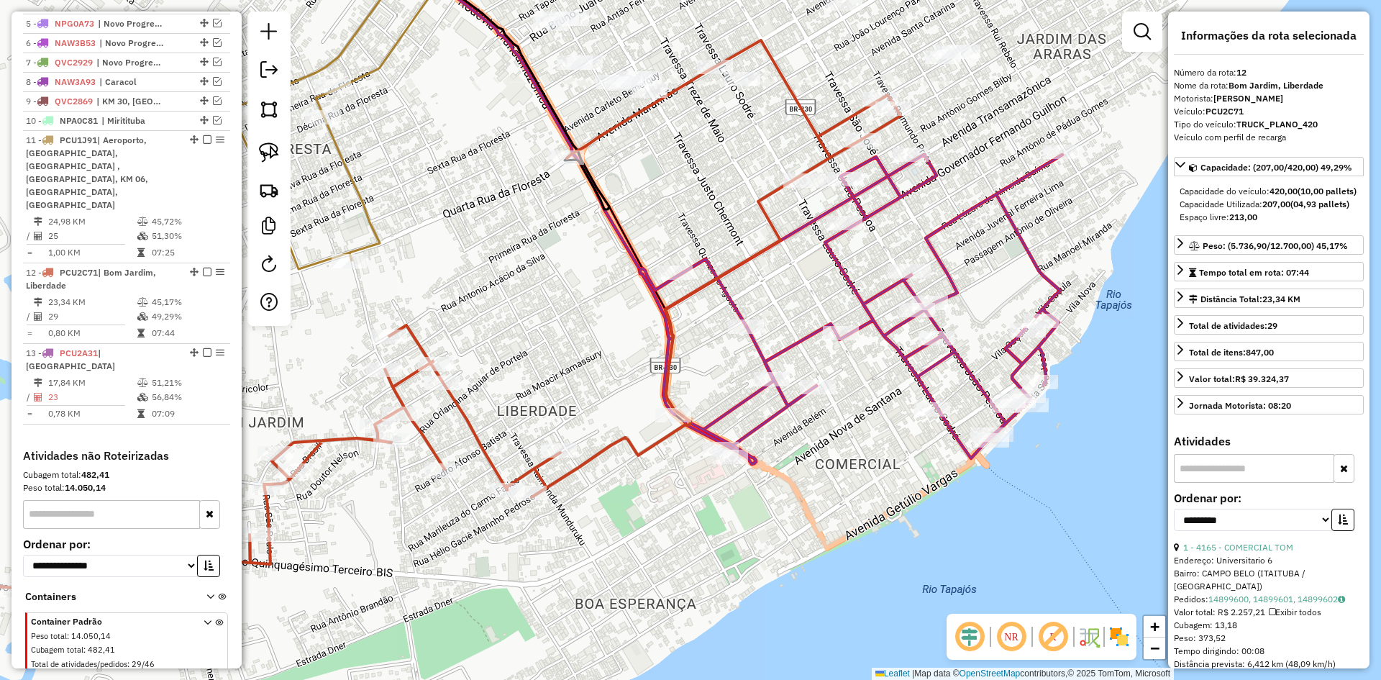
drag, startPoint x: 546, startPoint y: 501, endPoint x: 650, endPoint y: 521, distance: 106.4
click at [651, 521] on div "Janela de atendimento Grade de atendimento Capacidade Transportadoras Veículos …" at bounding box center [690, 340] width 1381 height 680
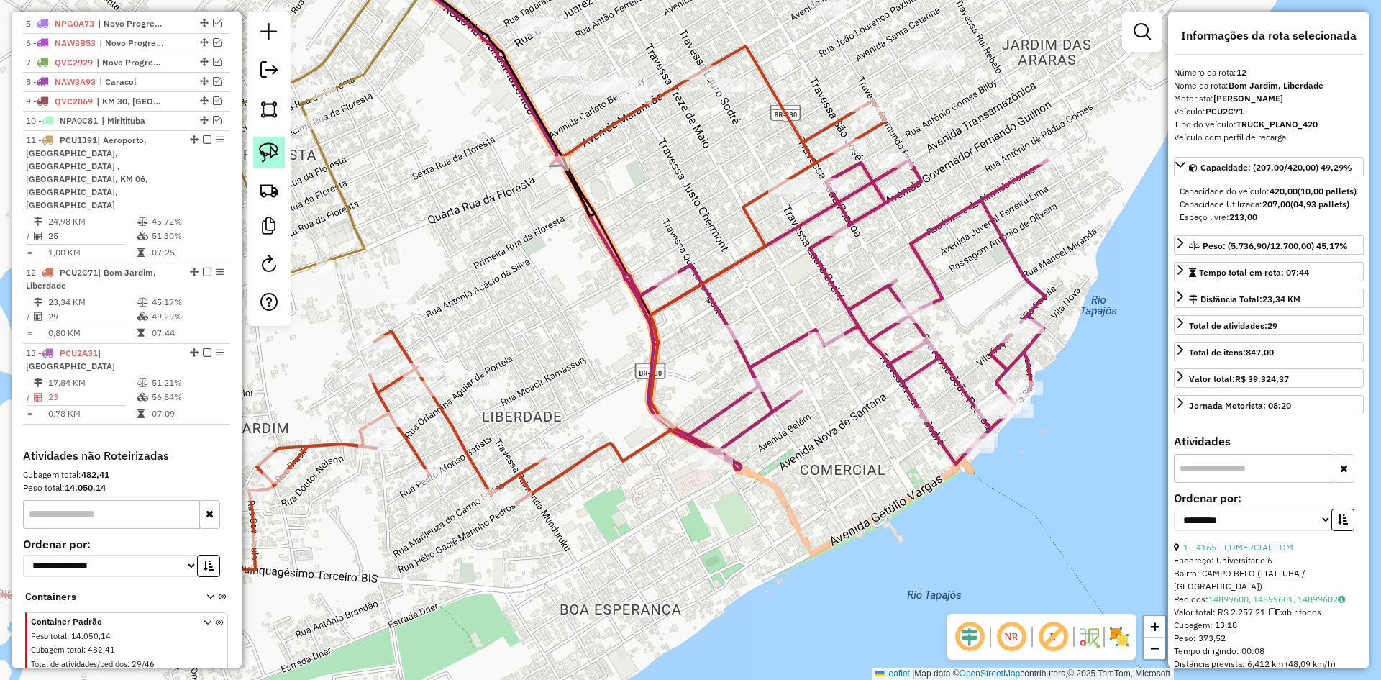
click at [283, 150] on link at bounding box center [269, 153] width 32 height 32
drag, startPoint x: 531, startPoint y: 436, endPoint x: 620, endPoint y: 425, distance: 89.8
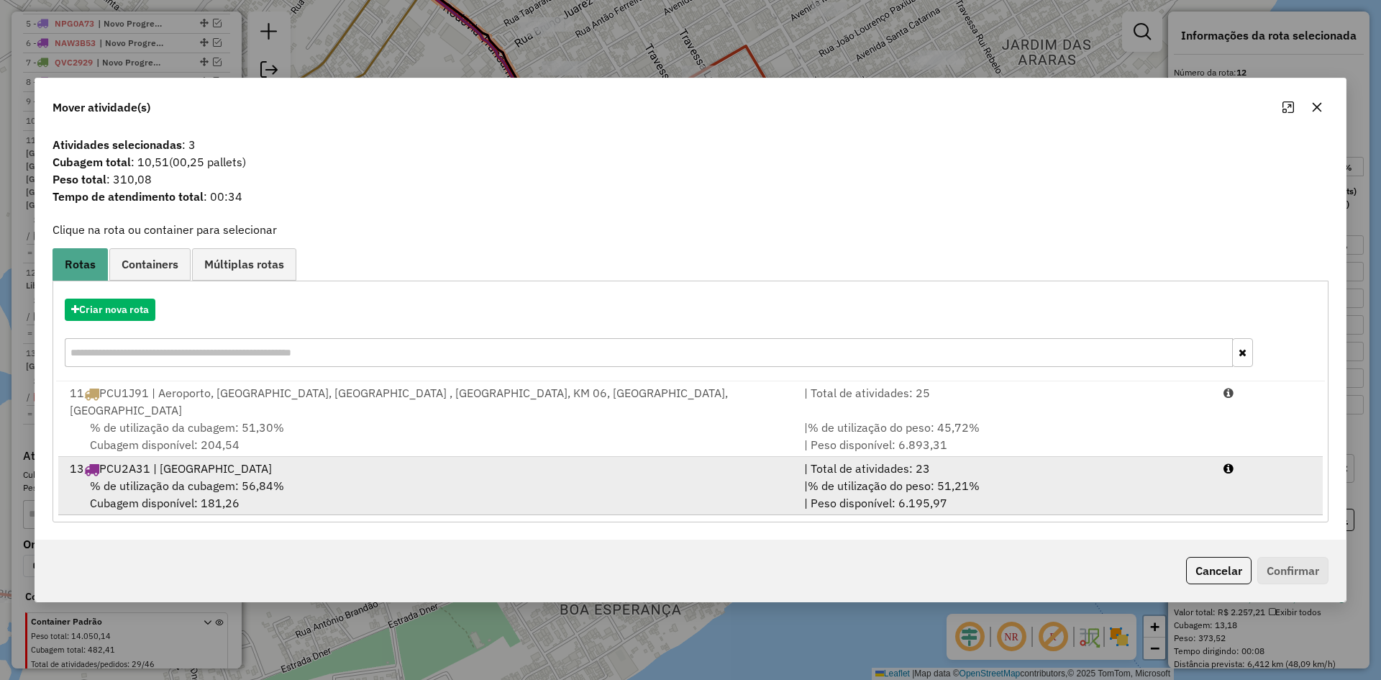
click at [444, 477] on div "% de utilização da cubagem: 56,84% Cubagem disponível: 181,26" at bounding box center [428, 494] width 734 height 35
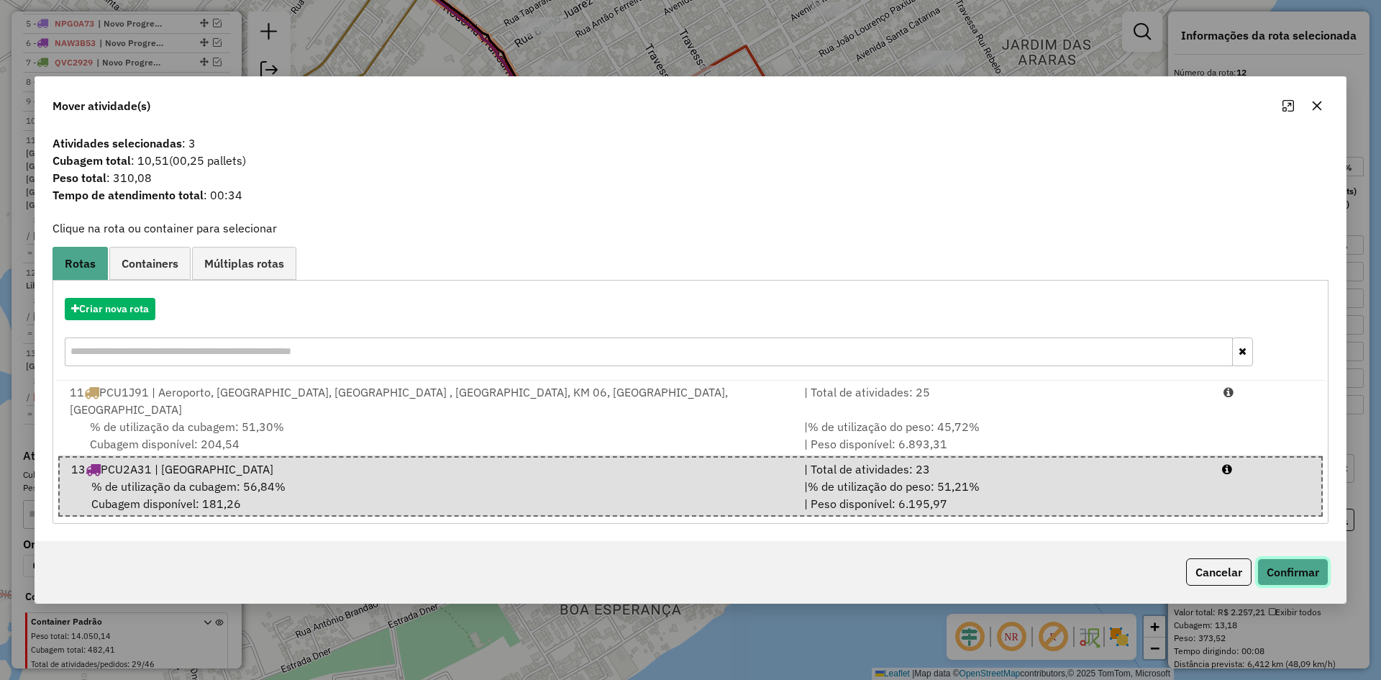
click at [1310, 563] on button "Confirmar" at bounding box center [1292, 571] width 71 height 27
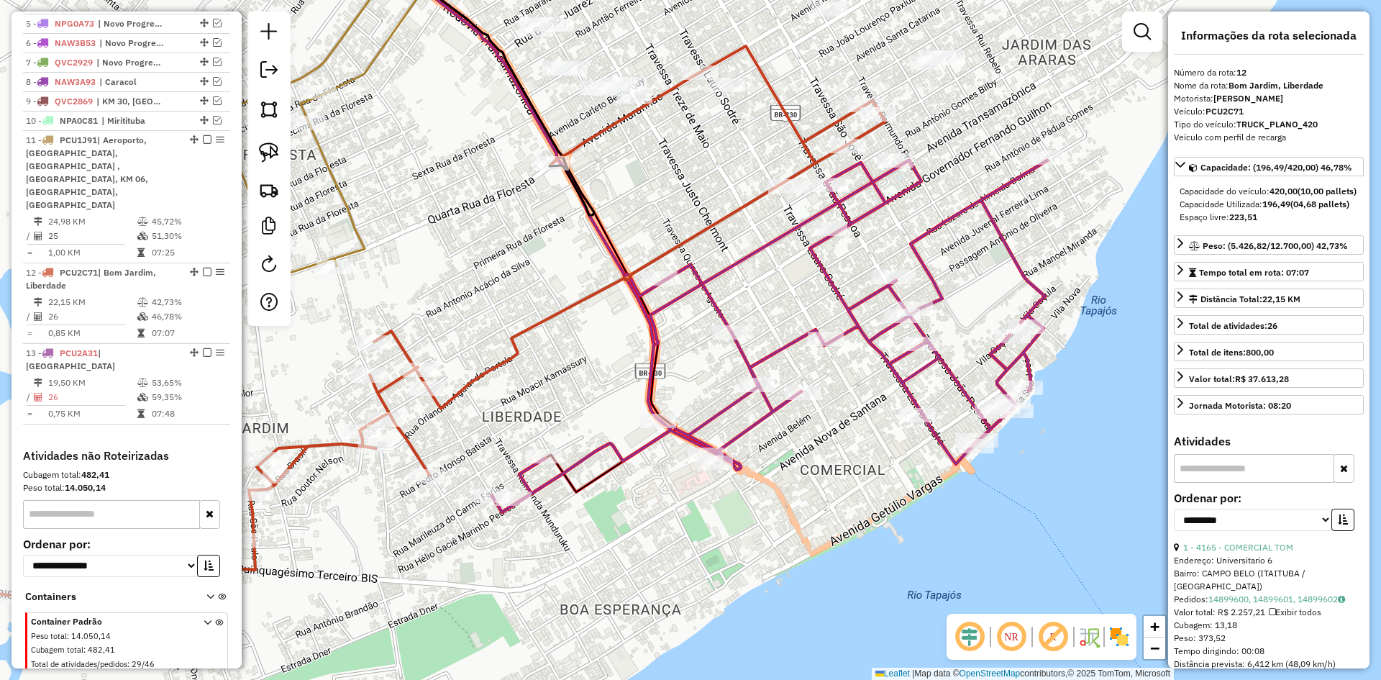
click at [616, 449] on icon at bounding box center [769, 336] width 555 height 352
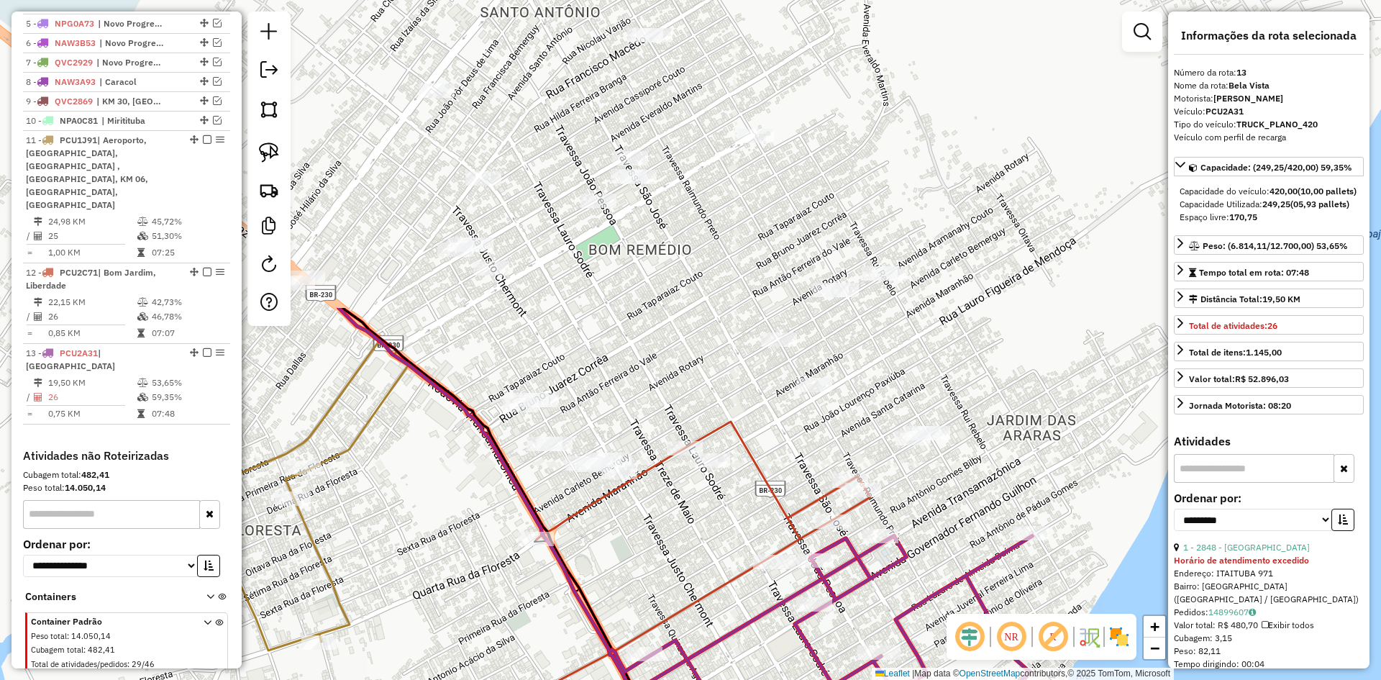
drag, startPoint x: 685, startPoint y: 236, endPoint x: 691, endPoint y: 537, distance: 301.4
click at [691, 537] on div "Janela de atendimento Grade de atendimento Capacidade Transportadoras Veículos …" at bounding box center [690, 340] width 1381 height 680
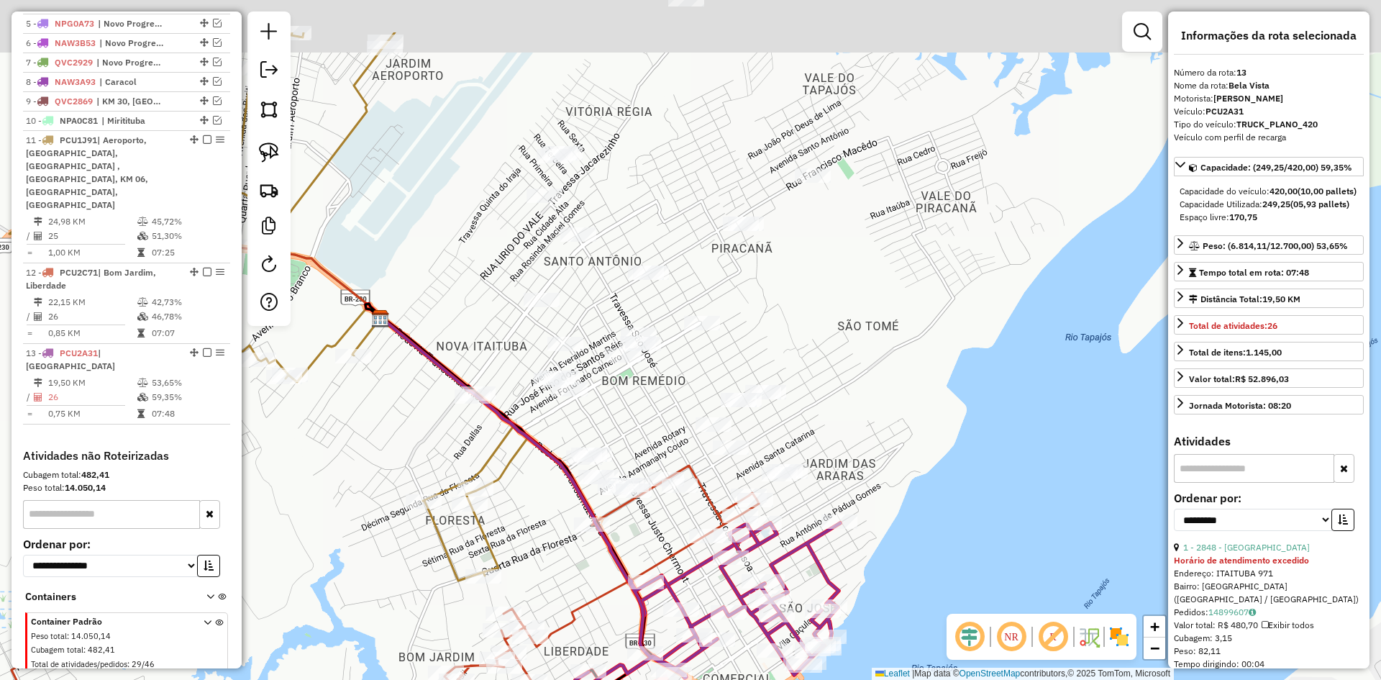
drag, startPoint x: 694, startPoint y: 306, endPoint x: 671, endPoint y: 408, distance: 104.0
click at [671, 408] on div "Janela de atendimento Grade de atendimento Capacidade Transportadoras Veículos …" at bounding box center [690, 340] width 1381 height 680
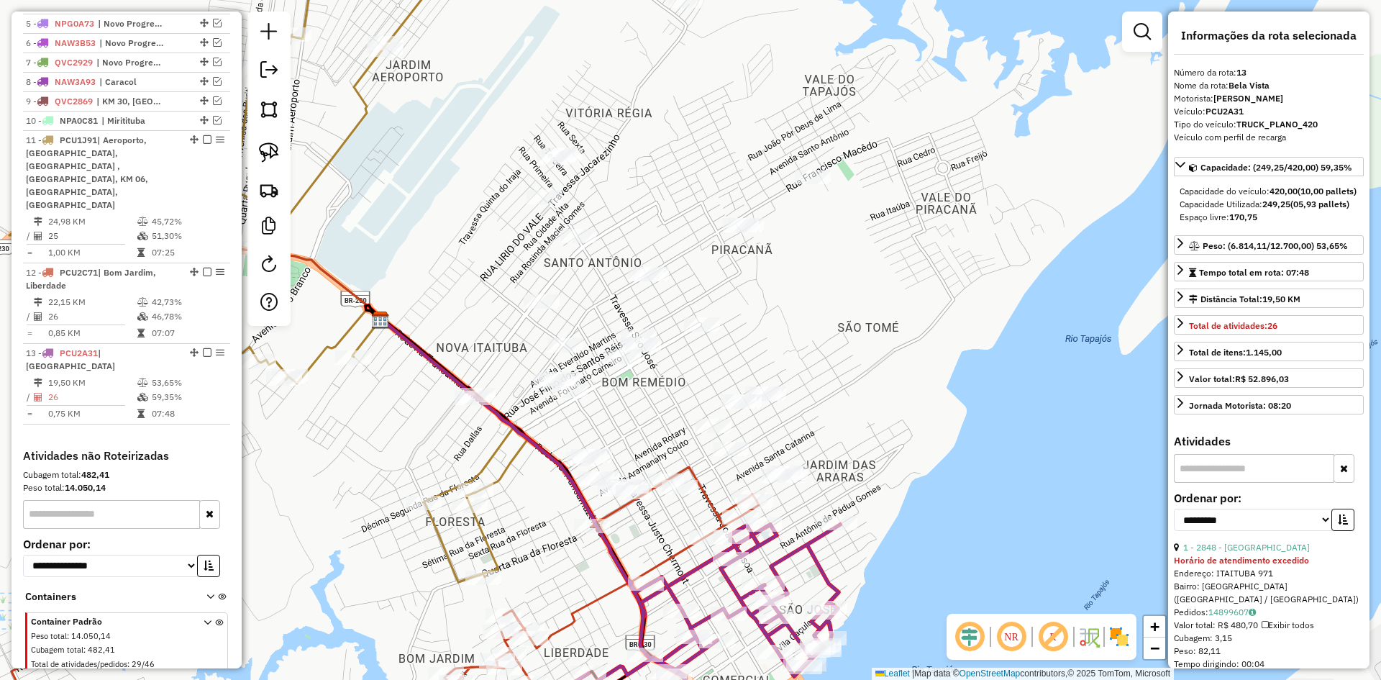
click at [345, 334] on icon at bounding box center [268, 263] width 519 height 662
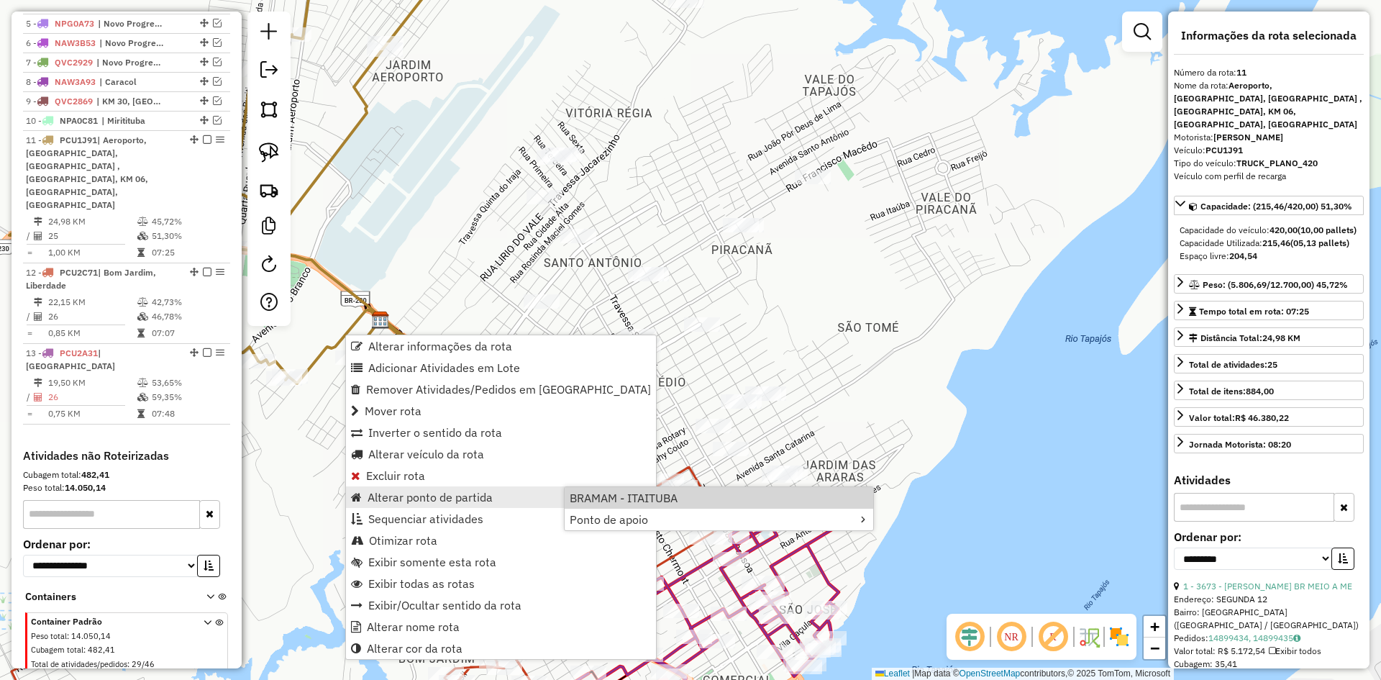
click at [844, 455] on div "Janela de atendimento Grade de atendimento Capacidade Transportadoras Veículos …" at bounding box center [690, 340] width 1381 height 680
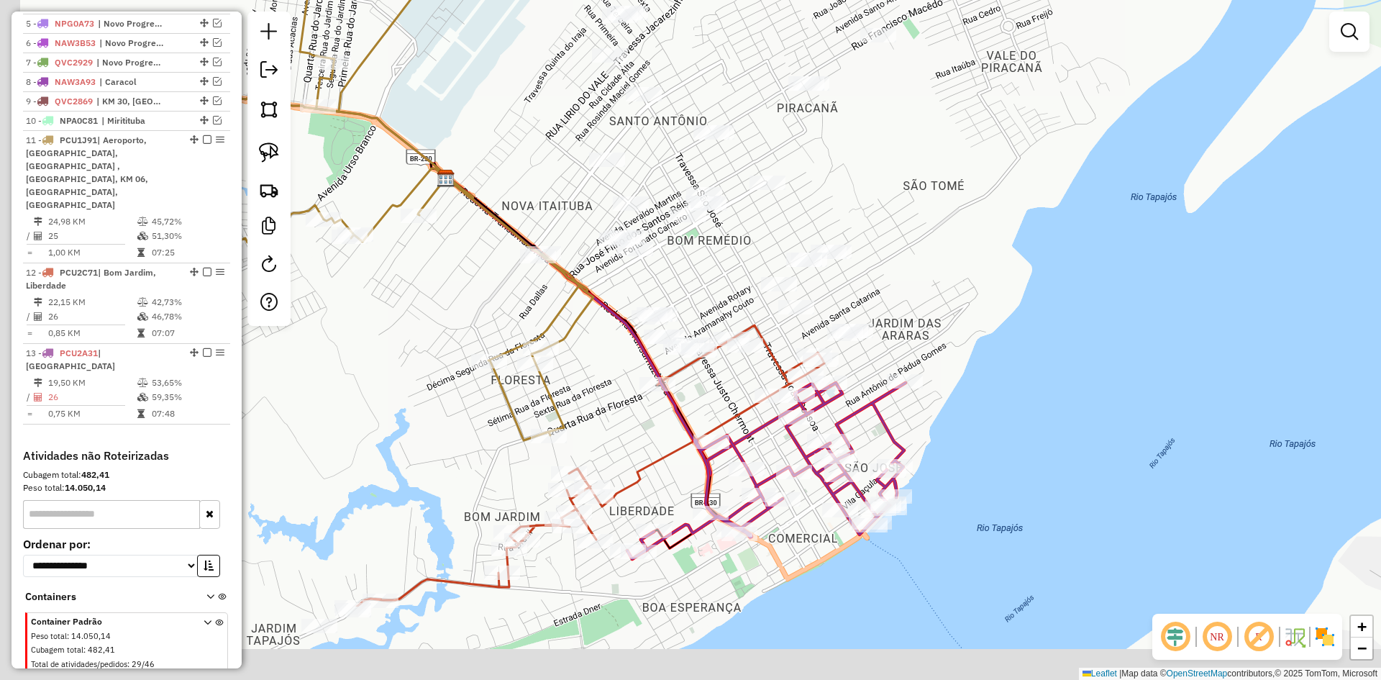
drag, startPoint x: 982, startPoint y: 195, endPoint x: 1013, endPoint y: 82, distance: 117.1
click at [1070, 0] on html "Aguarde... Pop-up bloqueado! Seu navegador bloqueou automáticamente a abertura …" at bounding box center [690, 340] width 1381 height 680
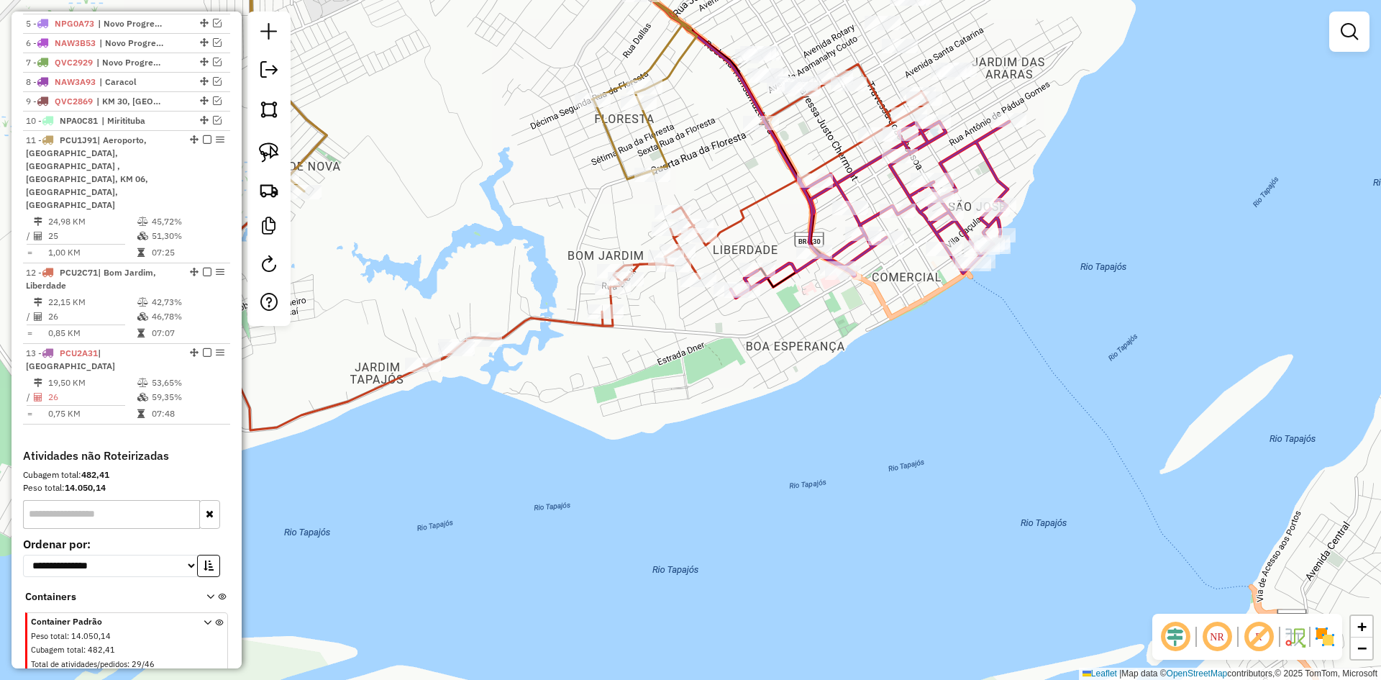
click at [557, 312] on icon at bounding box center [548, 247] width 760 height 366
select select "**********"
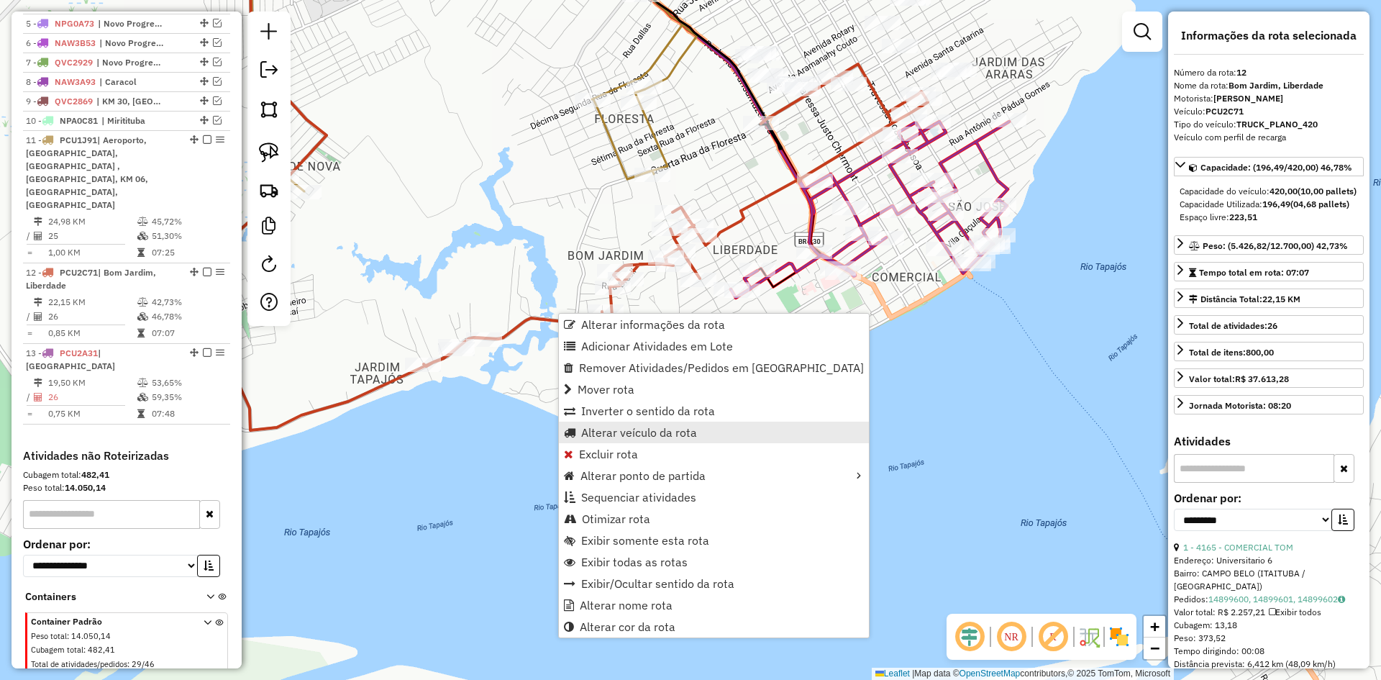
click at [629, 429] on span "Alterar veículo da rota" at bounding box center [639, 433] width 116 height 12
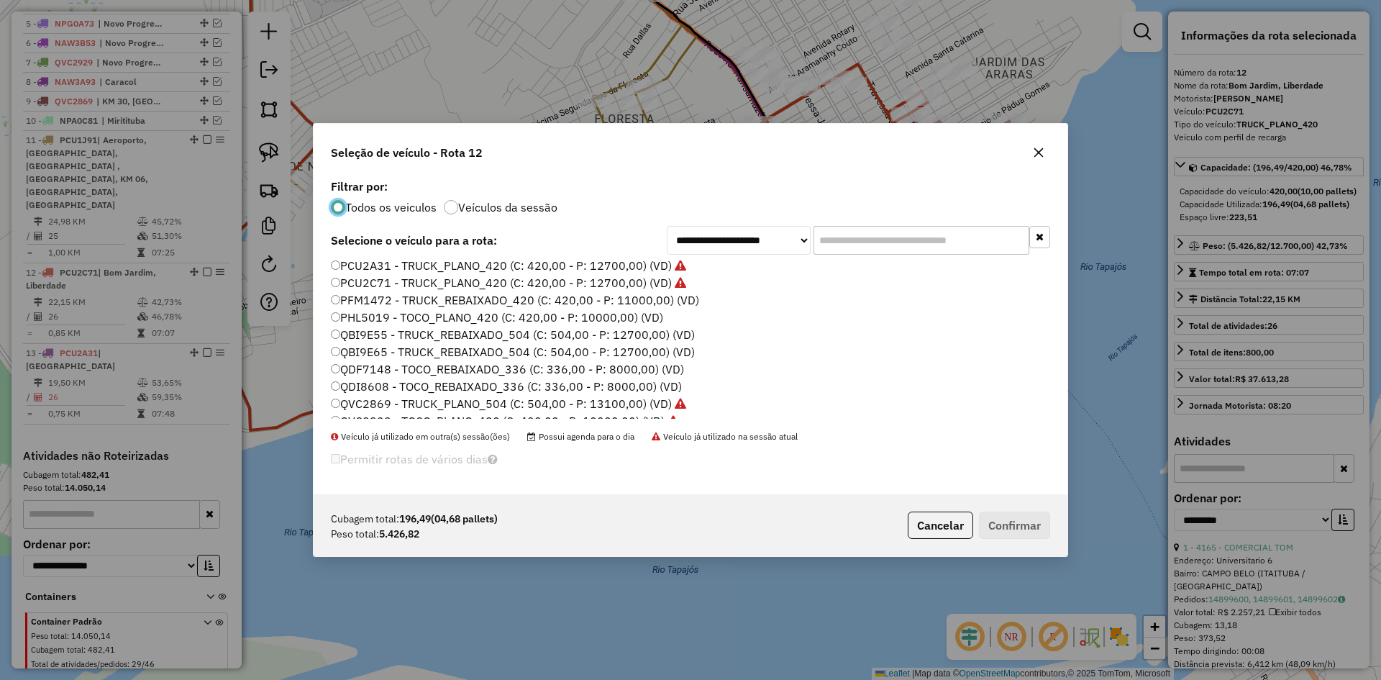
scroll to position [256, 0]
click at [385, 359] on label "QDF7148 - TOCO_REBAIXADO_336 (C: 336,00 - P: 8000,00) (VD)" at bounding box center [507, 357] width 353 height 17
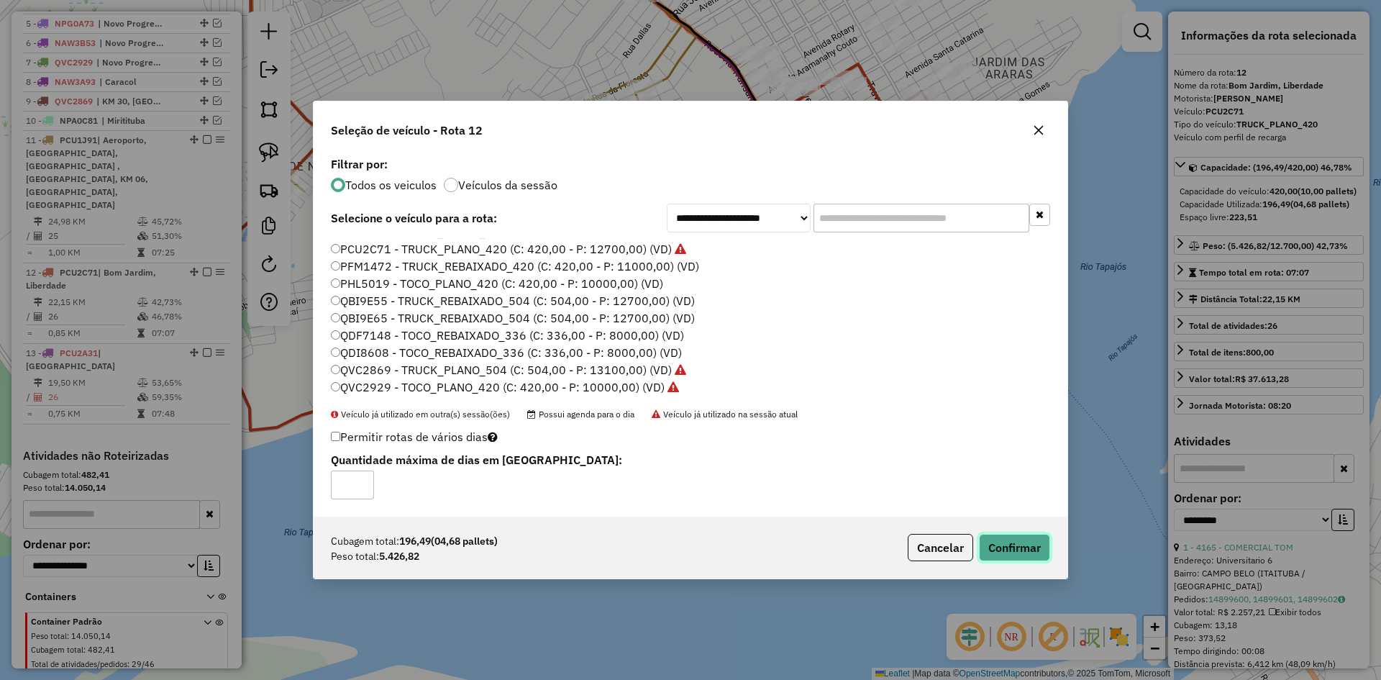
click at [993, 539] on button "Confirmar" at bounding box center [1014, 547] width 71 height 27
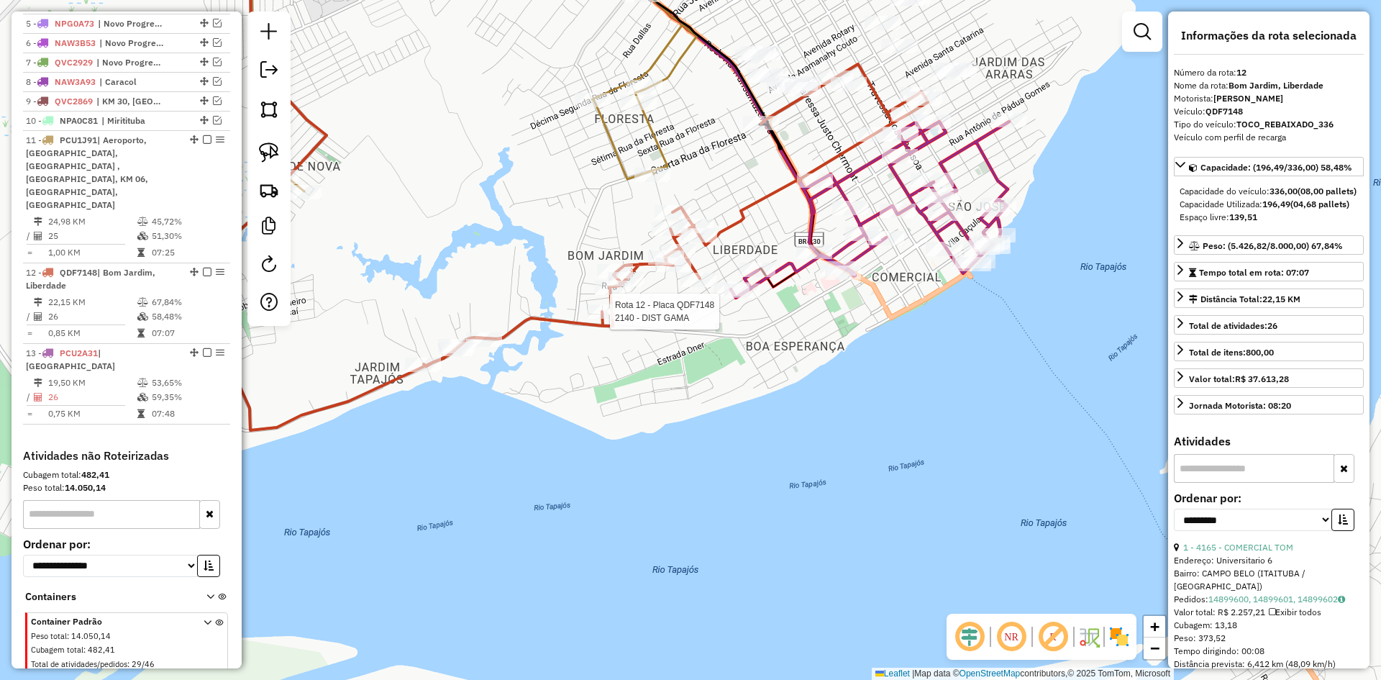
click at [588, 319] on div at bounding box center [606, 311] width 36 height 14
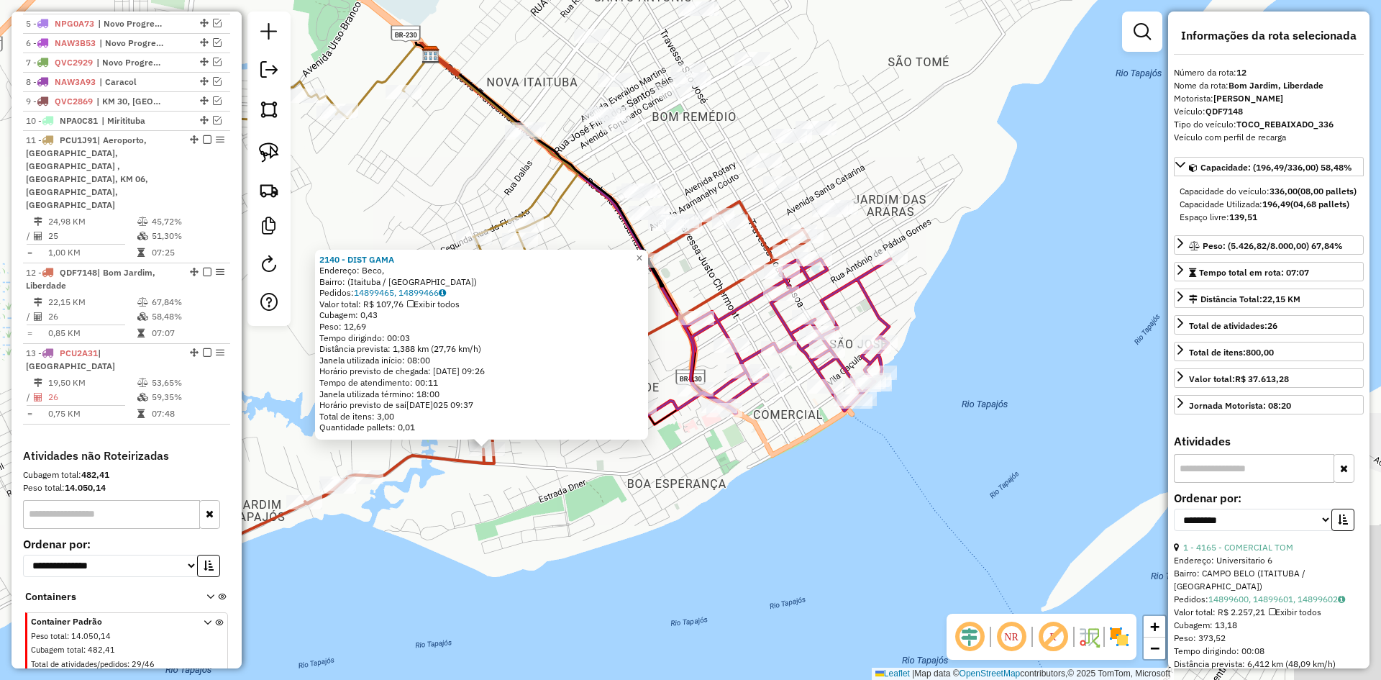
drag, startPoint x: 717, startPoint y: 431, endPoint x: 503, endPoint y: 547, distance: 243.6
click at [503, 547] on div "2140 - DIST GAMA Endereço: Beco, Bairro: (Itaituba / PA) Pedidos: 14899465, 148…" at bounding box center [690, 340] width 1381 height 680
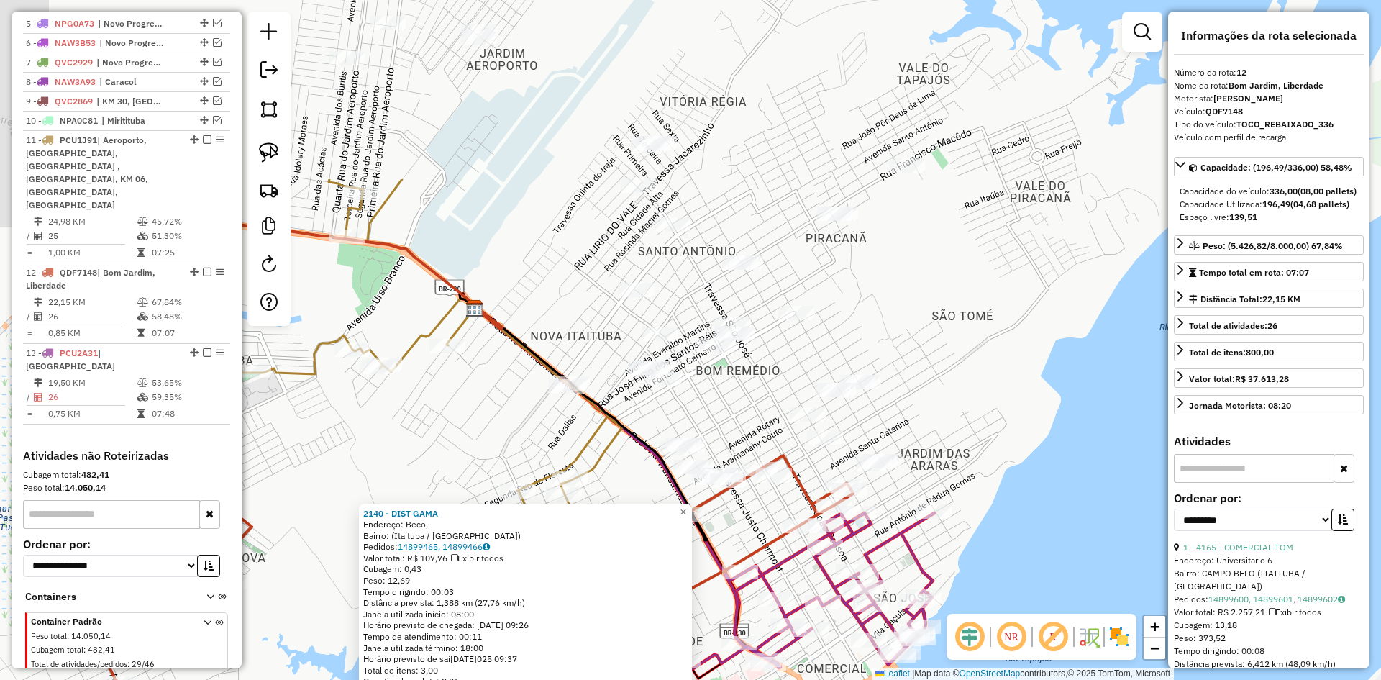
drag, startPoint x: 685, startPoint y: 255, endPoint x: 740, endPoint y: 501, distance: 252.8
click at [740, 501] on div "2140 - DIST GAMA Endereço: Beco, Bairro: (Itaituba / PA) Pedidos: 14899465, 148…" at bounding box center [690, 340] width 1381 height 680
click at [263, 144] on img at bounding box center [269, 152] width 20 height 20
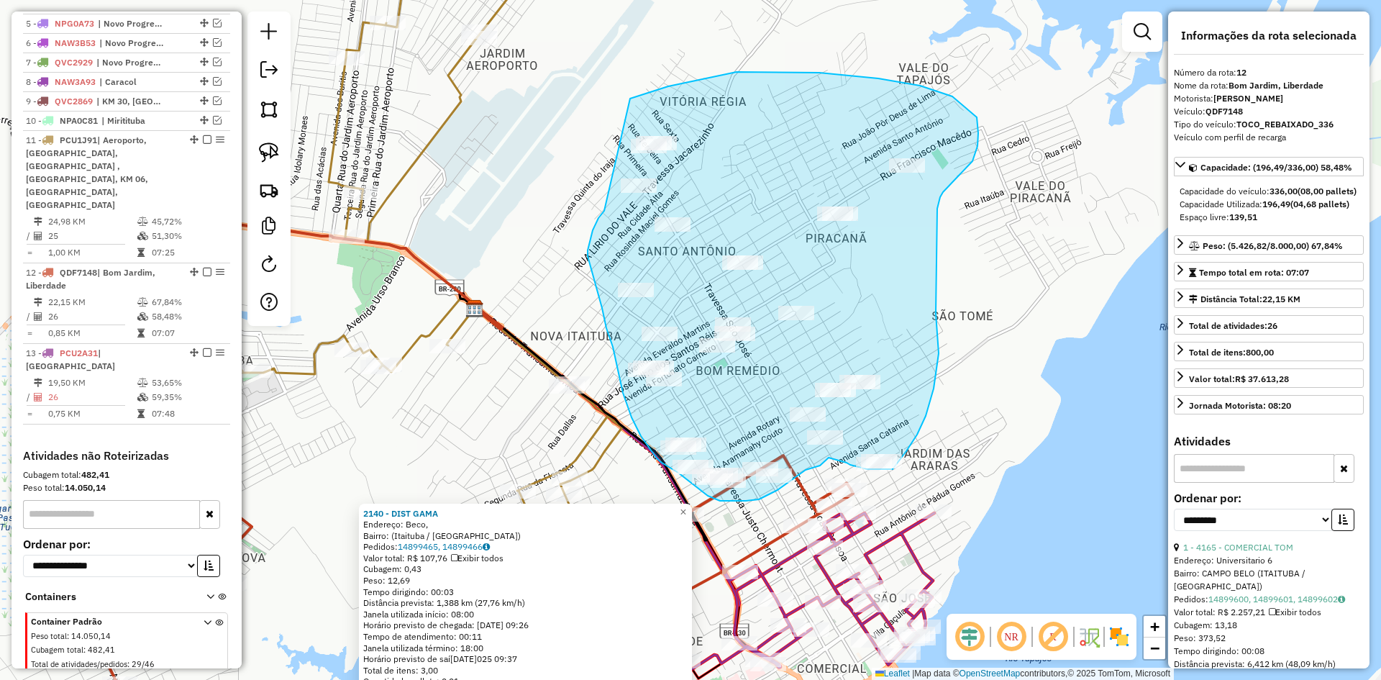
drag, startPoint x: 598, startPoint y: 218, endPoint x: 595, endPoint y: 114, distance: 104.4
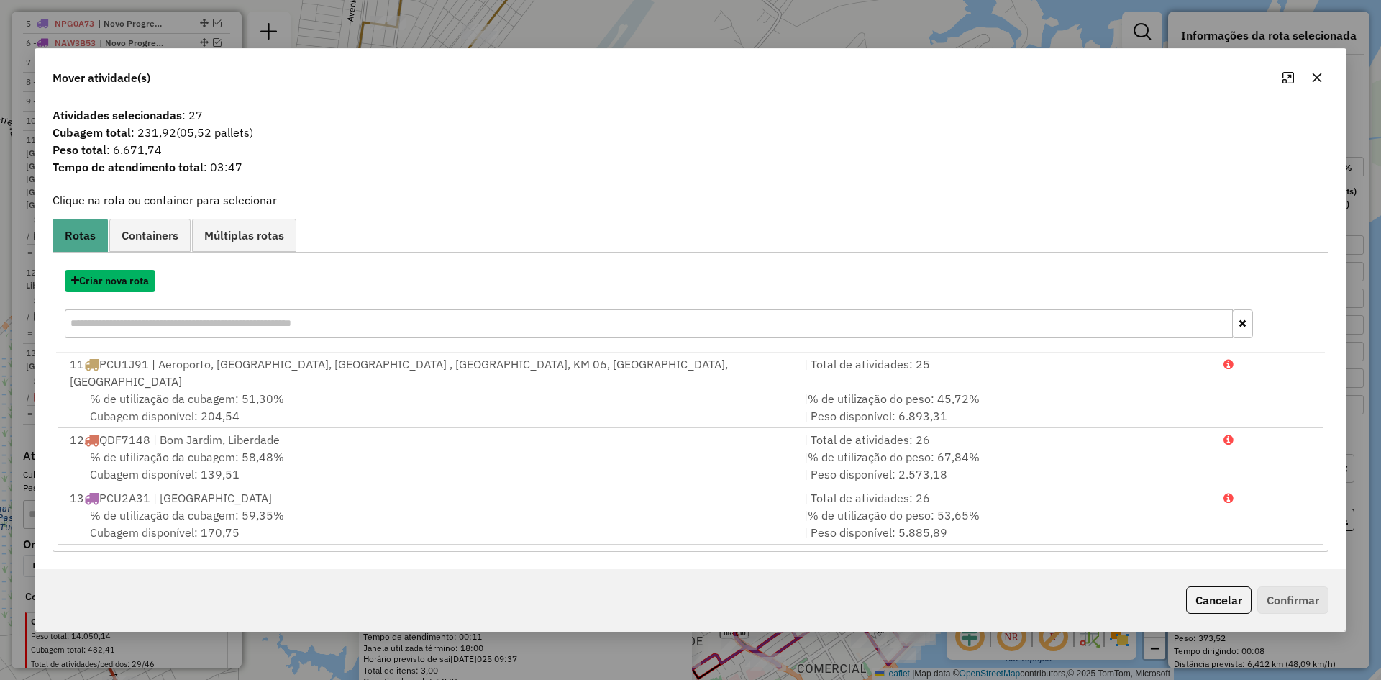
click at [126, 287] on button "Criar nova rota" at bounding box center [110, 281] width 91 height 22
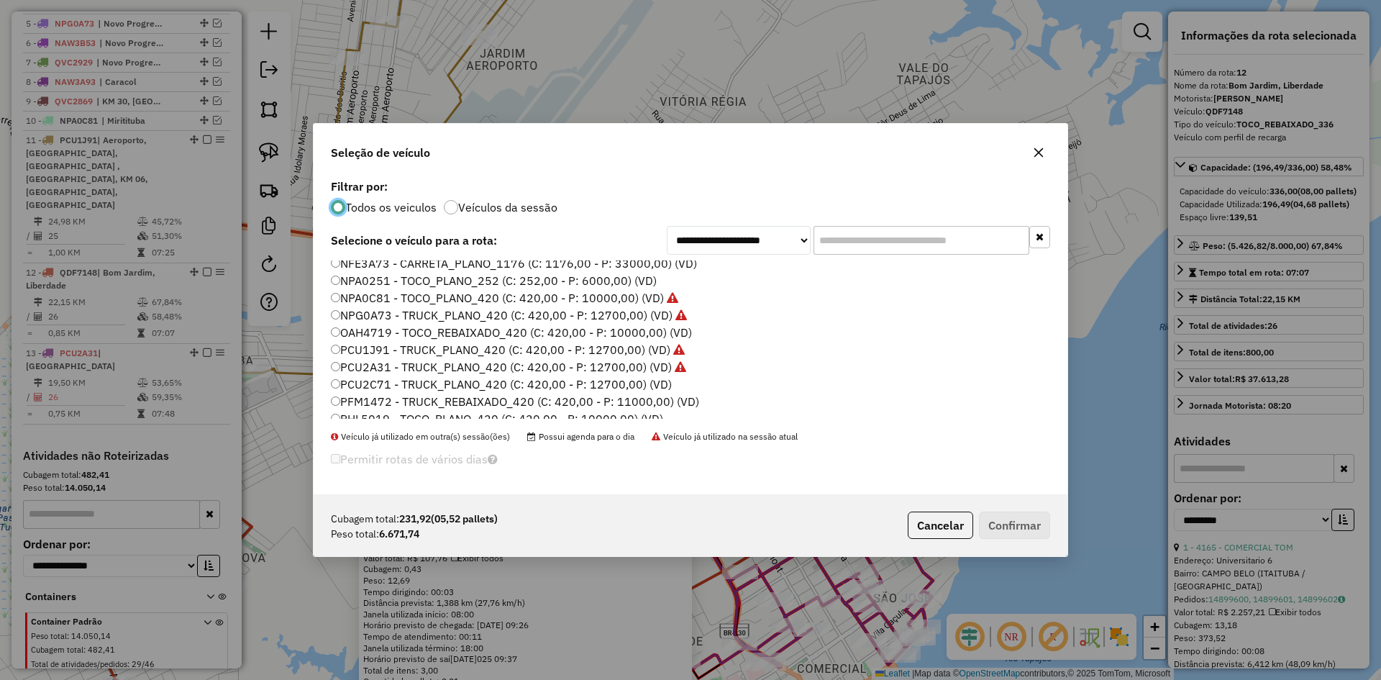
scroll to position [144, 0]
click at [388, 381] on label "PCU2C71 - TRUCK_PLANO_420 (C: 420,00 - P: 12700,00) (VD)" at bounding box center [501, 383] width 341 height 17
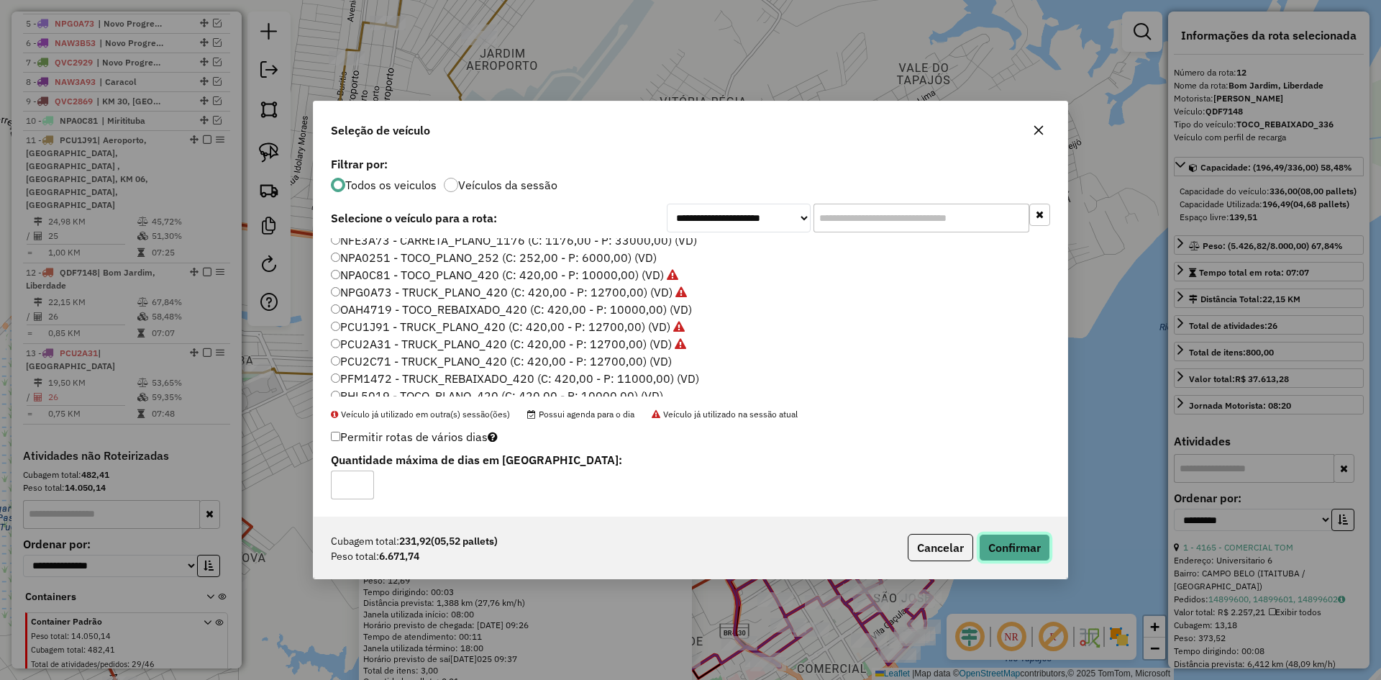
click at [1007, 552] on button "Confirmar" at bounding box center [1014, 547] width 71 height 27
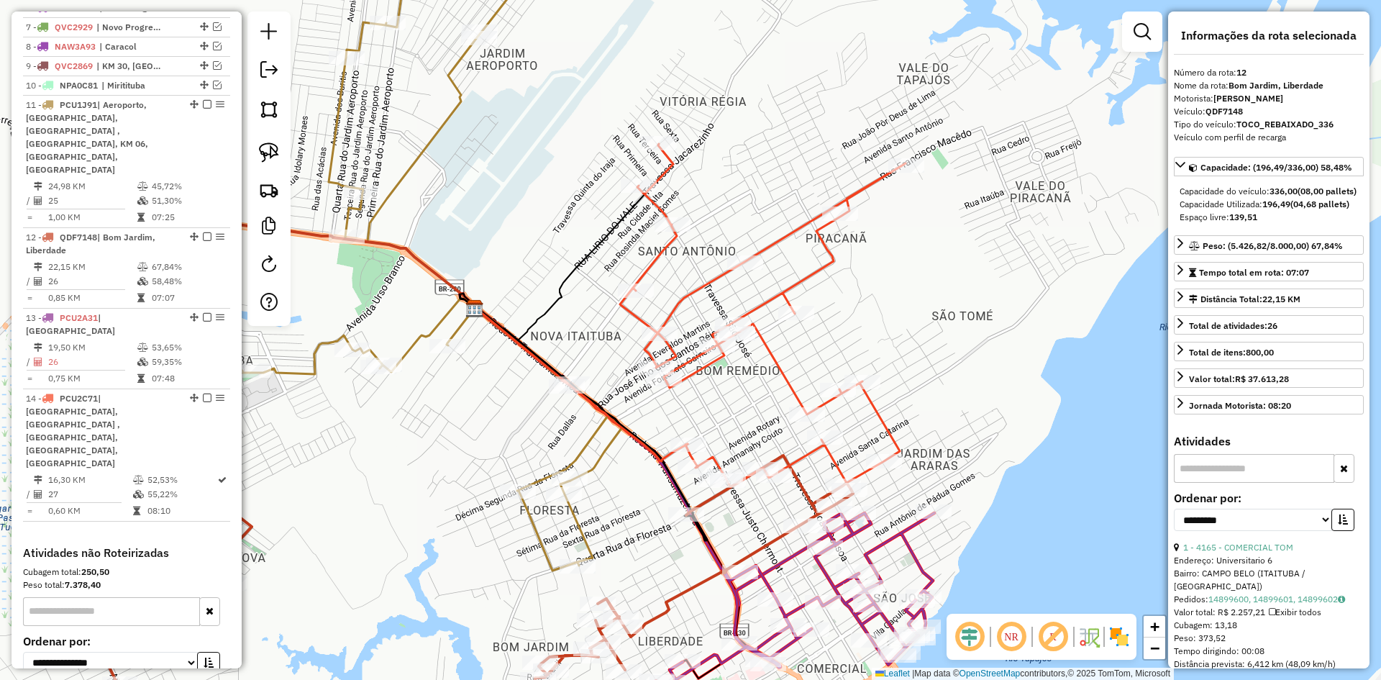
scroll to position [695, 0]
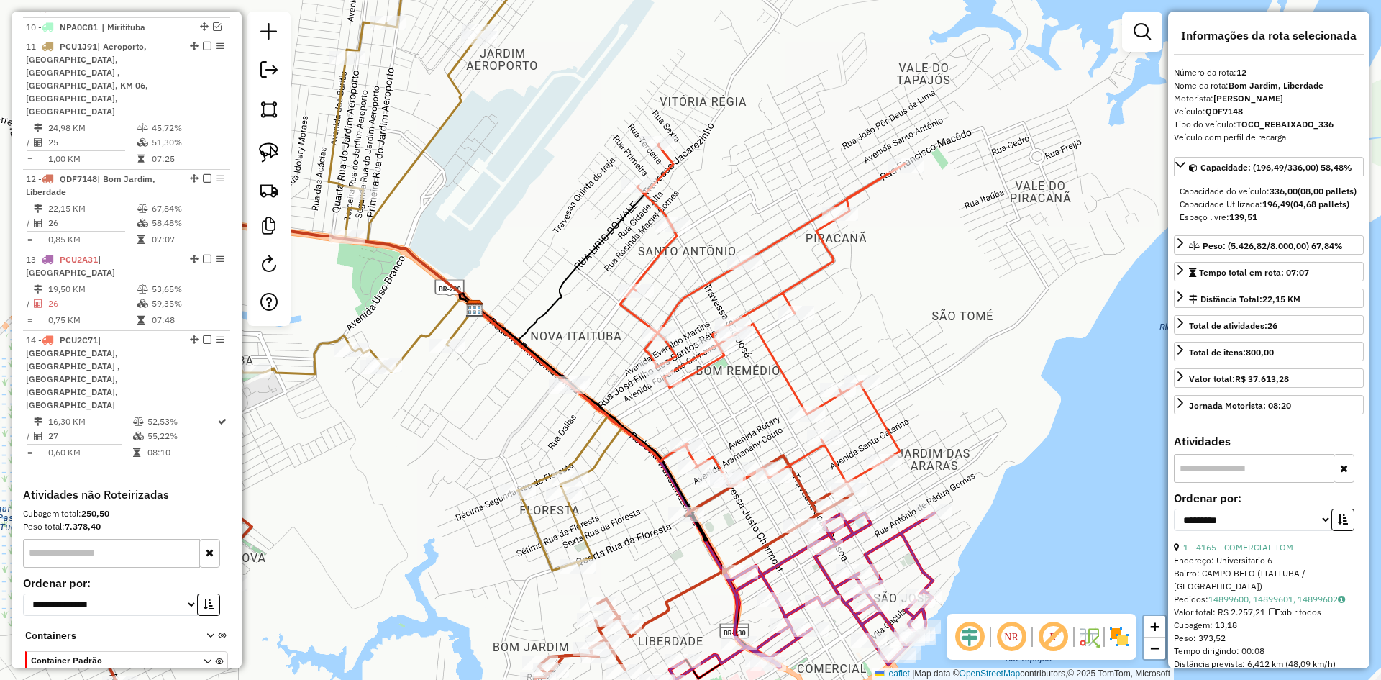
click at [761, 302] on icon at bounding box center [763, 315] width 286 height 343
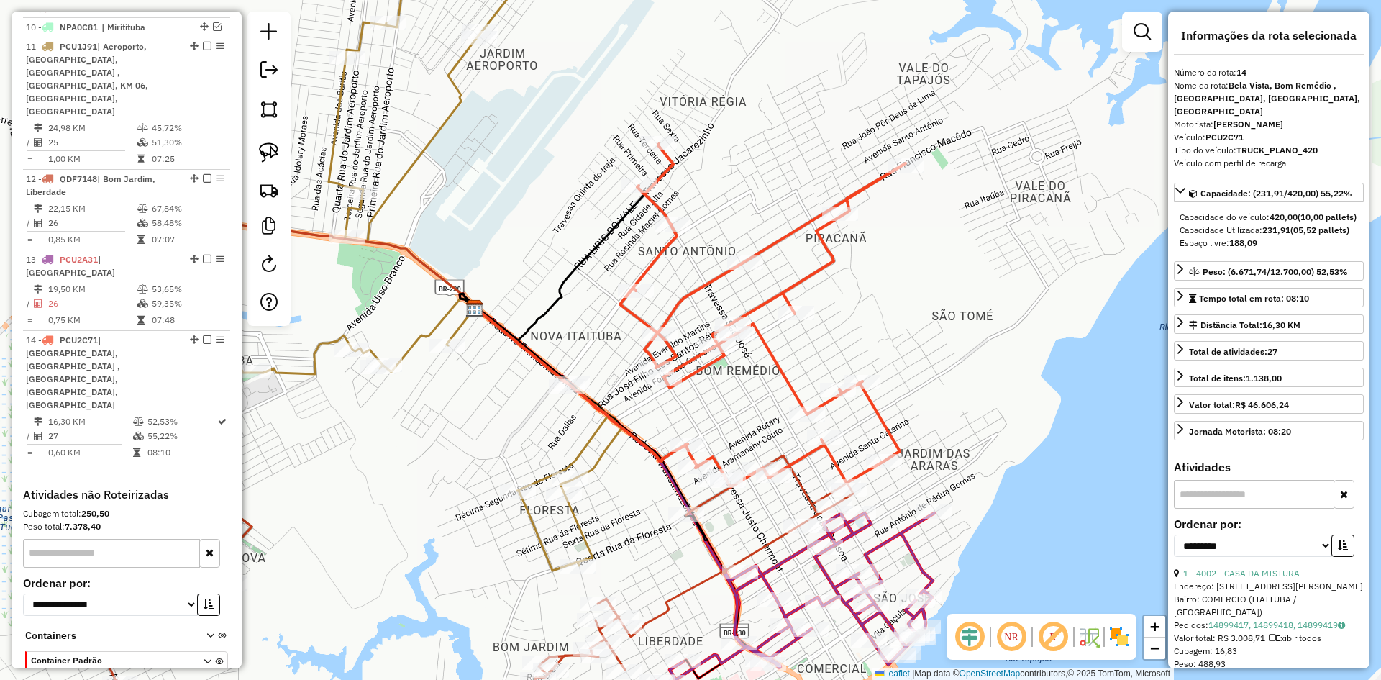
drag, startPoint x: 984, startPoint y: 440, endPoint x: 1011, endPoint y: 202, distance: 239.6
click at [1011, 203] on div "Janela de atendimento Grade de atendimento Capacidade Transportadoras Veículos …" at bounding box center [690, 340] width 1381 height 680
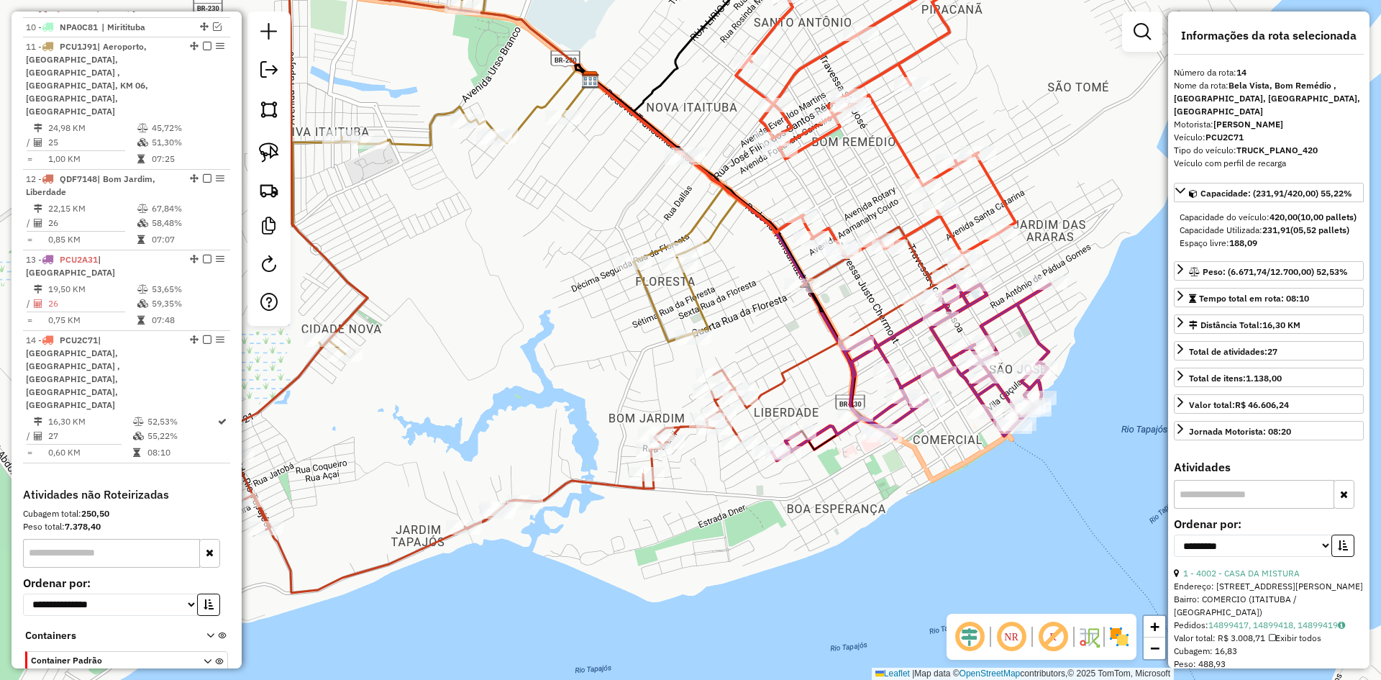
drag, startPoint x: 837, startPoint y: 497, endPoint x: 852, endPoint y: 491, distance: 16.2
click at [852, 491] on div "Janela de atendimento Grade de atendimento Capacidade Transportadoras Veículos …" at bounding box center [690, 340] width 1381 height 680
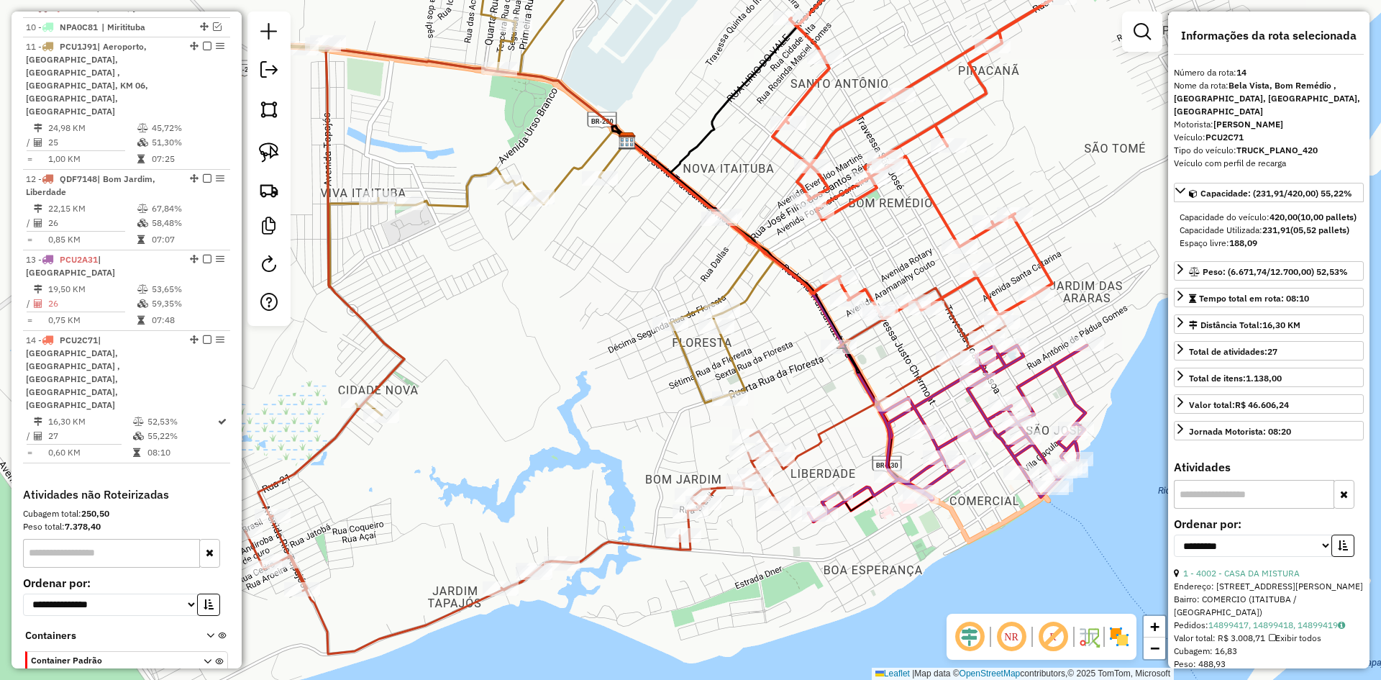
drag, startPoint x: 657, startPoint y: 345, endPoint x: 639, endPoint y: 279, distance: 68.1
click at [643, 284] on div "Janela de atendimento Grade de atendimento Capacidade Transportadoras Veículos …" at bounding box center [690, 340] width 1381 height 680
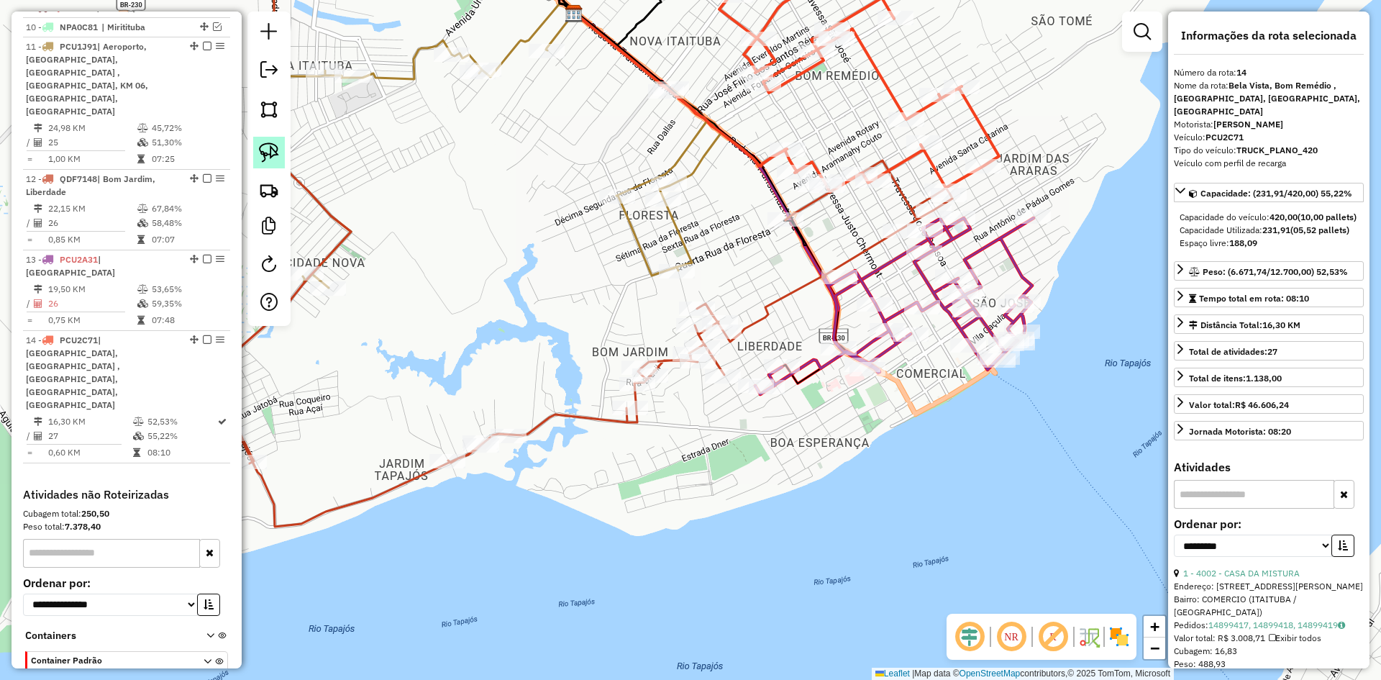
click at [270, 142] on img at bounding box center [269, 152] width 20 height 20
drag, startPoint x: 634, startPoint y: 290, endPoint x: 745, endPoint y: 292, distance: 110.8
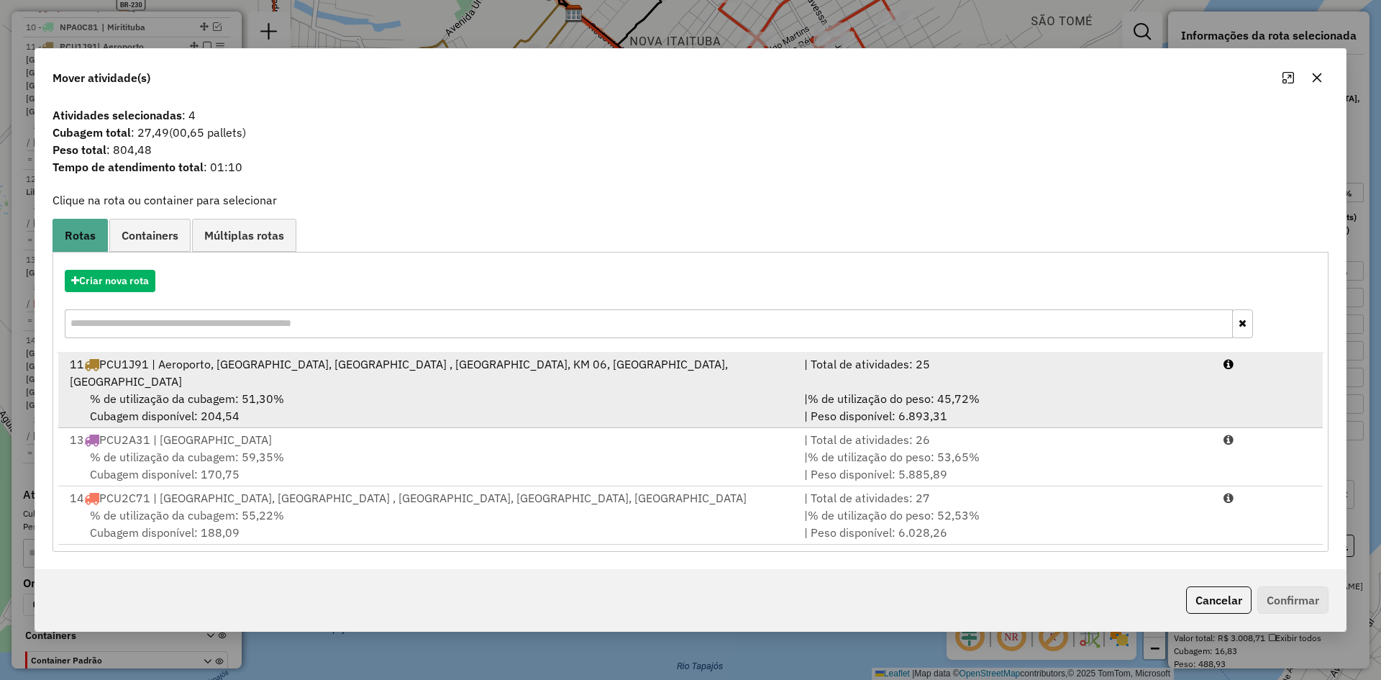
click at [331, 373] on div "11 PCU1J91 | Aeroporto, Bom Jardim, Bom Remédio , Floresta, KM 06, REVENDA, São…" at bounding box center [428, 372] width 734 height 35
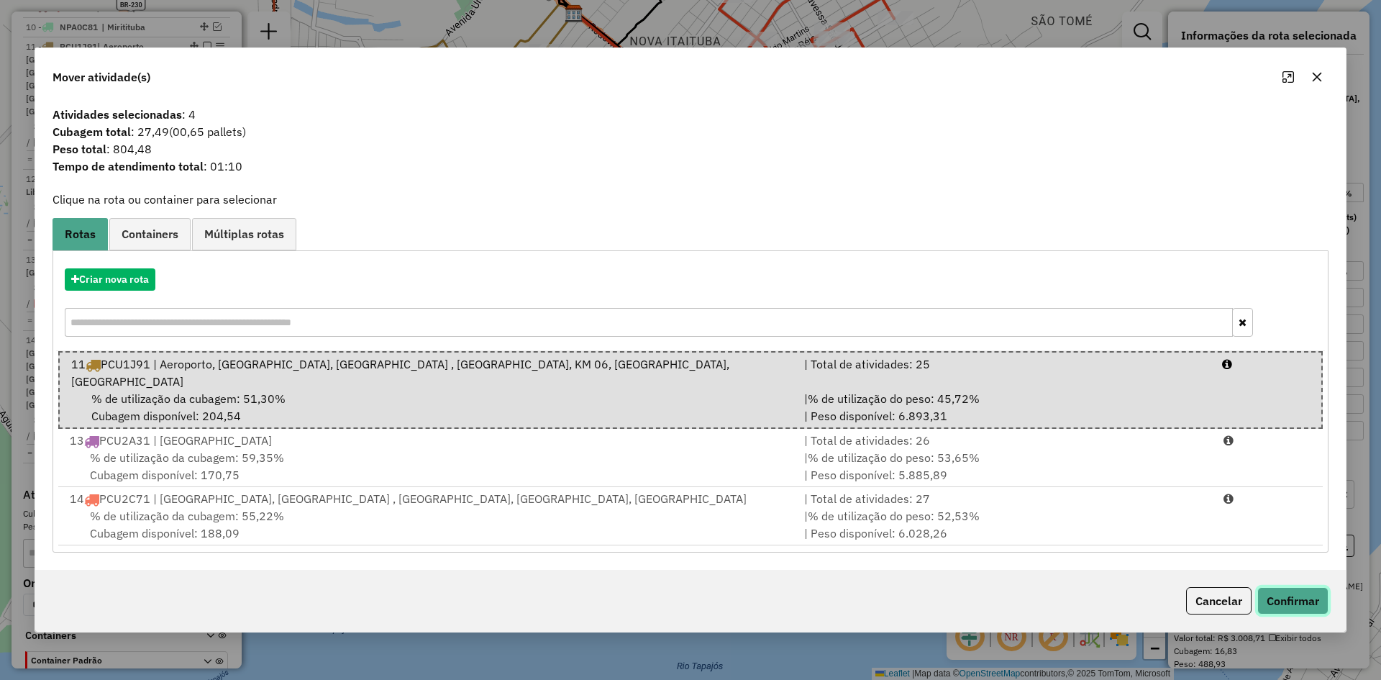
click at [1285, 587] on button "Confirmar" at bounding box center [1292, 600] width 71 height 27
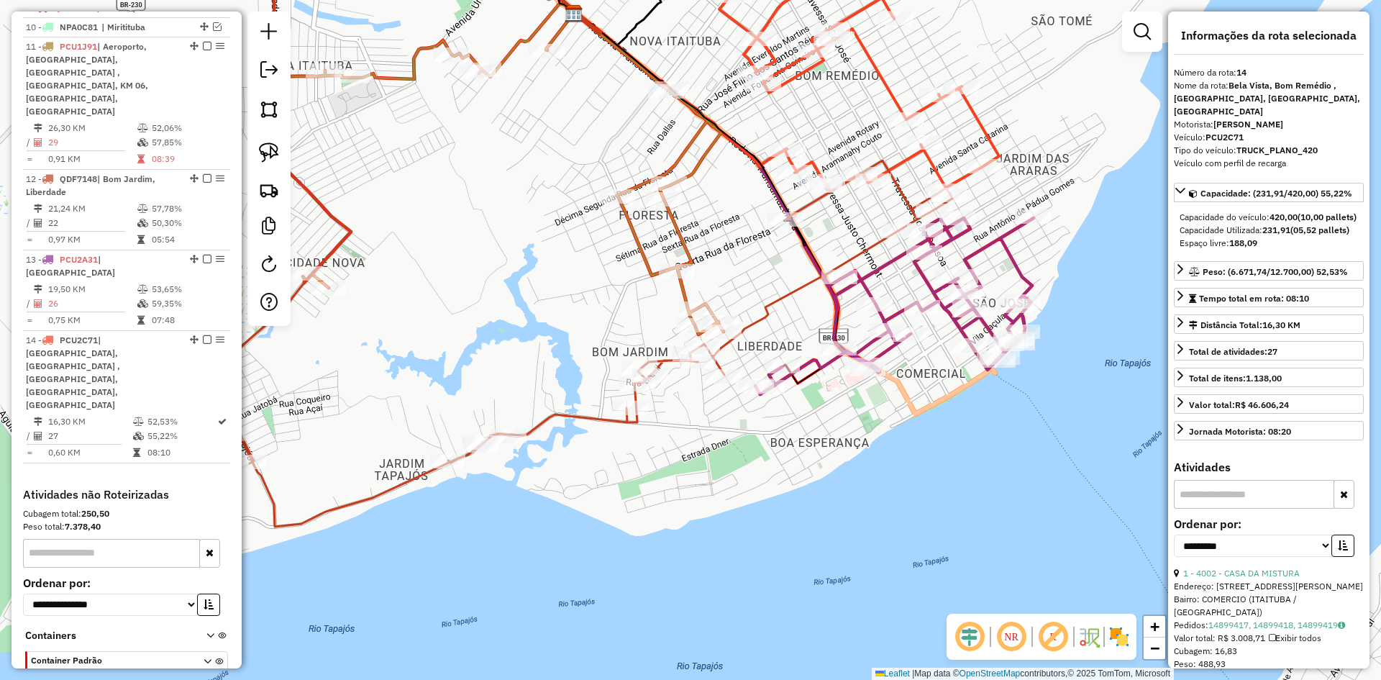
click at [687, 256] on icon at bounding box center [498, 133] width 450 height 402
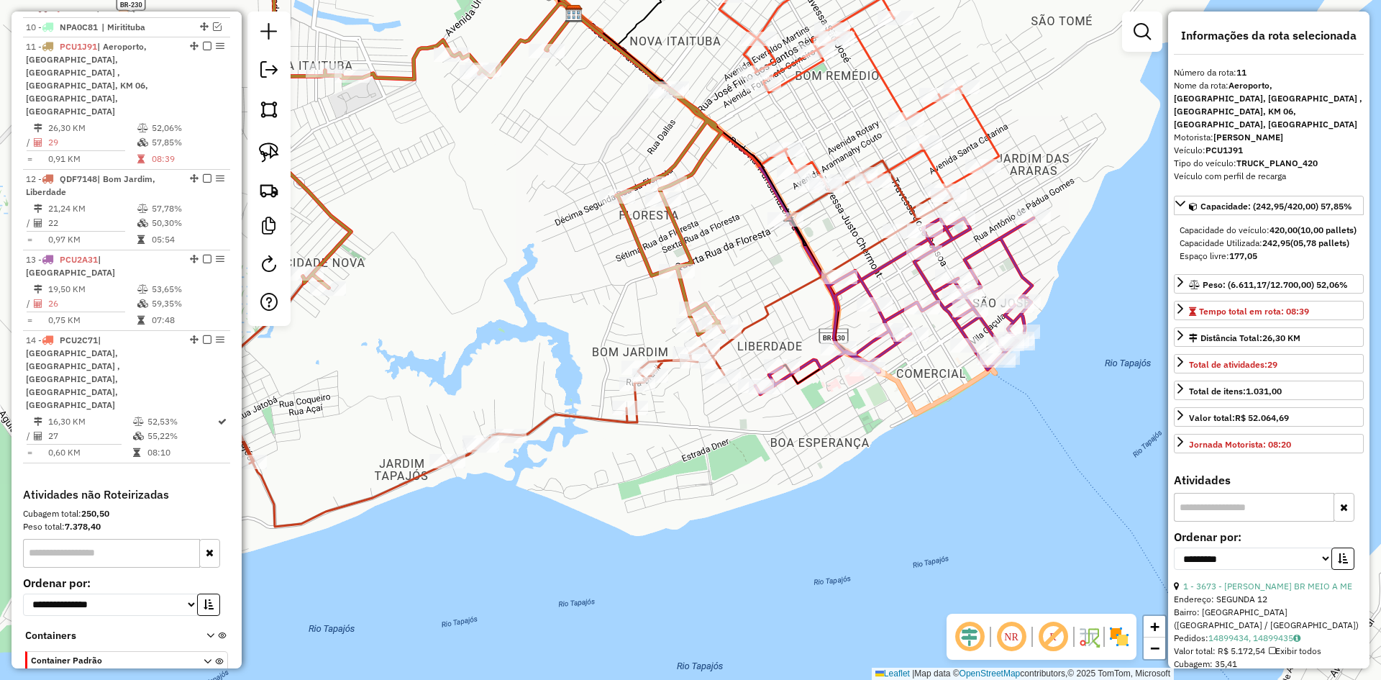
click at [659, 363] on icon at bounding box center [572, 343] width 760 height 366
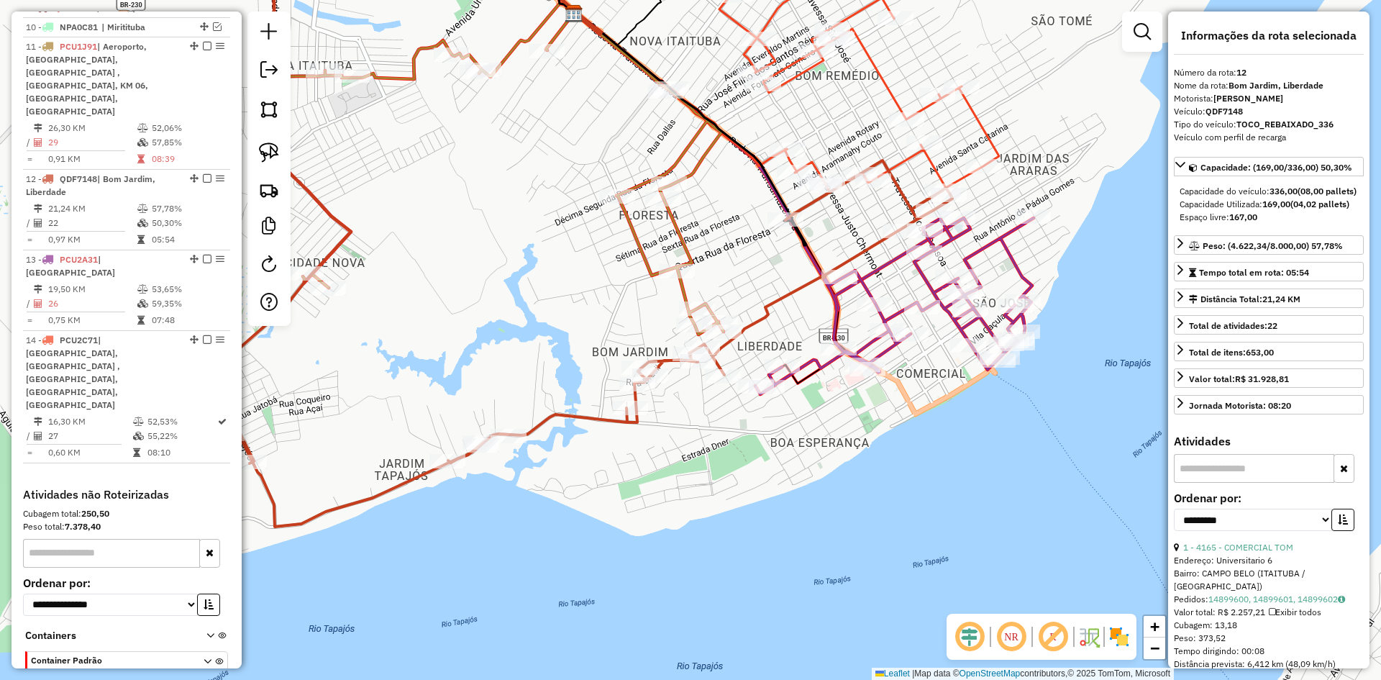
drag, startPoint x: 800, startPoint y: 503, endPoint x: 772, endPoint y: 531, distance: 38.7
click at [768, 529] on div "Rota 12 - Placa QDF7148 3013 - COMER CRISTALINO Janela de atendimento Grade de …" at bounding box center [690, 340] width 1381 height 680
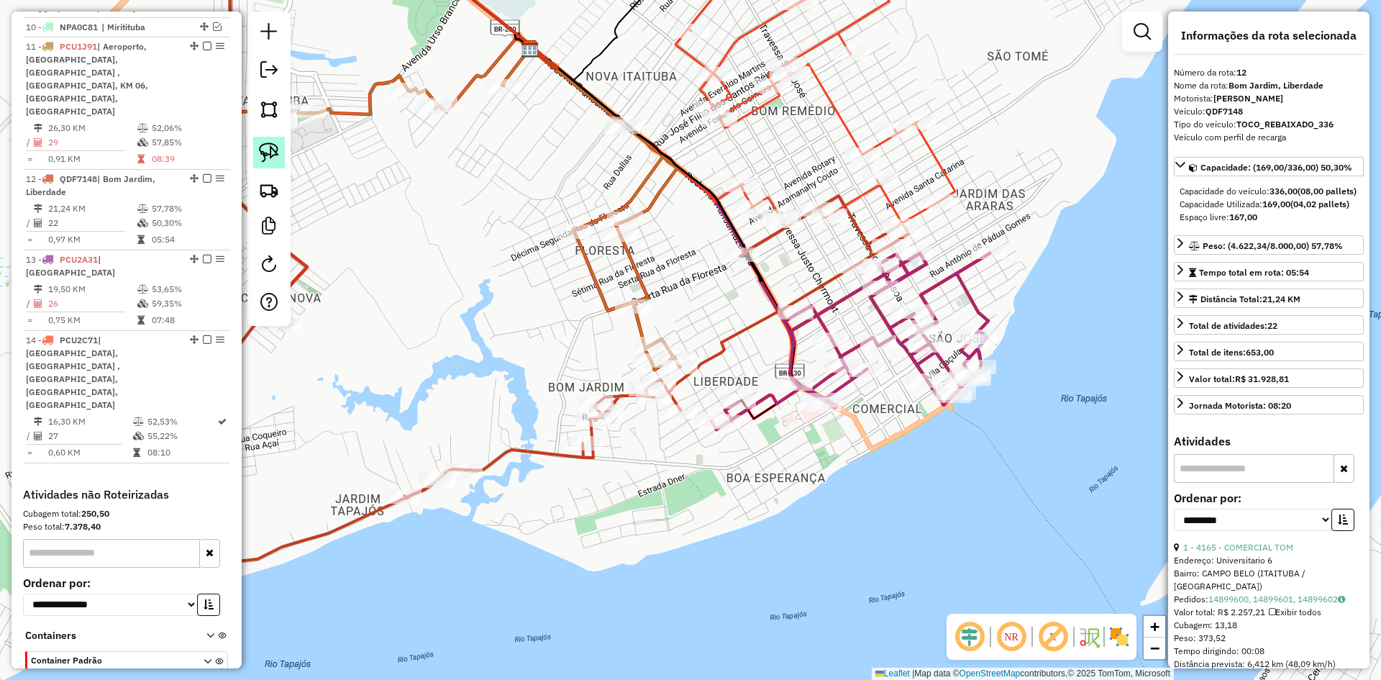
click at [256, 146] on link at bounding box center [269, 153] width 32 height 32
drag, startPoint x: 616, startPoint y: 368, endPoint x: 685, endPoint y: 376, distance: 68.9
click at [685, 376] on div "Rota 11 - Placa PCU1J91 1743 - MERC. ESQ DA VIDA Janela de atendimento Grade de…" at bounding box center [690, 340] width 1381 height 680
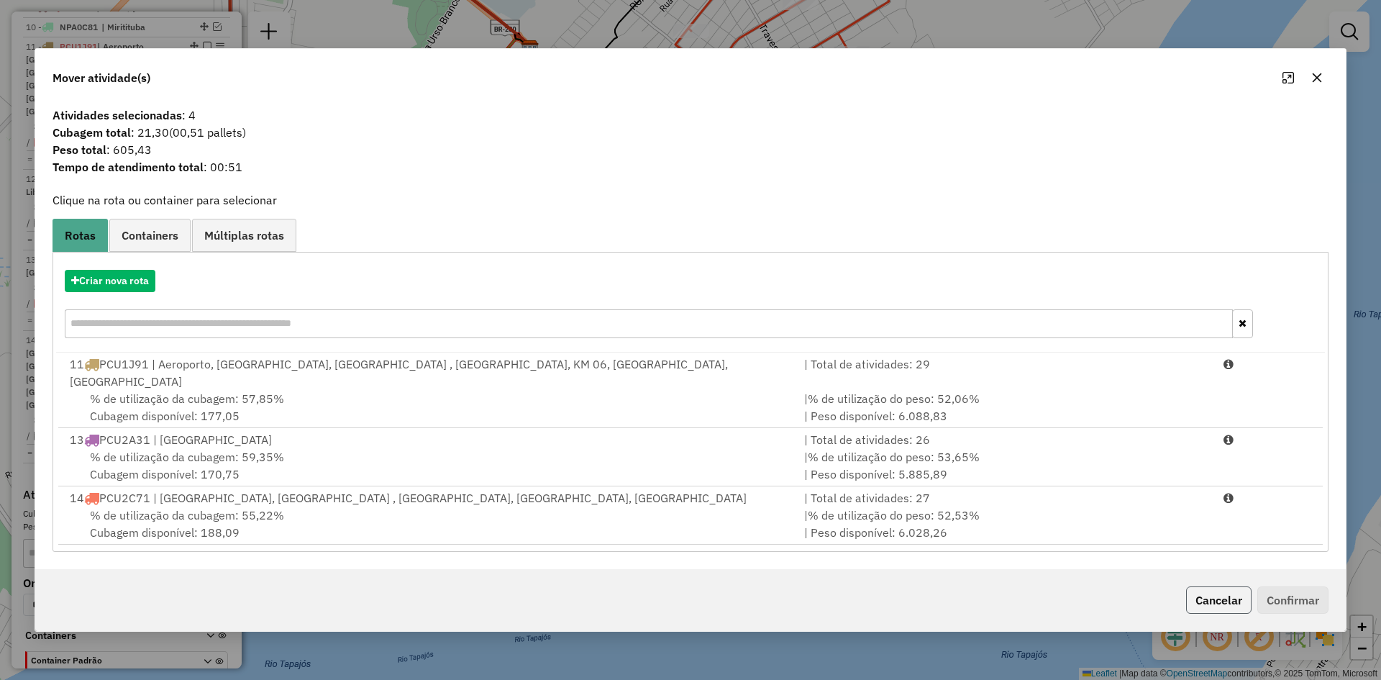
click at [1209, 586] on button "Cancelar" at bounding box center [1218, 599] width 65 height 27
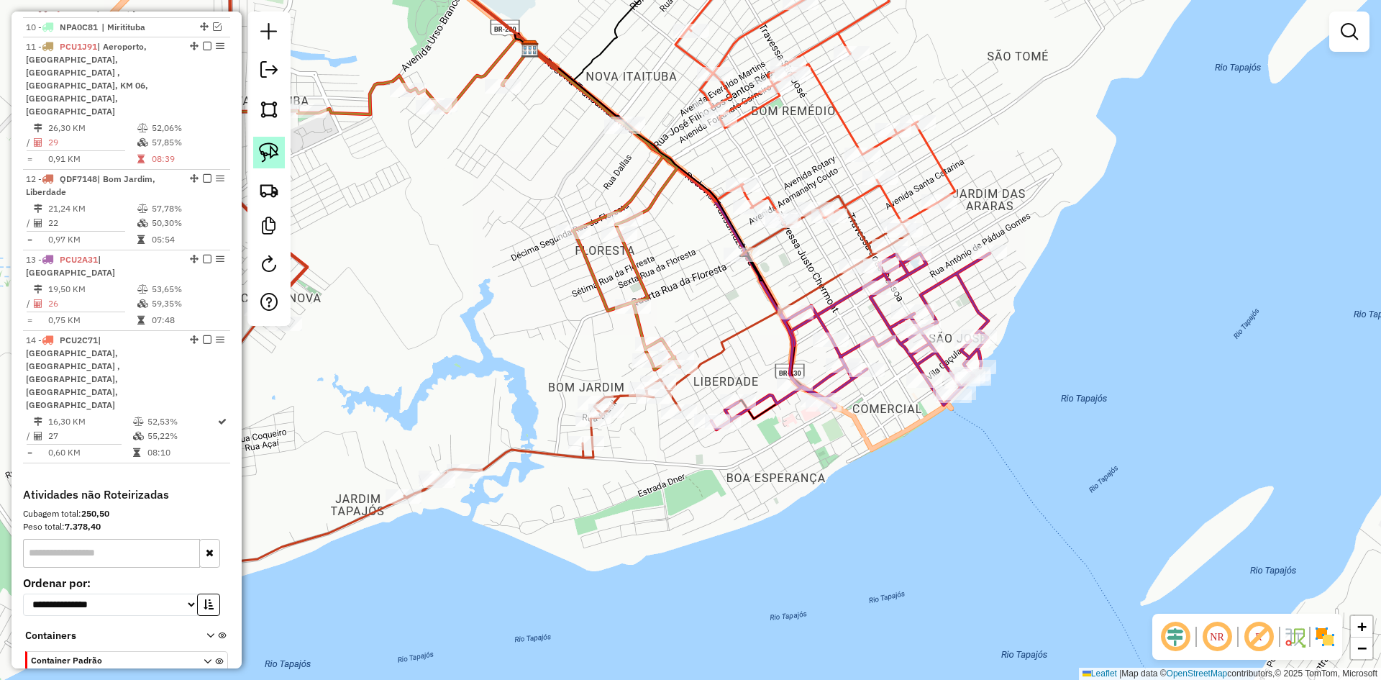
click at [263, 147] on img at bounding box center [269, 152] width 20 height 20
drag, startPoint x: 622, startPoint y: 364, endPoint x: 680, endPoint y: 397, distance: 67.0
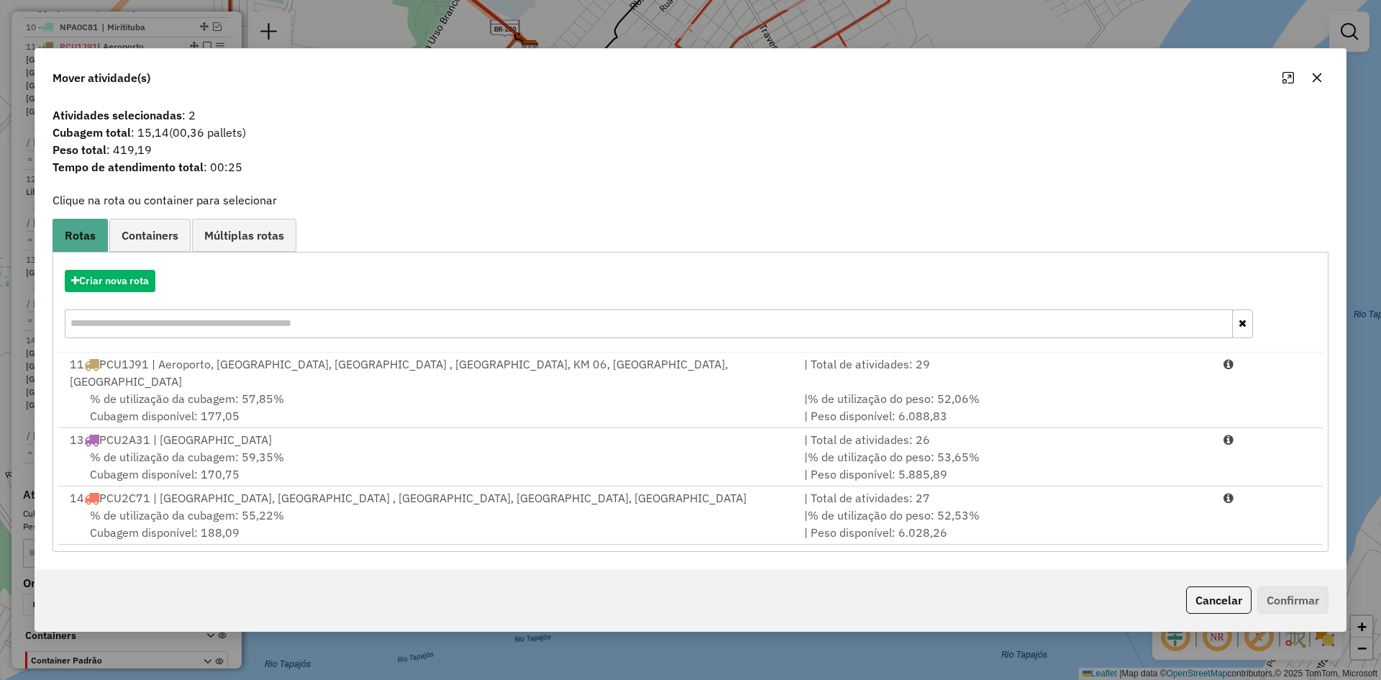
click at [1321, 79] on button "button" at bounding box center [1316, 77] width 23 height 23
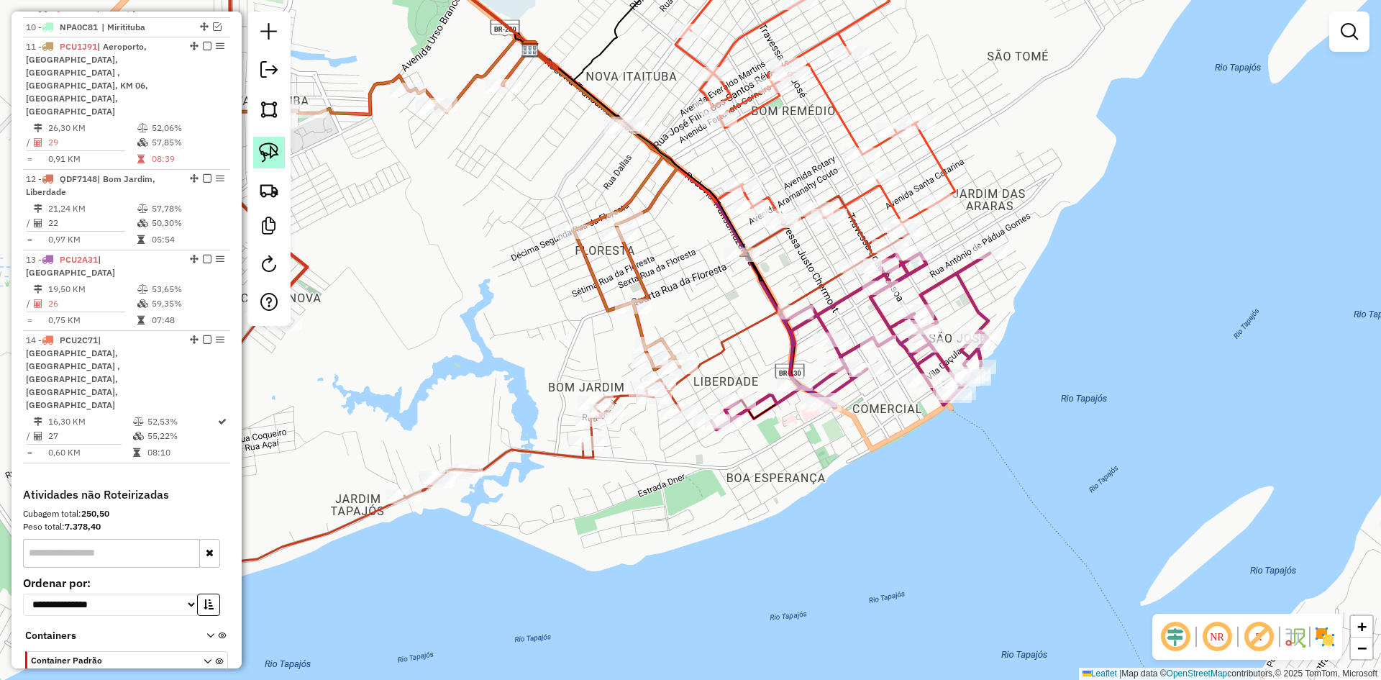
click at [267, 149] on img at bounding box center [269, 152] width 20 height 20
drag, startPoint x: 621, startPoint y: 370, endPoint x: 687, endPoint y: 377, distance: 66.6
click at [687, 377] on div "Janela de atendimento Grade de atendimento Capacidade Transportadoras Veículos …" at bounding box center [690, 340] width 1381 height 680
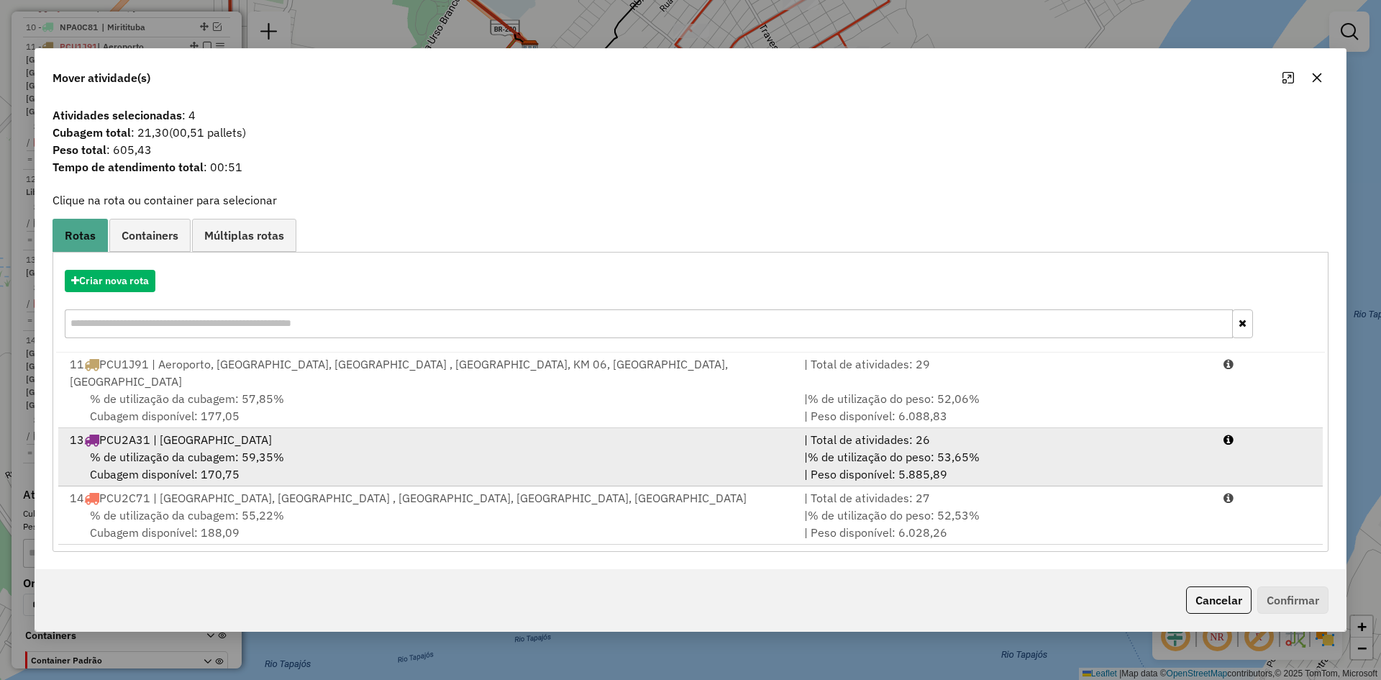
click at [389, 448] on div "% de utilização da cubagem: 59,35% Cubagem disponível: 170,75" at bounding box center [428, 465] width 734 height 35
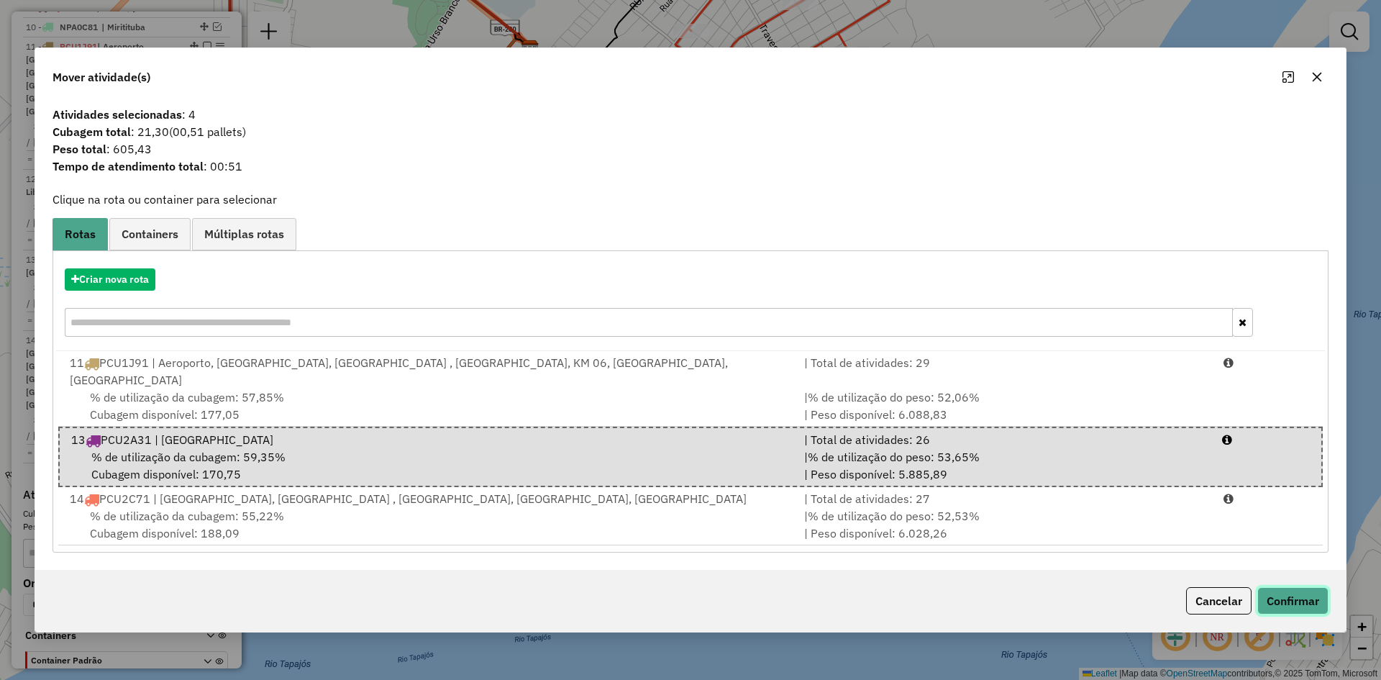
click at [1287, 594] on button "Confirmar" at bounding box center [1292, 600] width 71 height 27
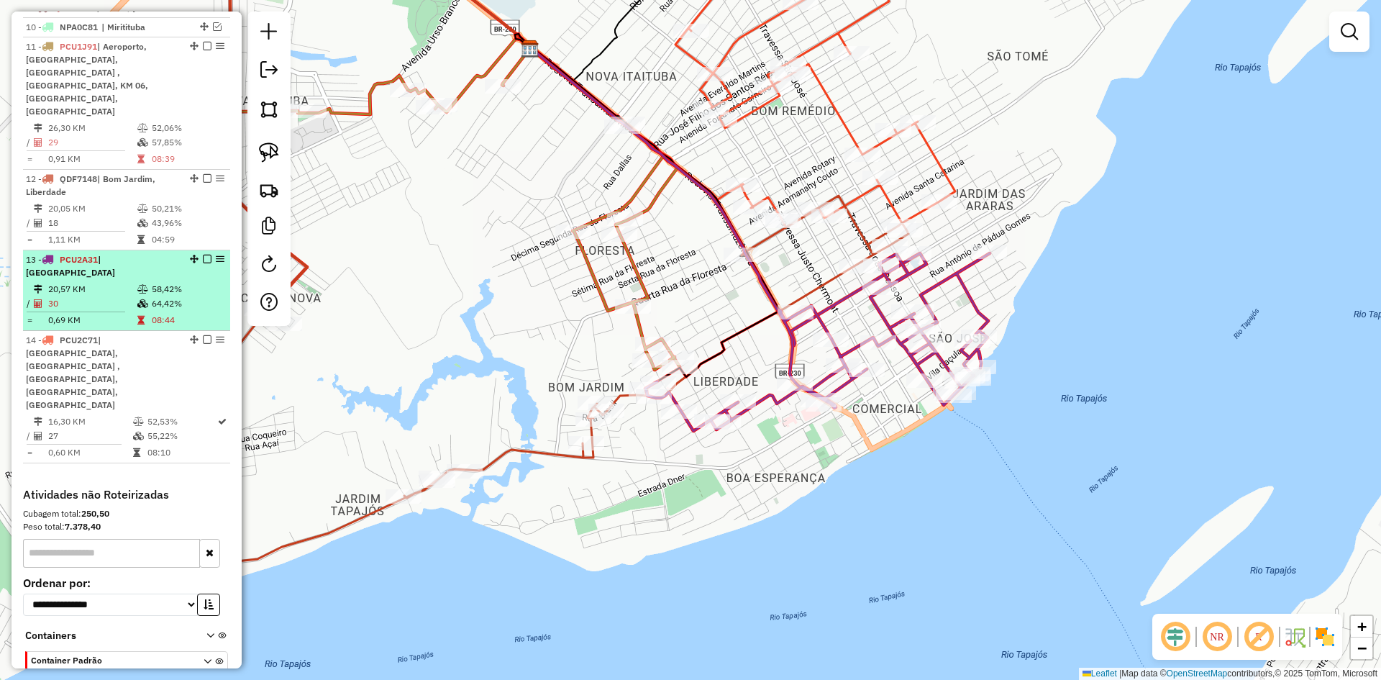
click at [108, 282] on td "20,57 KM" at bounding box center [91, 289] width 89 height 14
select select "**********"
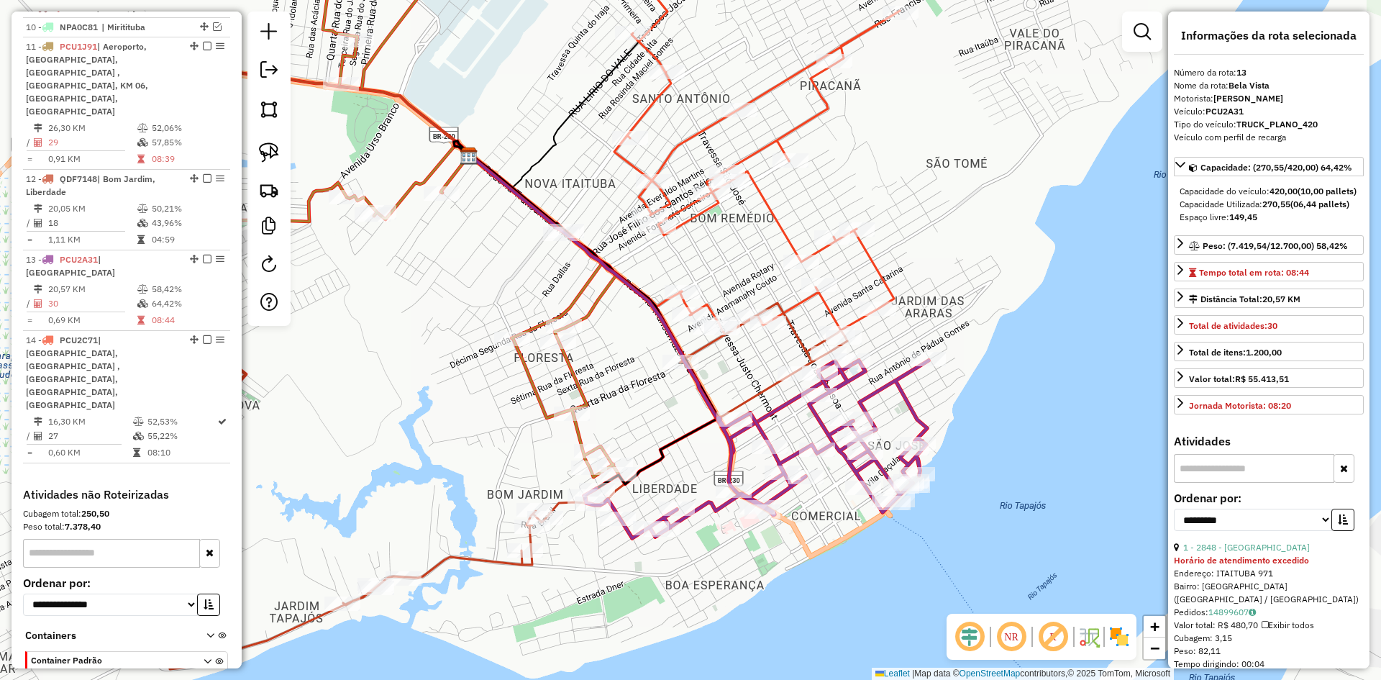
click at [577, 391] on icon at bounding box center [358, 204] width 521 height 544
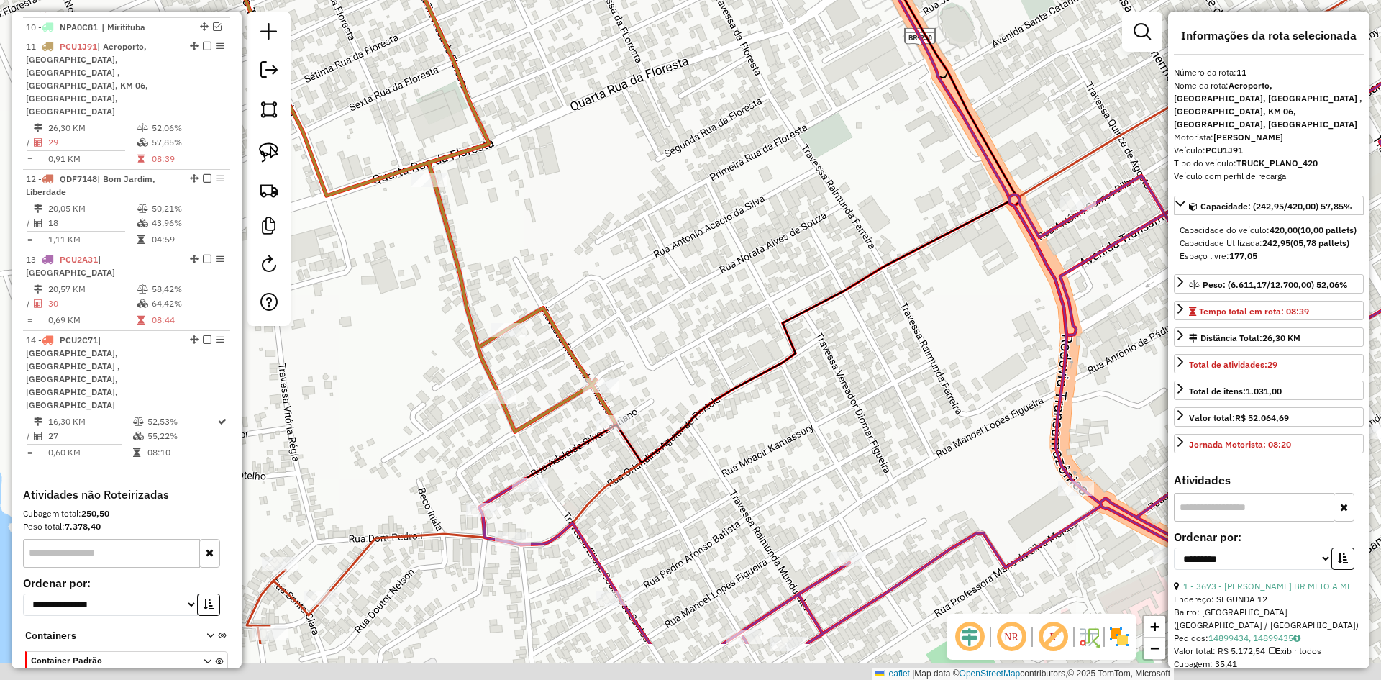
drag, startPoint x: 670, startPoint y: 390, endPoint x: 749, endPoint y: 265, distance: 147.7
click at [749, 265] on div "Janela de atendimento Grade de atendimento Capacidade Transportadoras Veículos …" at bounding box center [690, 340] width 1381 height 680
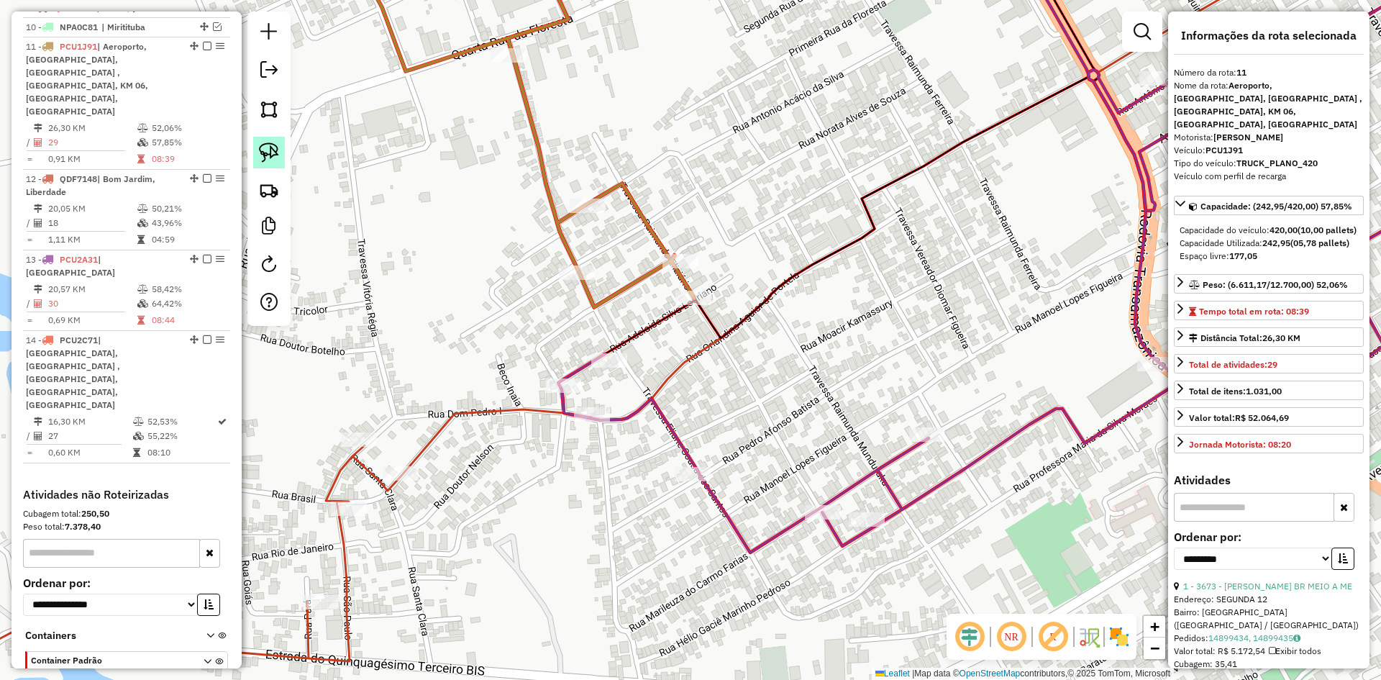
click at [272, 148] on img at bounding box center [269, 152] width 20 height 20
drag, startPoint x: 585, startPoint y: 348, endPoint x: 650, endPoint y: 350, distance: 65.5
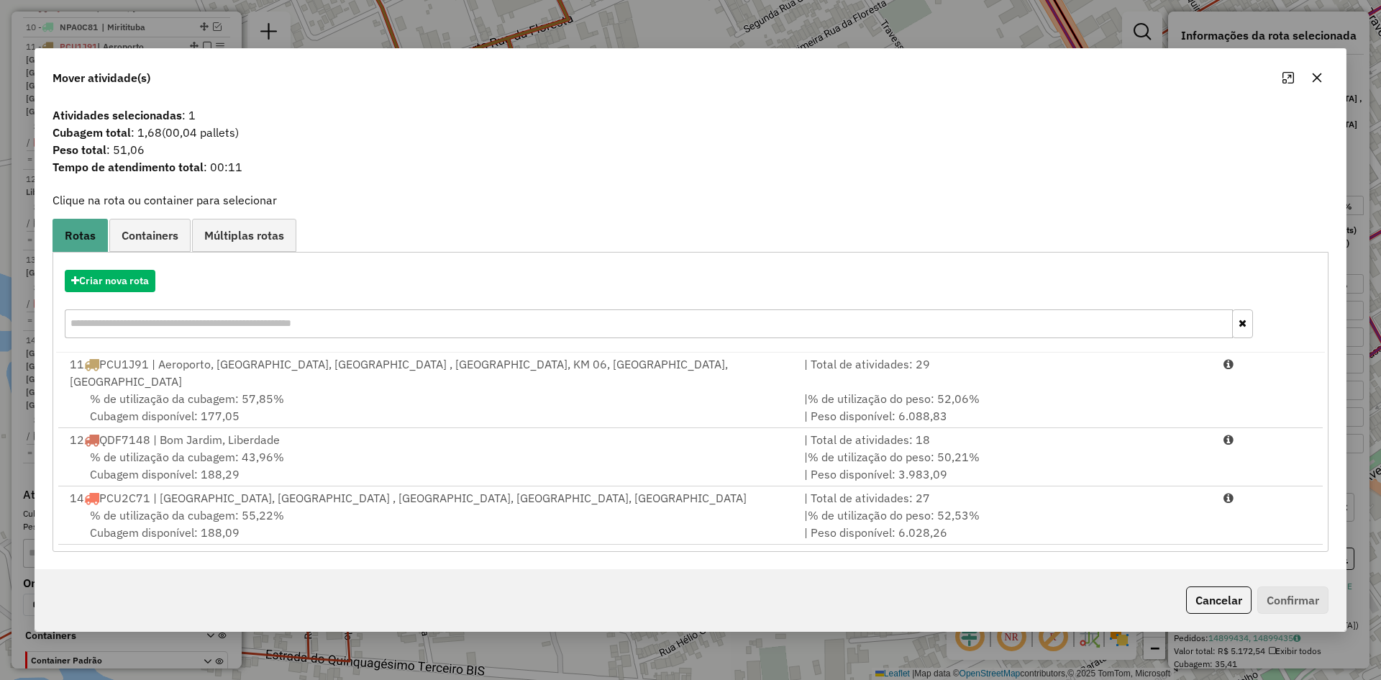
click at [175, 391] on span "% de utilização da cubagem: 57,85%" at bounding box center [187, 398] width 194 height 14
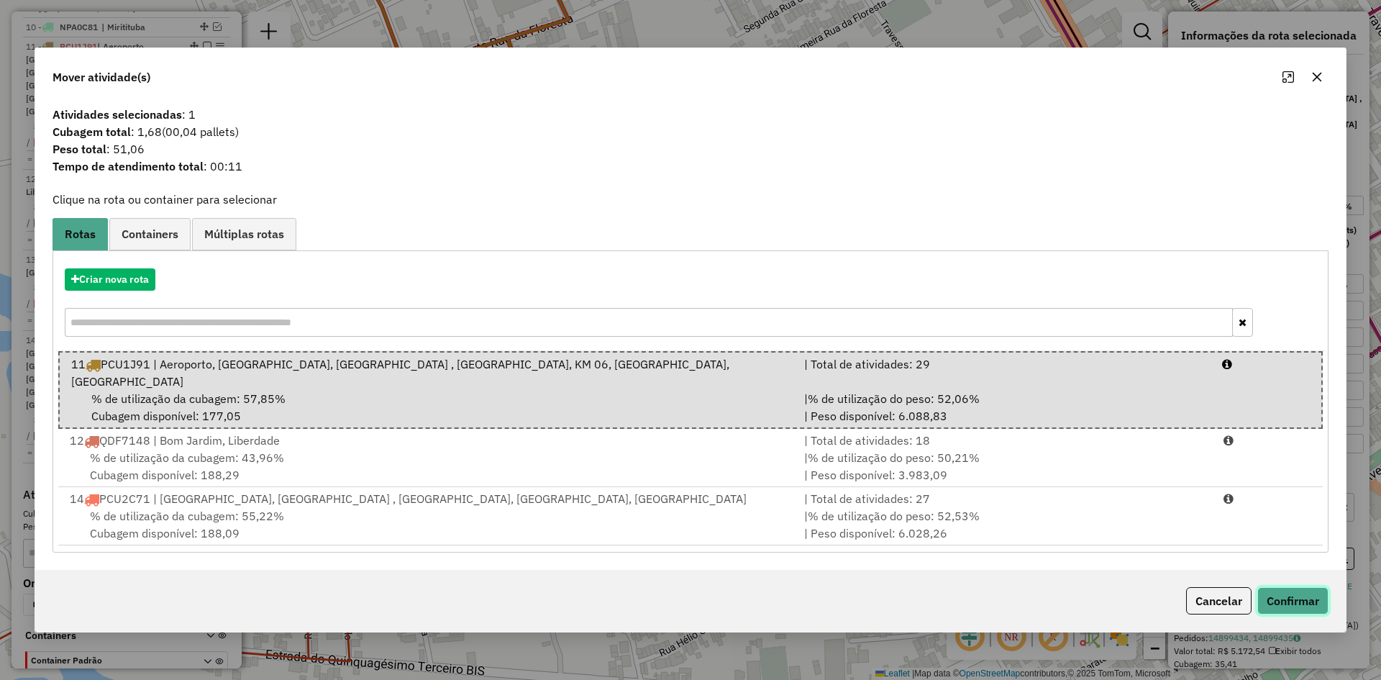
click at [1285, 587] on button "Confirmar" at bounding box center [1292, 600] width 71 height 27
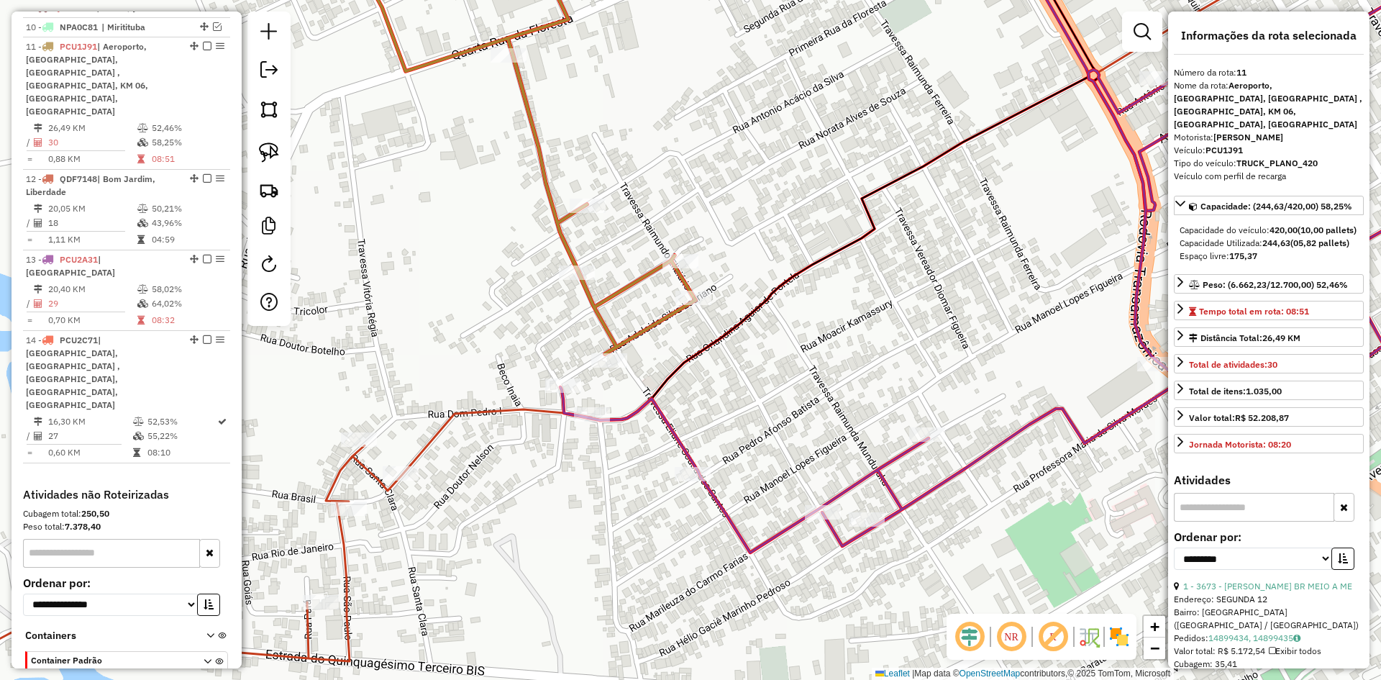
click at [437, 427] on icon at bounding box center [596, 322] width 1469 height 780
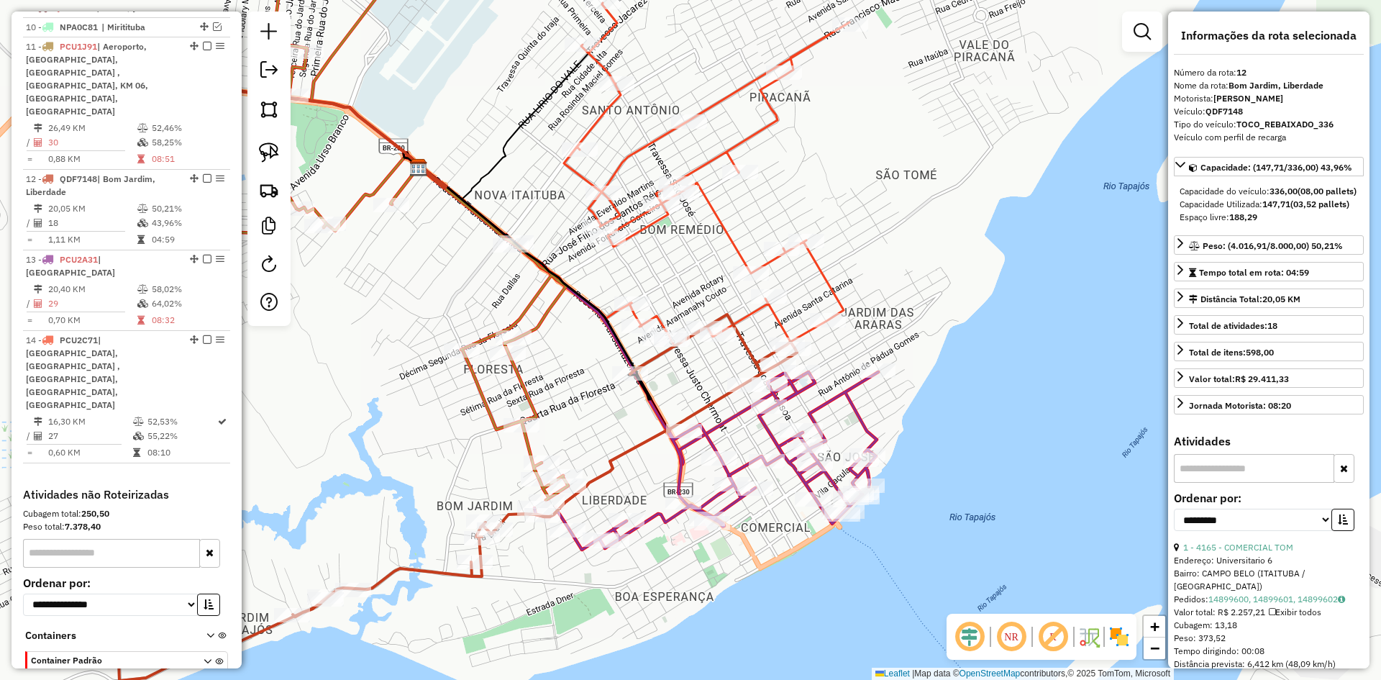
drag, startPoint x: 701, startPoint y: 578, endPoint x: 555, endPoint y: 606, distance: 148.7
click at [555, 606] on div "Janela de atendimento Grade de atendimento Capacidade Transportadoras Veículos …" at bounding box center [690, 340] width 1381 height 680
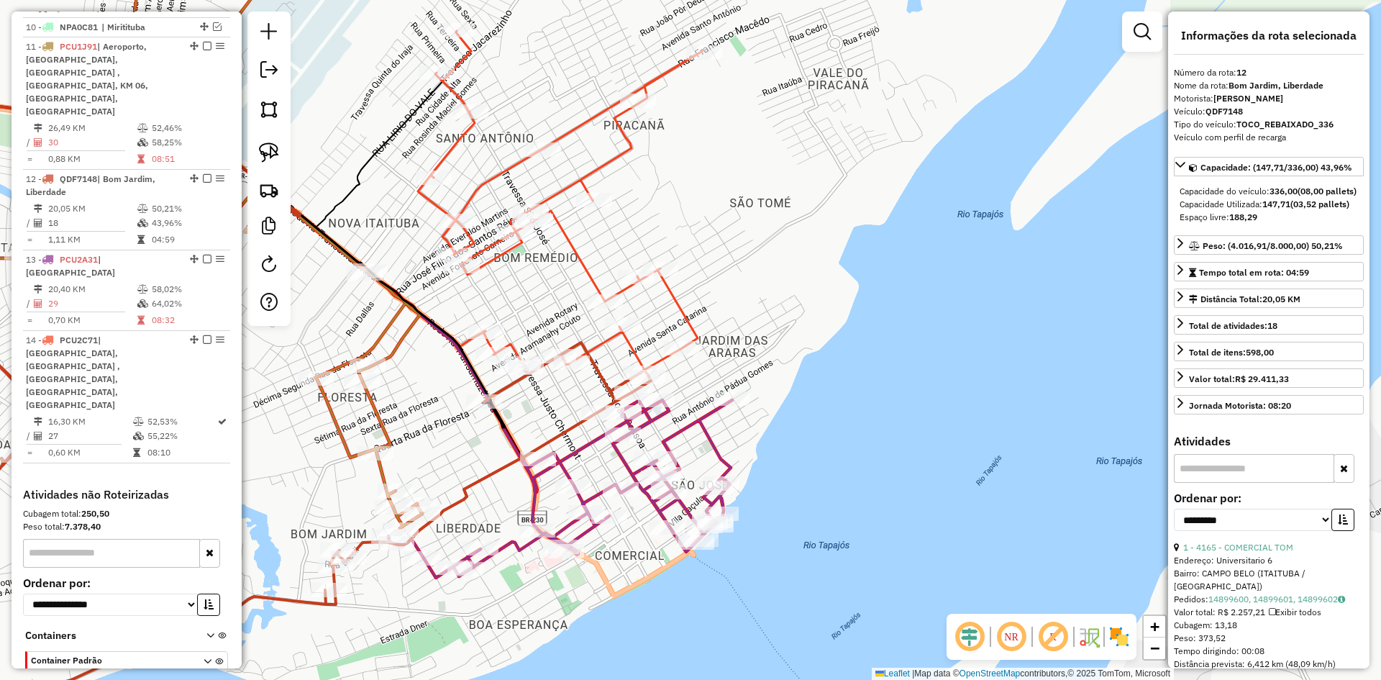
click at [691, 424] on icon at bounding box center [560, 489] width 344 height 178
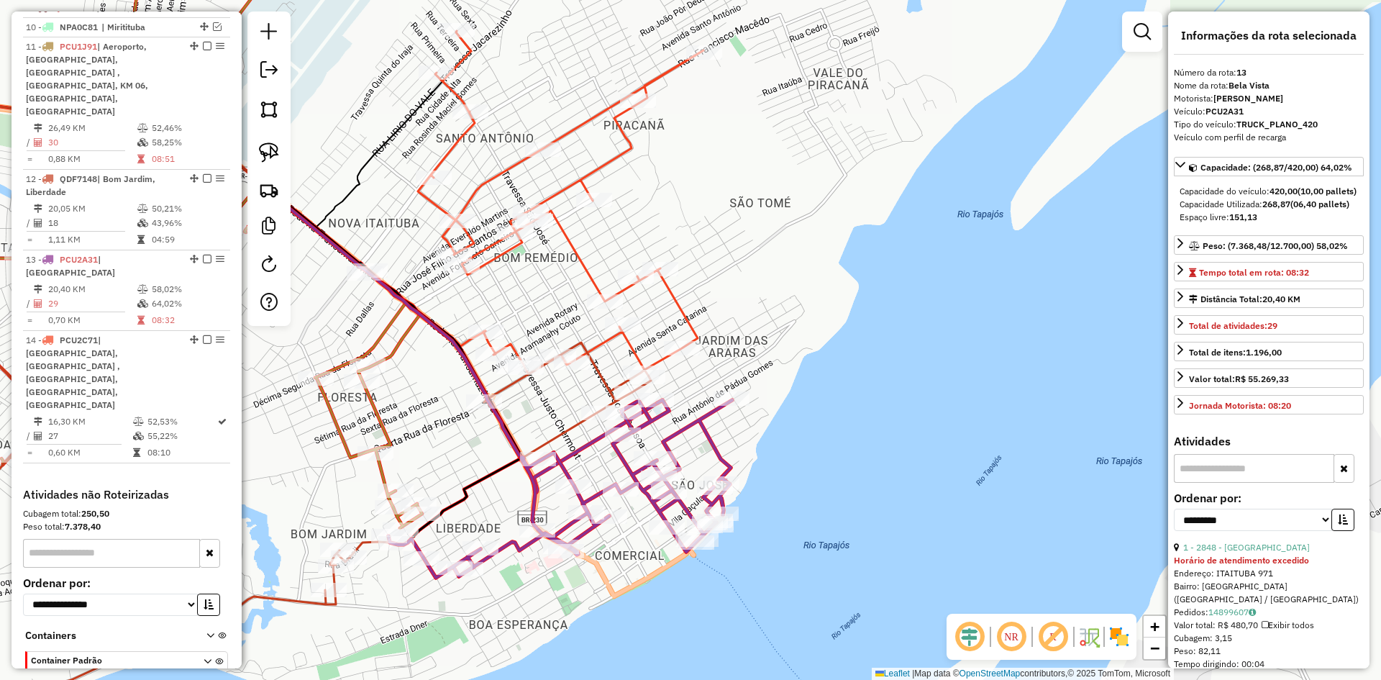
click at [589, 277] on icon at bounding box center [561, 202] width 286 height 343
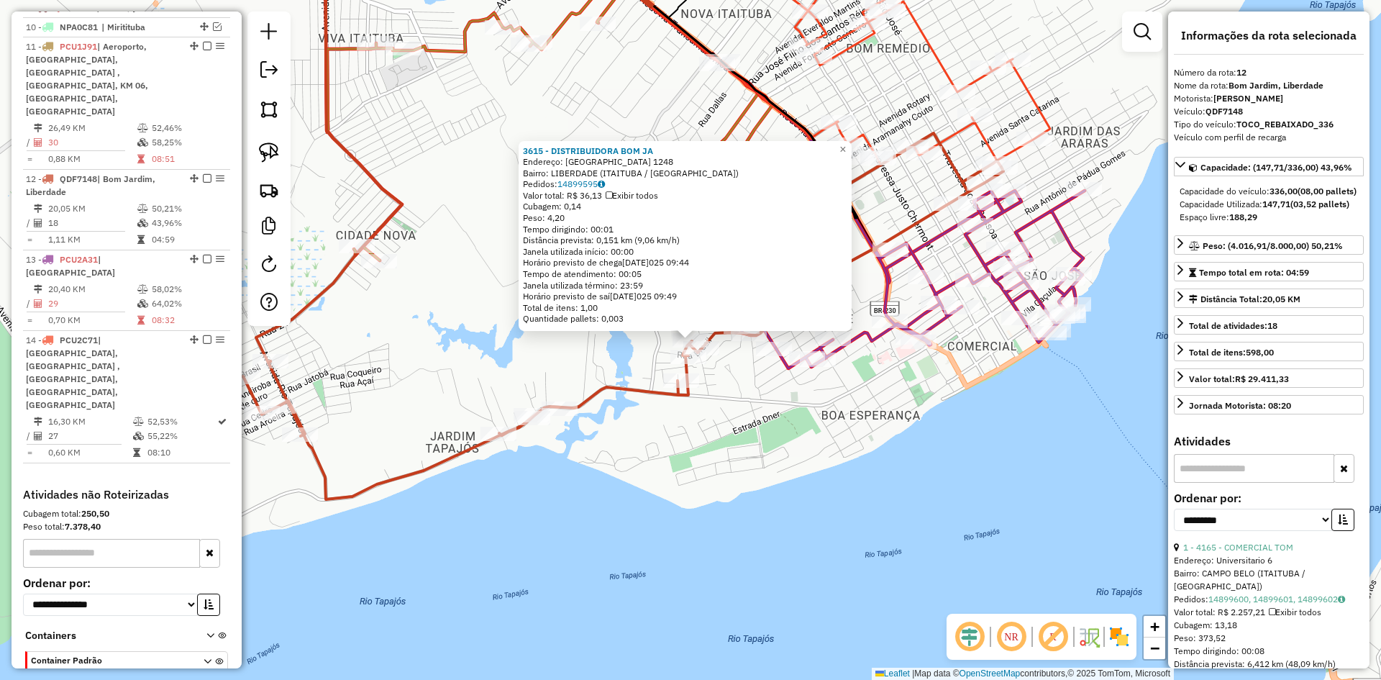
click at [360, 489] on icon at bounding box center [623, 316] width 760 height 366
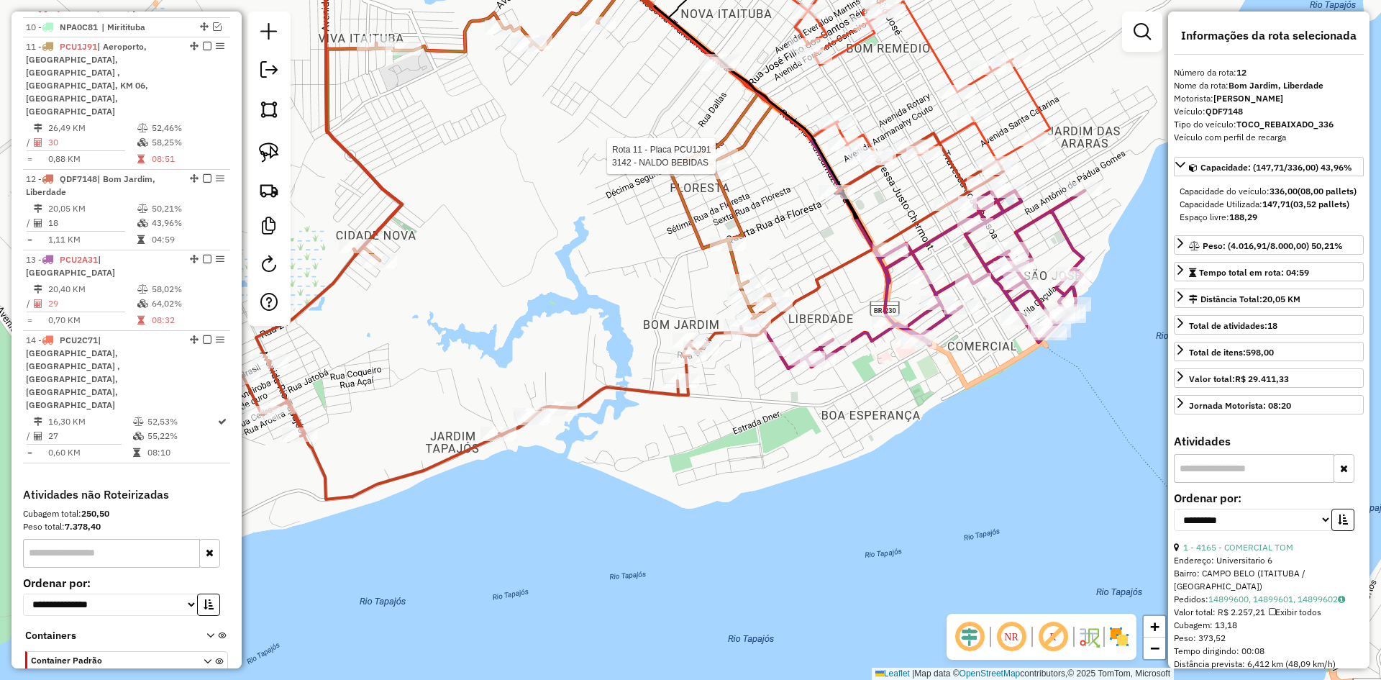
click at [739, 145] on icon at bounding box center [550, 125] width 450 height 386
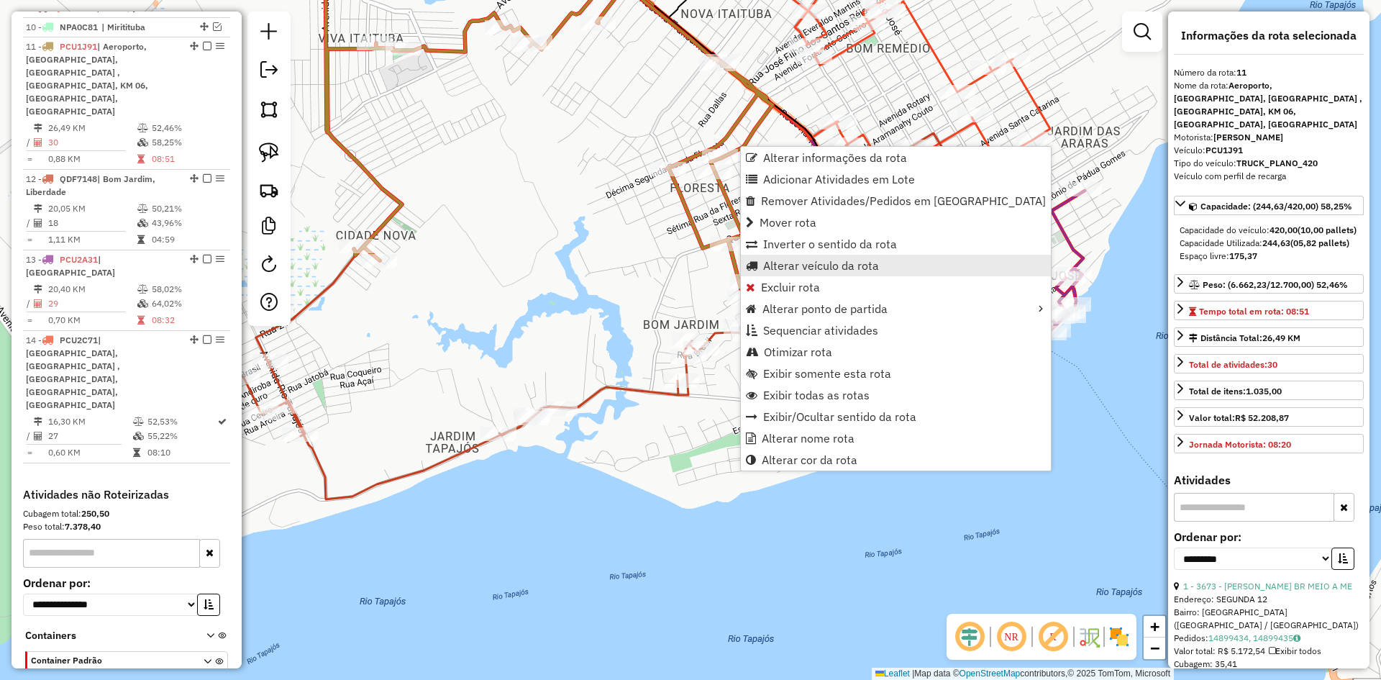
click at [800, 264] on span "Alterar veículo da rota" at bounding box center [821, 266] width 116 height 12
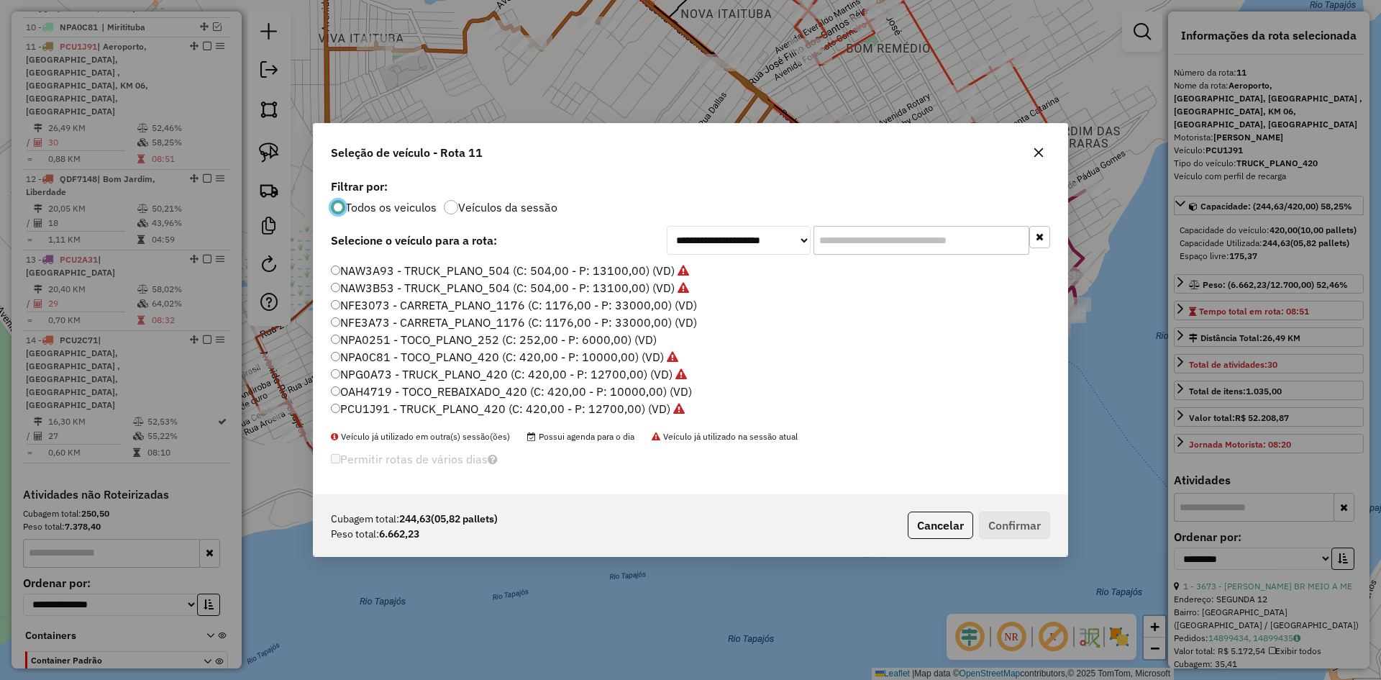
scroll to position [216, 0]
click at [390, 396] on label "QDF7148 - TOCO_REBAIXADO_336 (C: 336,00 - P: 8000,00) (VD)" at bounding box center [515, 397] width 368 height 17
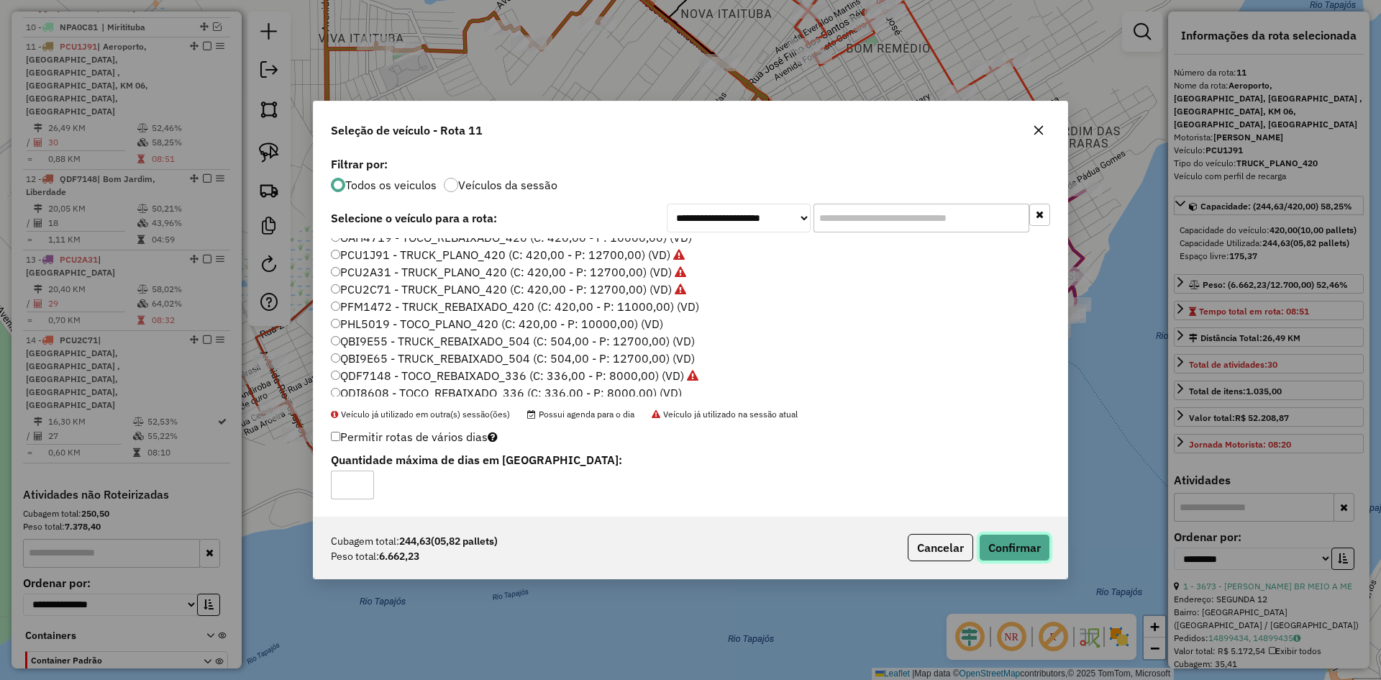
click at [1000, 539] on button "Confirmar" at bounding box center [1014, 547] width 71 height 27
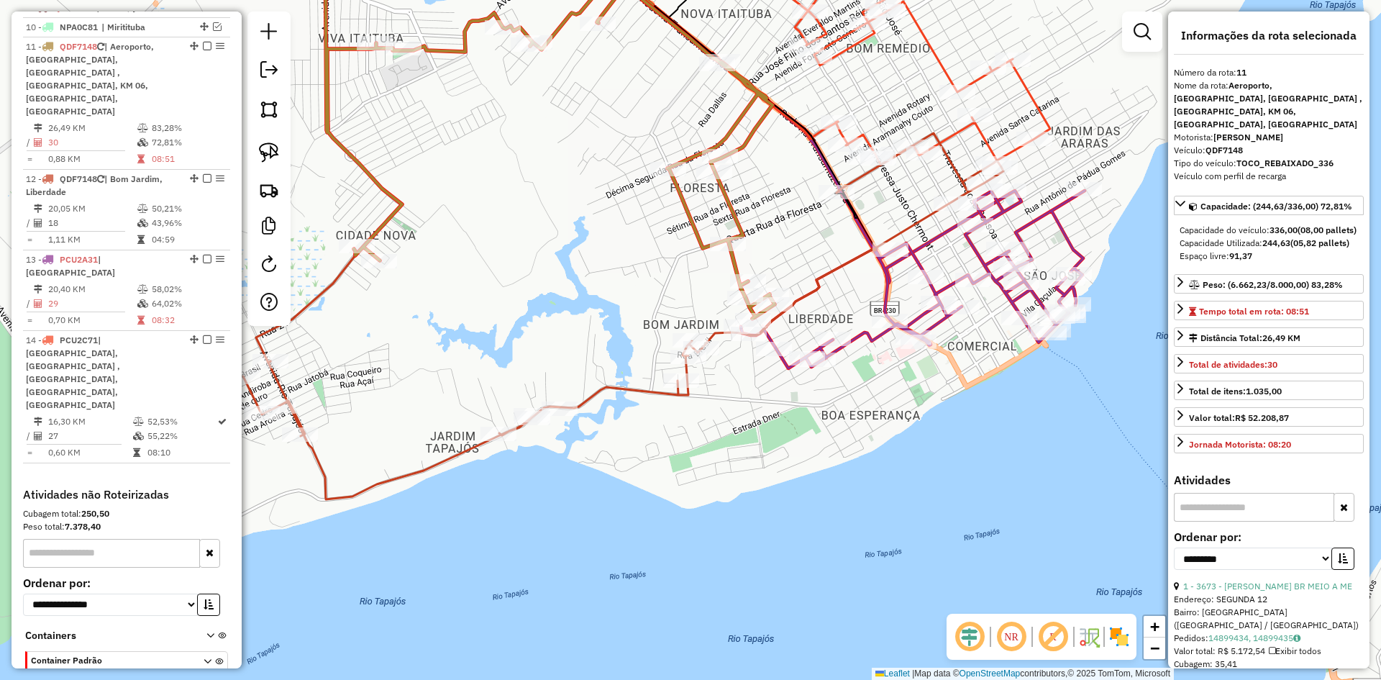
scroll to position [708, 0]
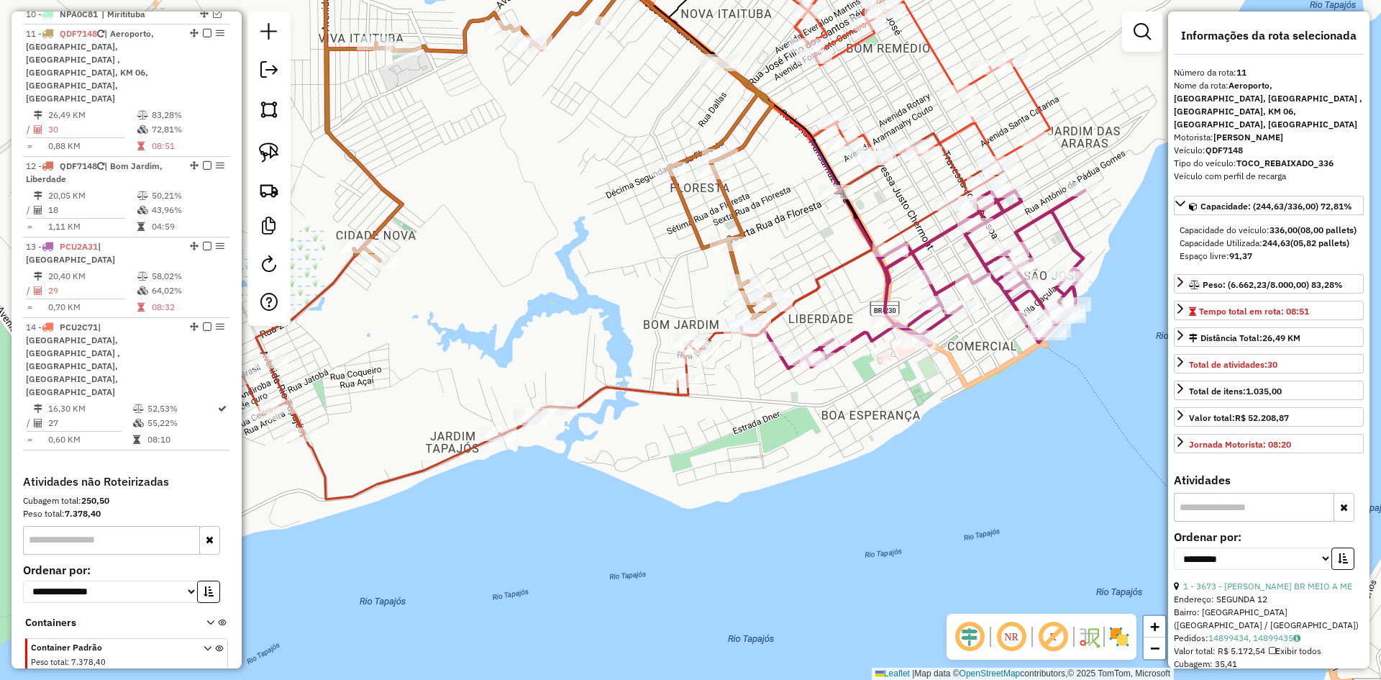
click at [690, 204] on icon at bounding box center [550, 125] width 450 height 386
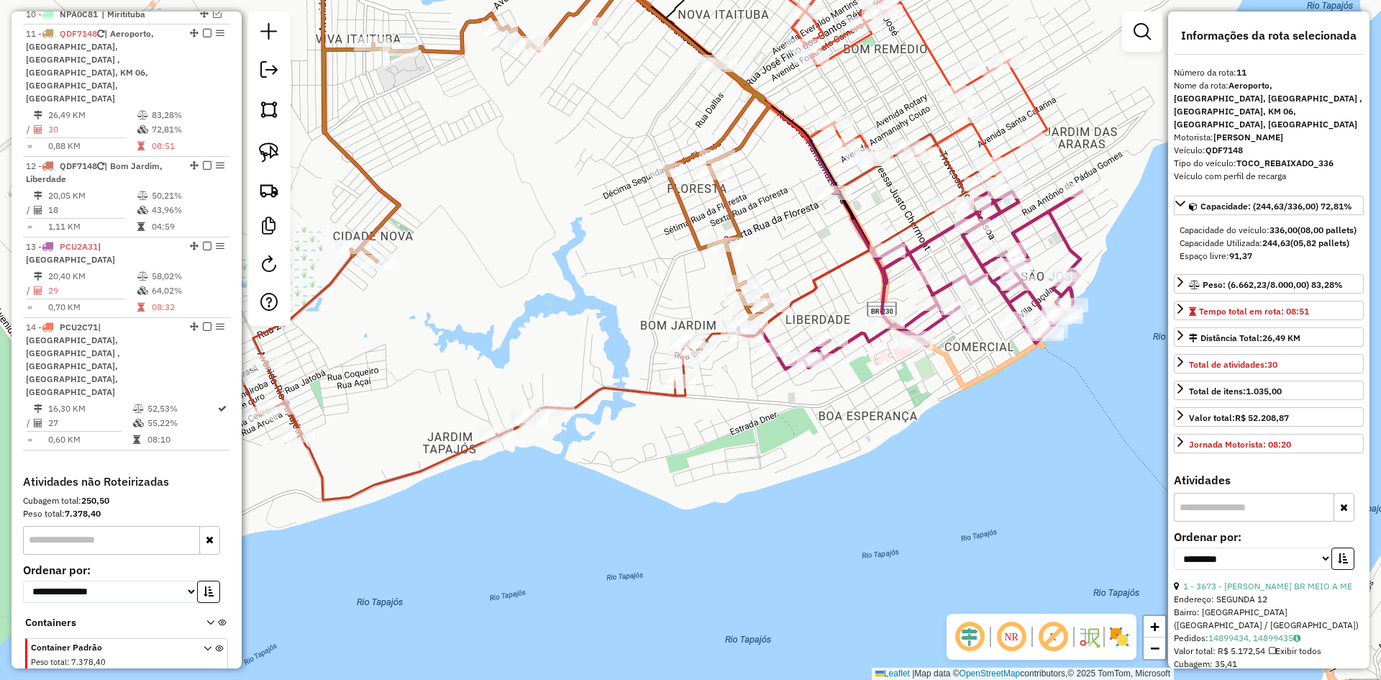
click at [690, 204] on icon at bounding box center [547, 125] width 450 height 387
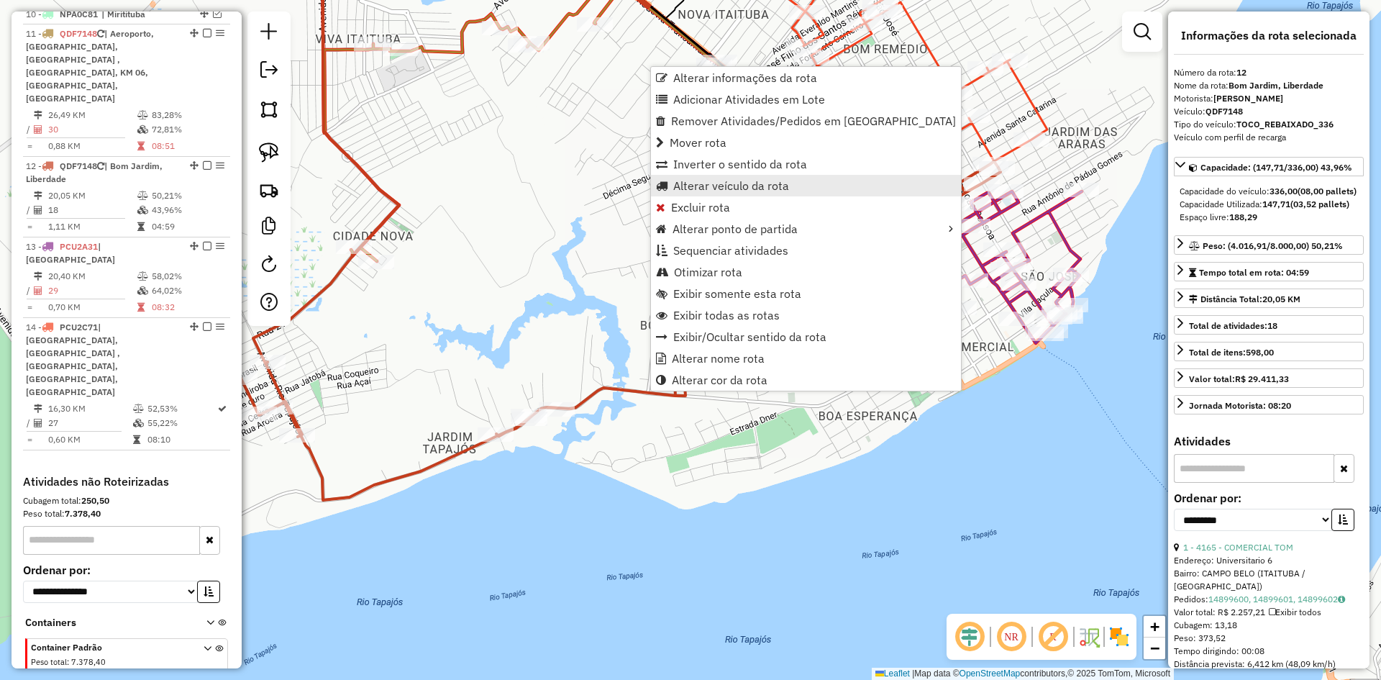
click at [701, 183] on span "Alterar veículo da rota" at bounding box center [731, 186] width 116 height 12
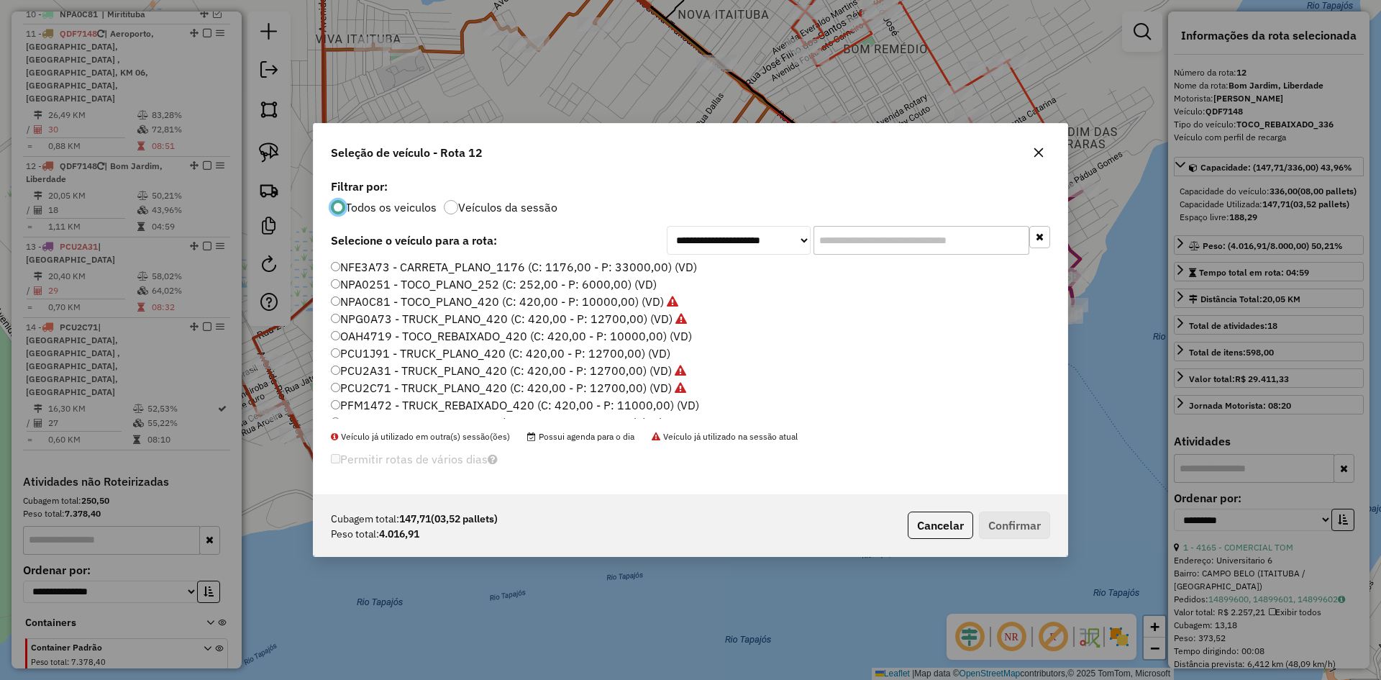
scroll to position [144, 0]
click at [396, 352] on label "PCU1J91 - TRUCK_PLANO_420 (C: 420,00 - P: 12700,00) (VD)" at bounding box center [500, 348] width 339 height 17
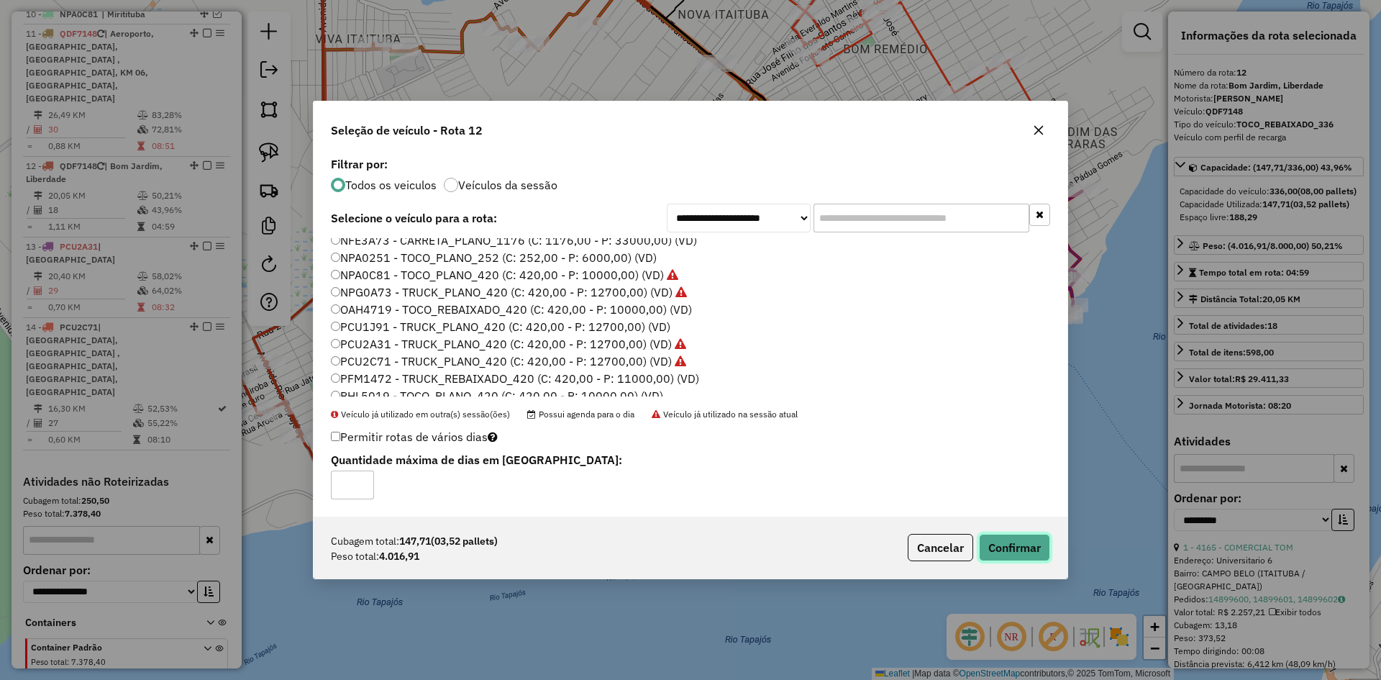
click at [1000, 538] on button "Confirmar" at bounding box center [1014, 547] width 71 height 27
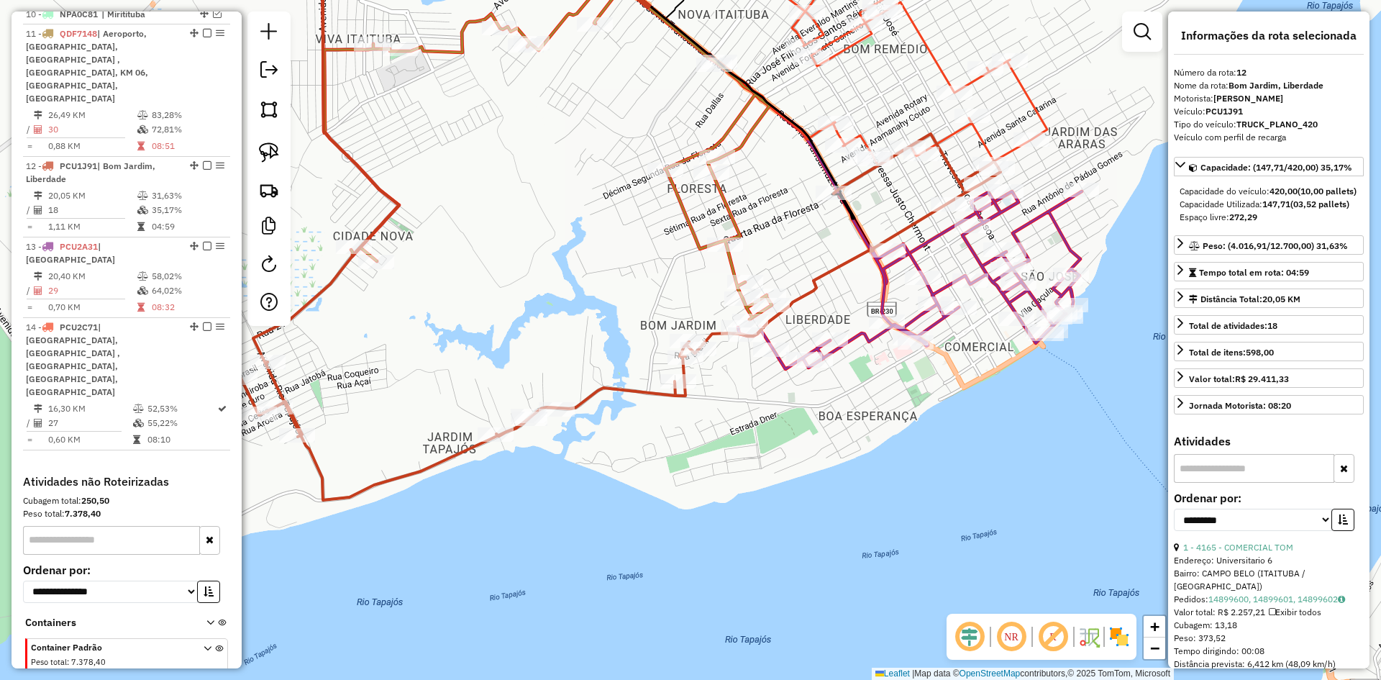
scroll to position [695, 0]
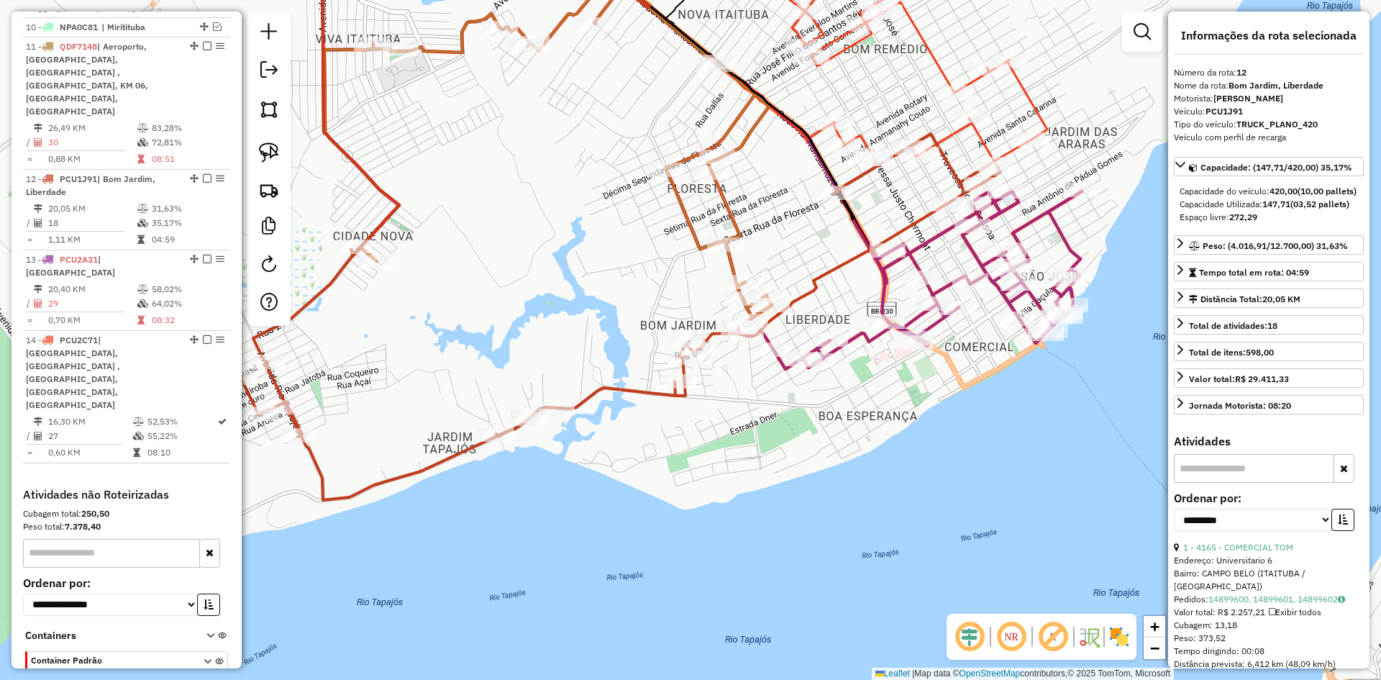
click at [650, 390] on icon at bounding box center [620, 317] width 760 height 366
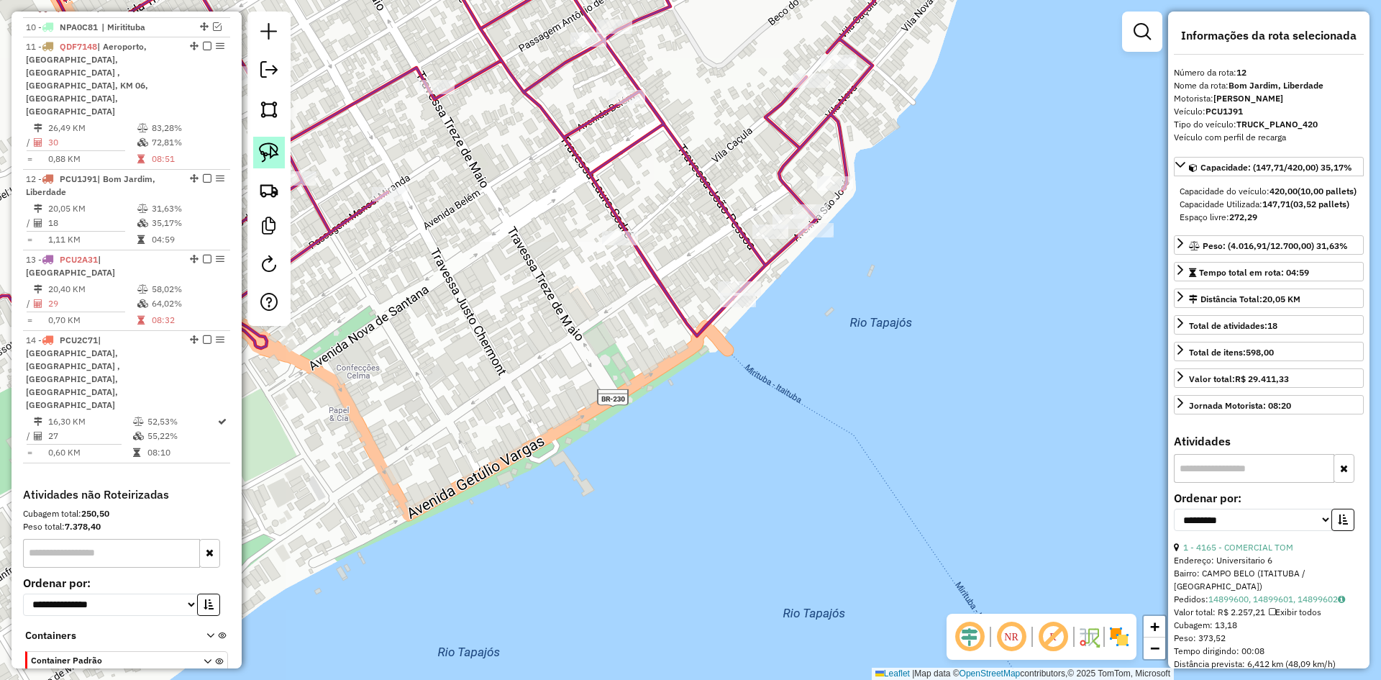
click at [273, 140] on link at bounding box center [269, 153] width 32 height 32
drag, startPoint x: 736, startPoint y: 195, endPoint x: 828, endPoint y: 195, distance: 92.1
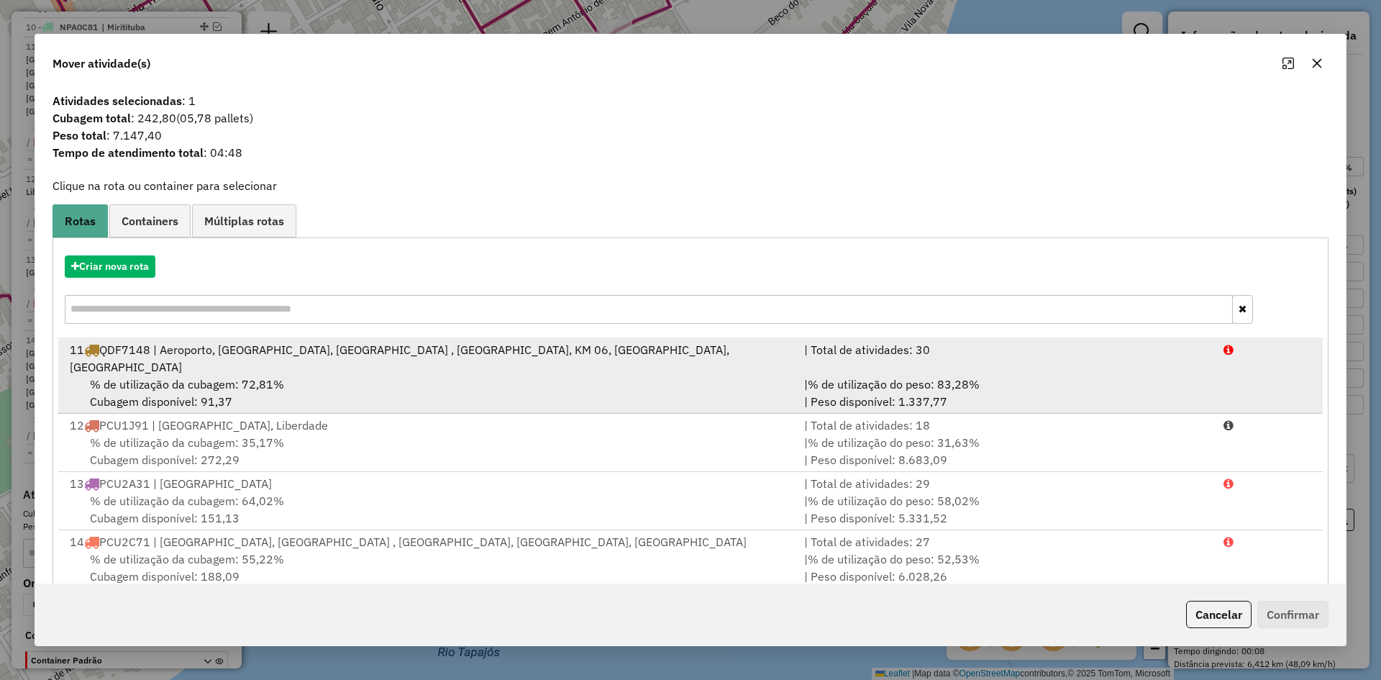
click at [367, 395] on li "11 QDF7148 | Aeroporto, Bom Jardim, Bom Remédio , Floresta, KM 06, REVENDA, São…" at bounding box center [690, 376] width 1264 height 76
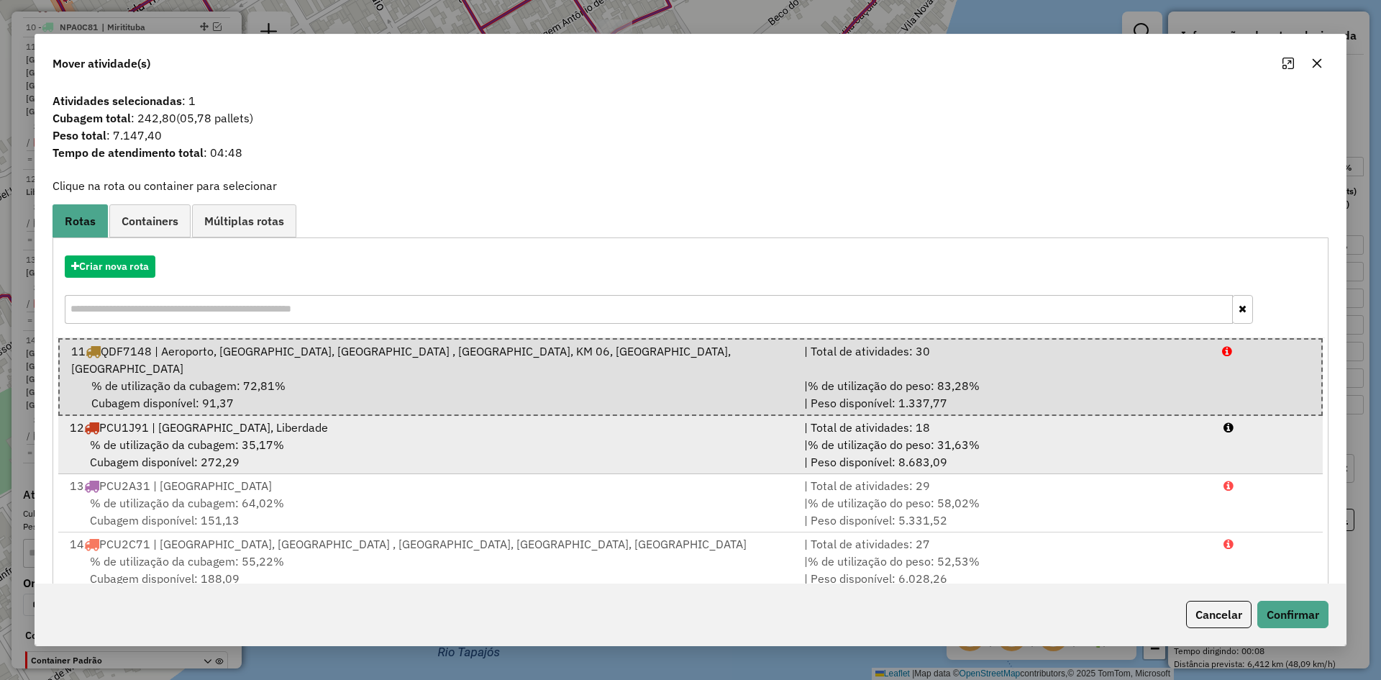
click at [717, 419] on div "12 PCU1J91 | Bom Jardim, Liberdade" at bounding box center [428, 427] width 734 height 17
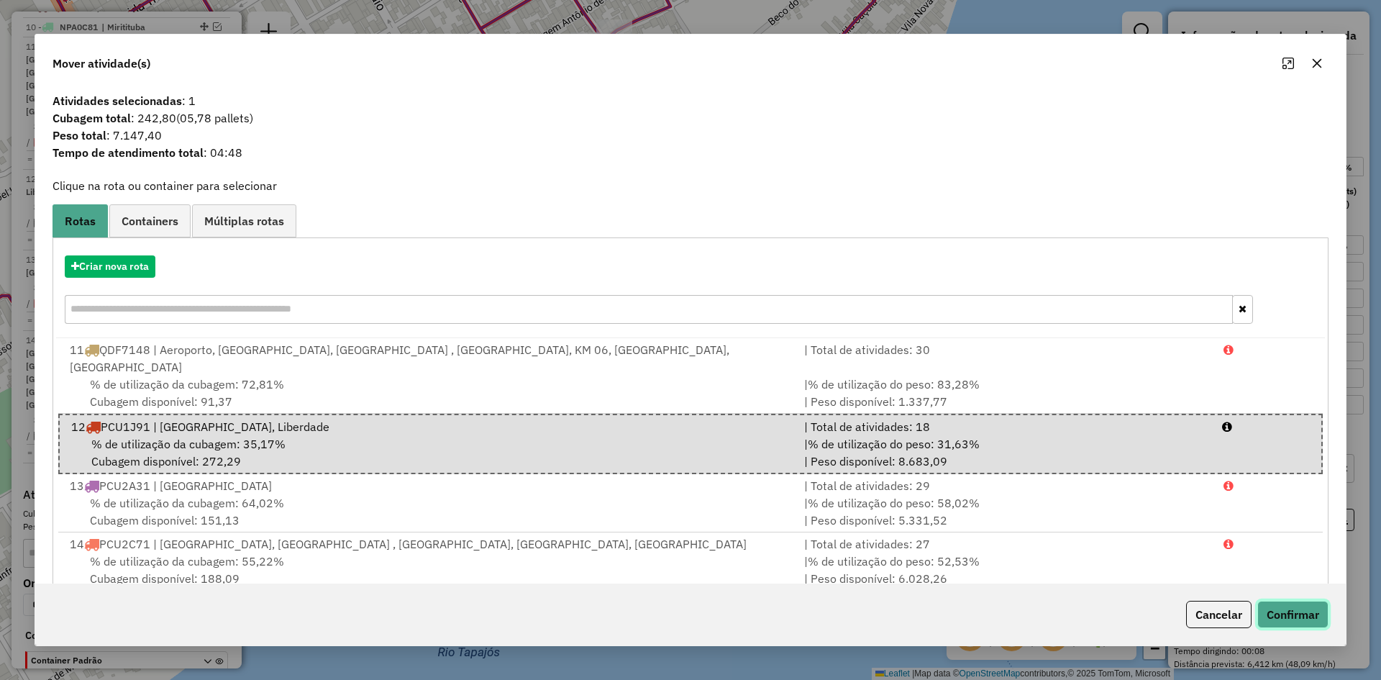
click at [1280, 605] on button "Confirmar" at bounding box center [1292, 614] width 71 height 27
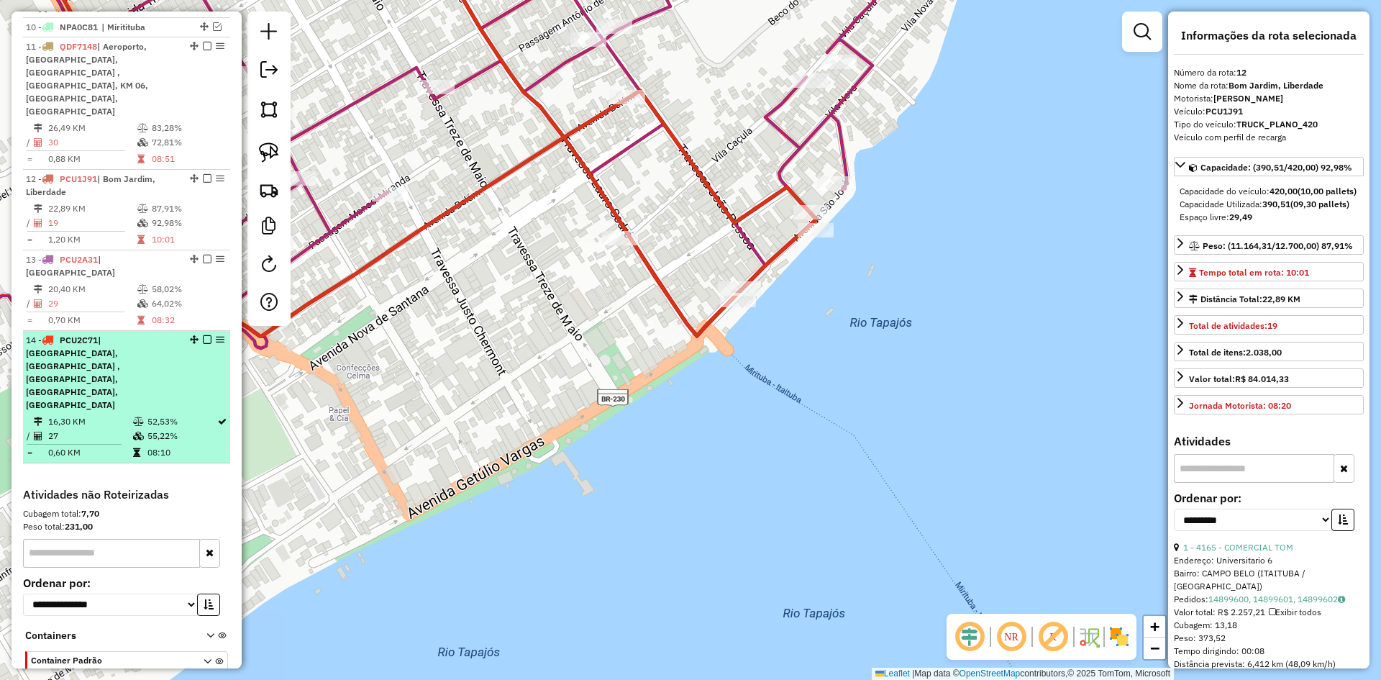
click at [136, 334] on li "14 - PCU2C71 | Bela Vista, Bom Remédio , Jardim das Araras, Piracana, Santo Ant…" at bounding box center [126, 397] width 207 height 132
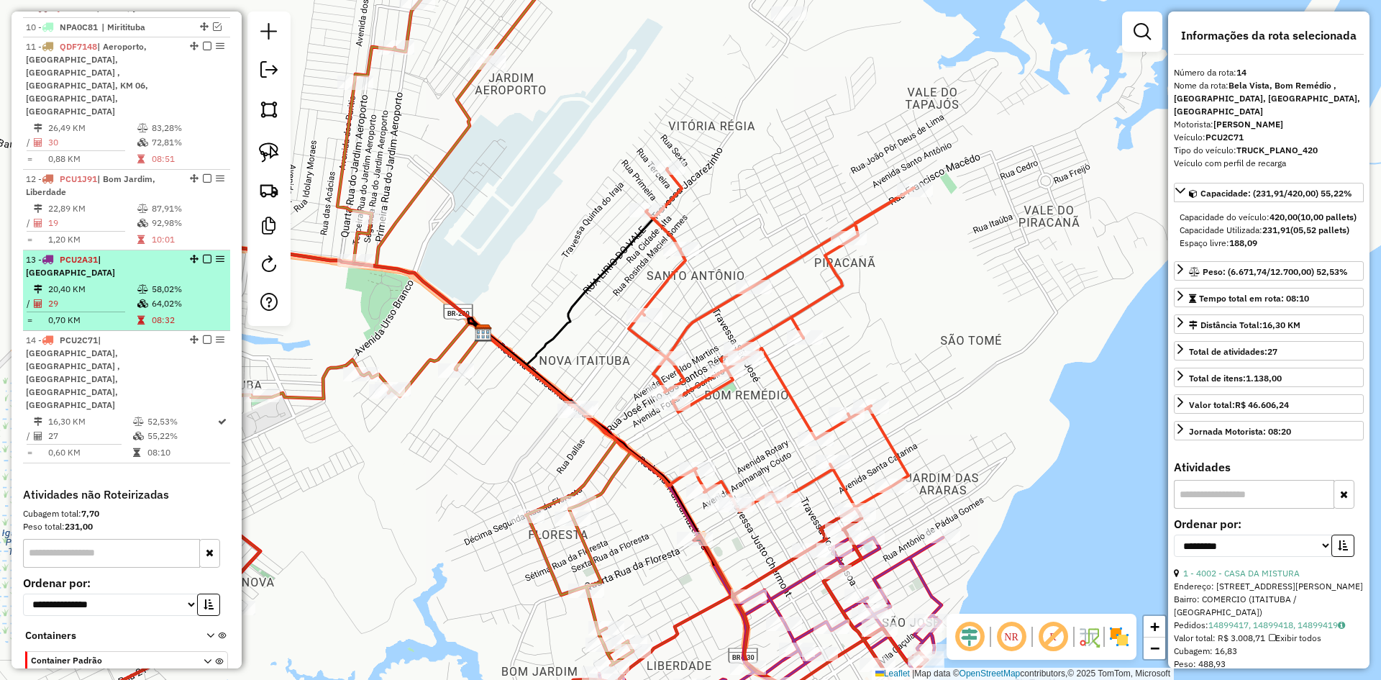
click at [154, 282] on td "58,02%" at bounding box center [187, 289] width 73 height 14
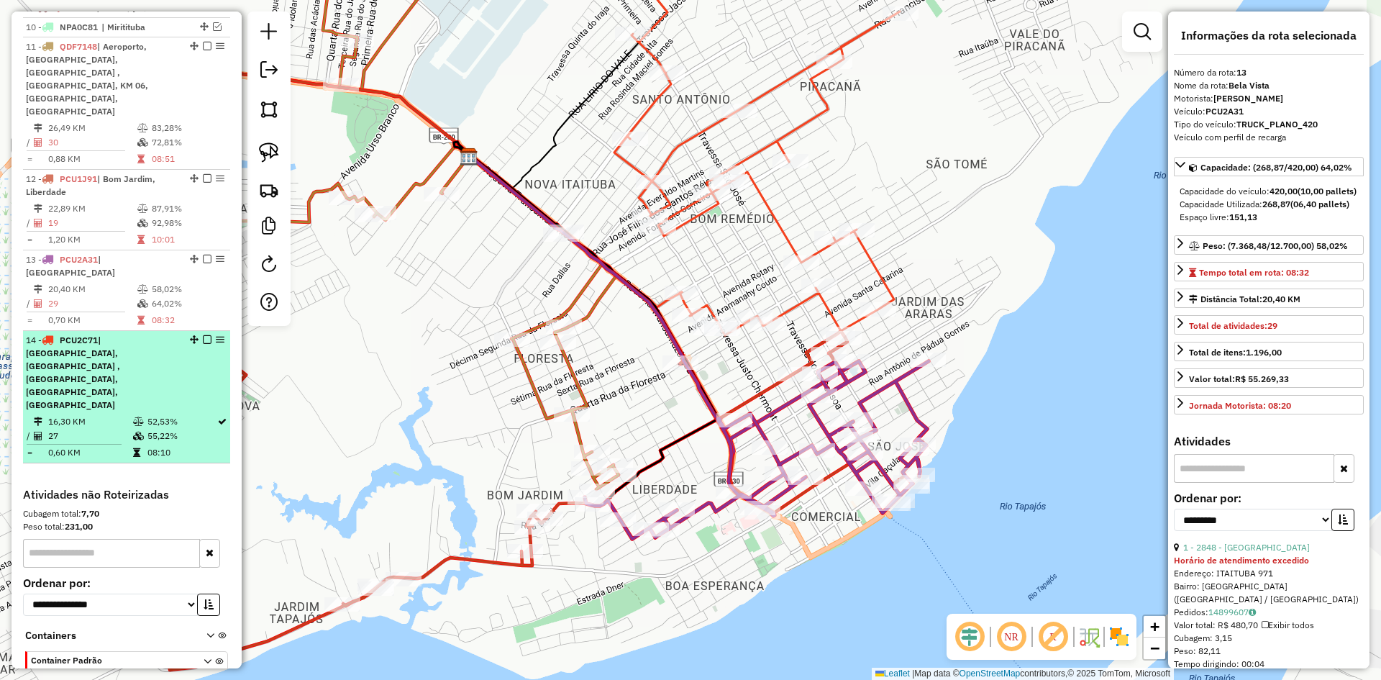
click at [135, 334] on div "14 - PCU2C71 | Bela Vista, Bom Remédio , Jardim das Araras, Piracana, Santo Ant…" at bounding box center [102, 373] width 152 height 78
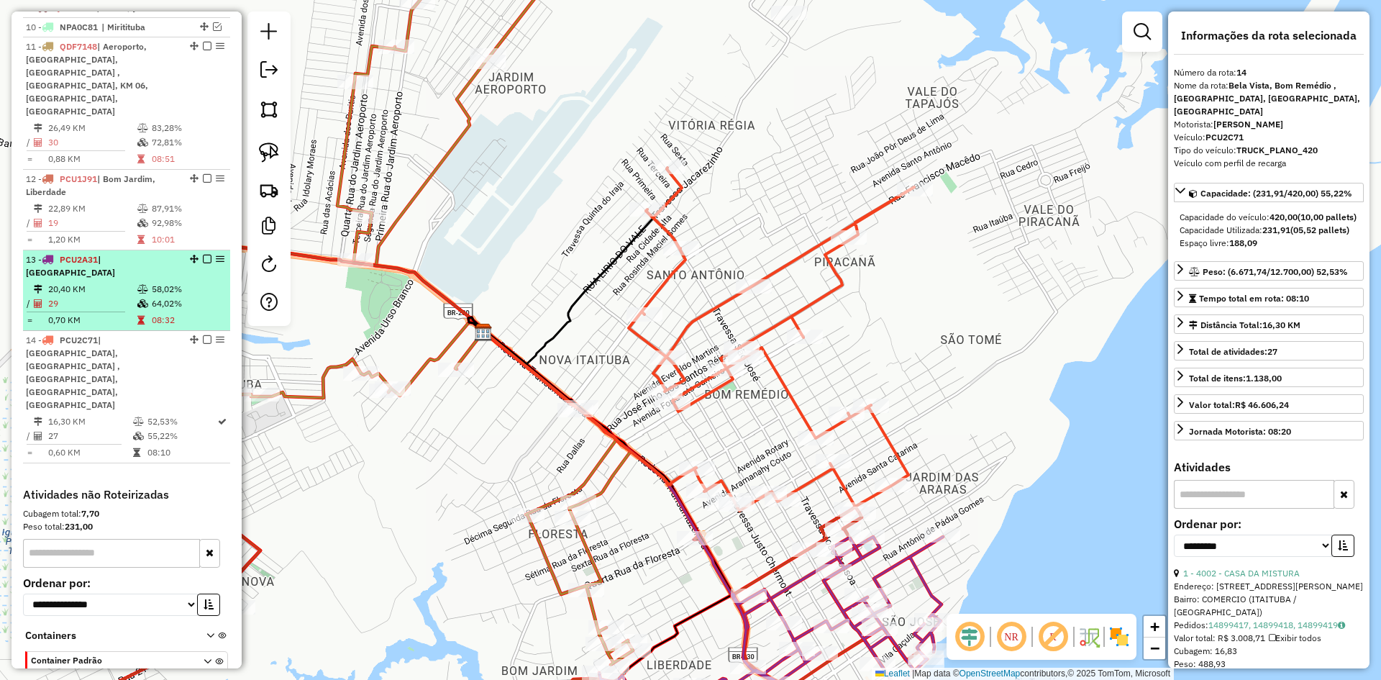
click at [115, 254] on span "| [GEOGRAPHIC_DATA]" at bounding box center [70, 266] width 89 height 24
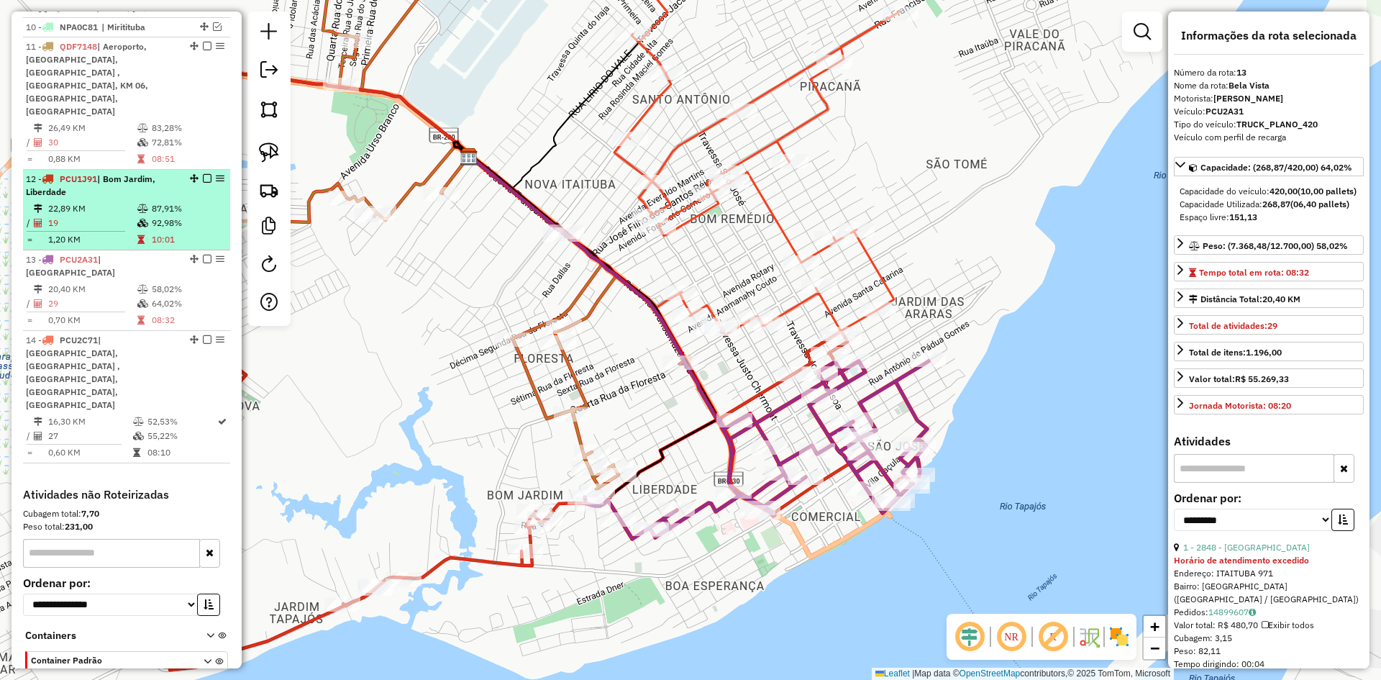
click at [100, 173] on div "12 - PCU1J91 | Bom Jardim, Liberdade" at bounding box center [102, 186] width 152 height 26
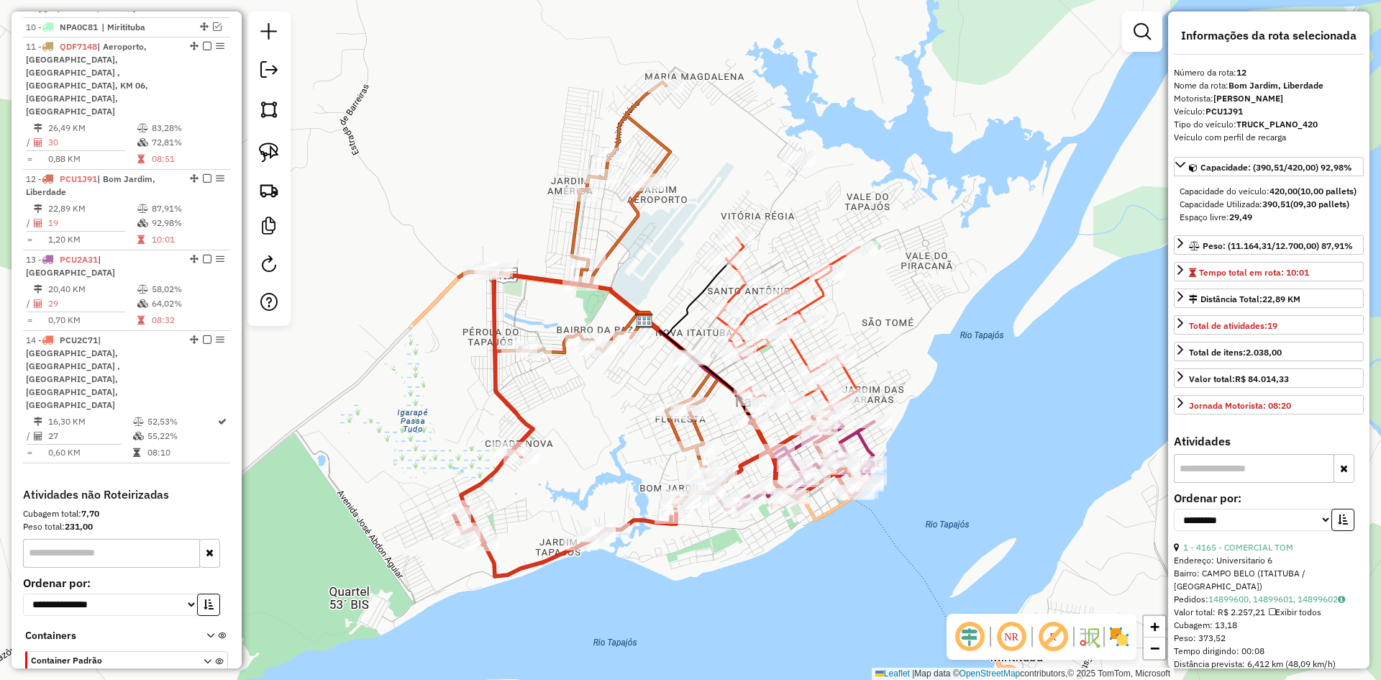
drag, startPoint x: 514, startPoint y: 515, endPoint x: 533, endPoint y: 491, distance: 30.2
click at [519, 482] on div "Janela de atendimento Grade de atendimento Capacidade Transportadoras Veículos …" at bounding box center [690, 340] width 1381 height 680
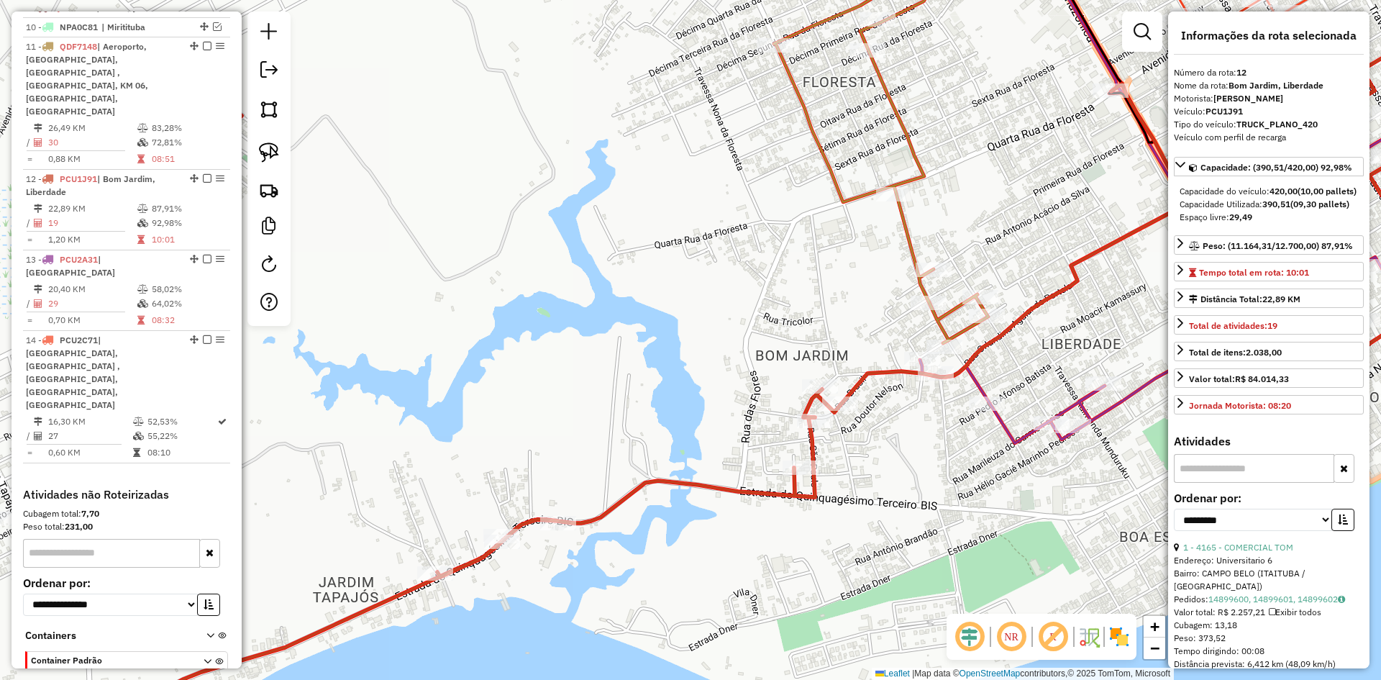
drag, startPoint x: 580, startPoint y: 498, endPoint x: 870, endPoint y: 475, distance: 290.1
click at [870, 475] on div "Janela de atendimento Grade de atendimento Capacidade Transportadoras Veículos …" at bounding box center [690, 340] width 1381 height 680
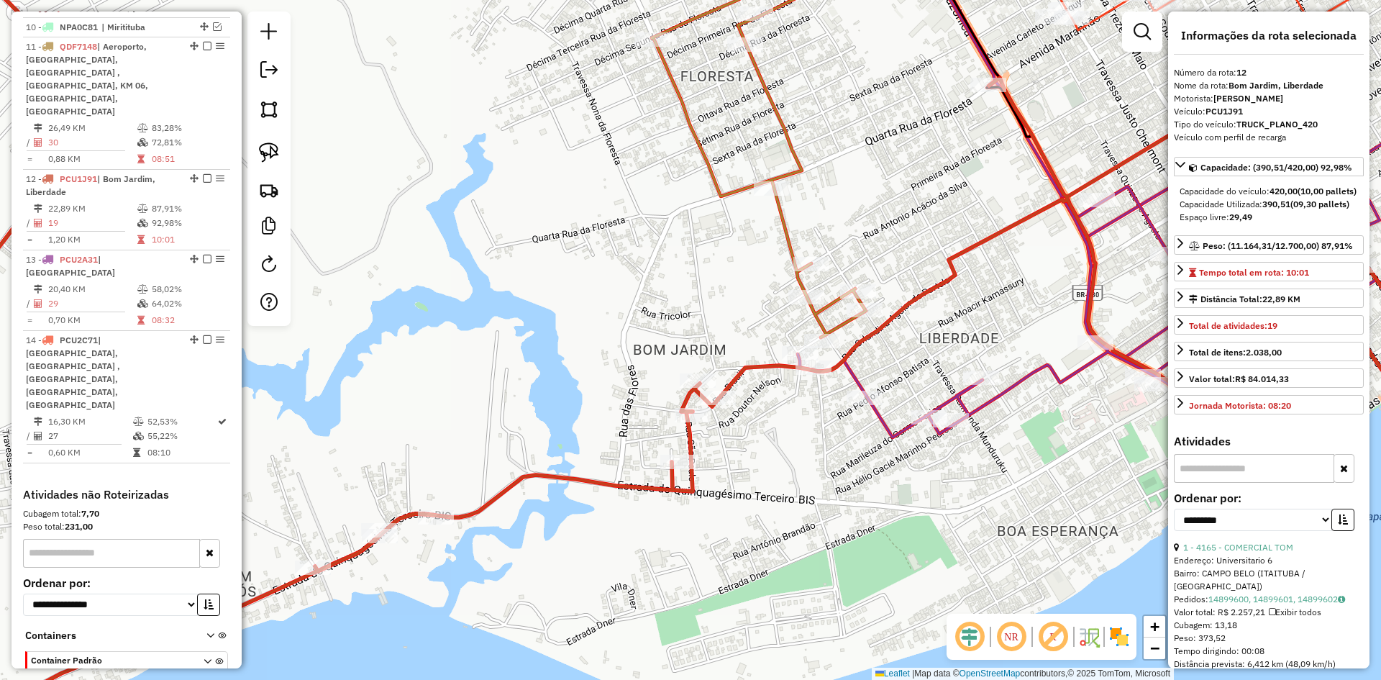
drag, startPoint x: 905, startPoint y: 493, endPoint x: 760, endPoint y: 493, distance: 145.3
click at [760, 493] on div "Janela de atendimento Grade de atendimento Capacidade Transportadoras Veículos …" at bounding box center [690, 340] width 1381 height 680
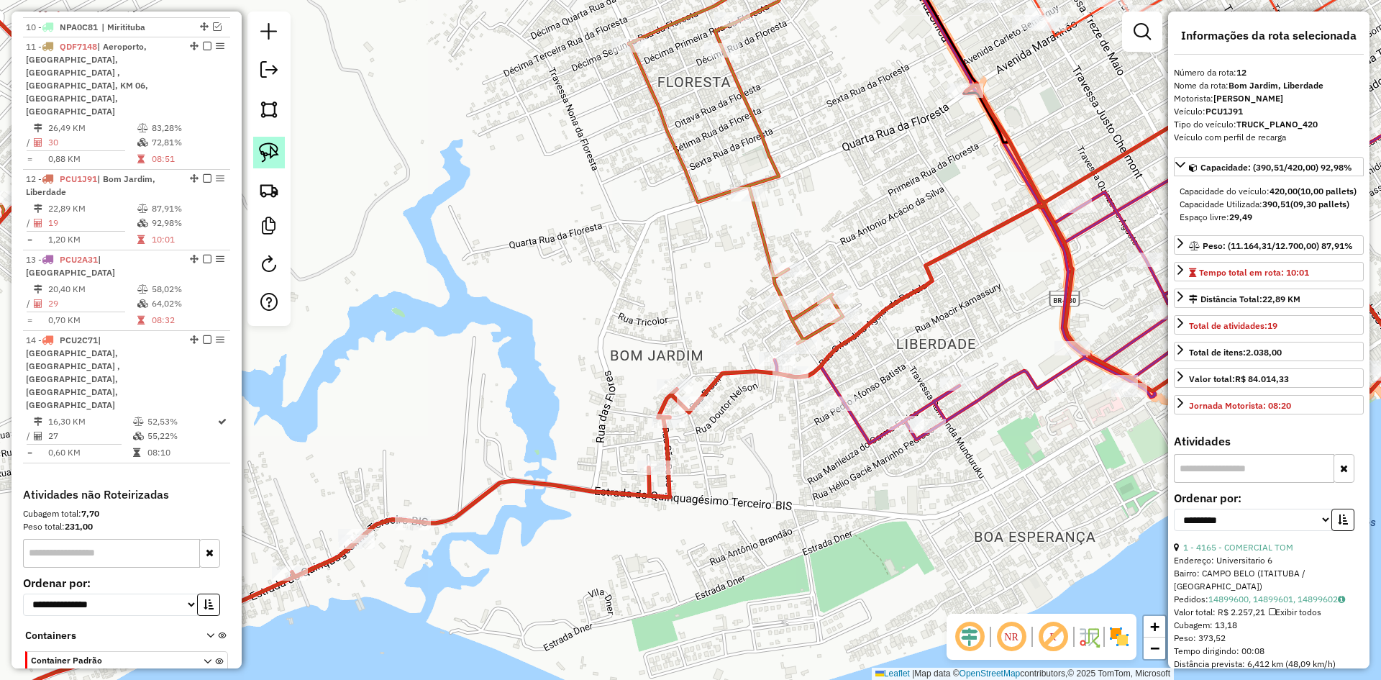
click at [260, 143] on img at bounding box center [269, 152] width 20 height 20
drag, startPoint x: 734, startPoint y: 345, endPoint x: 849, endPoint y: 352, distance: 115.3
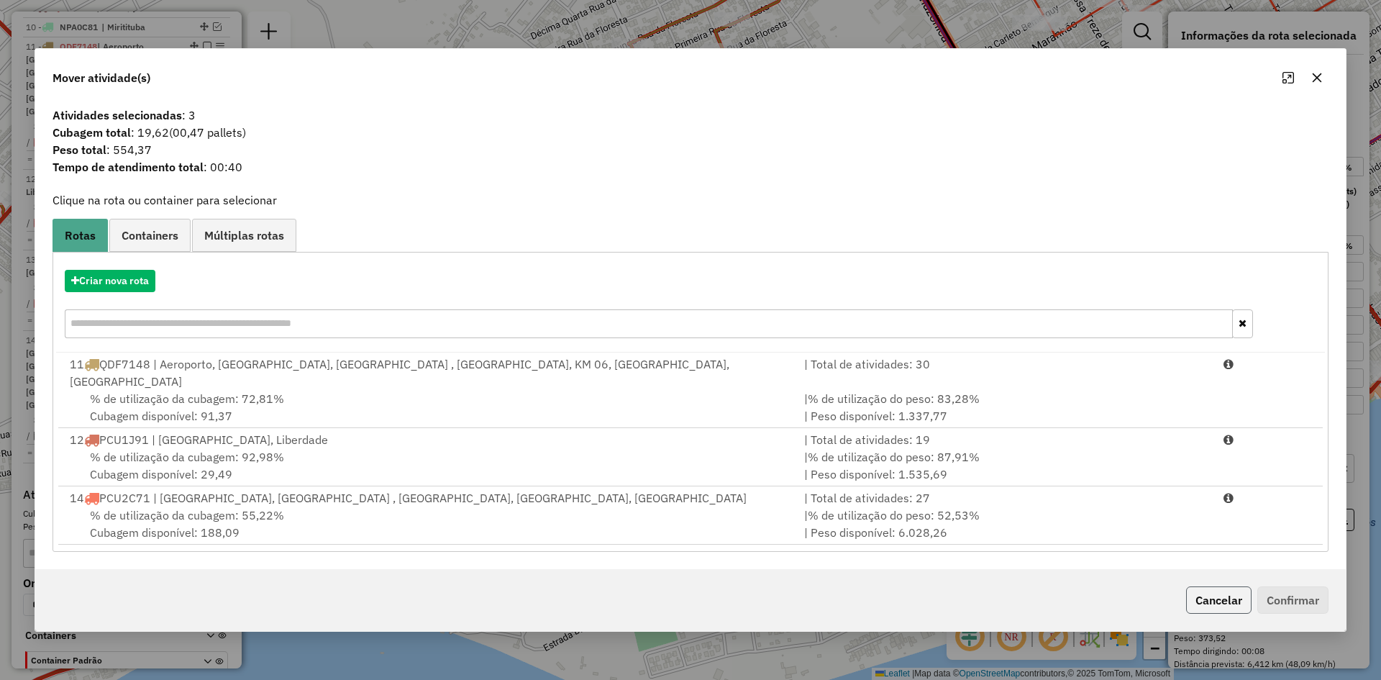
click at [1239, 586] on button "Cancelar" at bounding box center [1218, 599] width 65 height 27
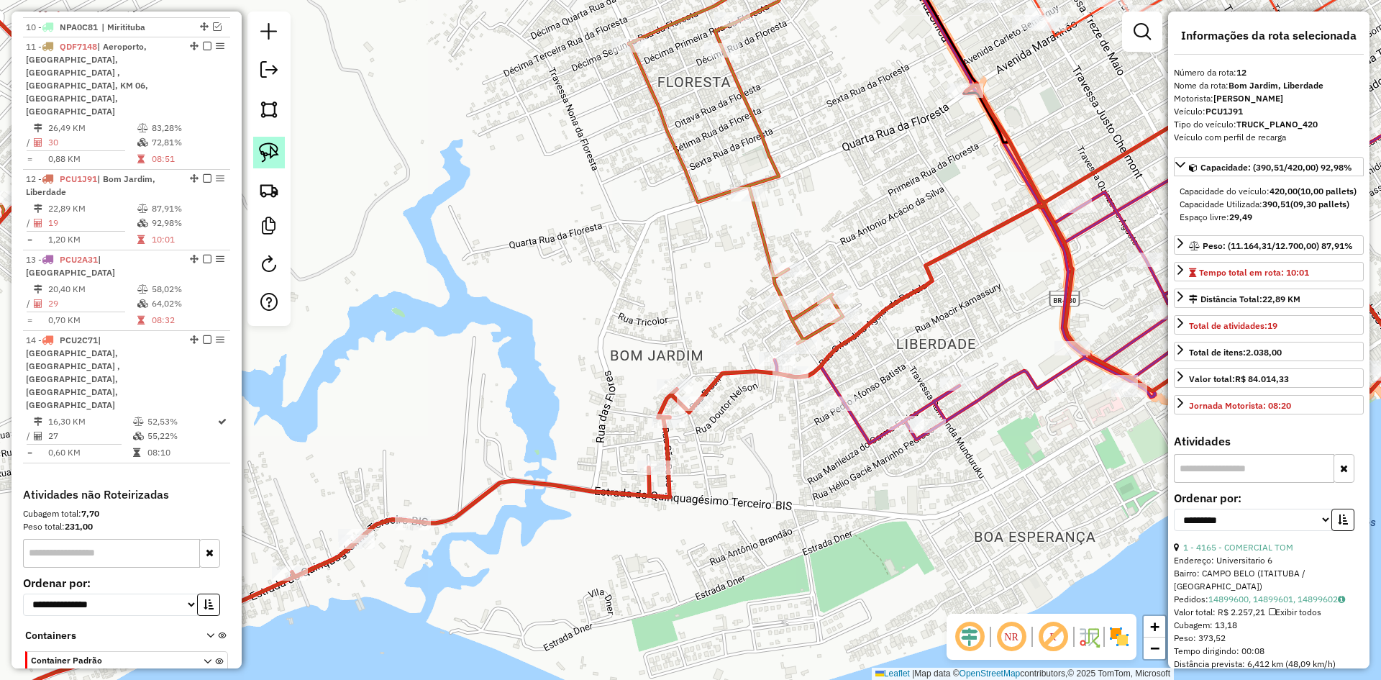
click at [275, 150] on img at bounding box center [269, 152] width 20 height 20
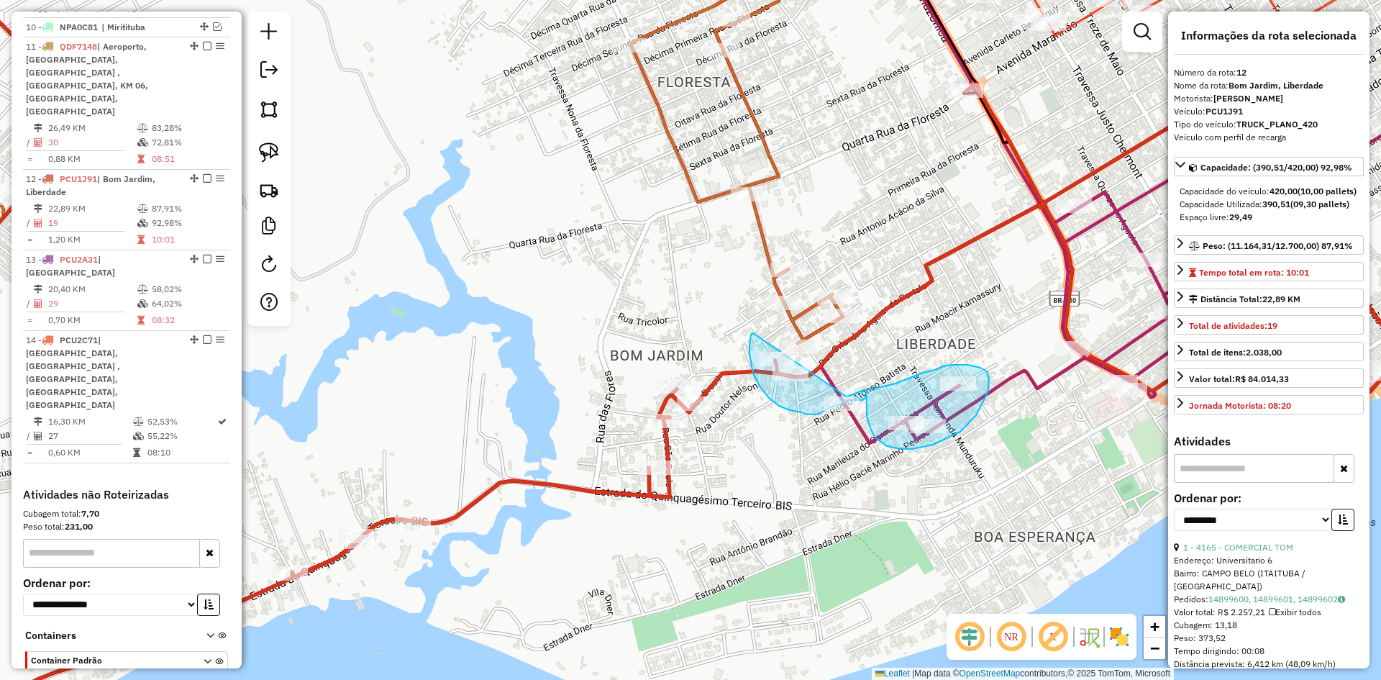
drag, startPoint x: 749, startPoint y: 354, endPoint x: 845, endPoint y: 396, distance: 104.4
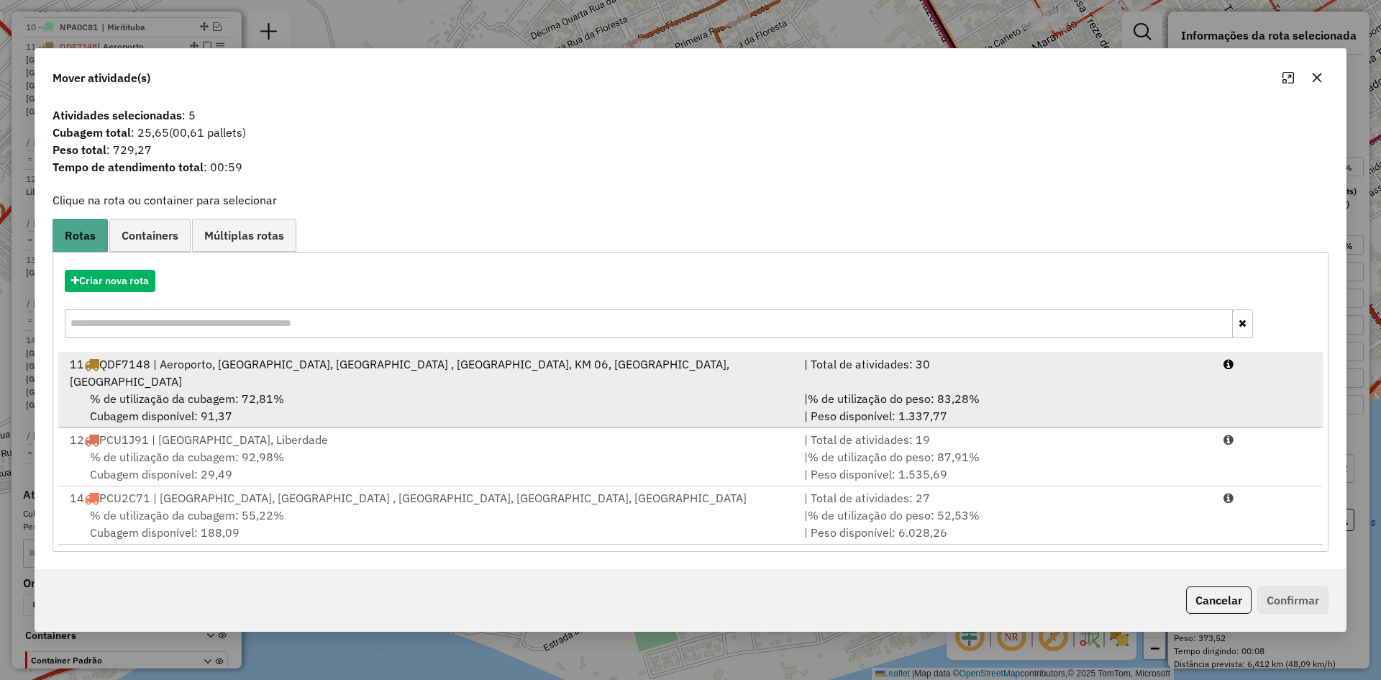
click at [249, 390] on div "% de utilização da cubagem: 72,81% Cubagem disponível: 91,37" at bounding box center [428, 407] width 734 height 35
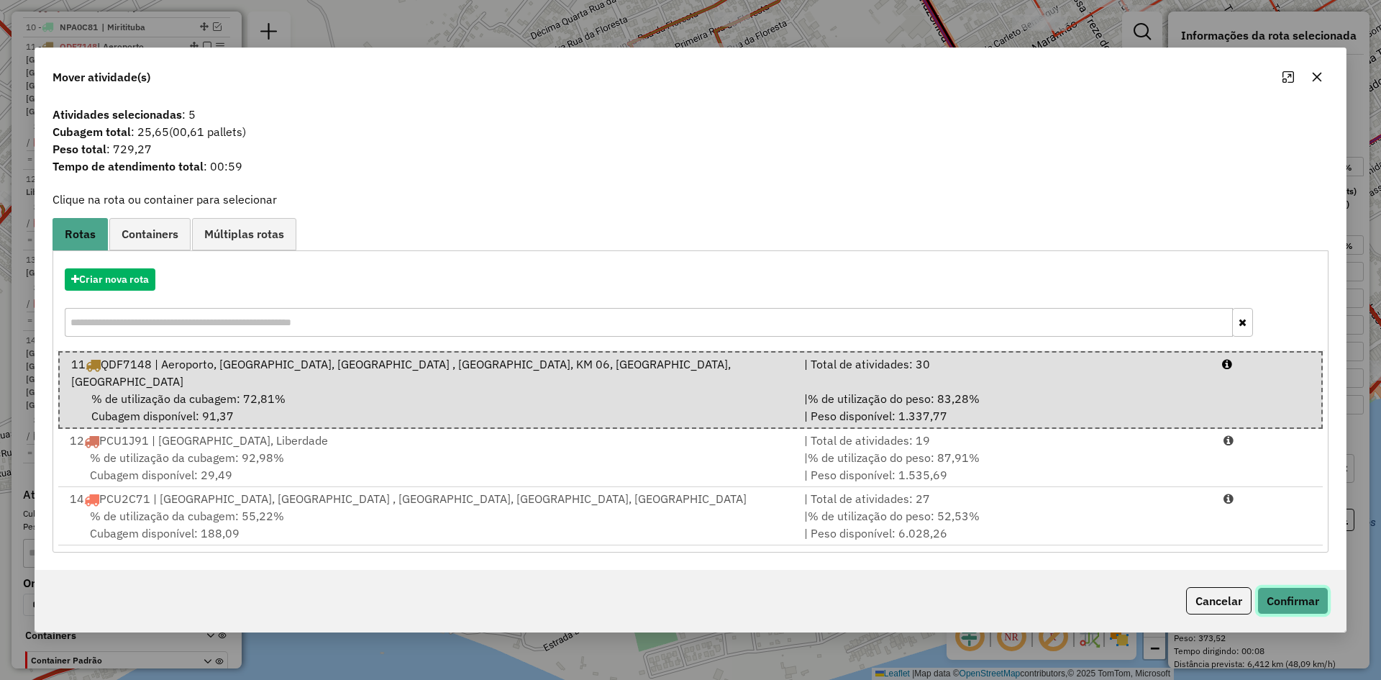
click at [1285, 587] on button "Confirmar" at bounding box center [1292, 600] width 71 height 27
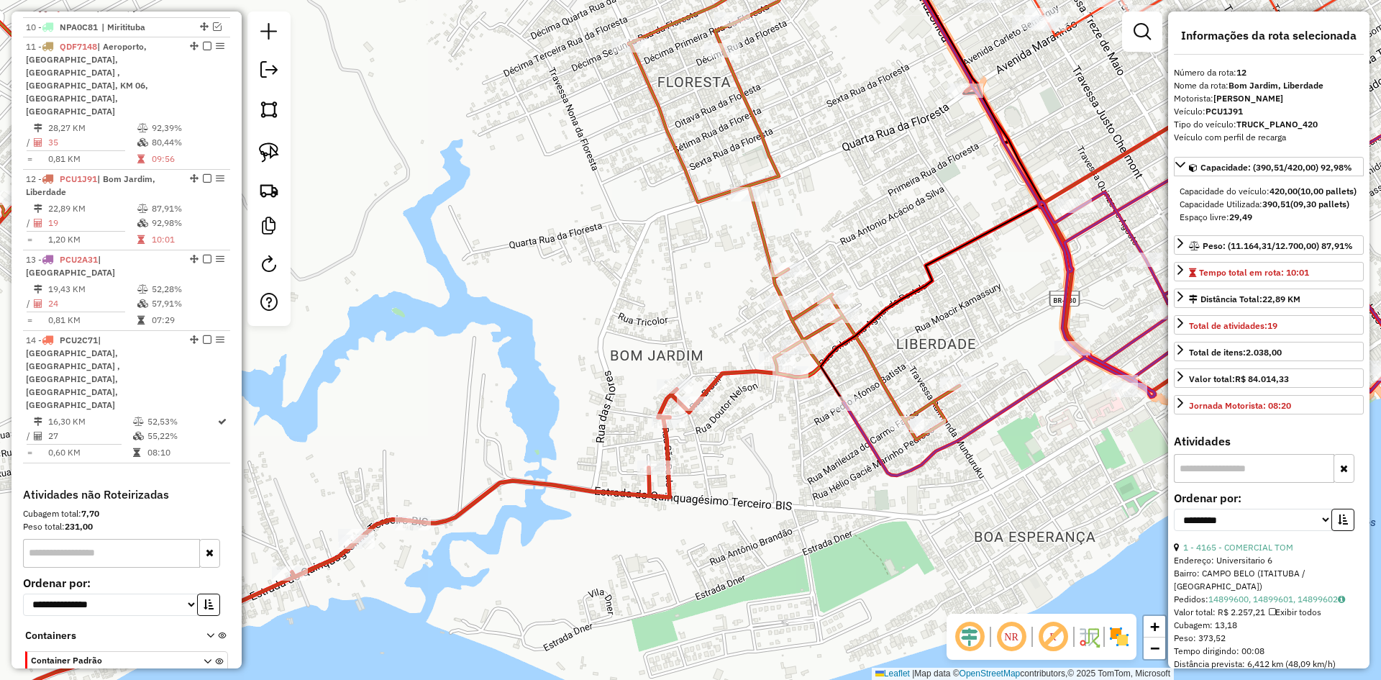
click at [814, 329] on icon at bounding box center [452, 185] width 1013 height 507
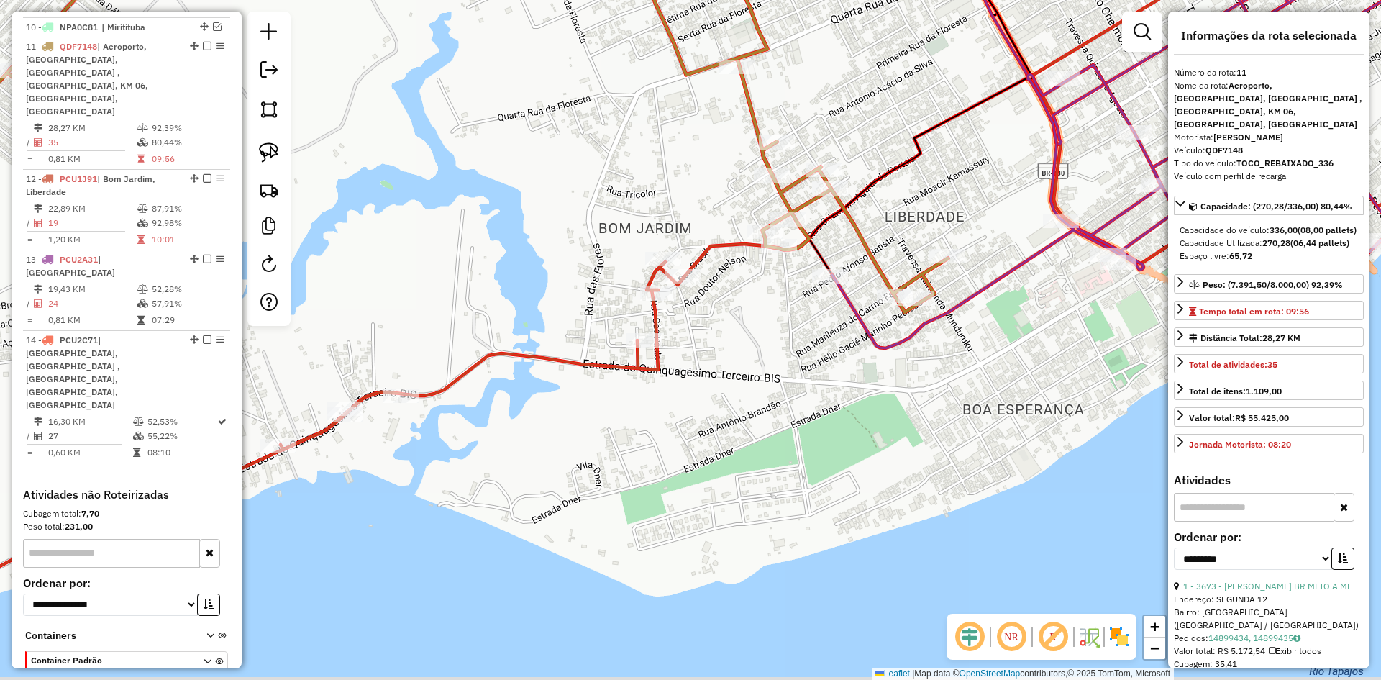
drag, startPoint x: 770, startPoint y: 457, endPoint x: 759, endPoint y: 328, distance: 129.3
click at [759, 328] on div "Janela de atendimento Grade de atendimento Capacidade Transportadoras Veículos …" at bounding box center [690, 340] width 1381 height 680
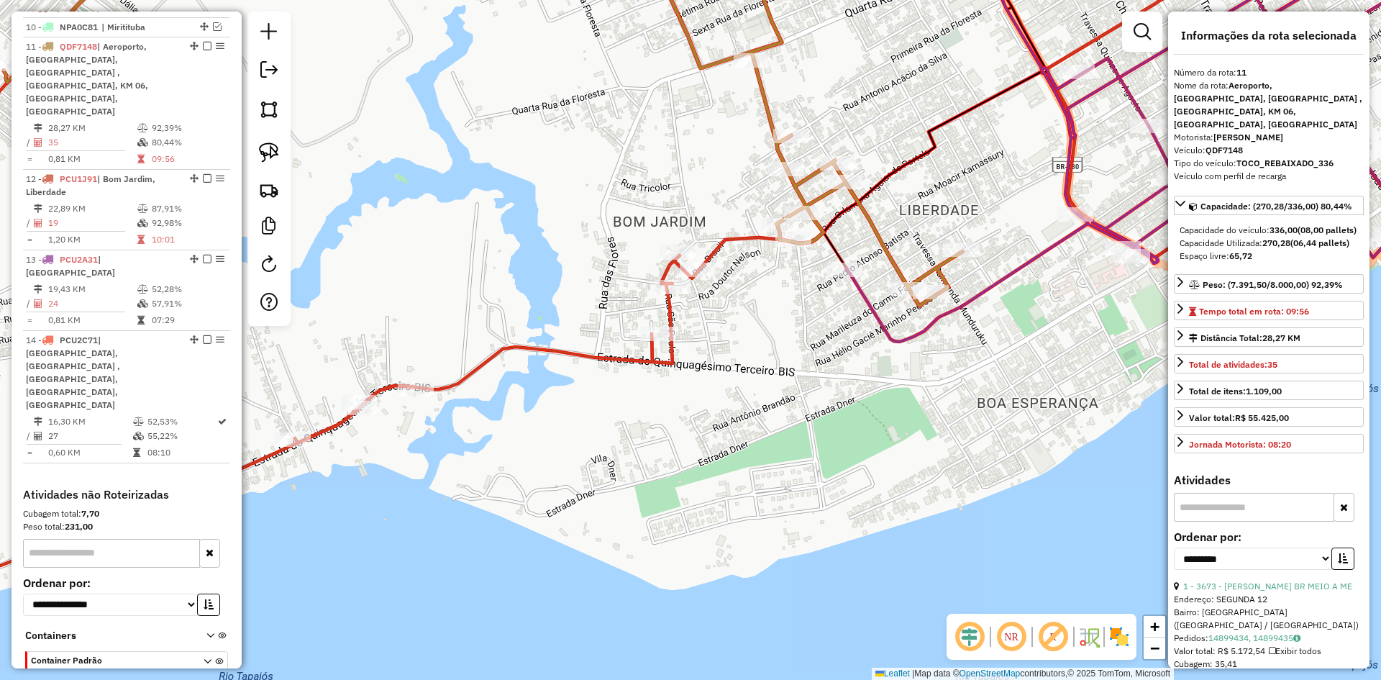
drag, startPoint x: 754, startPoint y: 357, endPoint x: 859, endPoint y: 338, distance: 106.8
click at [859, 338] on div "Janela de atendimento Grade de atendimento Capacidade Transportadoras Veículos …" at bounding box center [690, 340] width 1381 height 680
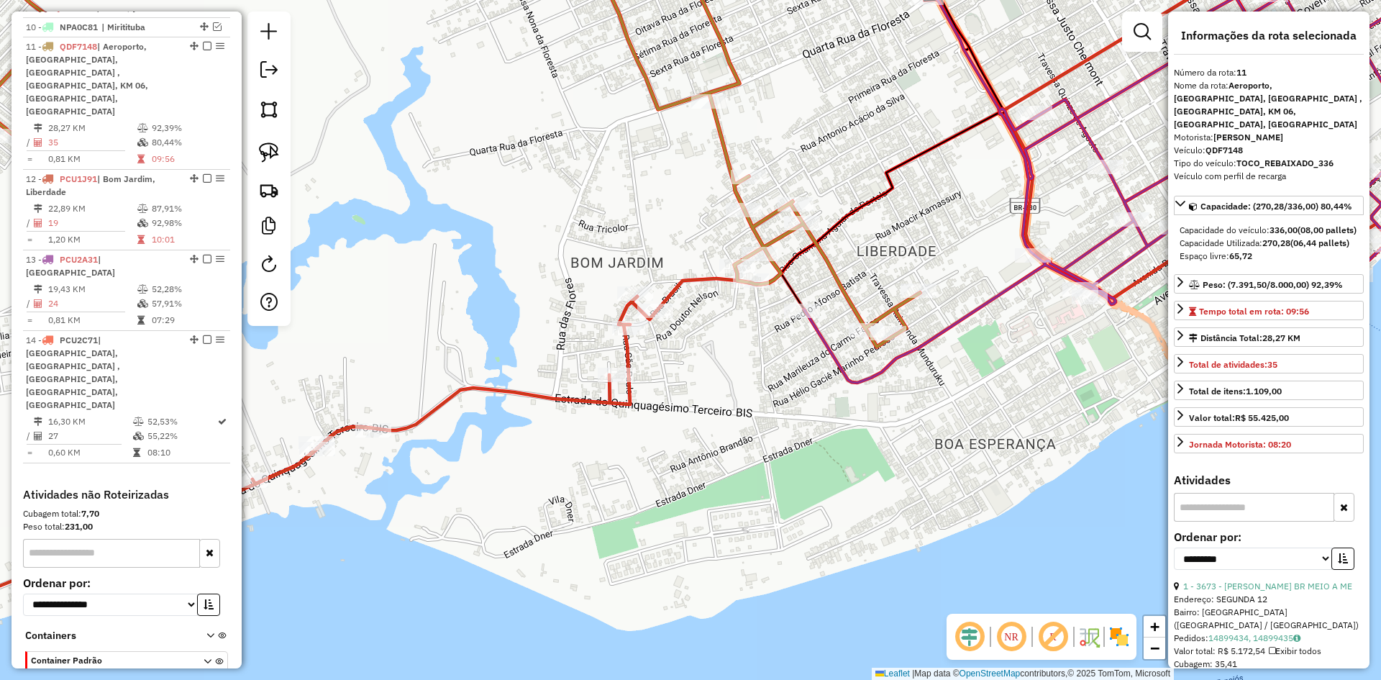
drag, startPoint x: 762, startPoint y: 373, endPoint x: 706, endPoint y: 389, distance: 59.0
click at [722, 394] on div "Janela de atendimento Grade de atendimento Capacidade Transportadoras Veículos …" at bounding box center [690, 340] width 1381 height 680
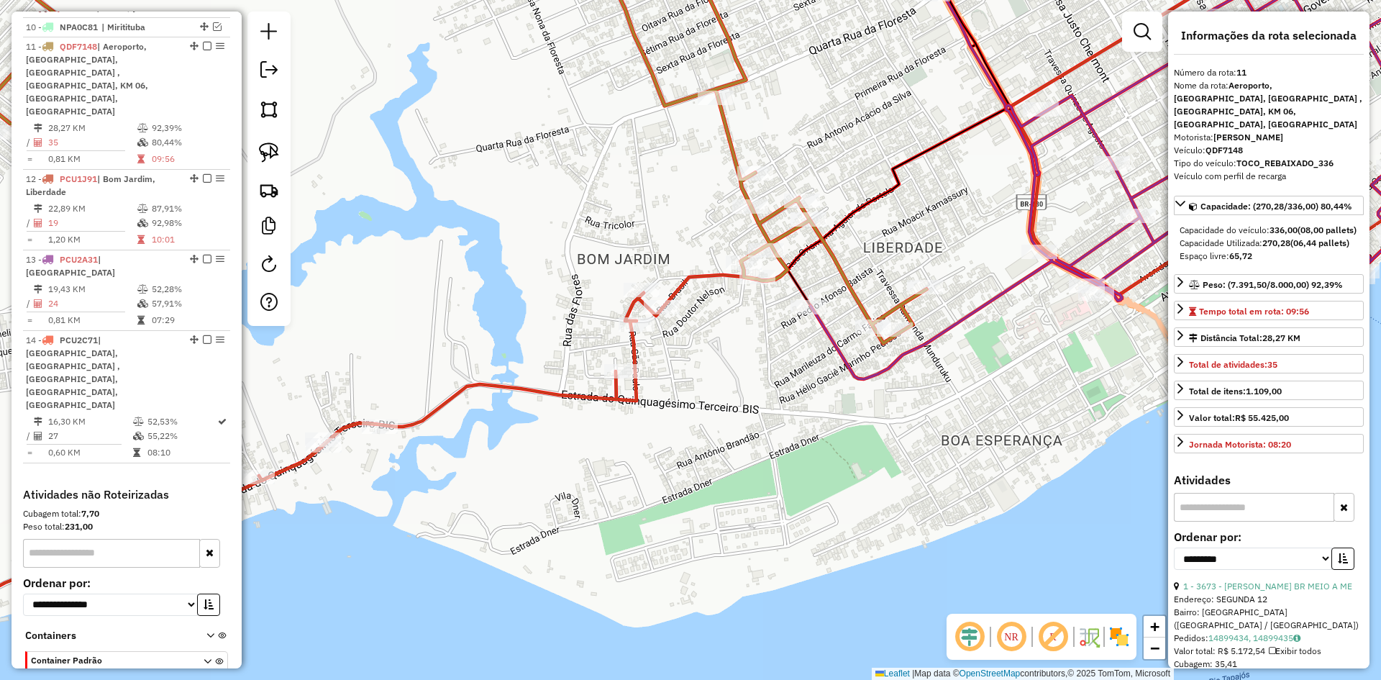
click at [637, 360] on icon at bounding box center [629, 270] width 1535 height 676
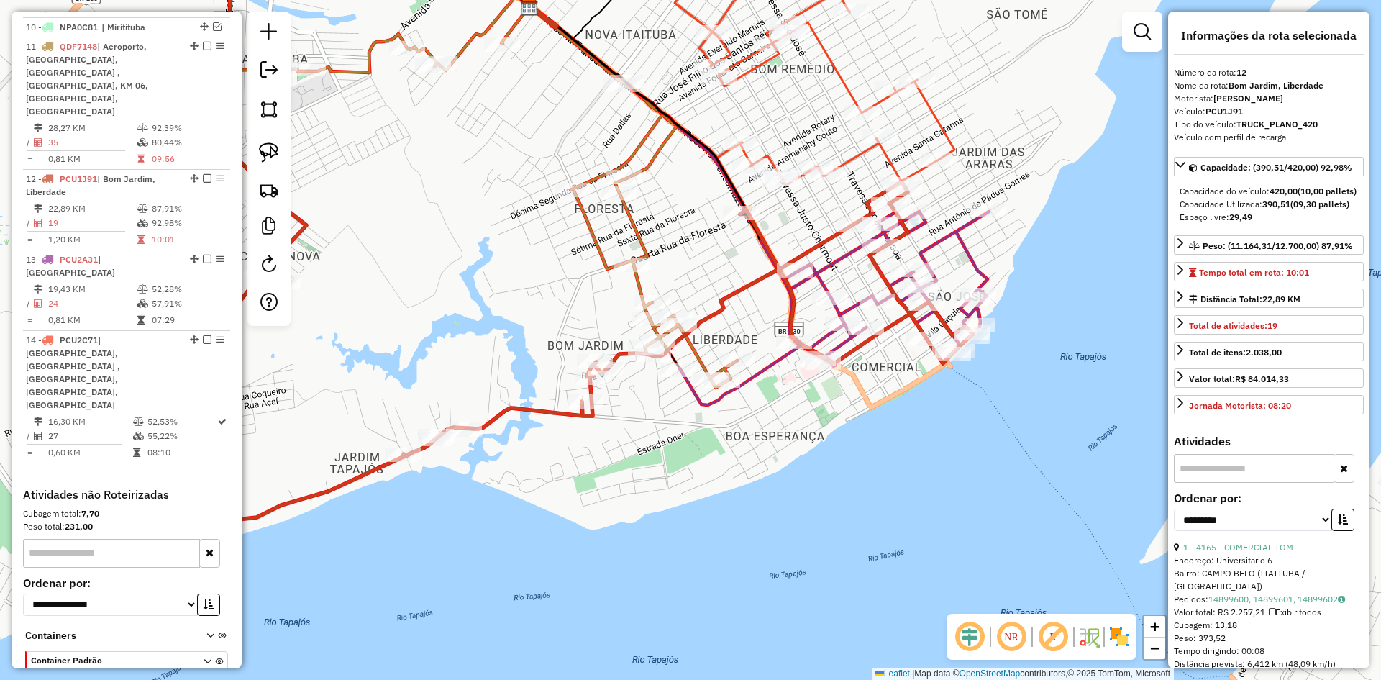
drag, startPoint x: 745, startPoint y: 448, endPoint x: 648, endPoint y: 416, distance: 102.1
click at [648, 416] on div "Janela de atendimento Grade de atendimento Capacidade Transportadoras Veículos …" at bounding box center [690, 340] width 1381 height 680
click at [270, 145] on img at bounding box center [269, 152] width 20 height 20
drag, startPoint x: 568, startPoint y: 334, endPoint x: 614, endPoint y: 352, distance: 49.7
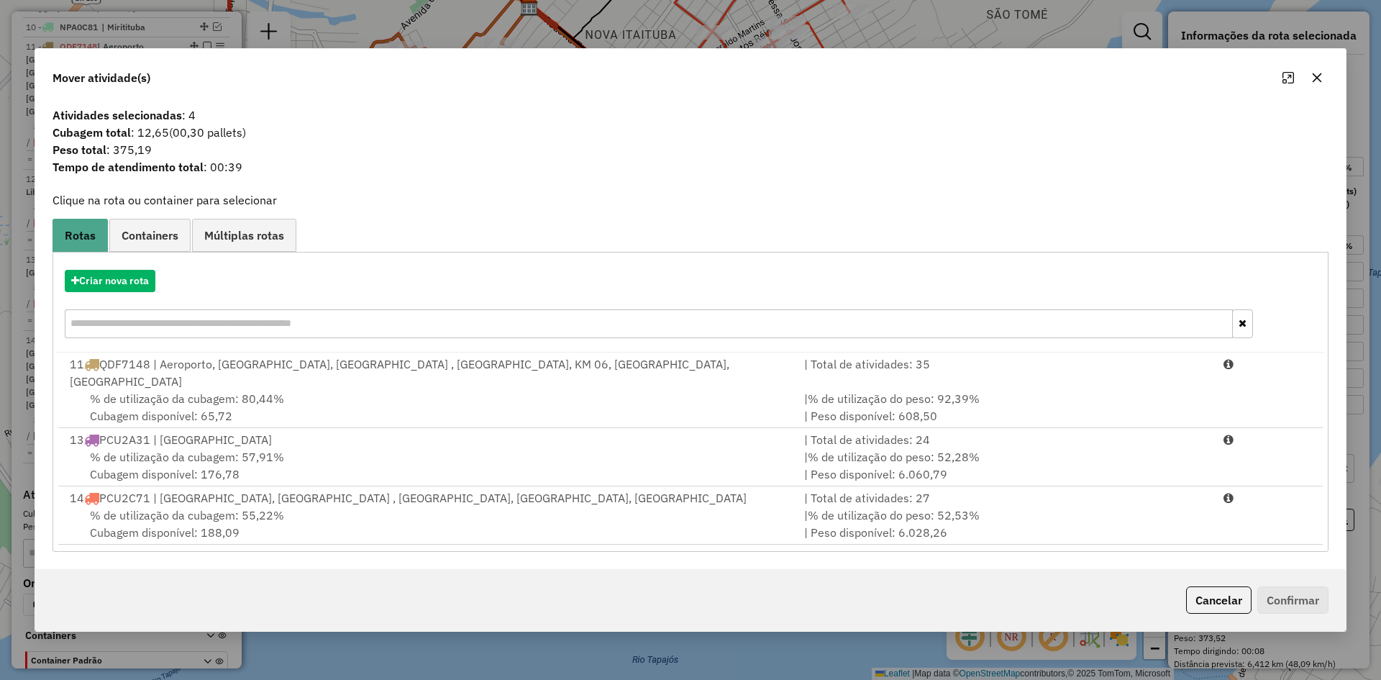
click at [245, 432] on div "13 PCU2A31 | Bela Vista" at bounding box center [428, 439] width 734 height 17
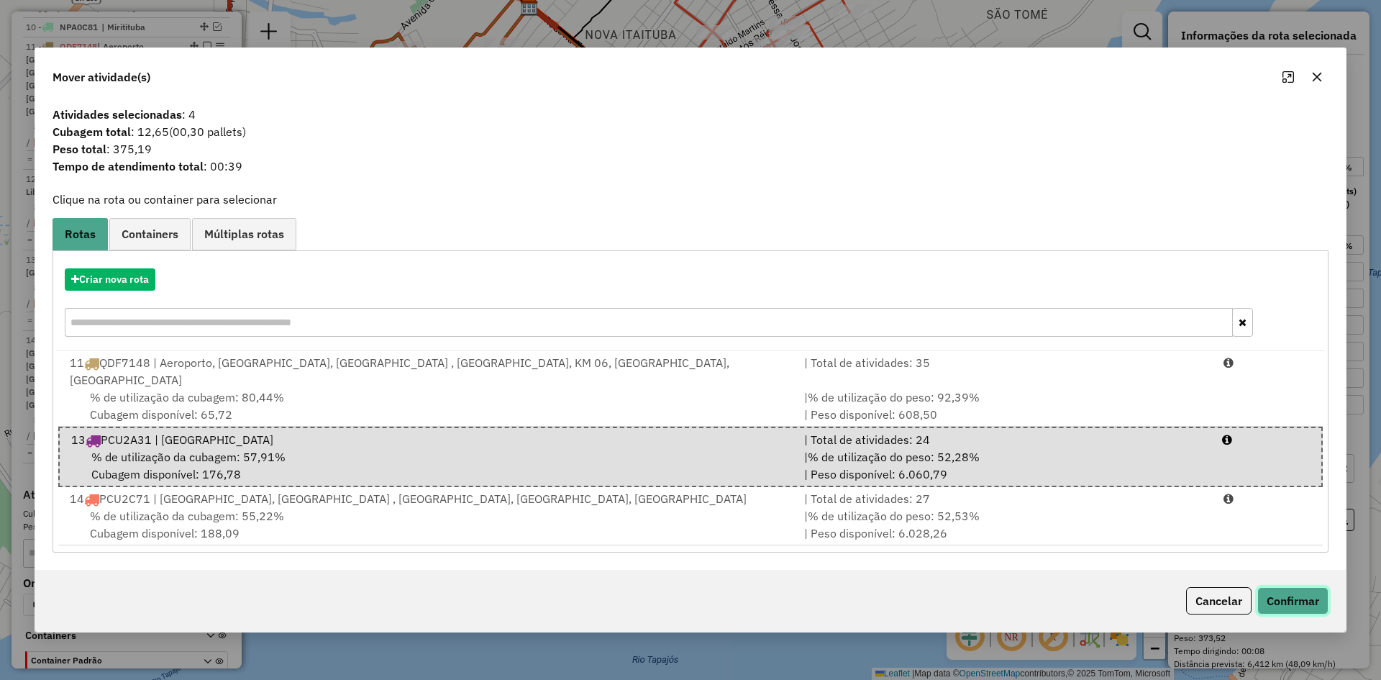
click at [1290, 587] on button "Confirmar" at bounding box center [1292, 600] width 71 height 27
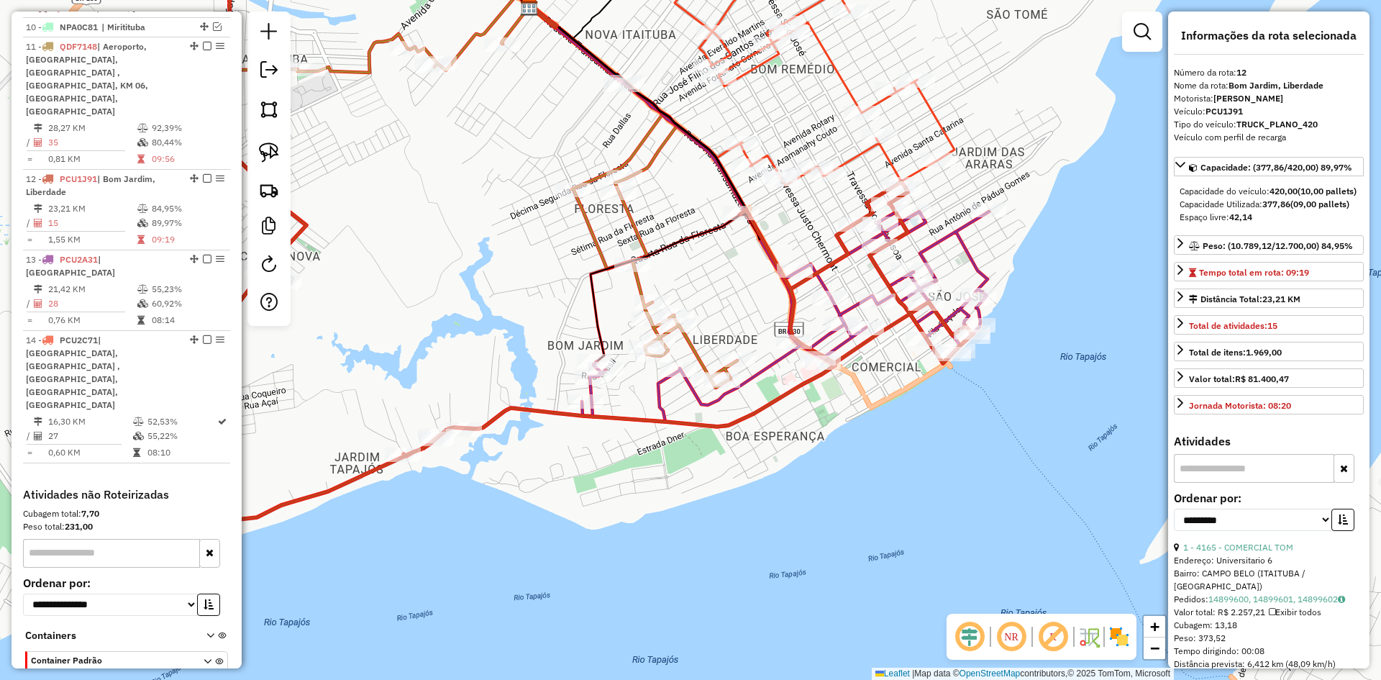
click at [694, 352] on icon at bounding box center [483, 159] width 509 height 455
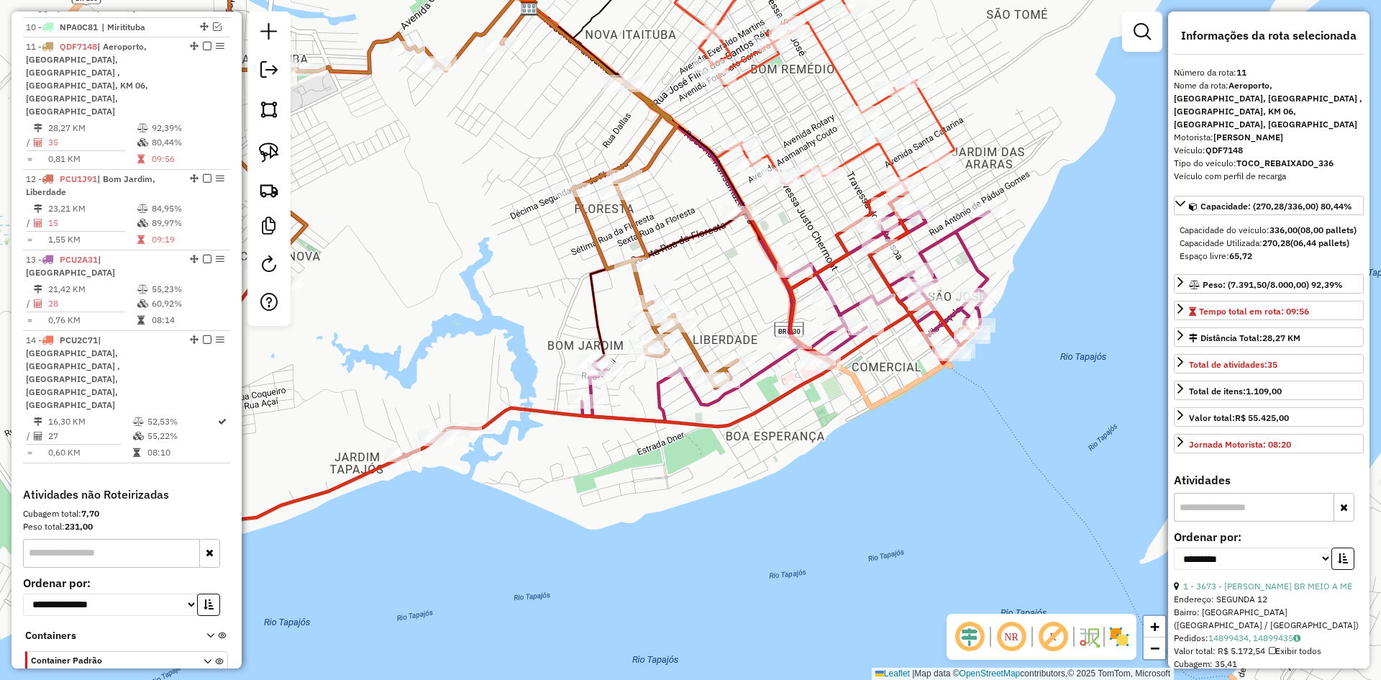
click at [843, 311] on icon at bounding box center [785, 316] width 407 height 210
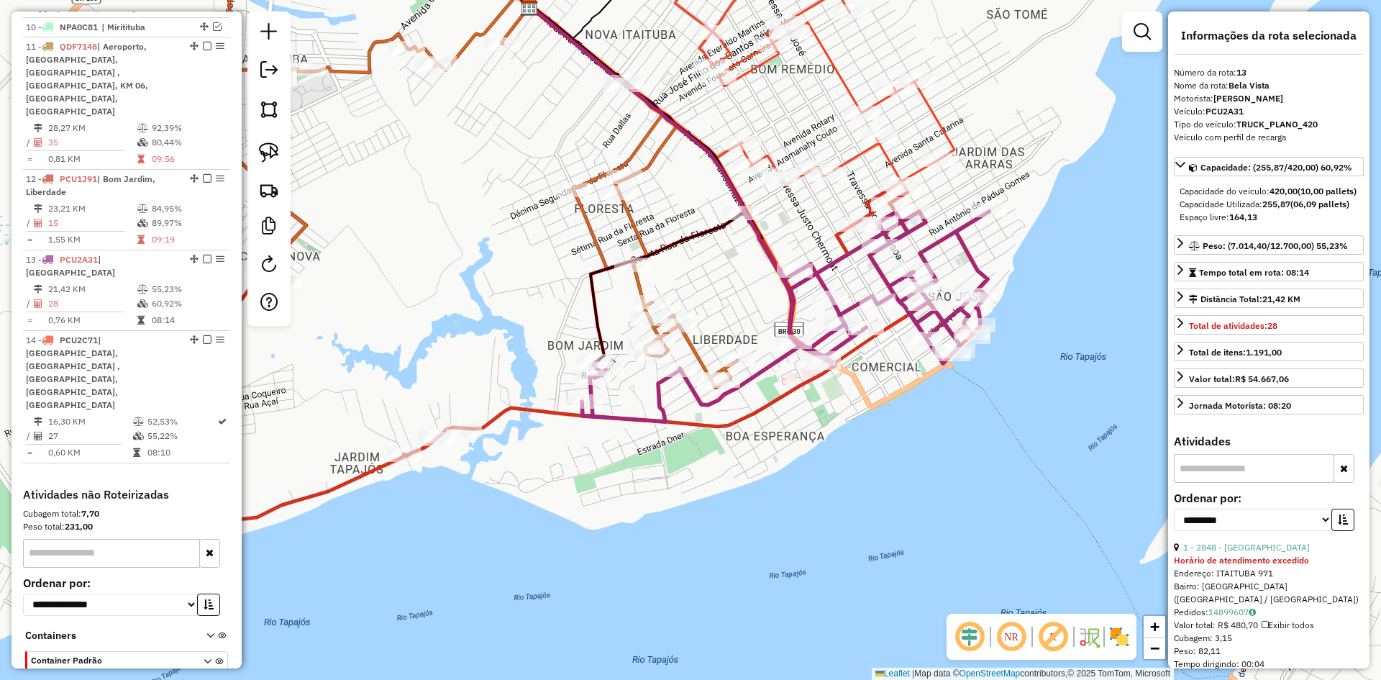
click at [641, 288] on icon at bounding box center [483, 159] width 509 height 455
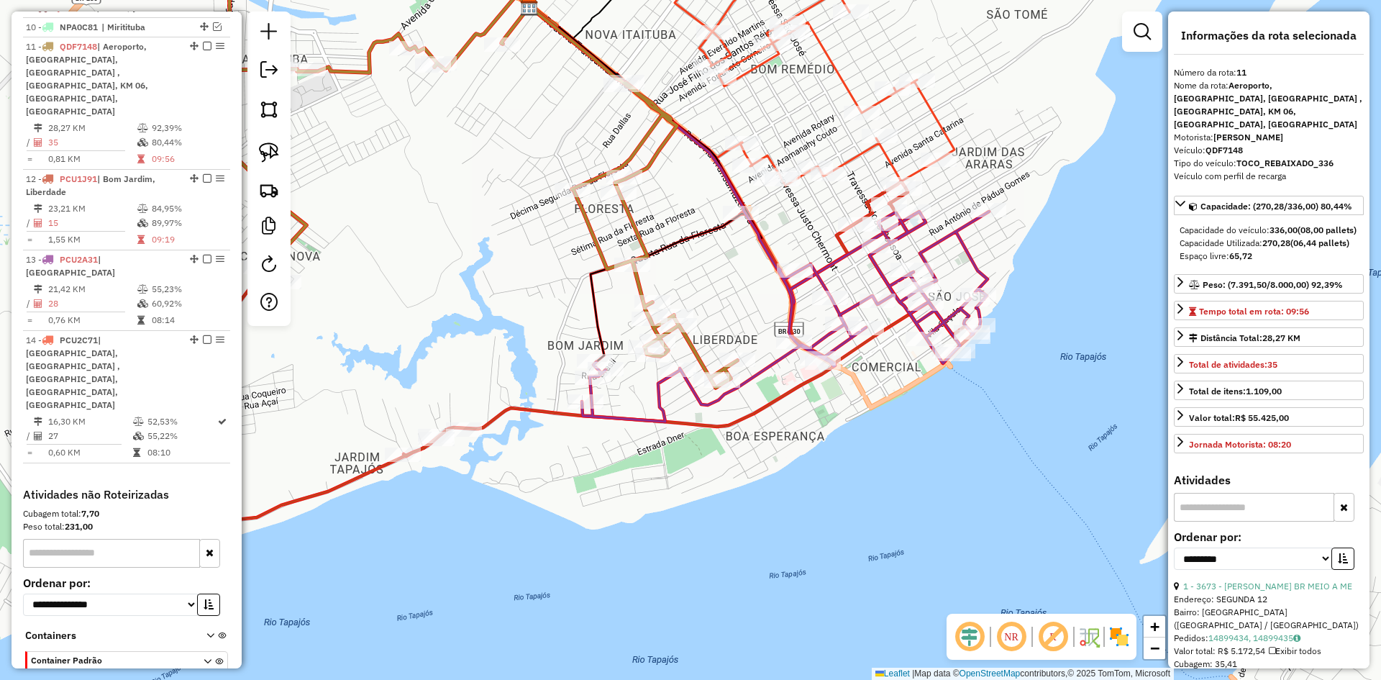
drag, startPoint x: 824, startPoint y: 217, endPoint x: 738, endPoint y: 393, distance: 196.2
click at [739, 393] on div "Janela de atendimento Grade de atendimento Capacidade Transportadoras Veículos …" at bounding box center [690, 340] width 1381 height 680
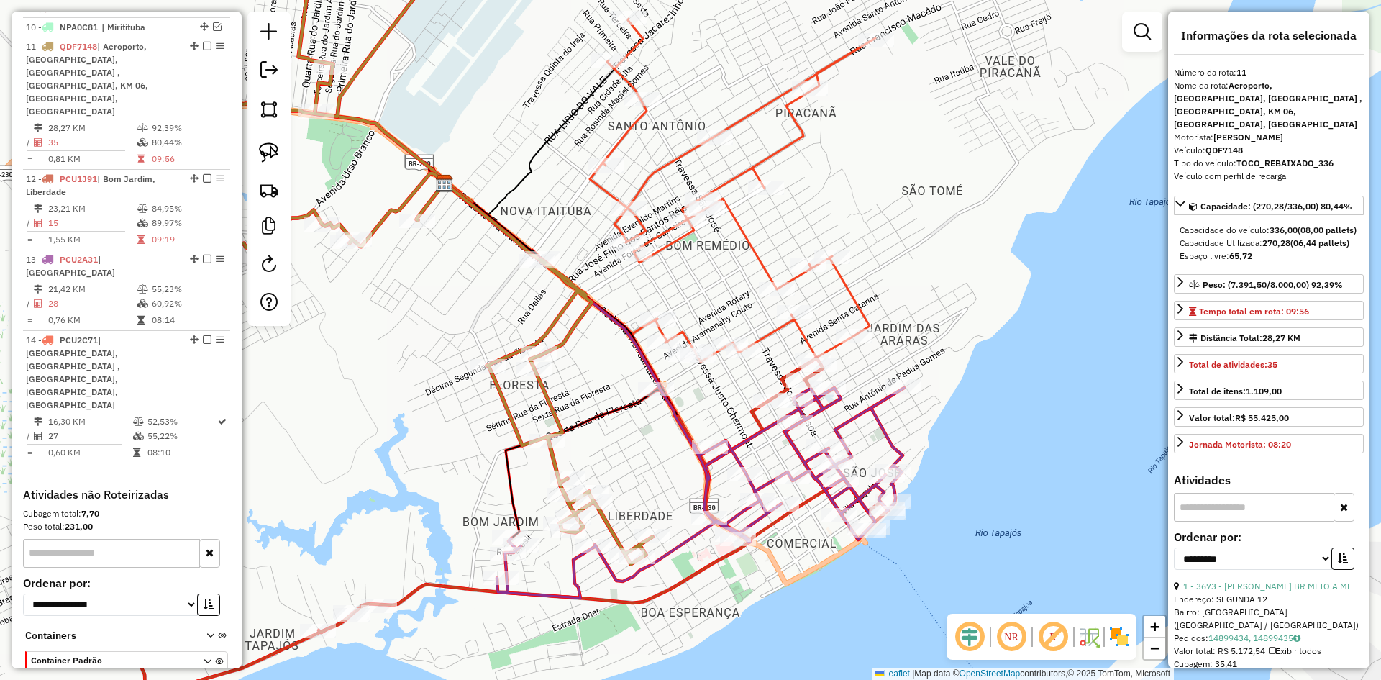
click at [796, 278] on icon at bounding box center [733, 190] width 286 height 343
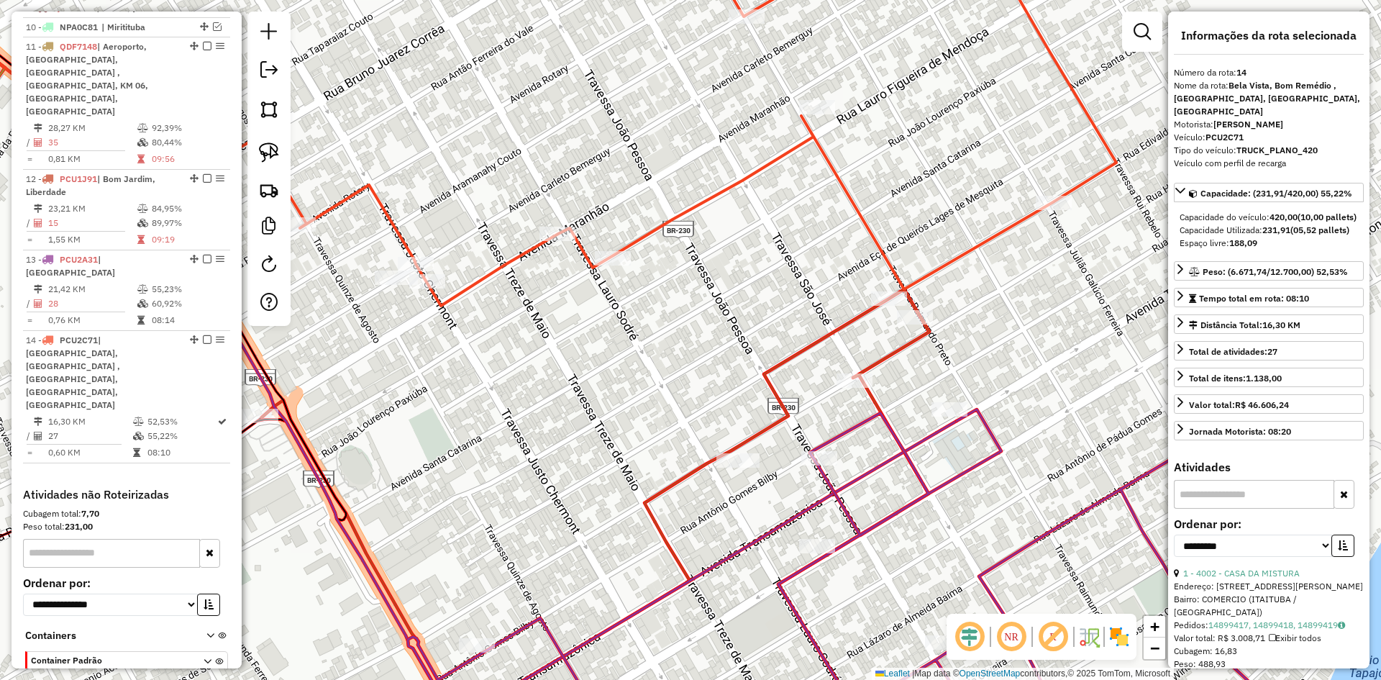
drag, startPoint x: 740, startPoint y: 337, endPoint x: 678, endPoint y: 270, distance: 92.1
click at [678, 270] on div "Janela de atendimento Grade de atendimento Capacidade Transportadoras Veículos …" at bounding box center [690, 340] width 1381 height 680
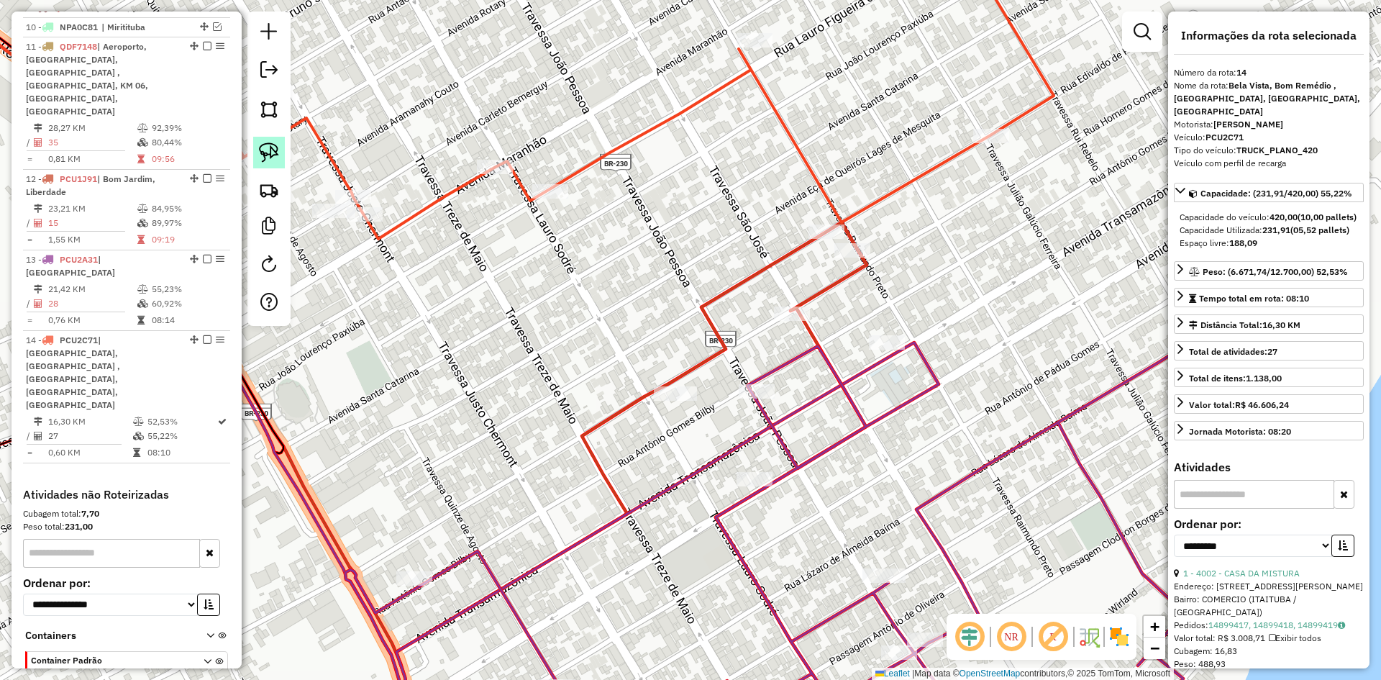
click at [268, 143] on img at bounding box center [269, 152] width 20 height 20
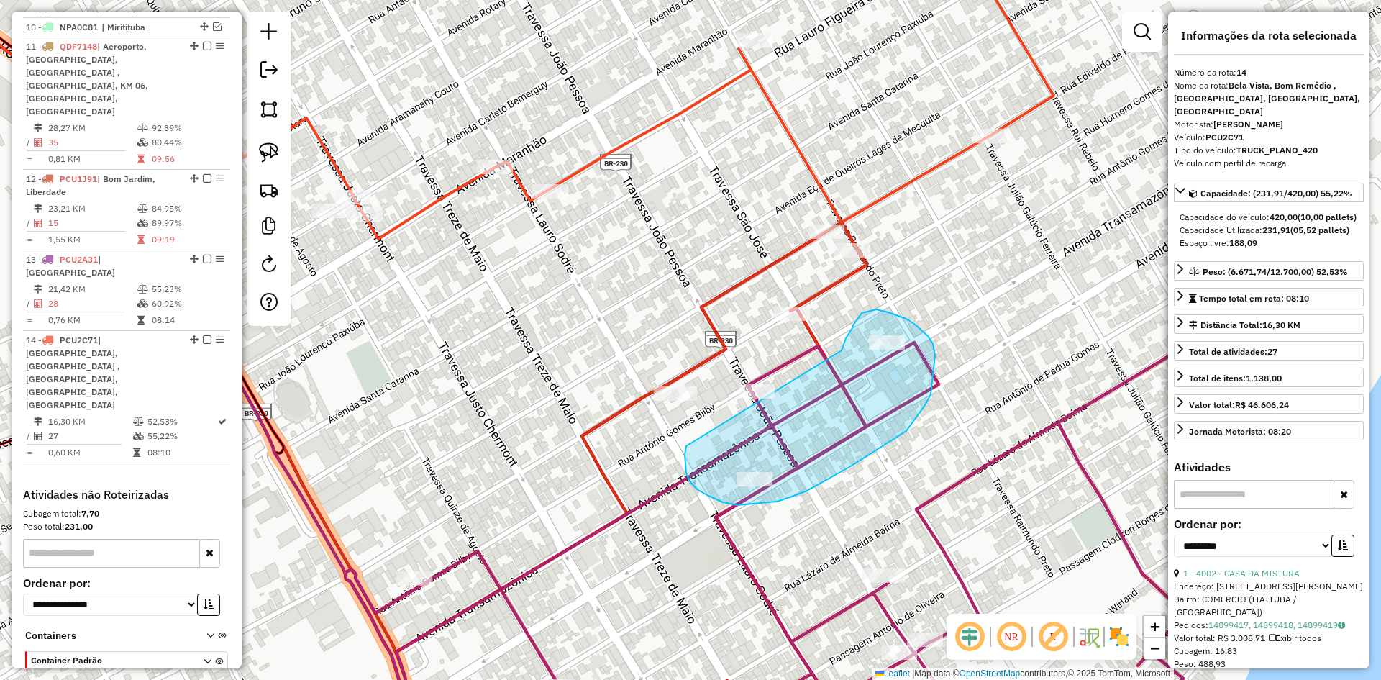
drag, startPoint x: 686, startPoint y: 446, endPoint x: 842, endPoint y: 350, distance: 182.4
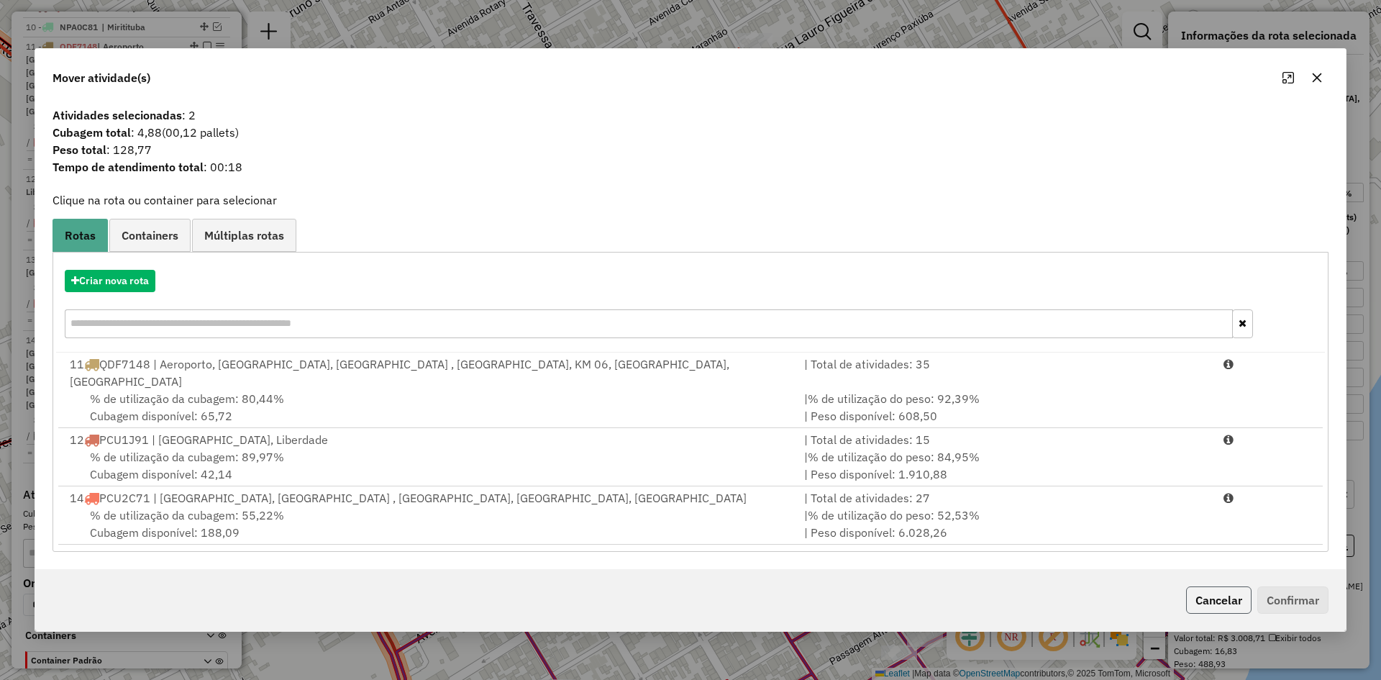
click at [1224, 603] on button "Cancelar" at bounding box center [1218, 599] width 65 height 27
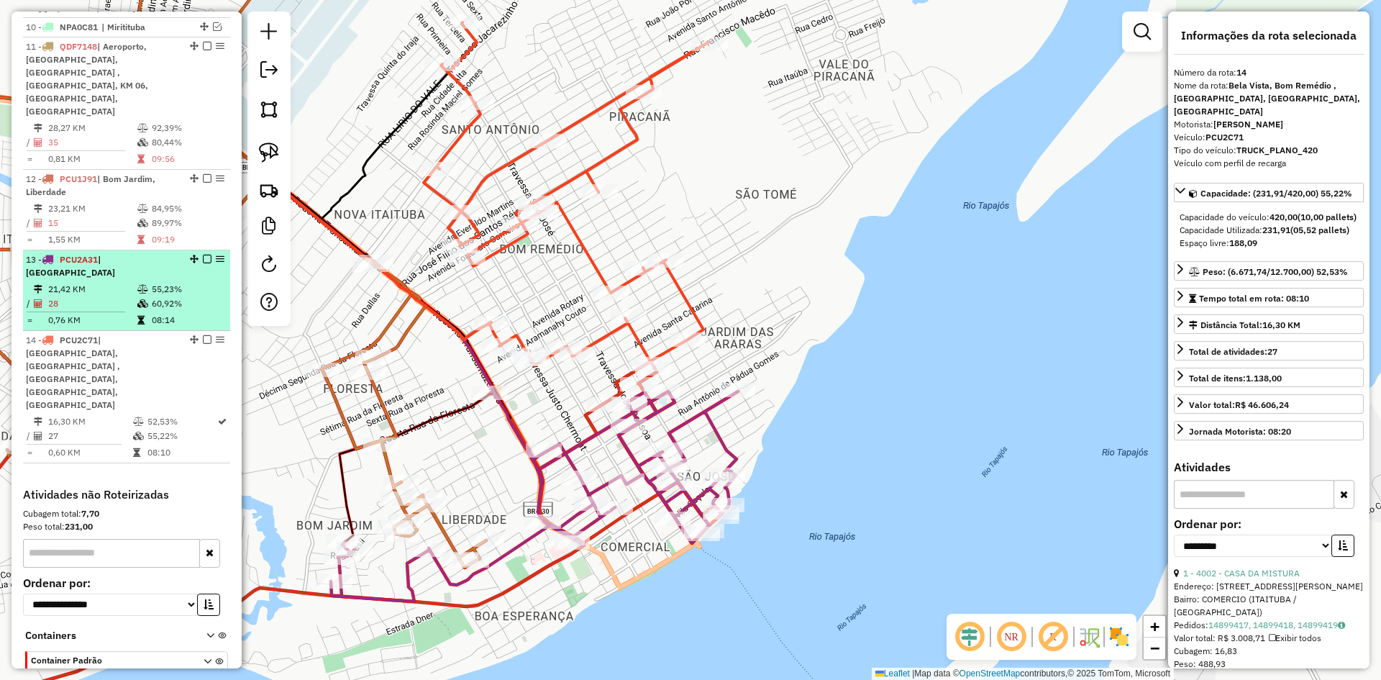
click at [137, 299] on icon at bounding box center [142, 303] width 11 height 9
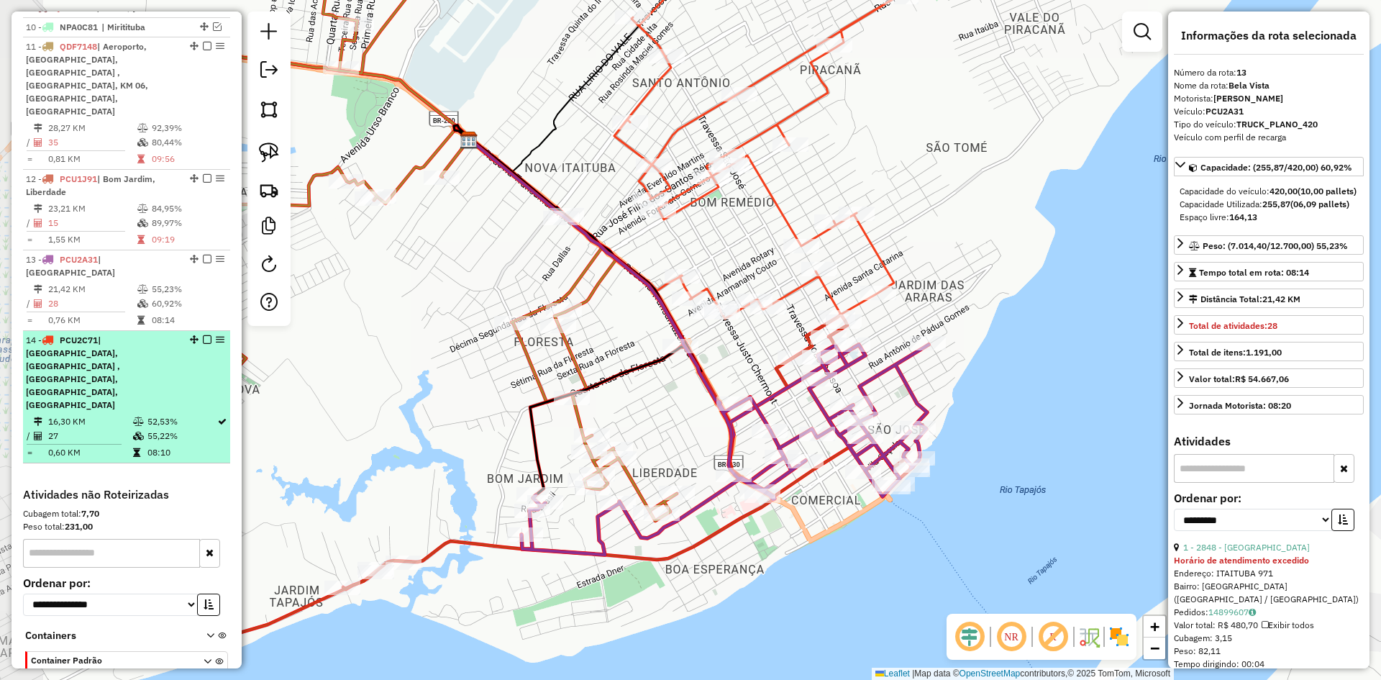
click at [124, 334] on div "14 - PCU2C71 | Bela Vista, Bom Remédio , Jardim das Araras, Piracana, Santo Ant…" at bounding box center [102, 373] width 152 height 78
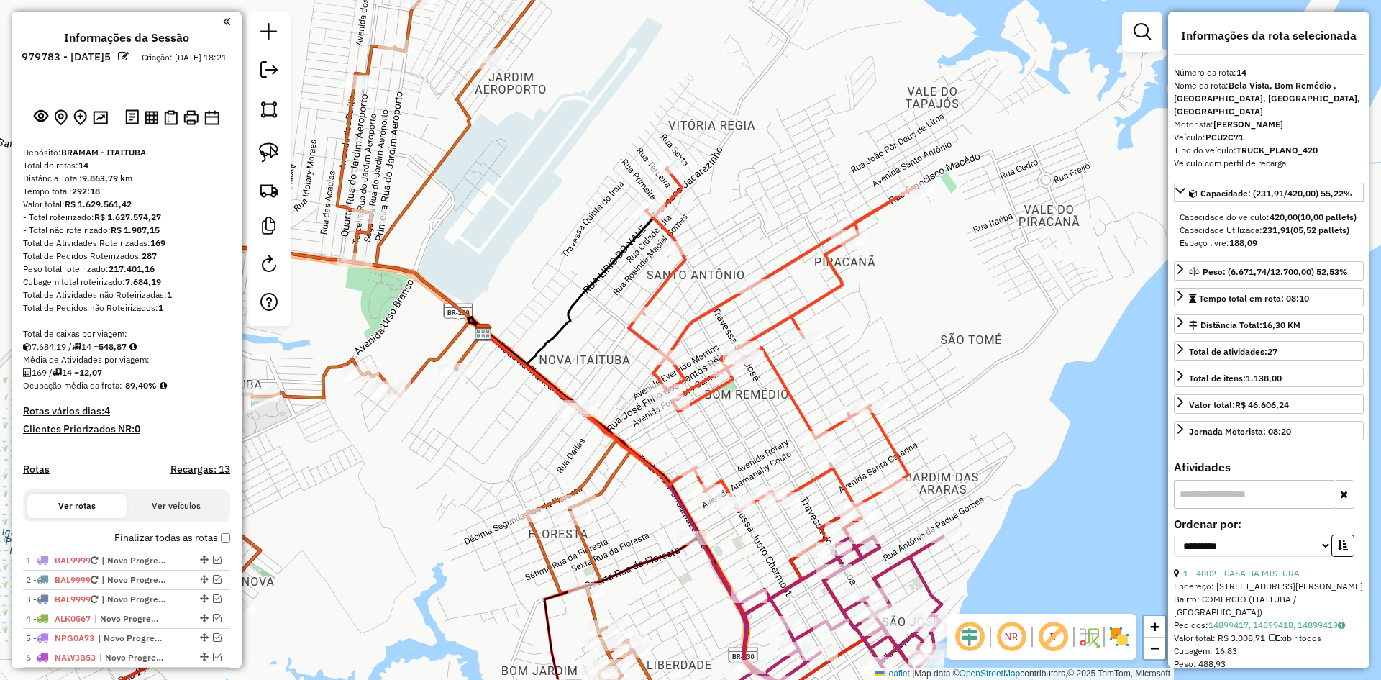
select select "**********"
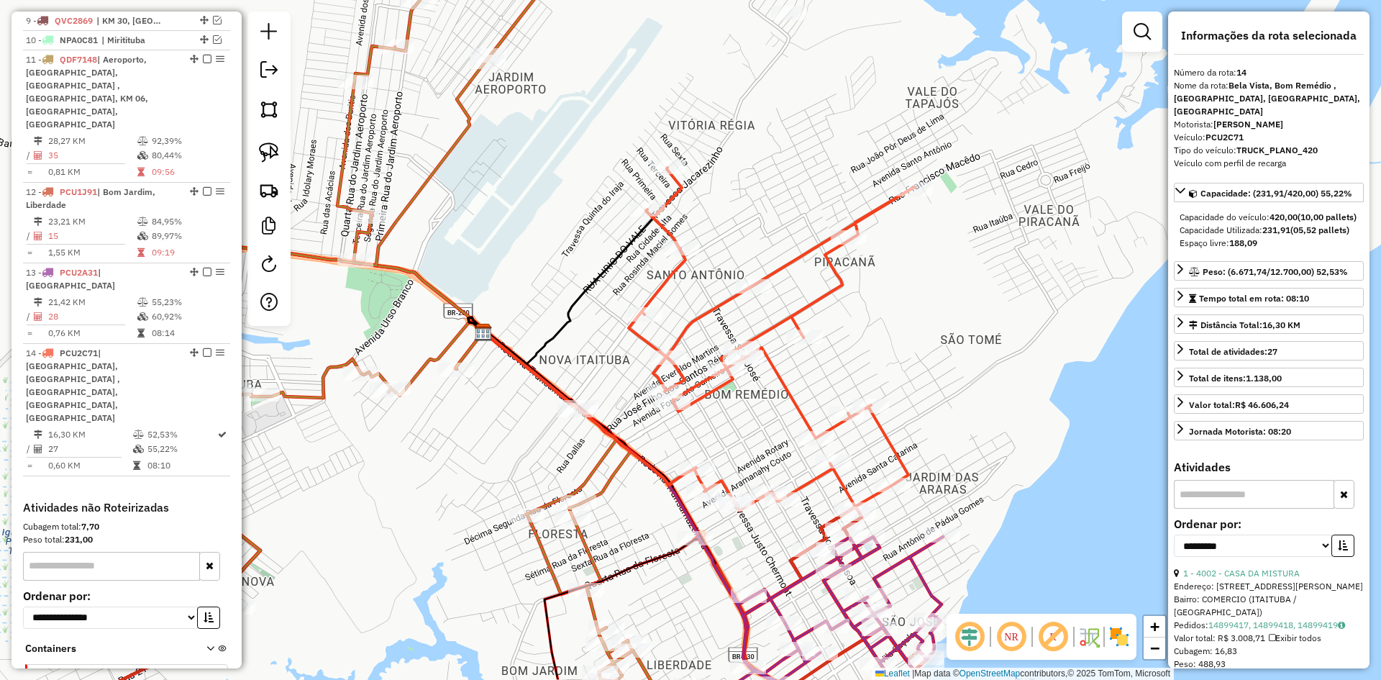
drag, startPoint x: 1029, startPoint y: 484, endPoint x: 1005, endPoint y: 314, distance: 172.1
click at [1005, 316] on div "Rota 14 - Placa PCU2C71 582 - MERCANTIL [PERSON_NAME] de atendimento Grade de a…" at bounding box center [690, 340] width 1381 height 680
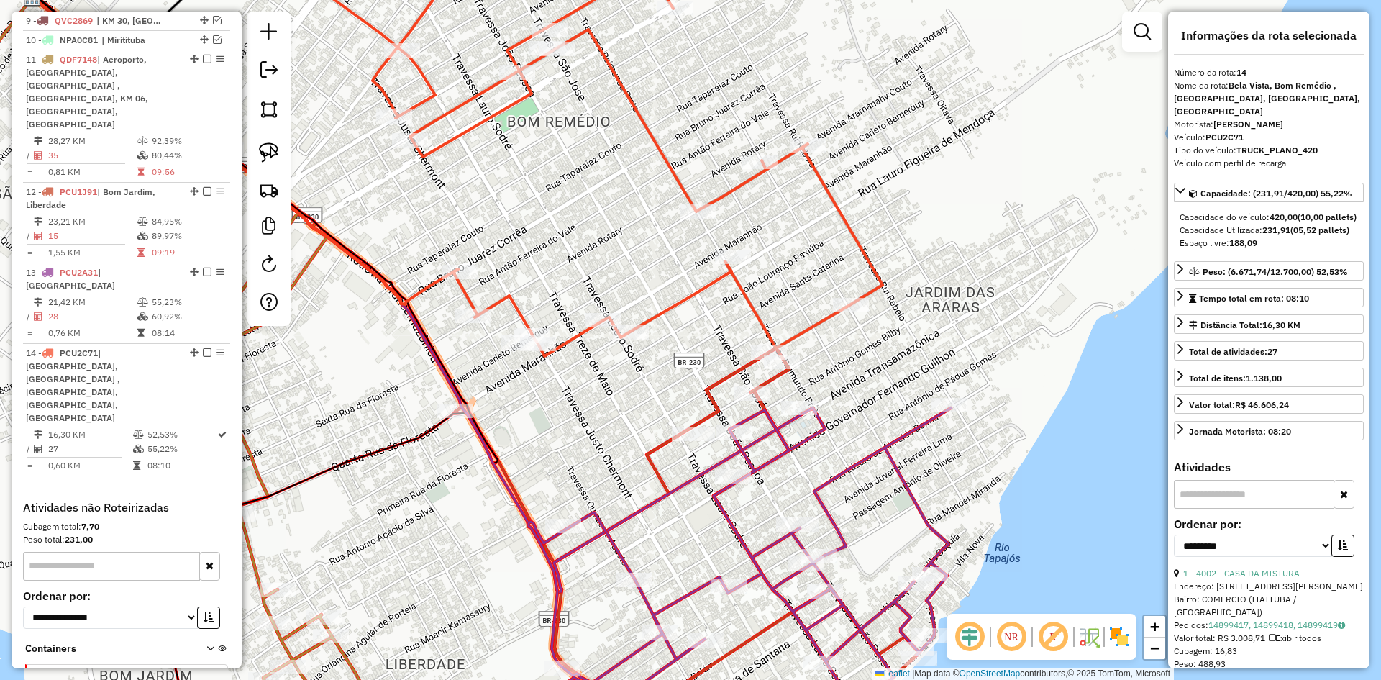
click at [695, 288] on icon at bounding box center [603, 144] width 560 height 424
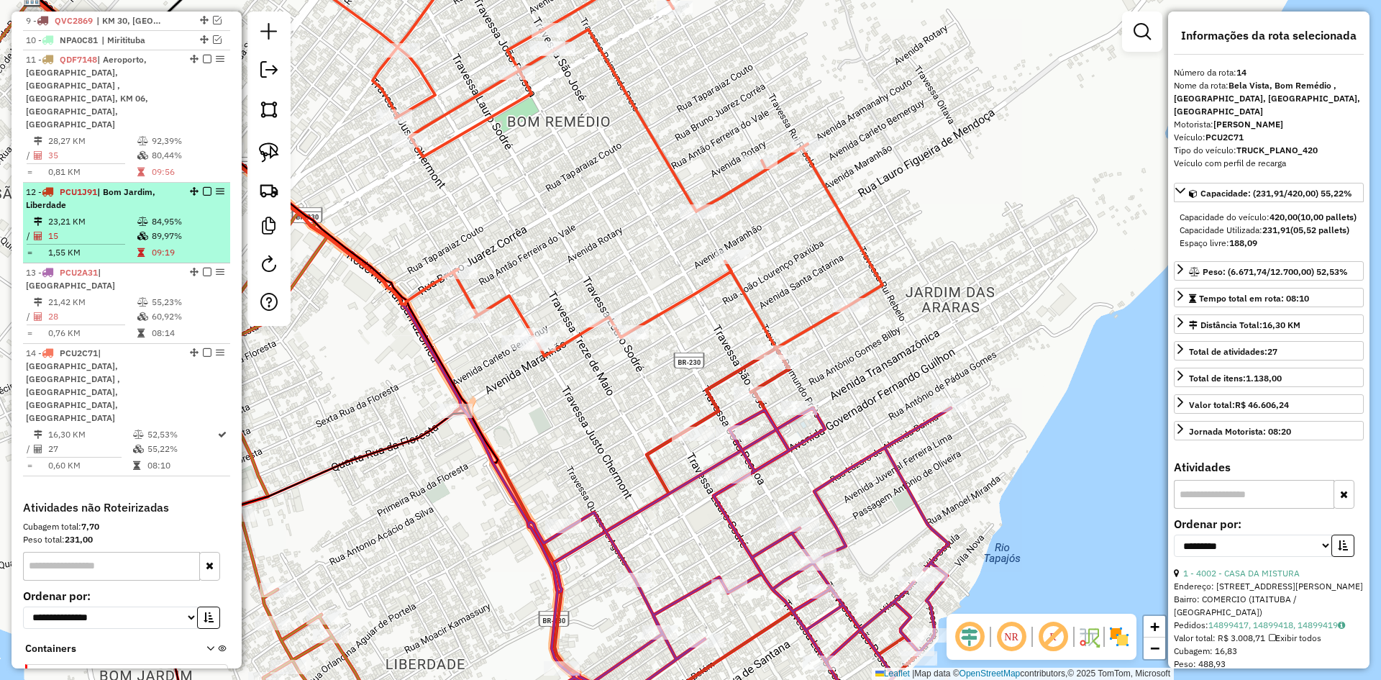
click at [119, 186] on div "12 - PCU1J91 | Bom Jardim, Liberdade" at bounding box center [102, 199] width 152 height 26
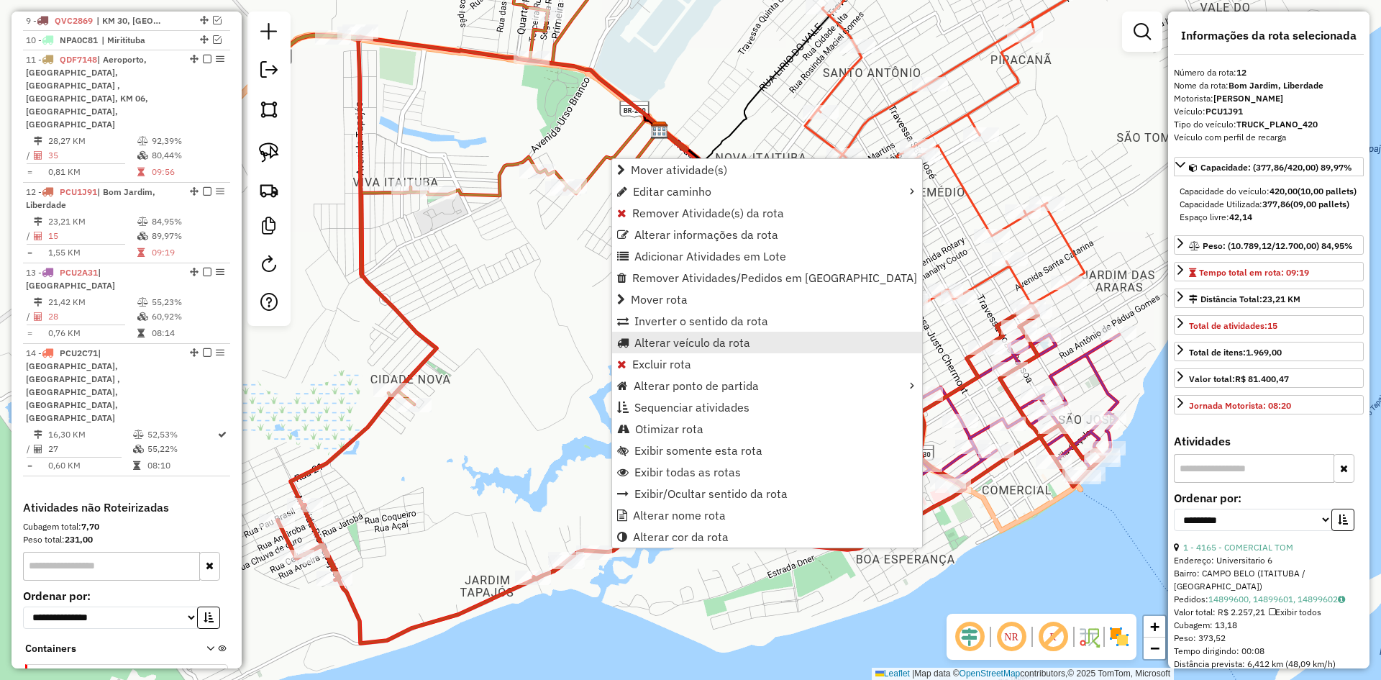
click at [674, 339] on span "Alterar veículo da rota" at bounding box center [692, 343] width 116 height 12
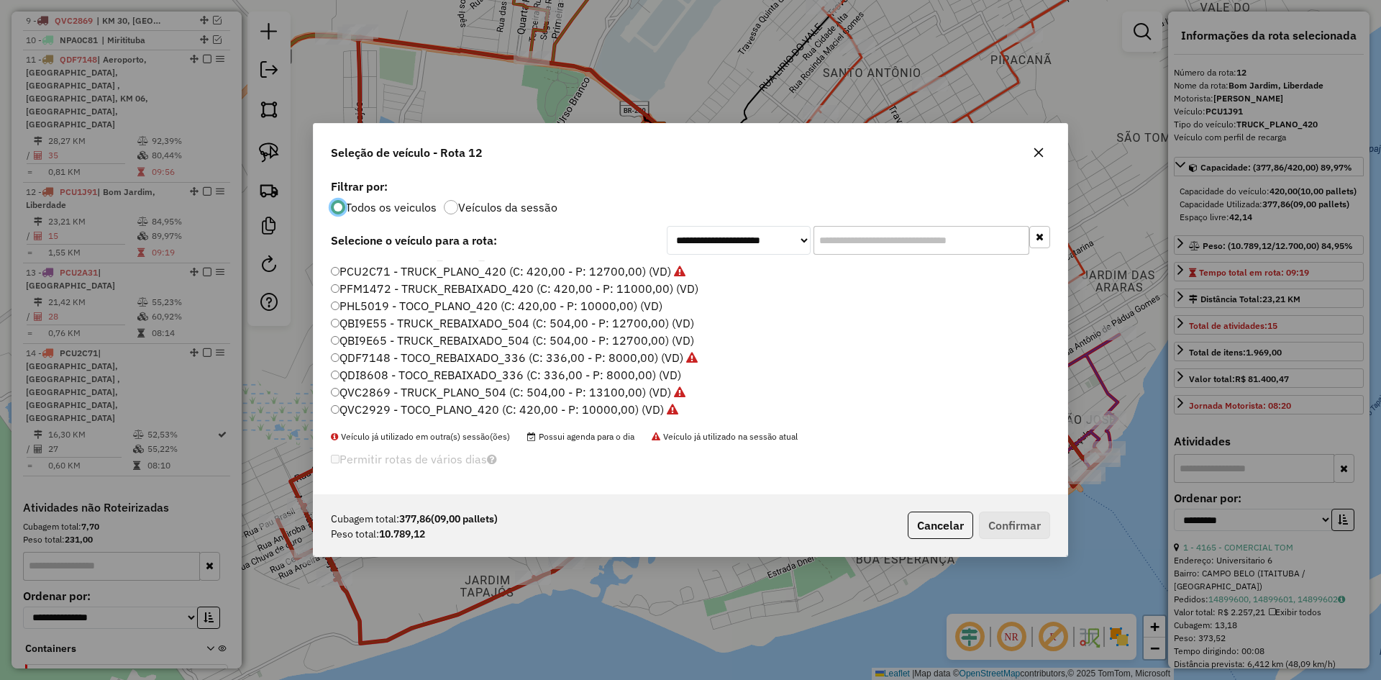
scroll to position [184, 0]
click at [398, 381] on label "PHL5019 - TOCO_PLANO_420 (C: 420,00 - P: 10000,00) (VD)" at bounding box center [497, 377] width 332 height 17
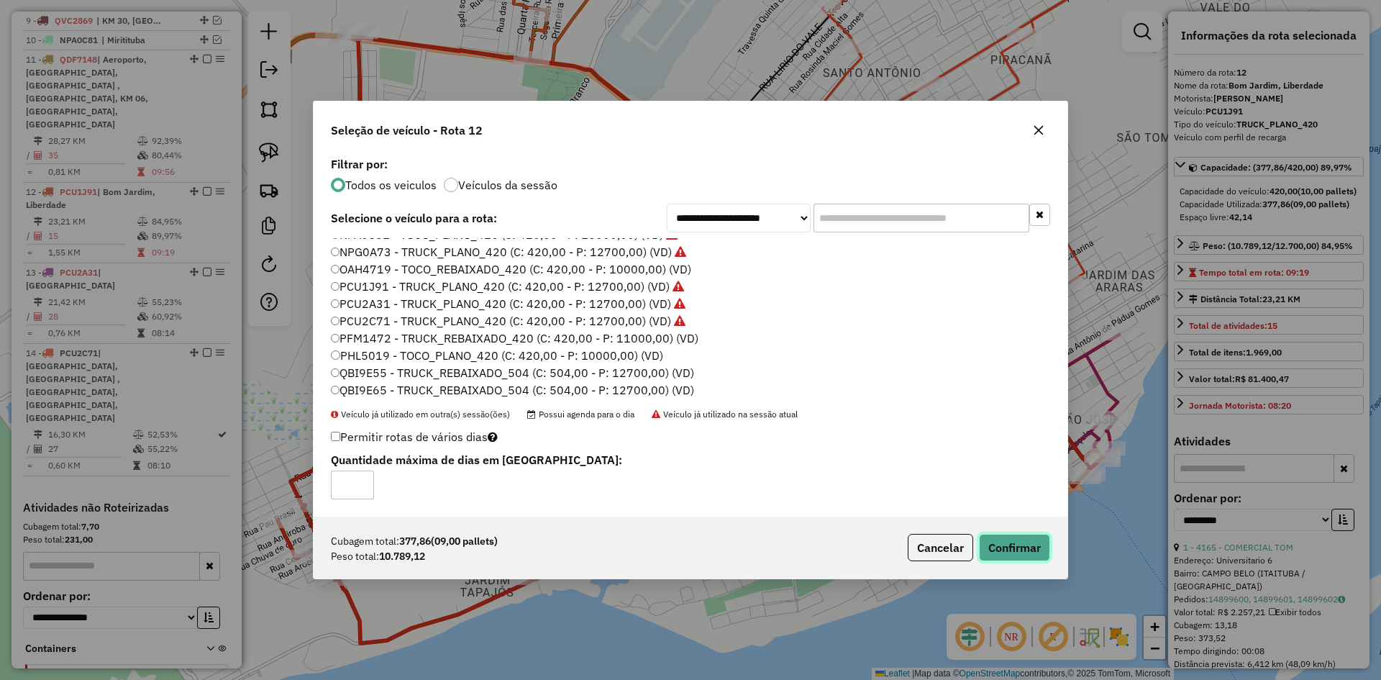
click at [990, 547] on button "Confirmar" at bounding box center [1014, 547] width 71 height 27
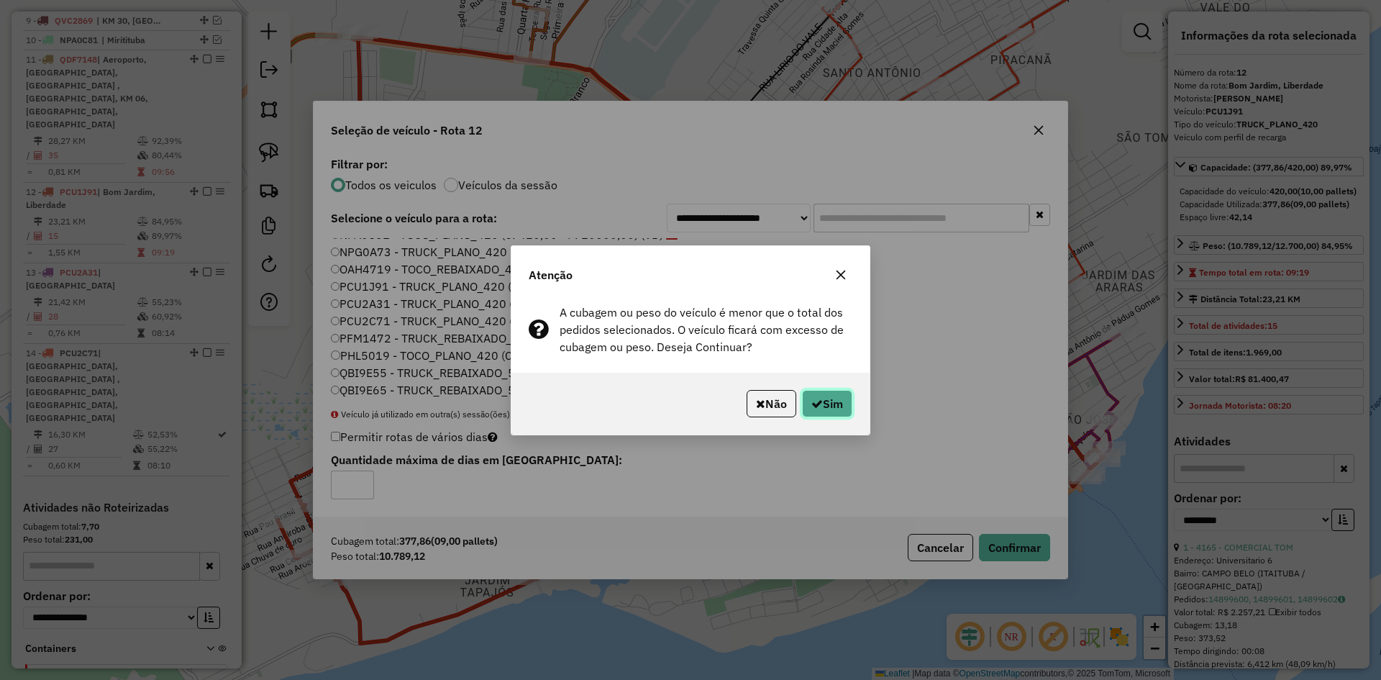
click at [811, 406] on icon "button" at bounding box center [817, 404] width 12 height 12
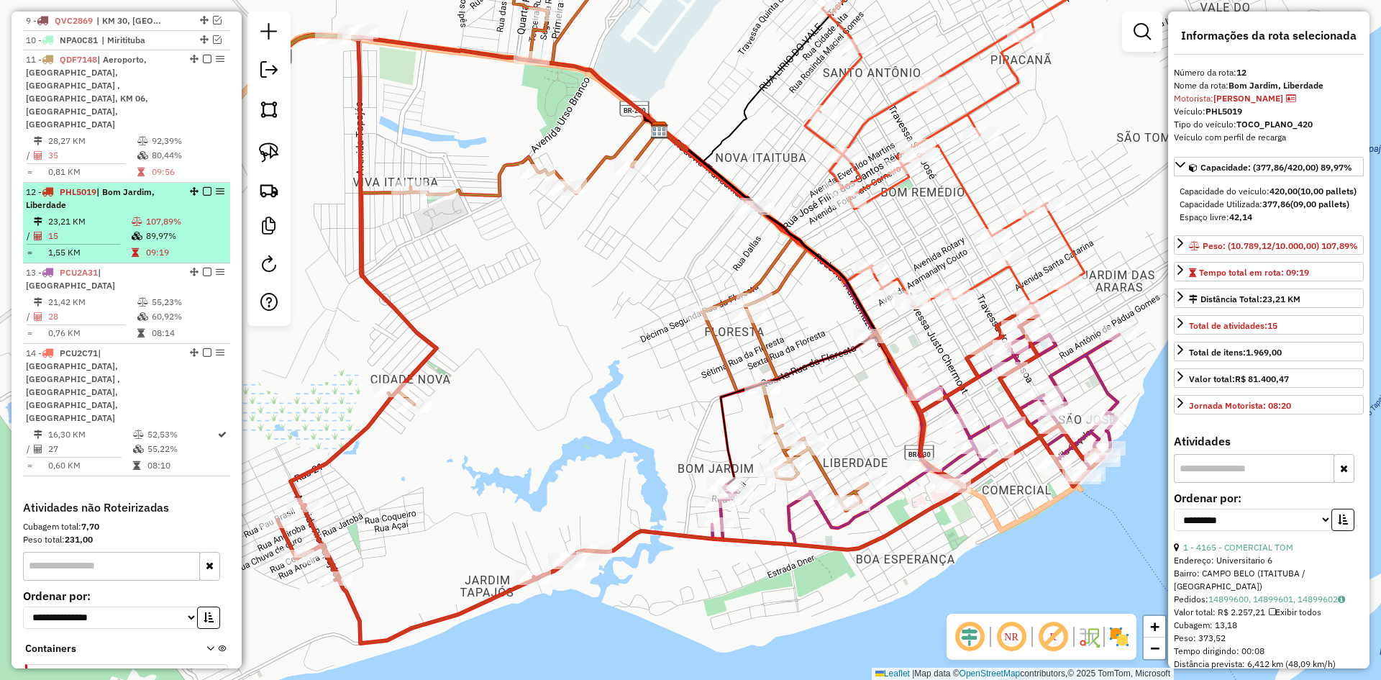
click at [110, 186] on div "12 - PHL5019 | [GEOGRAPHIC_DATA], Liberdade" at bounding box center [102, 199] width 152 height 26
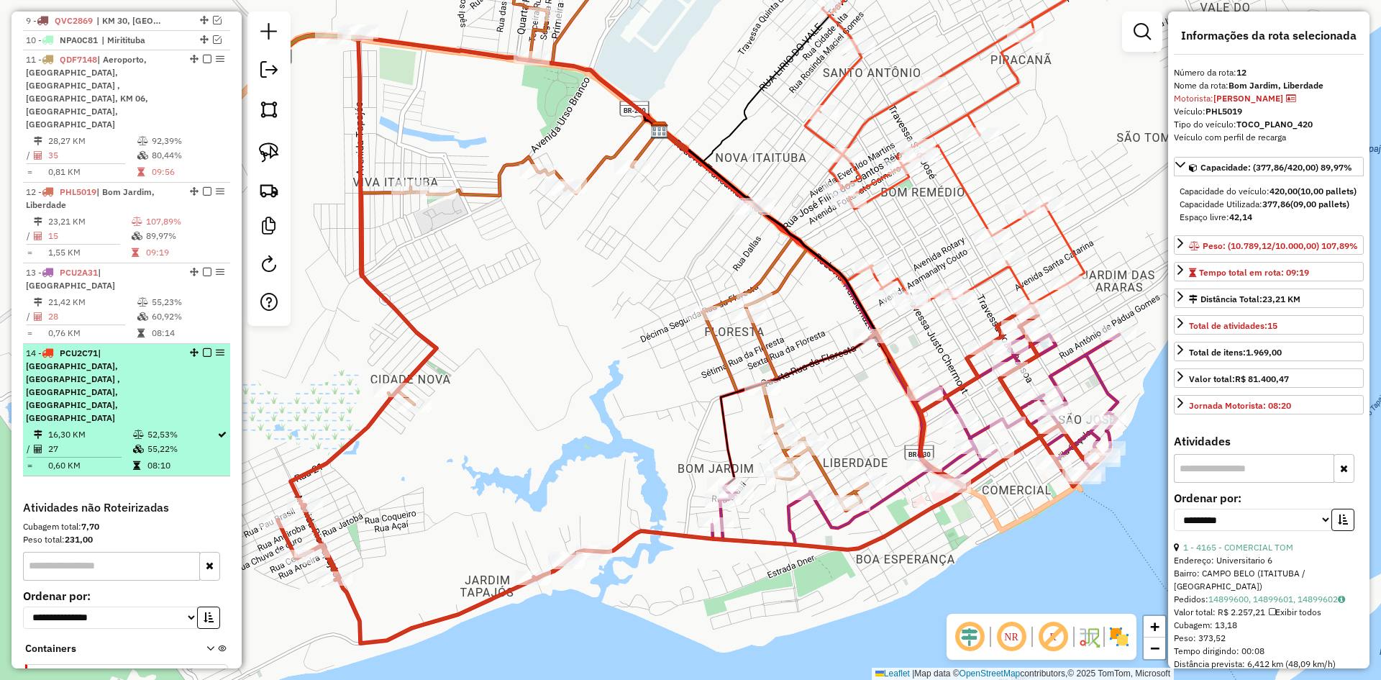
click at [118, 347] on span "| [GEOGRAPHIC_DATA], [GEOGRAPHIC_DATA] , [GEOGRAPHIC_DATA], [GEOGRAPHIC_DATA], …" at bounding box center [73, 385] width 94 height 76
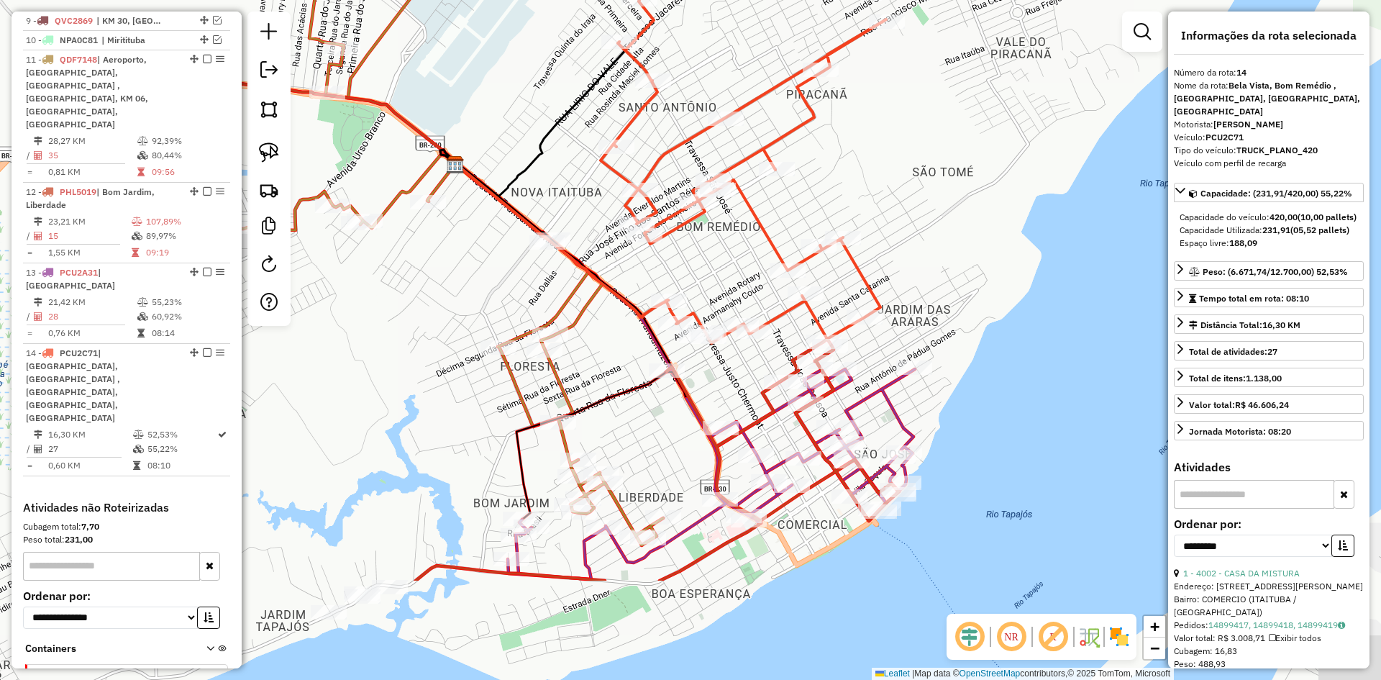
drag, startPoint x: 965, startPoint y: 458, endPoint x: 935, endPoint y: 286, distance: 175.2
click at [935, 286] on div "Janela de atendimento Grade de atendimento Capacidade Transportadoras Veículos …" at bounding box center [690, 340] width 1381 height 680
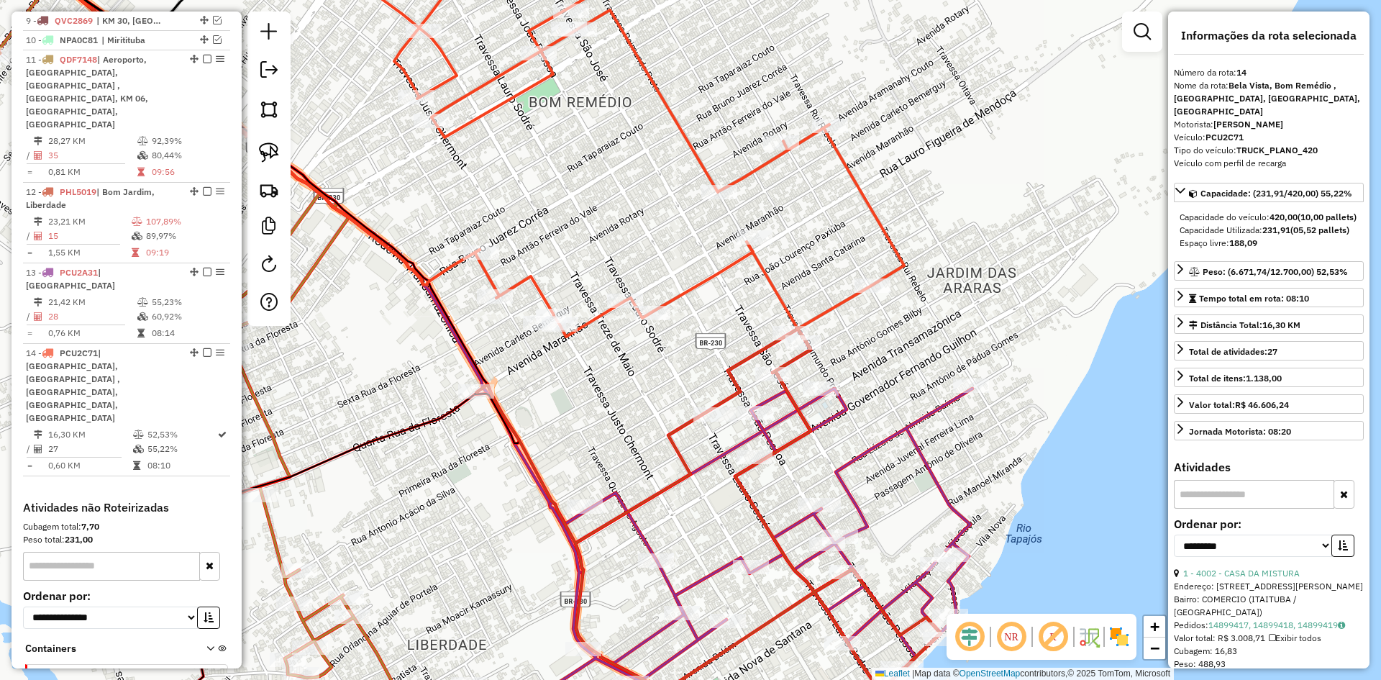
click at [686, 297] on icon at bounding box center [625, 134] width 560 height 404
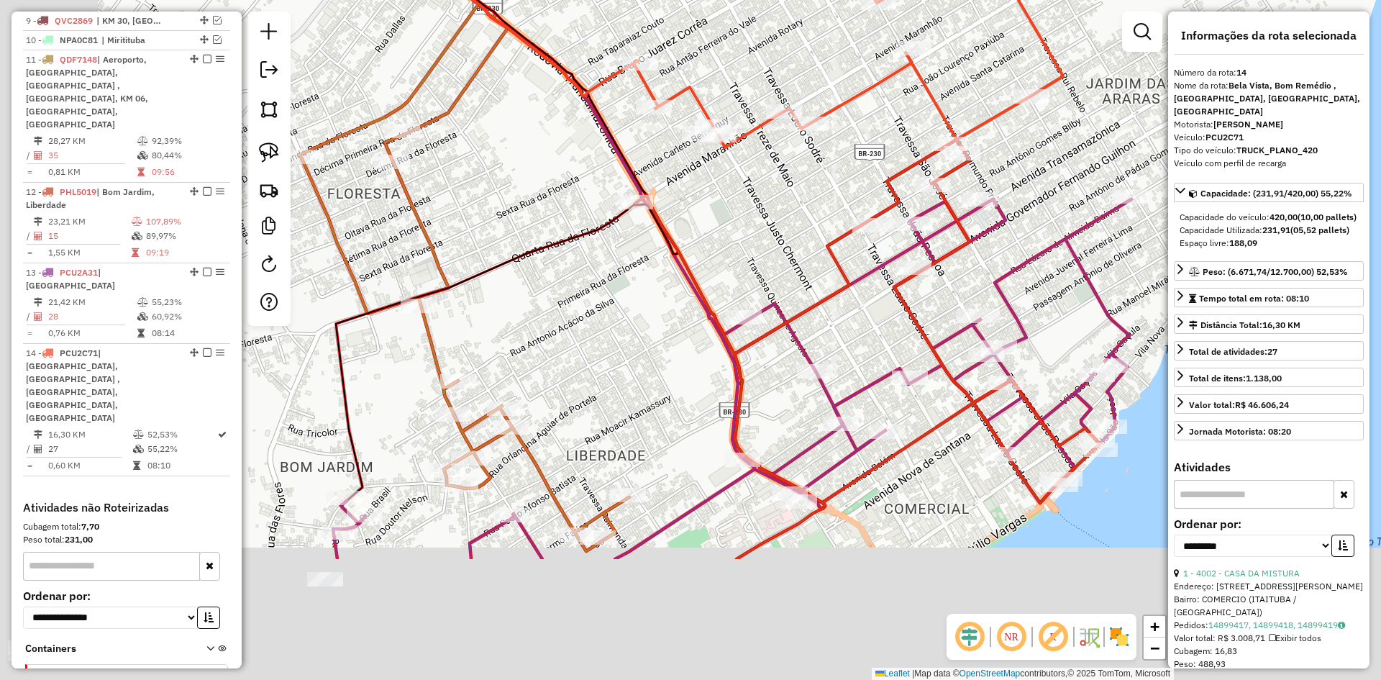
drag, startPoint x: 527, startPoint y: 427, endPoint x: 713, endPoint y: 268, distance: 245.4
click at [713, 268] on div "Janela de atendimento Grade de atendimento Capacidade Transportadoras Veículos …" at bounding box center [690, 340] width 1381 height 680
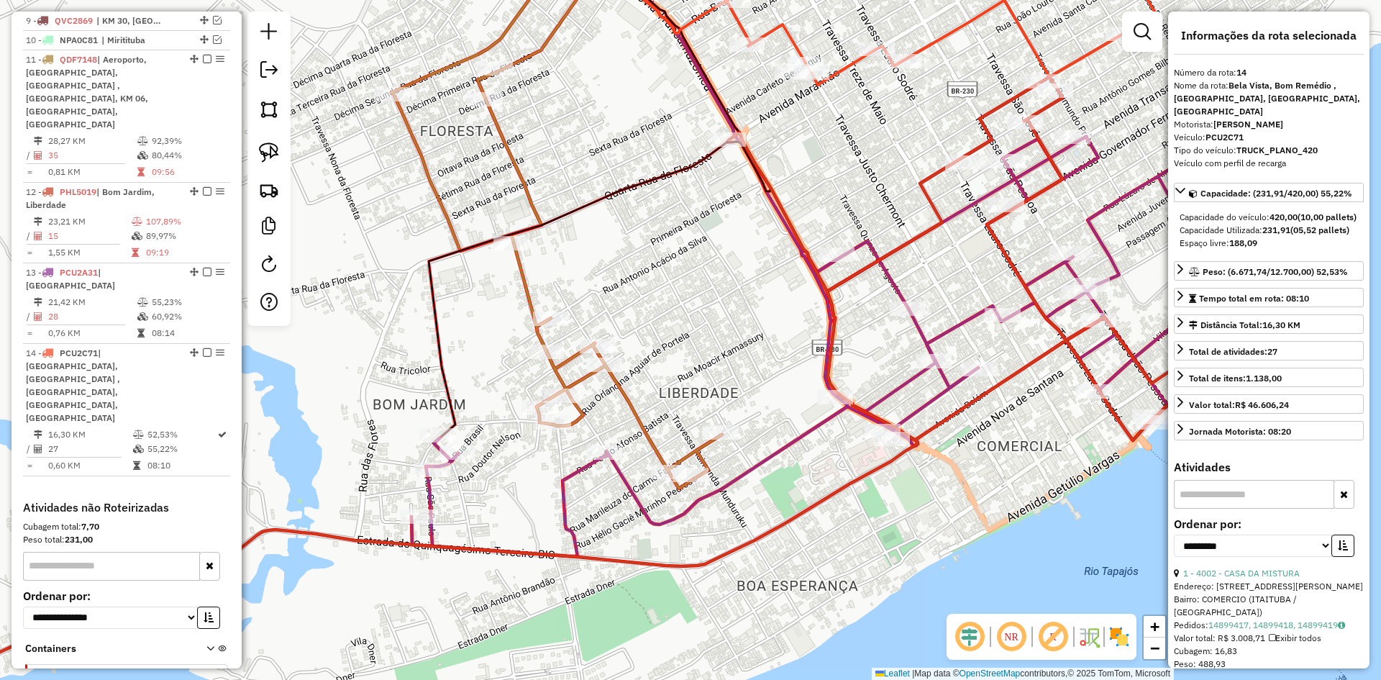
click at [626, 491] on icon at bounding box center [817, 347] width 813 height 420
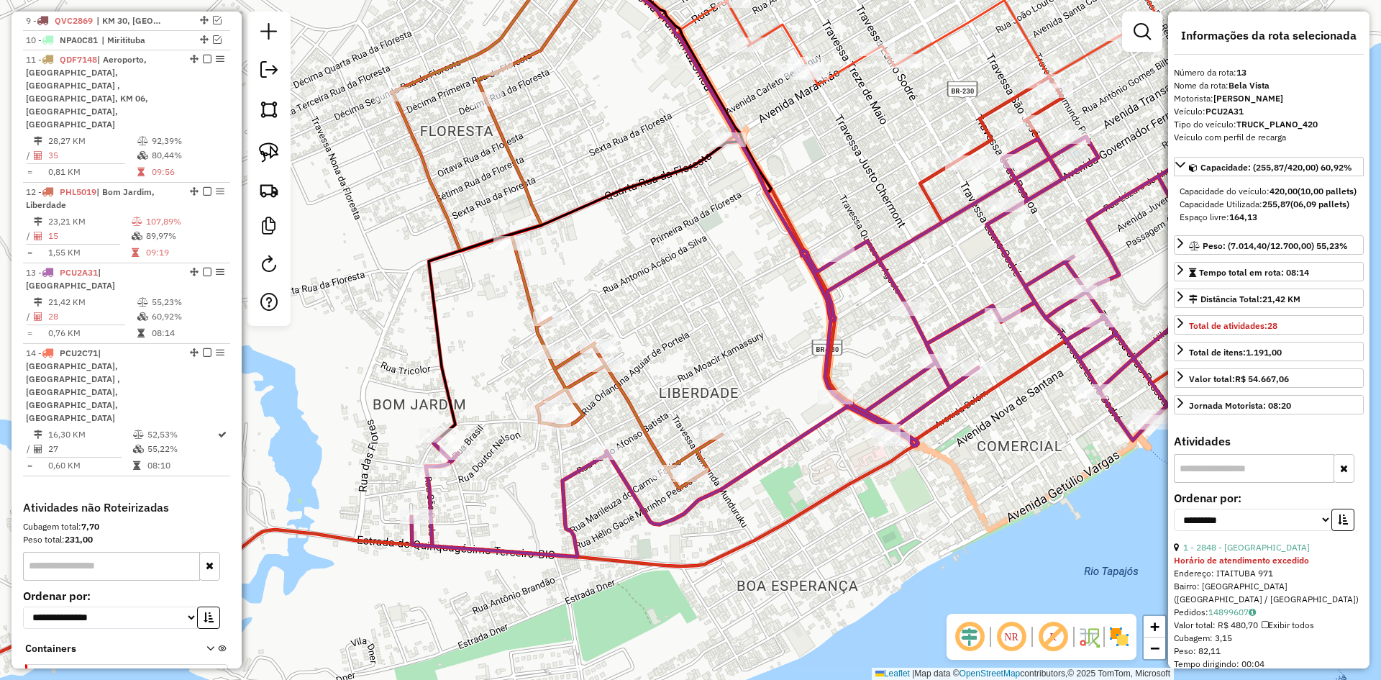
click at [634, 487] on icon at bounding box center [817, 347] width 813 height 420
click at [856, 60] on icon at bounding box center [940, 8] width 429 height 152
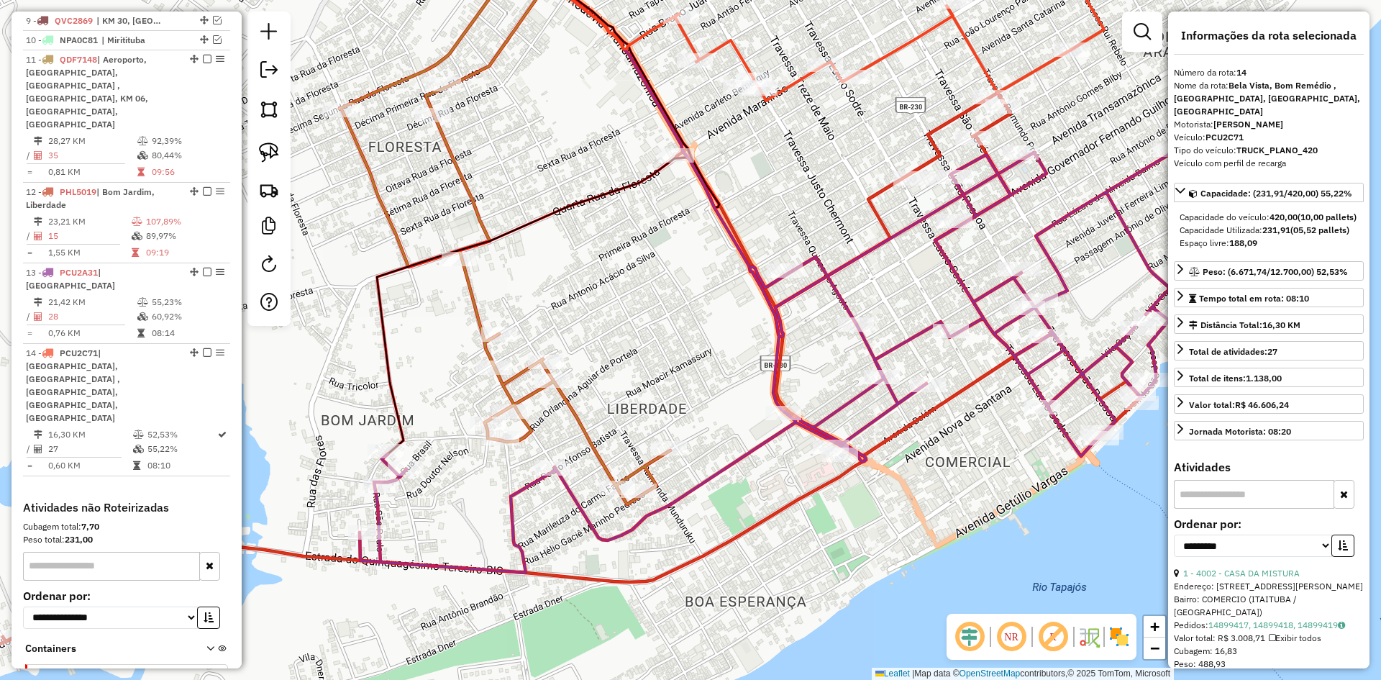
drag, startPoint x: 864, startPoint y: 170, endPoint x: 777, endPoint y: 204, distance: 93.4
click at [777, 204] on div "Janela de atendimento Grade de atendimento Capacidade Transportadoras Veículos …" at bounding box center [690, 340] width 1381 height 680
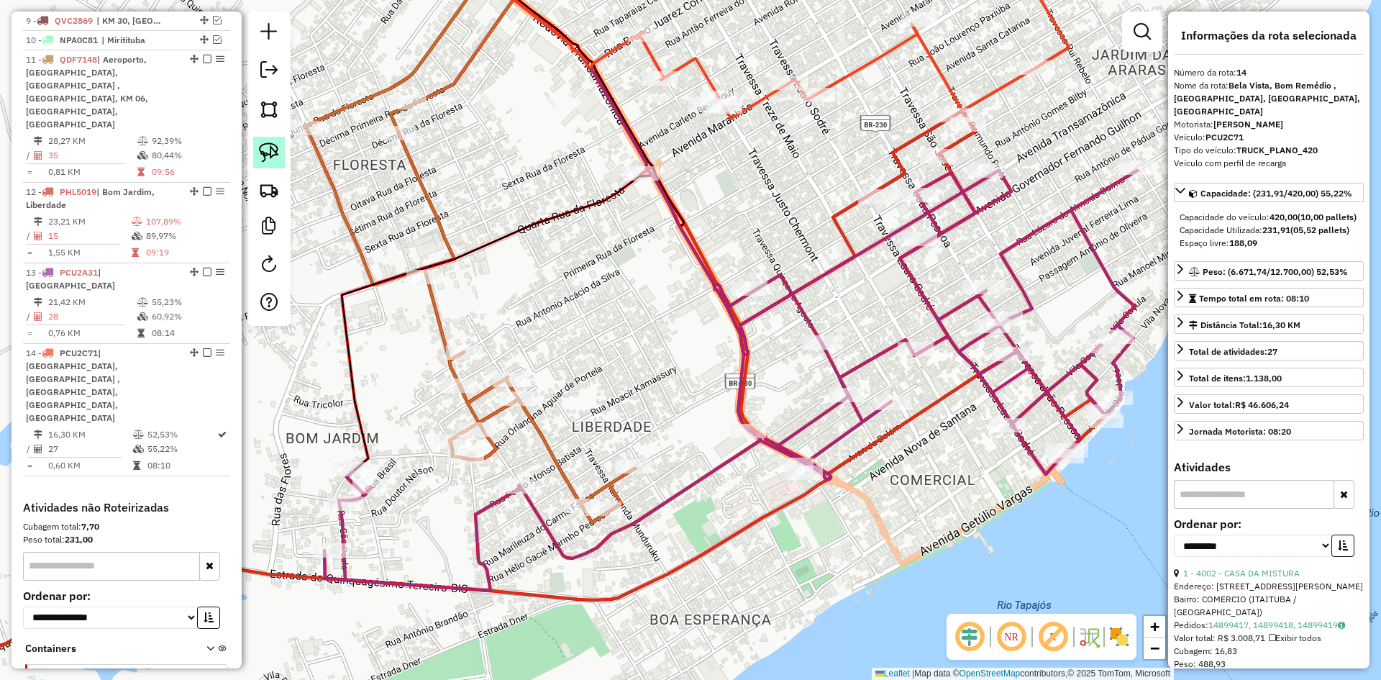
click at [264, 148] on img at bounding box center [269, 152] width 20 height 20
drag, startPoint x: 910, startPoint y: 170, endPoint x: 1003, endPoint y: 158, distance: 94.2
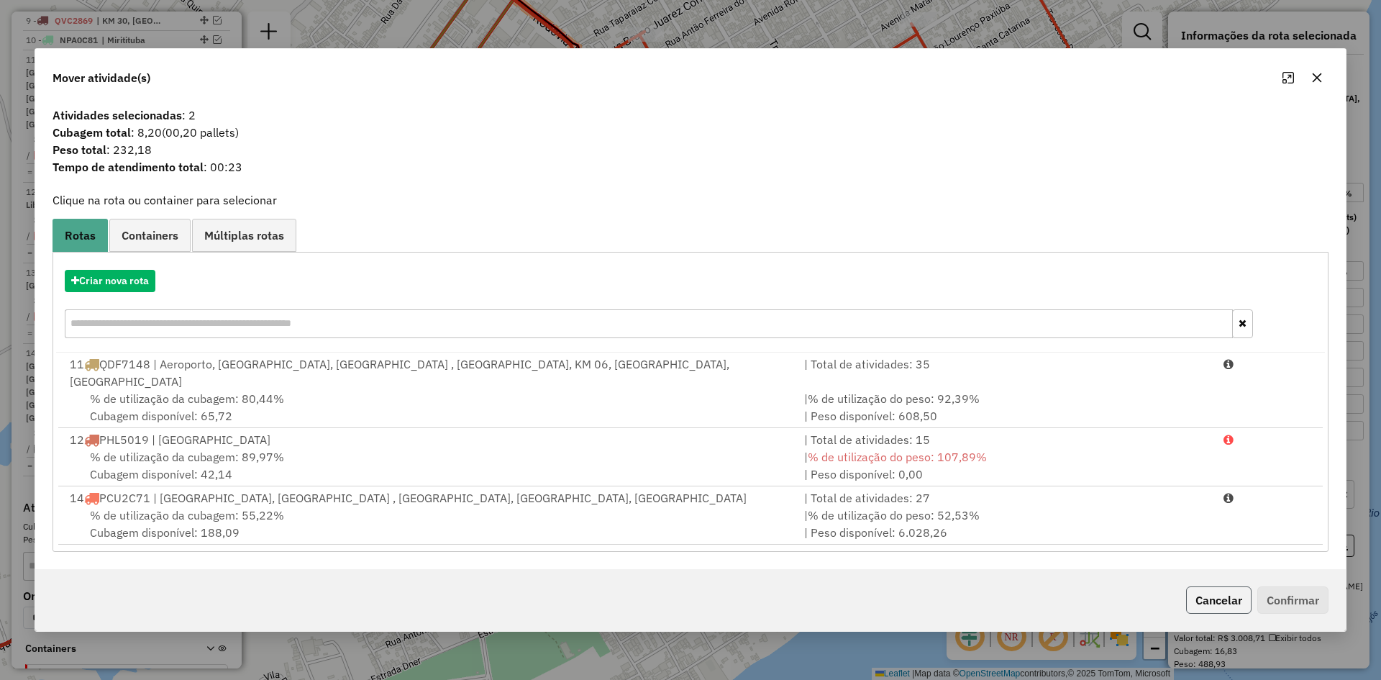
click at [1199, 593] on button "Cancelar" at bounding box center [1218, 599] width 65 height 27
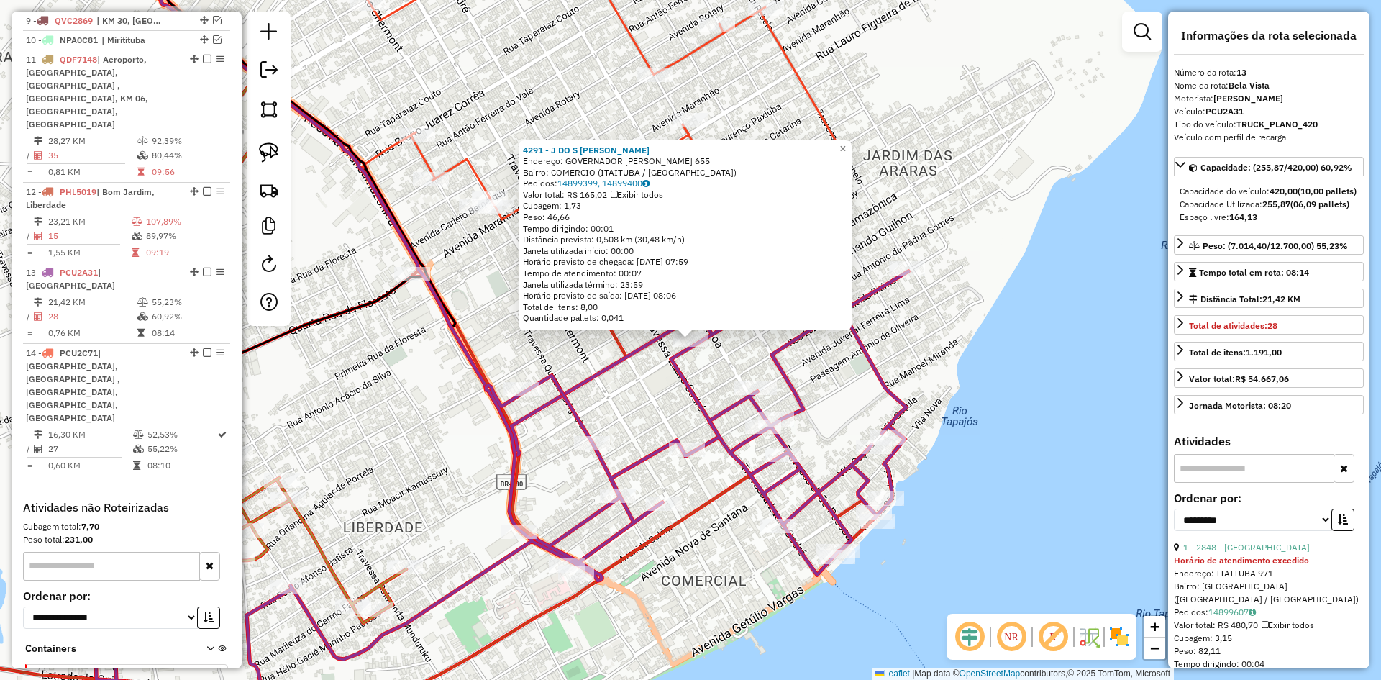
click at [596, 379] on icon at bounding box center [419, 193] width 682 height 523
click at [638, 388] on div "4291 - [PERSON_NAME]: GOVERNADOR [PERSON_NAME] 655 Bairro: COMERCIO ([GEOGRAPHI…" at bounding box center [690, 340] width 1381 height 680
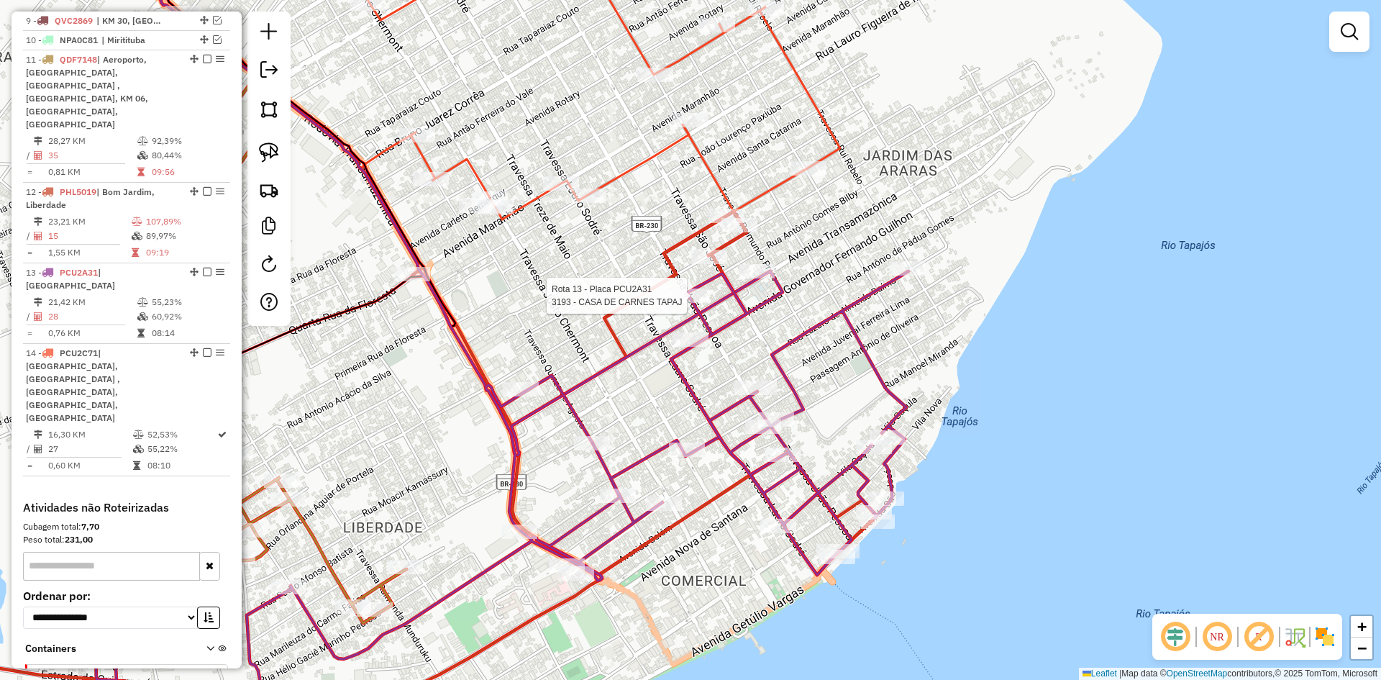
select select "**********"
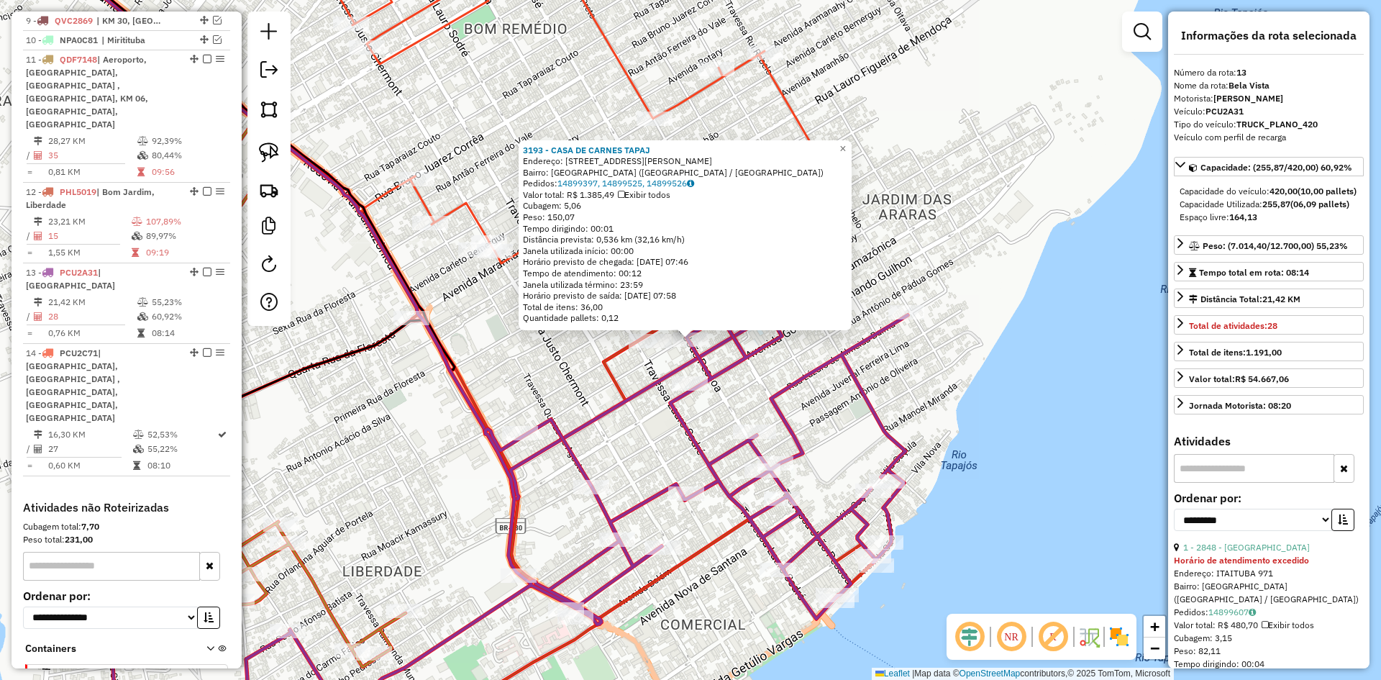
click at [609, 439] on div "3193 - CASA DE CARNES TAPAJ Endereço: [STREET_ADDRESS][PERSON_NAME] Bairro: [GE…" at bounding box center [690, 340] width 1381 height 680
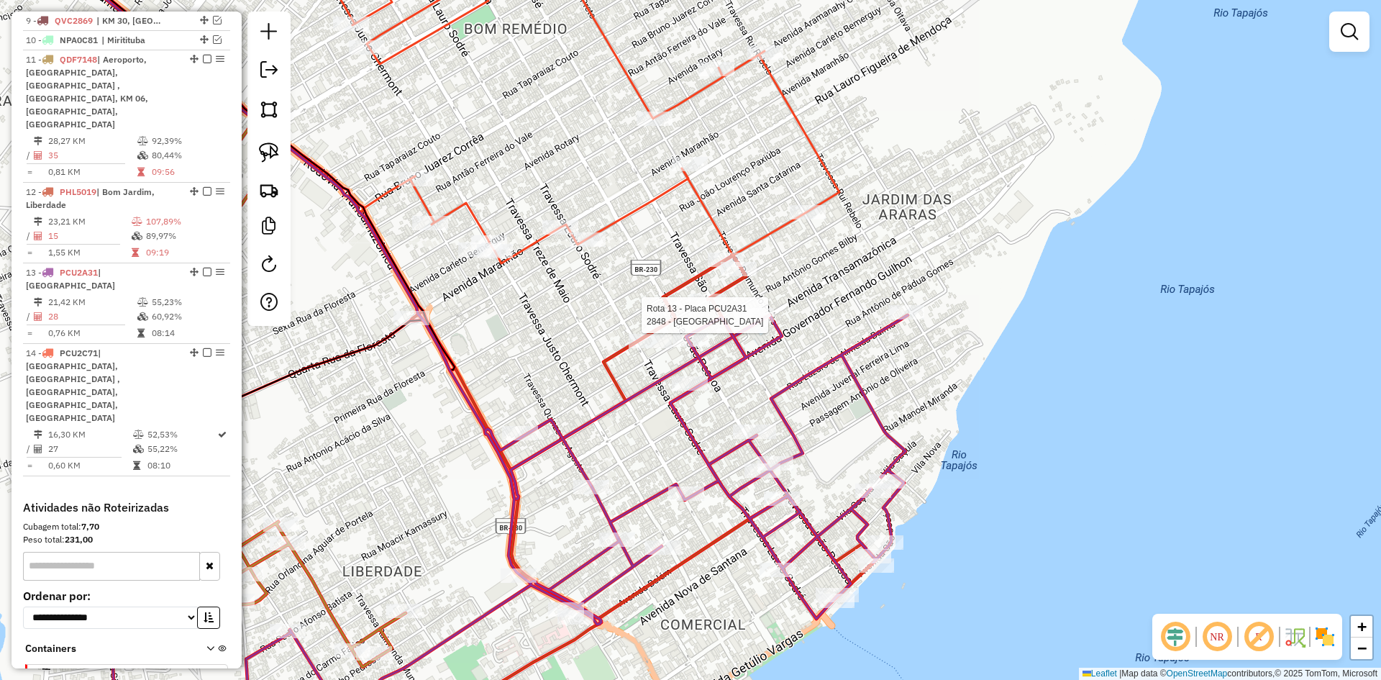
select select "**********"
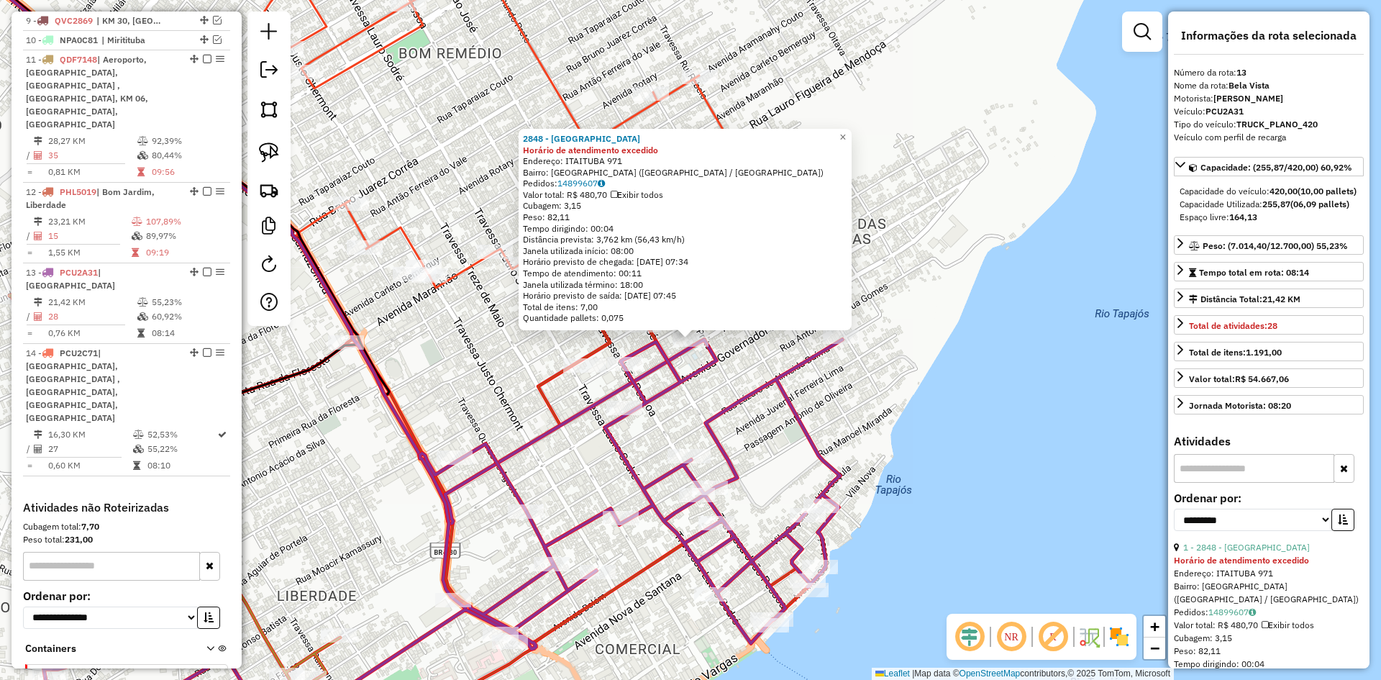
click at [578, 462] on div "Rota 13 - Placa PCU2A31 4291 - J DO S CARDOSO CUNHA 2848 - WOODSTOCK Horário de…" at bounding box center [690, 340] width 1381 height 680
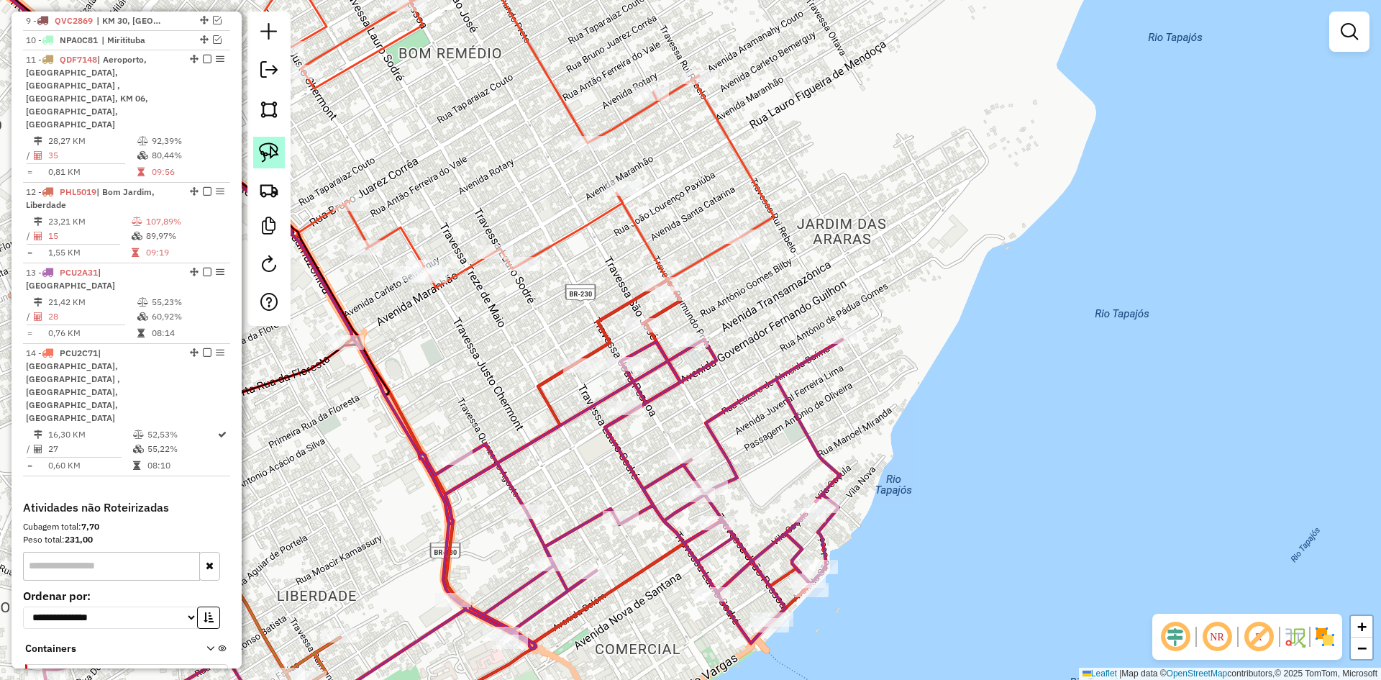
click at [281, 150] on link at bounding box center [269, 153] width 32 height 32
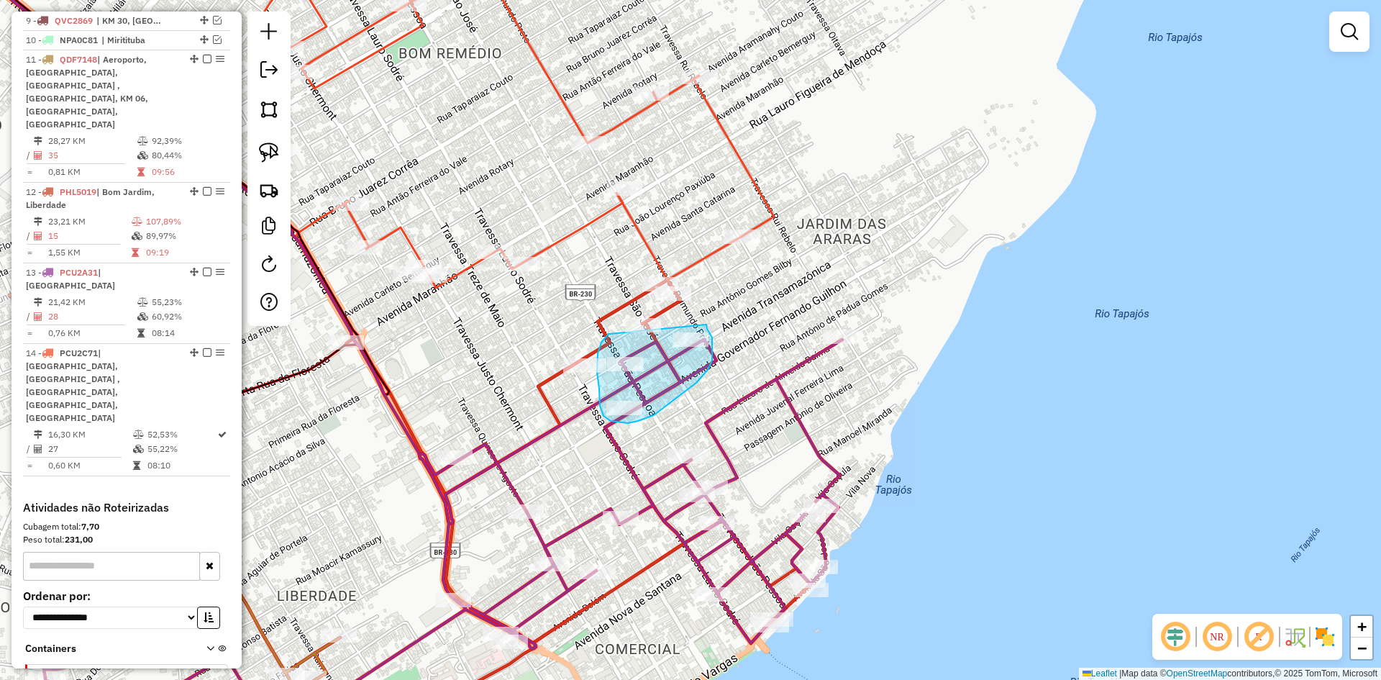
drag, startPoint x: 608, startPoint y: 334, endPoint x: 705, endPoint y: 321, distance: 98.1
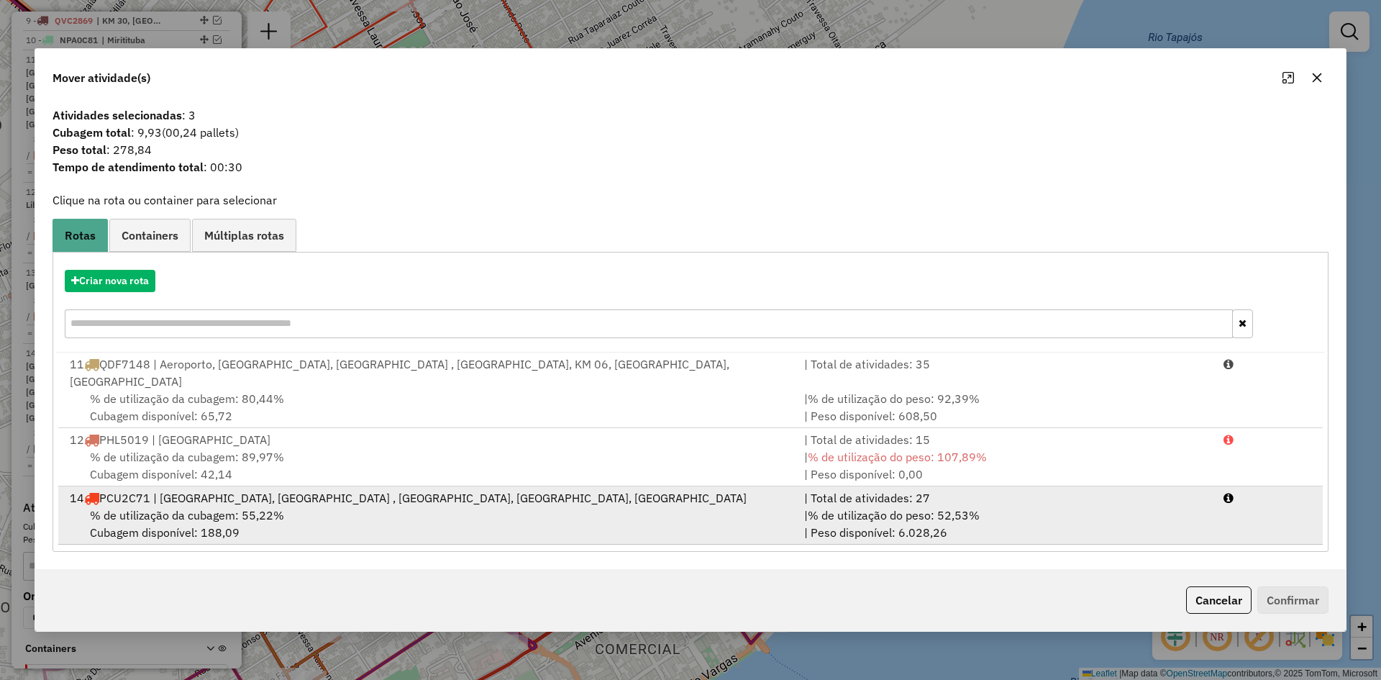
drag, startPoint x: 211, startPoint y: 497, endPoint x: 950, endPoint y: 566, distance: 741.9
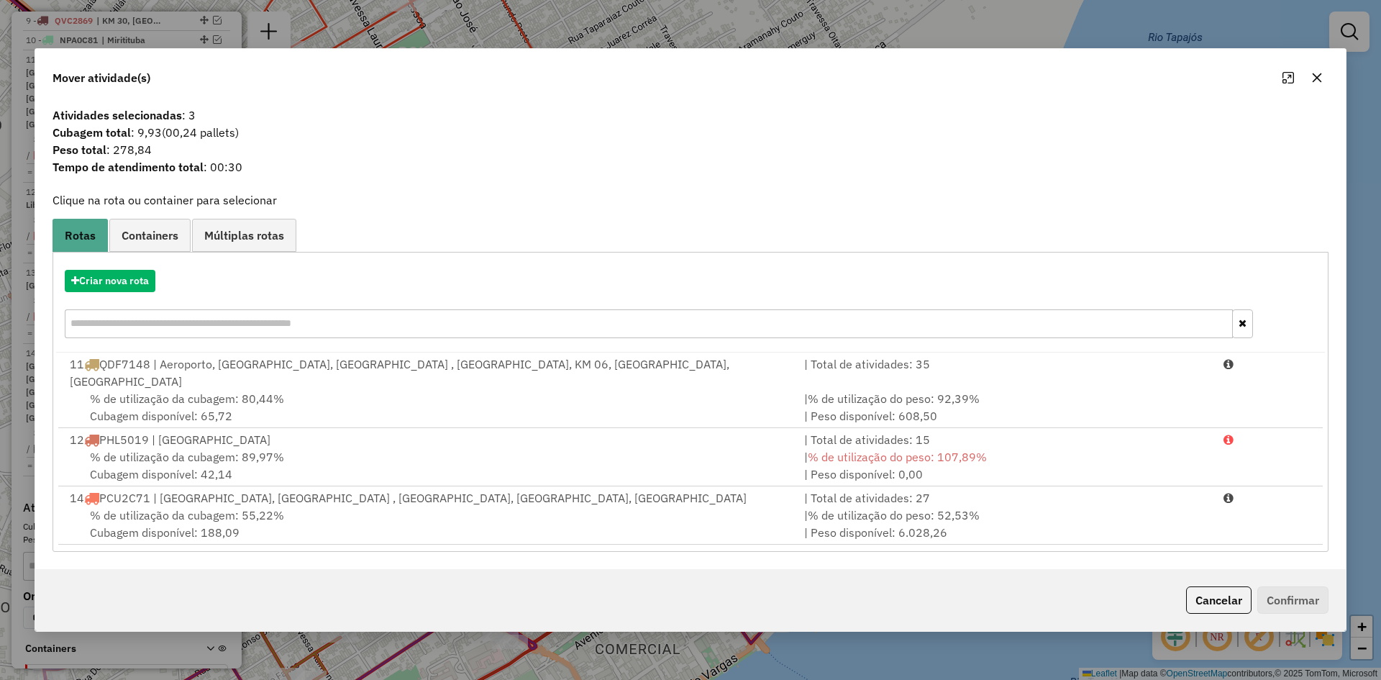
click at [212, 506] on div "% de utilização da cubagem: 55,22% Cubagem disponível: 188,09" at bounding box center [428, 523] width 734 height 35
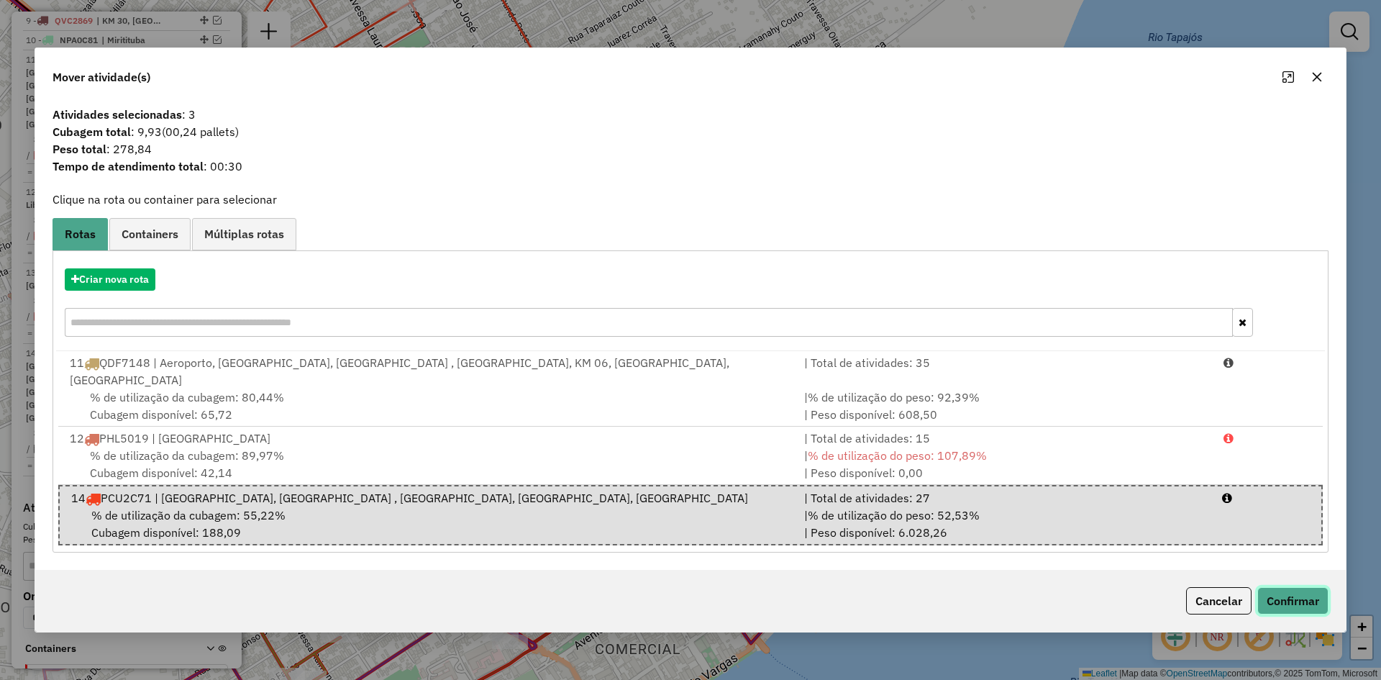
click at [1295, 589] on button "Confirmar" at bounding box center [1292, 600] width 71 height 27
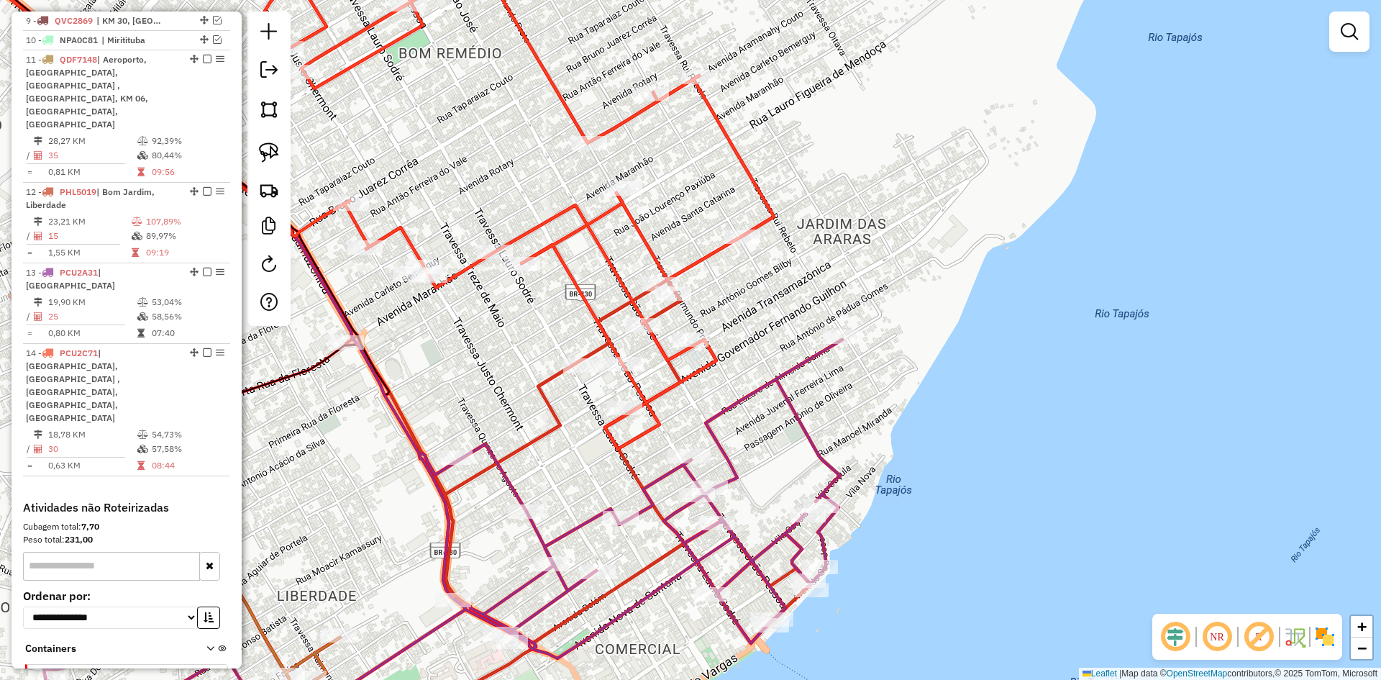
click at [708, 252] on icon at bounding box center [500, 190] width 547 height 516
select select "**********"
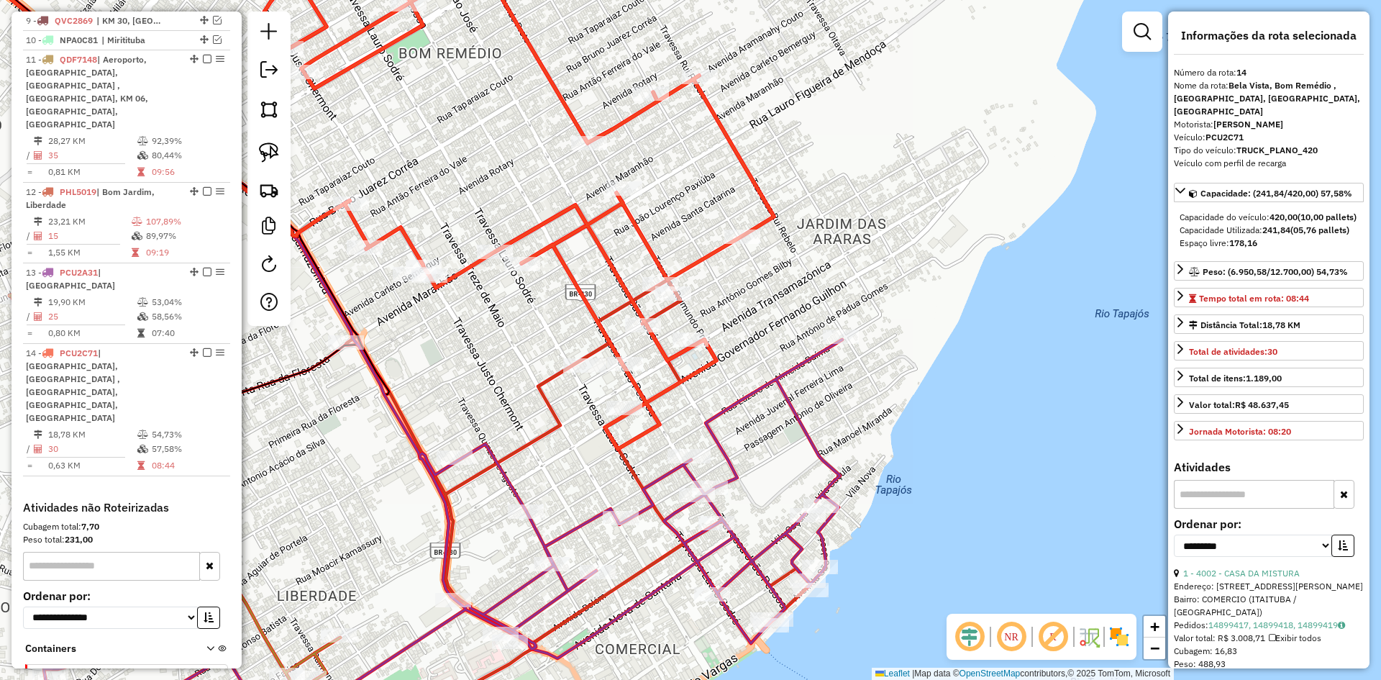
click at [744, 395] on icon at bounding box center [435, 543] width 813 height 409
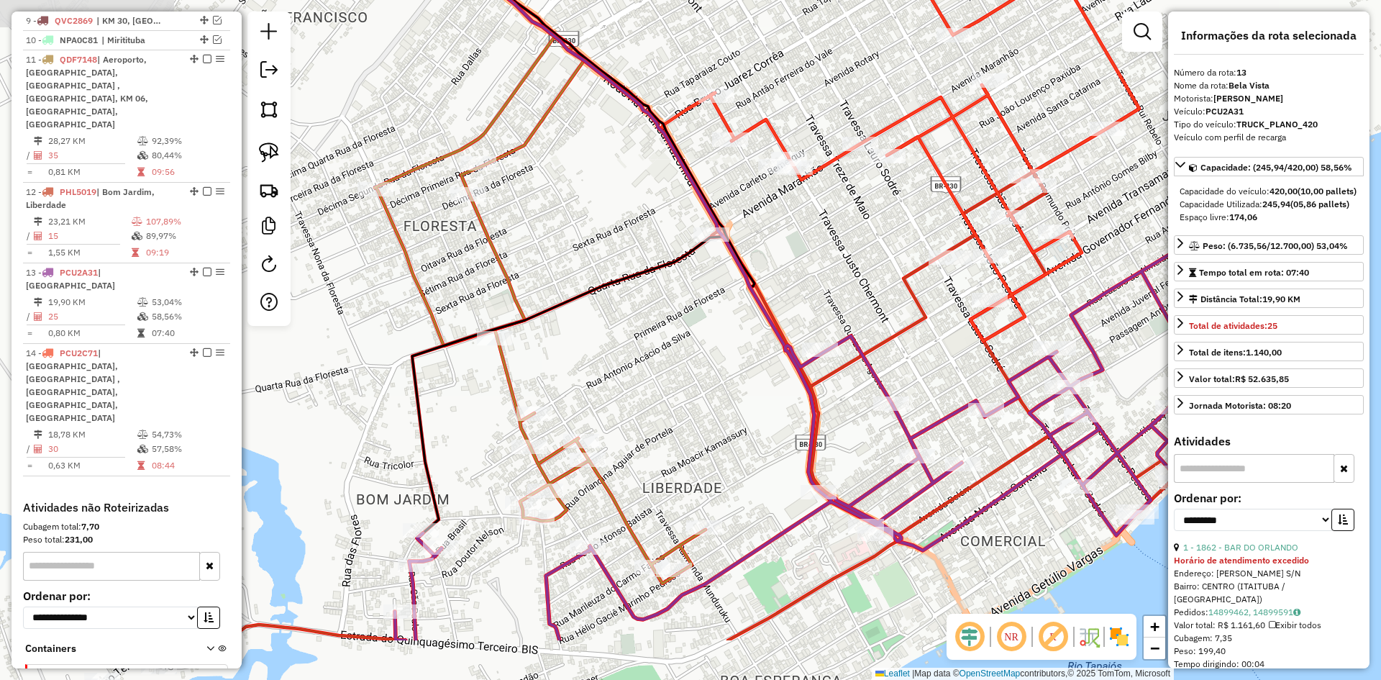
drag, startPoint x: 403, startPoint y: 485, endPoint x: 744, endPoint y: 388, distance: 354.0
click at [744, 388] on div "Janela de atendimento Grade de atendimento Capacidade Transportadoras Veículos …" at bounding box center [690, 340] width 1381 height 680
drag, startPoint x: 270, startPoint y: 150, endPoint x: 420, endPoint y: 265, distance: 189.8
click at [270, 150] on img at bounding box center [269, 152] width 20 height 20
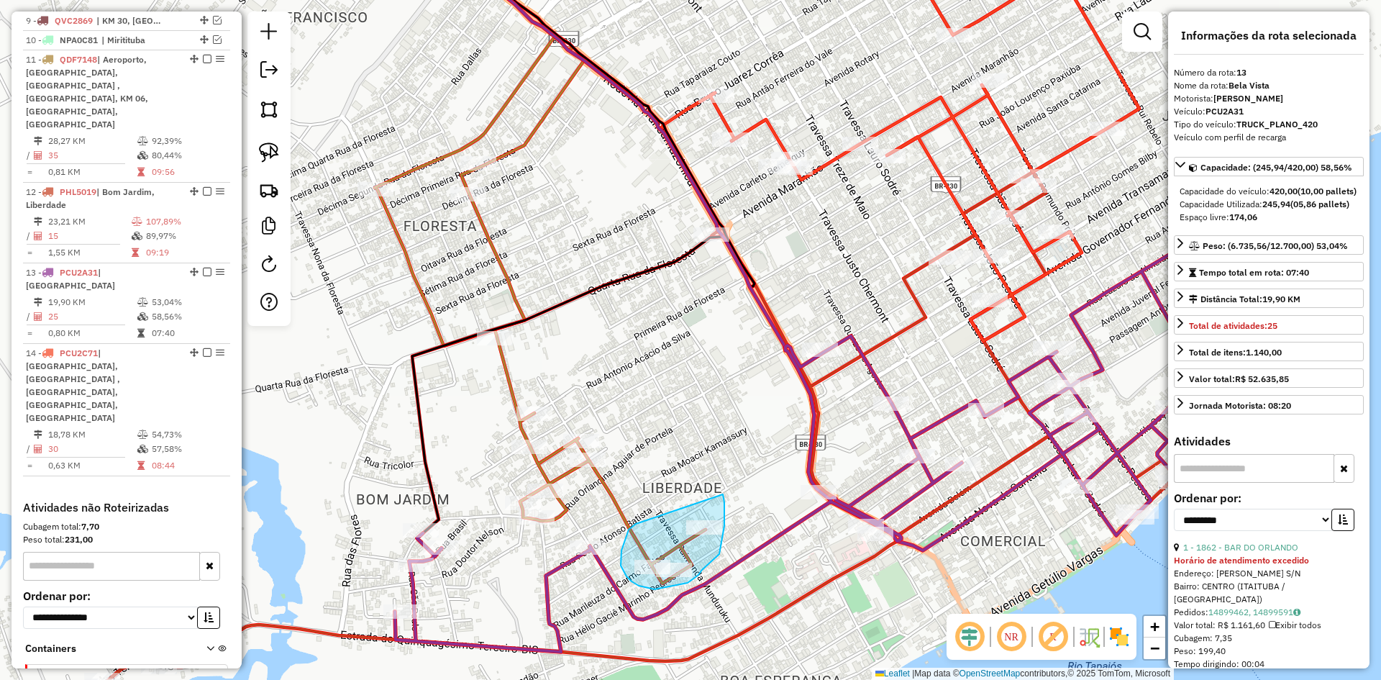
drag, startPoint x: 629, startPoint y: 529, endPoint x: 722, endPoint y: 492, distance: 100.7
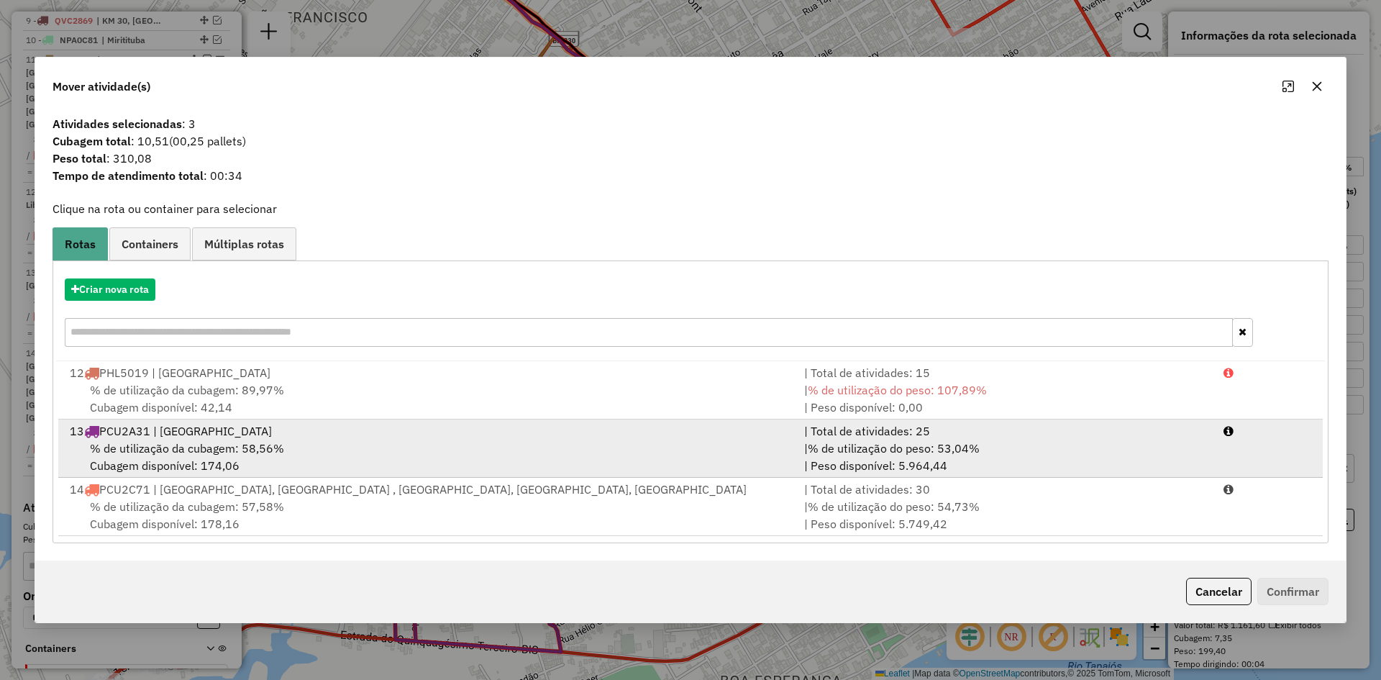
click at [232, 454] on span "% de utilização da cubagem: 58,56%" at bounding box center [187, 448] width 194 height 14
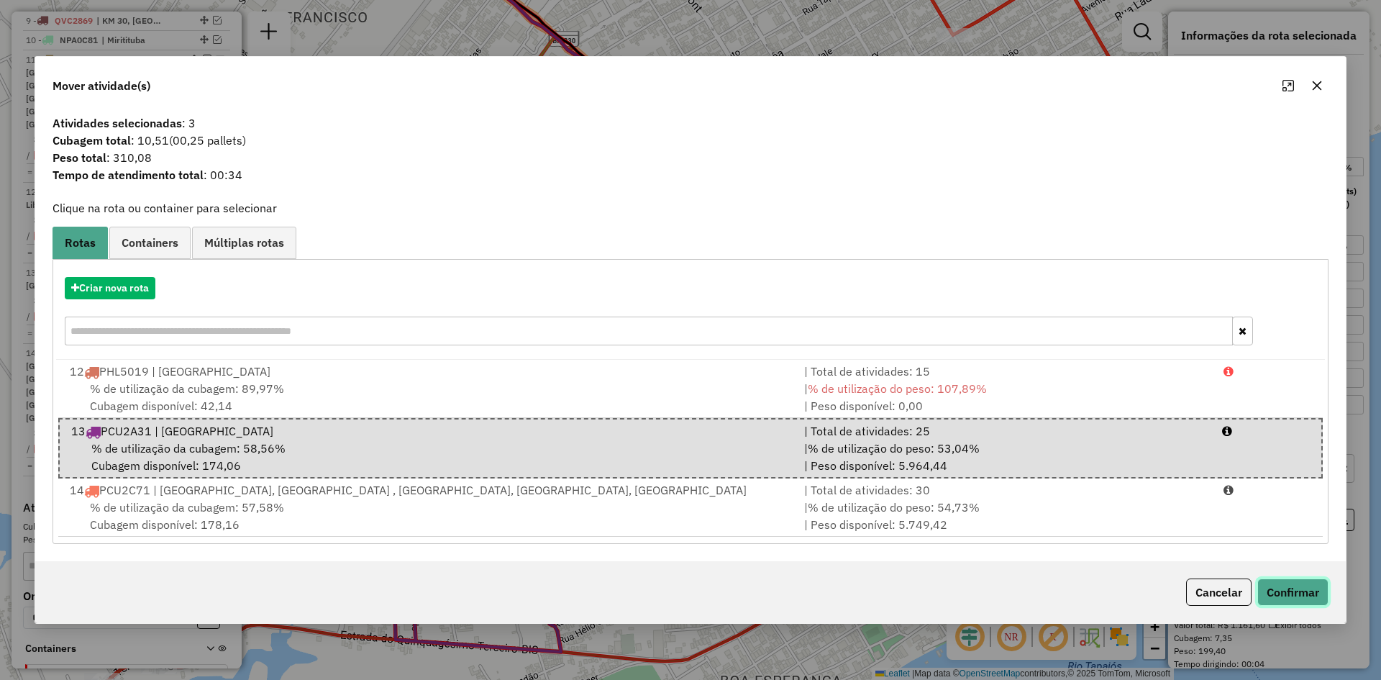
click at [1295, 590] on button "Confirmar" at bounding box center [1292, 591] width 71 height 27
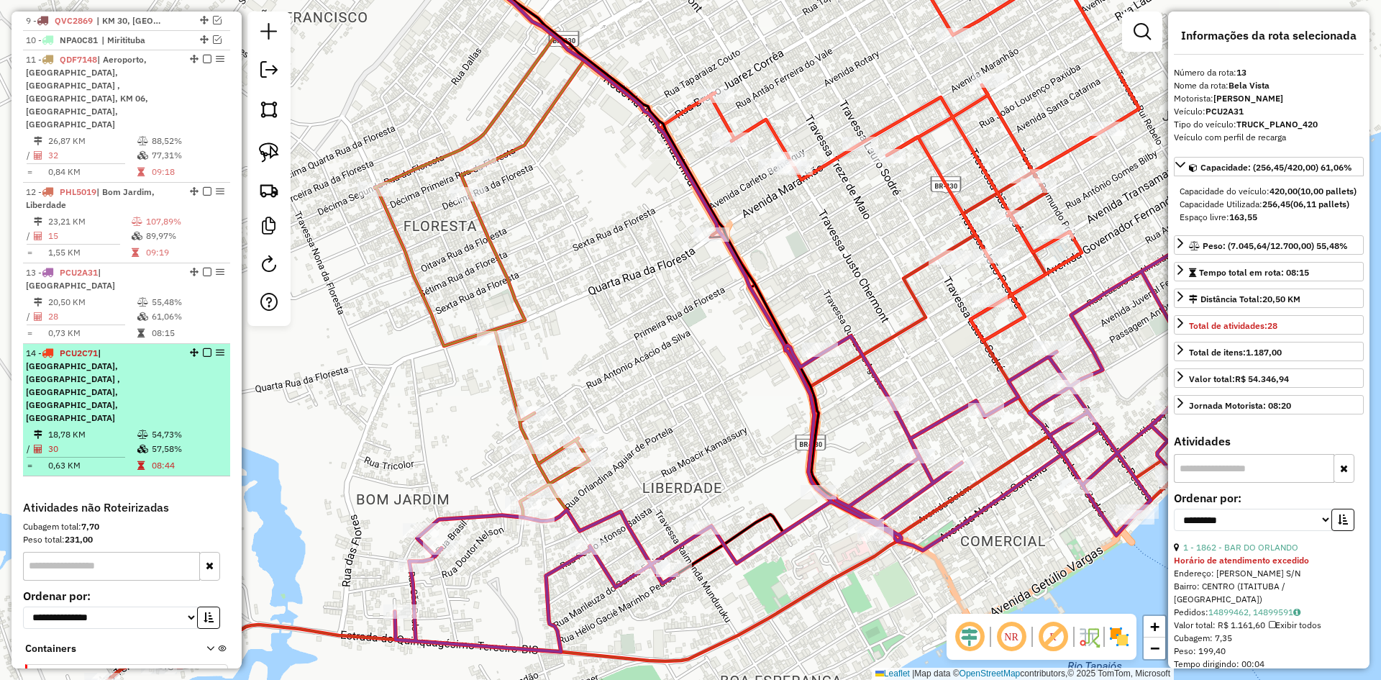
click at [94, 347] on span "| [GEOGRAPHIC_DATA], [GEOGRAPHIC_DATA] , [GEOGRAPHIC_DATA], [GEOGRAPHIC_DATA], …" at bounding box center [73, 385] width 94 height 76
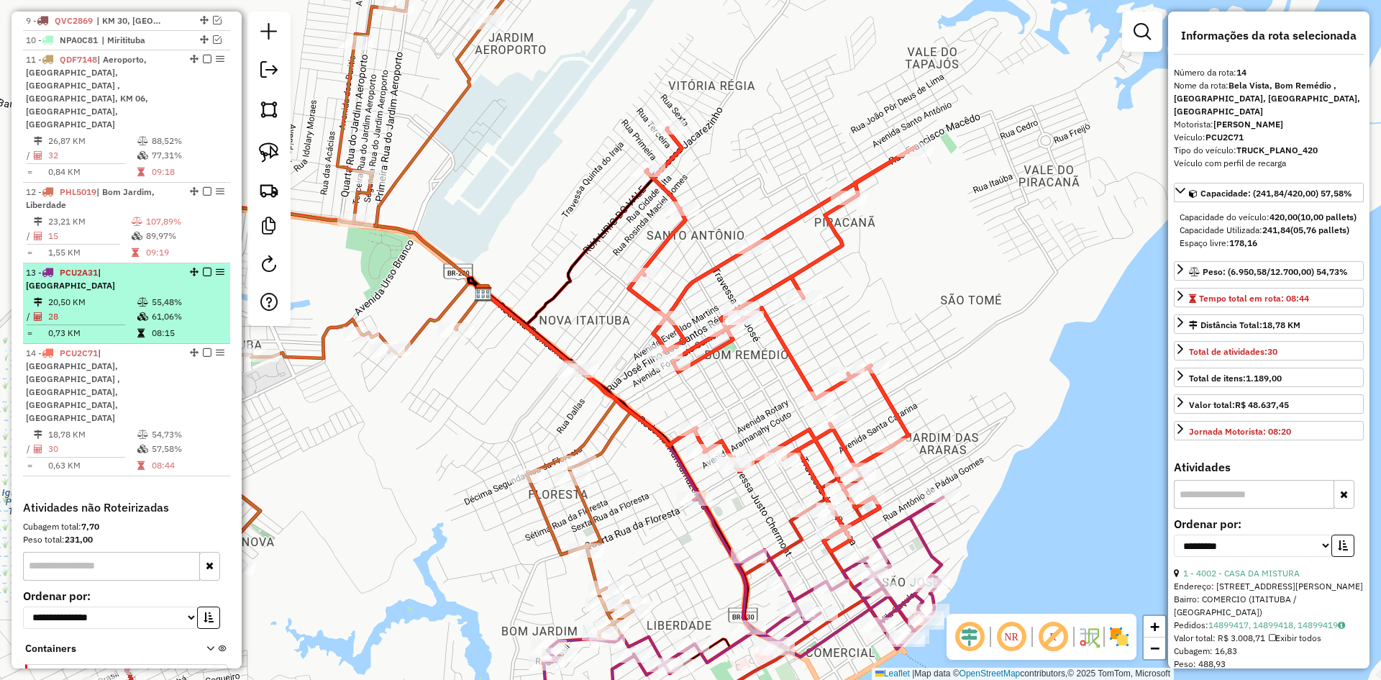
click at [95, 309] on td "28" at bounding box center [91, 316] width 89 height 14
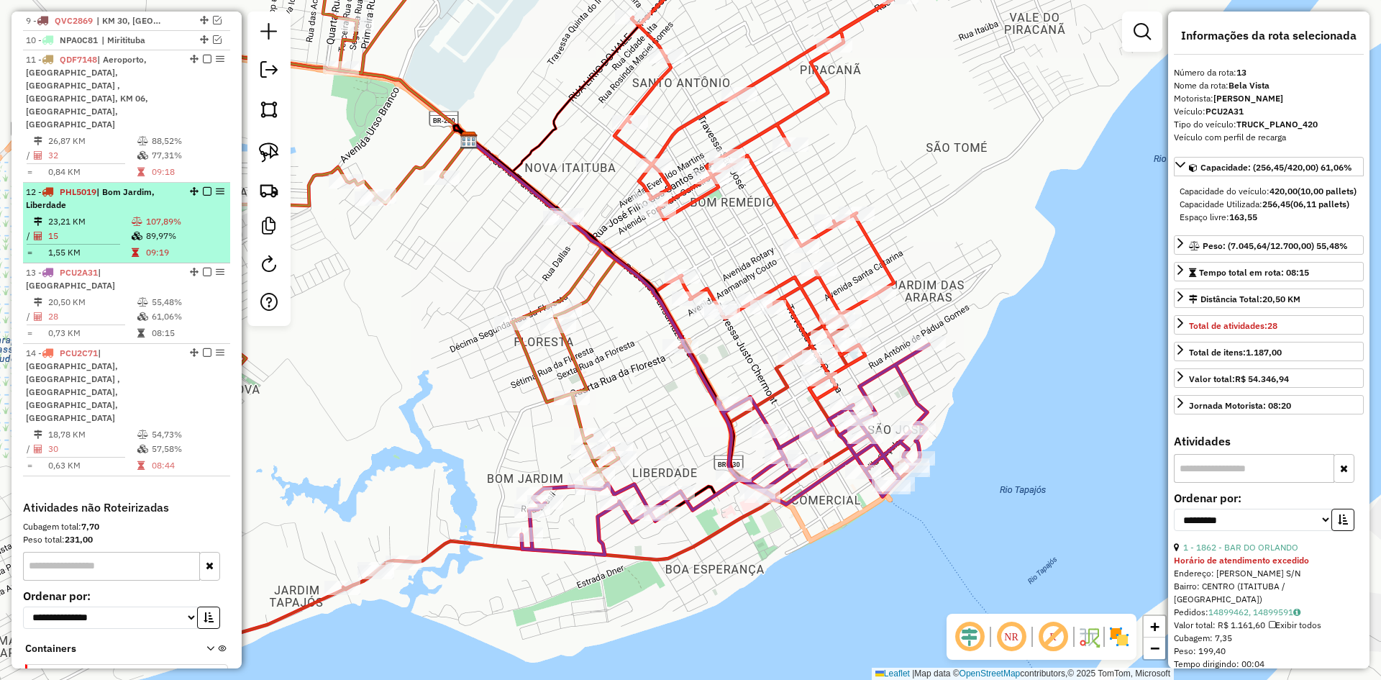
click at [111, 229] on td "15" at bounding box center [88, 236] width 83 height 14
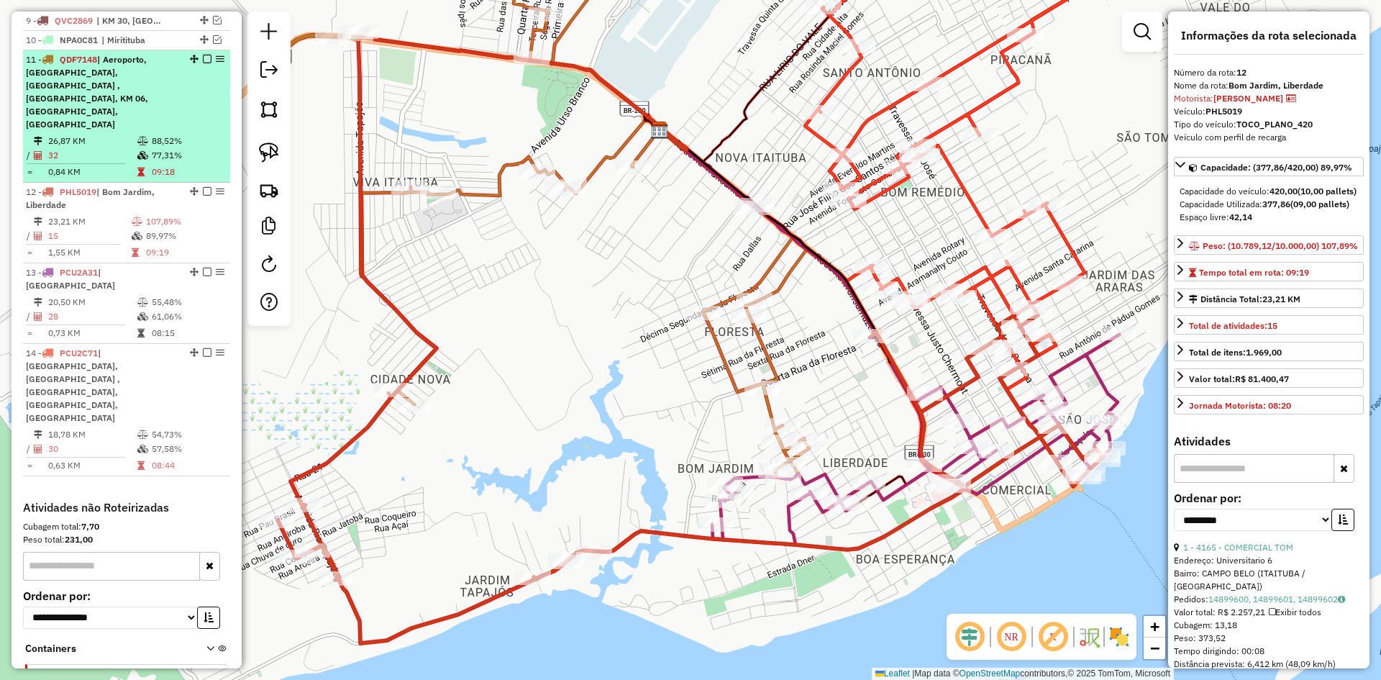
click at [112, 148] on td "32" at bounding box center [91, 155] width 89 height 14
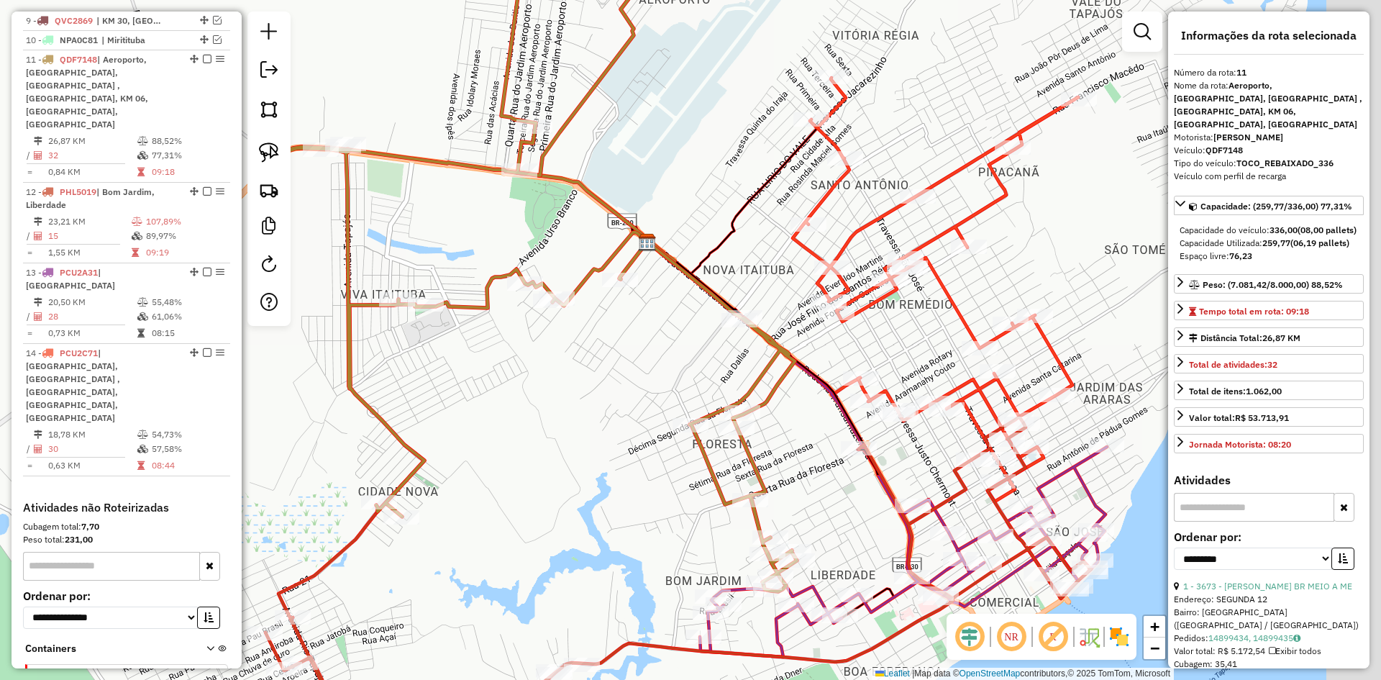
drag, startPoint x: 748, startPoint y: 437, endPoint x: 606, endPoint y: 411, distance: 144.7
click at [591, 417] on div "Janela de atendimento Grade de atendimento Capacidade Transportadoras Veículos …" at bounding box center [690, 340] width 1381 height 680
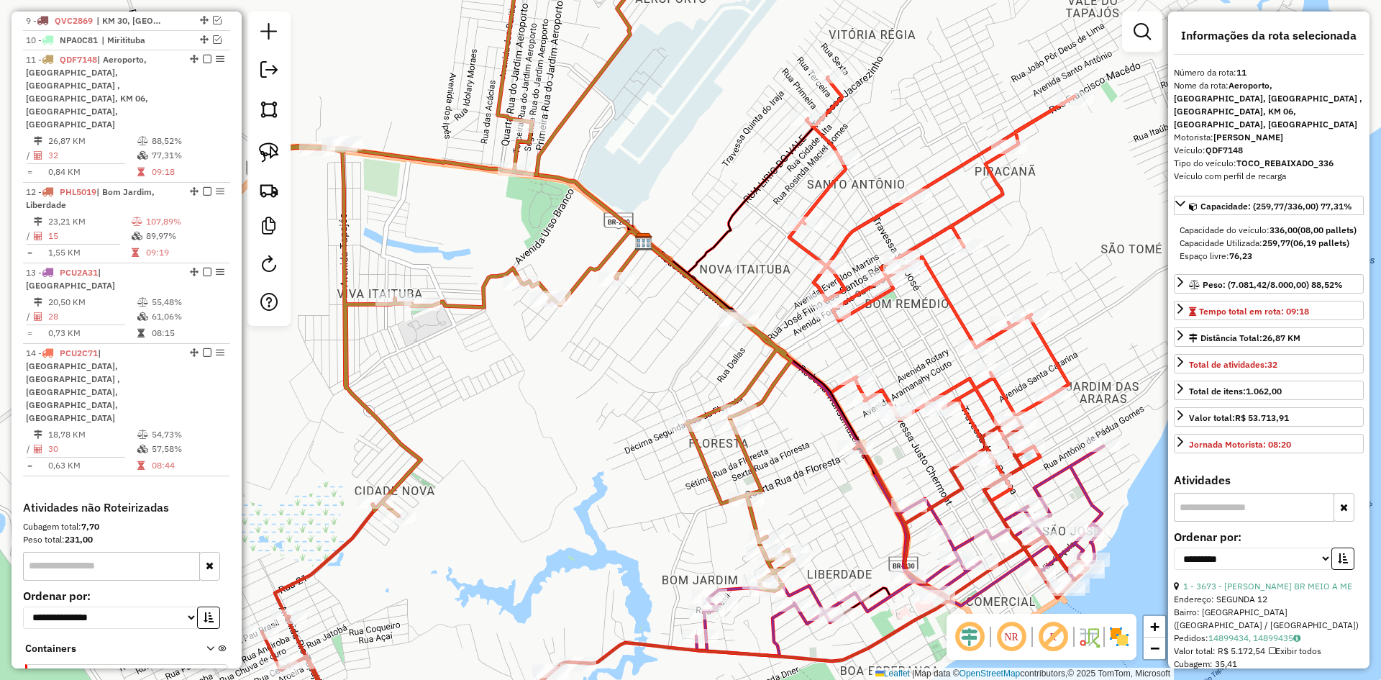
click at [747, 385] on icon at bounding box center [533, 261] width 521 height 658
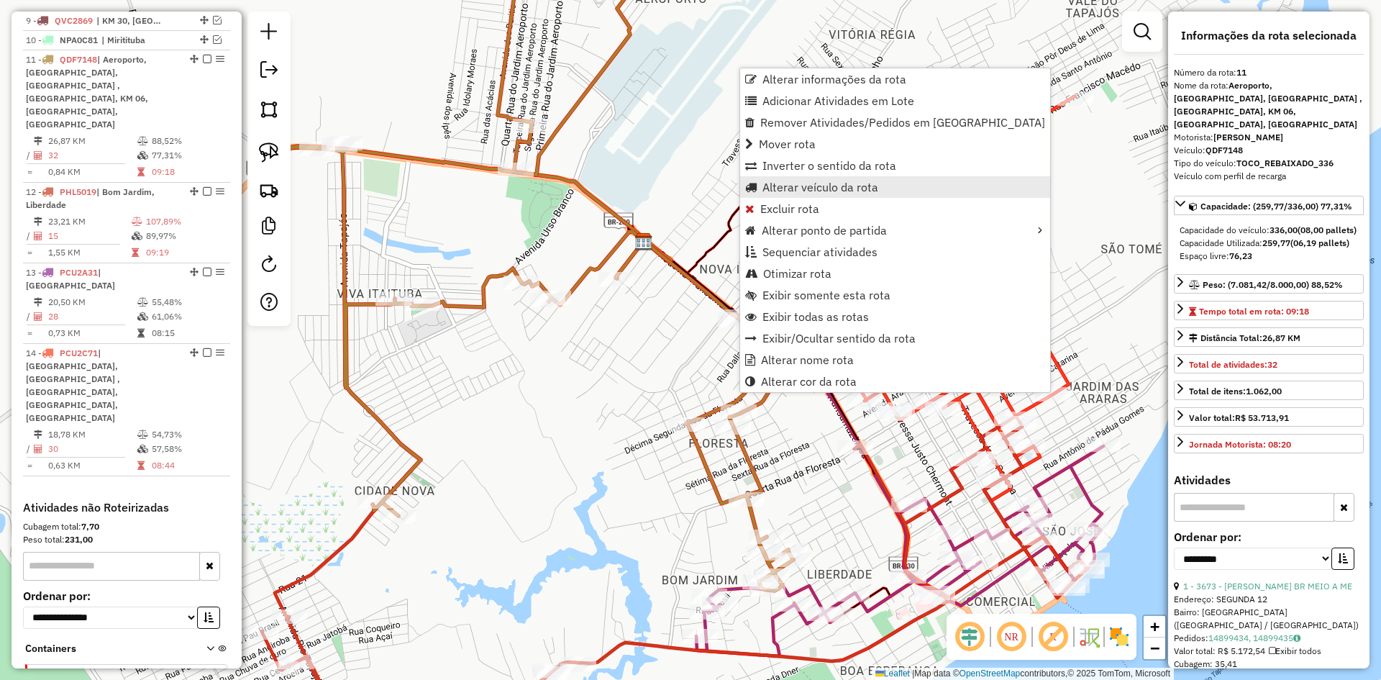
click at [798, 186] on span "Alterar veículo da rota" at bounding box center [820, 187] width 116 height 12
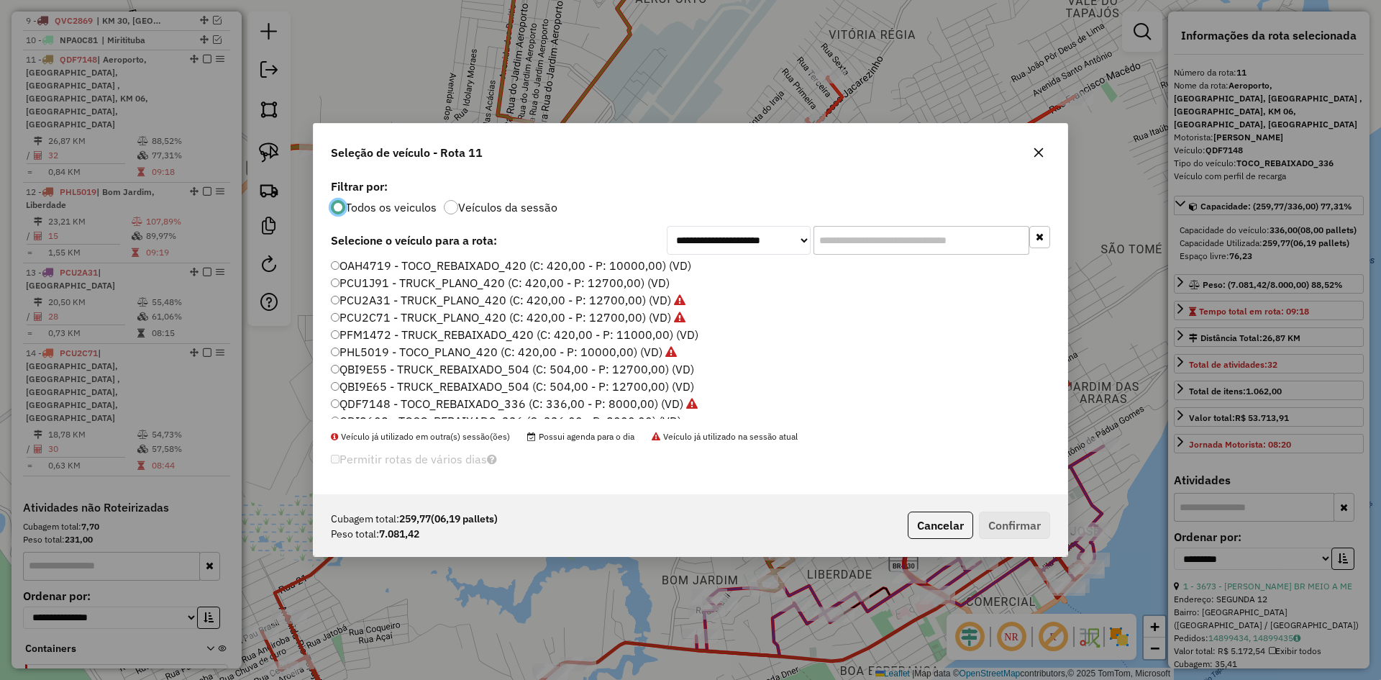
scroll to position [216, 0]
click at [370, 277] on label "PCU1J91 - TRUCK_PLANO_420 (C: 420,00 - P: 12700,00) (VD)" at bounding box center [500, 276] width 339 height 17
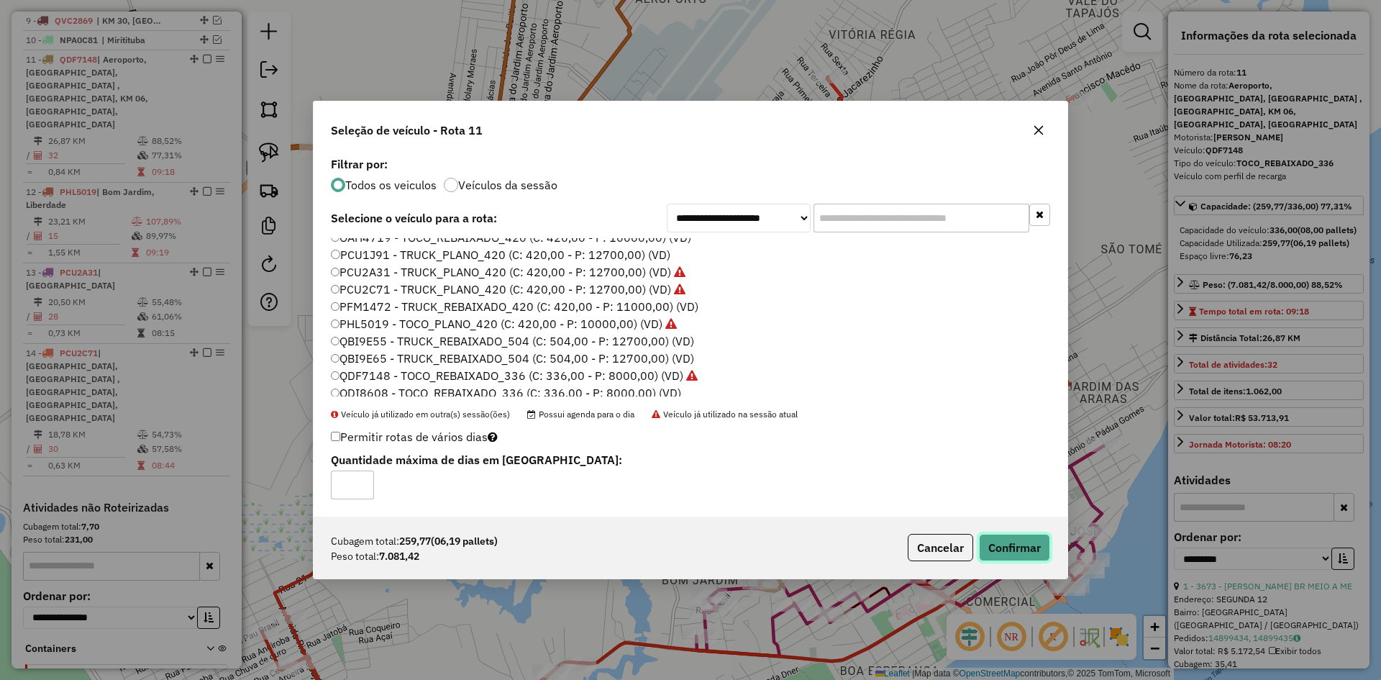
click at [998, 545] on button "Confirmar" at bounding box center [1014, 547] width 71 height 27
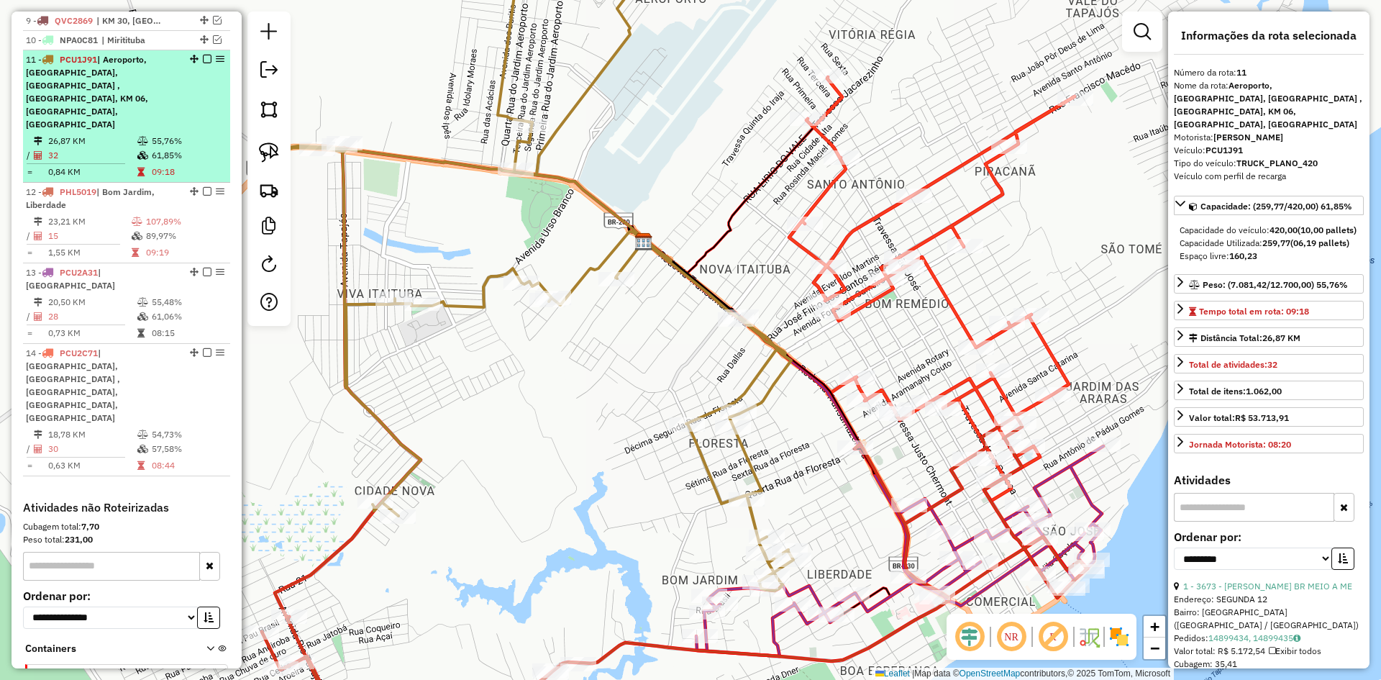
click at [120, 88] on span "| Aeroporto, [GEOGRAPHIC_DATA], [GEOGRAPHIC_DATA] , [GEOGRAPHIC_DATA], KM 06, […" at bounding box center [87, 92] width 122 height 76
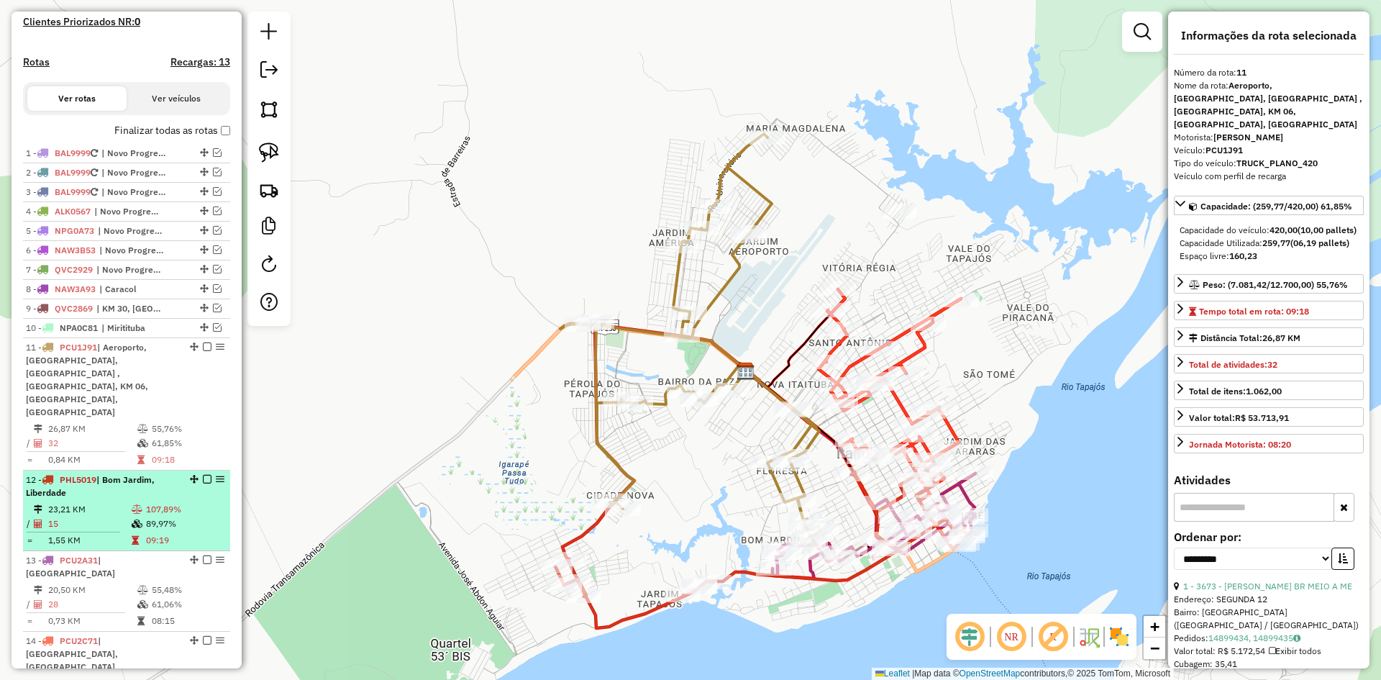
scroll to position [191, 0]
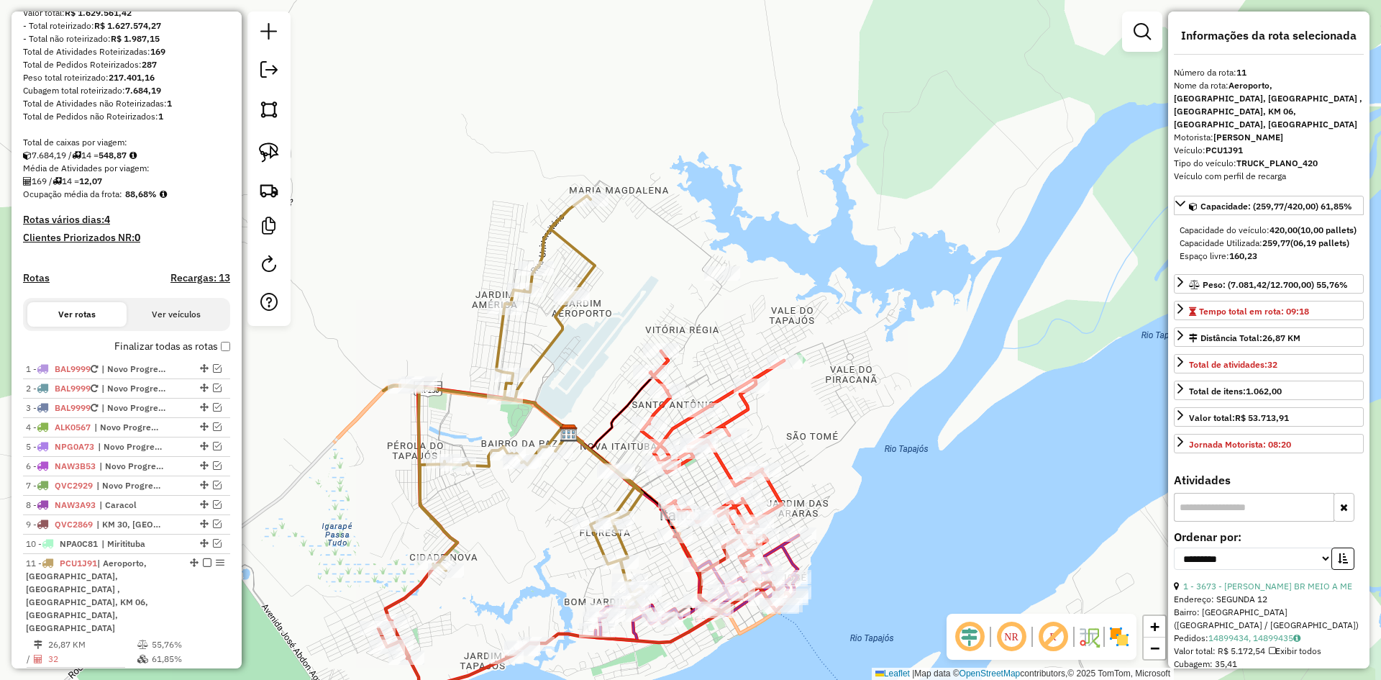
drag, startPoint x: 269, startPoint y: 152, endPoint x: 642, endPoint y: 211, distance: 377.2
click at [269, 152] on img at bounding box center [269, 152] width 20 height 20
drag, startPoint x: 701, startPoint y: 223, endPoint x: 761, endPoint y: 257, distance: 69.0
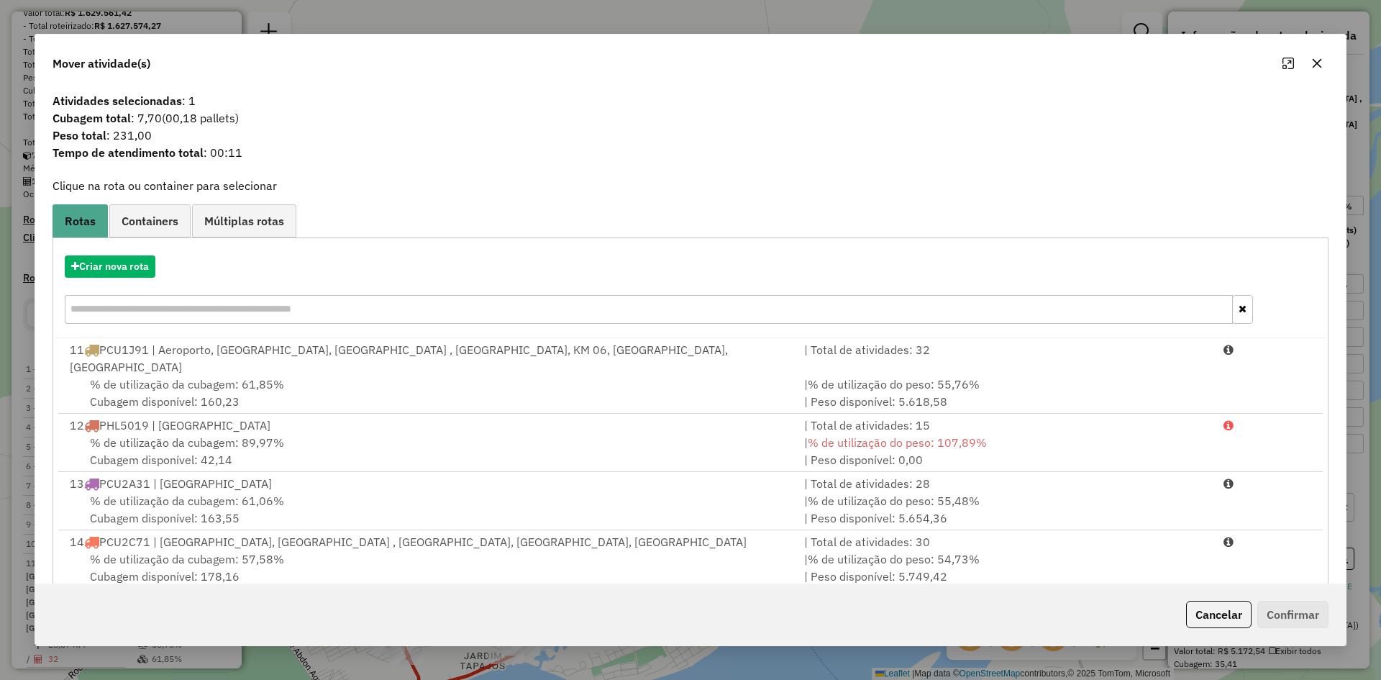
click at [423, 550] on div "% de utilização da cubagem: 57,58% Cubagem disponível: 178,16" at bounding box center [428, 567] width 734 height 35
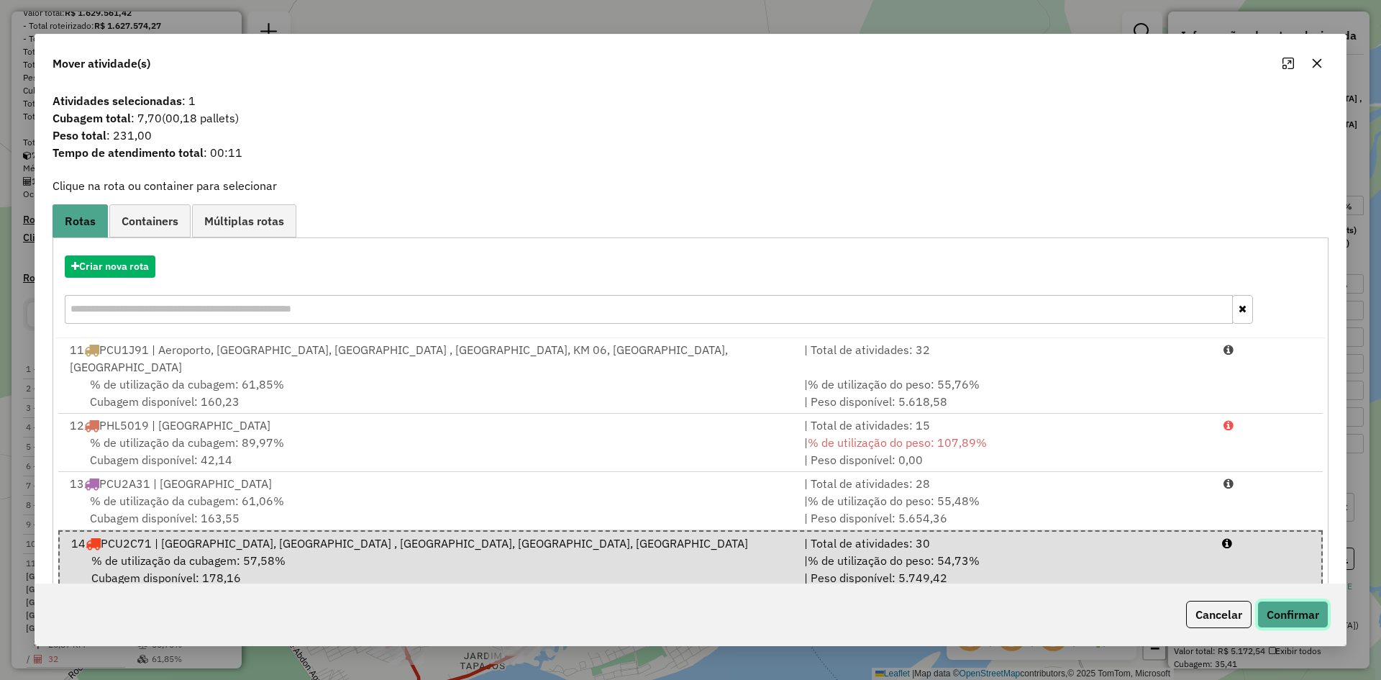
click at [1290, 611] on button "Confirmar" at bounding box center [1292, 614] width 71 height 27
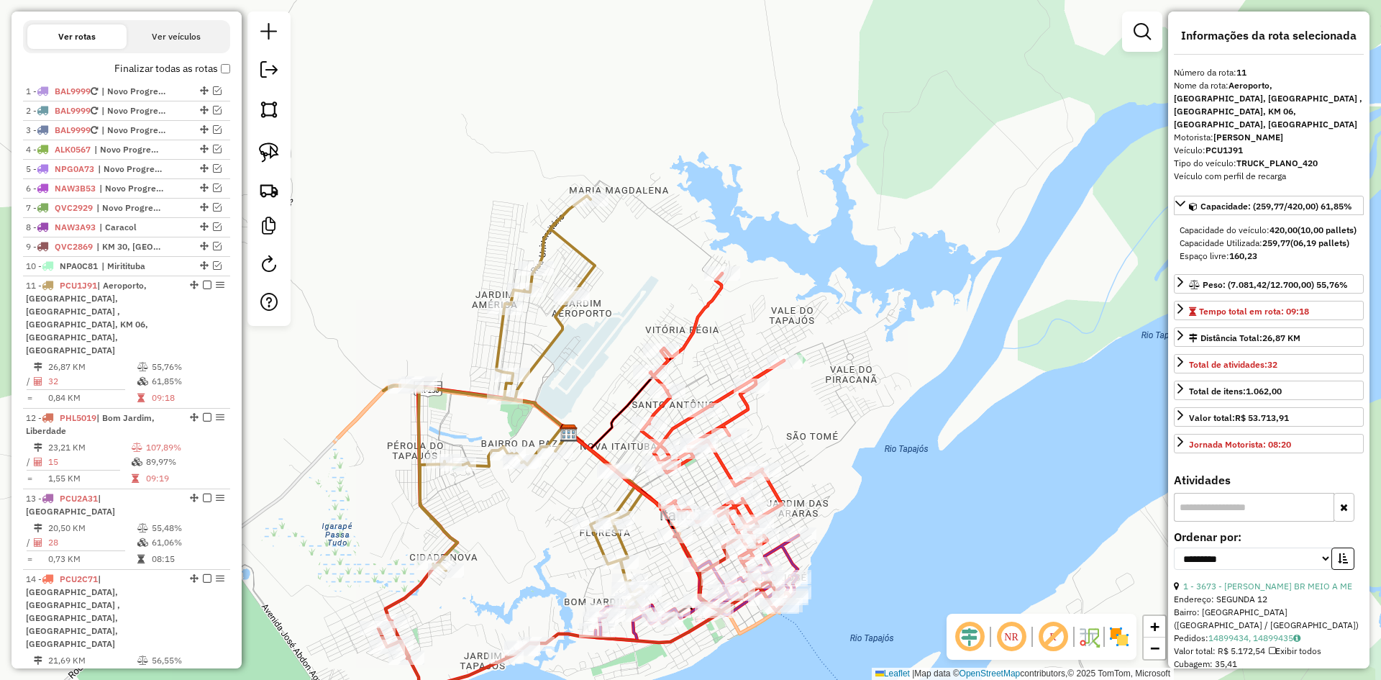
scroll to position [469, 0]
drag, startPoint x: 833, startPoint y: 455, endPoint x: 811, endPoint y: 402, distance: 56.8
click at [825, 419] on div "Rota 14 - Placa PCU2C71 4291 - J DO S CARDOSO CUNHA Rota 13 - Placa PCU2A31 407…" at bounding box center [690, 340] width 1381 height 680
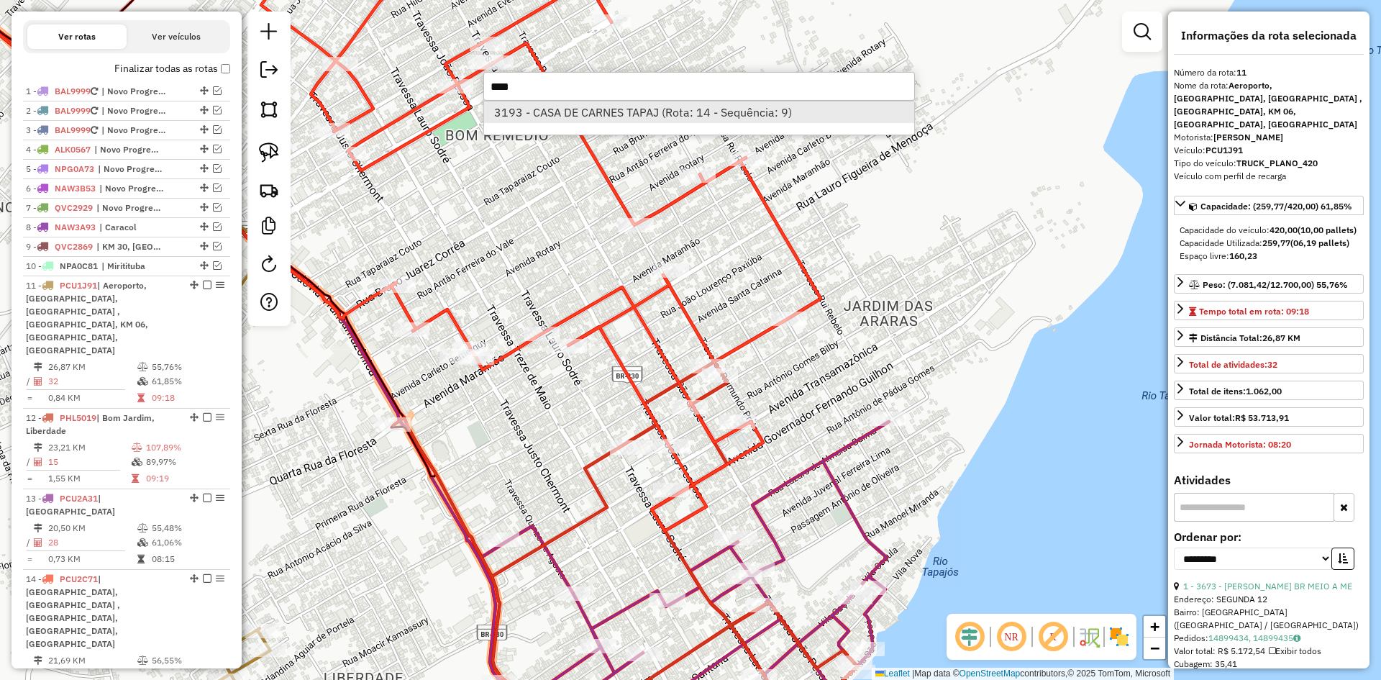
type input "****"
click at [740, 117] on li "3193 - CASA DE CARNES TAPAJ (Rota: 14 - Sequência: 9)" at bounding box center [699, 112] width 430 height 22
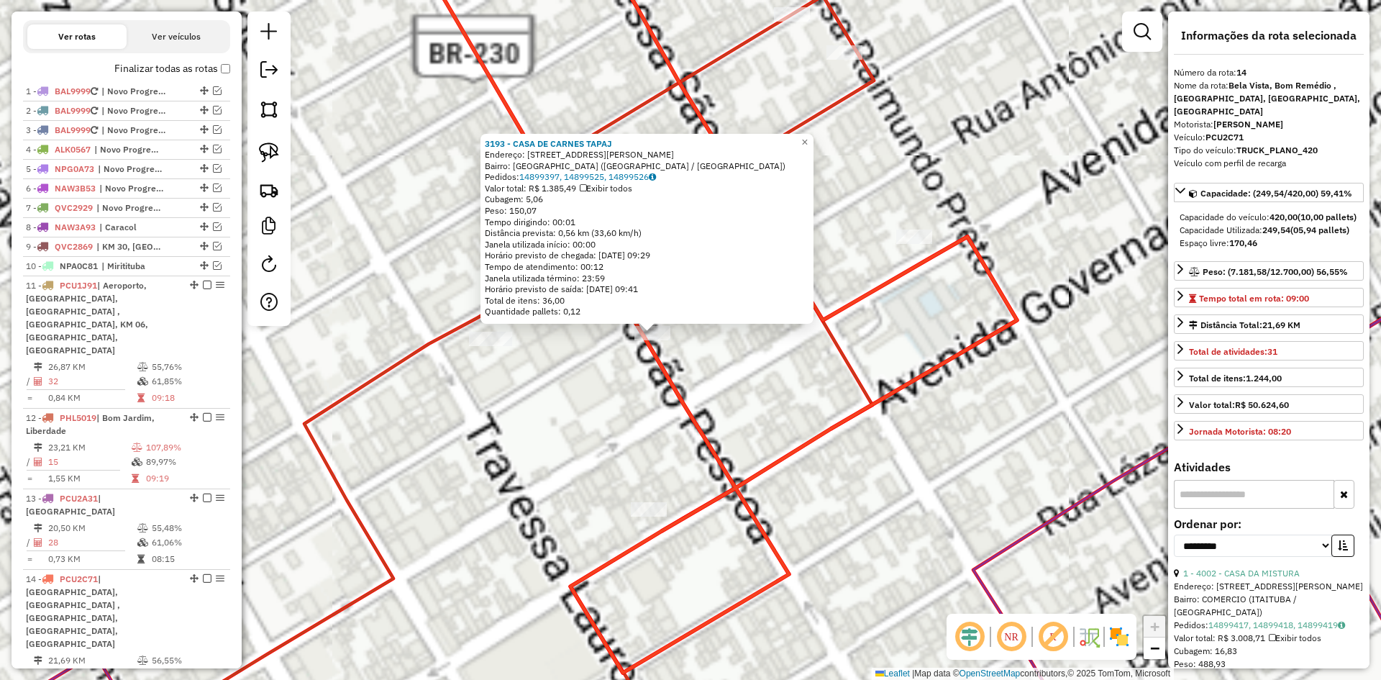
click at [705, 380] on div "3193 - CASA DE CARNES TAPAJ Endereço: [STREET_ADDRESS][PERSON_NAME] Bairro: [GE…" at bounding box center [690, 340] width 1381 height 680
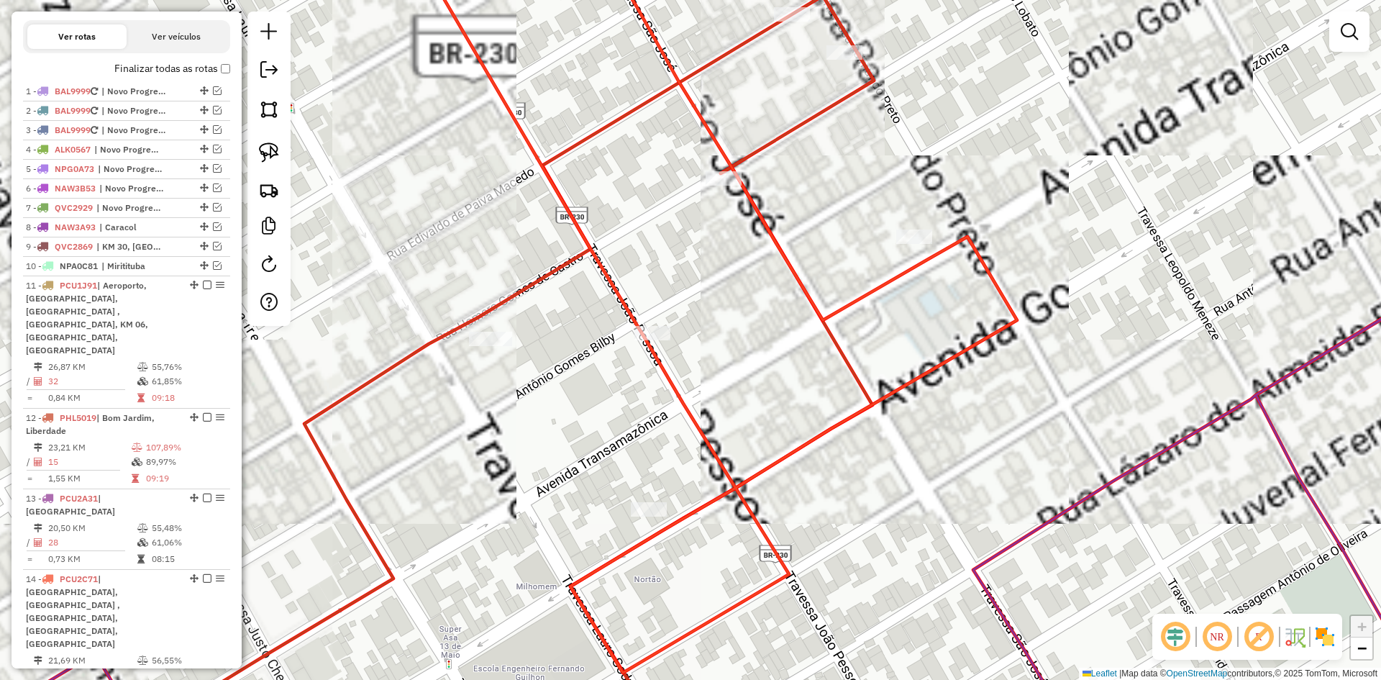
click at [265, 145] on img at bounding box center [269, 152] width 20 height 20
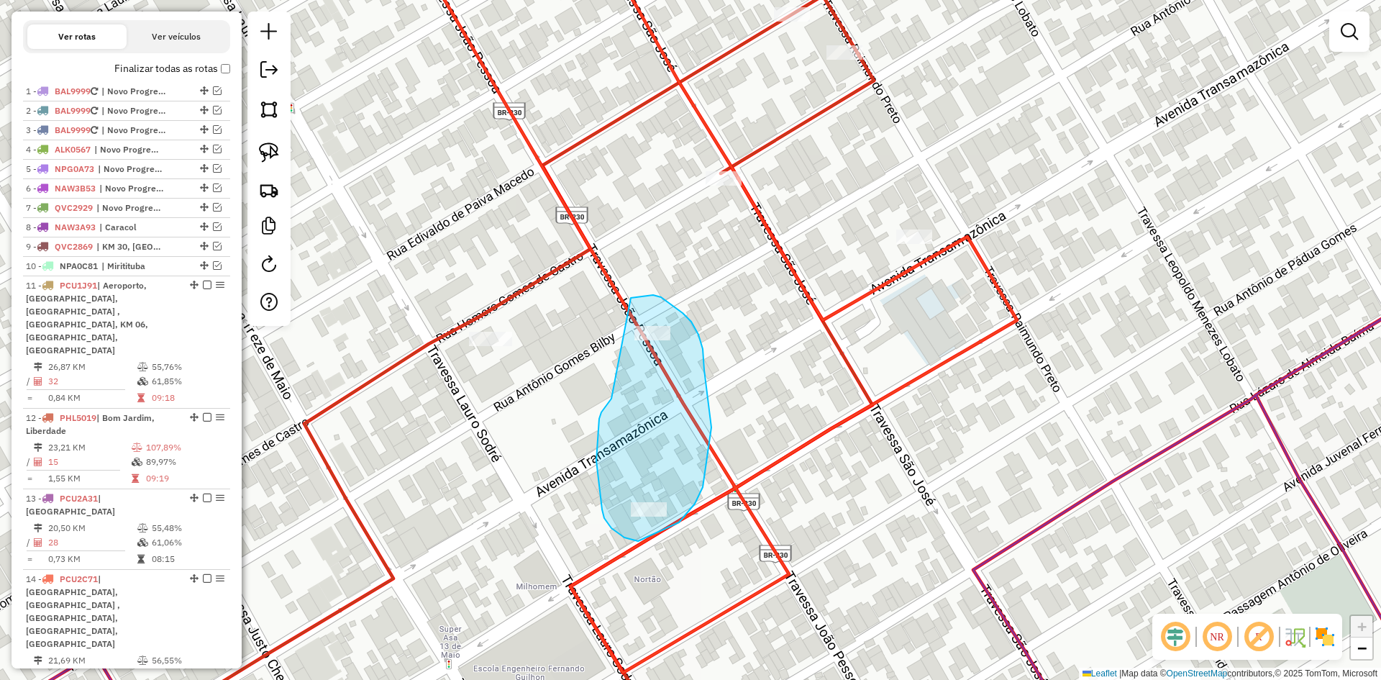
drag, startPoint x: 602, startPoint y: 507, endPoint x: 624, endPoint y: 303, distance: 205.4
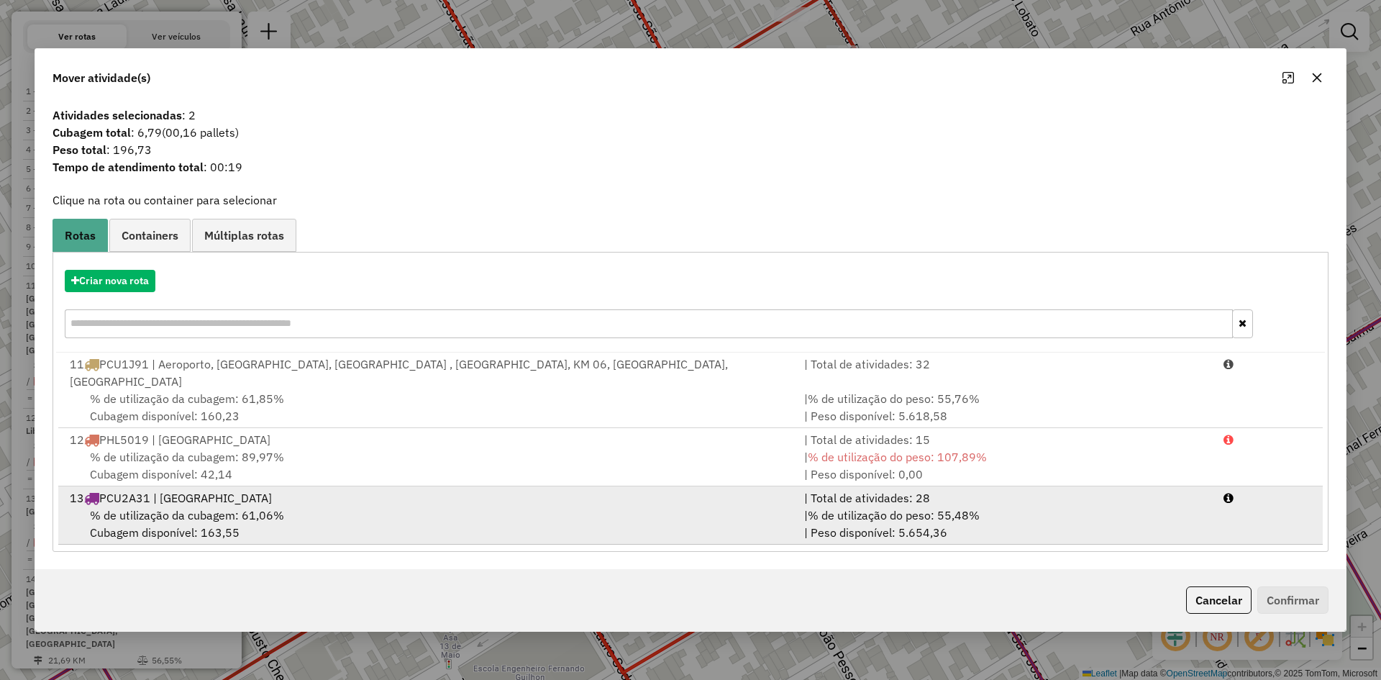
click at [272, 508] on span "% de utilização da cubagem: 61,06%" at bounding box center [187, 515] width 194 height 14
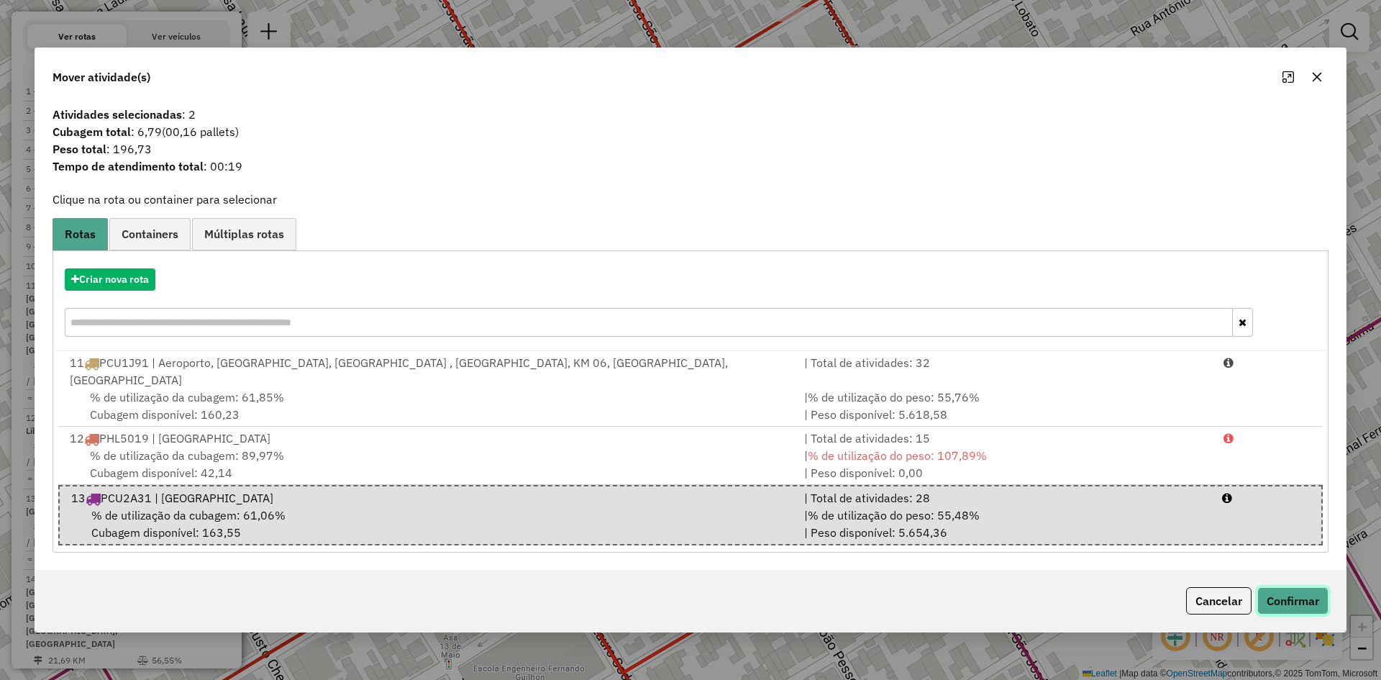
click at [1295, 597] on button "Confirmar" at bounding box center [1292, 600] width 71 height 27
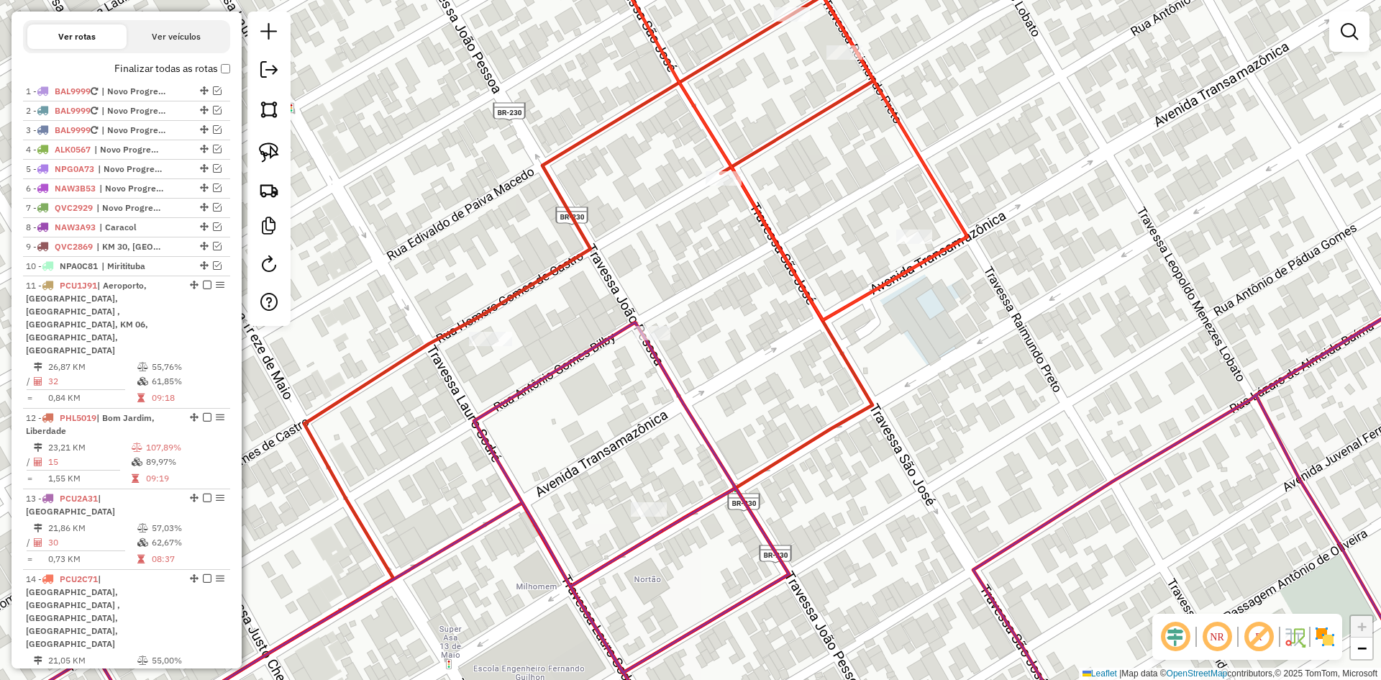
click at [852, 298] on icon at bounding box center [414, 126] width 1105 height 388
select select "**********"
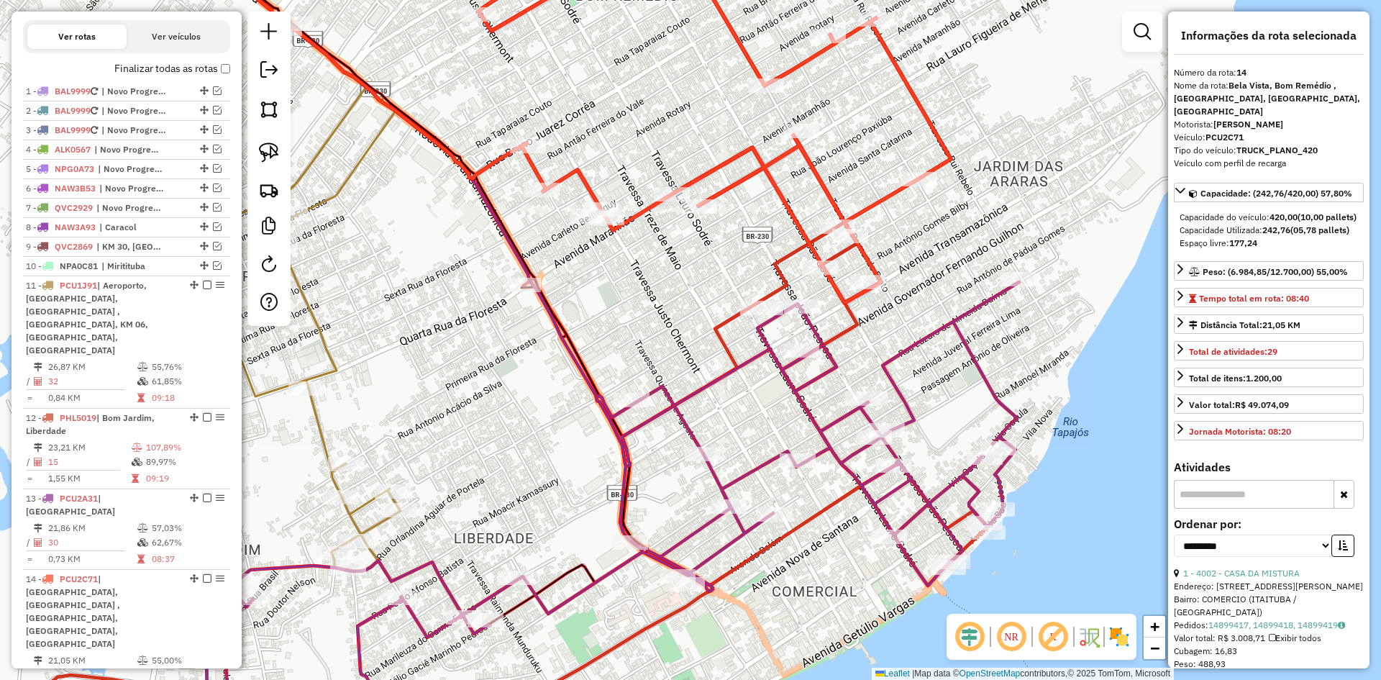
click at [913, 352] on icon at bounding box center [612, 492] width 813 height 420
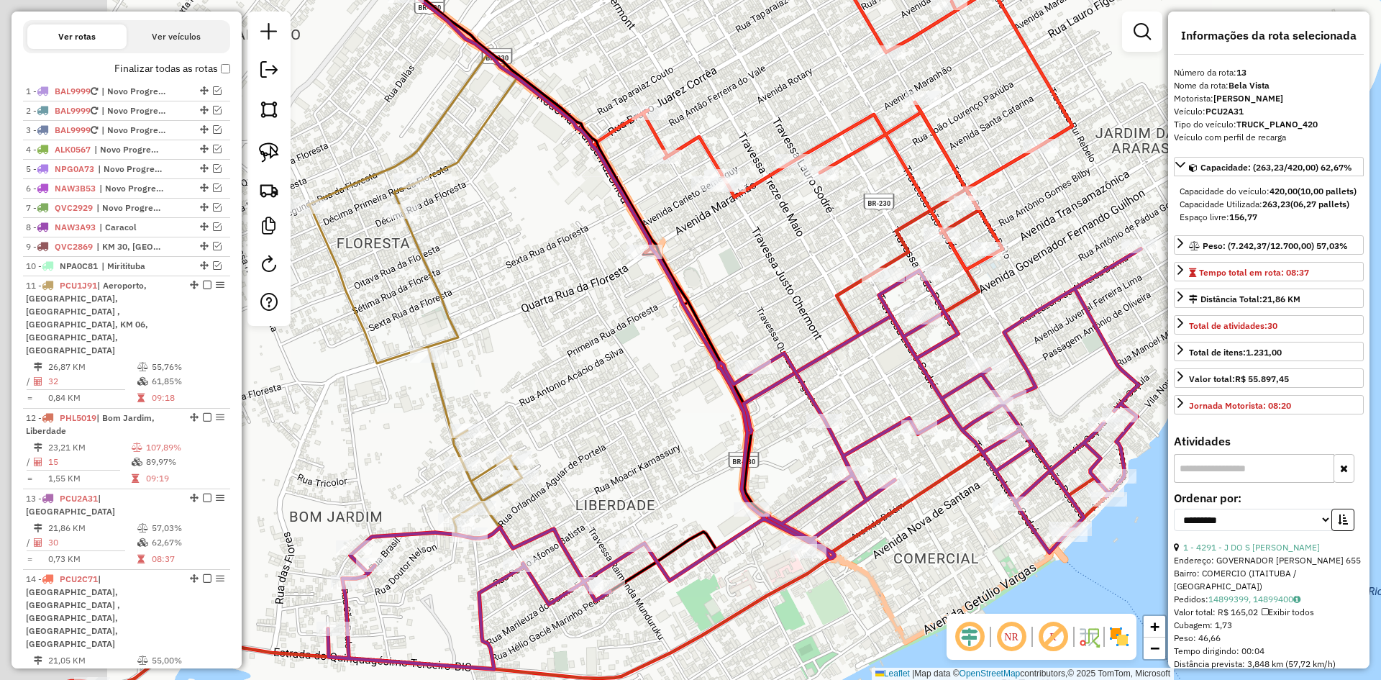
drag, startPoint x: 529, startPoint y: 449, endPoint x: 652, endPoint y: 416, distance: 127.4
click at [652, 416] on div "Janela de atendimento Grade de atendimento Capacidade Transportadoras Veículos …" at bounding box center [690, 340] width 1381 height 680
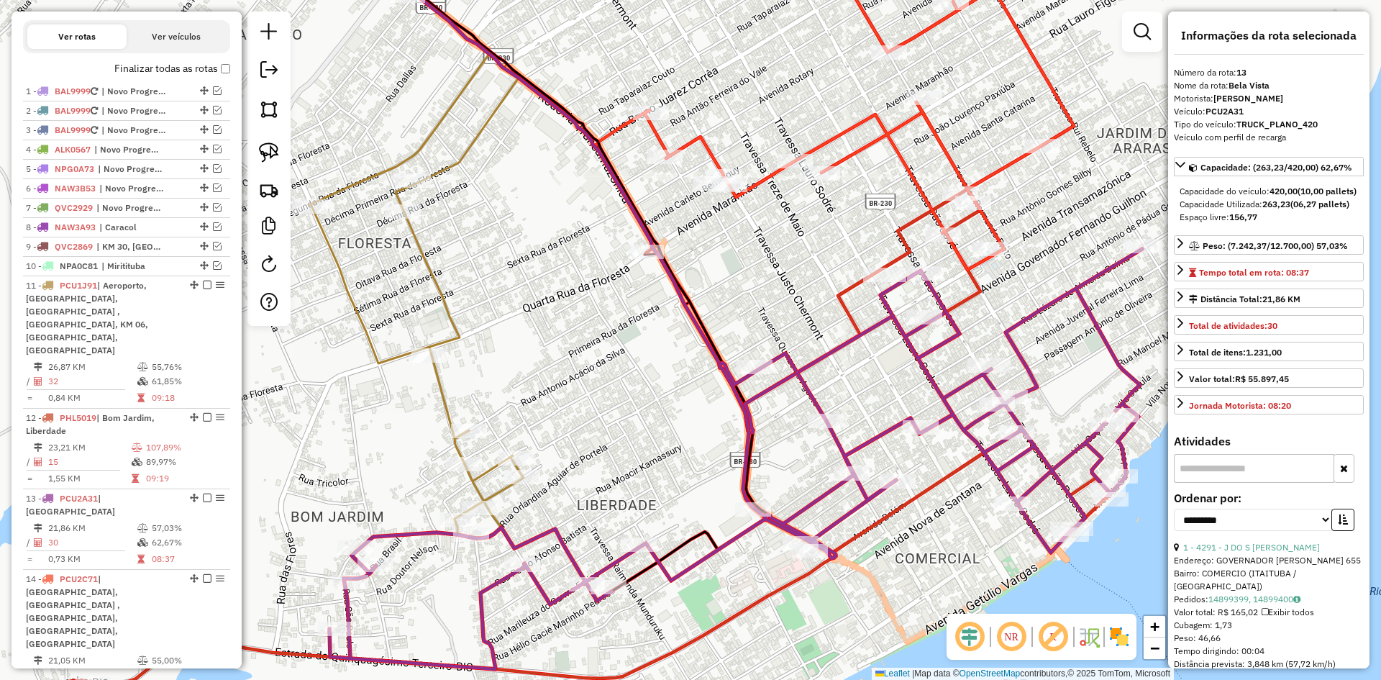
drag, startPoint x: 784, startPoint y: 257, endPoint x: 865, endPoint y: 350, distance: 122.8
click at [859, 370] on div "Janela de atendimento Grade de atendimento Capacidade Transportadoras Veículos …" at bounding box center [690, 340] width 1381 height 680
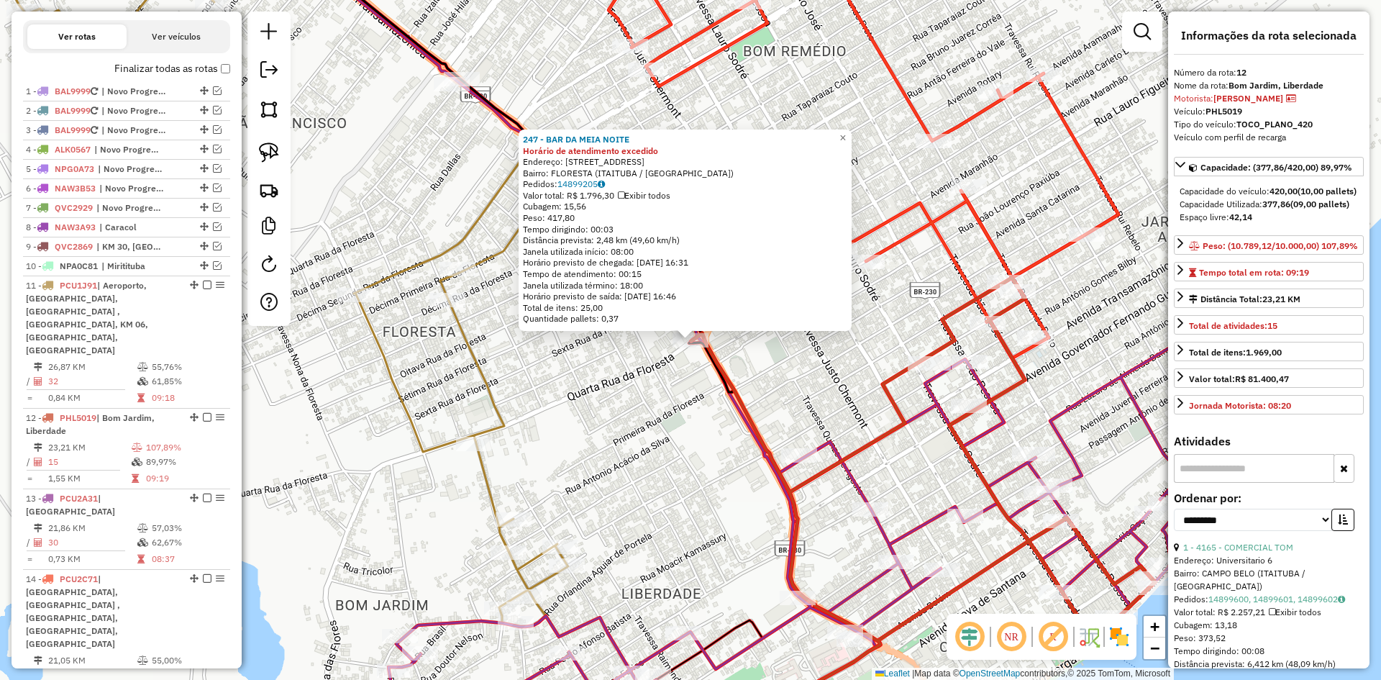
click at [679, 401] on div "247 - BAR DA MEIA NOITE Horário de atendimento excedido Endereço: 4a RUA S/N Ba…" at bounding box center [690, 340] width 1381 height 680
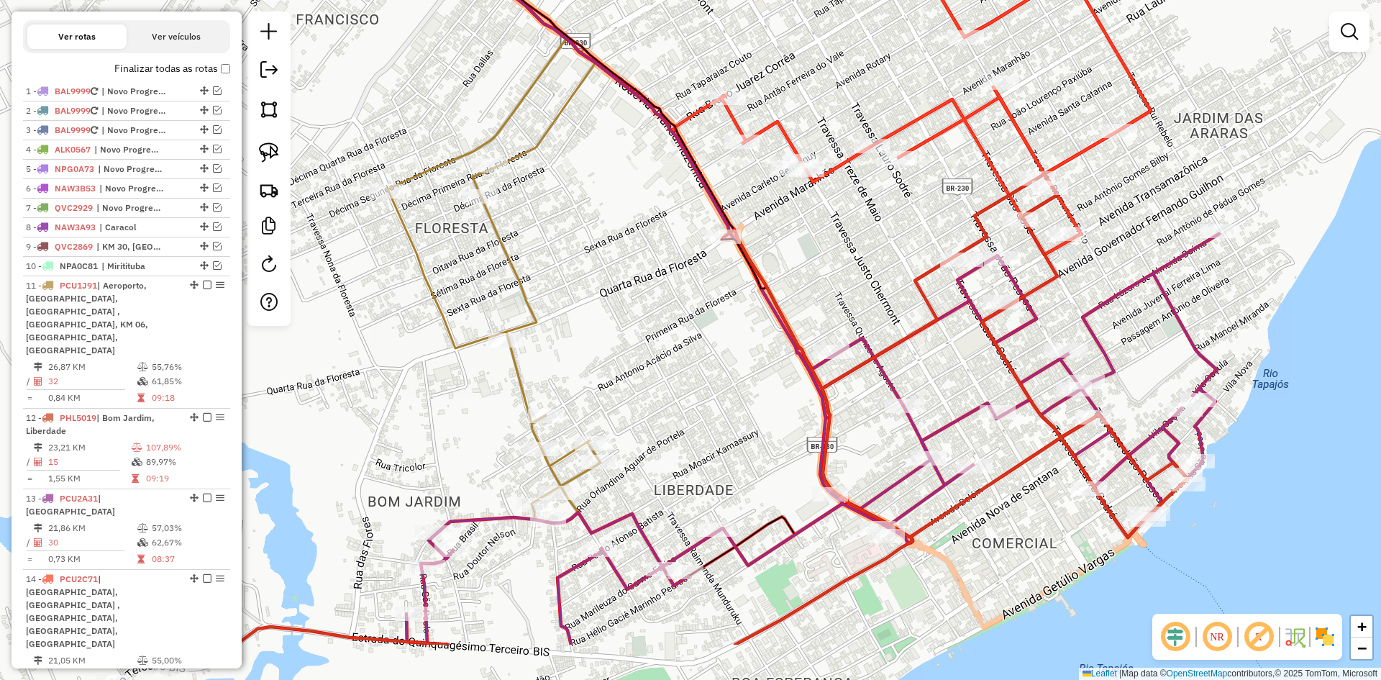
drag, startPoint x: 685, startPoint y: 380, endPoint x: 717, endPoint y: 277, distance: 108.3
click at [717, 277] on div "Janela de atendimento Grade de atendimento Capacidade Transportadoras Veículos …" at bounding box center [690, 340] width 1381 height 680
click at [528, 307] on icon at bounding box center [231, 227] width 738 height 590
select select "**********"
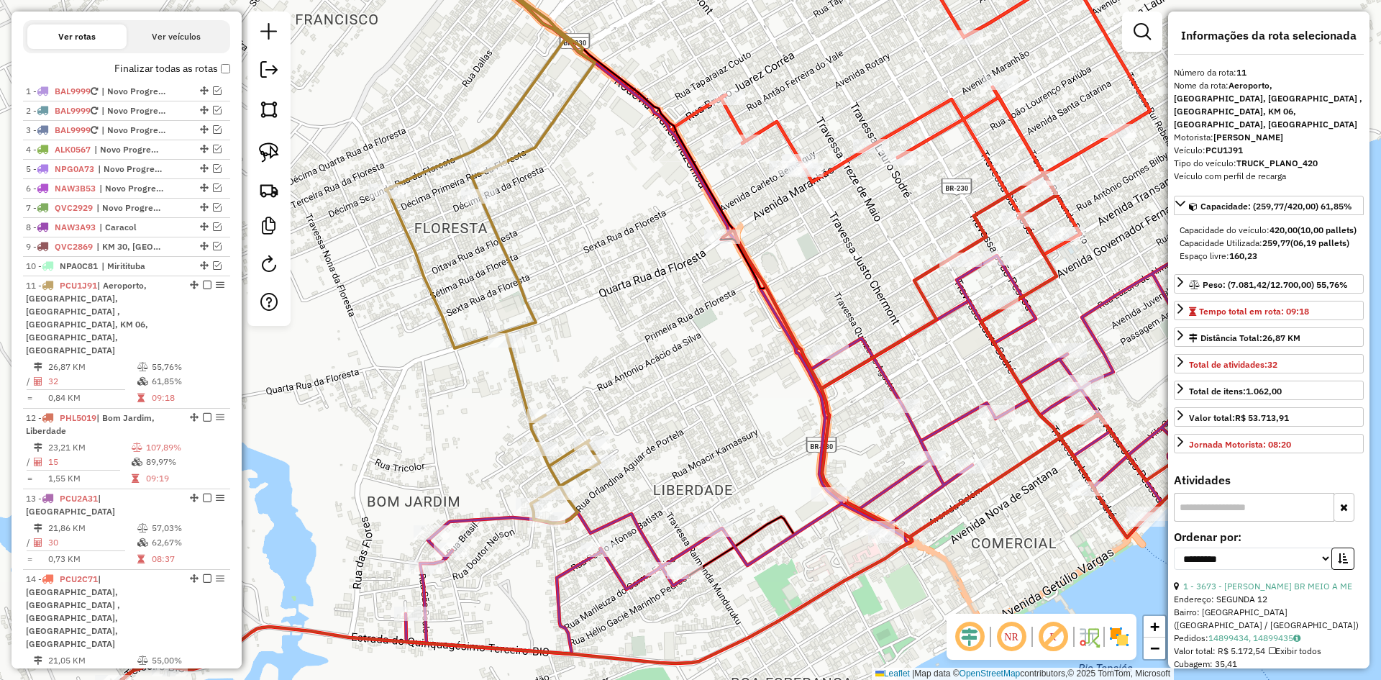
drag, startPoint x: 724, startPoint y: 409, endPoint x: 864, endPoint y: 279, distance: 190.8
click at [863, 280] on div "Janela de atendimento Grade de atendimento Capacidade Transportadoras Veículos …" at bounding box center [690, 340] width 1381 height 680
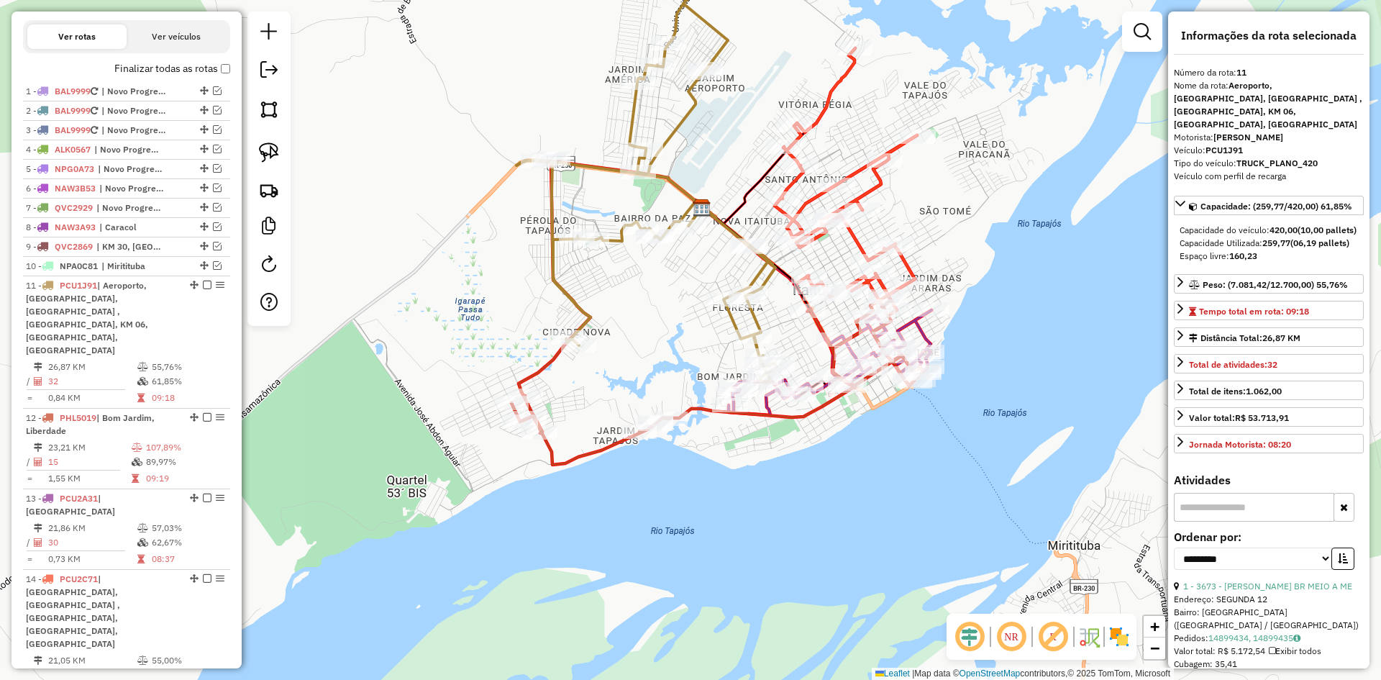
click at [576, 448] on icon at bounding box center [717, 380] width 412 height 170
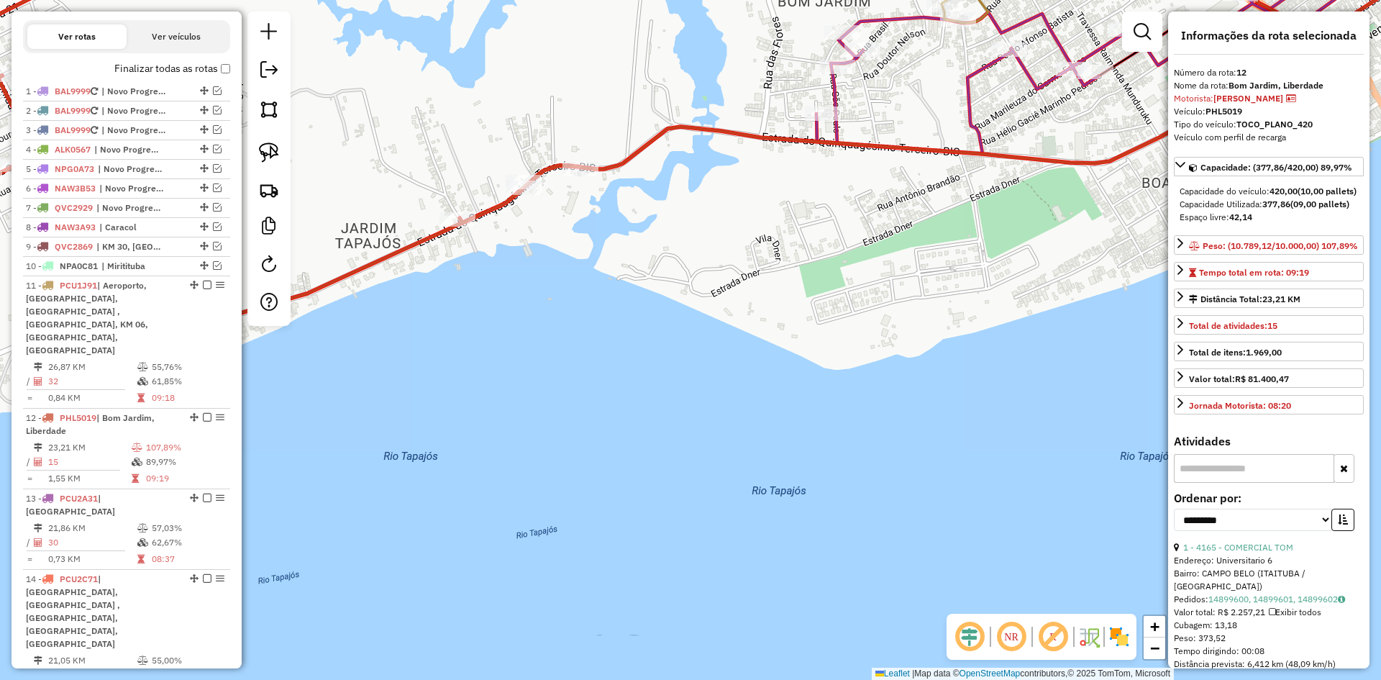
drag, startPoint x: 335, startPoint y: 702, endPoint x: 178, endPoint y: 713, distance: 157.9
click at [178, 679] on html "Aguarde... Pop-up bloqueado! Seu navegador bloqueou automáticamente a abertura …" at bounding box center [690, 340] width 1381 height 680
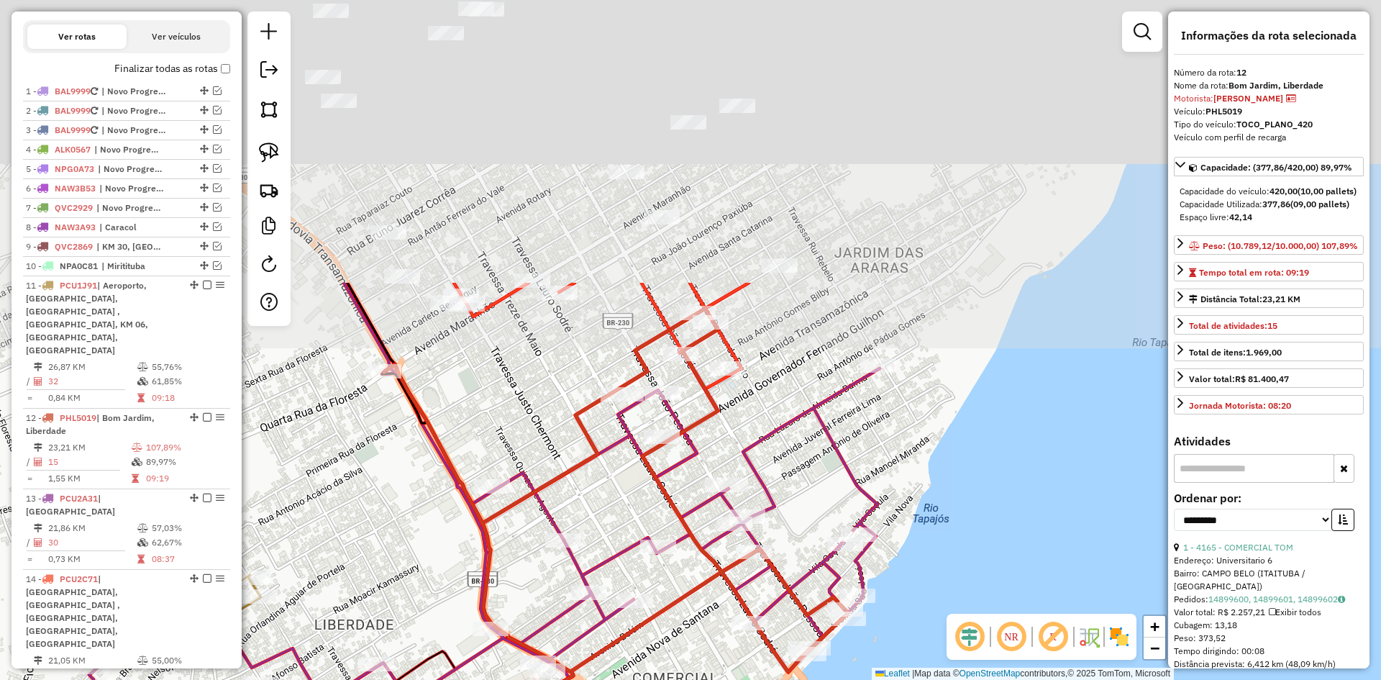
drag, startPoint x: 633, startPoint y: 134, endPoint x: 599, endPoint y: 578, distance: 445.1
click at [597, 583] on div "Janela de atendimento Grade de atendimento Capacidade Transportadoras Veículos …" at bounding box center [690, 340] width 1381 height 680
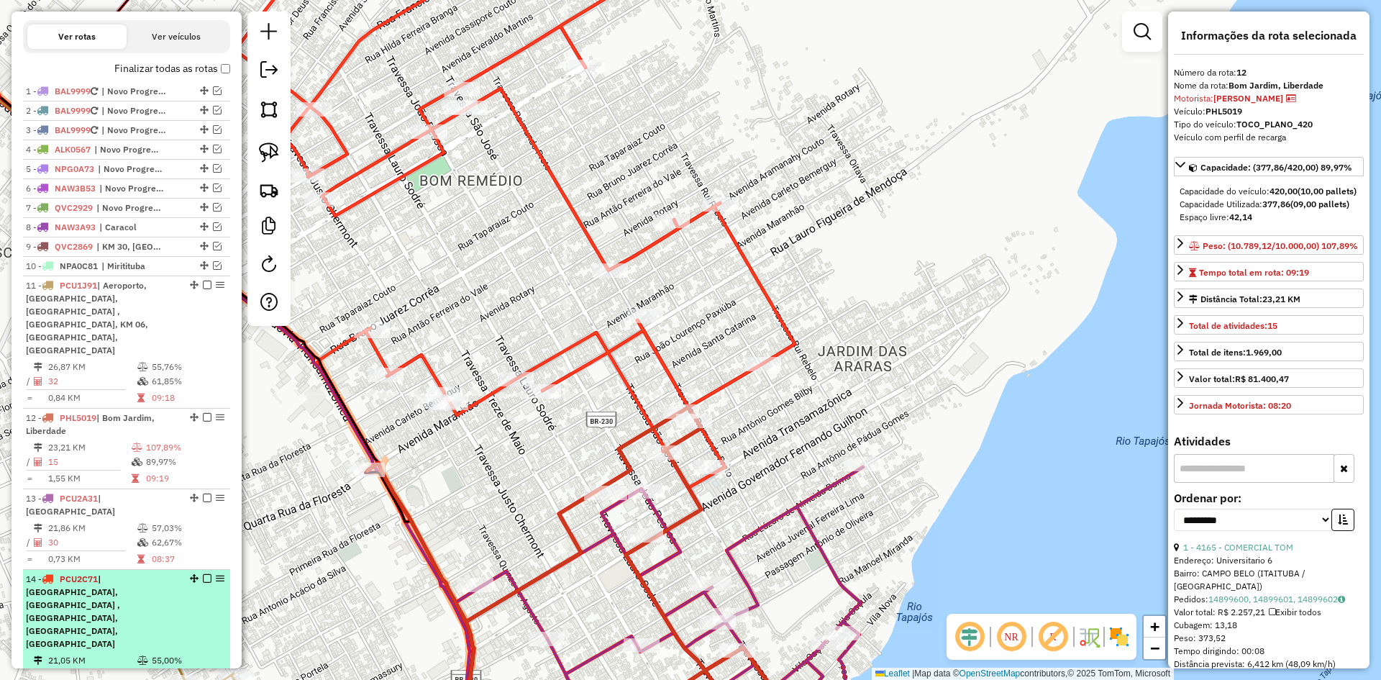
click at [109, 573] on span "| [GEOGRAPHIC_DATA], [GEOGRAPHIC_DATA] , [GEOGRAPHIC_DATA], [GEOGRAPHIC_DATA], …" at bounding box center [73, 611] width 94 height 76
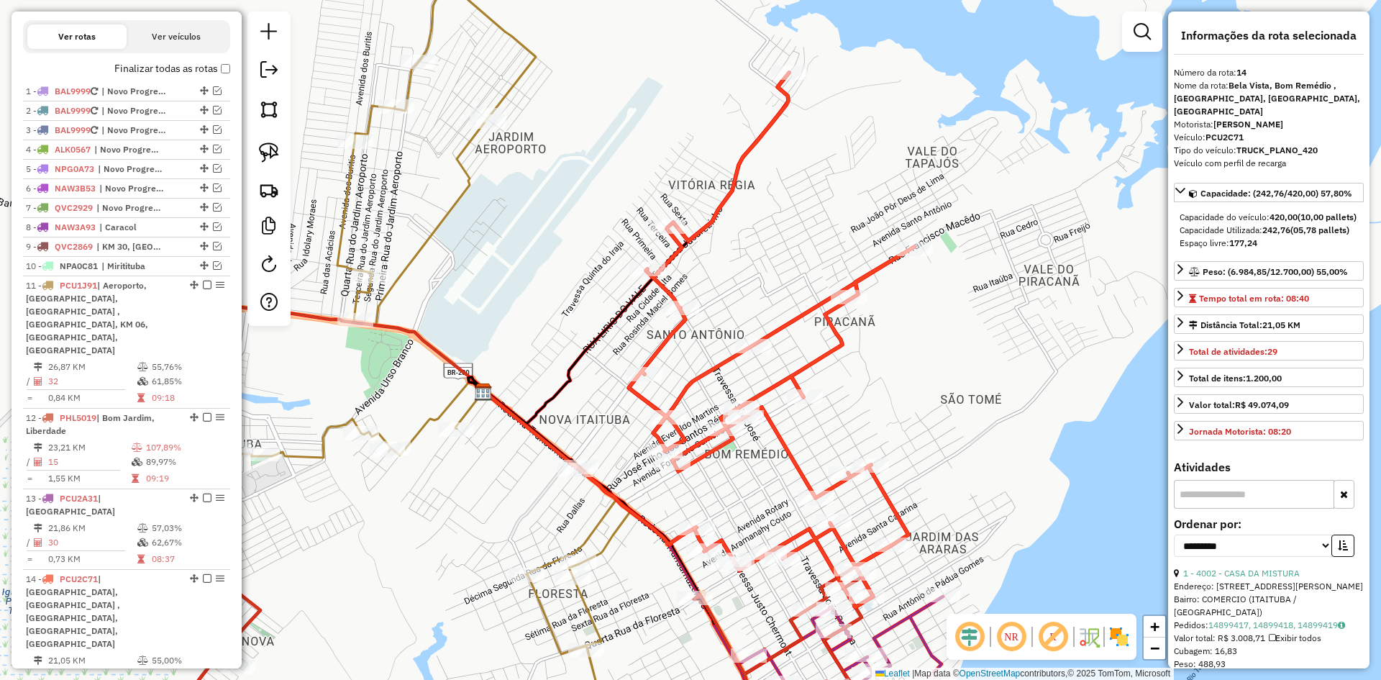
click at [782, 448] on icon at bounding box center [772, 340] width 286 height 534
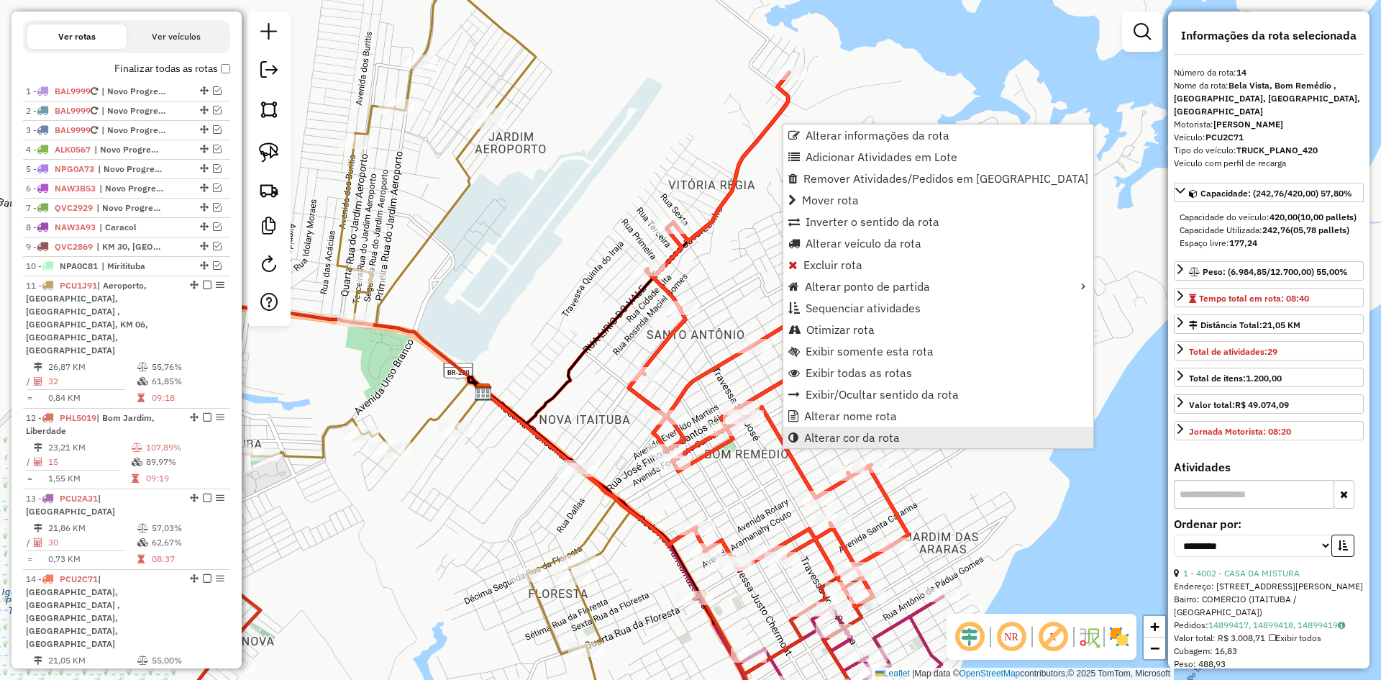
click at [849, 439] on span "Alterar cor da rota" at bounding box center [852, 438] width 96 height 12
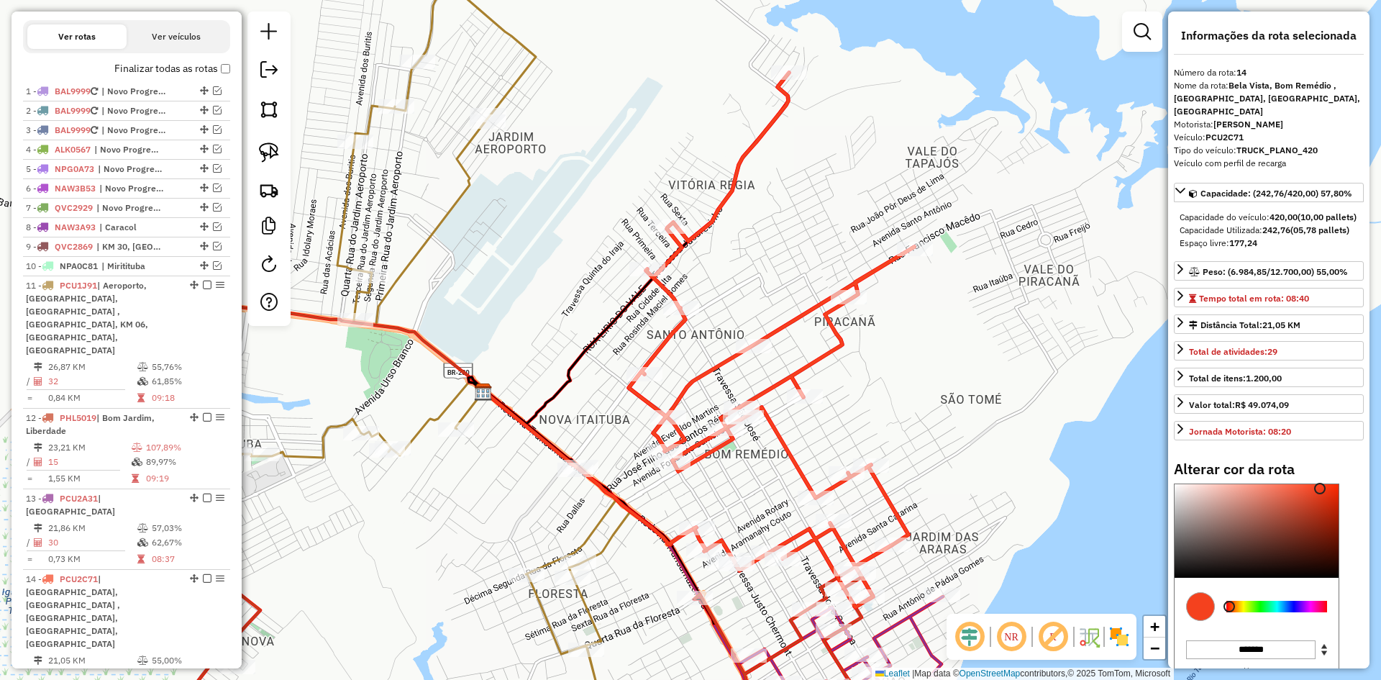
type input "*******"
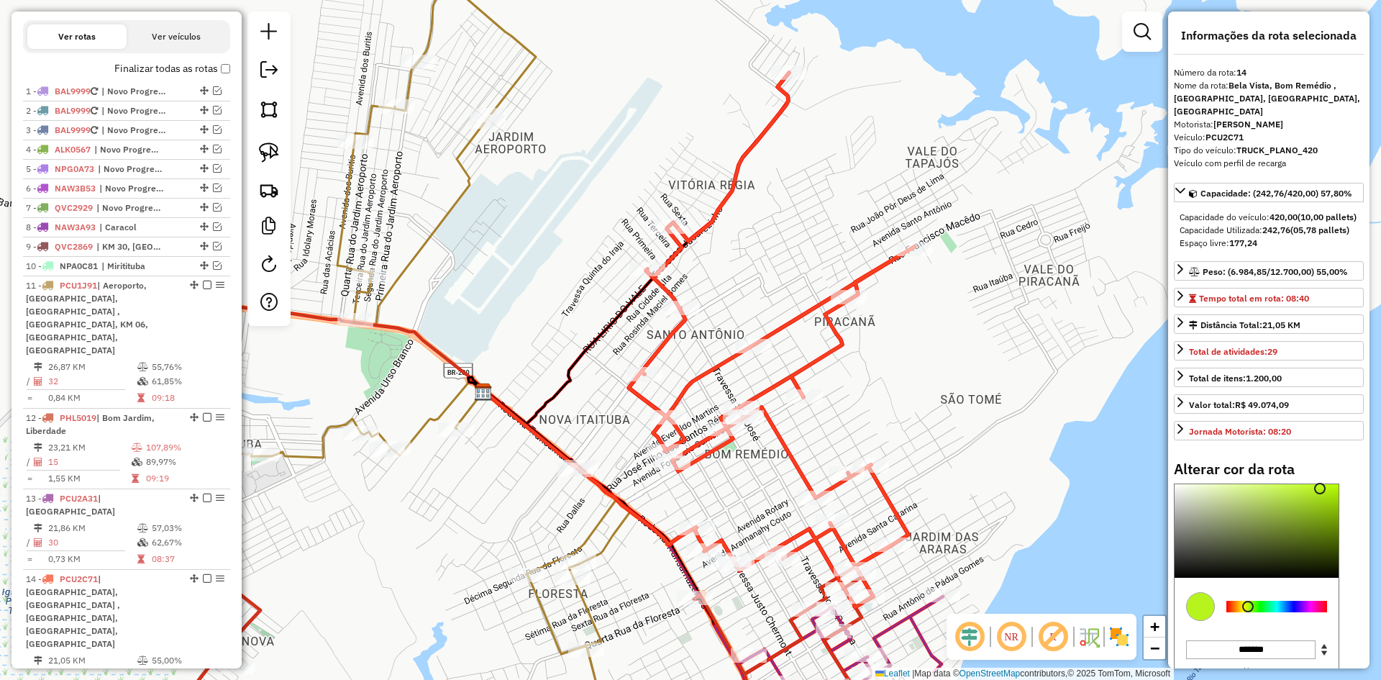
click at [1248, 612] on div at bounding box center [1276, 607] width 101 height 12
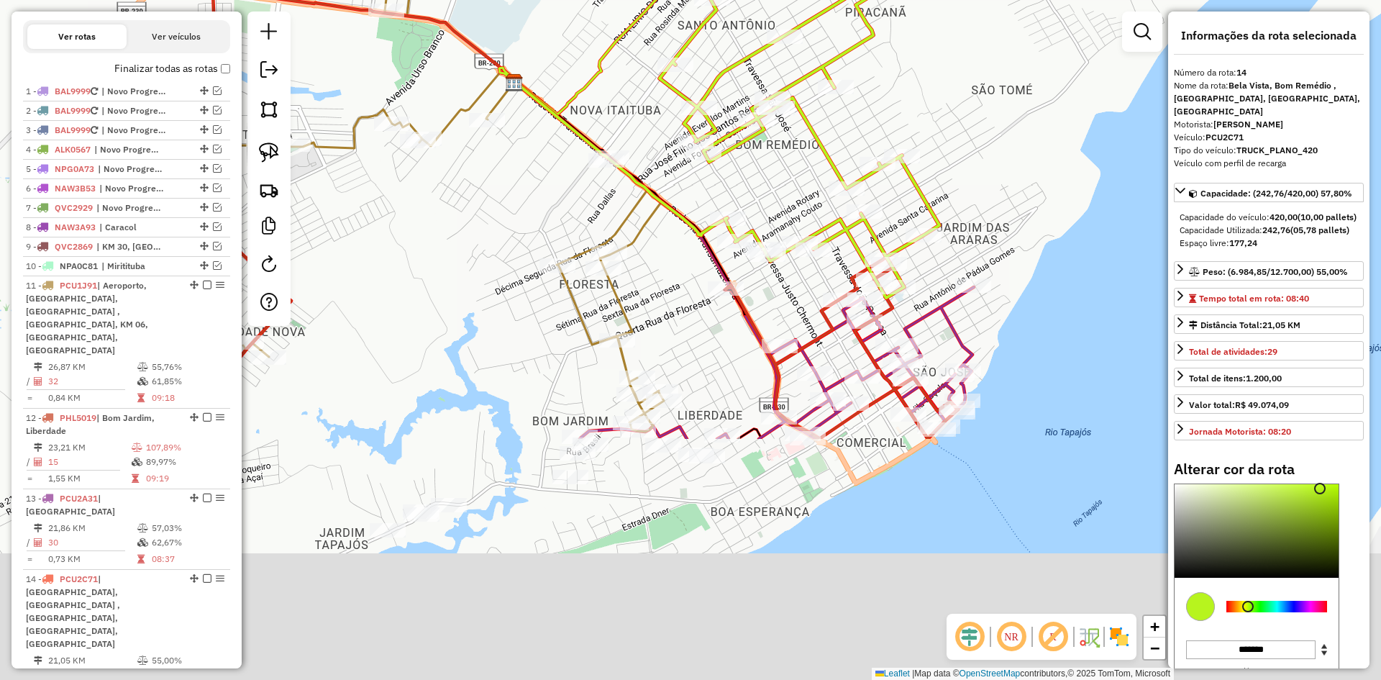
drag, startPoint x: 930, startPoint y: 369, endPoint x: 960, endPoint y: 47, distance: 322.9
click at [960, 47] on div "Janela de atendimento Grade de atendimento Capacidade Transportadoras Veículos …" at bounding box center [690, 340] width 1381 height 680
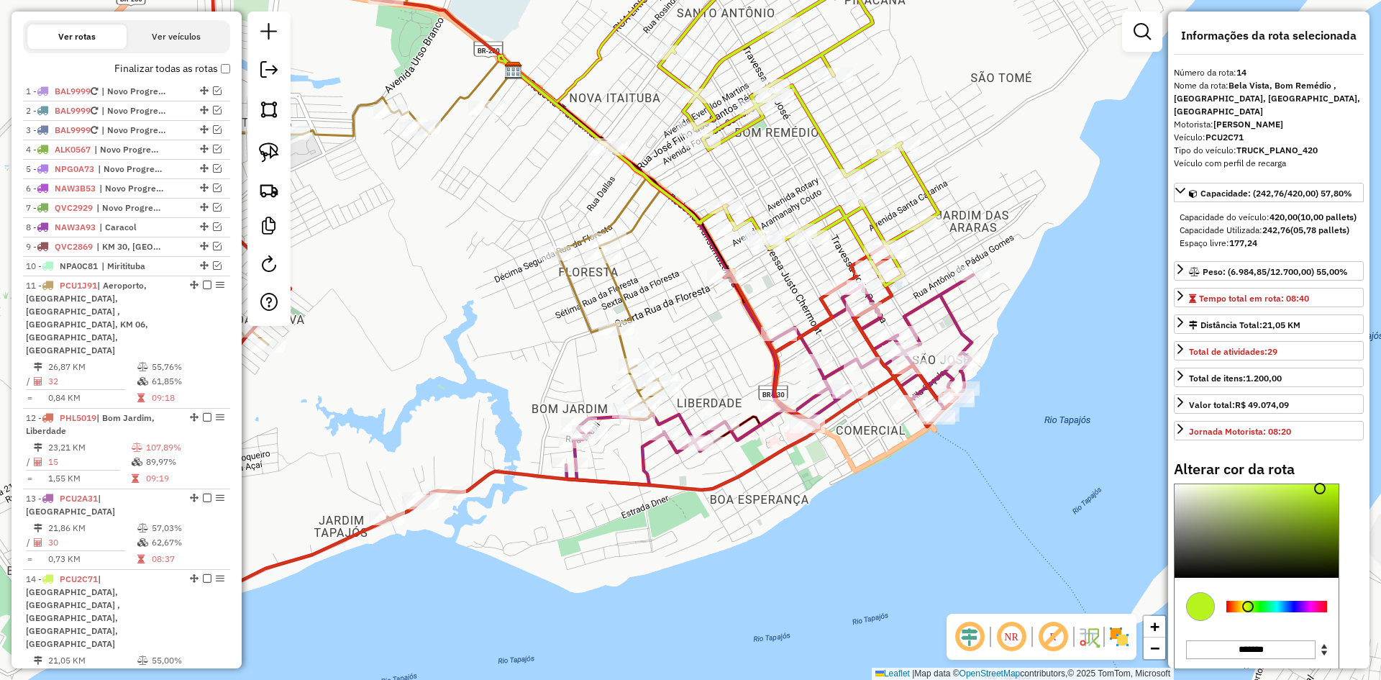
click at [509, 465] on icon at bounding box center [545, 414] width 826 height 339
select select "**********"
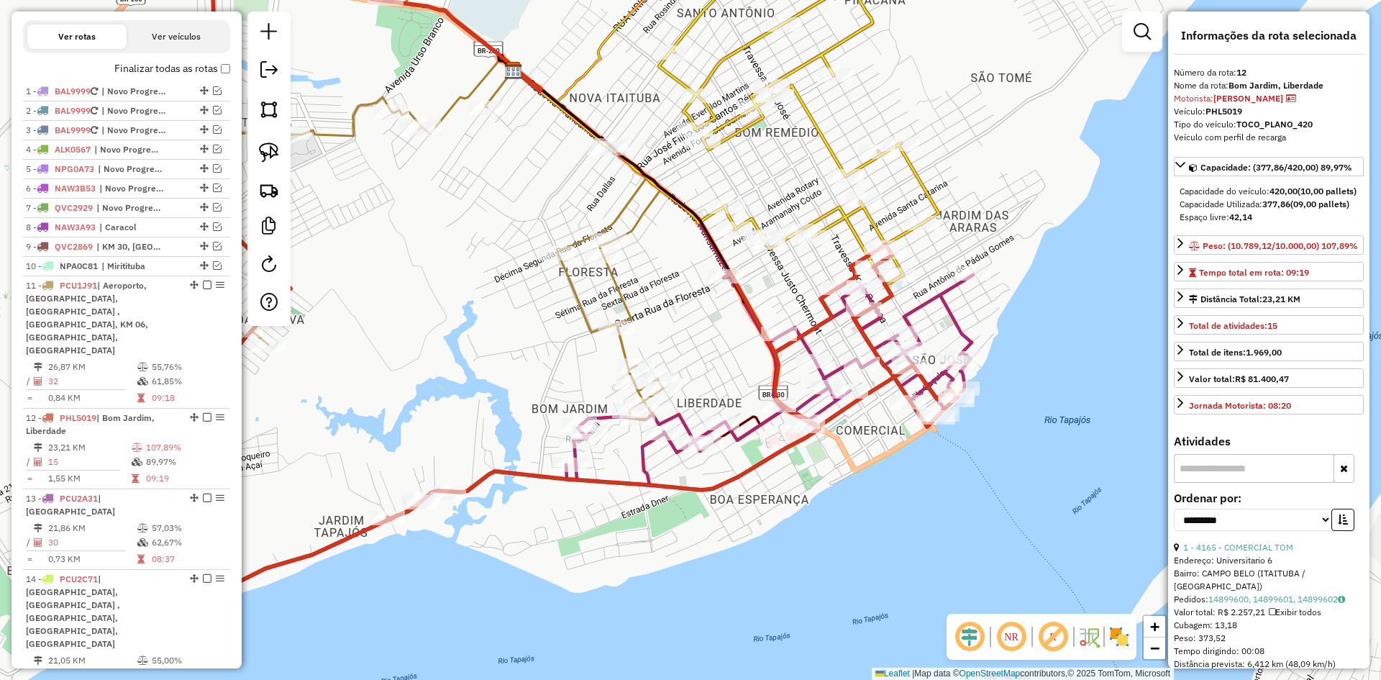
click at [834, 147] on icon at bounding box center [799, 108] width 280 height 353
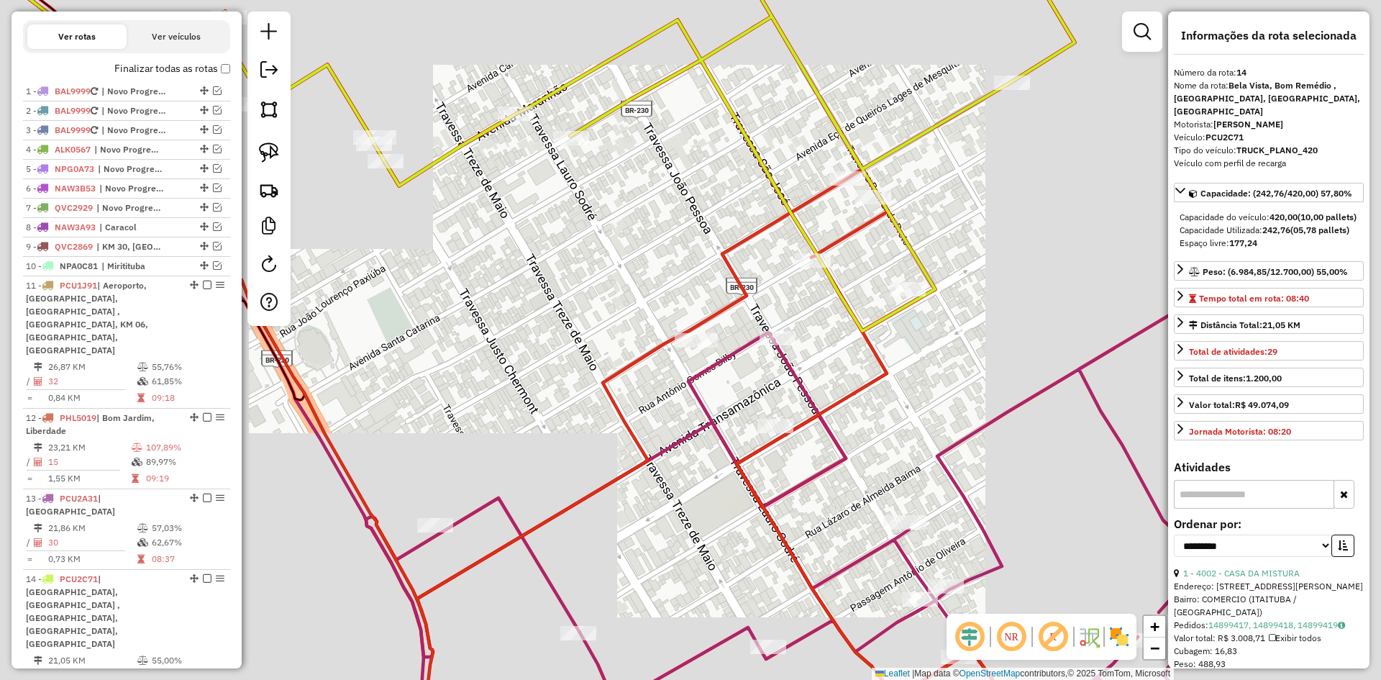
drag, startPoint x: 900, startPoint y: 332, endPoint x: 866, endPoint y: 263, distance: 76.9
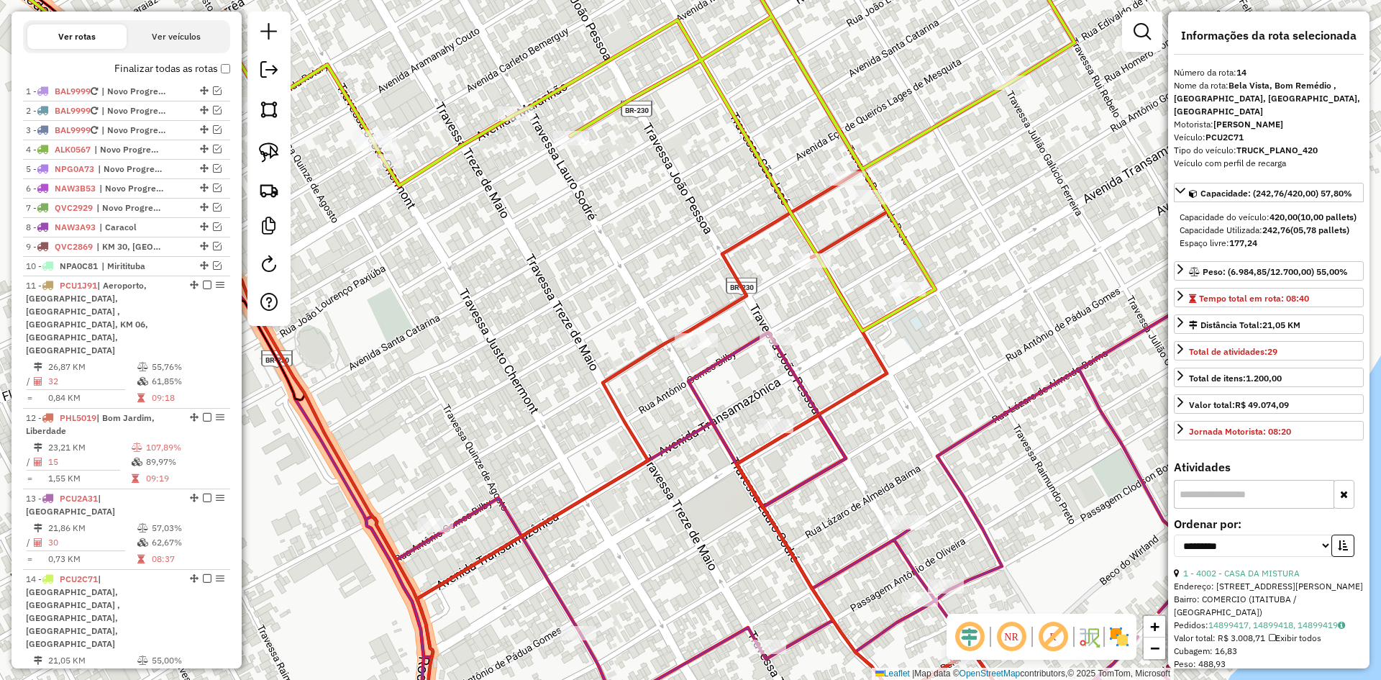
click at [870, 267] on div "Janela de atendimento Grade de atendimento Capacidade Transportadoras Veículos …" at bounding box center [690, 340] width 1381 height 680
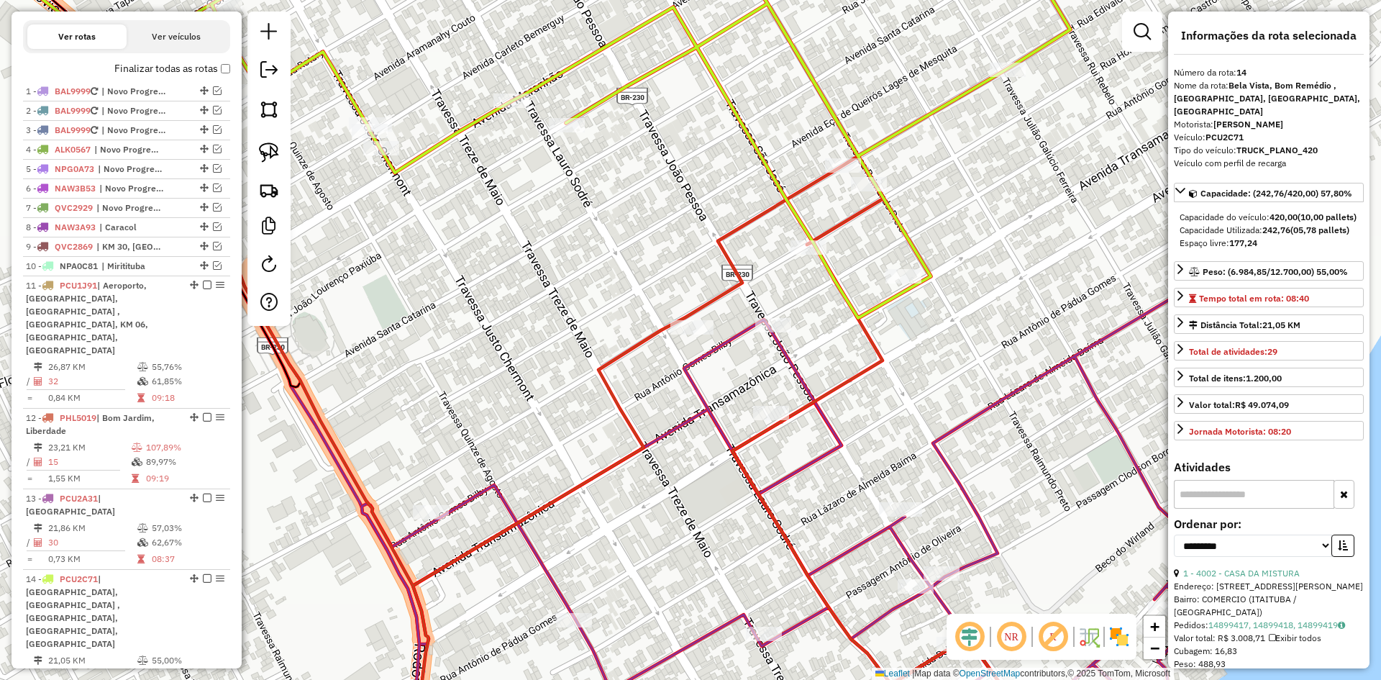
drag, startPoint x: 692, startPoint y: 408, endPoint x: 713, endPoint y: 212, distance: 196.8
click at [713, 212] on div "Janela de atendimento Grade de atendimento Capacidade Transportadoras Veículos …" at bounding box center [690, 340] width 1381 height 680
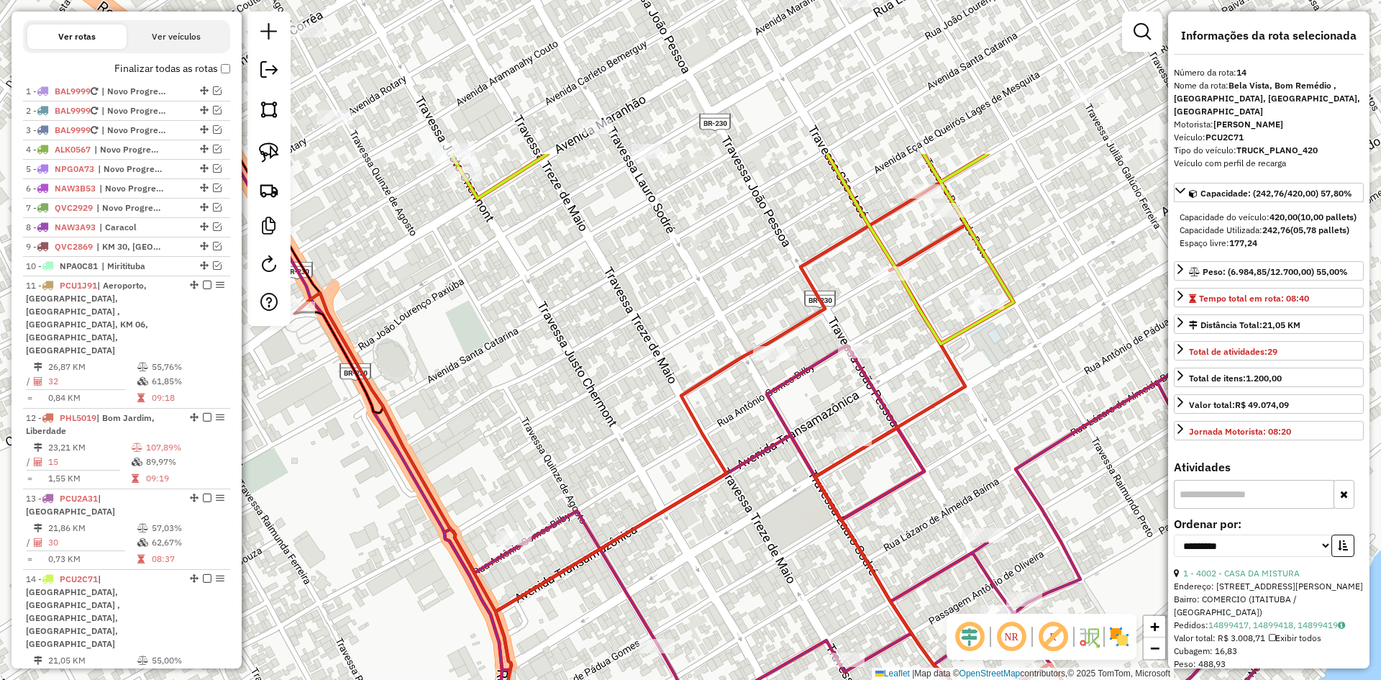
drag, startPoint x: 577, startPoint y: 277, endPoint x: 628, endPoint y: 440, distance: 171.1
click at [628, 440] on div "Janela de atendimento Grade de atendimento Capacidade Transportadoras Veículos …" at bounding box center [690, 340] width 1381 height 680
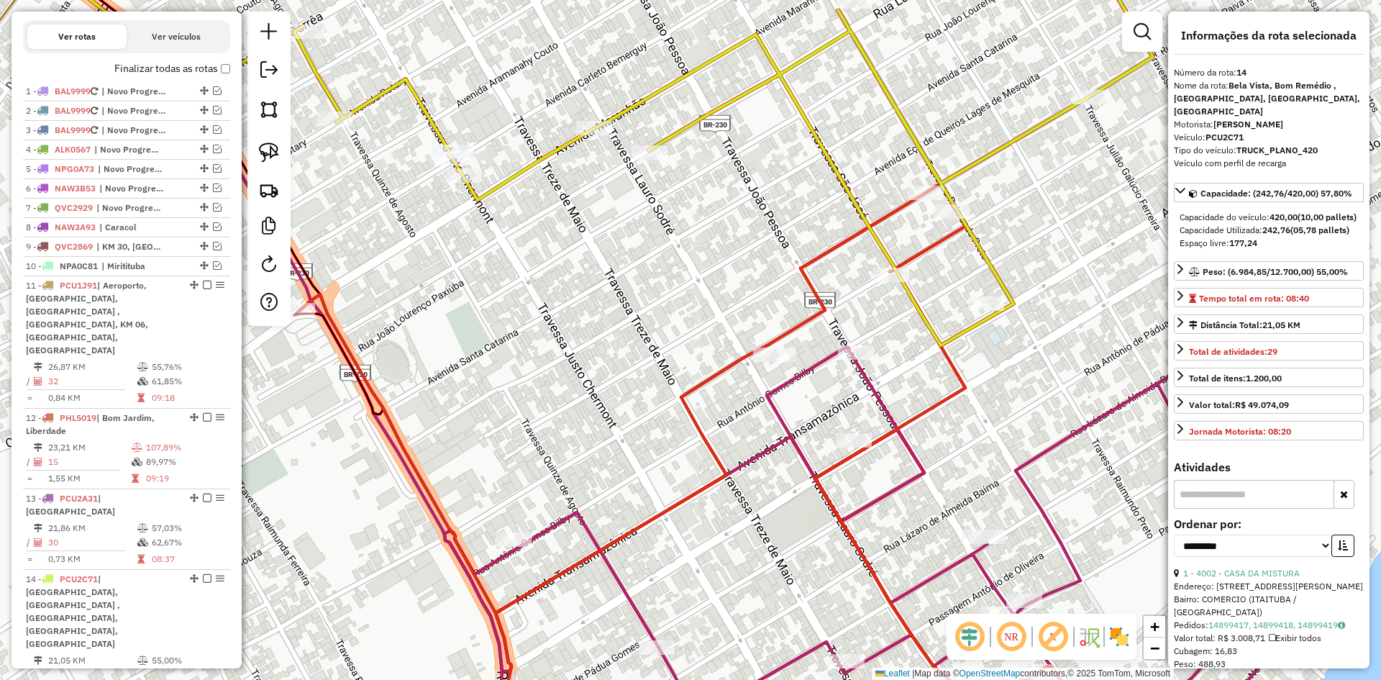
click at [778, 63] on icon at bounding box center [723, 138] width 859 height 413
click at [888, 409] on icon at bounding box center [867, 525] width 846 height 445
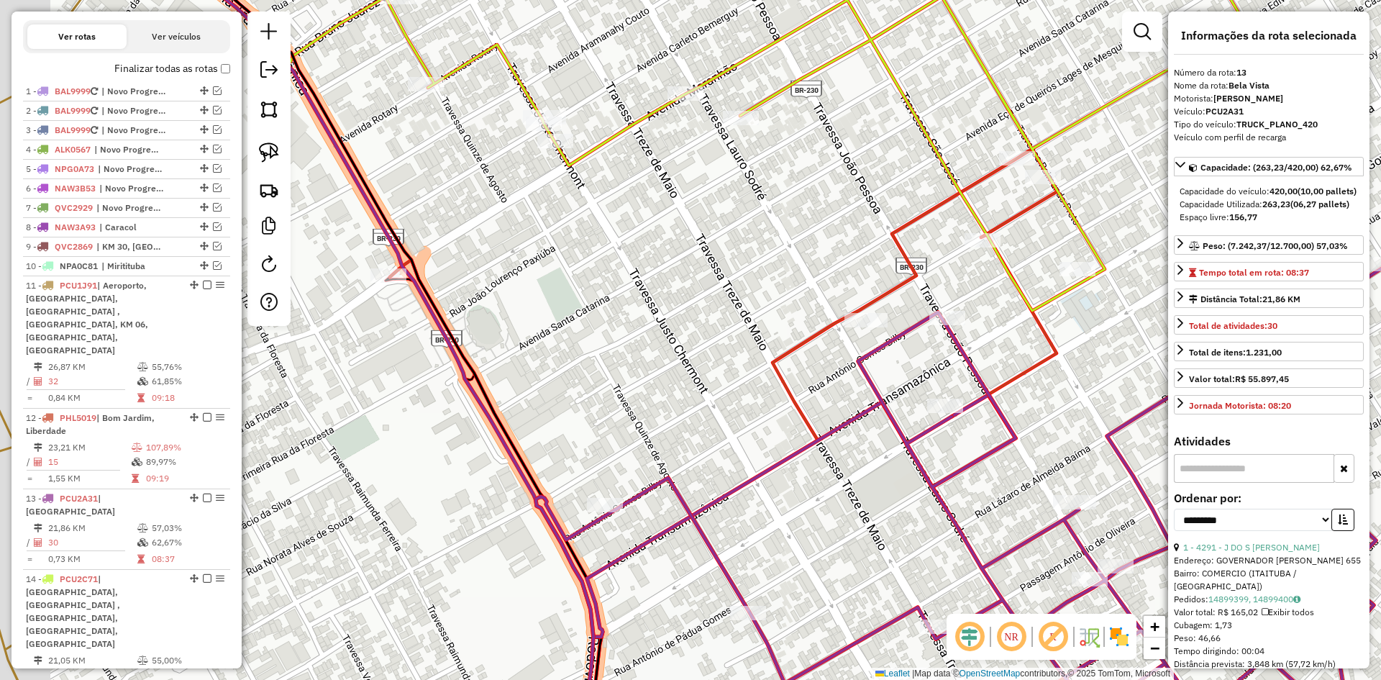
drag, startPoint x: 314, startPoint y: 393, endPoint x: 859, endPoint y: 195, distance: 580.6
click at [859, 195] on div "Janela de atendimento Grade de atendimento Capacidade Transportadoras Veículos …" at bounding box center [690, 340] width 1381 height 680
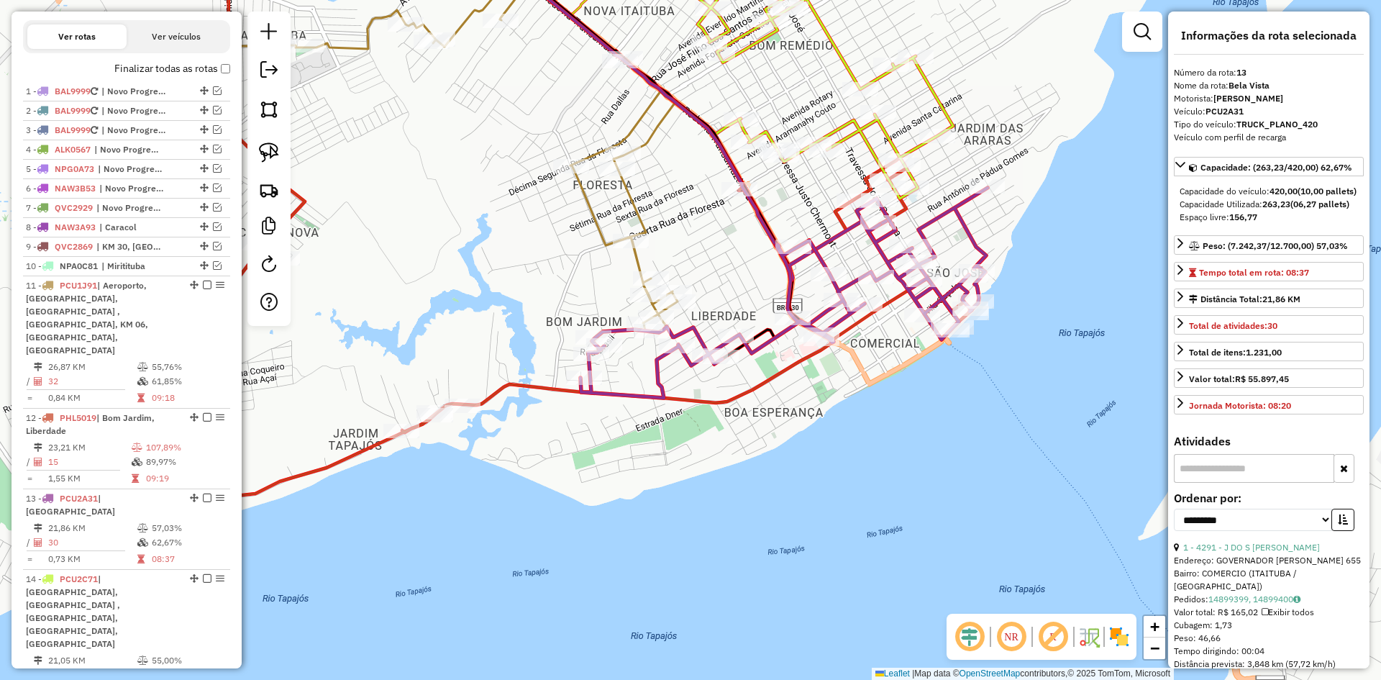
click at [624, 135] on icon at bounding box center [453, 132] width 450 height 400
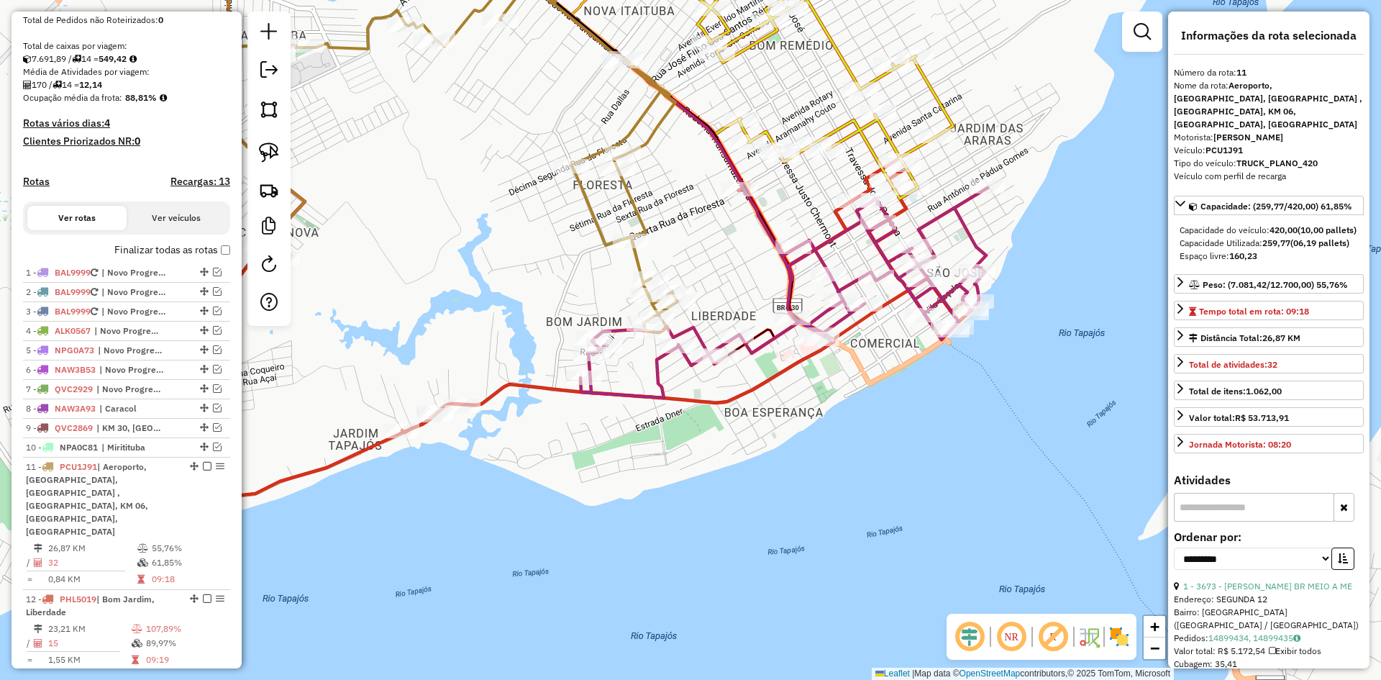
scroll to position [211, 0]
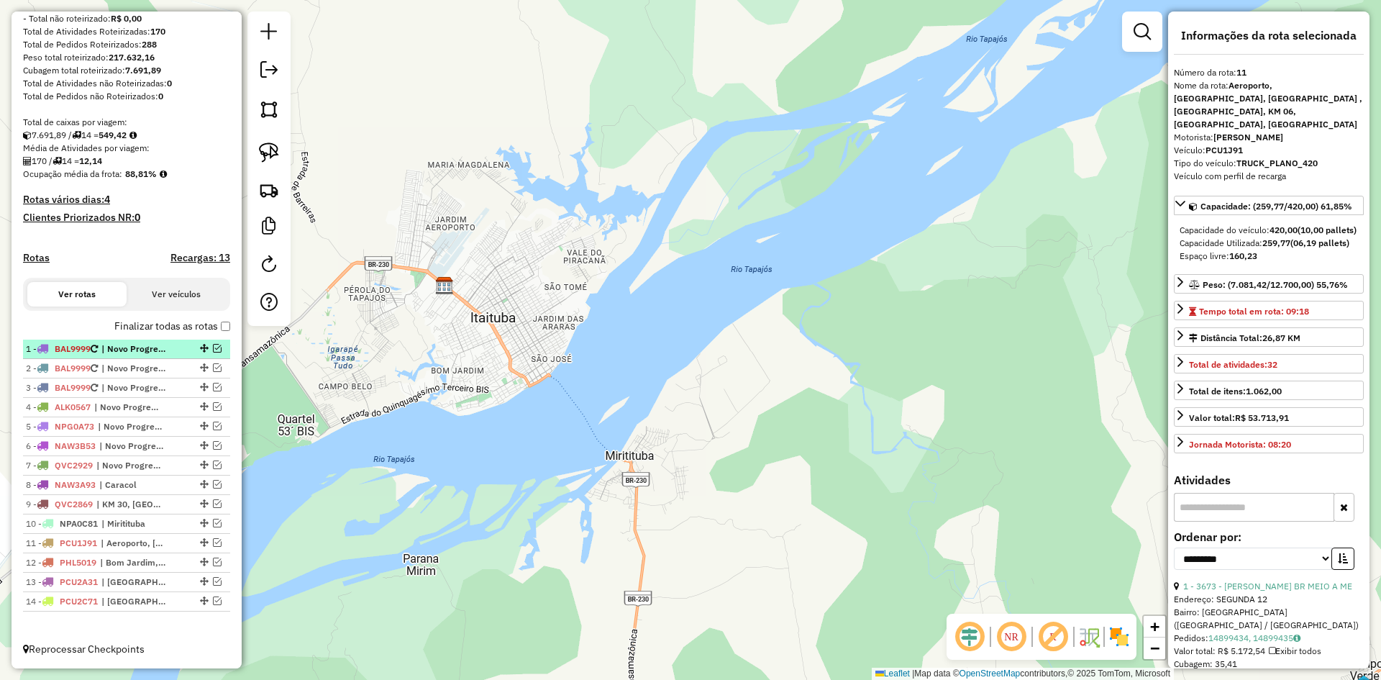
click at [214, 347] on em at bounding box center [217, 348] width 9 height 9
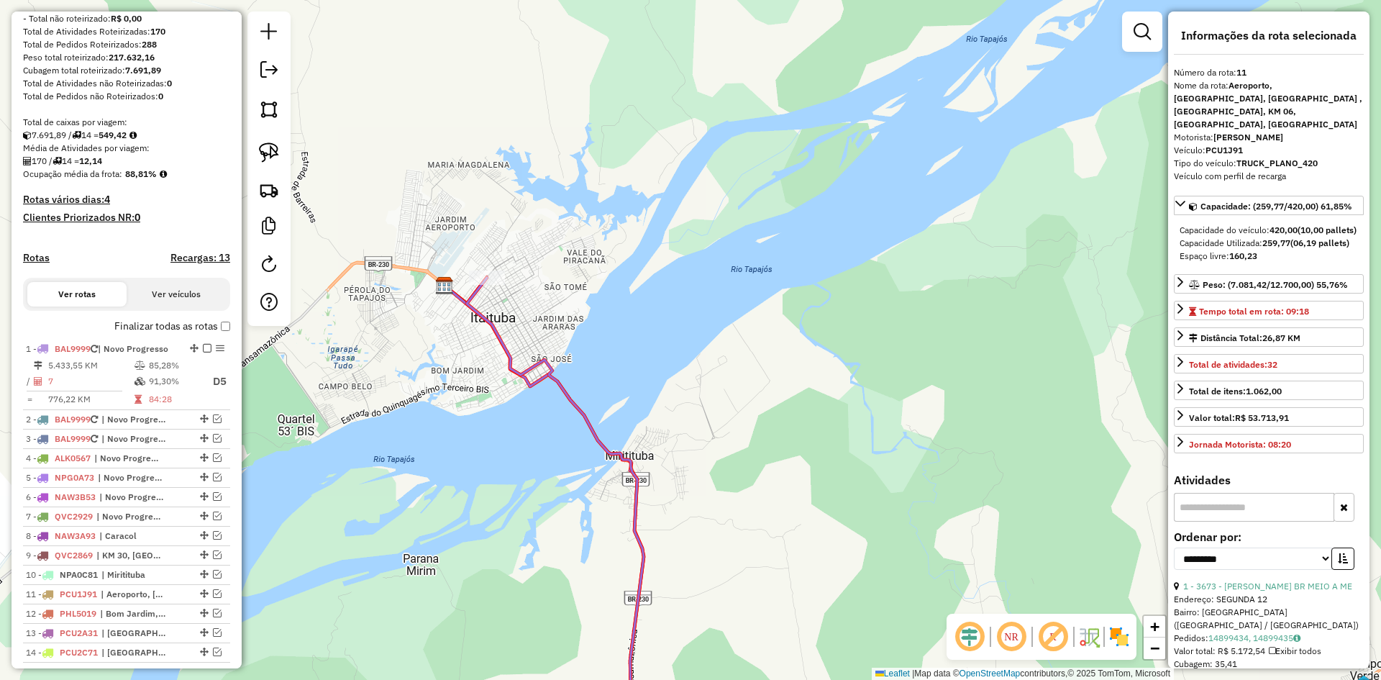
click at [568, 388] on icon at bounding box center [555, 513] width 177 height 470
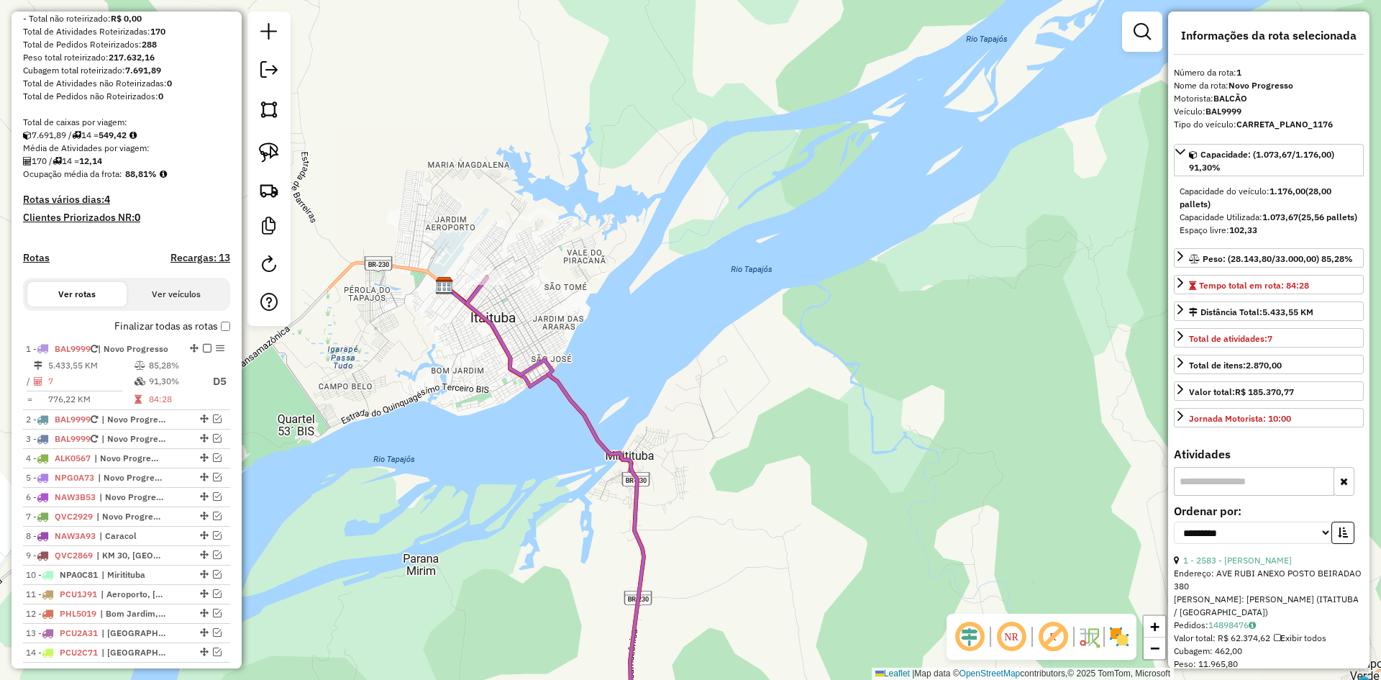
scroll to position [263, 0]
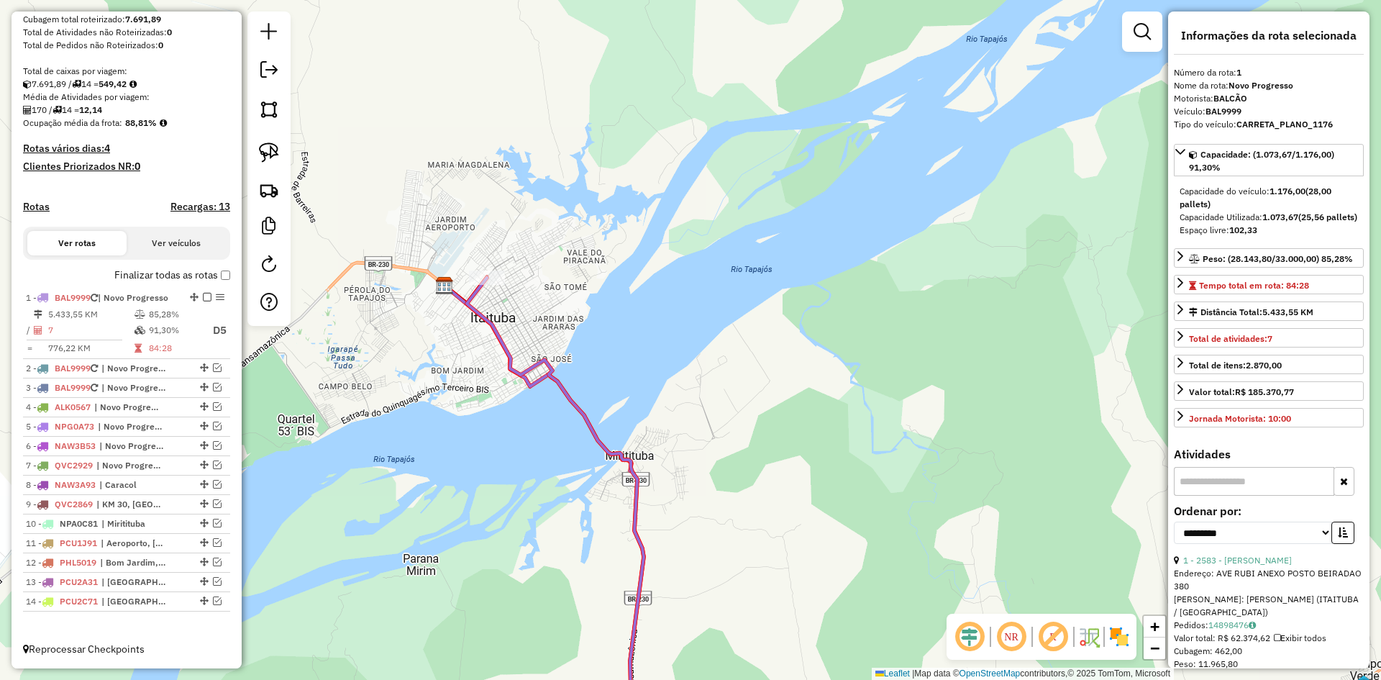
click at [568, 388] on icon at bounding box center [555, 513] width 177 height 470
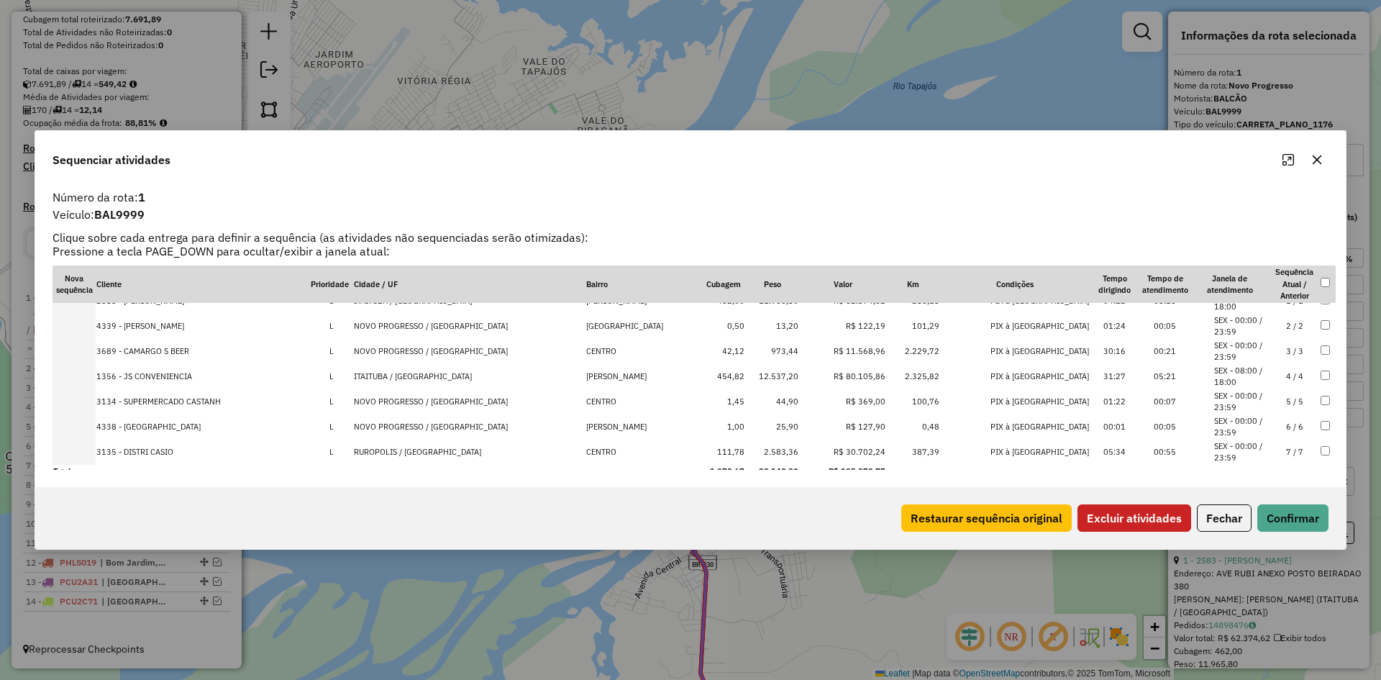
scroll to position [22, 0]
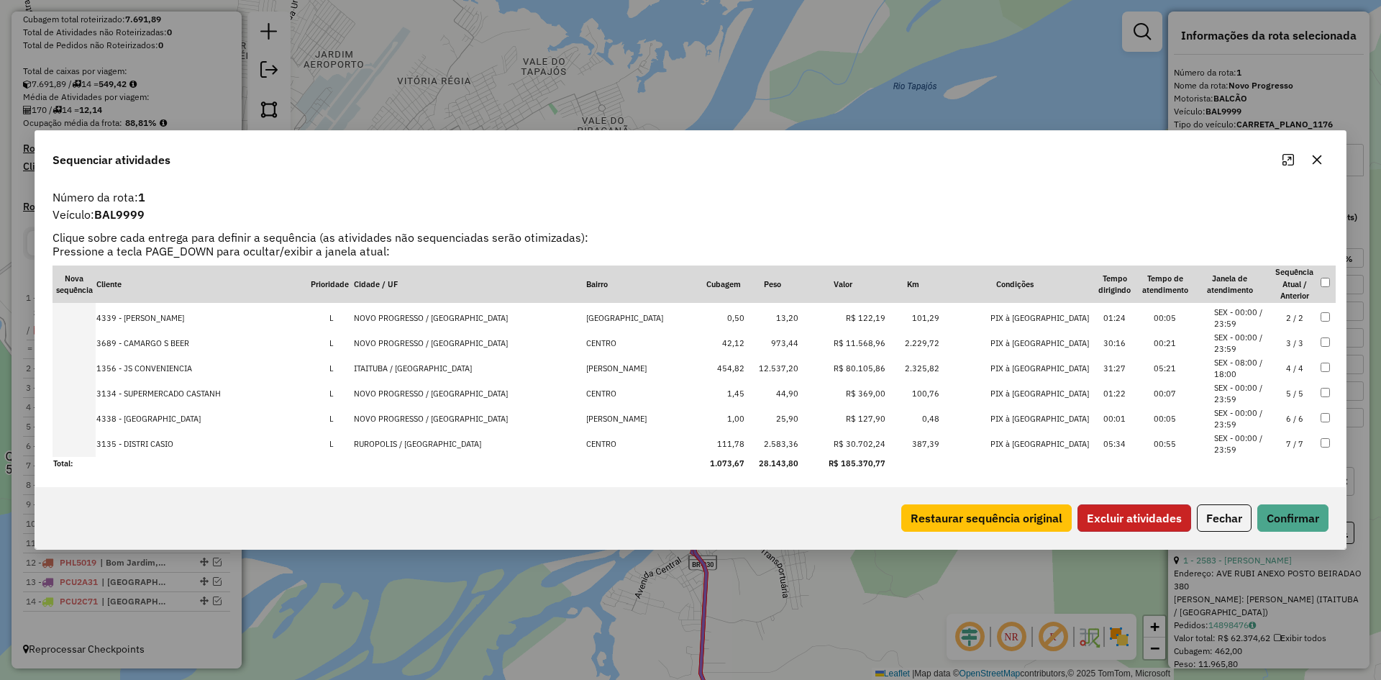
click at [1126, 507] on button "Excluir atividades" at bounding box center [1134, 517] width 114 height 27
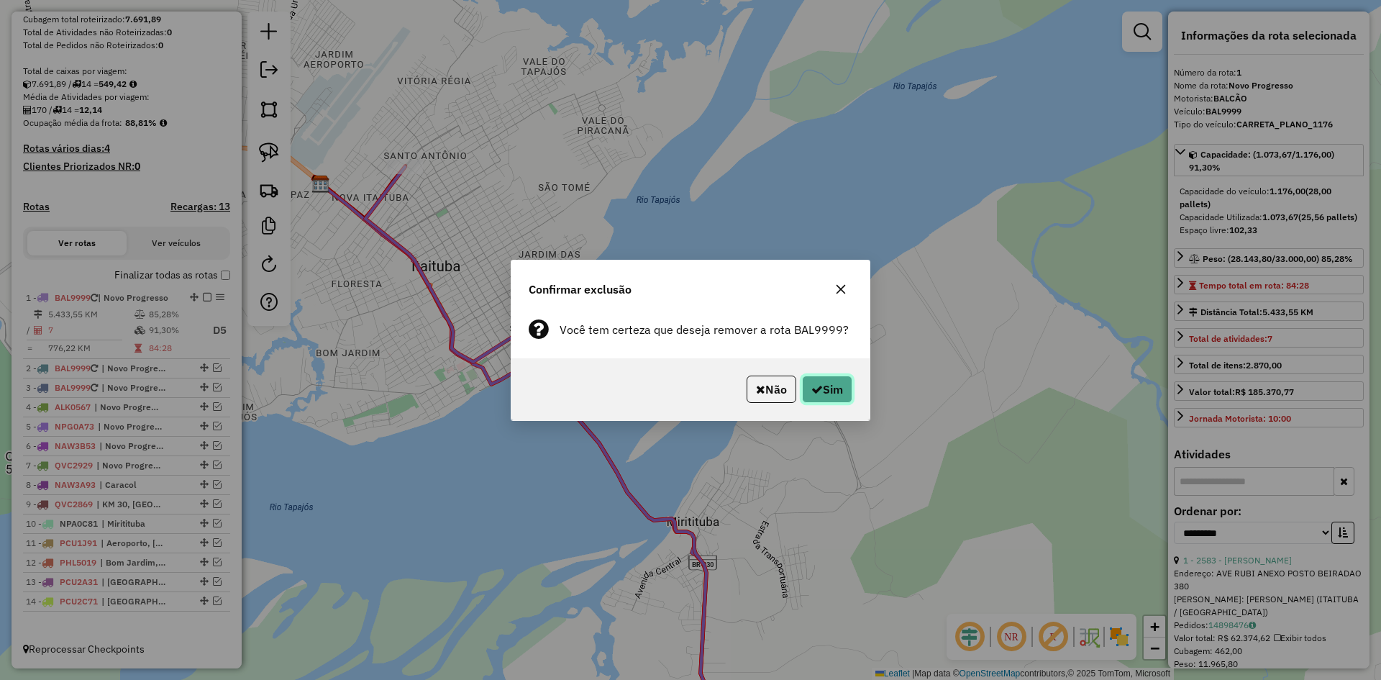
click at [824, 387] on button "Sim" at bounding box center [827, 388] width 50 height 27
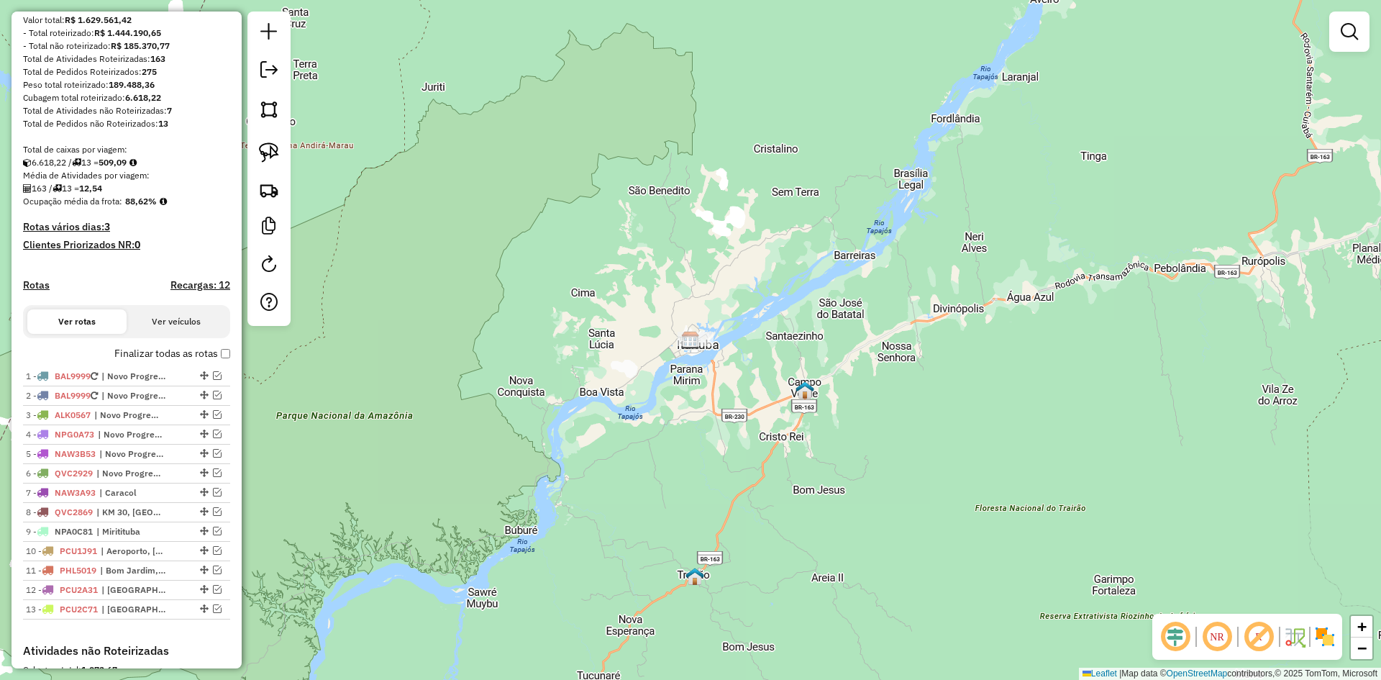
scroll to position [119, 0]
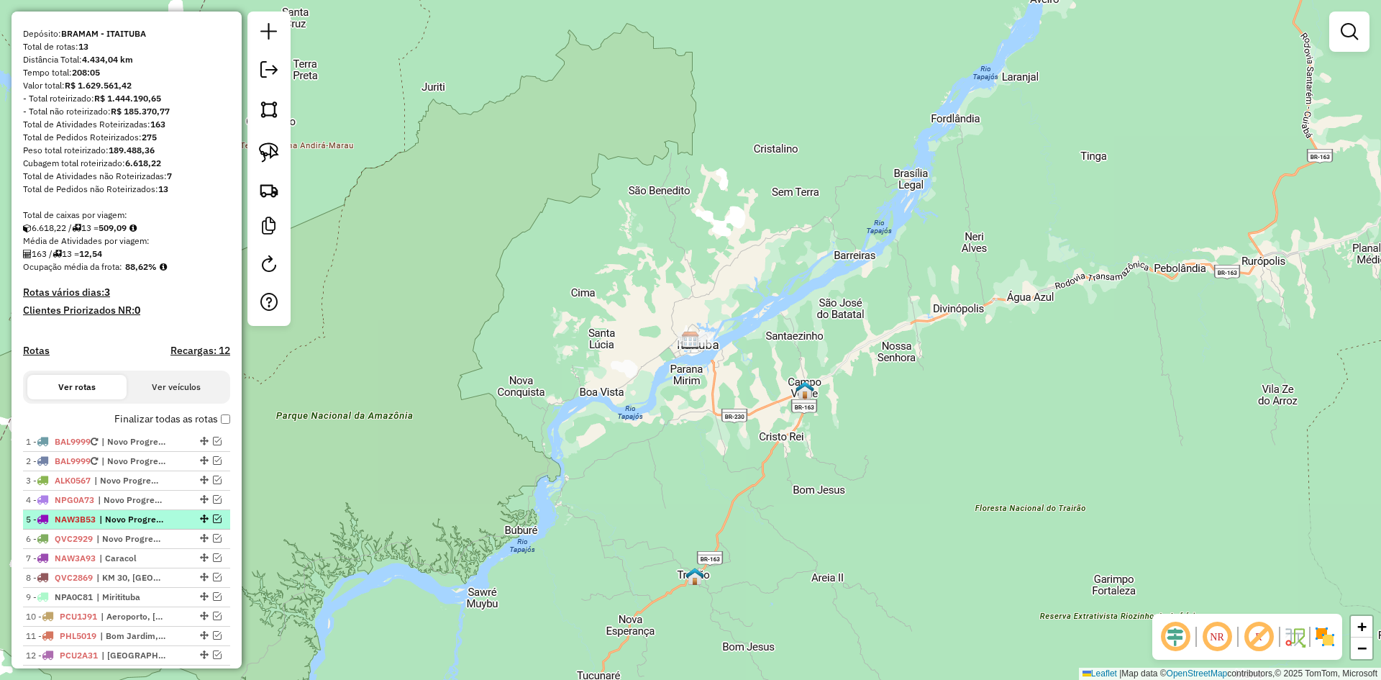
click at [213, 519] on em at bounding box center [217, 518] width 9 height 9
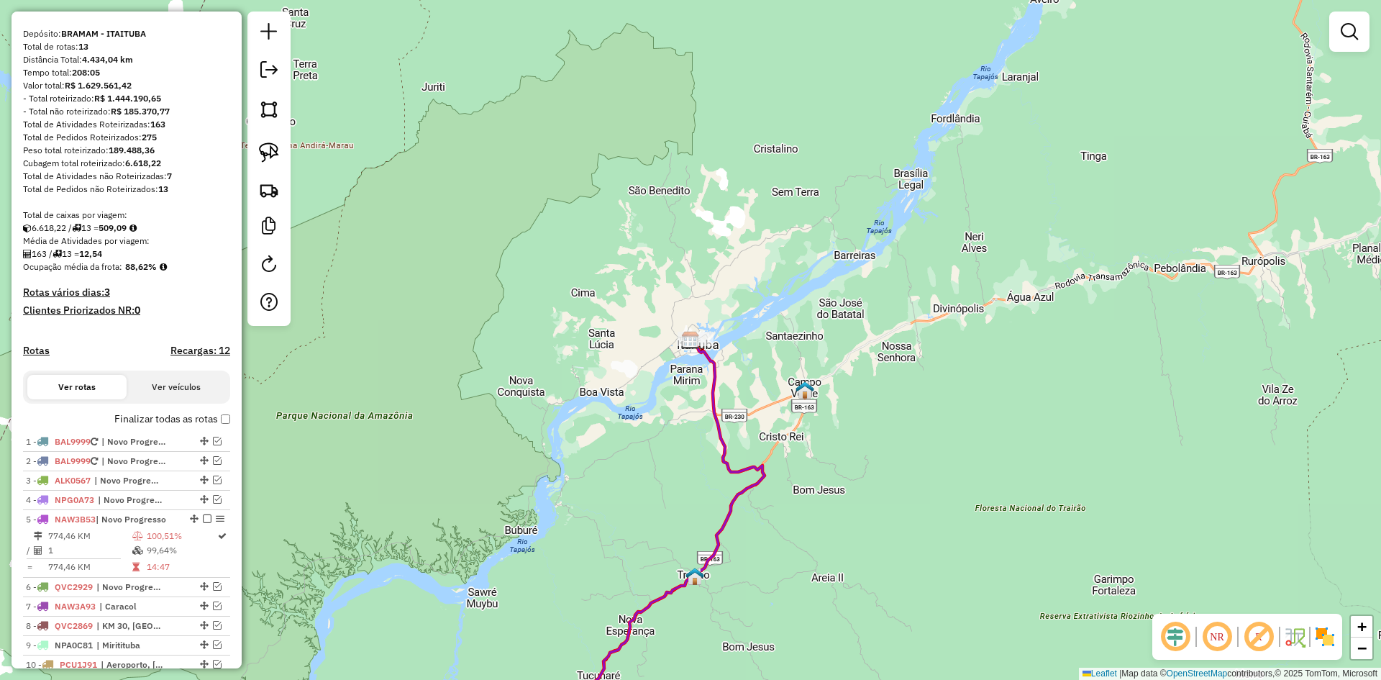
click at [729, 455] on icon at bounding box center [673, 544] width 183 height 408
select select "**********"
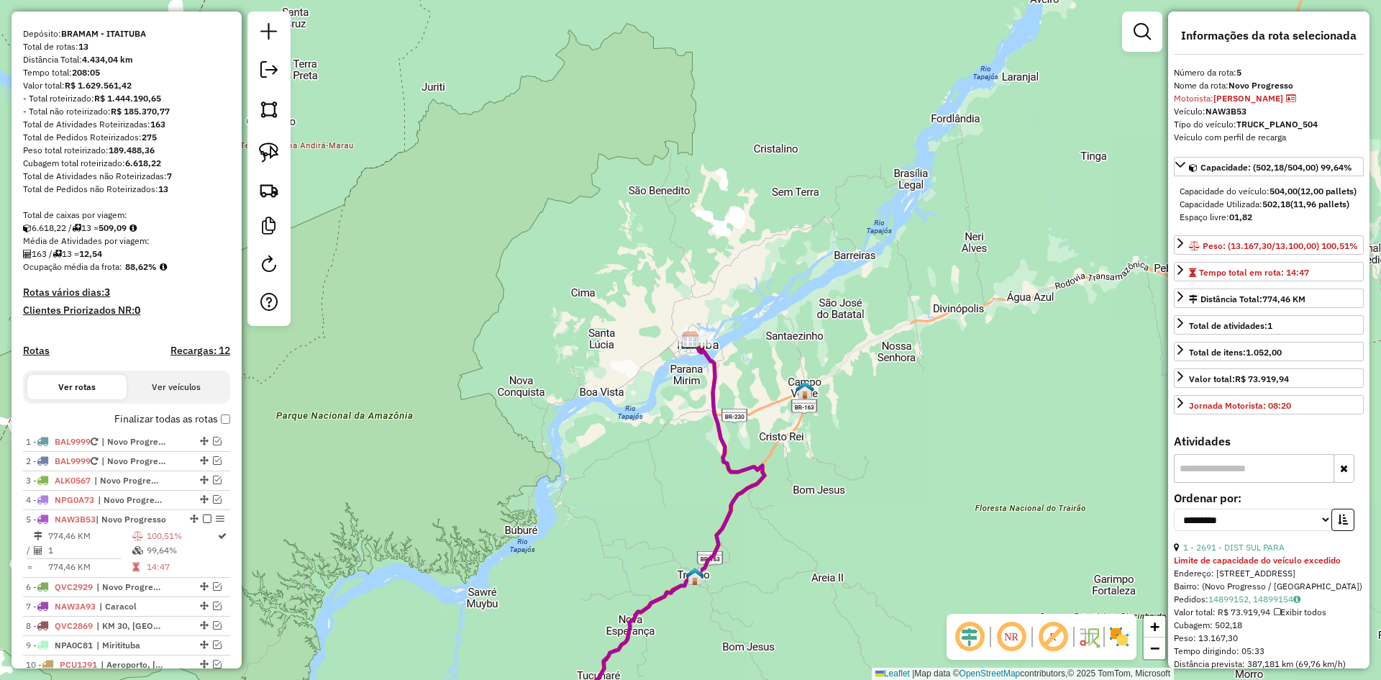
scroll to position [466, 0]
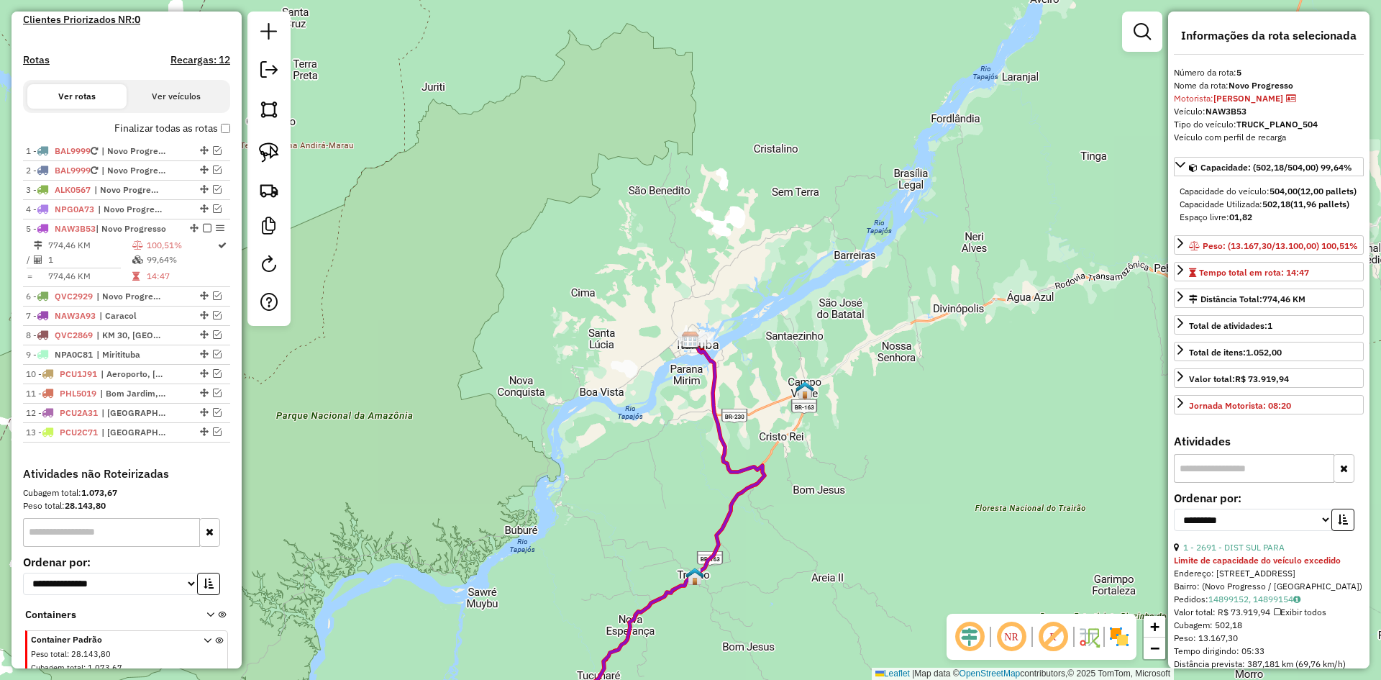
click at [729, 455] on icon at bounding box center [673, 544] width 183 height 408
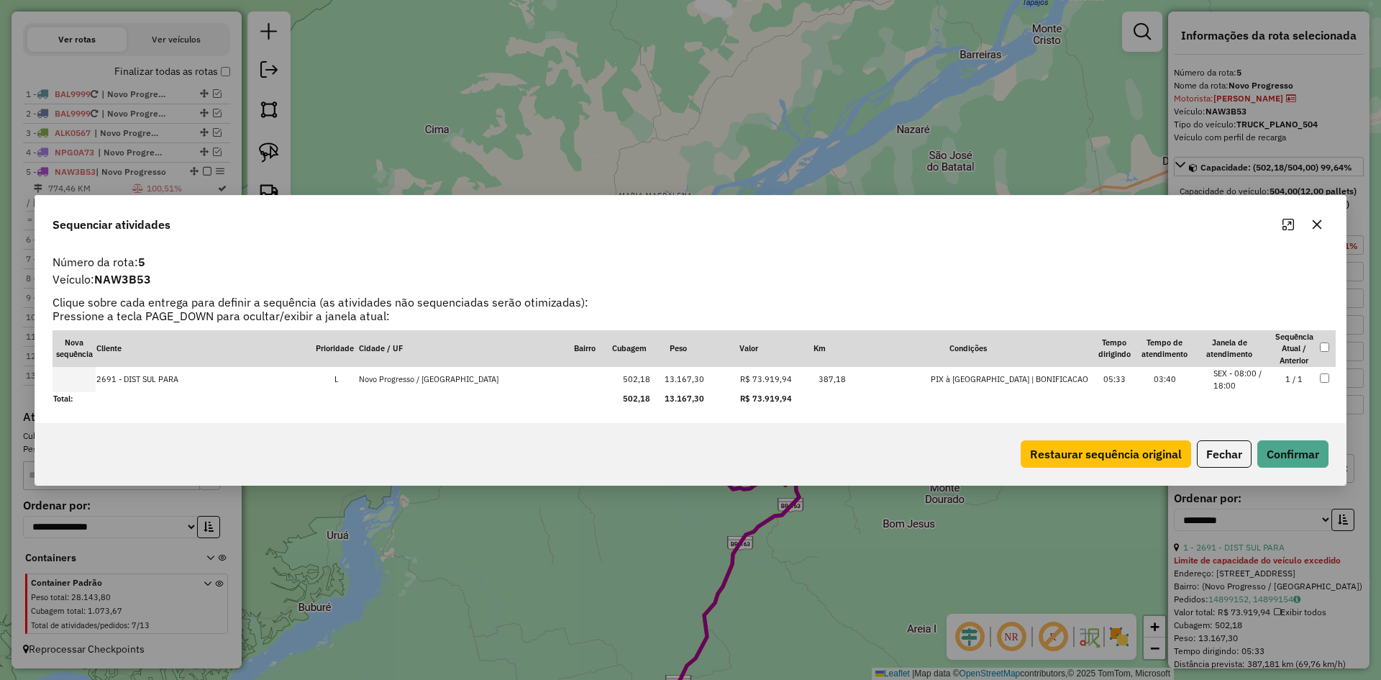
click at [1315, 227] on icon "button" at bounding box center [1317, 223] width 9 height 9
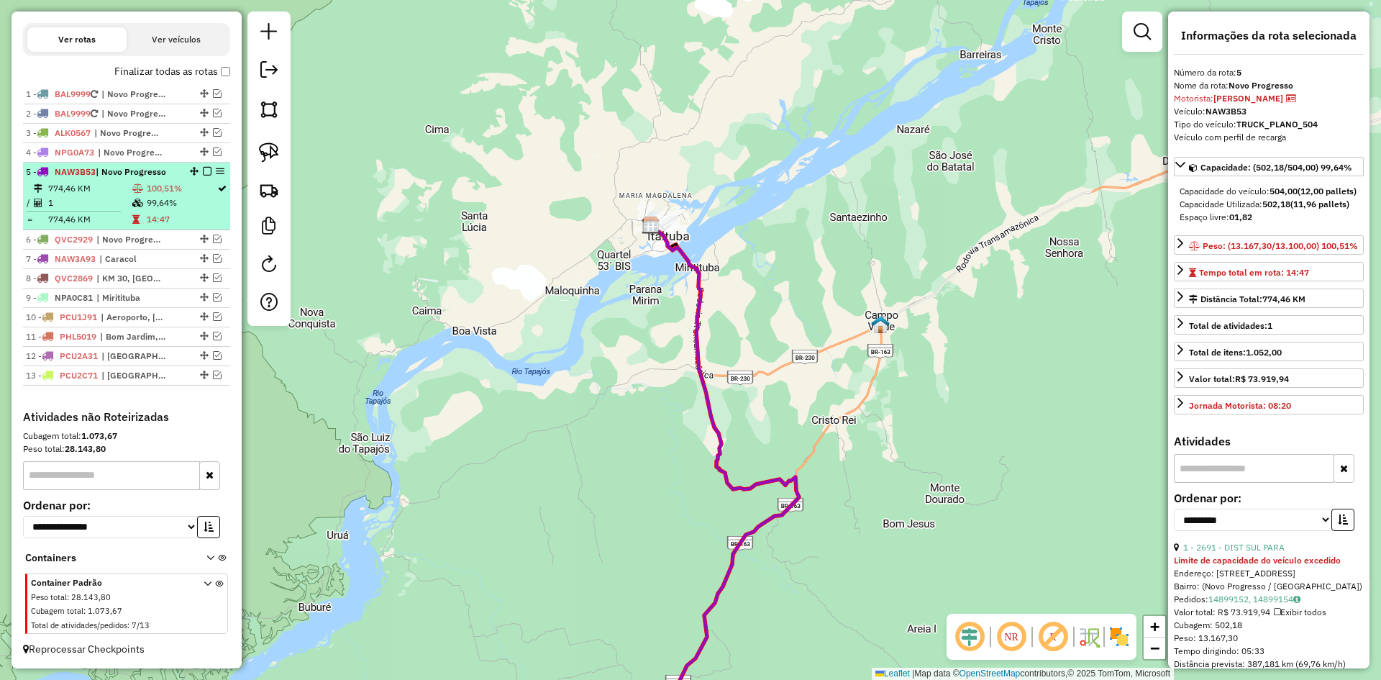
click at [204, 170] on em at bounding box center [207, 171] width 9 height 9
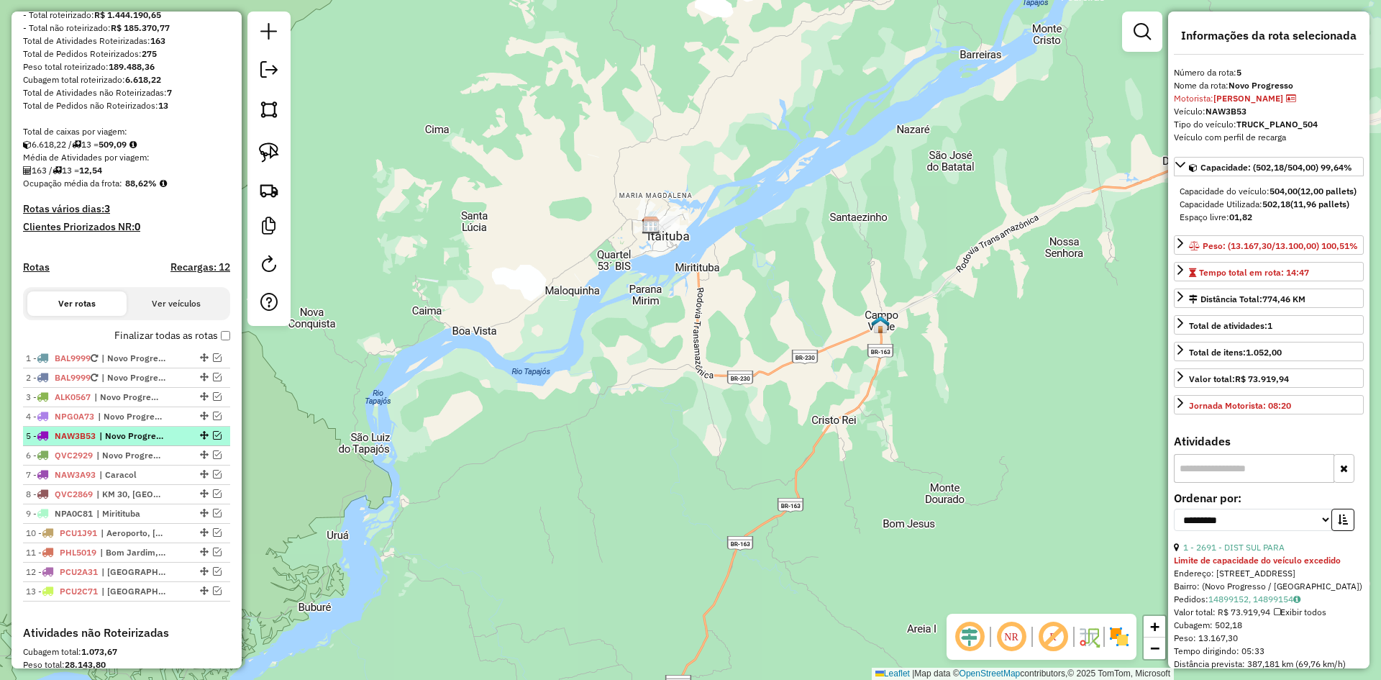
scroll to position [130, 0]
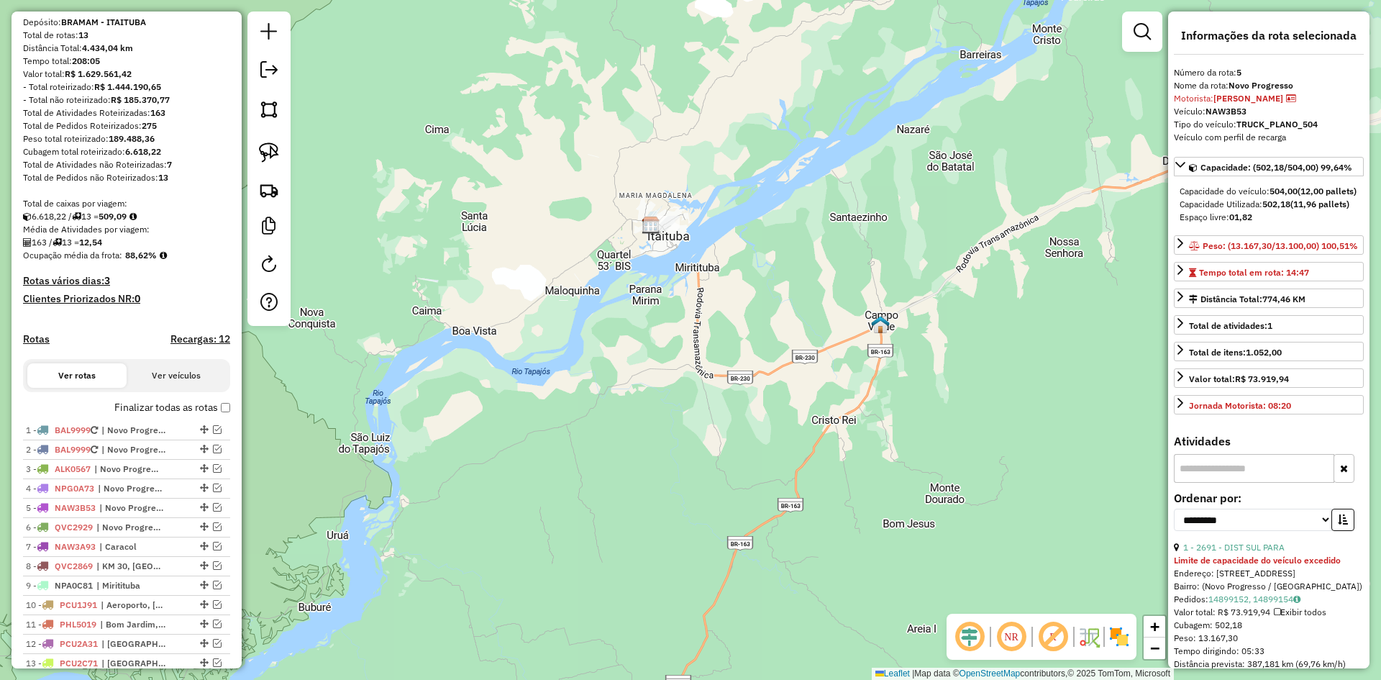
drag, startPoint x: 273, startPoint y: 64, endPoint x: 315, endPoint y: 70, distance: 42.8
click at [273, 64] on em at bounding box center [268, 69] width 17 height 17
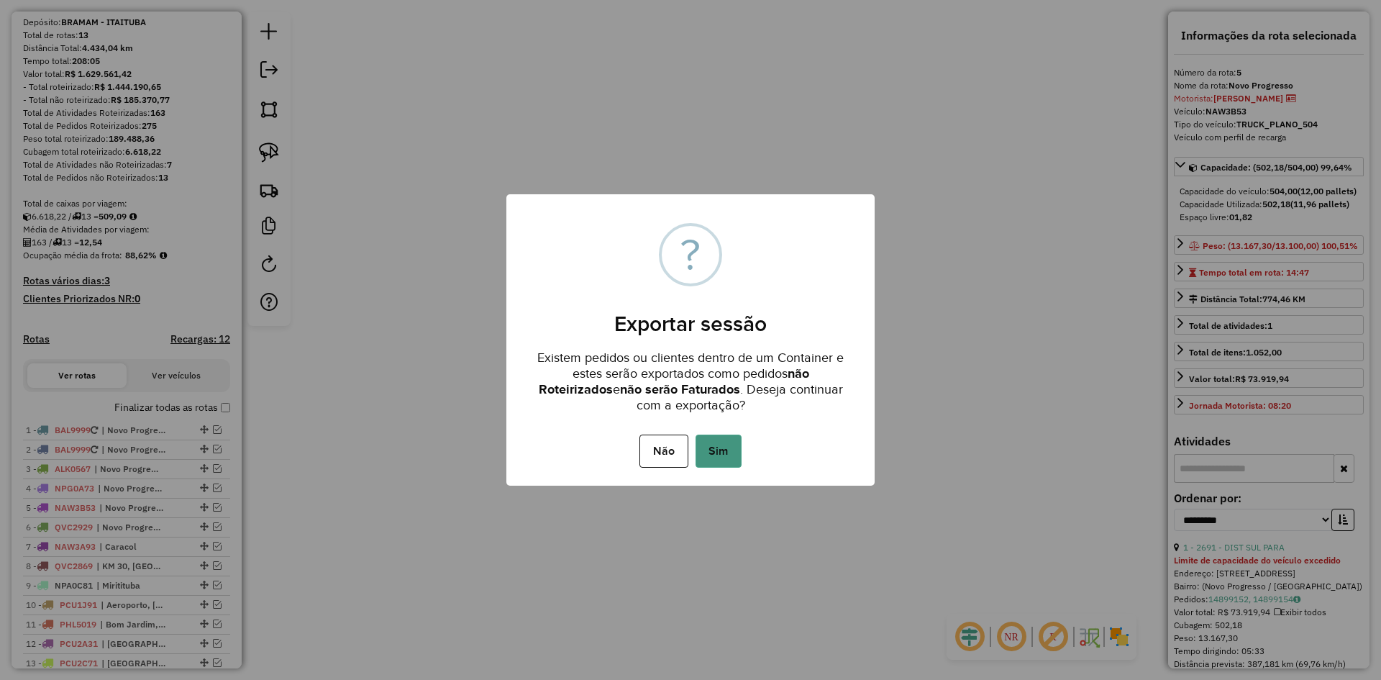
click at [717, 457] on button "Sim" at bounding box center [719, 450] width 46 height 33
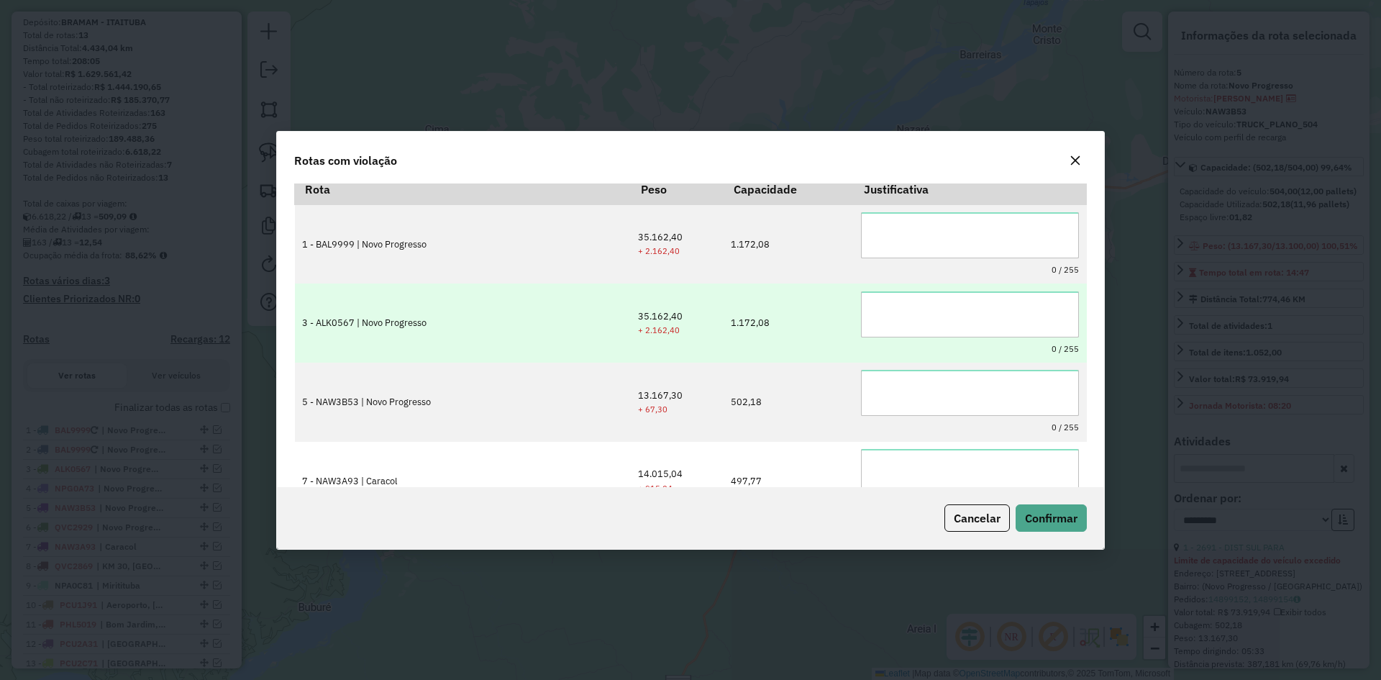
scroll to position [0, 0]
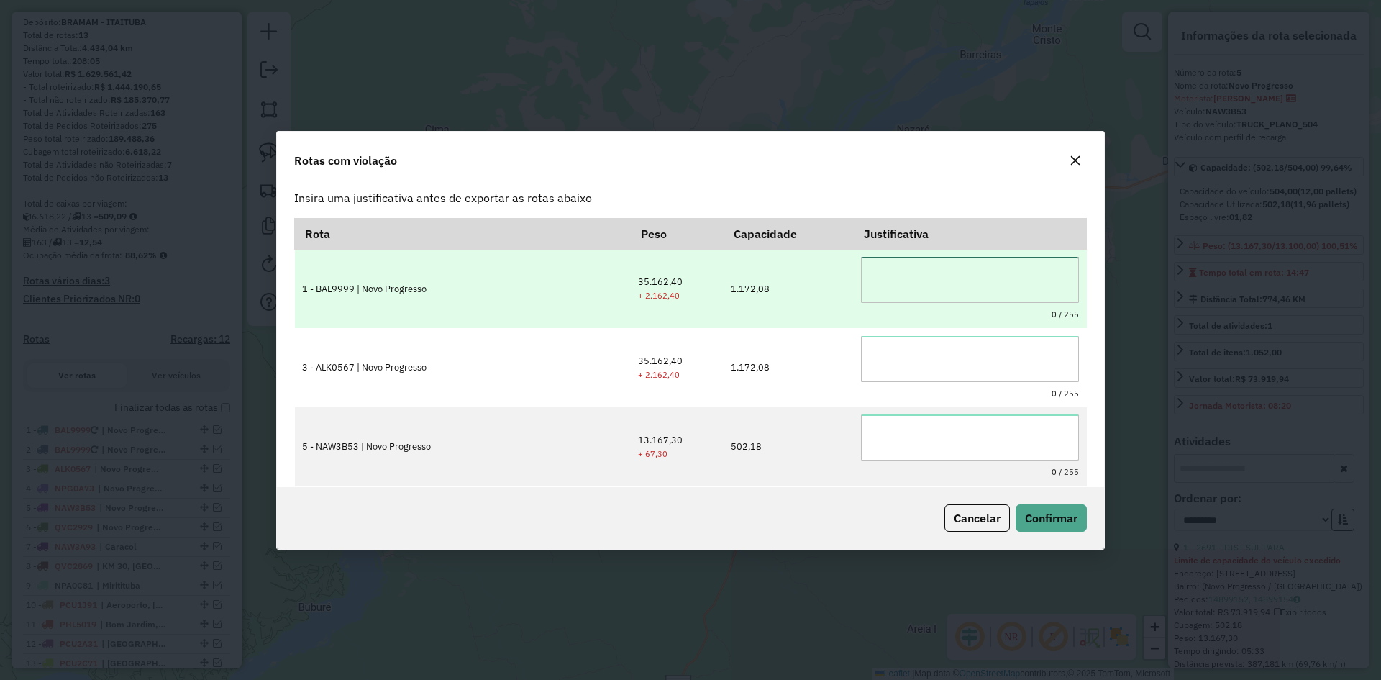
click at [862, 288] on textarea at bounding box center [970, 280] width 218 height 46
type textarea "*"
click at [861, 269] on textarea "**********" at bounding box center [970, 280] width 218 height 46
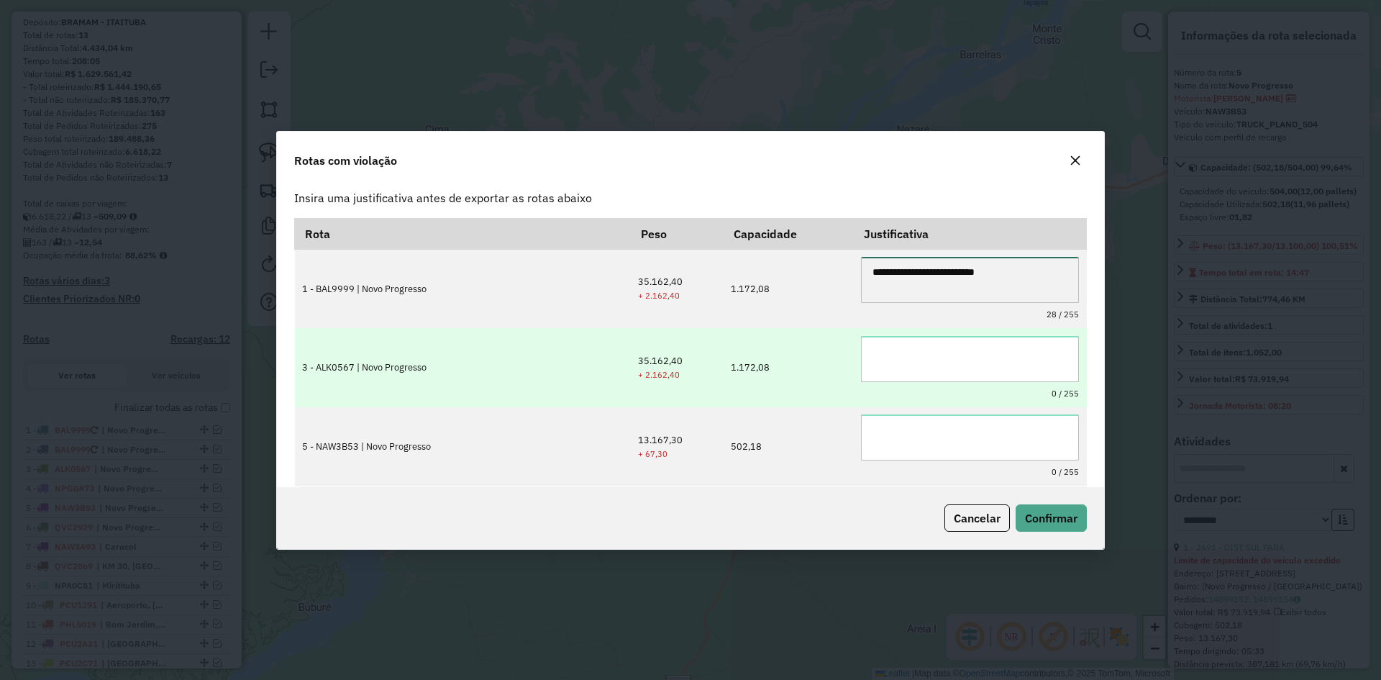
type textarea "**********"
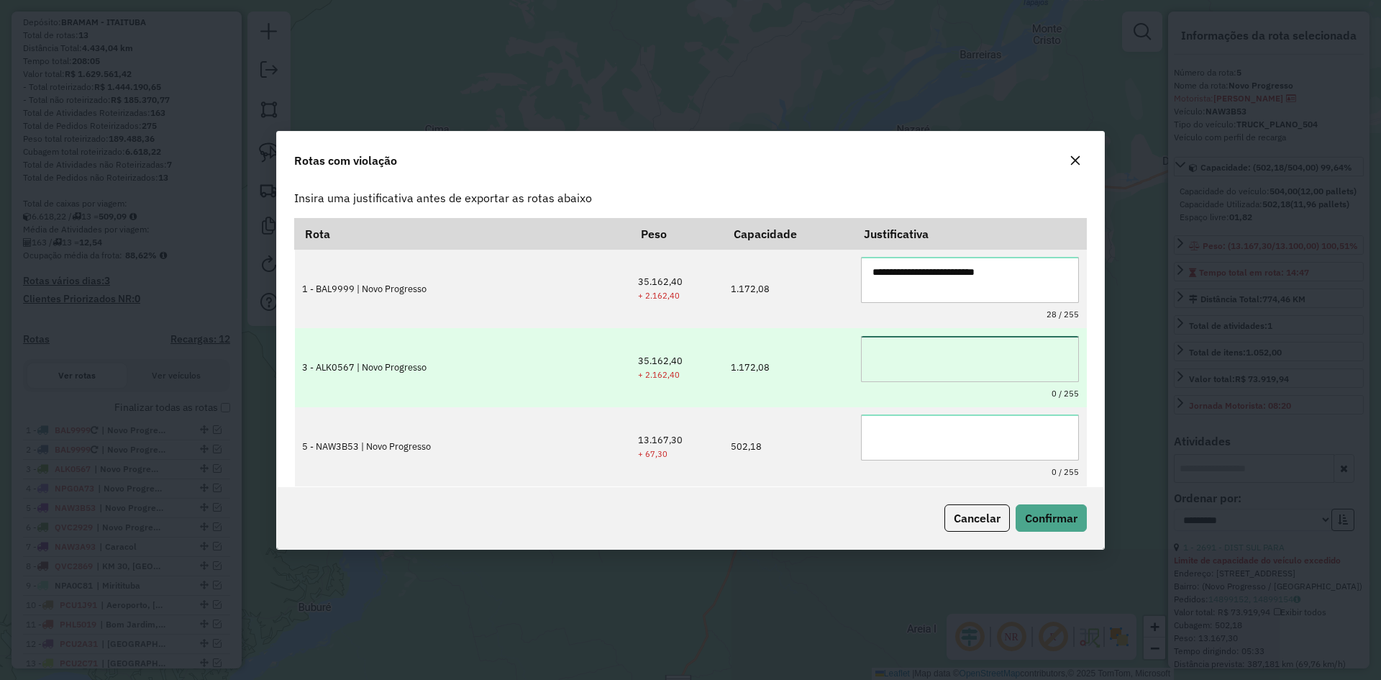
click at [861, 344] on textarea at bounding box center [970, 359] width 218 height 46
drag, startPoint x: 1021, startPoint y: 360, endPoint x: 811, endPoint y: 362, distance: 210.7
click at [811, 362] on tr "**********" at bounding box center [691, 367] width 792 height 79
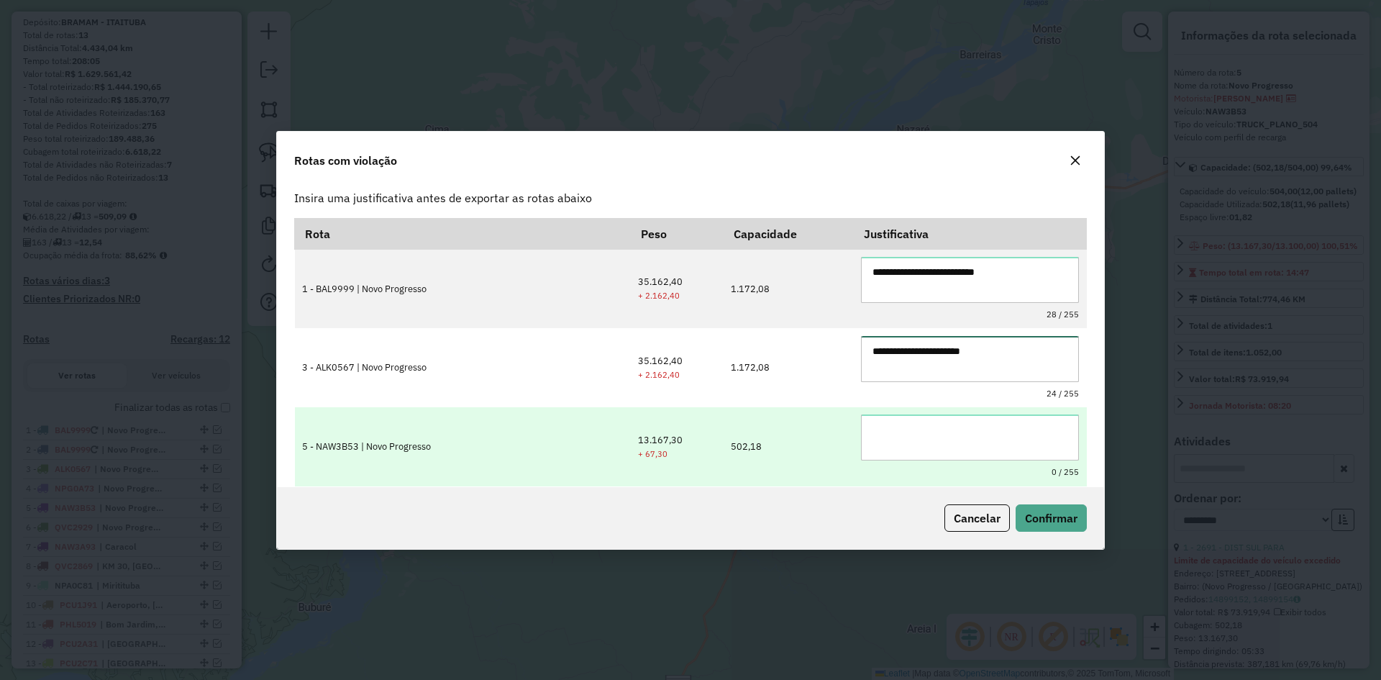
type textarea "**********"
click at [911, 436] on textarea at bounding box center [970, 437] width 218 height 46
paste textarea "**********"
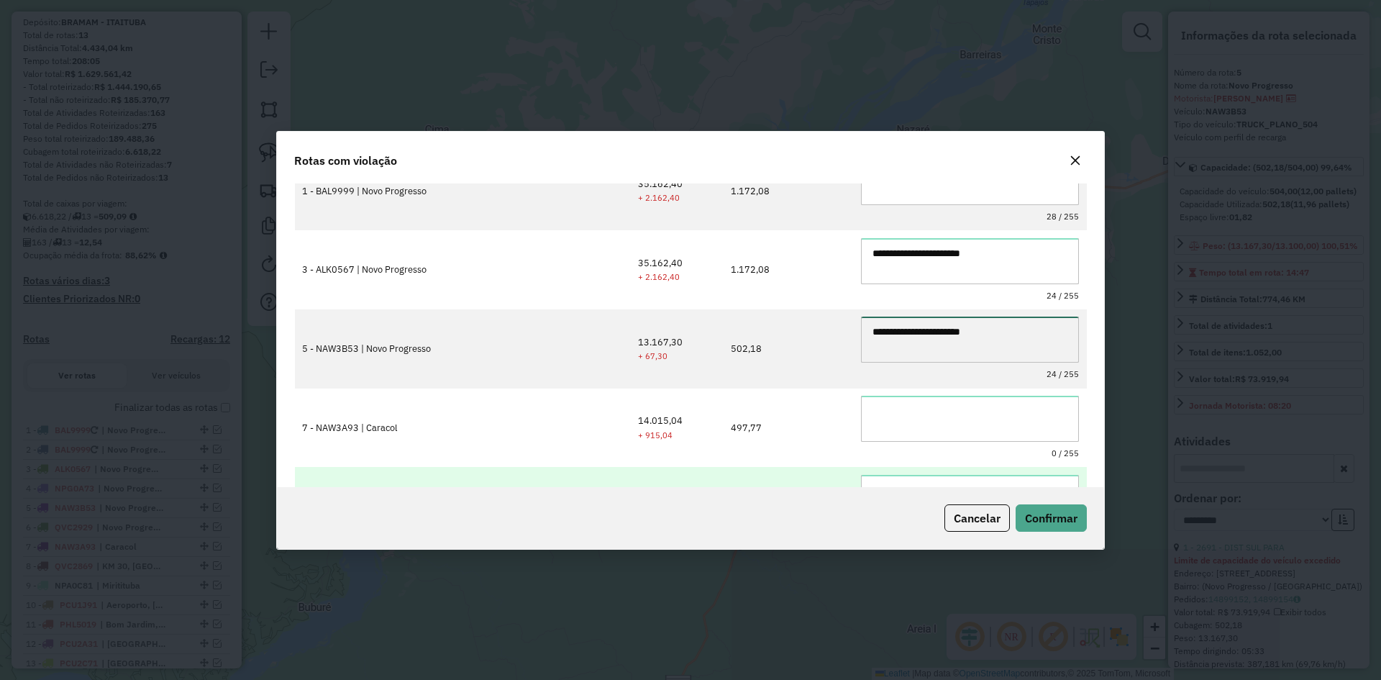
scroll to position [216, 0]
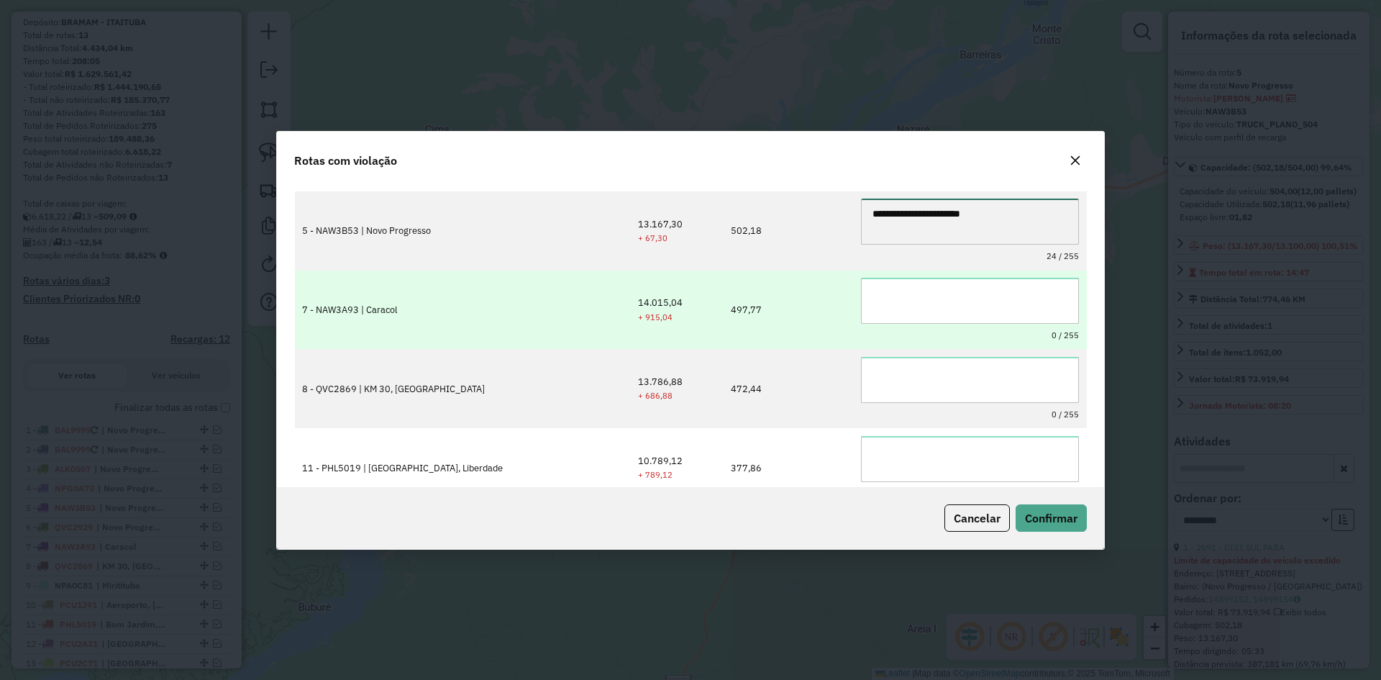
type textarea "**********"
click at [856, 275] on td "0 / 255" at bounding box center [970, 309] width 233 height 79
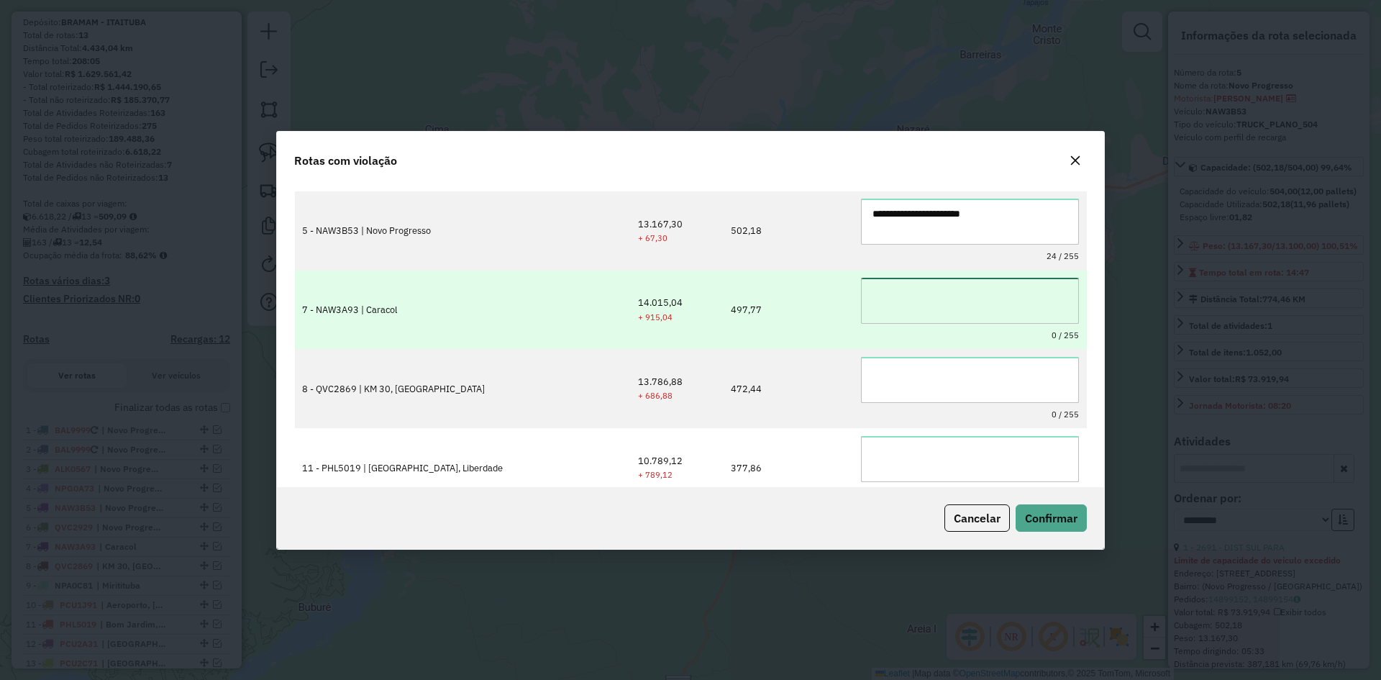
click at [861, 298] on textarea at bounding box center [970, 301] width 218 height 46
paste textarea "**********"
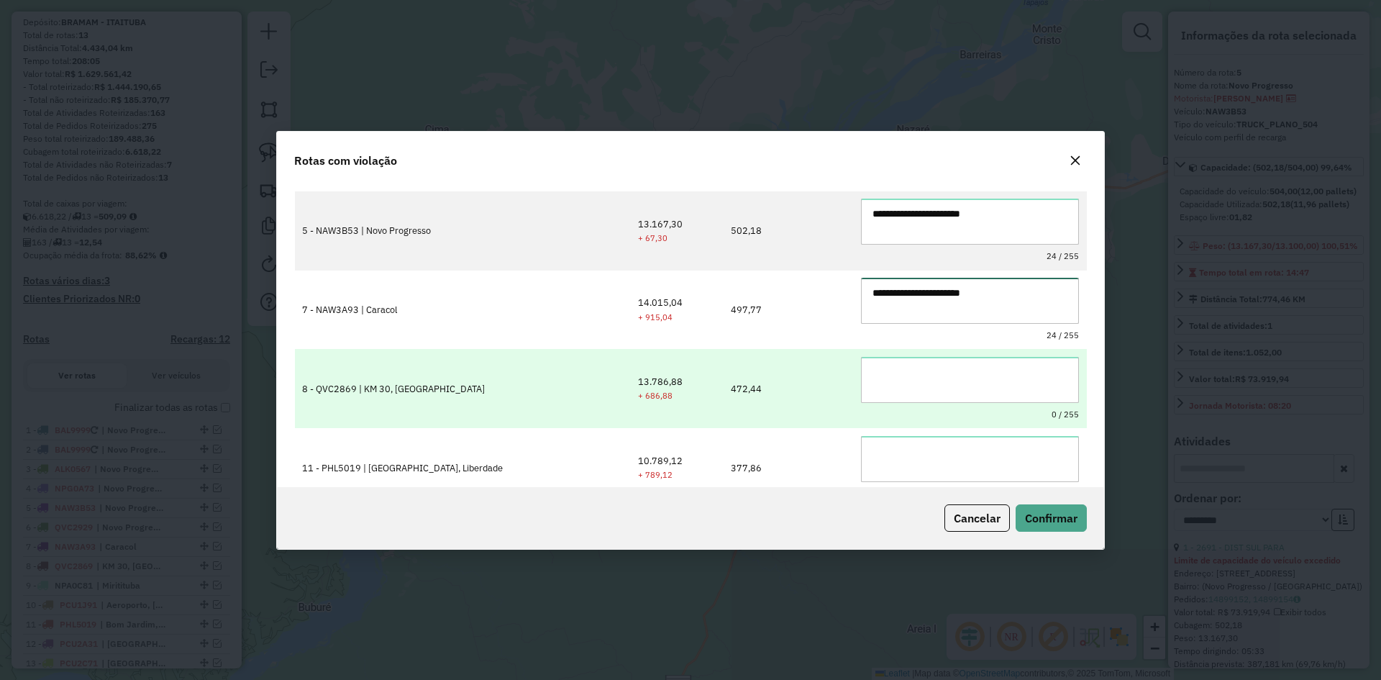
type textarea "**********"
click at [861, 362] on textarea at bounding box center [970, 380] width 218 height 46
paste textarea "**********"
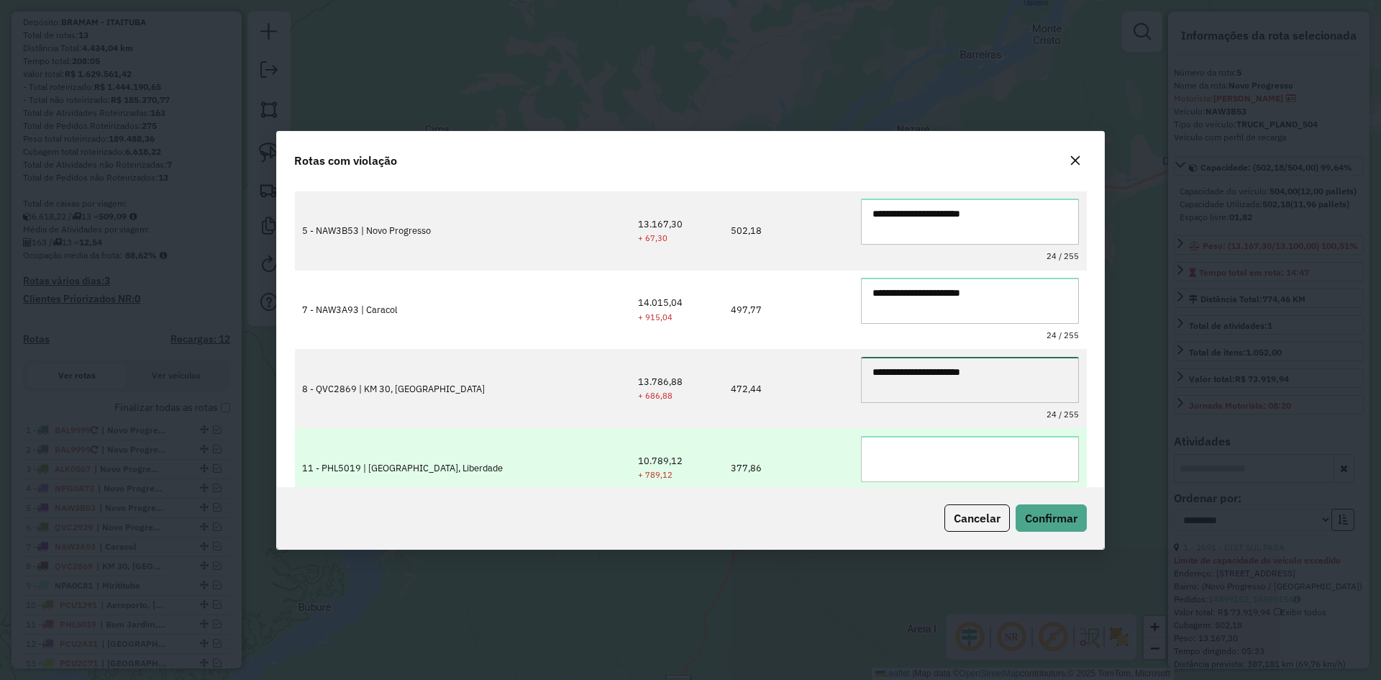
type textarea "**********"
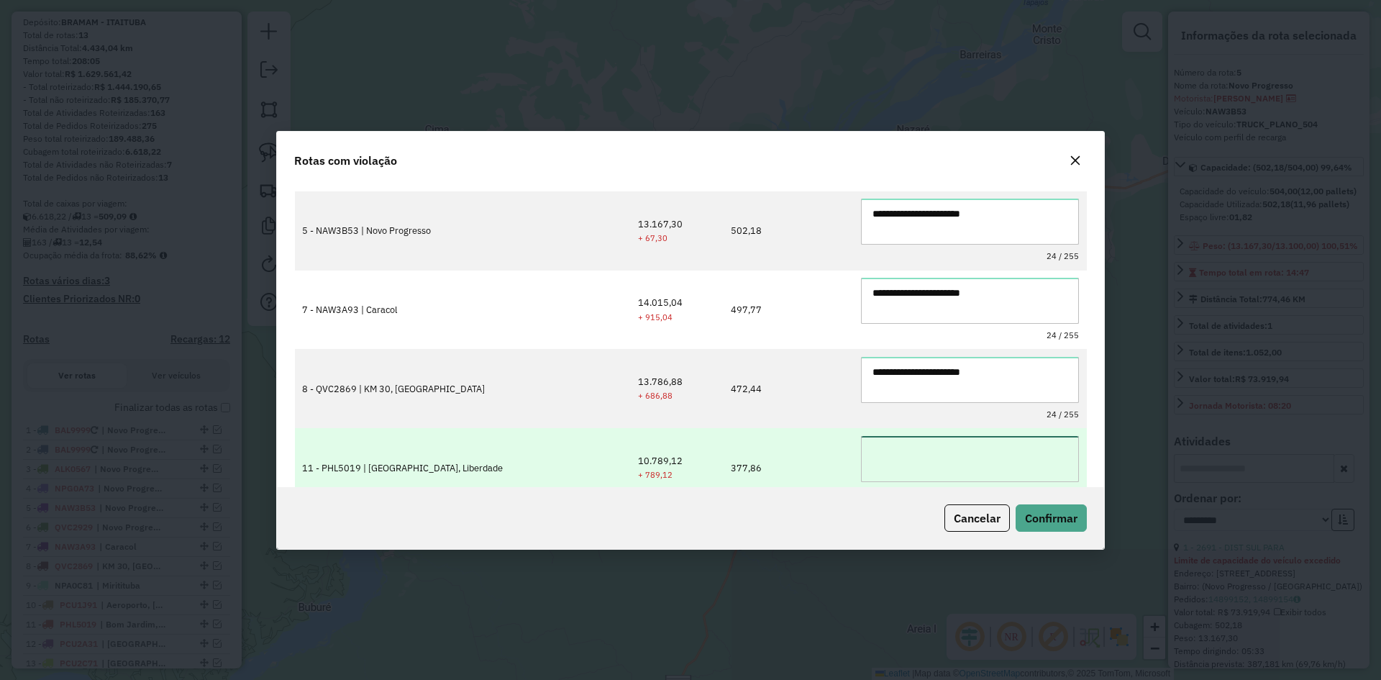
click at [862, 459] on textarea at bounding box center [970, 459] width 218 height 46
paste textarea "**********"
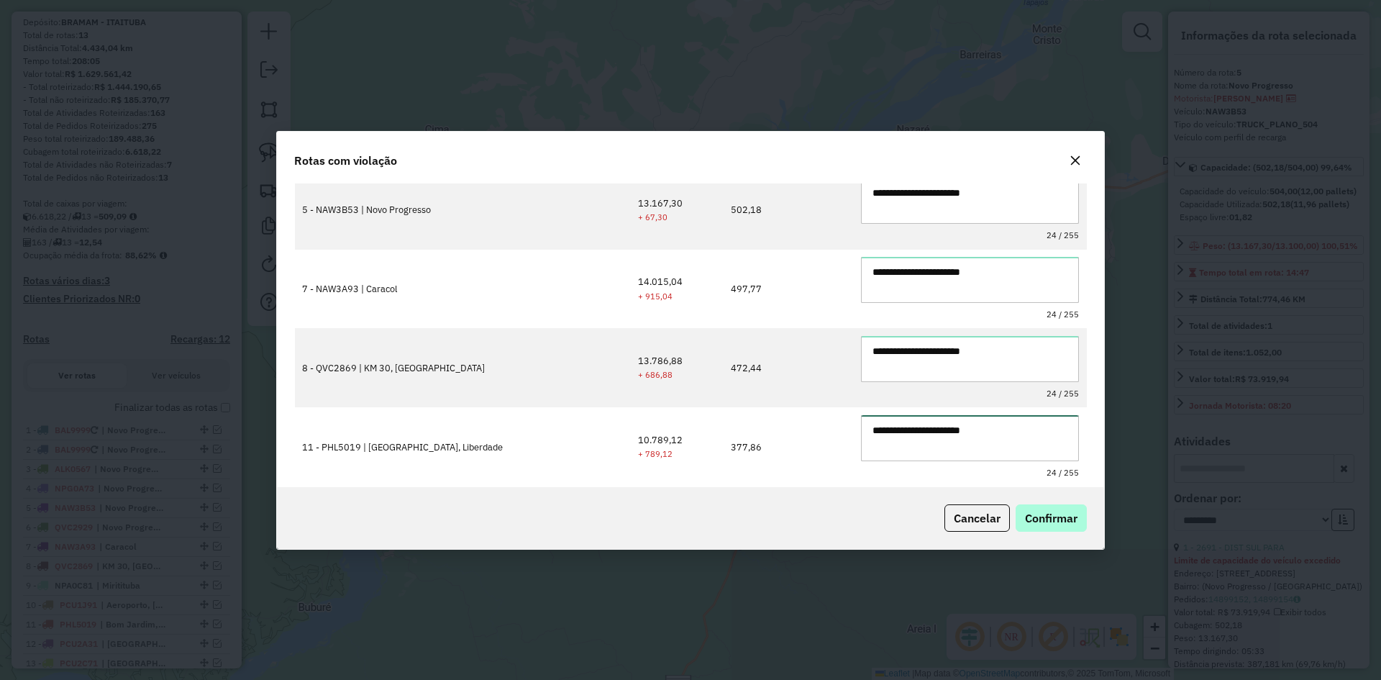
type textarea "**********"
click at [1067, 511] on span "Confirmar" at bounding box center [1051, 518] width 53 height 14
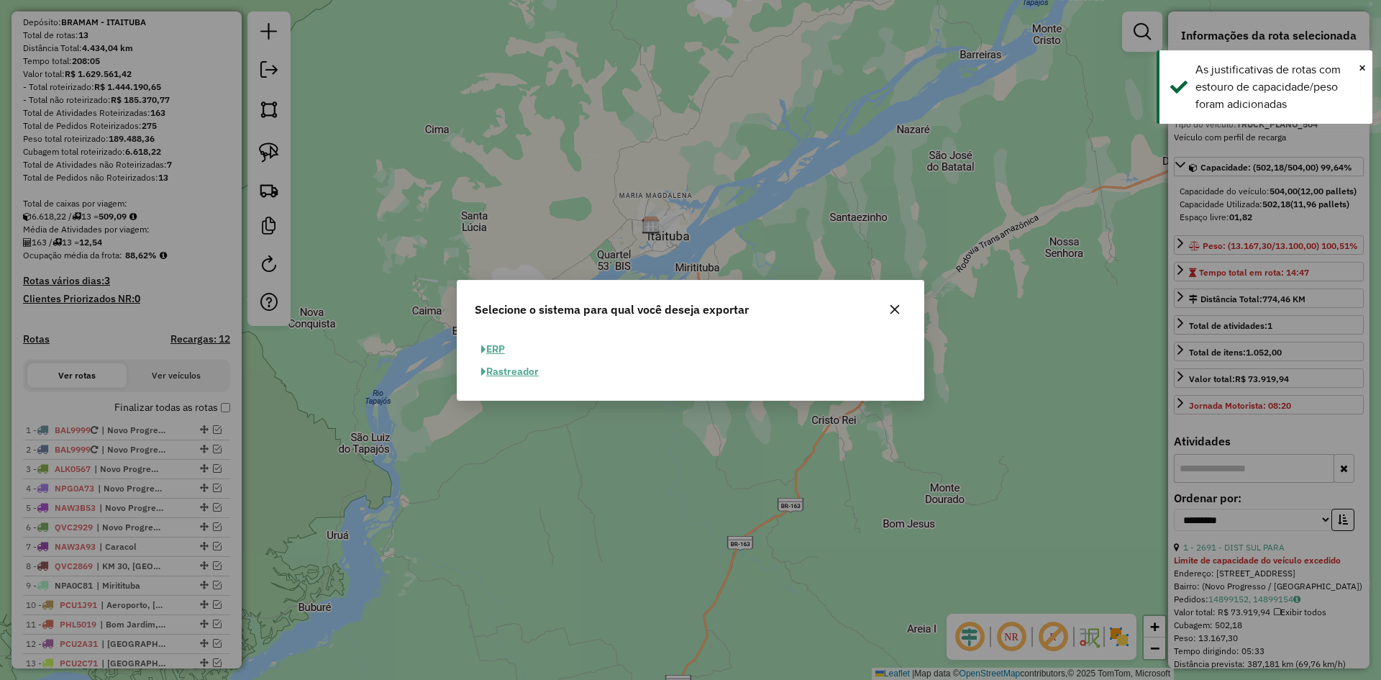
click at [496, 347] on button "ERP" at bounding box center [493, 349] width 37 height 22
select select "**"
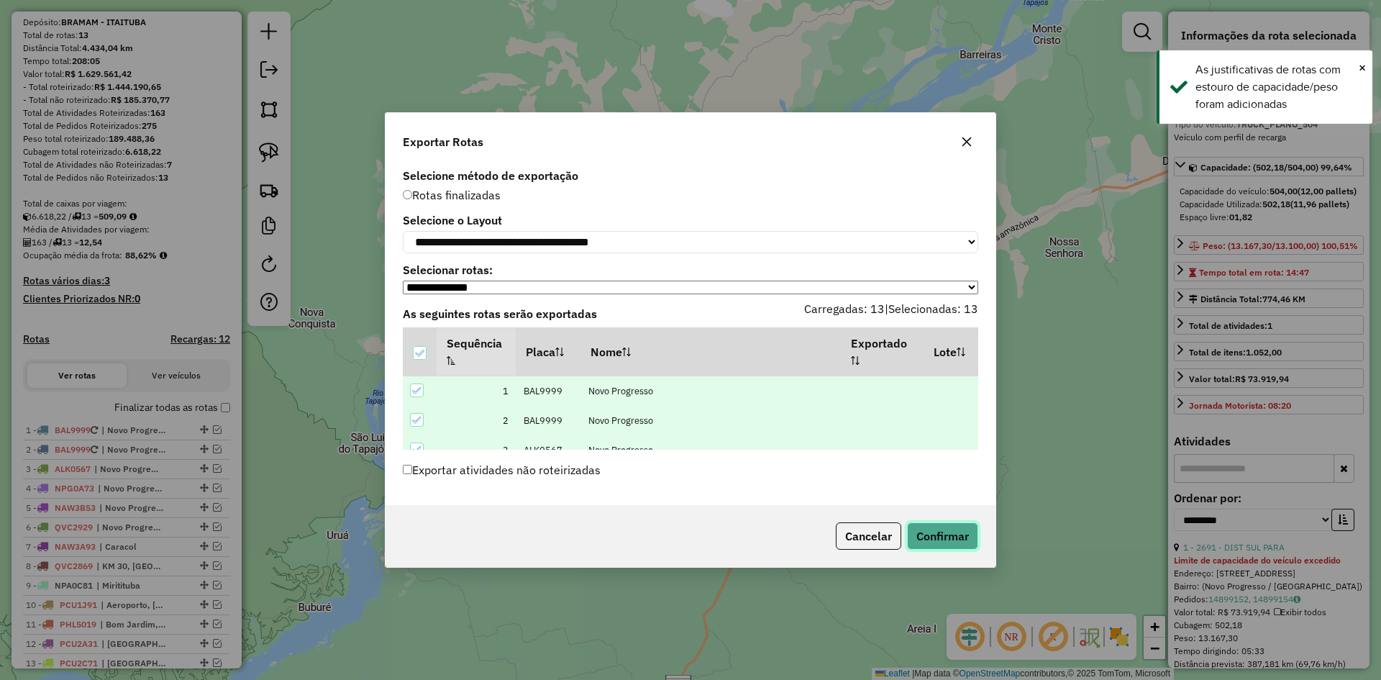
click at [941, 537] on button "Confirmar" at bounding box center [942, 535] width 71 height 27
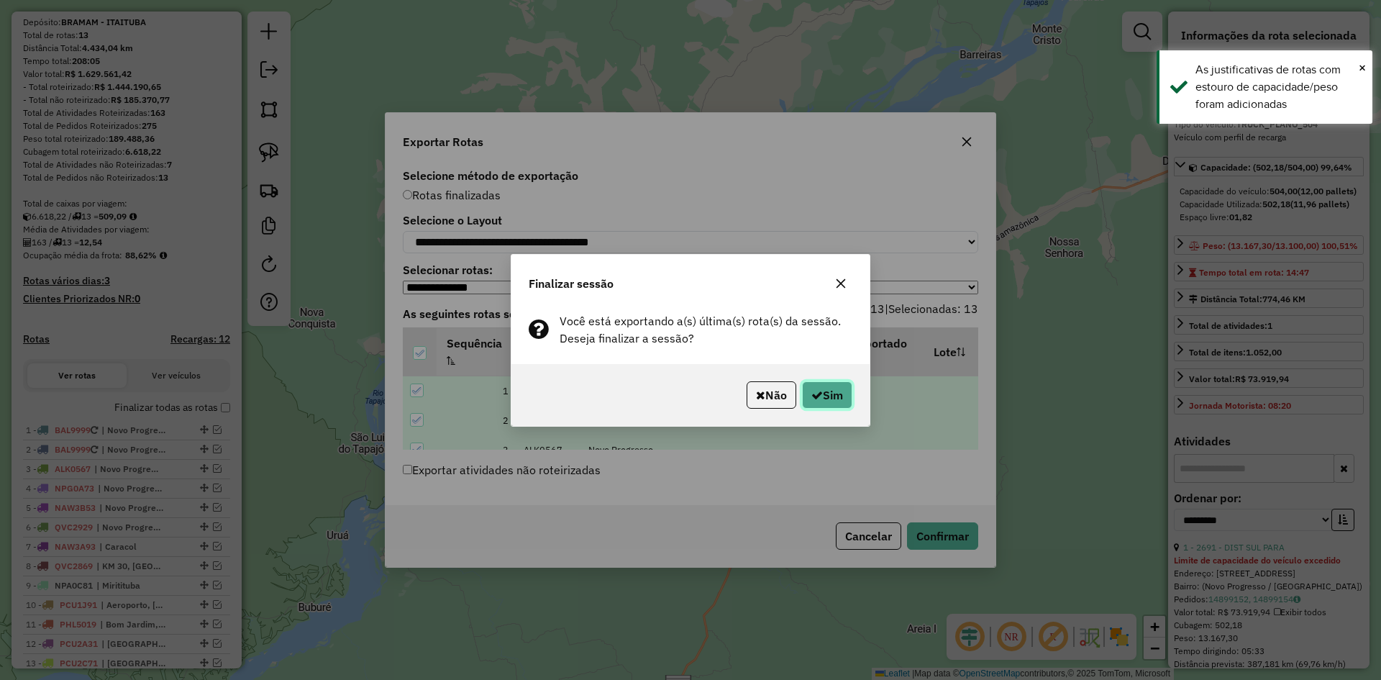
click at [826, 394] on button "Sim" at bounding box center [827, 394] width 50 height 27
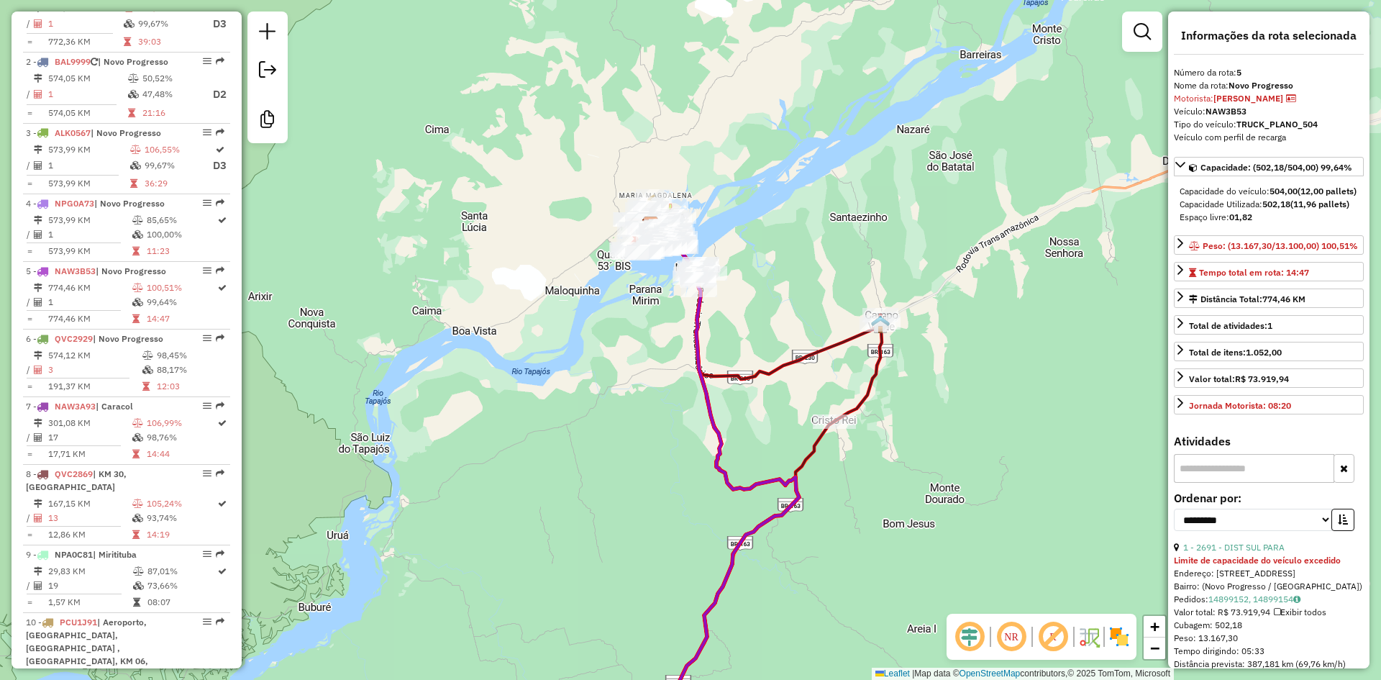
scroll to position [829, 0]
